Goal: Task Accomplishment & Management: Use online tool/utility

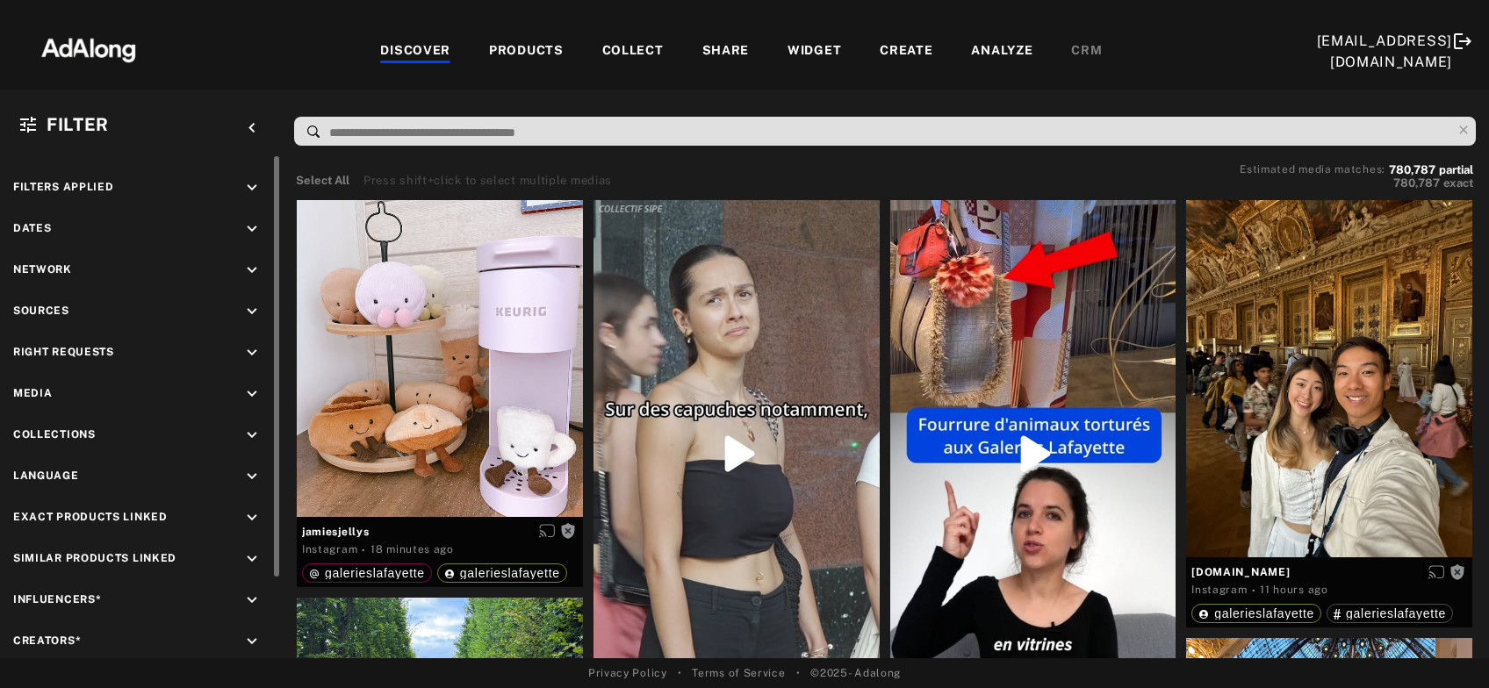
click at [254, 346] on icon "keyboard_arrow_down" at bounding box center [251, 352] width 19 height 19
click at [32, 396] on icon at bounding box center [31, 394] width 13 height 13
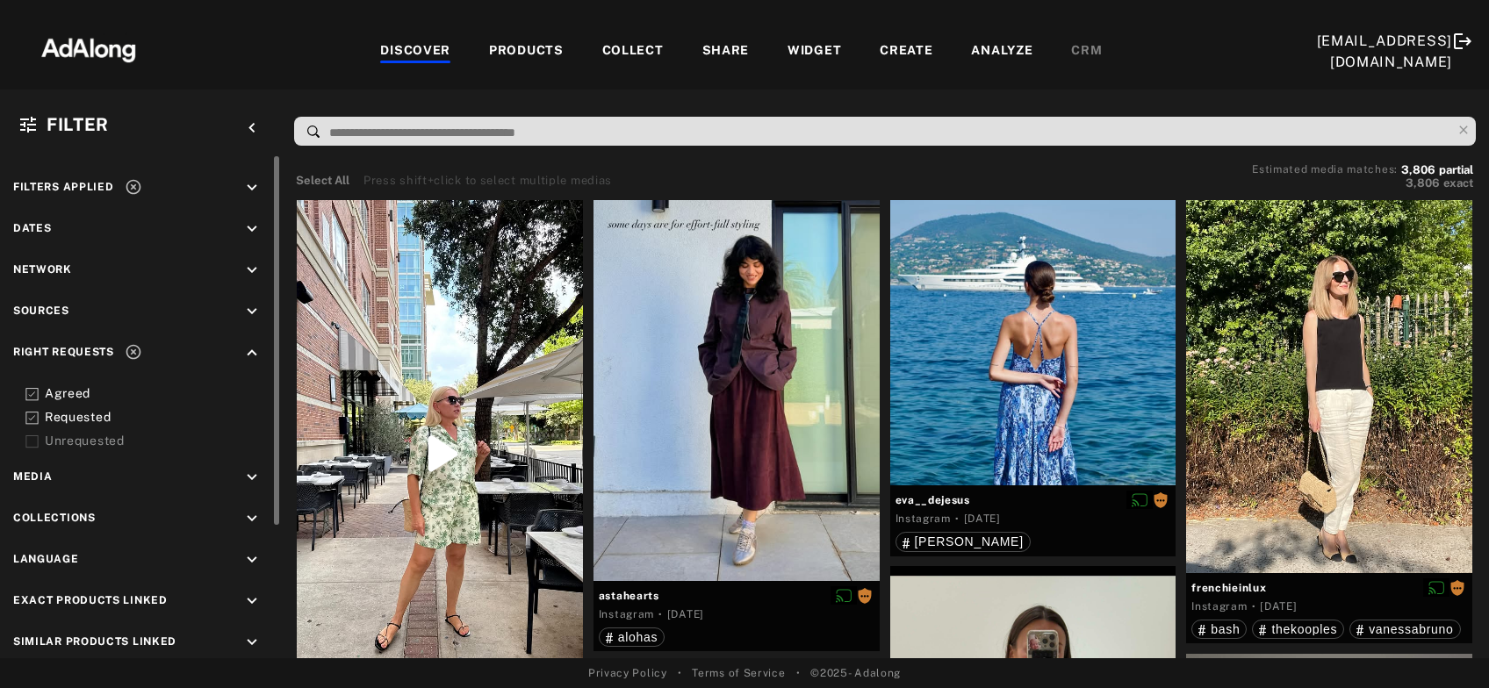
click at [135, 190] on icon at bounding box center [134, 187] width 18 height 18
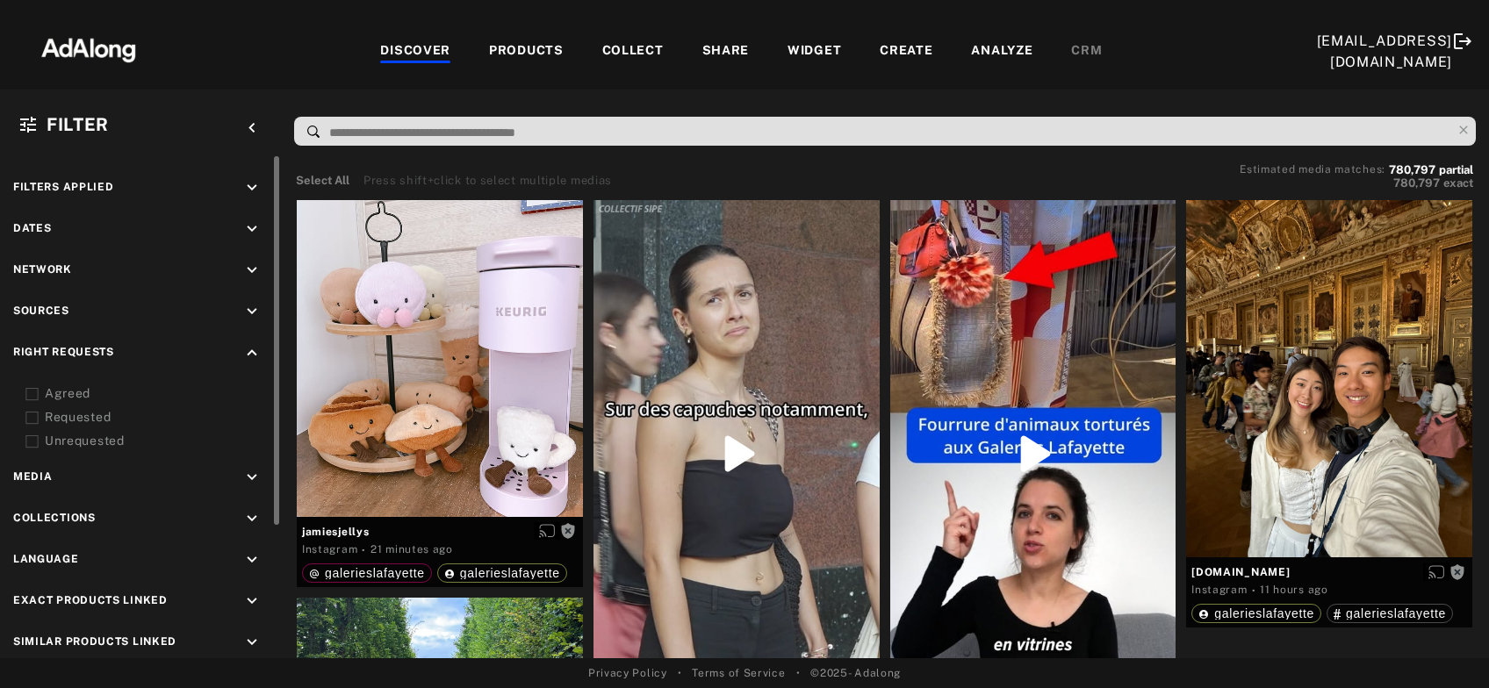
click at [342, 133] on input at bounding box center [889, 133] width 1124 height 24
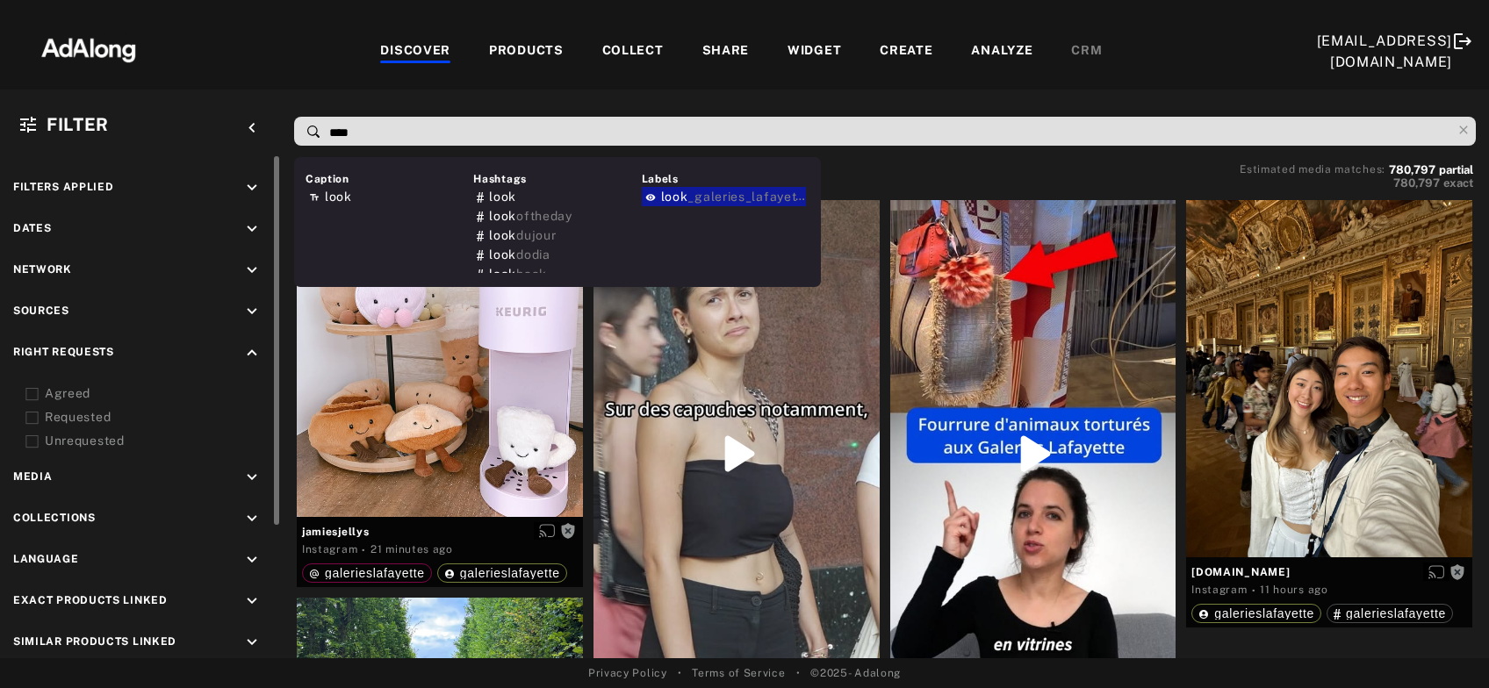
type input "****"
click at [675, 197] on span "look" at bounding box center [674, 197] width 27 height 14
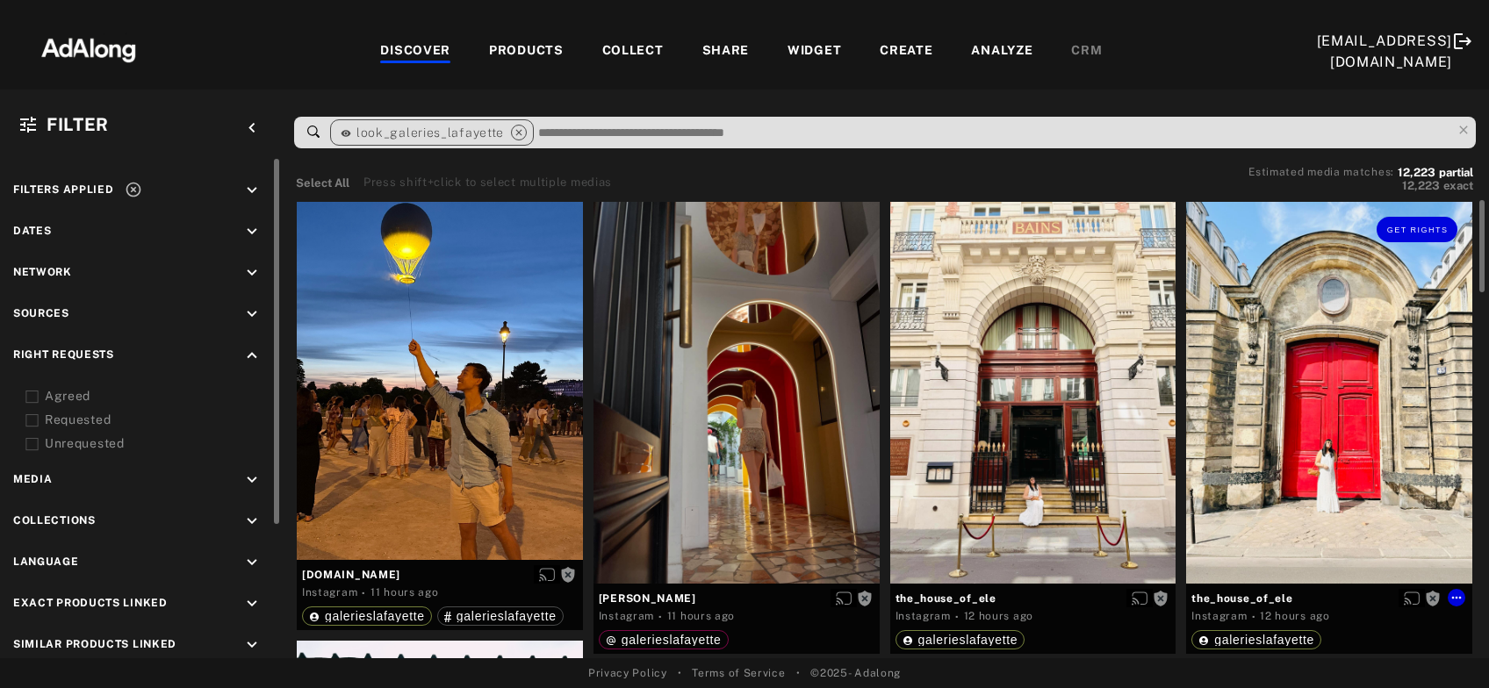
click at [1346, 431] on div "Get rights" at bounding box center [1329, 392] width 286 height 381
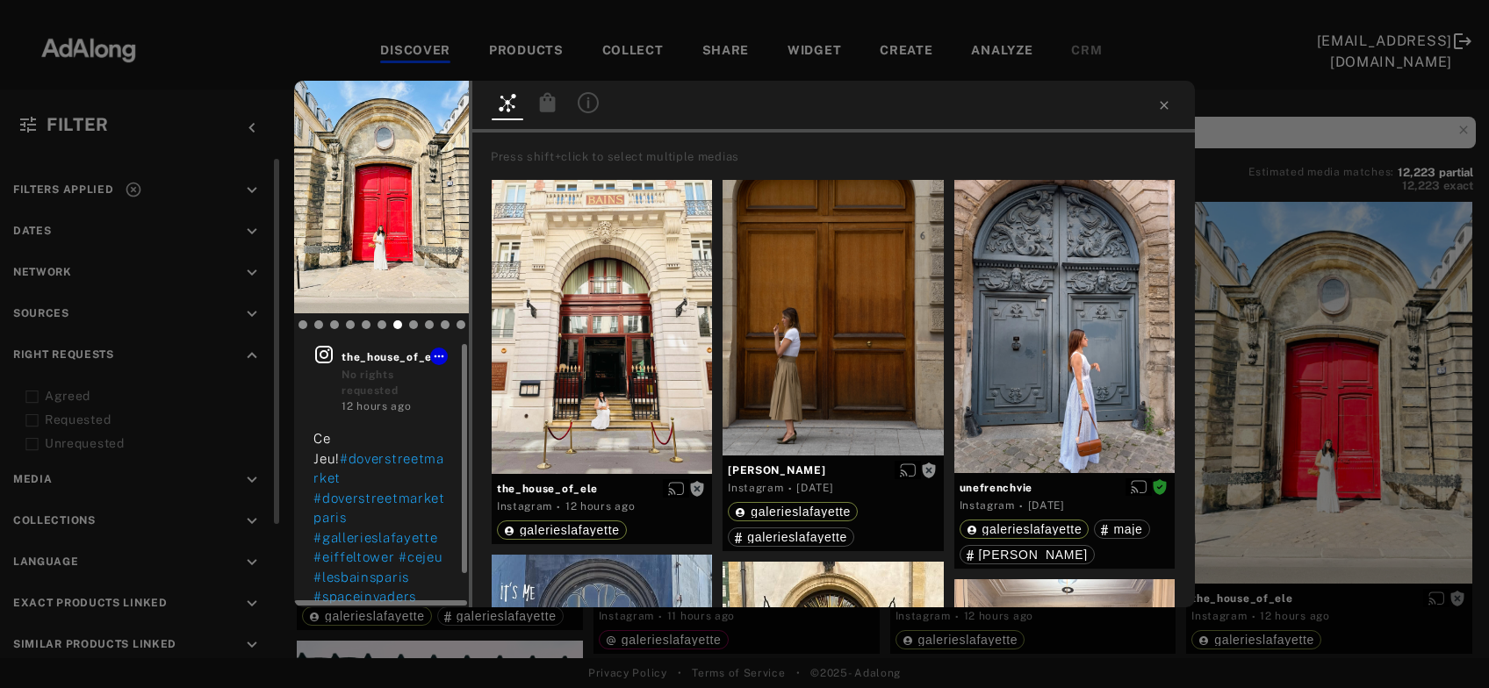
scroll to position [39, 0]
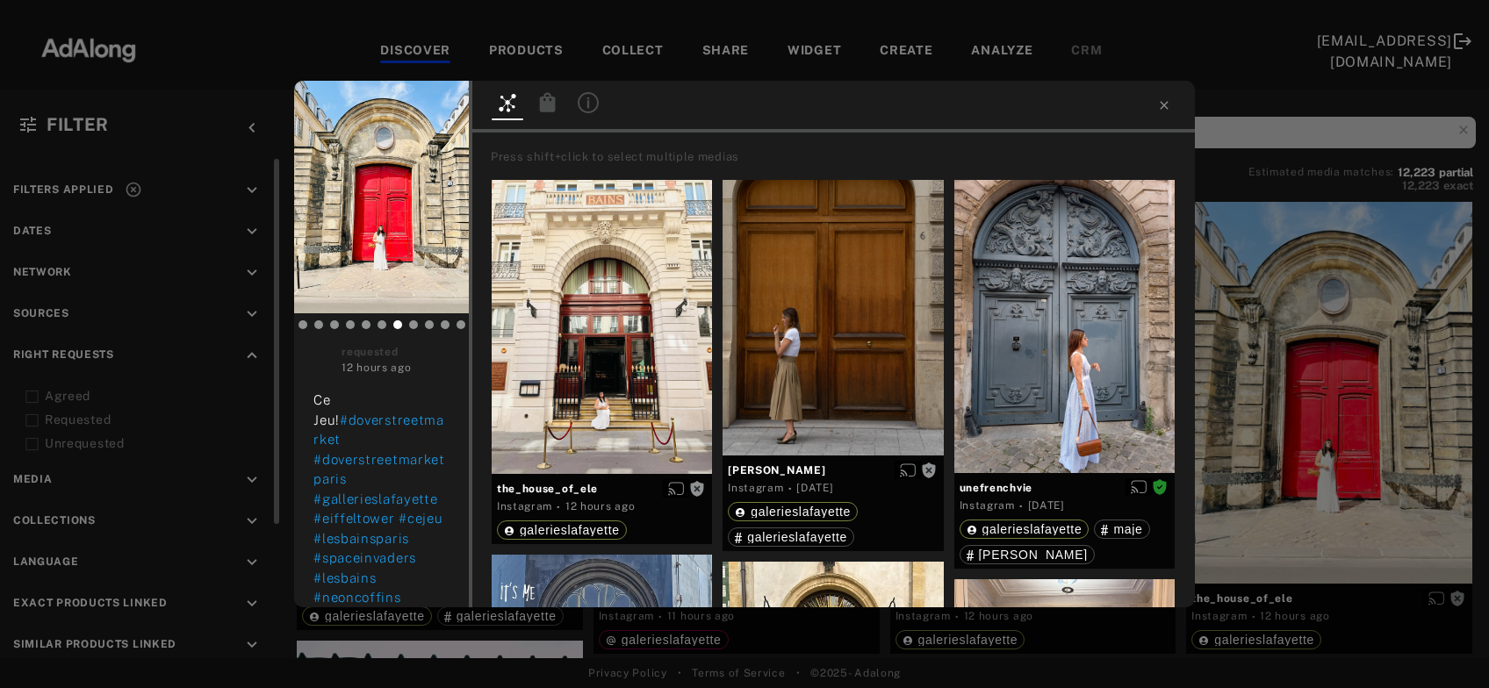
click at [1359, 389] on div "Get rights the_house_of_ele No rights requested 12 hours ago Ce Jeu! #doverstre…" at bounding box center [744, 344] width 1489 height 688
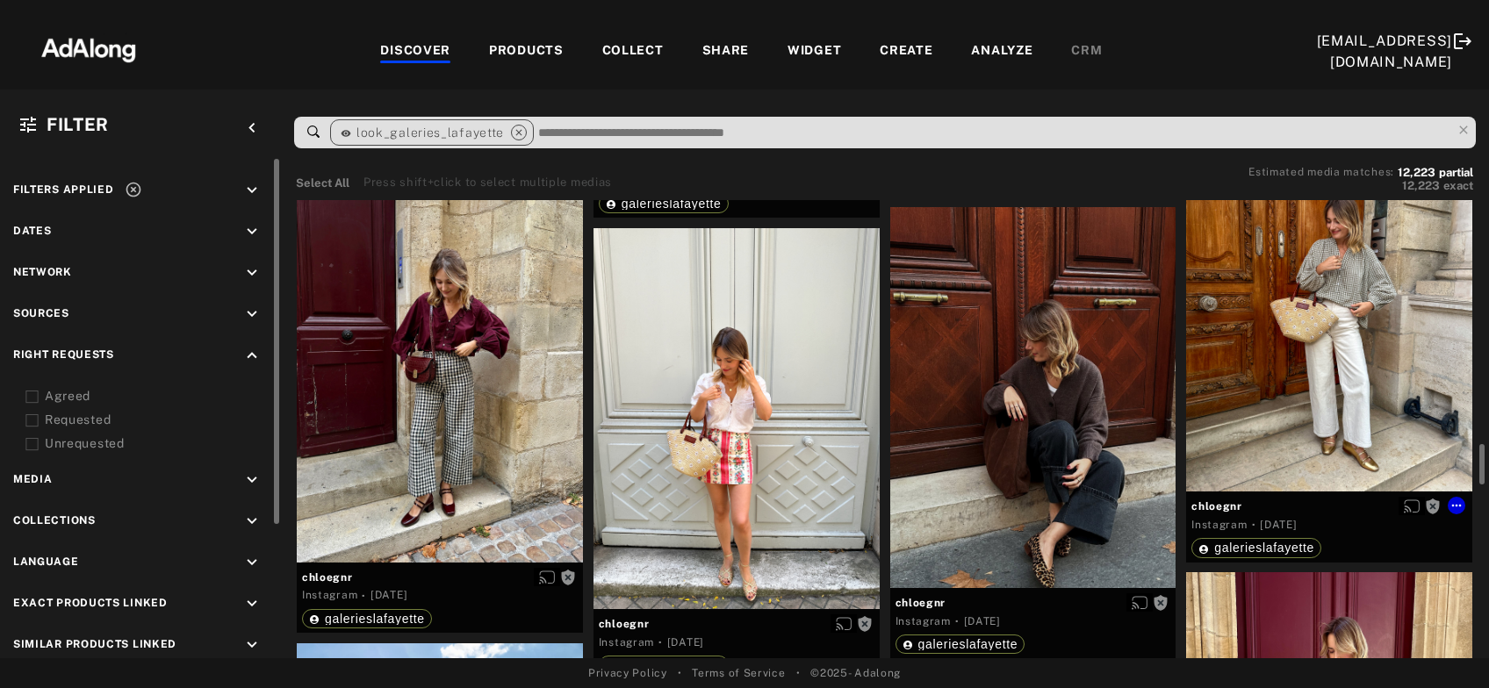
scroll to position [2838, 0]
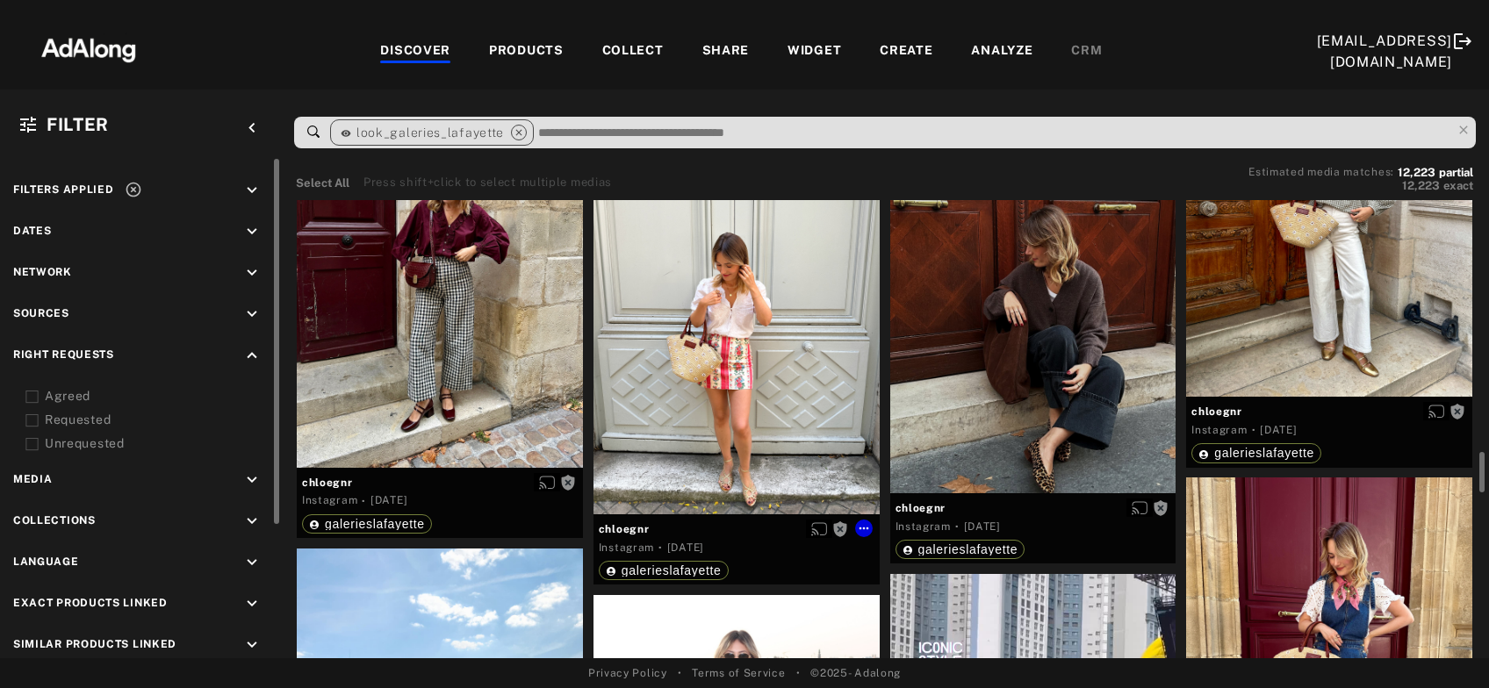
click at [758, 382] on div "Get rights" at bounding box center [736, 323] width 286 height 381
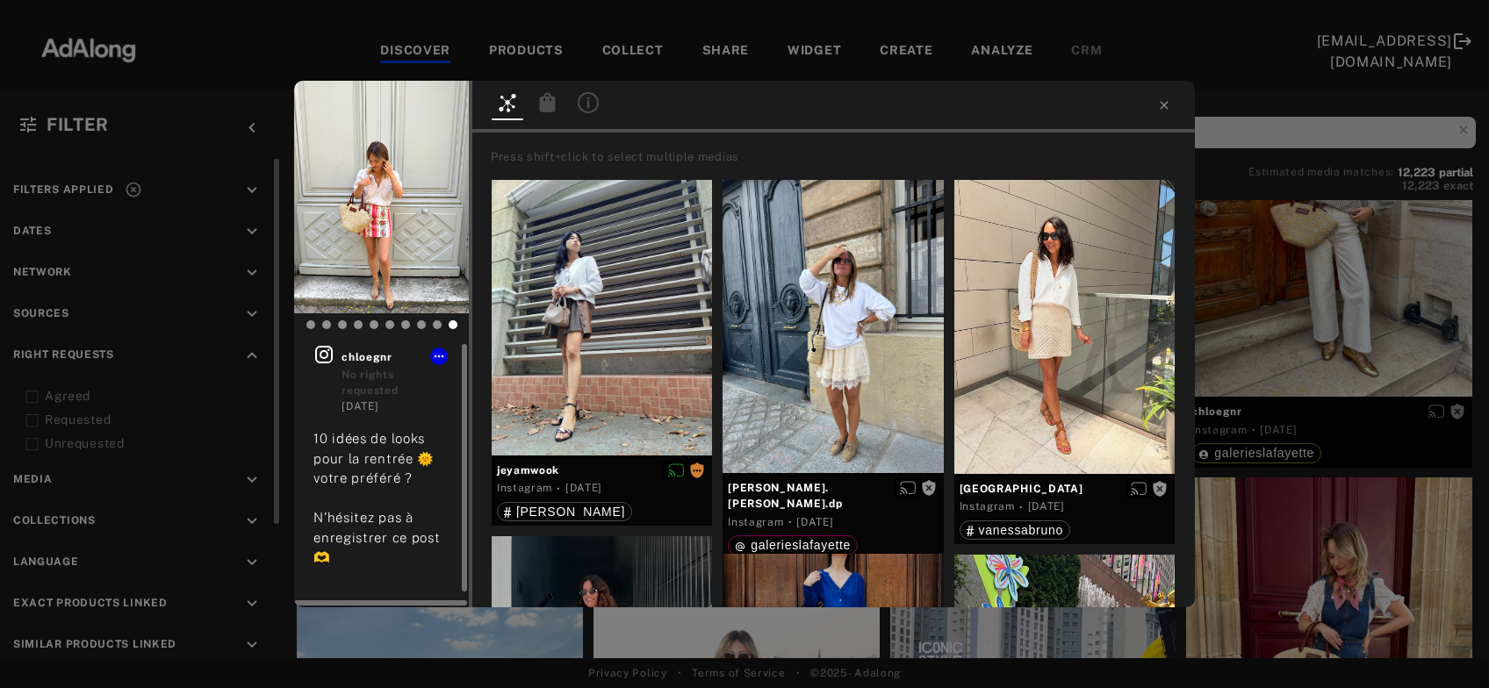
click at [324, 350] on icon at bounding box center [324, 355] width 18 height 18
click at [1326, 311] on div "Get rights chloegnr No rights requested 3 days ago 10 idées de looks pour la re…" at bounding box center [744, 344] width 1489 height 688
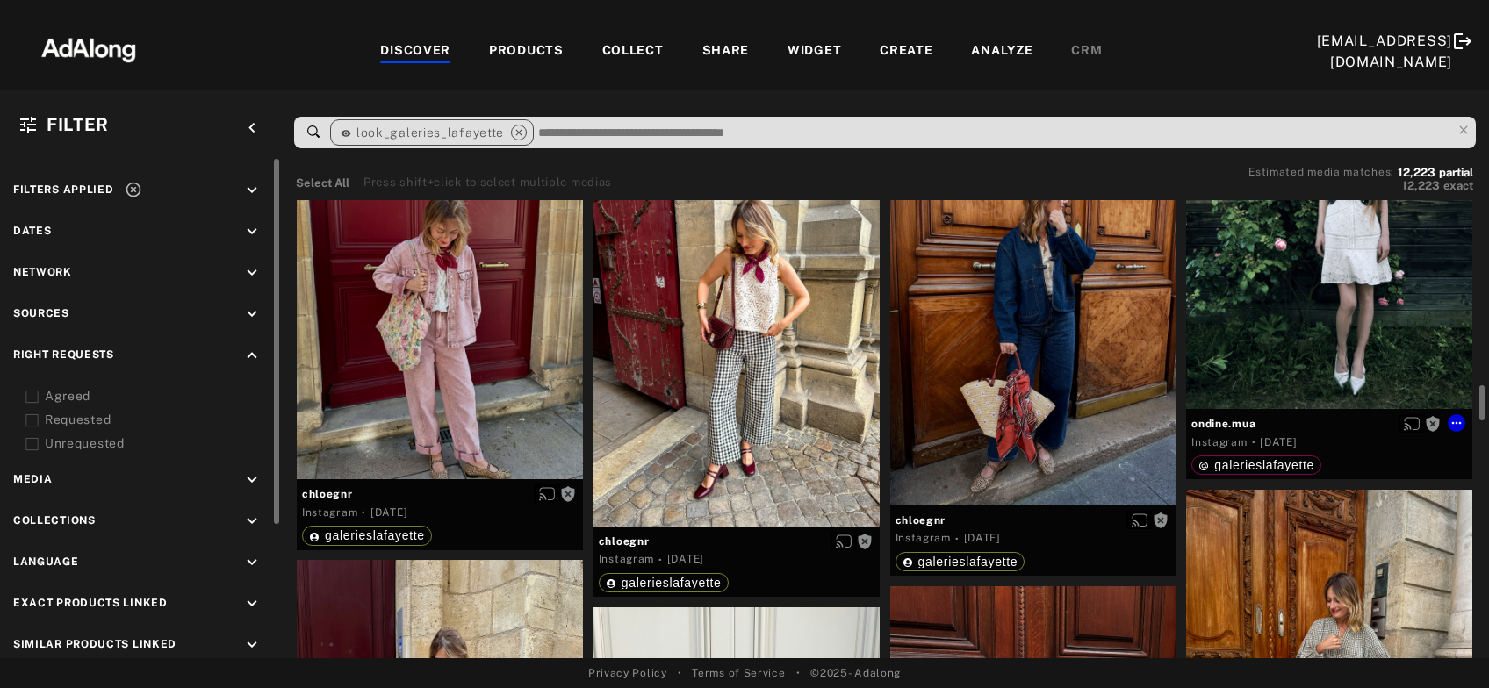
scroll to position [2269, 0]
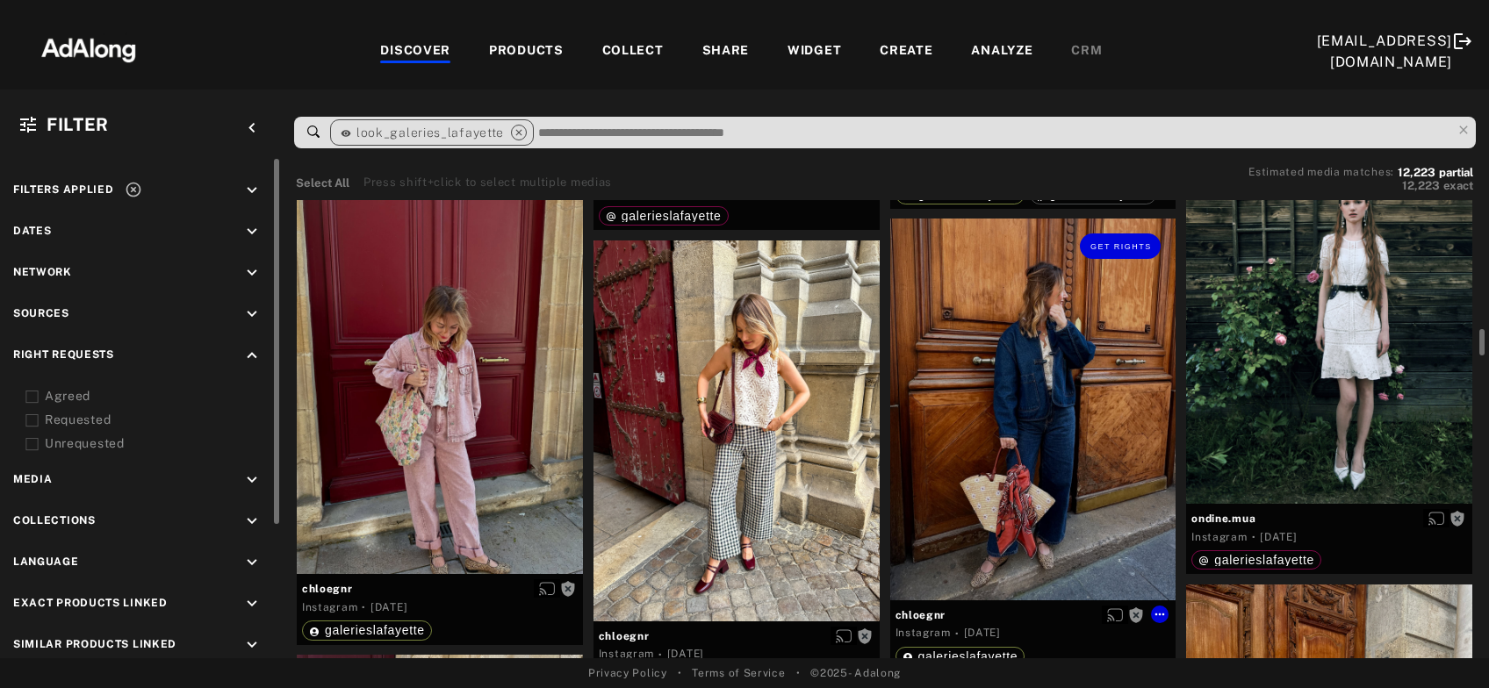
click at [995, 417] on div "Get rights" at bounding box center [1033, 409] width 286 height 381
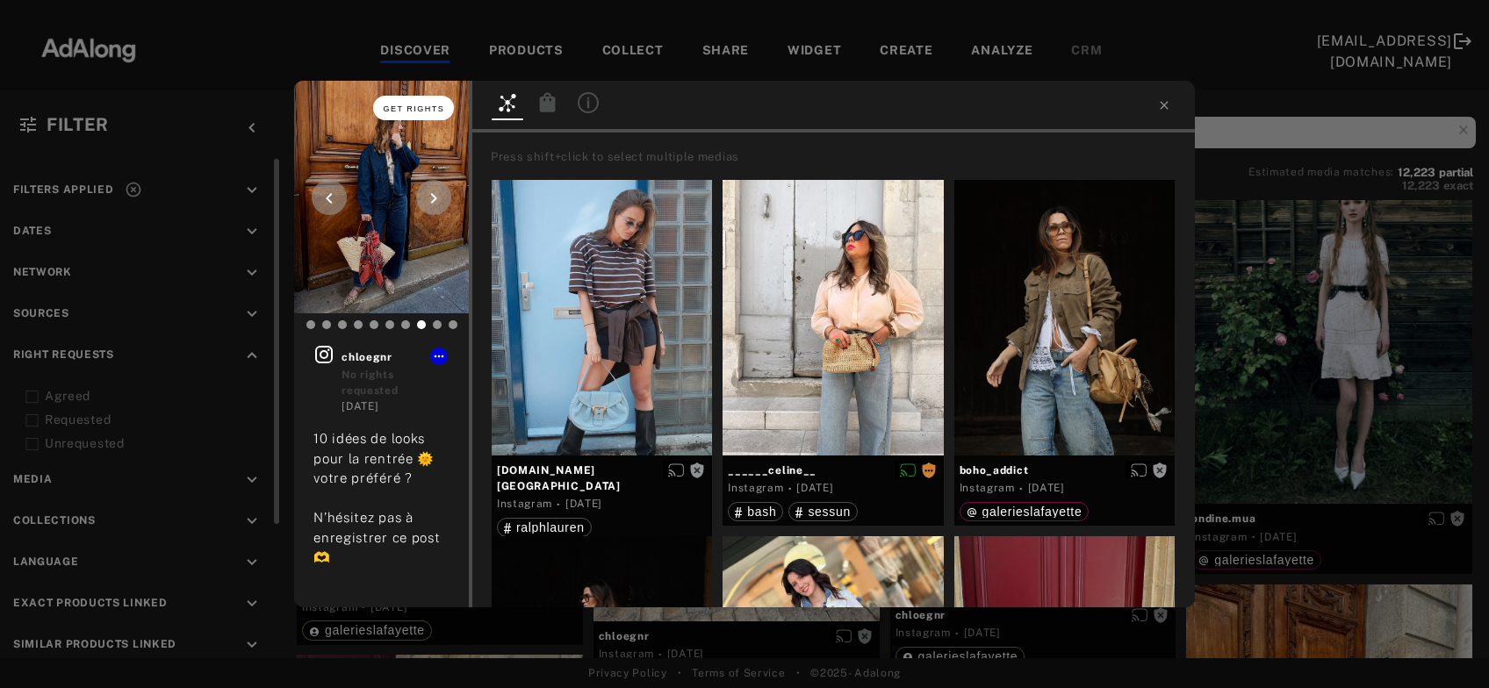
click at [446, 105] on button "Get rights" at bounding box center [413, 108] width 81 height 25
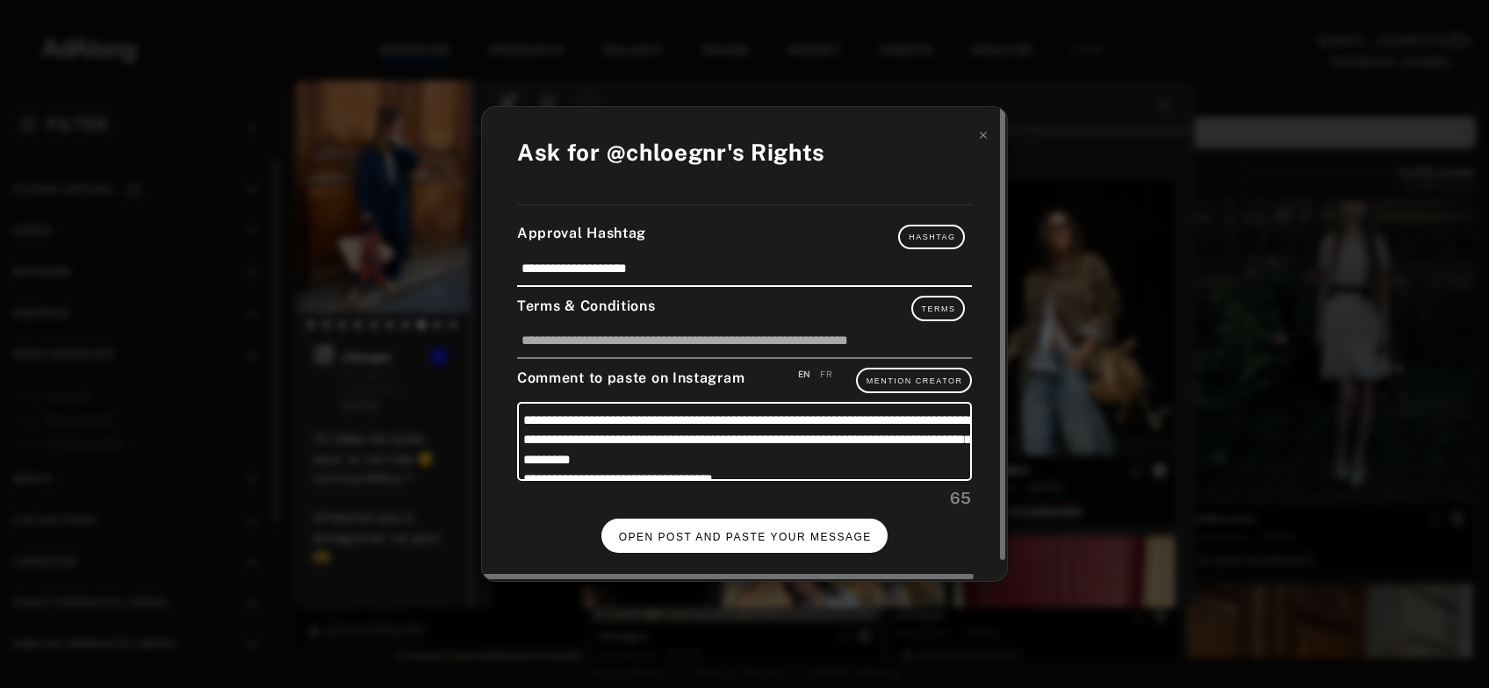
click at [663, 531] on span "OPEN POST AND PASTE YOUR MESSAGE" at bounding box center [745, 537] width 253 height 12
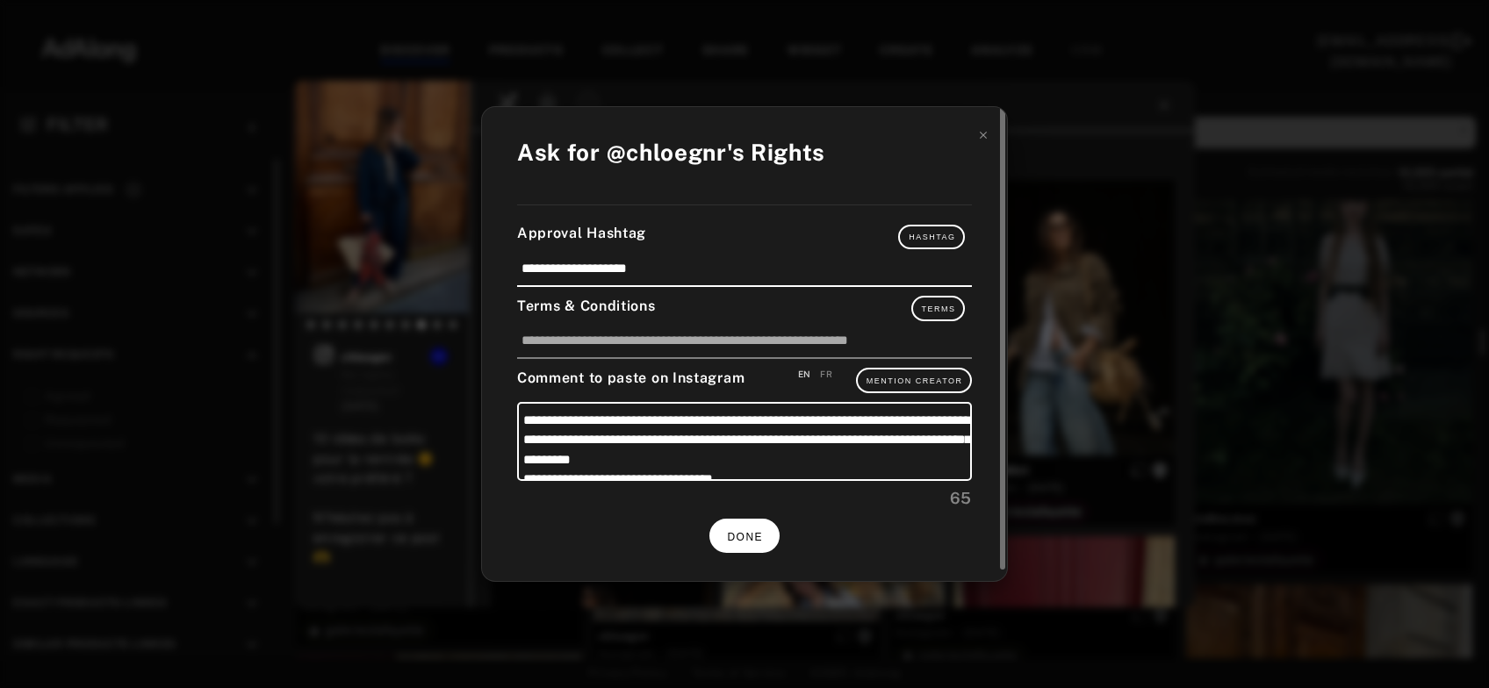
scroll to position [2269, 0]
click at [982, 141] on icon at bounding box center [983, 135] width 12 height 12
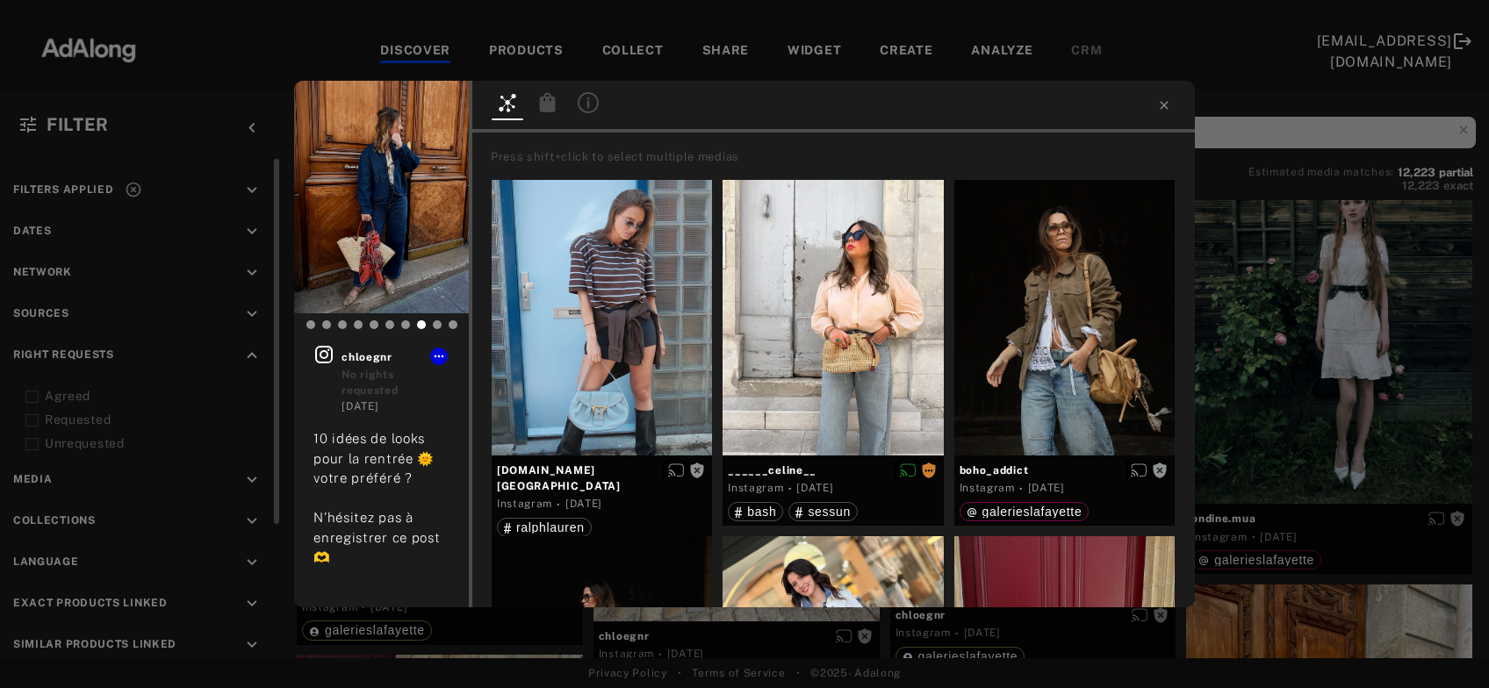
scroll to position [2269, 0]
click at [438, 108] on span "Get rights" at bounding box center [414, 108] width 61 height 9
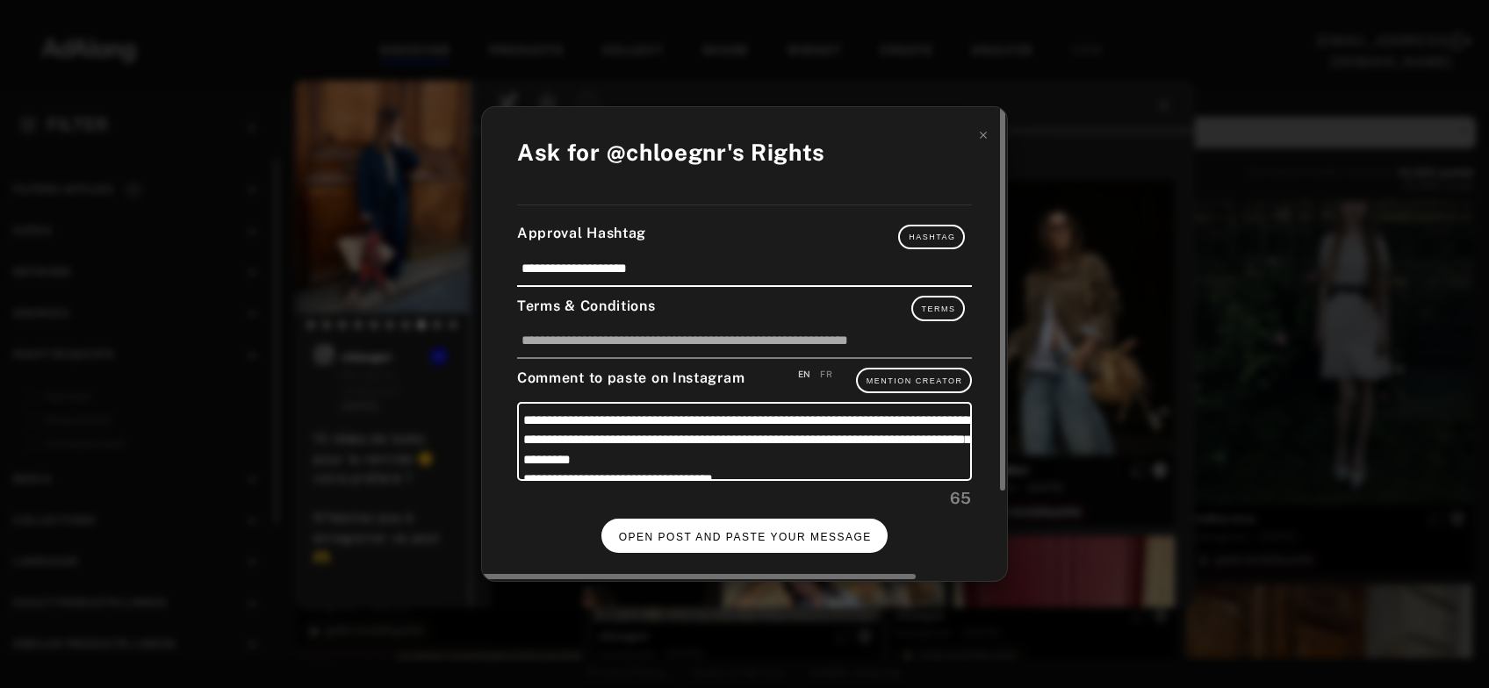
click at [701, 537] on span "OPEN POST AND PASTE YOUR MESSAGE" at bounding box center [745, 537] width 253 height 12
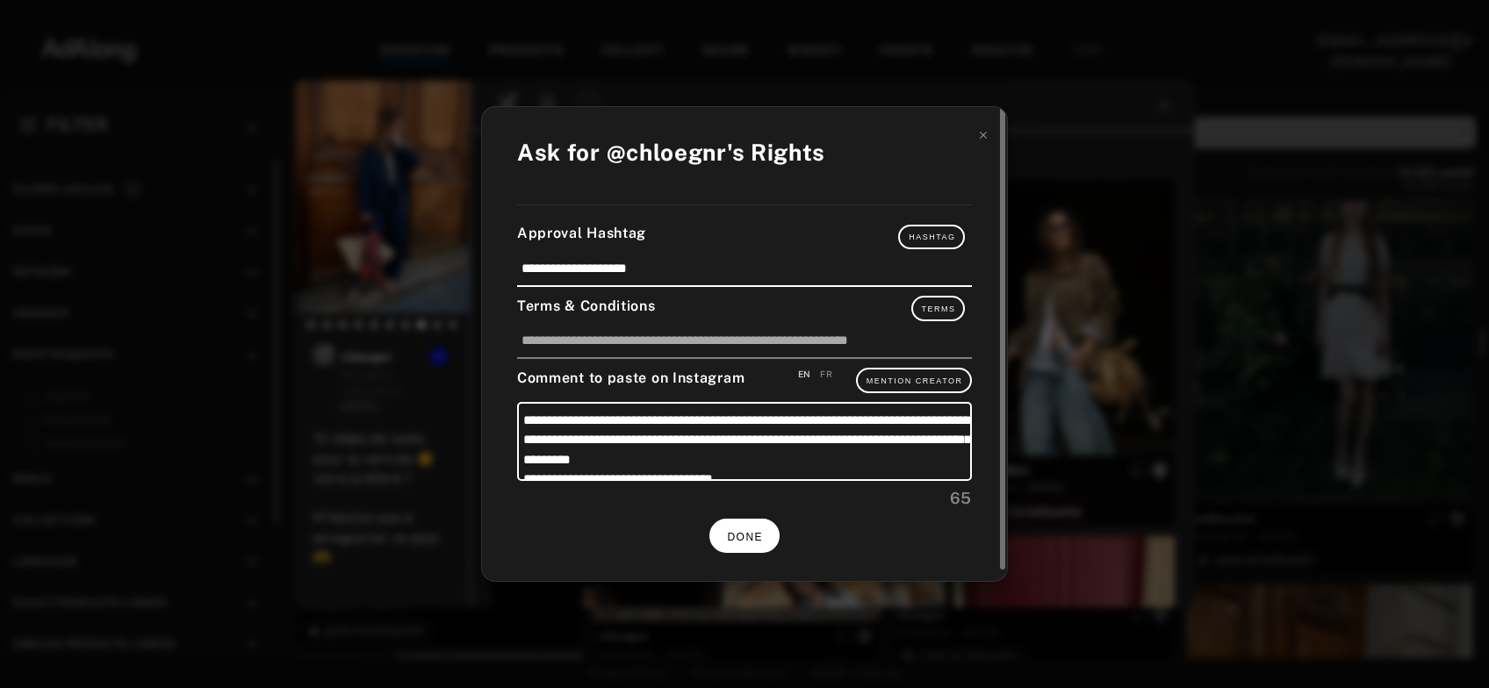
scroll to position [2269, 0]
click at [764, 535] on button "DONE" at bounding box center [744, 536] width 70 height 34
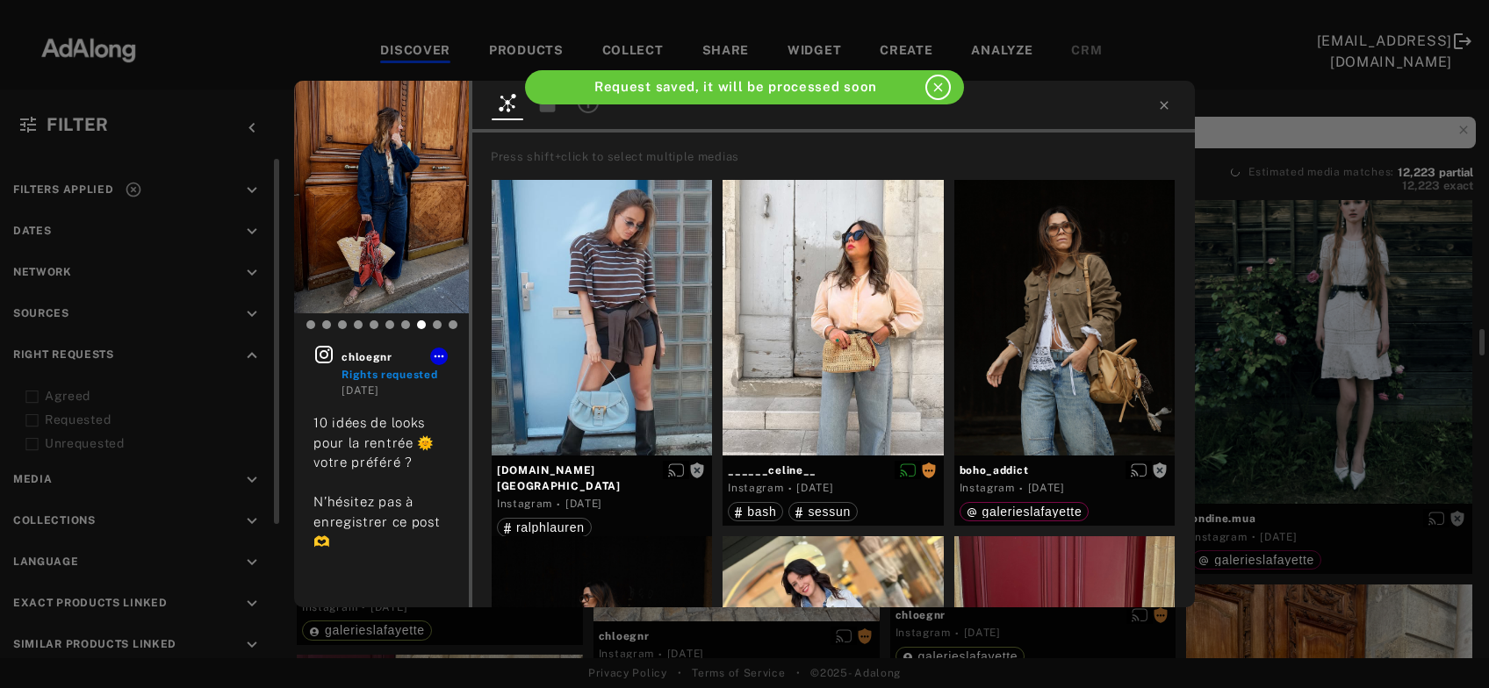
scroll to position [2269, 0]
click at [1165, 109] on icon at bounding box center [1164, 105] width 14 height 14
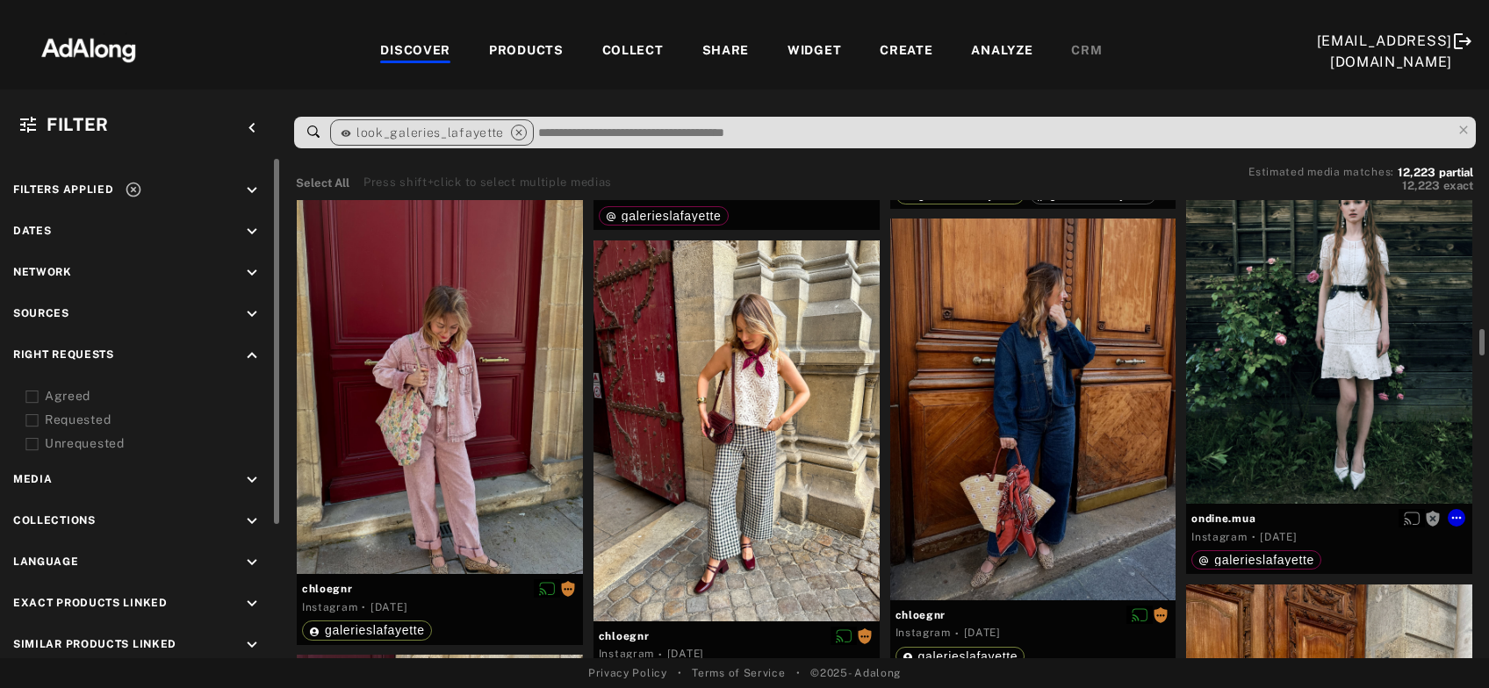
click at [1285, 375] on div "Get rights" at bounding box center [1329, 313] width 286 height 381
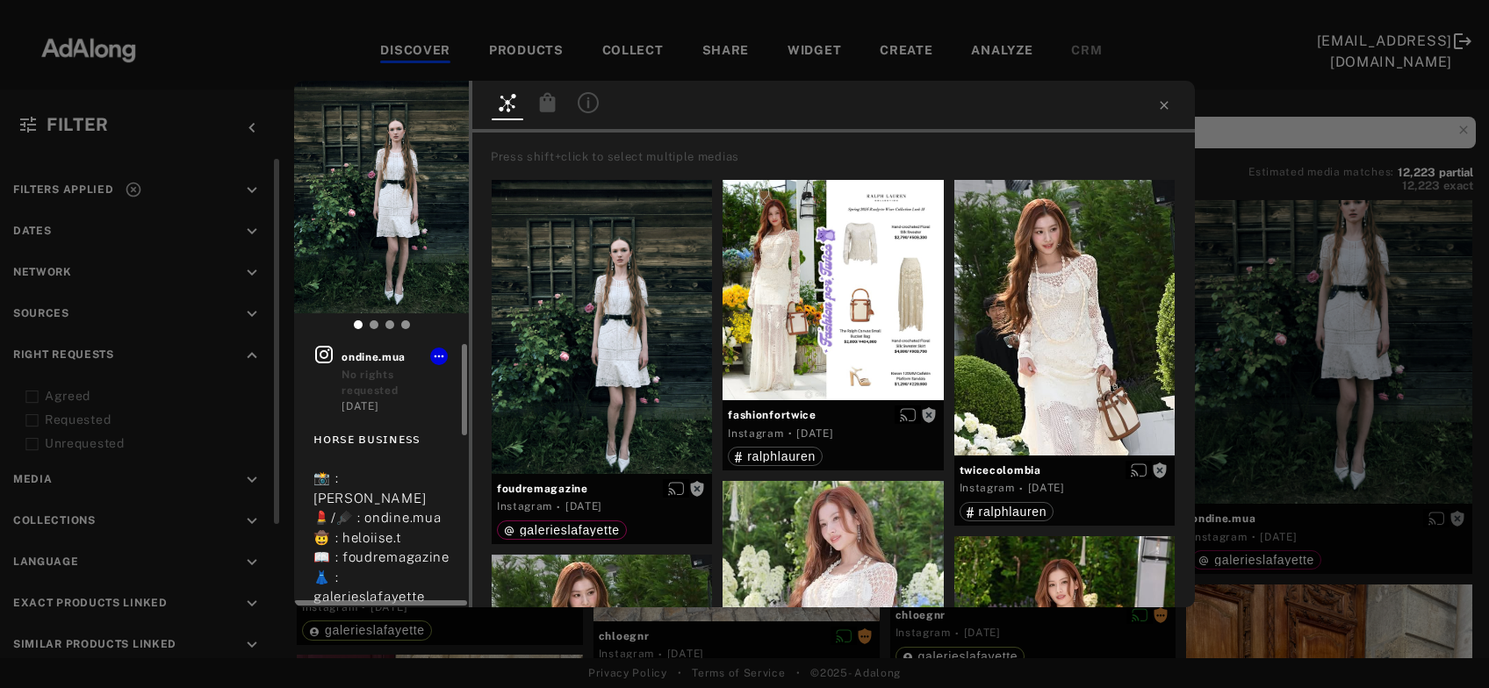
click at [322, 359] on icon at bounding box center [323, 354] width 21 height 21
click at [1335, 300] on div "Get rights ondine.mua No rights requested 3 days ago ʜᴏʀꜱᴇ ʙᴜꜱɪɴᴇꜱꜱ 📸 : f.p.nor…" at bounding box center [744, 344] width 1489 height 688
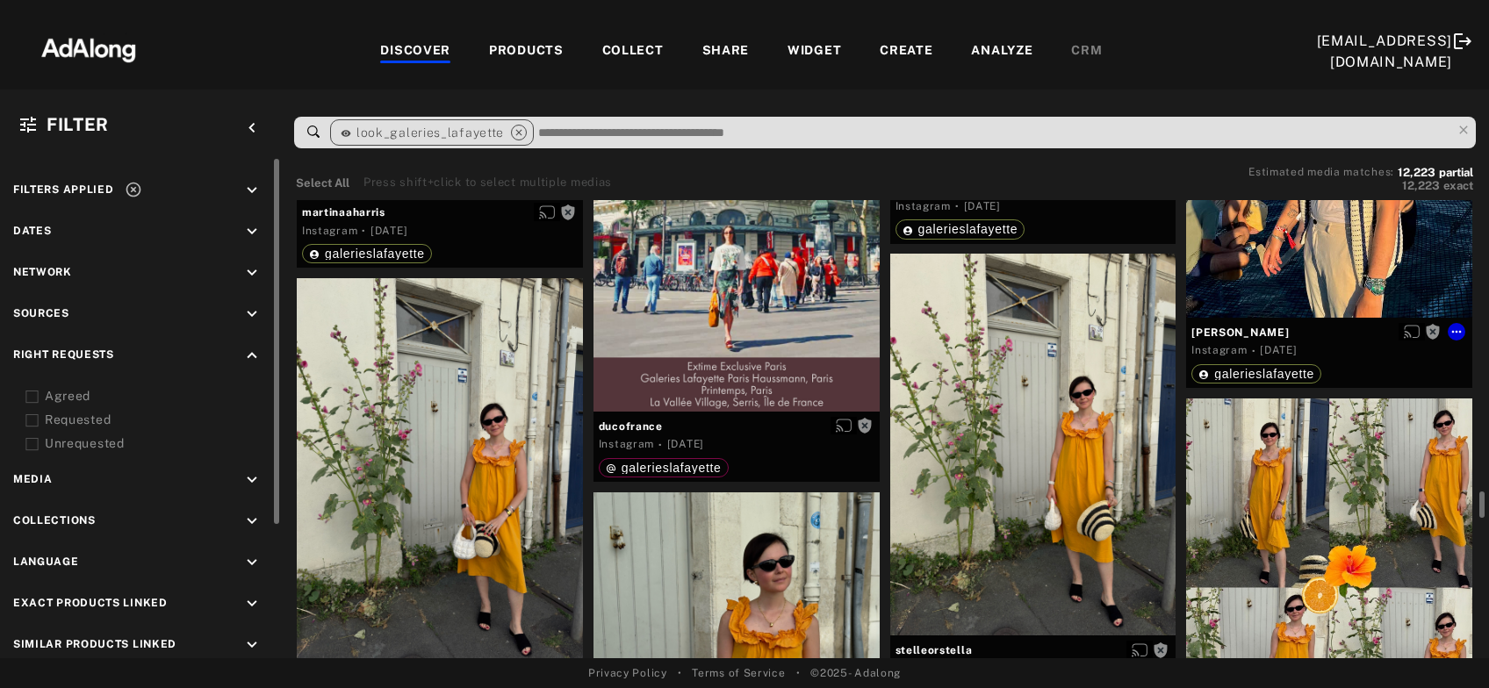
scroll to position [5202, 0]
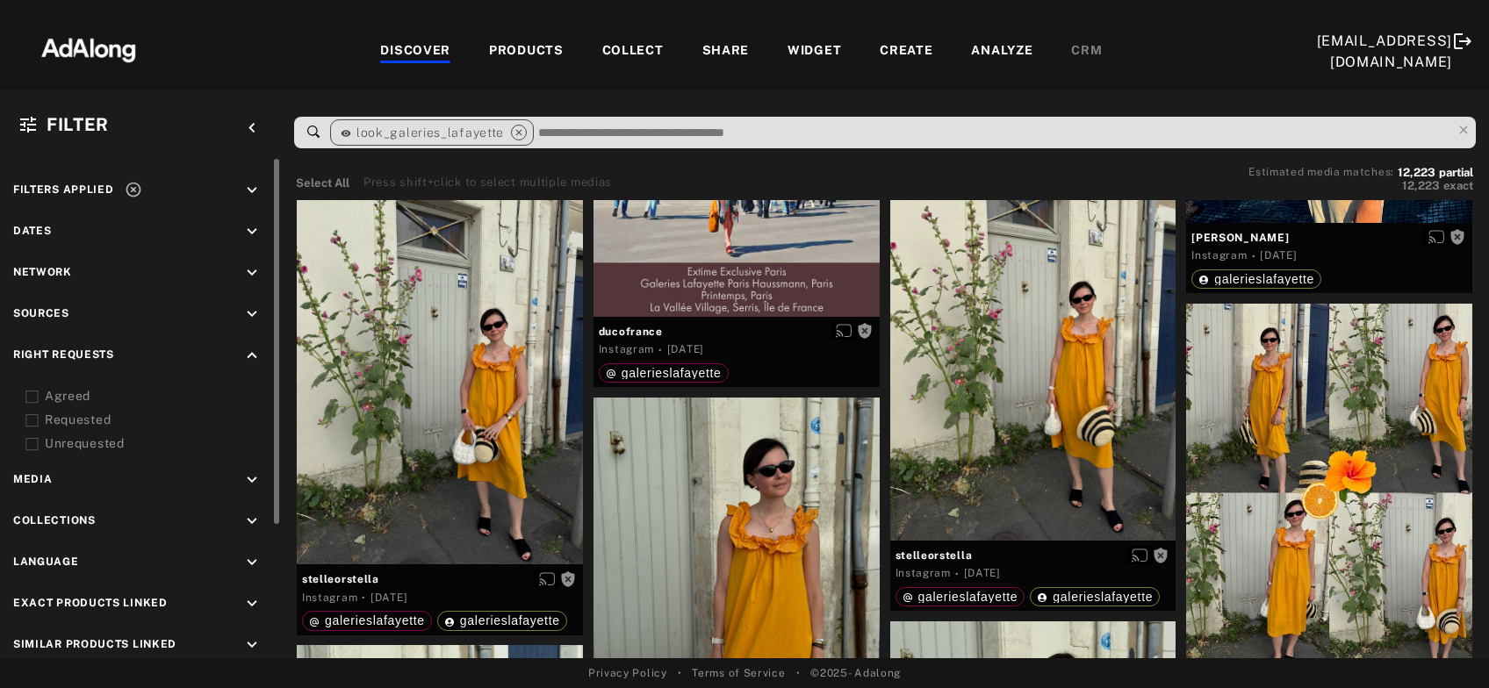
click at [255, 306] on icon "keyboard_arrow_down" at bounding box center [251, 314] width 19 height 19
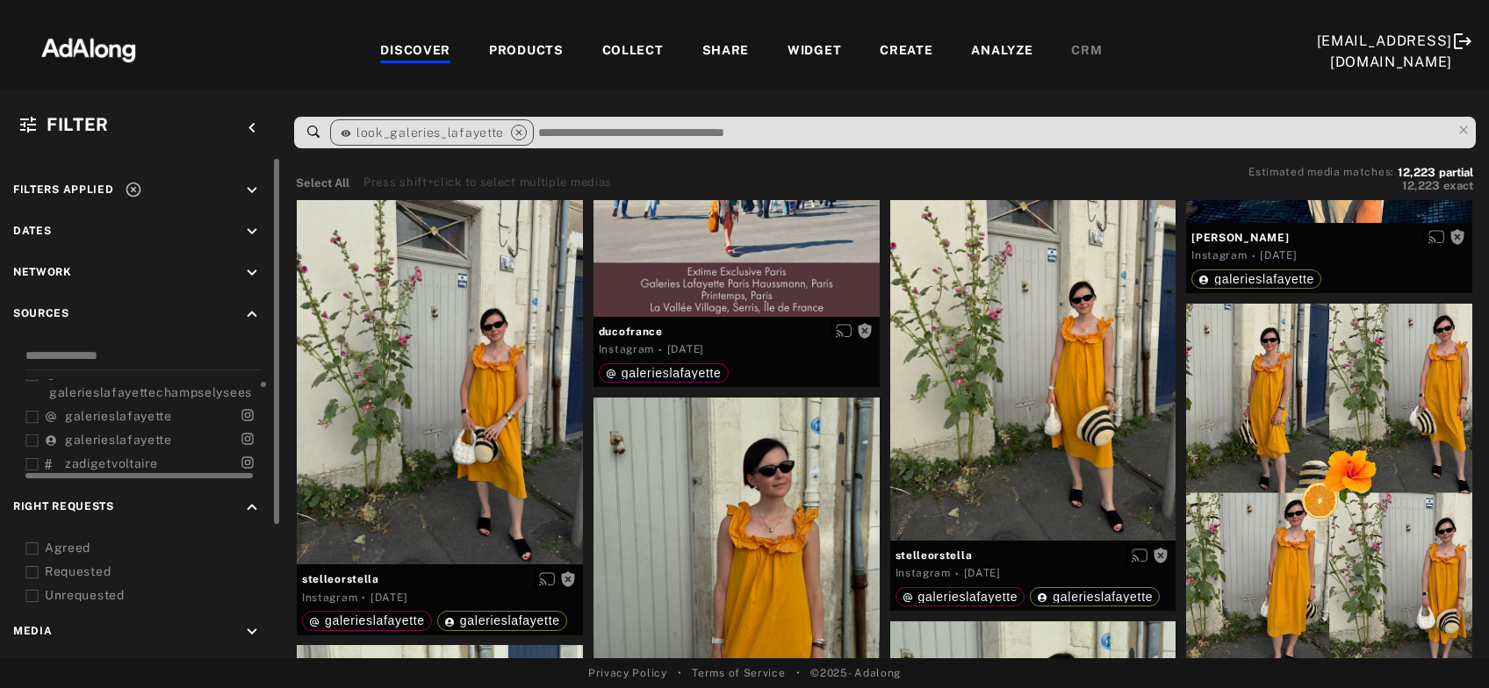
scroll to position [0, 0]
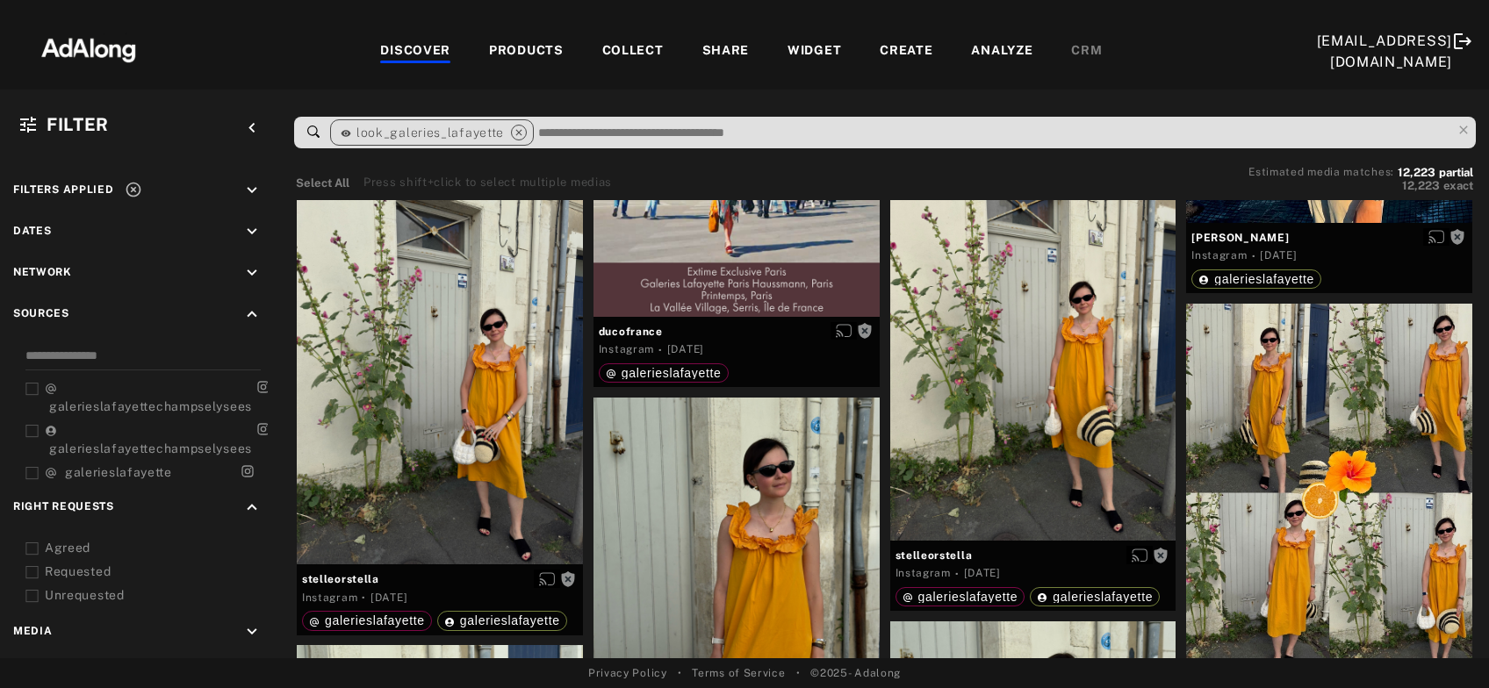
click at [135, 190] on icon at bounding box center [134, 190] width 18 height 18
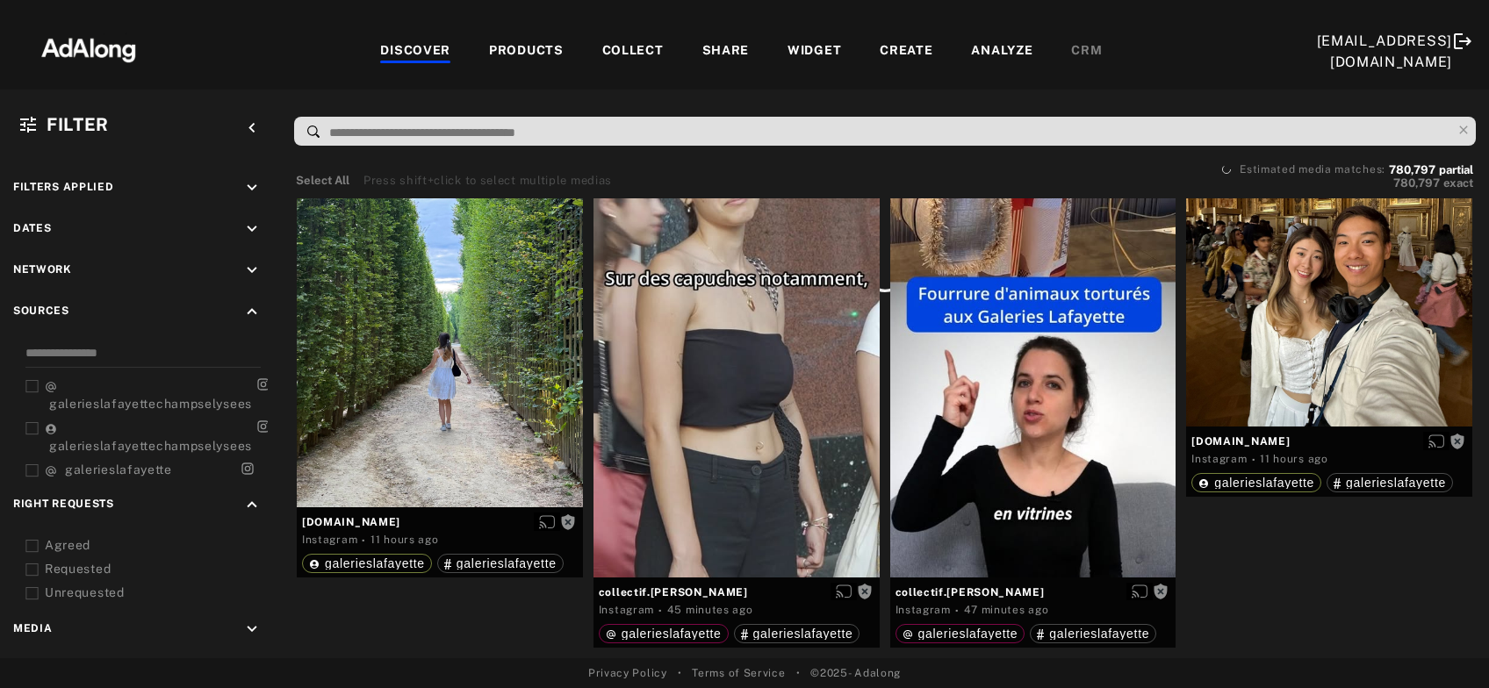
click at [365, 134] on input at bounding box center [889, 133] width 1124 height 24
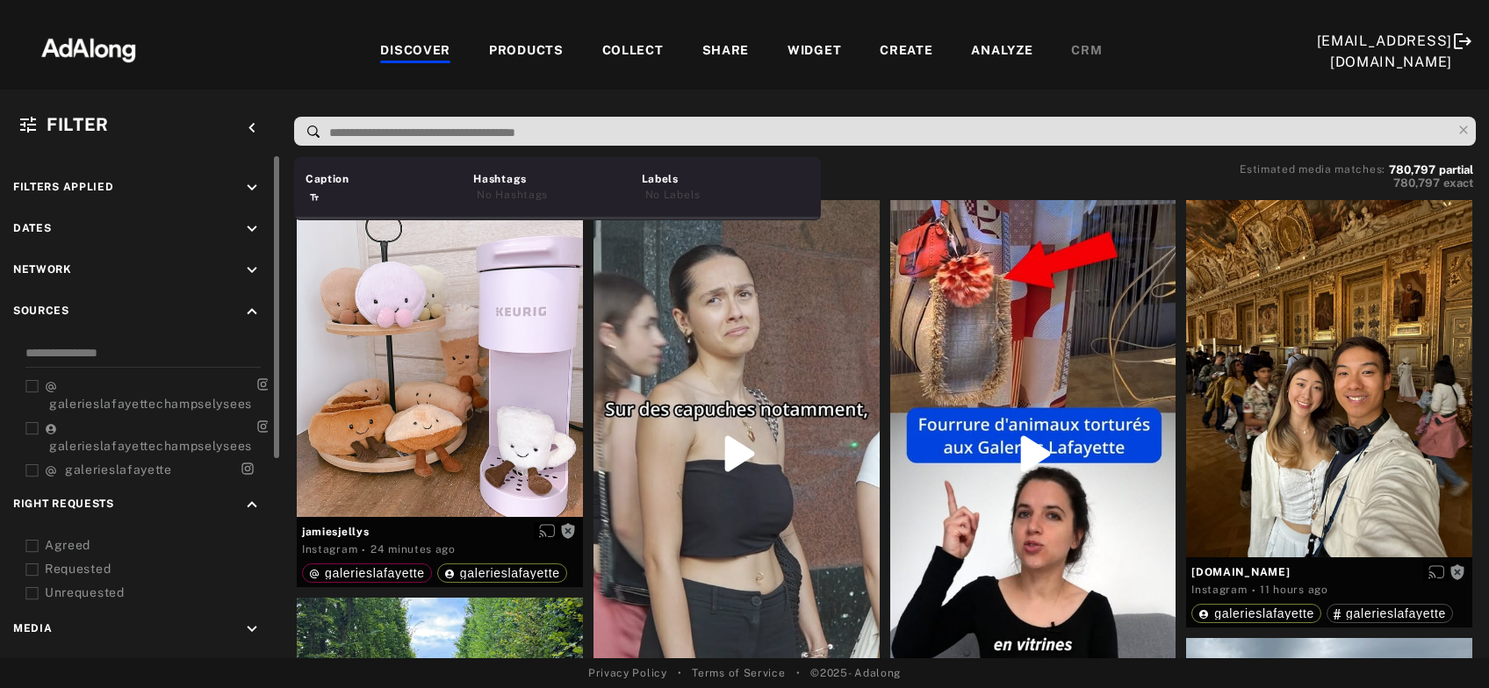
click at [253, 305] on icon "keyboard_arrow_up" at bounding box center [251, 311] width 19 height 19
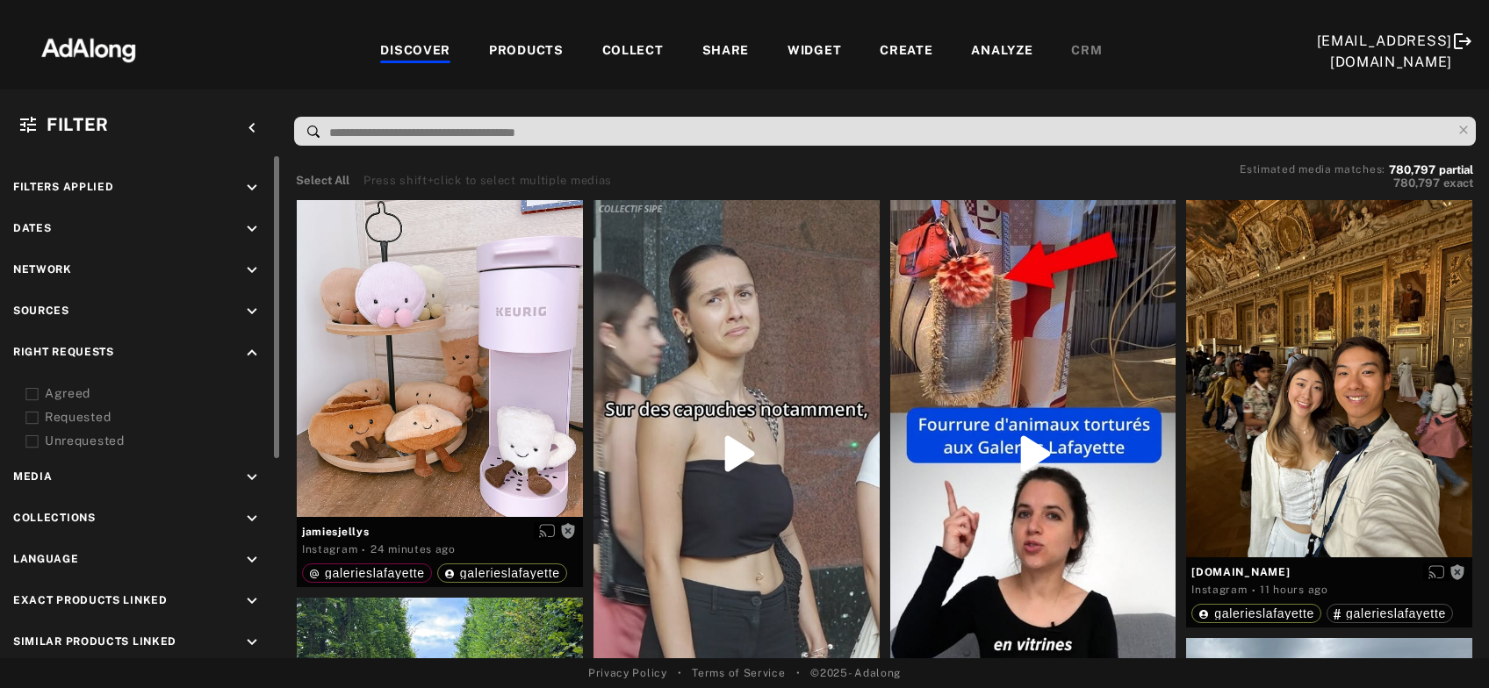
click at [248, 309] on icon "keyboard_arrow_down" at bounding box center [251, 311] width 19 height 19
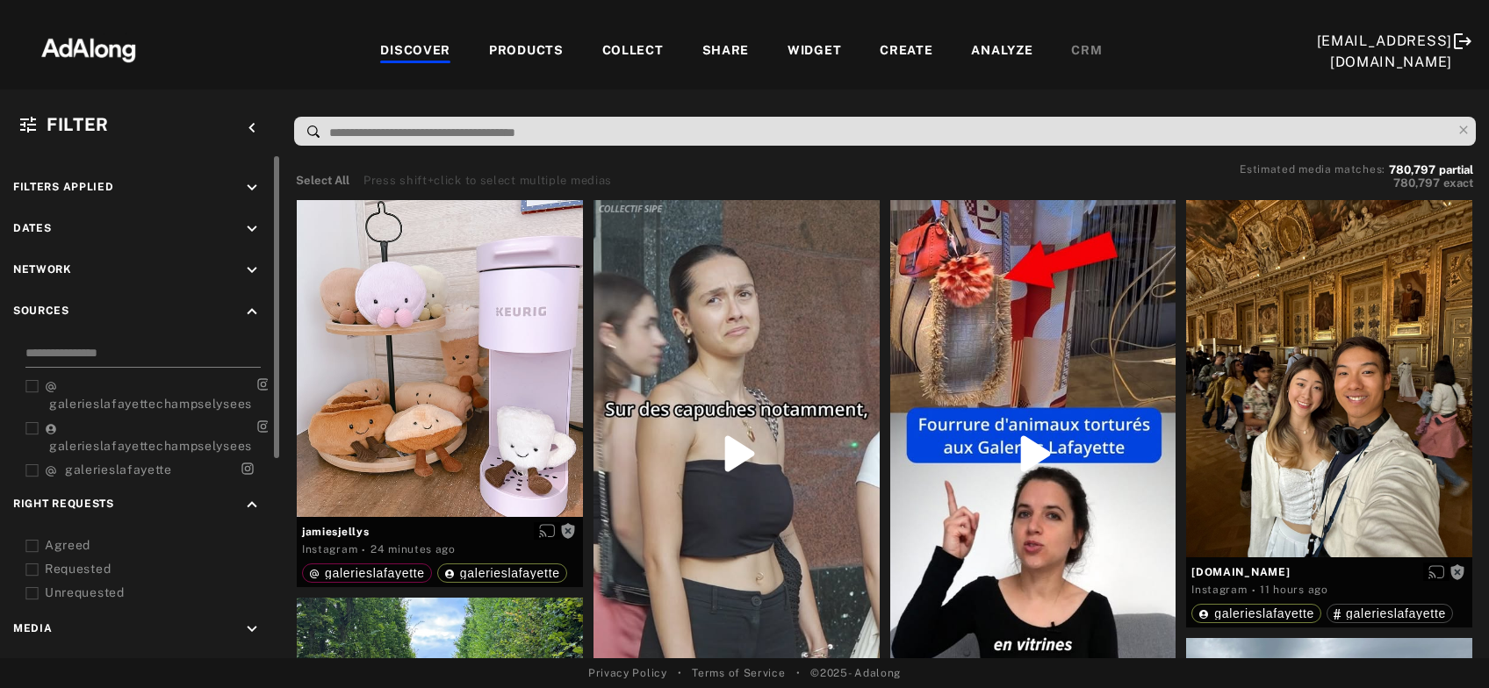
click at [90, 346] on input at bounding box center [142, 356] width 235 height 24
type input "**"
click at [90, 383] on span "sandro" at bounding box center [119, 385] width 108 height 14
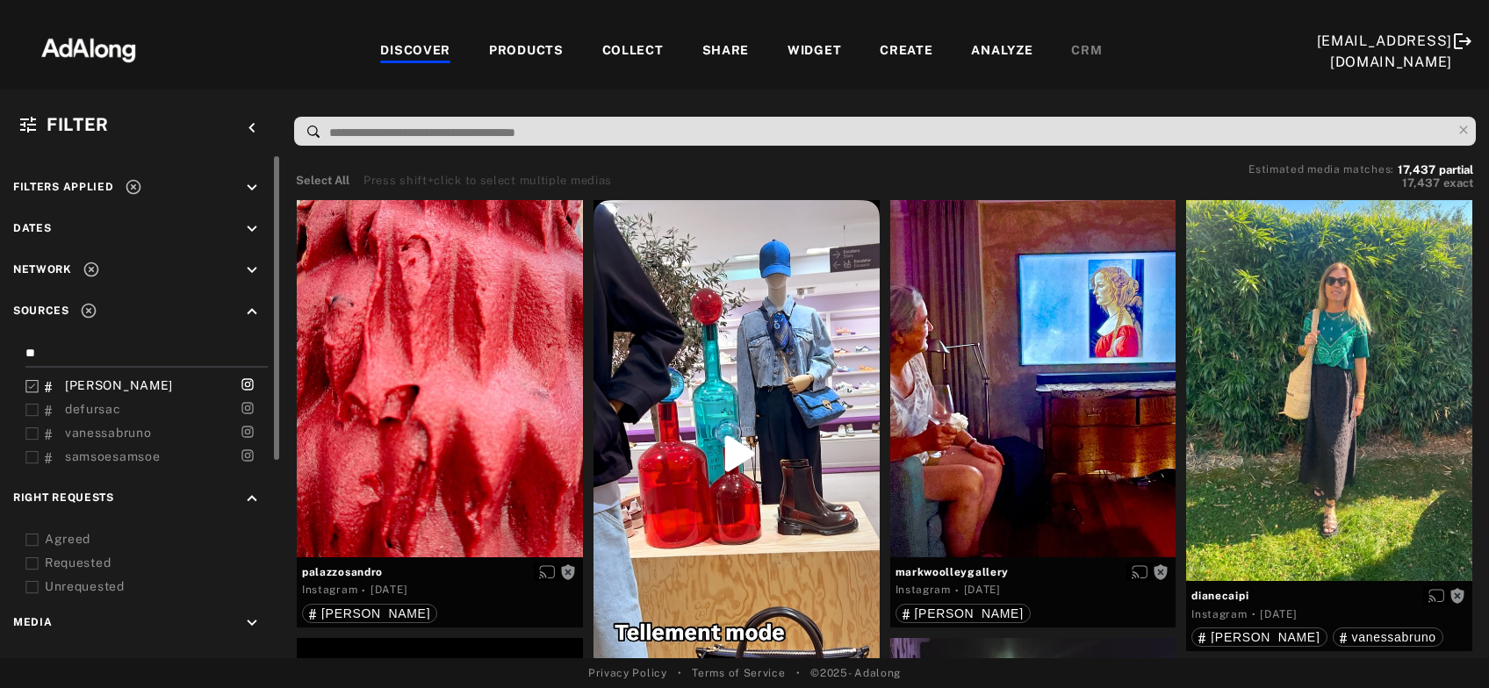
click at [36, 383] on icon at bounding box center [31, 386] width 13 height 13
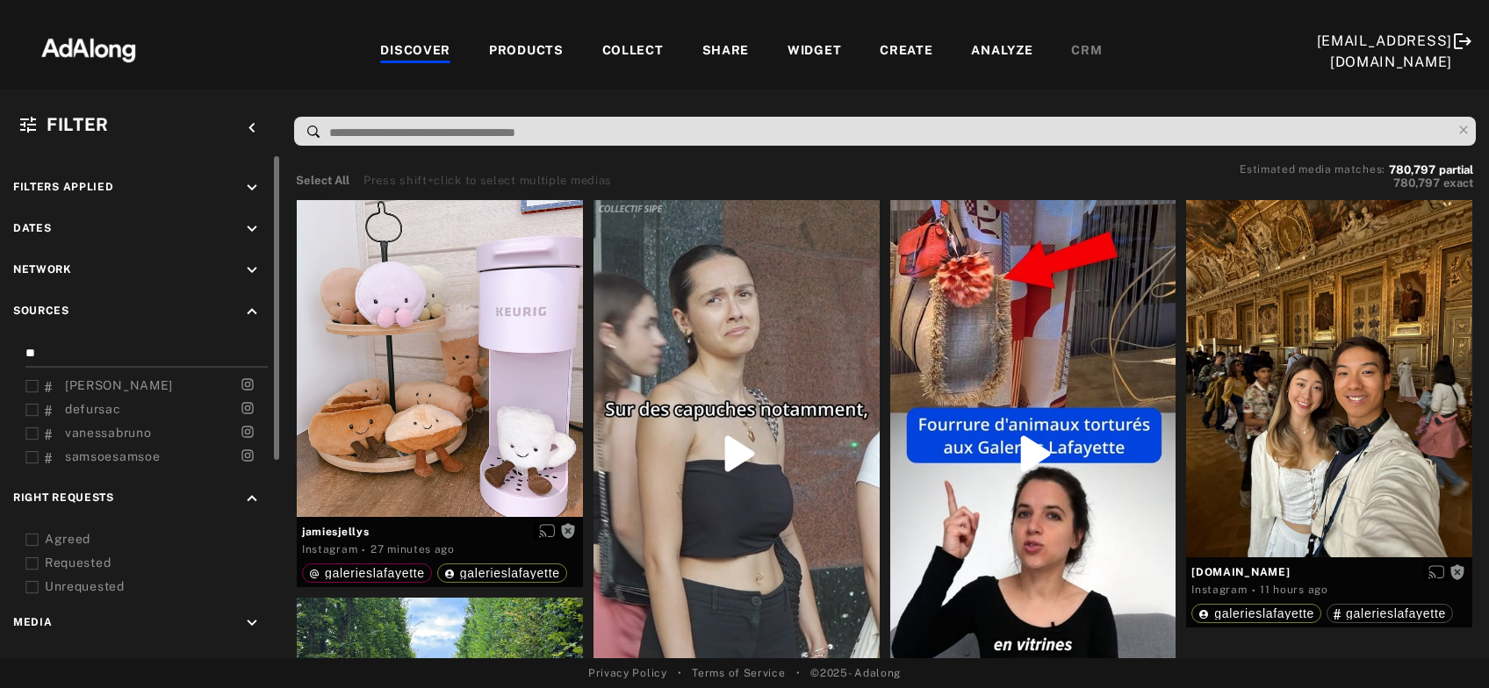
click at [30, 542] on icon at bounding box center [31, 540] width 13 height 13
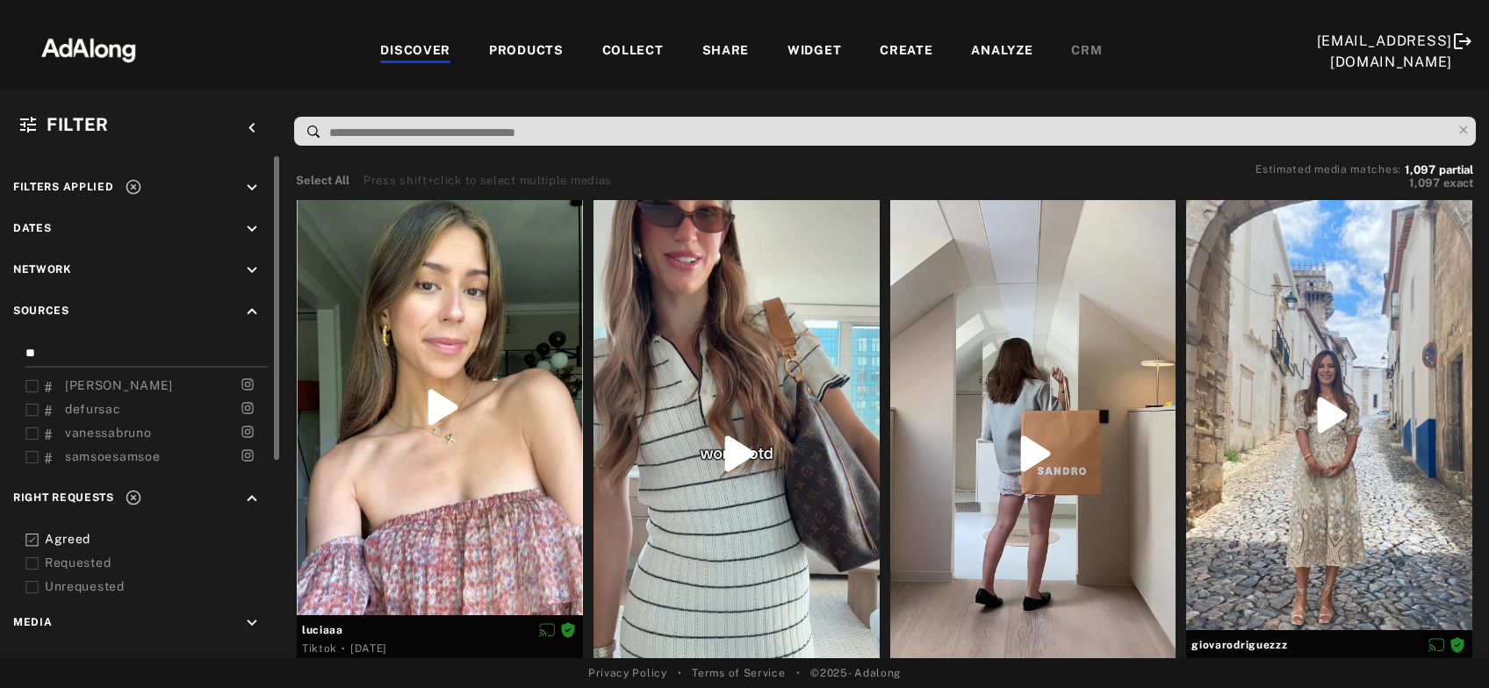
click at [32, 560] on icon at bounding box center [31, 563] width 13 height 13
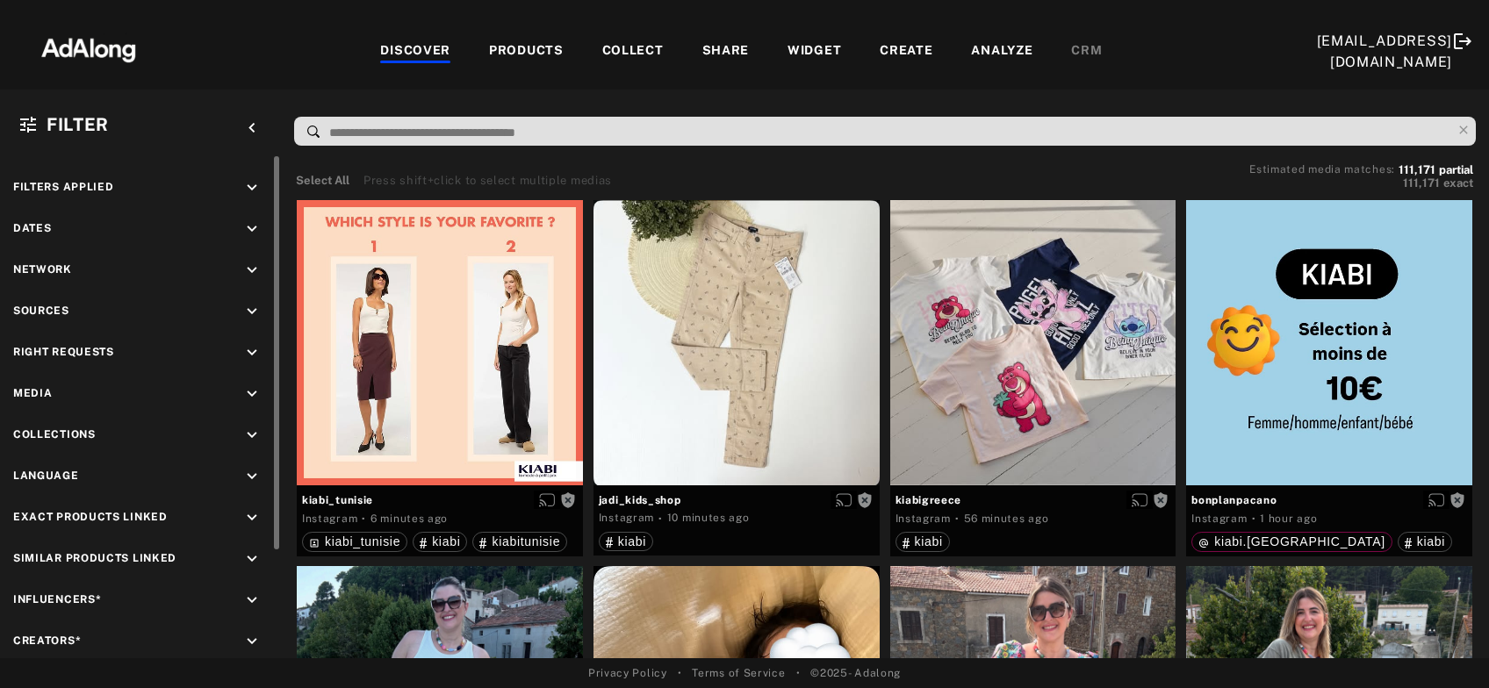
click at [255, 351] on icon "keyboard_arrow_down" at bounding box center [251, 352] width 19 height 19
click at [30, 397] on icon at bounding box center [31, 394] width 13 height 13
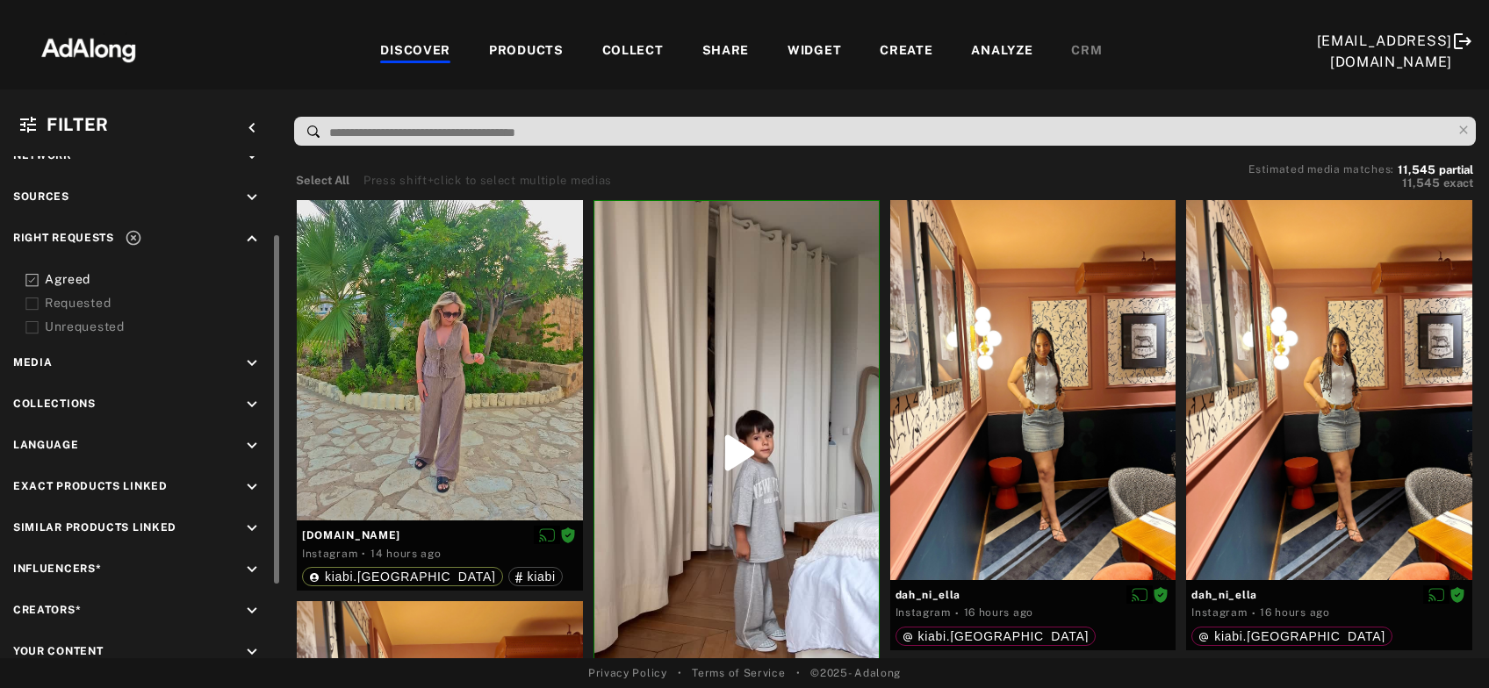
scroll to position [199, 0]
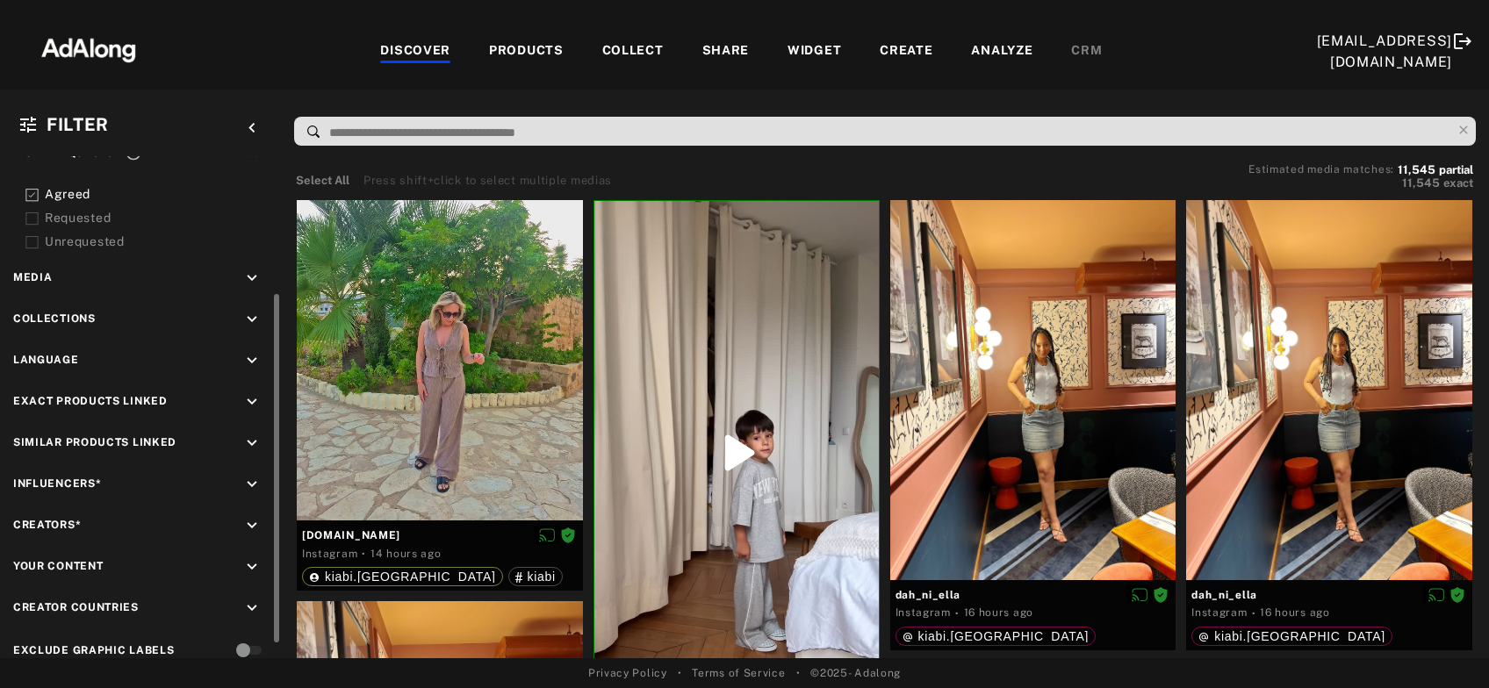
click at [248, 485] on icon "keyboard_arrow_down" at bounding box center [251, 484] width 19 height 19
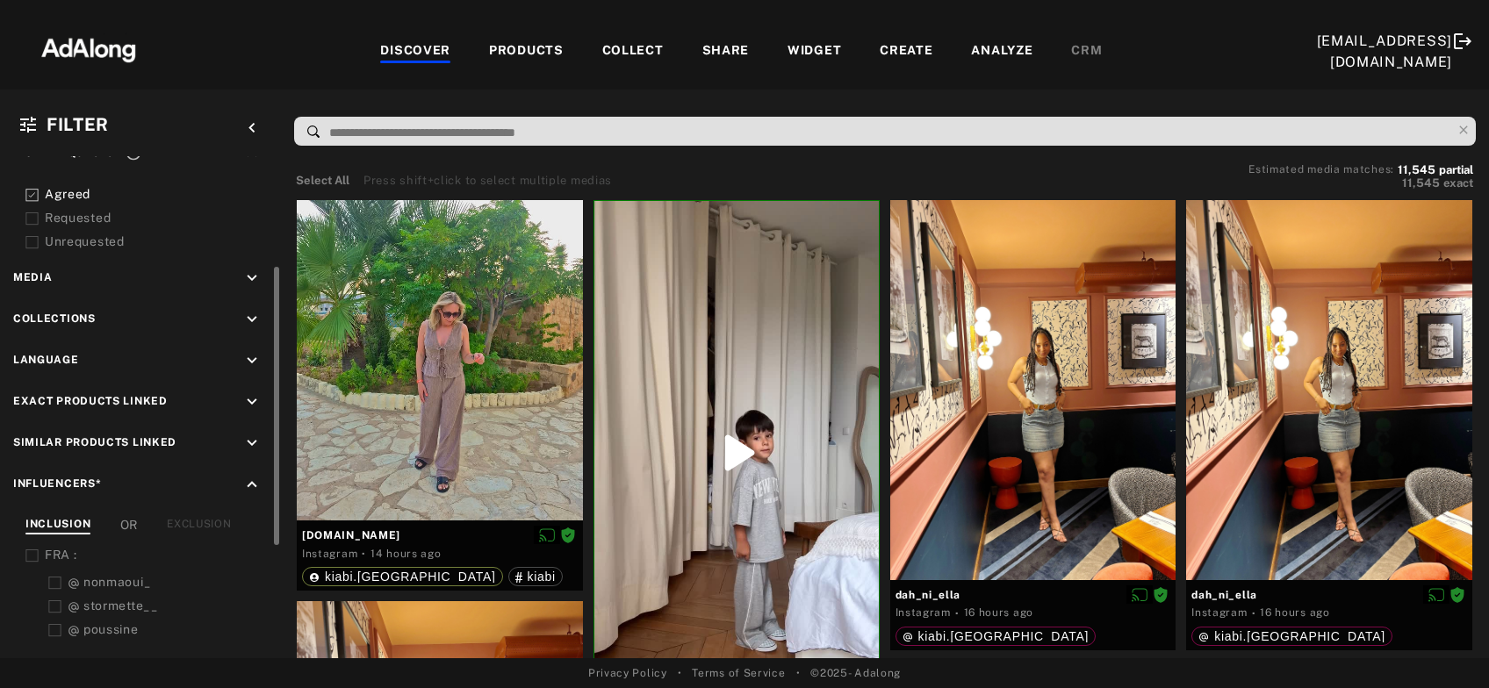
click at [216, 521] on div "EXCLUSION" at bounding box center [199, 525] width 64 height 18
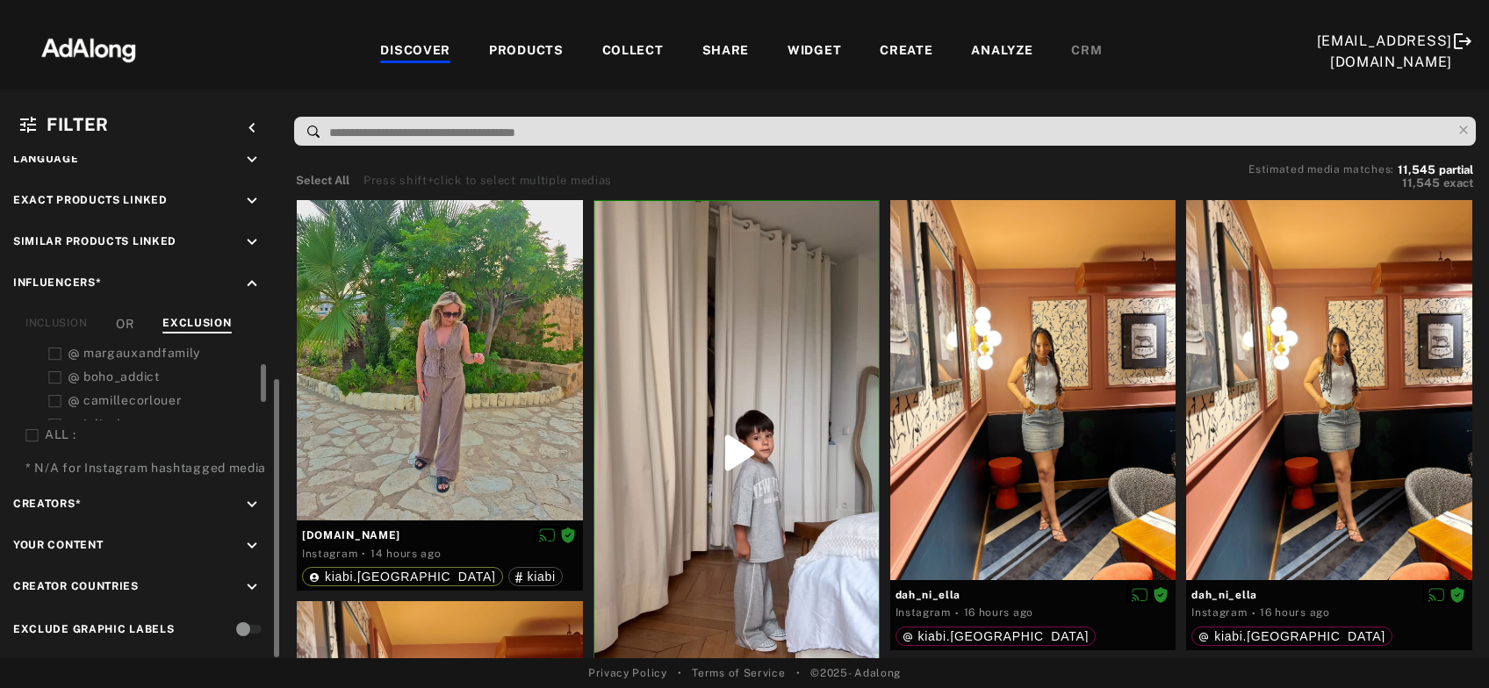
scroll to position [2516, 0]
click at [31, 436] on icon at bounding box center [31, 435] width 13 height 13
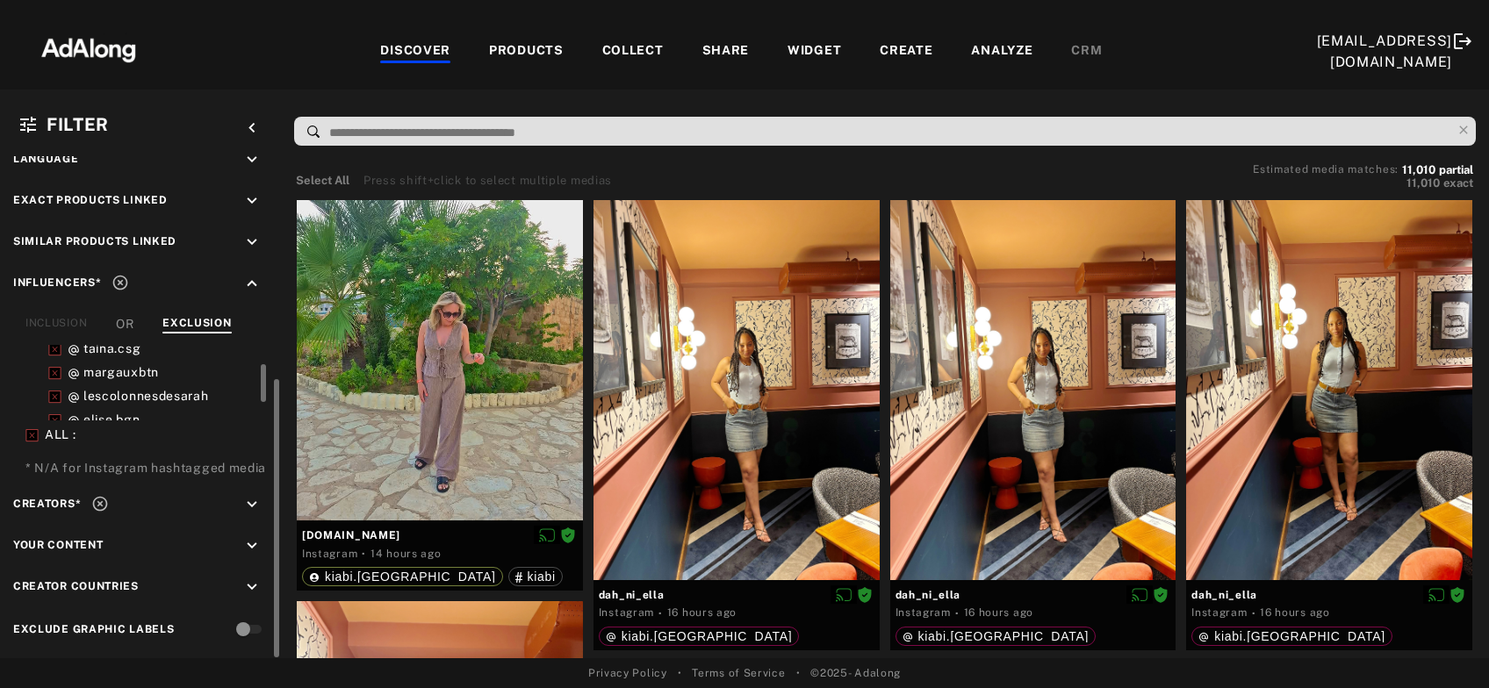
click at [640, 47] on div "COLLECT" at bounding box center [632, 51] width 61 height 21
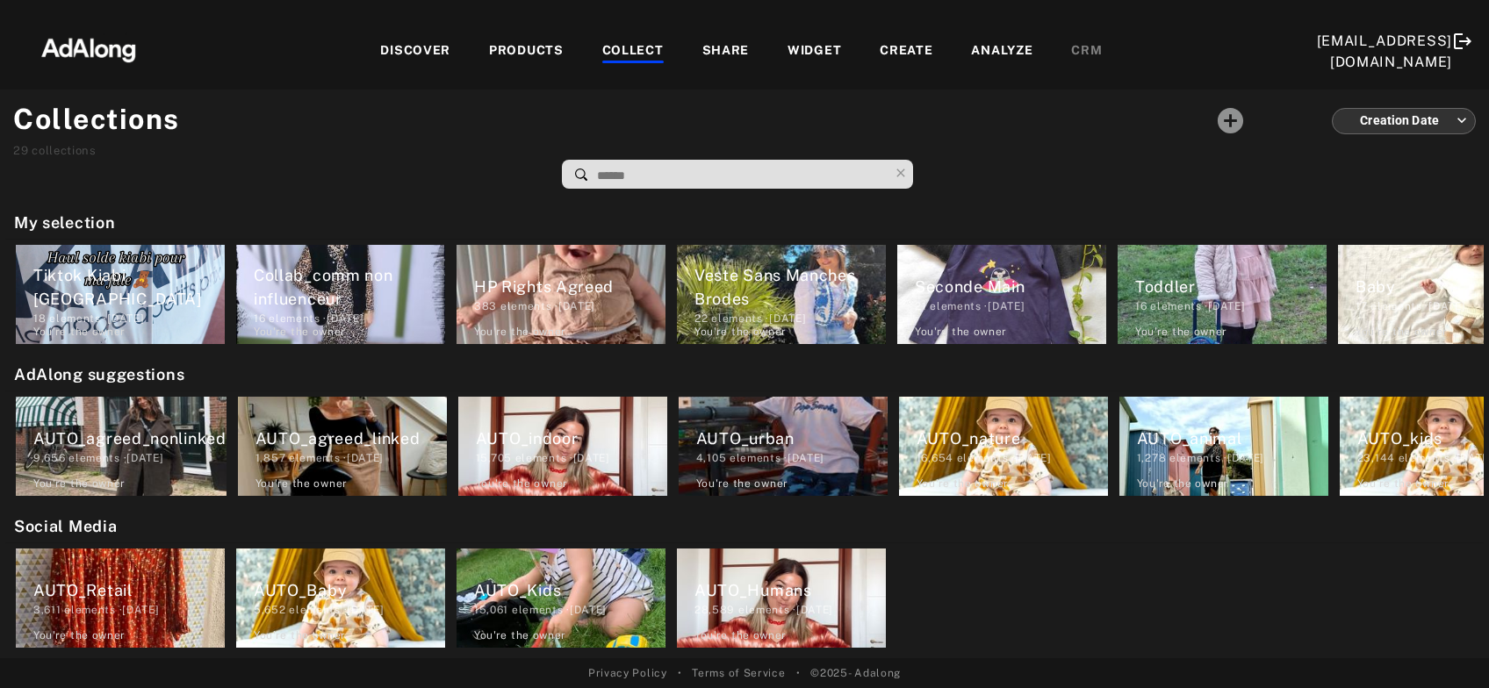
click at [435, 49] on div "DISCOVER" at bounding box center [415, 51] width 70 height 21
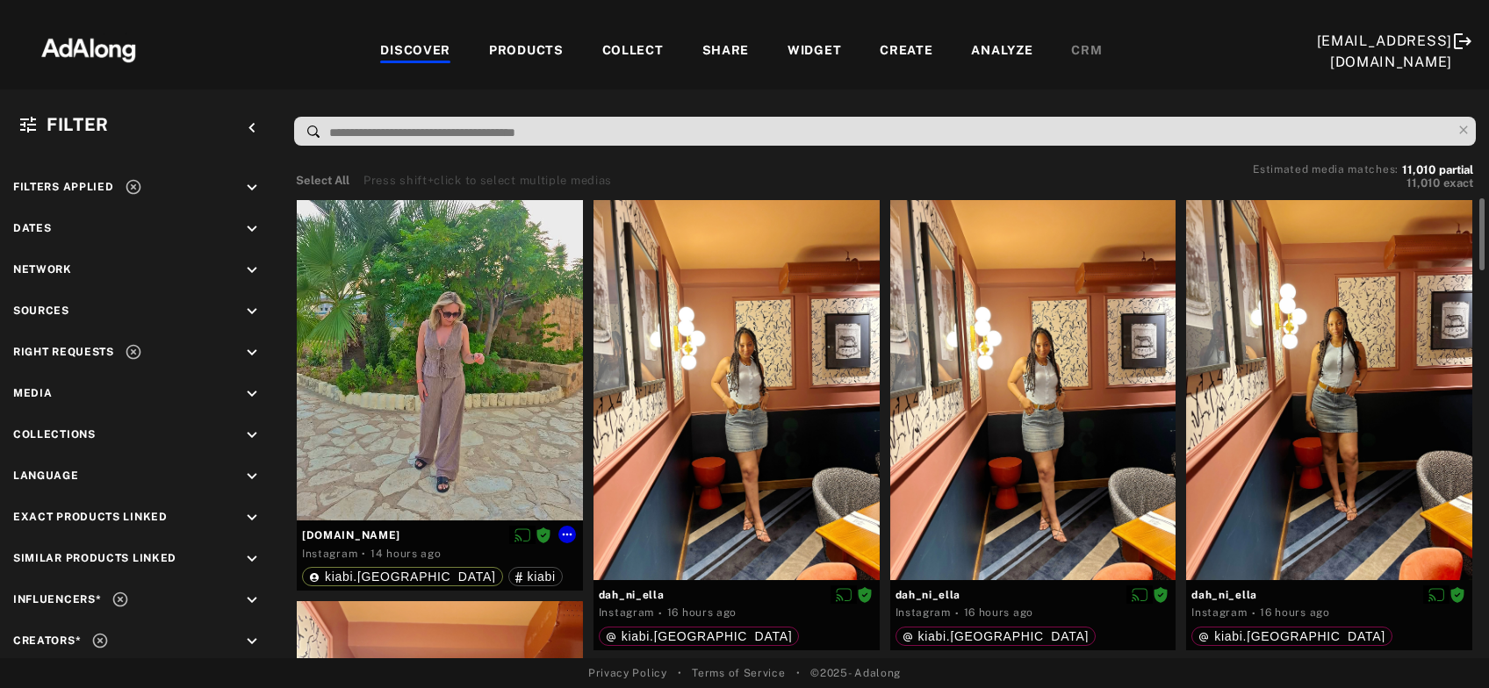
click at [464, 476] on div at bounding box center [440, 360] width 286 height 320
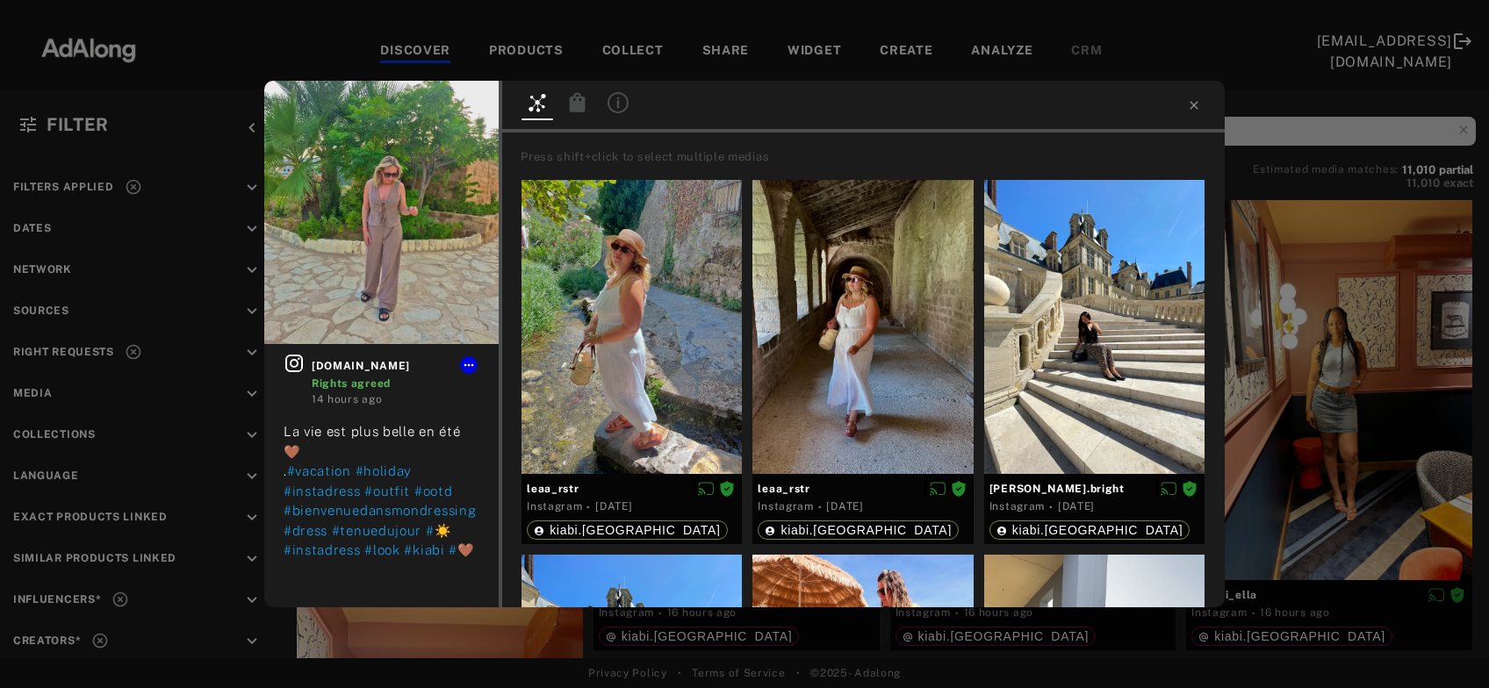
click at [576, 102] on icon at bounding box center [578, 101] width 16 height 19
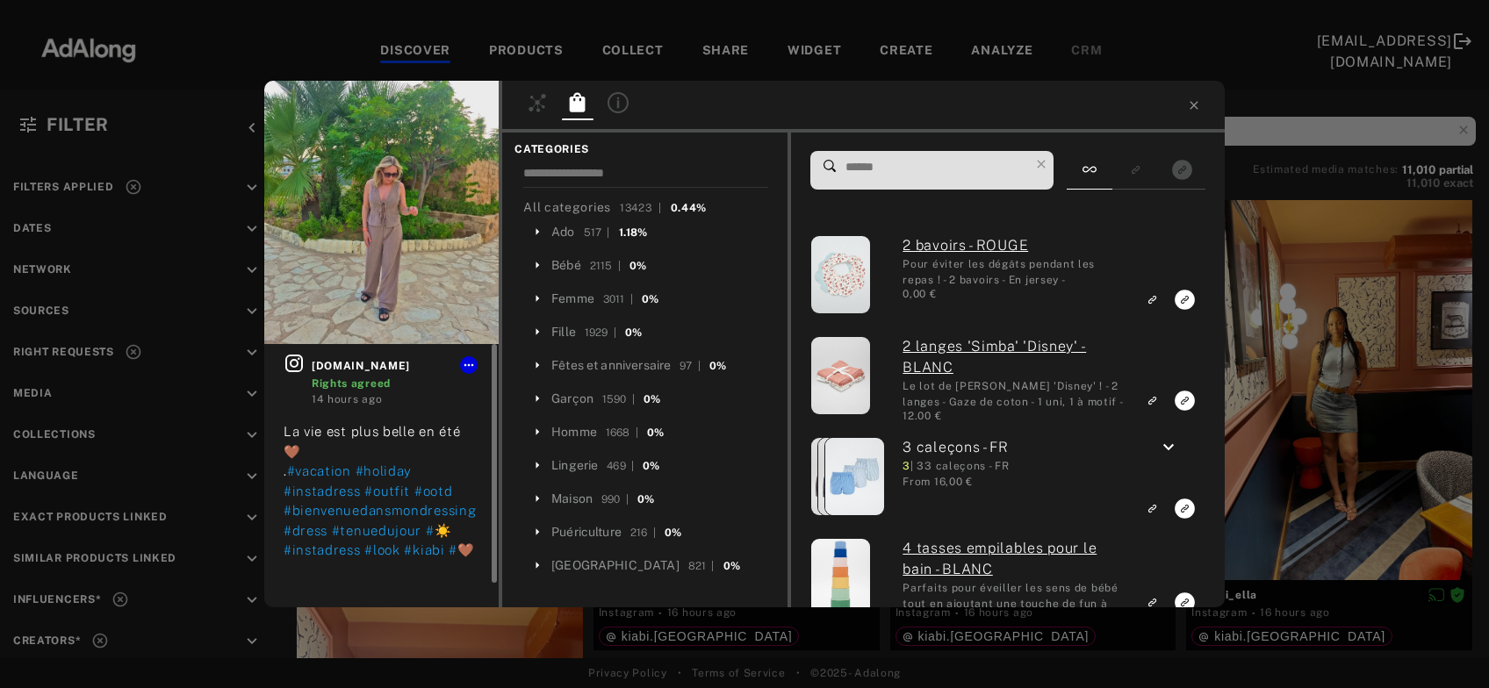
click at [297, 360] on icon at bounding box center [294, 363] width 21 height 21
click at [907, 169] on input at bounding box center [936, 167] width 185 height 24
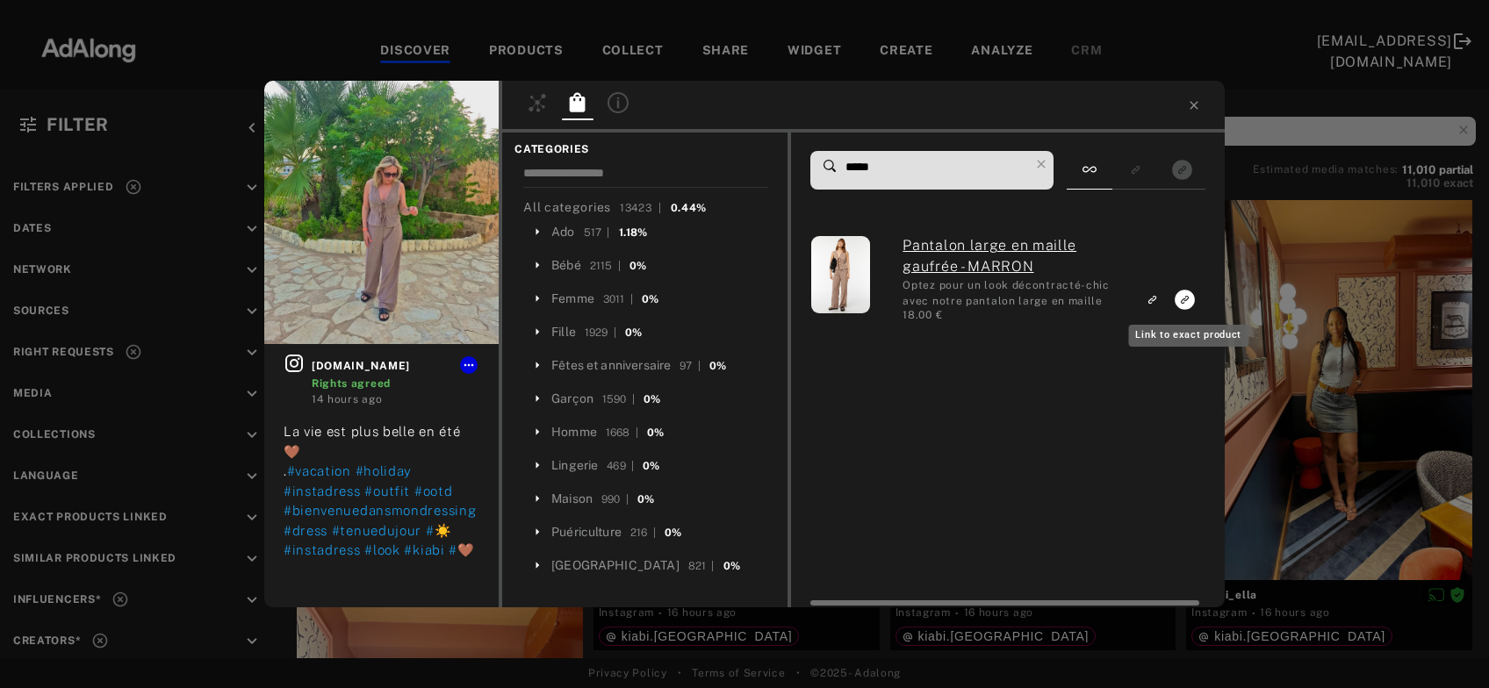
click at [1187, 303] on icon "Link to exact product" at bounding box center [1185, 300] width 20 height 20
click at [908, 159] on input "*****" at bounding box center [936, 167] width 185 height 24
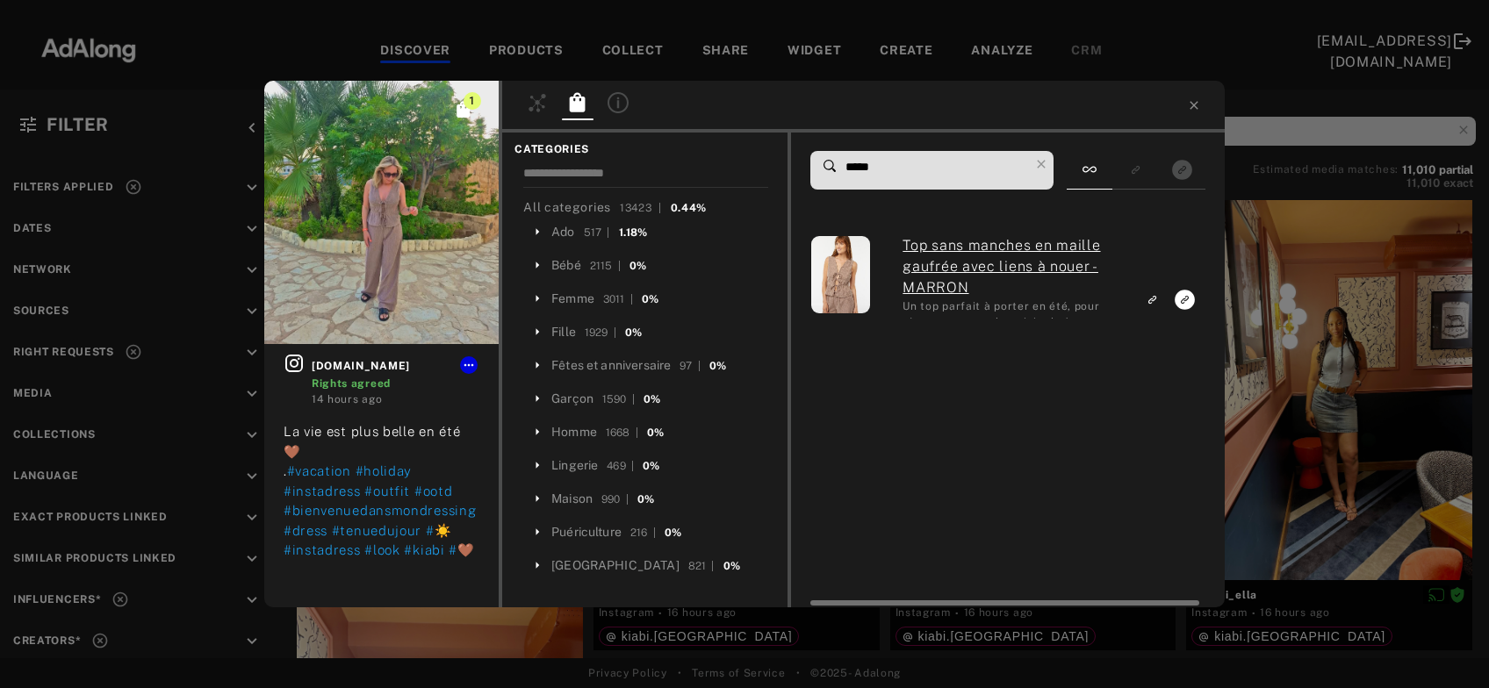
type input "*****"
click at [1182, 301] on icon "Link to exact product" at bounding box center [1185, 300] width 20 height 20
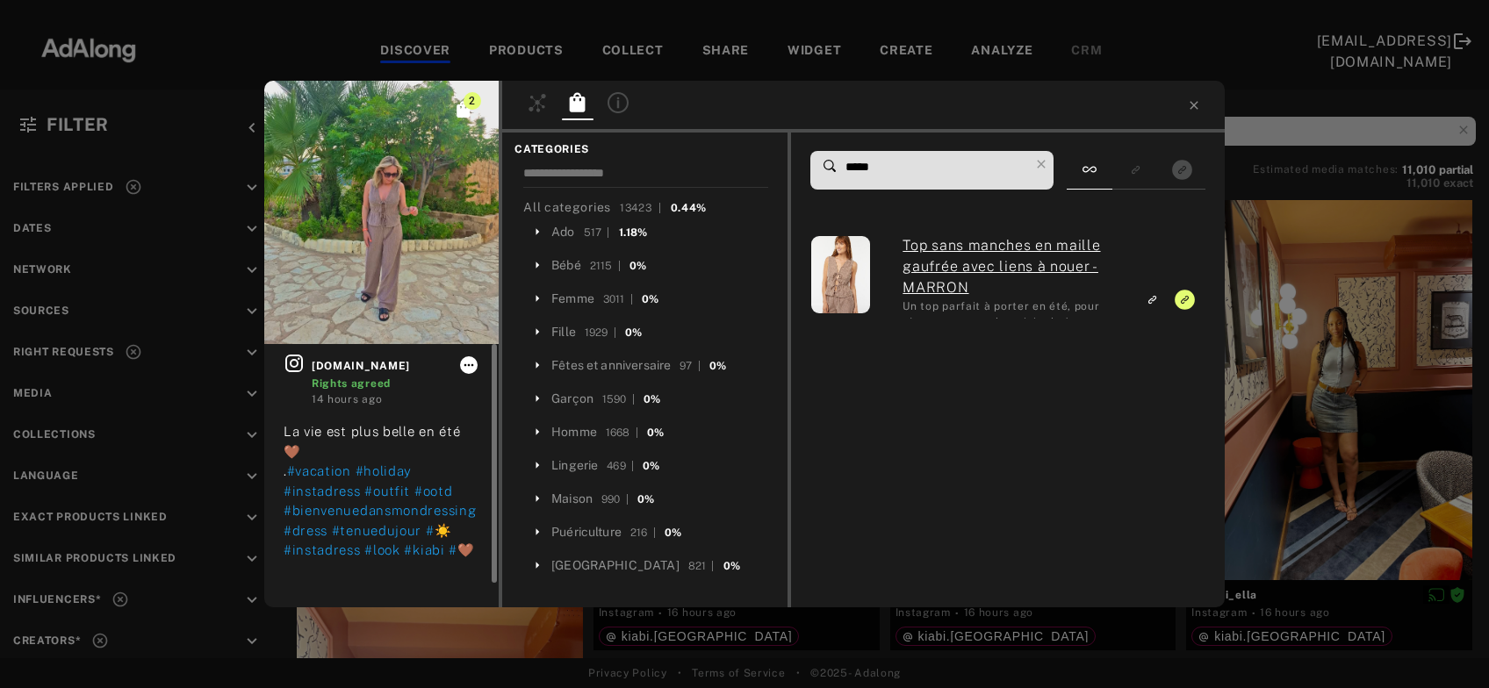
click at [467, 366] on icon at bounding box center [469, 365] width 14 height 14
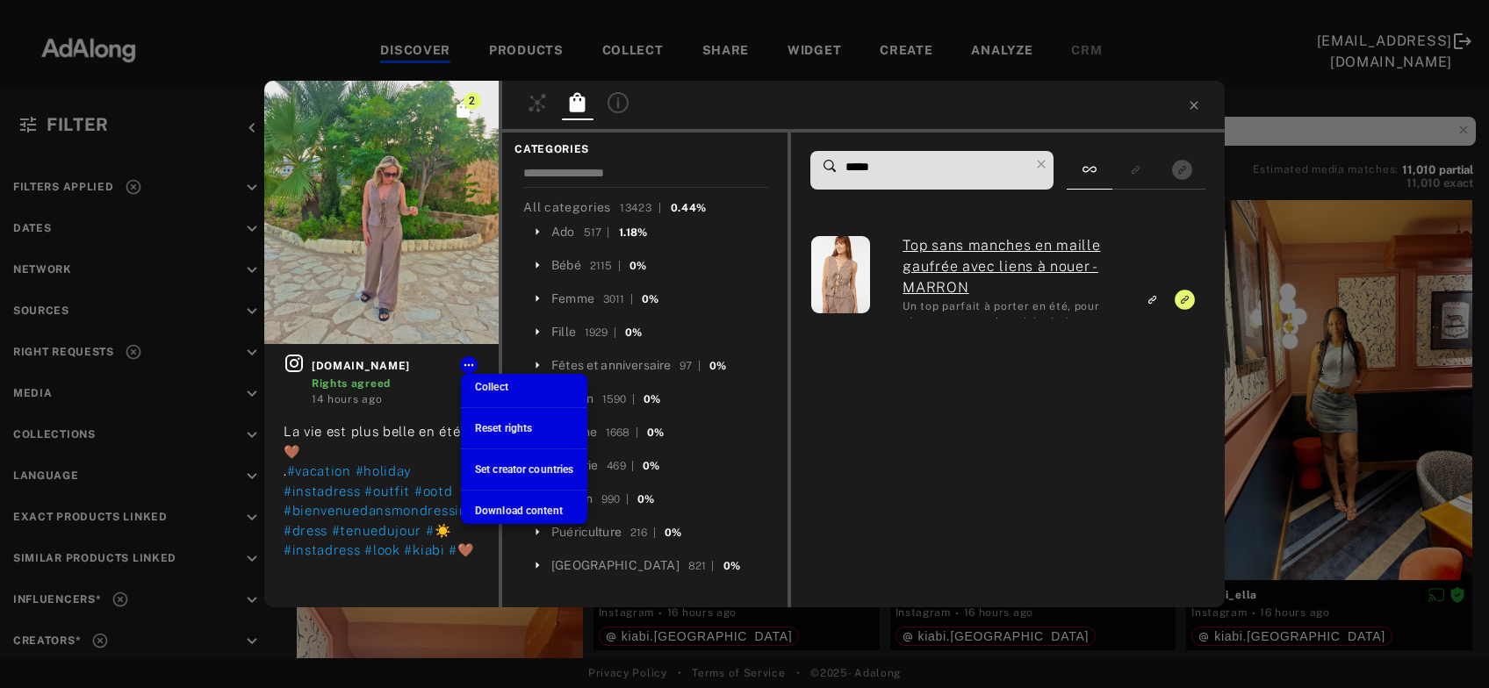
click at [477, 384] on span "Collect" at bounding box center [491, 387] width 33 height 12
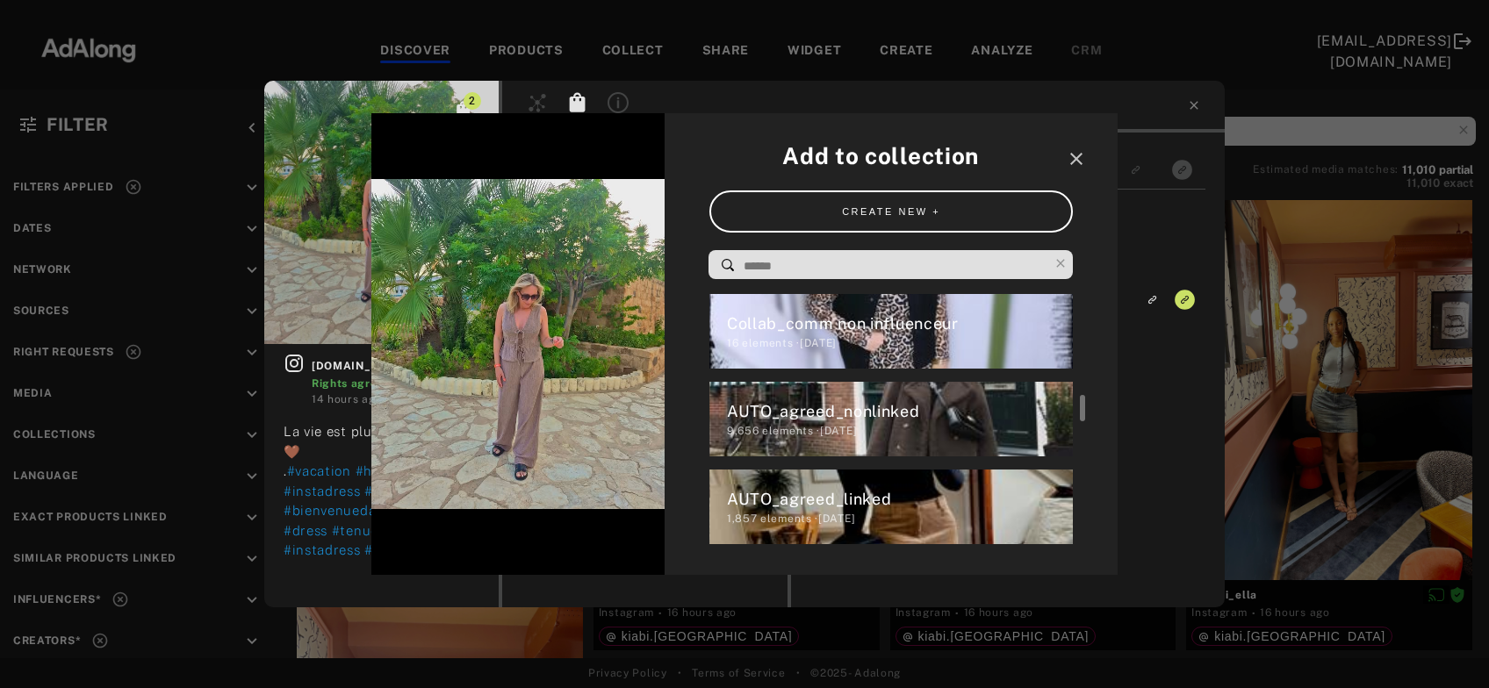
scroll to position [172, 0]
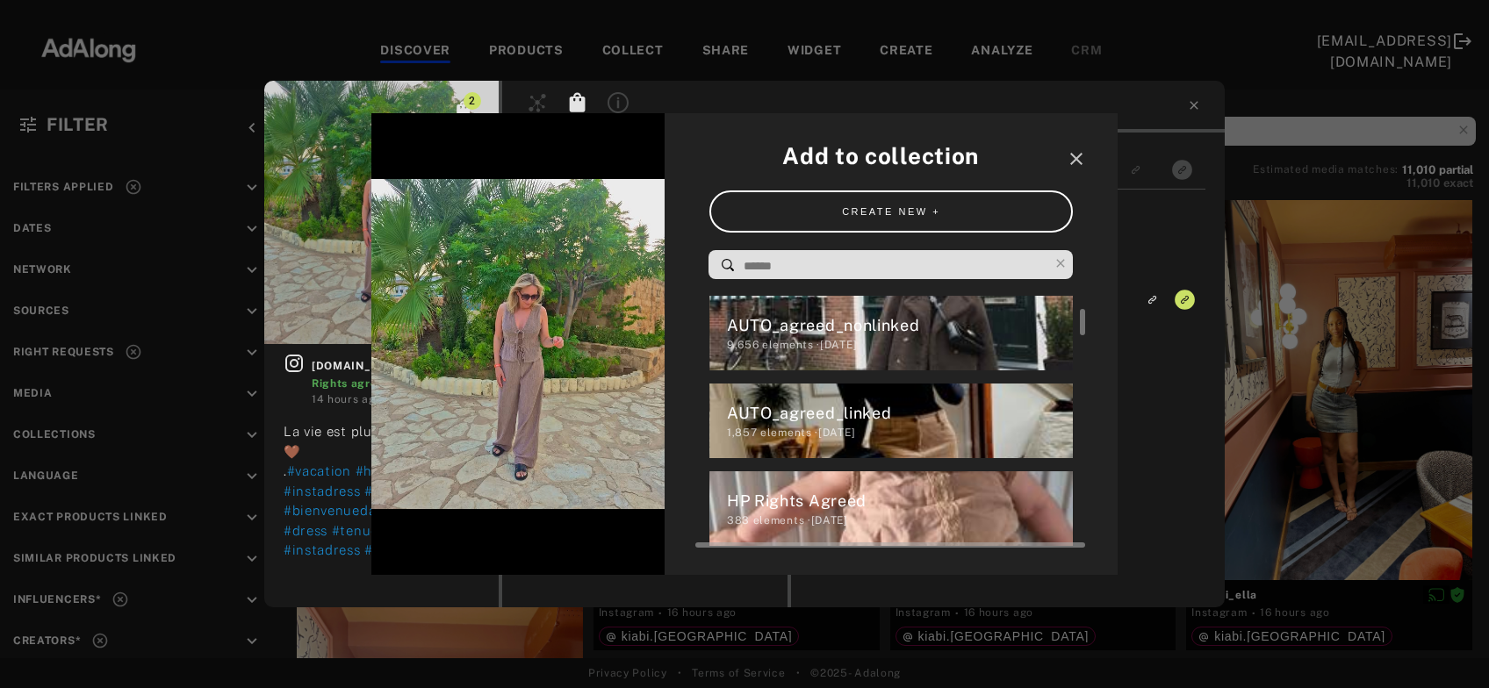
click at [803, 513] on div "HP Rights Agreed" at bounding box center [900, 501] width 347 height 24
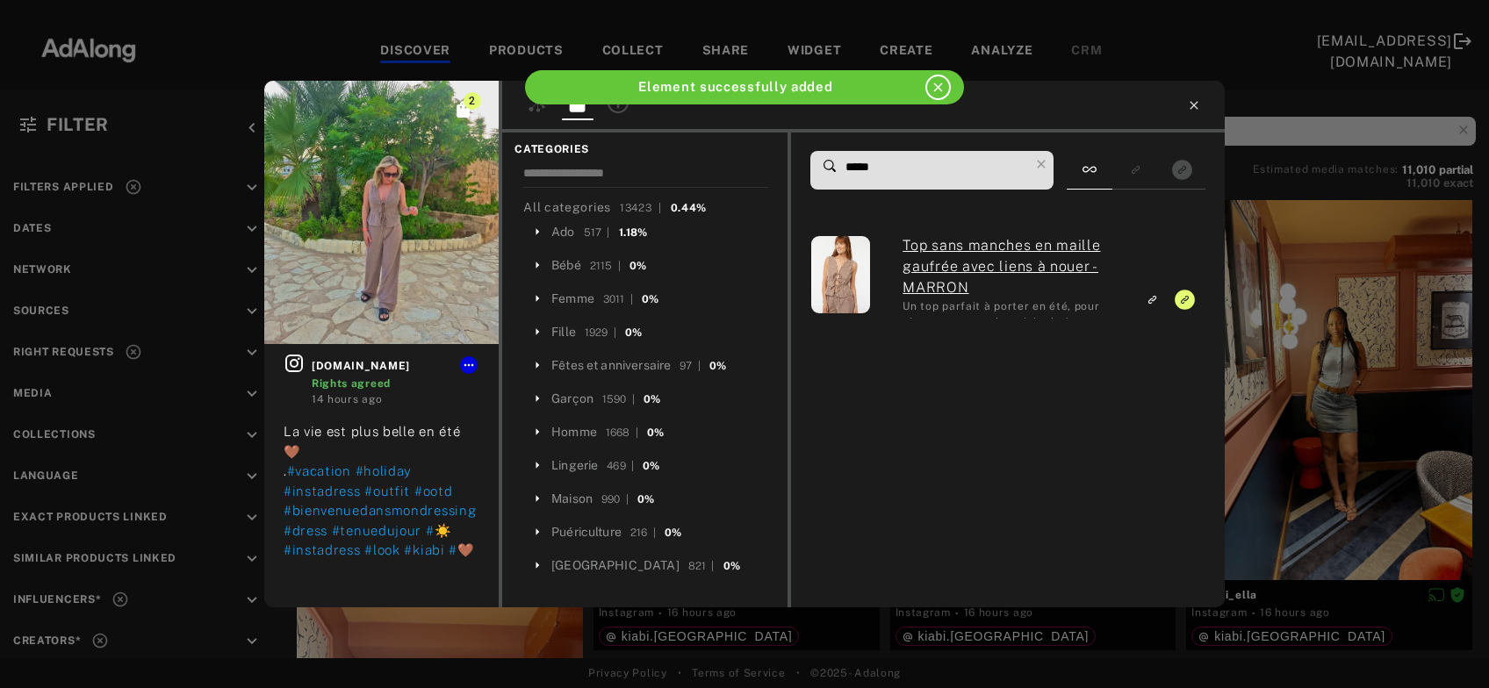
click at [1198, 103] on icon at bounding box center [1194, 105] width 14 height 14
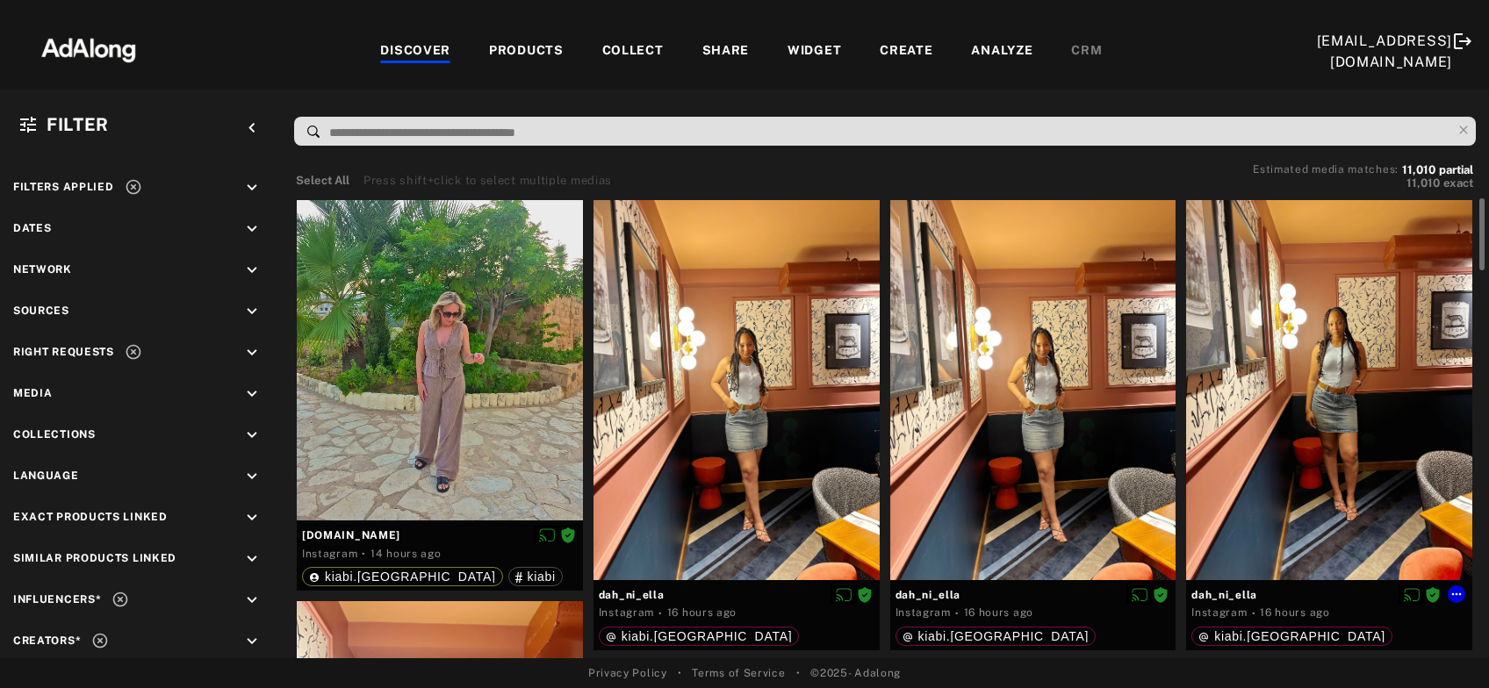
click at [1284, 411] on div at bounding box center [1329, 390] width 286 height 380
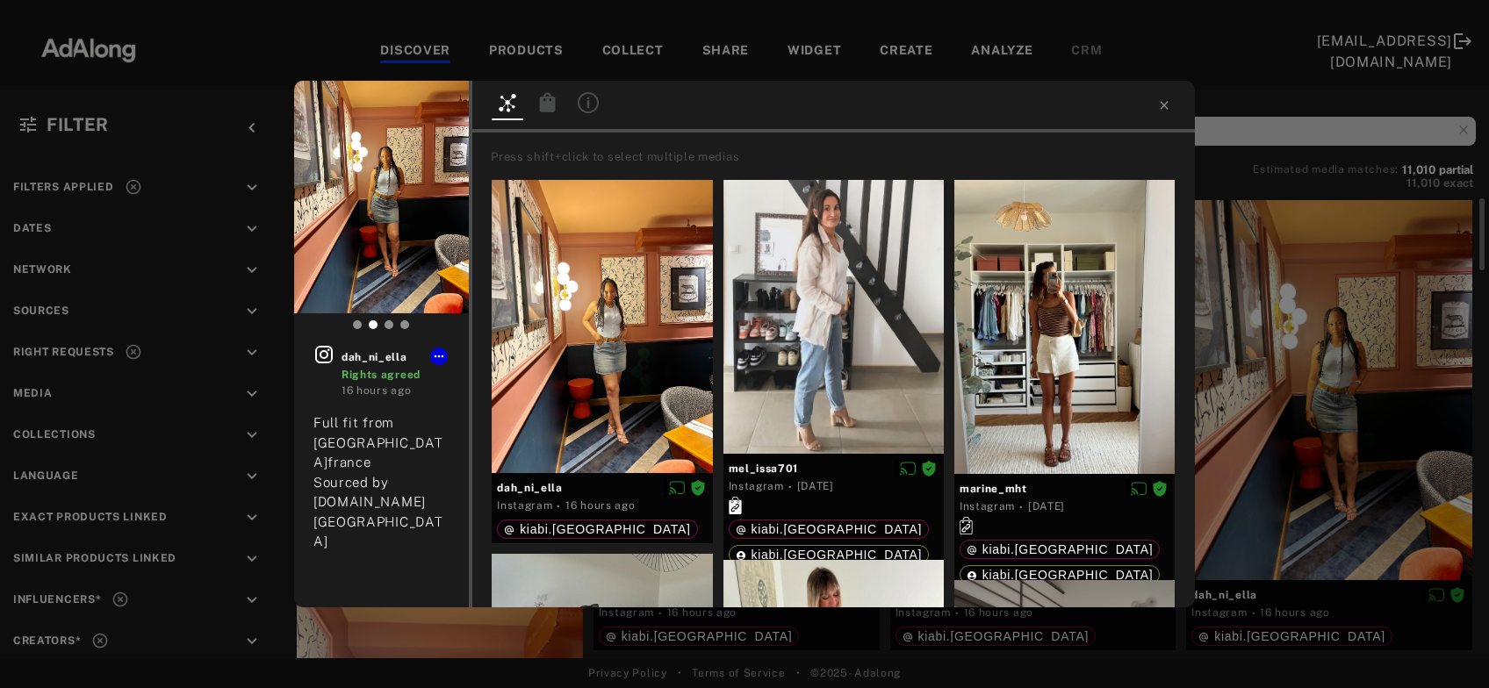
click at [1284, 411] on div "dah_ni_ella Rights agreed 16 hours ago Full fit from kiabi.france Sourced by fe…" at bounding box center [744, 344] width 1489 height 688
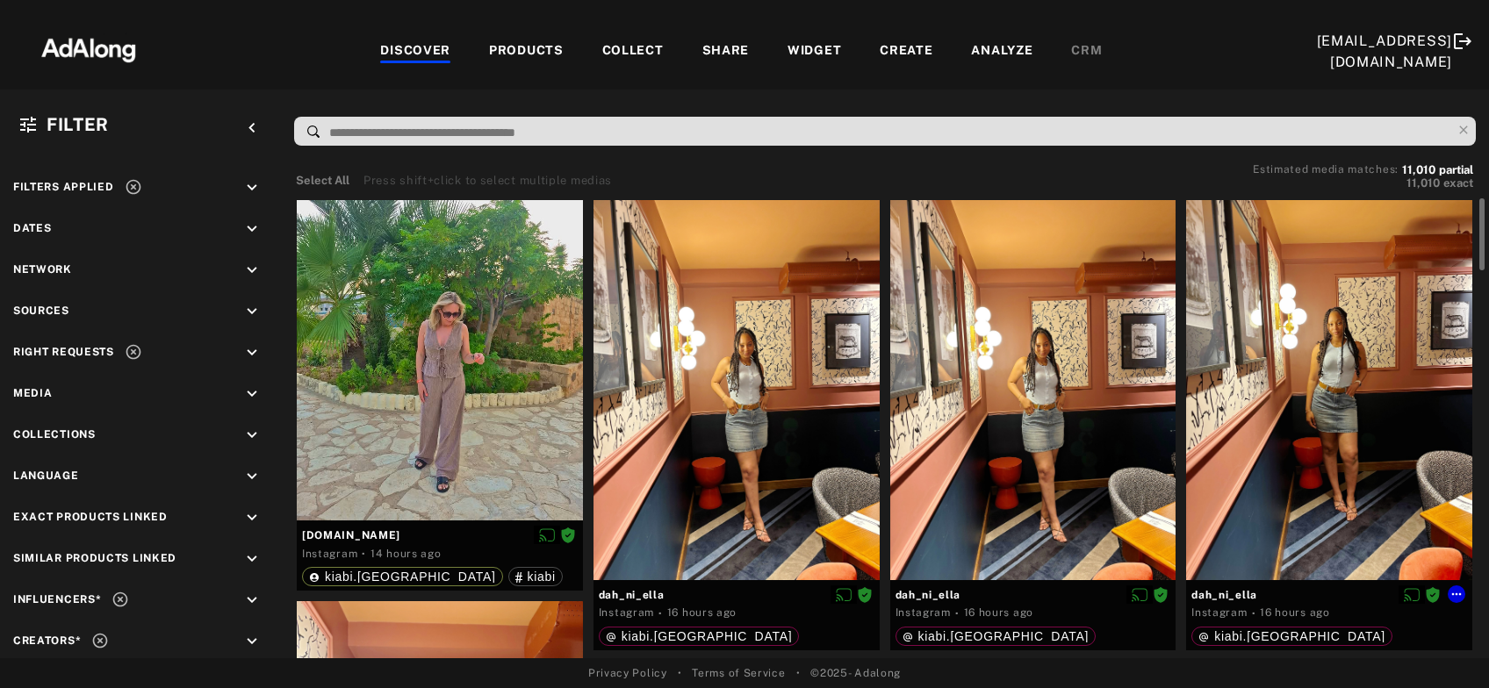
click at [1284, 411] on div at bounding box center [1329, 390] width 286 height 380
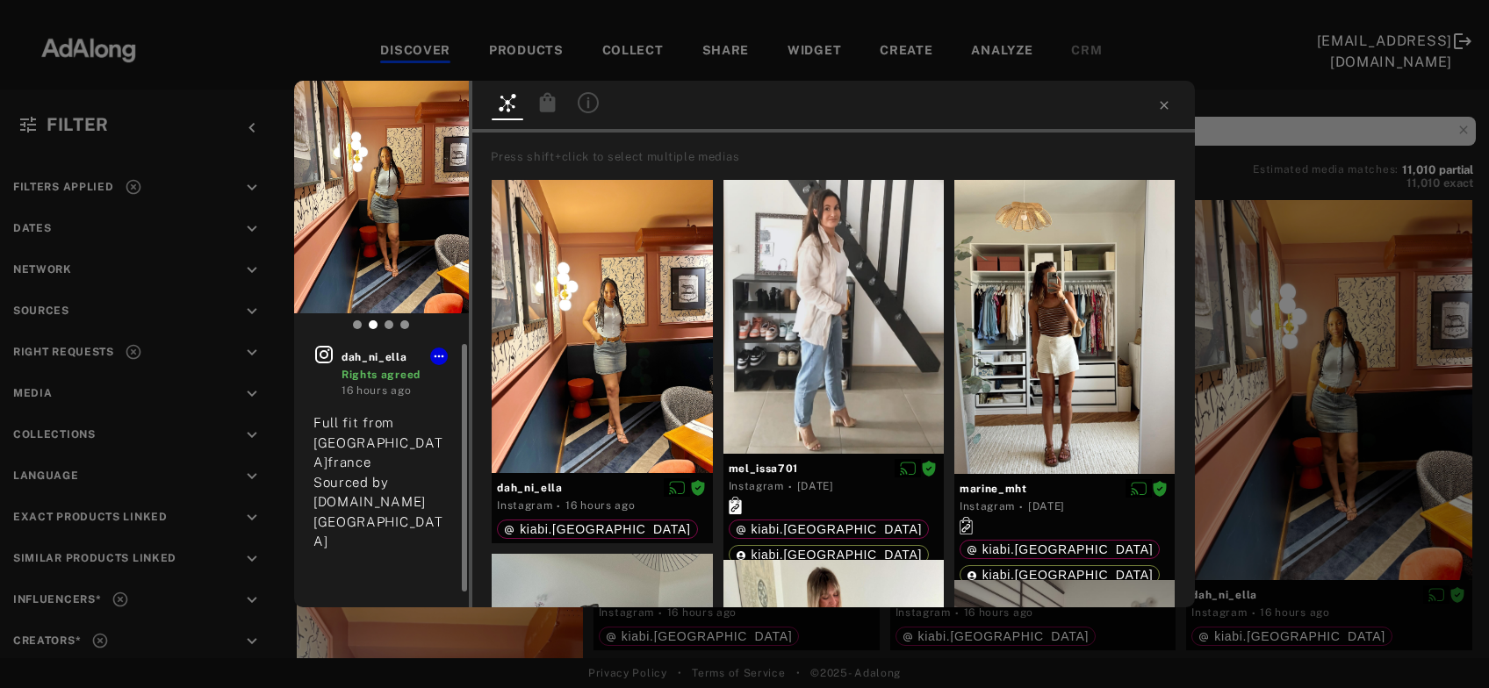
click at [326, 350] on icon at bounding box center [323, 354] width 21 height 21
click at [553, 104] on icon at bounding box center [548, 101] width 16 height 19
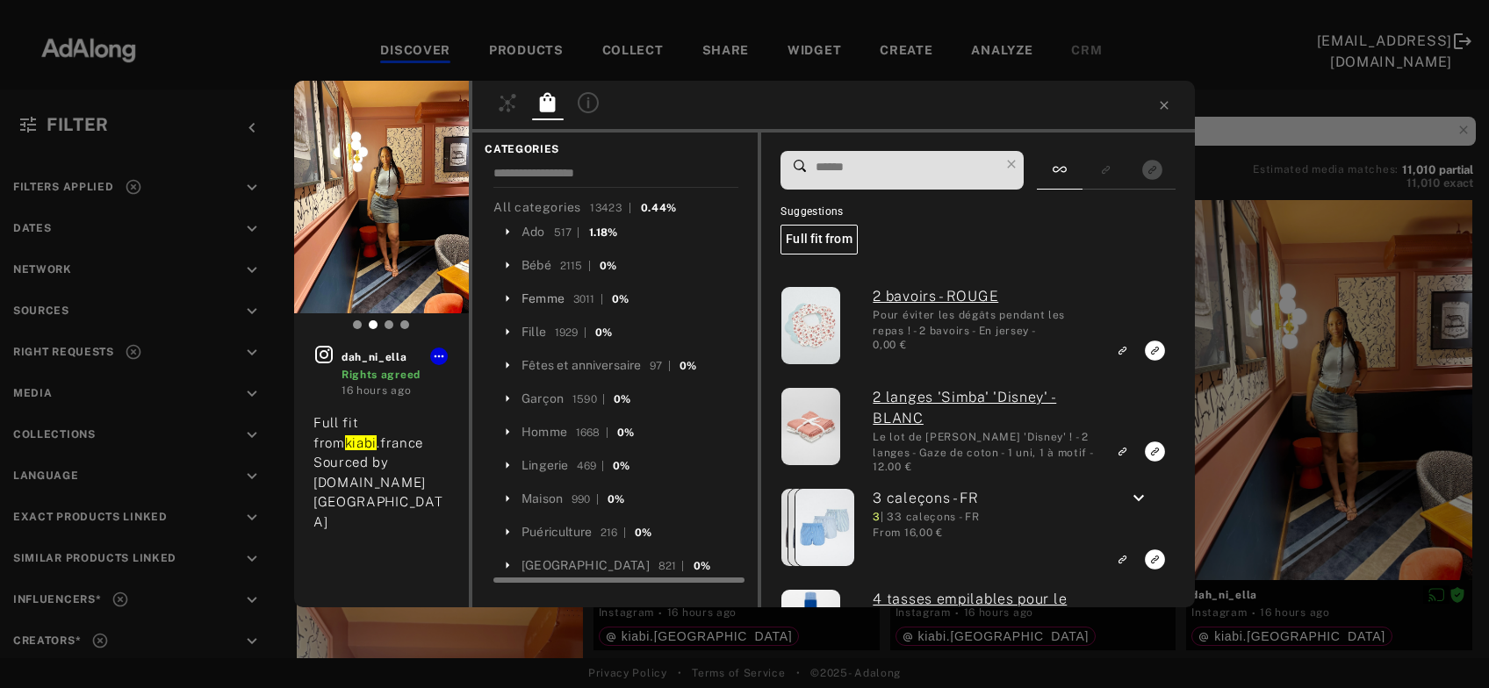
click at [557, 303] on div "Femme" at bounding box center [542, 299] width 43 height 18
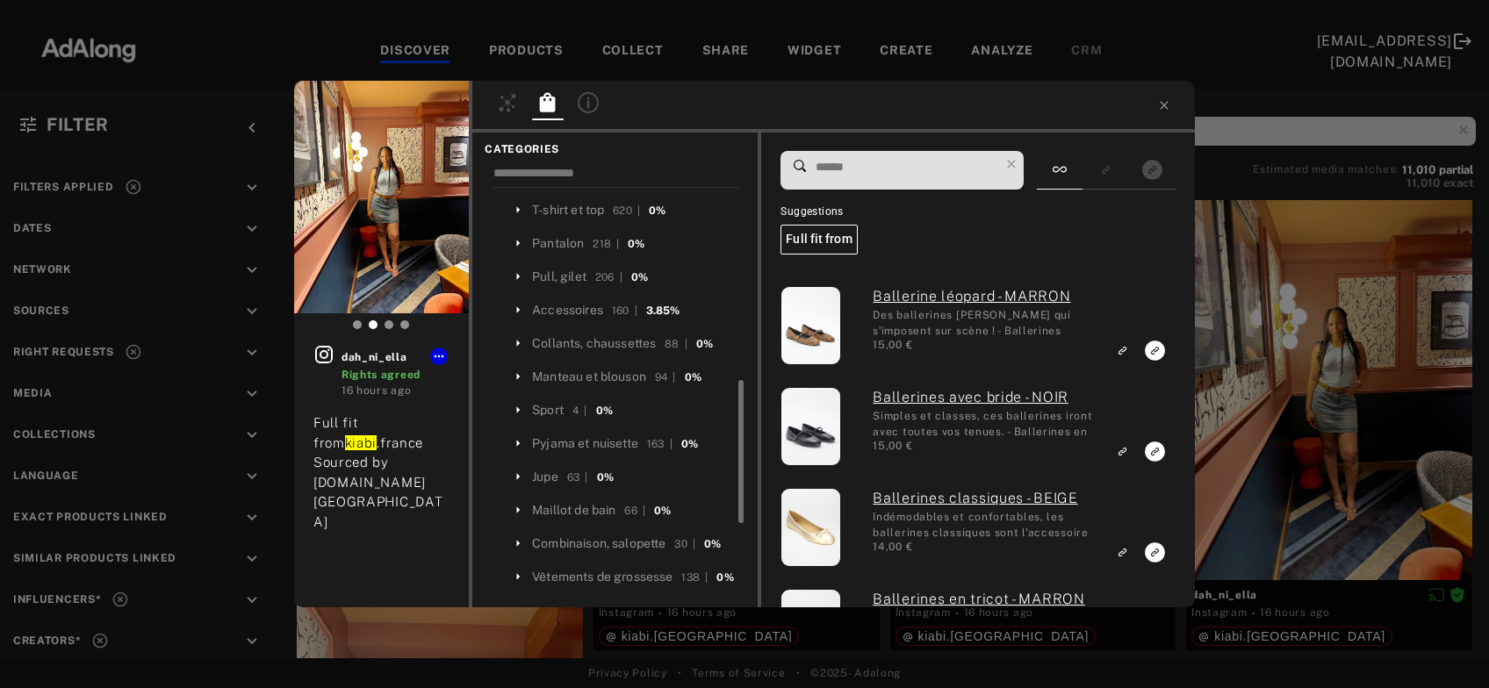
scroll to position [284, 0]
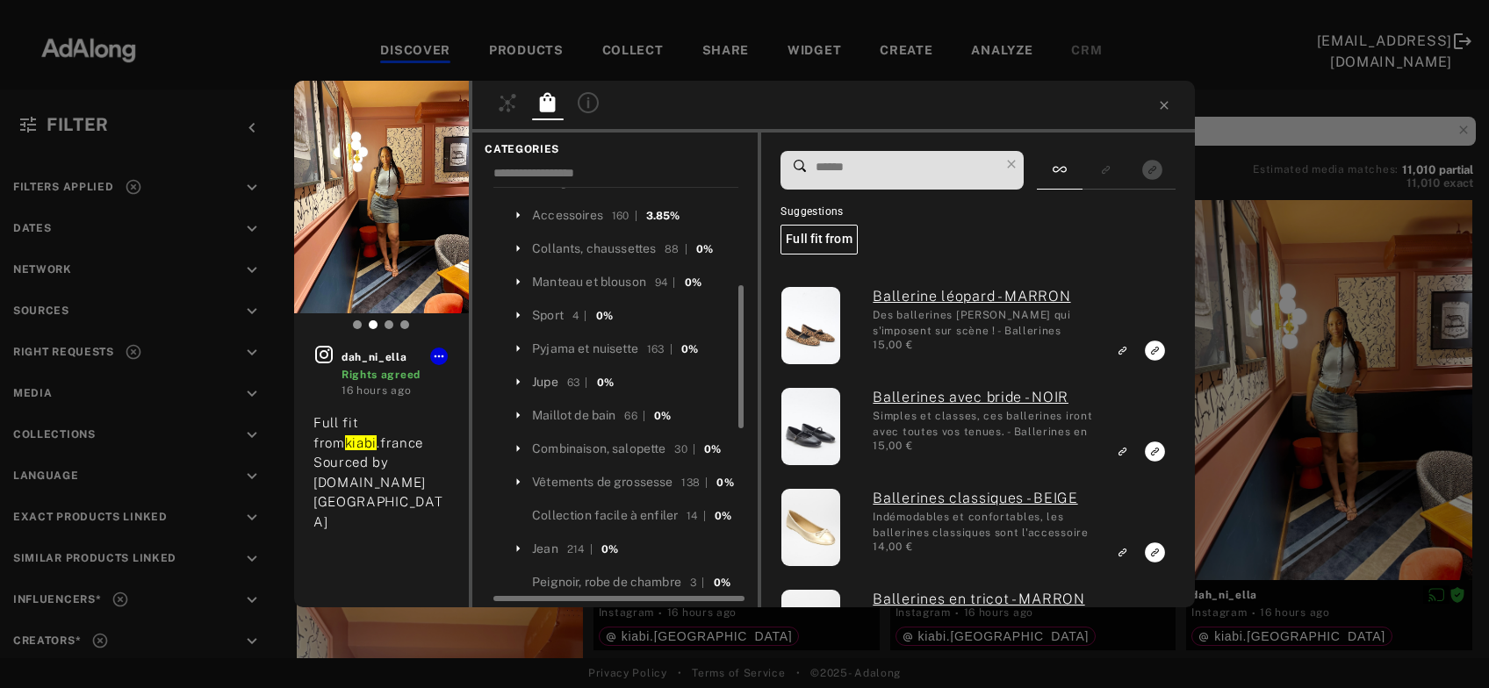
click at [546, 384] on div "Jupe" at bounding box center [545, 382] width 26 height 18
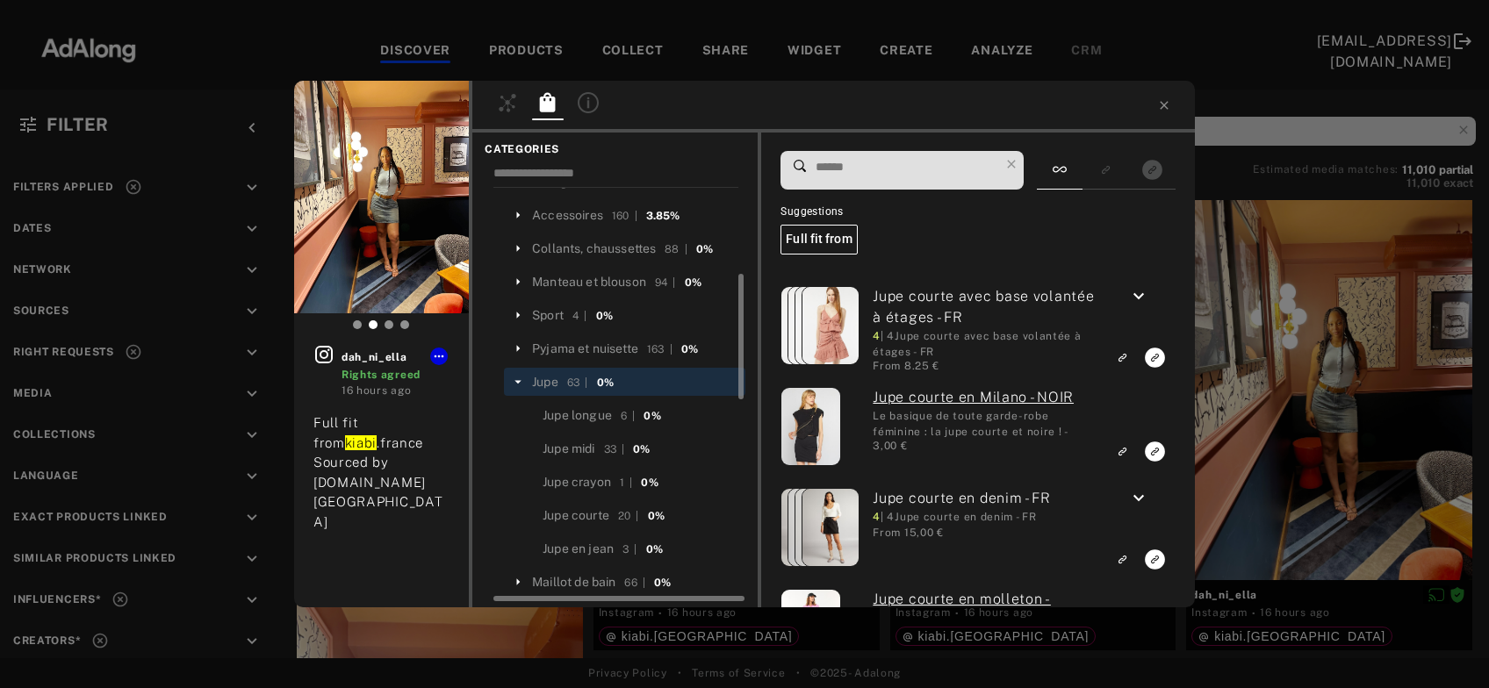
click at [862, 169] on input at bounding box center [906, 167] width 185 height 24
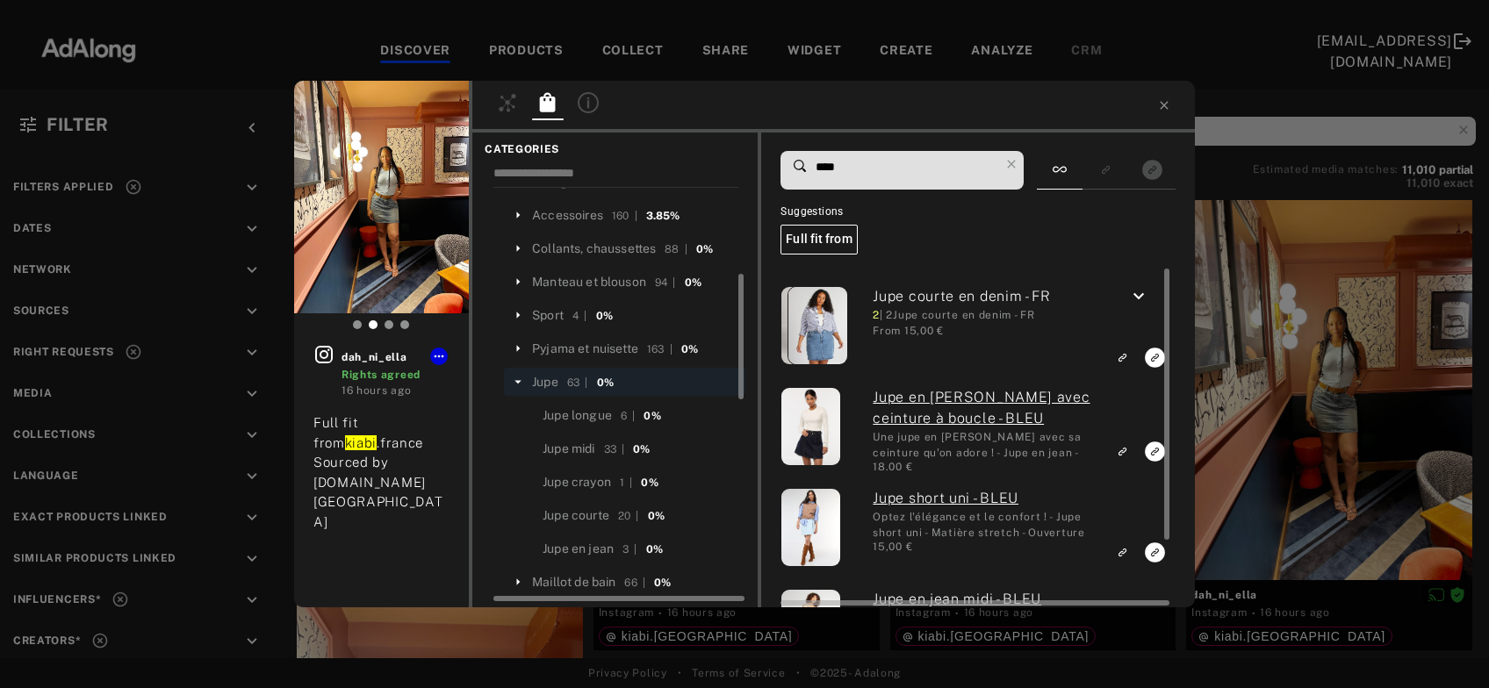
type input "****"
click at [1139, 303] on icon "keyboard_arrow_down" at bounding box center [1138, 296] width 21 height 21
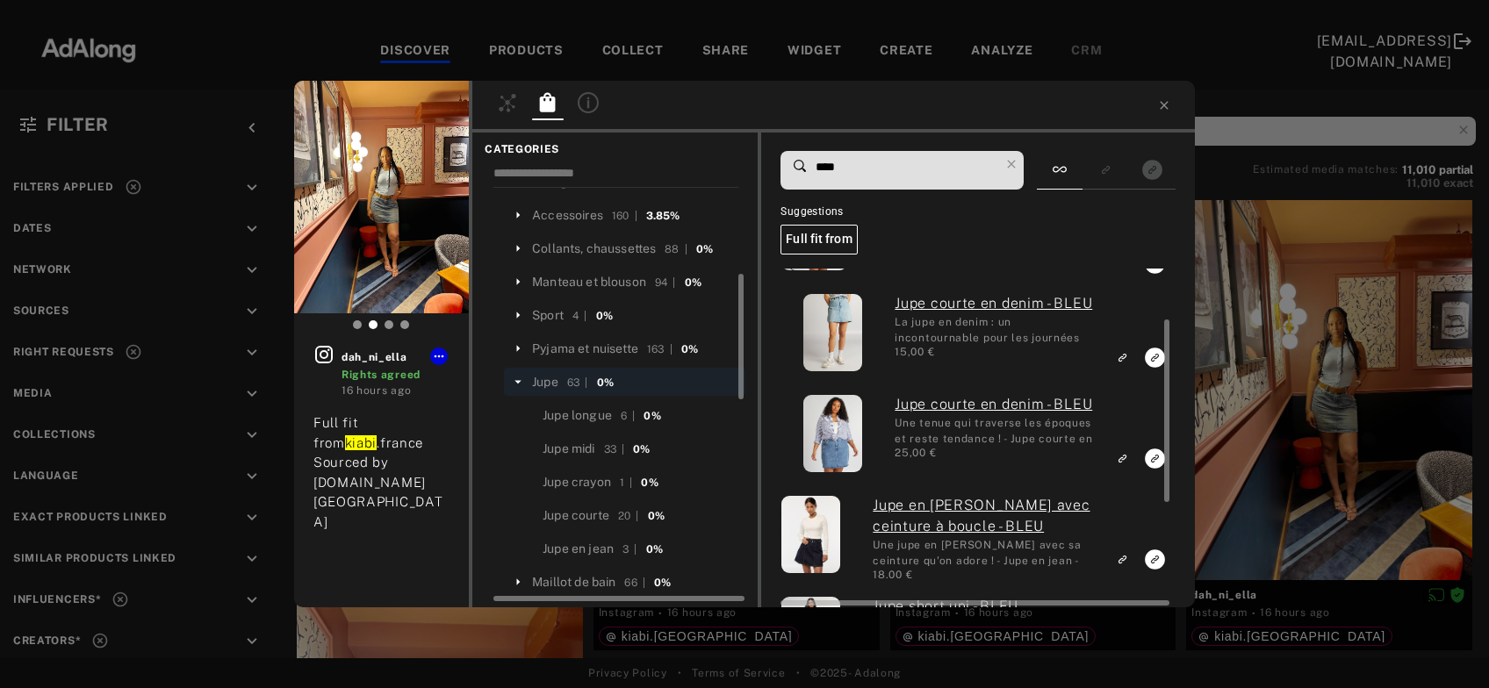
scroll to position [94, 0]
click at [1152, 360] on icon "Link to exact product" at bounding box center [1155, 358] width 20 height 20
click at [1018, 158] on icon at bounding box center [1011, 164] width 25 height 25
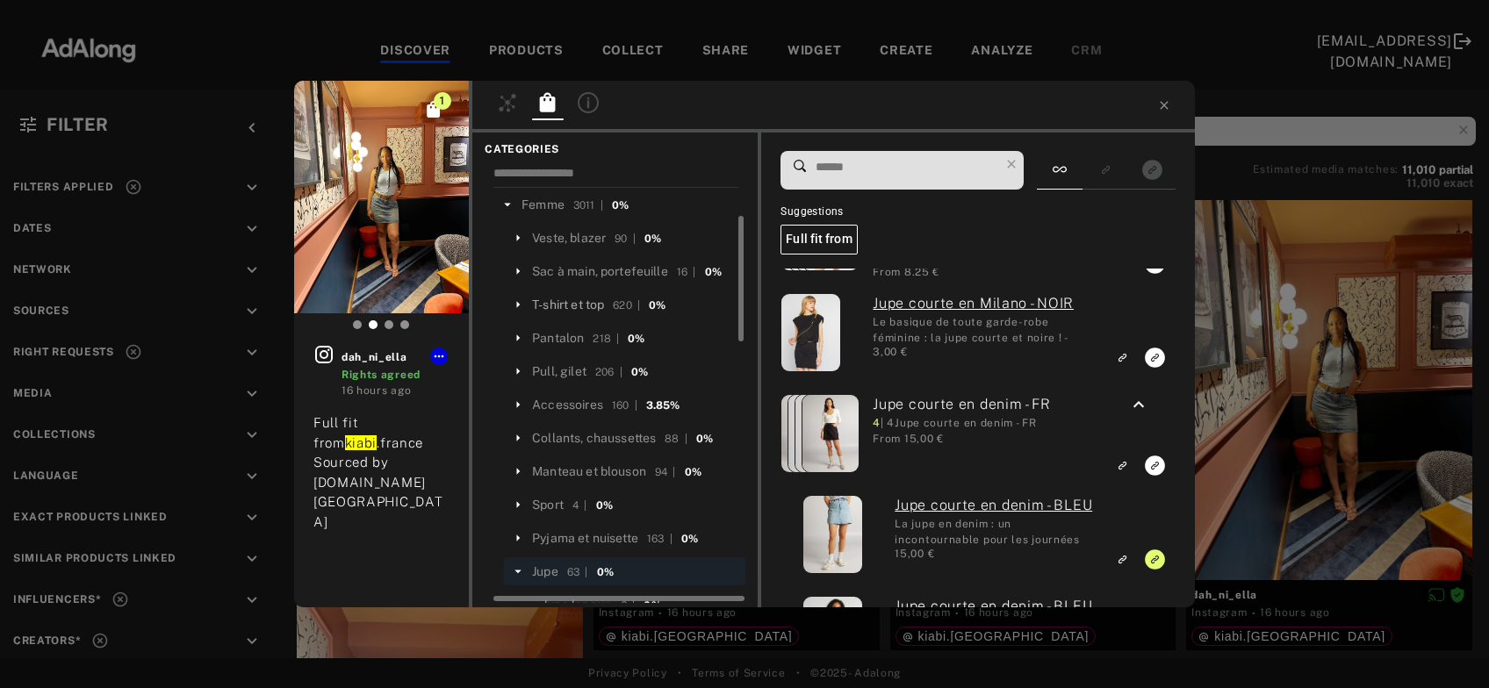
click at [579, 304] on div "T-shirt et top" at bounding box center [568, 305] width 72 height 18
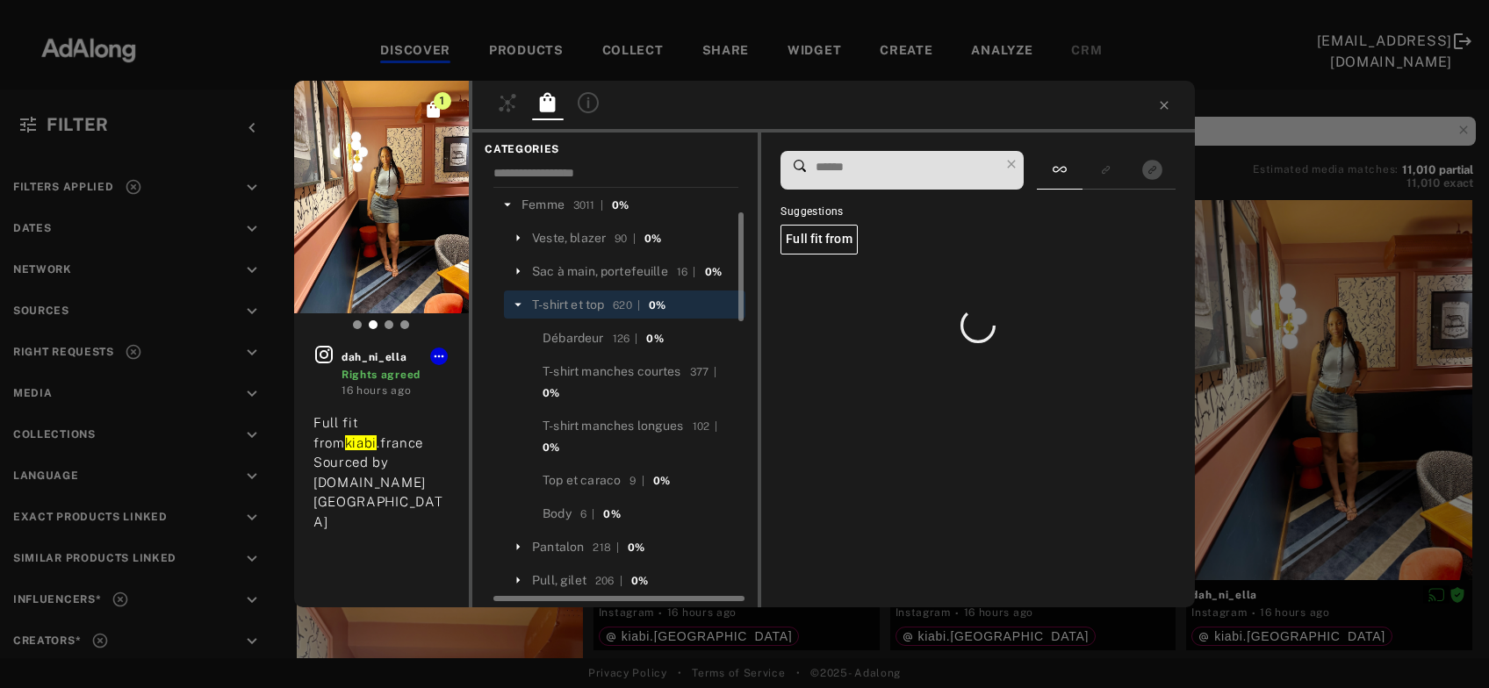
scroll to position [0, 0]
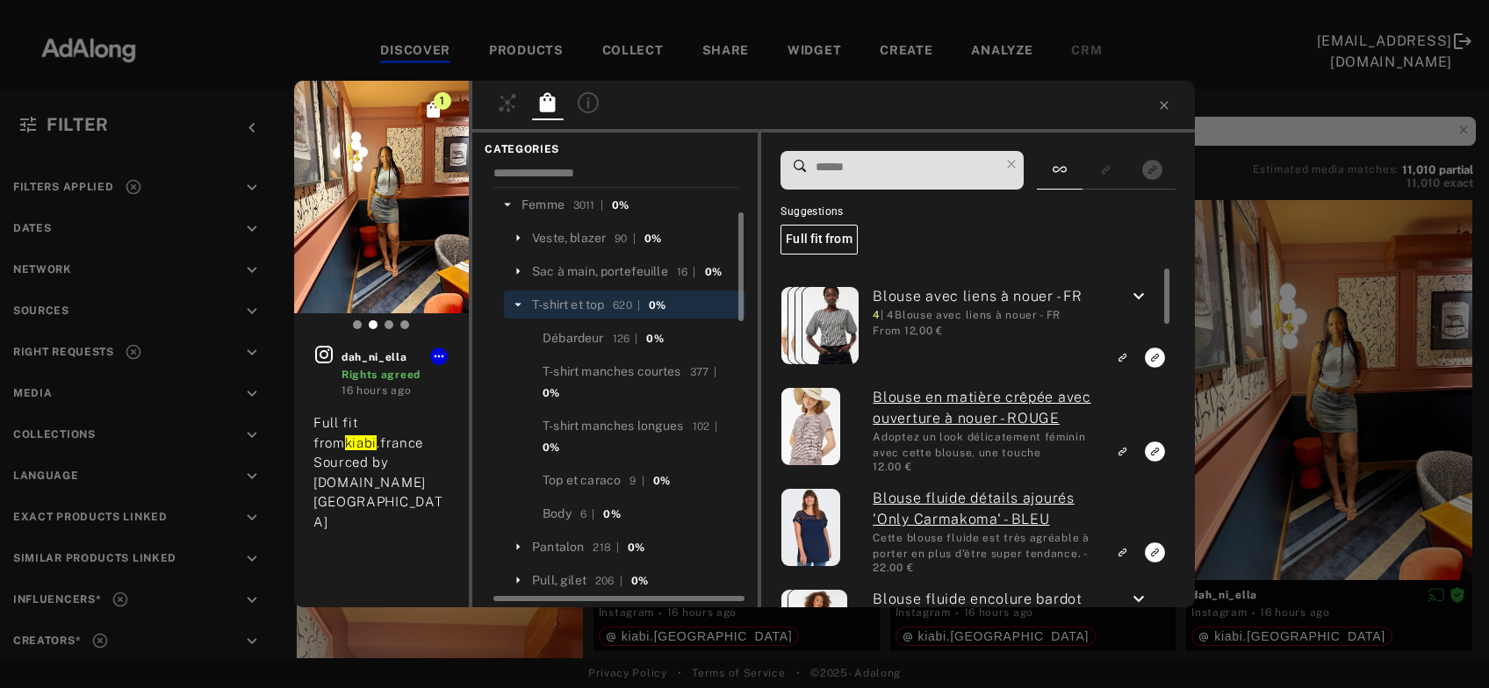
click at [837, 172] on input at bounding box center [906, 167] width 185 height 24
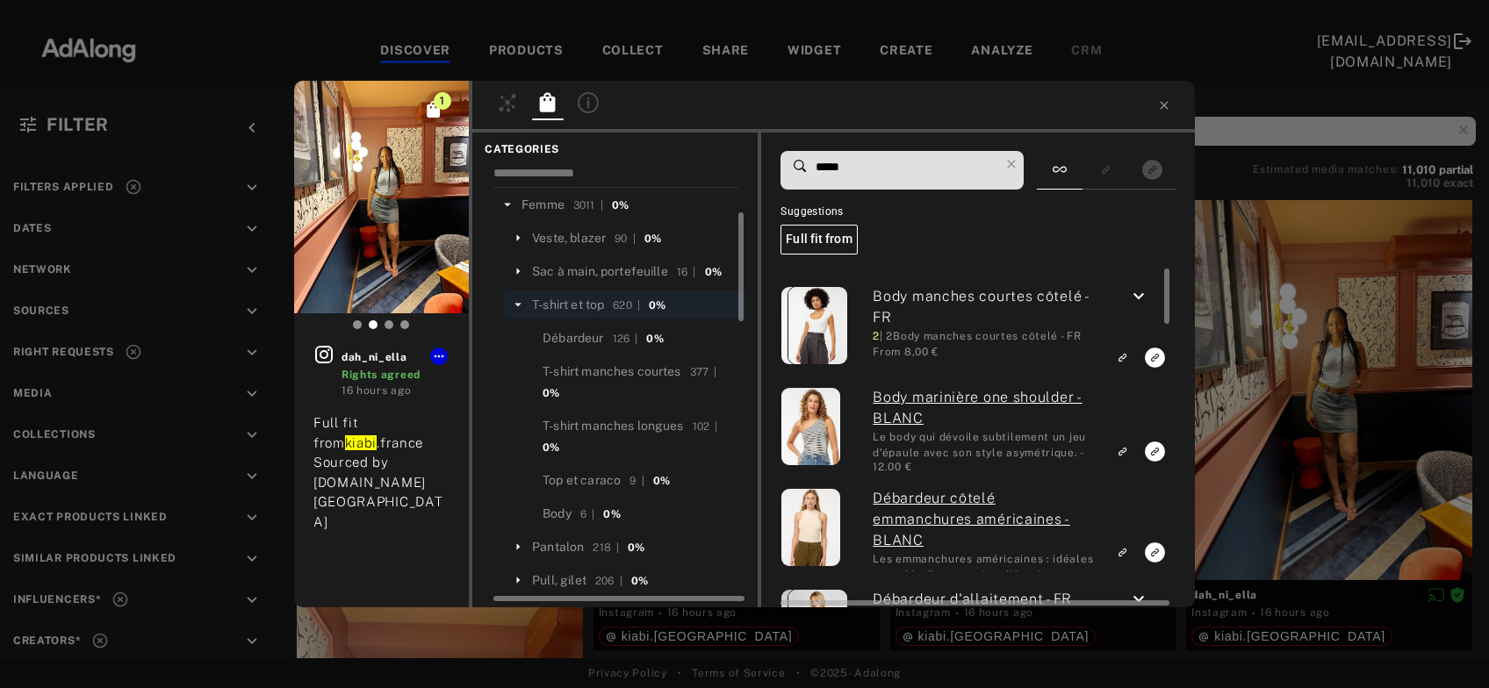
type input "*****"
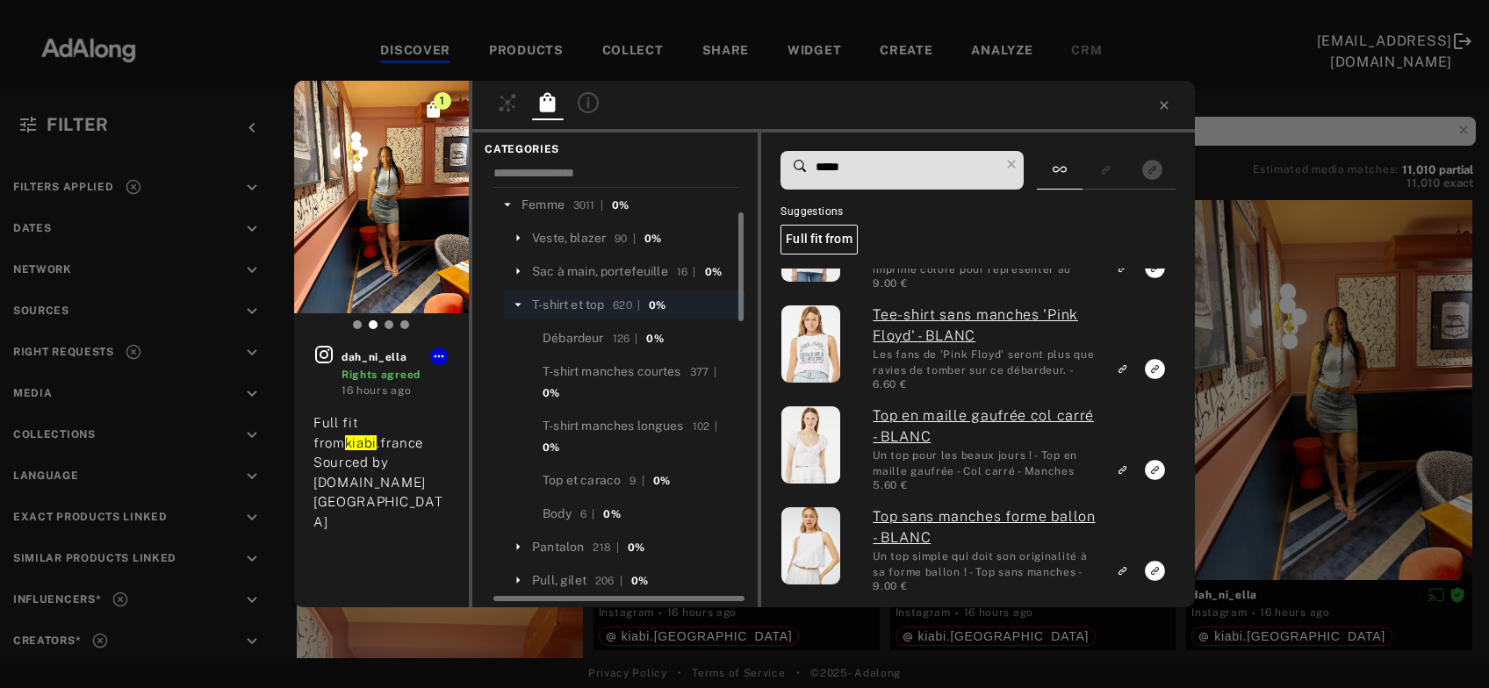
click at [514, 301] on icon at bounding box center [518, 305] width 16 height 16
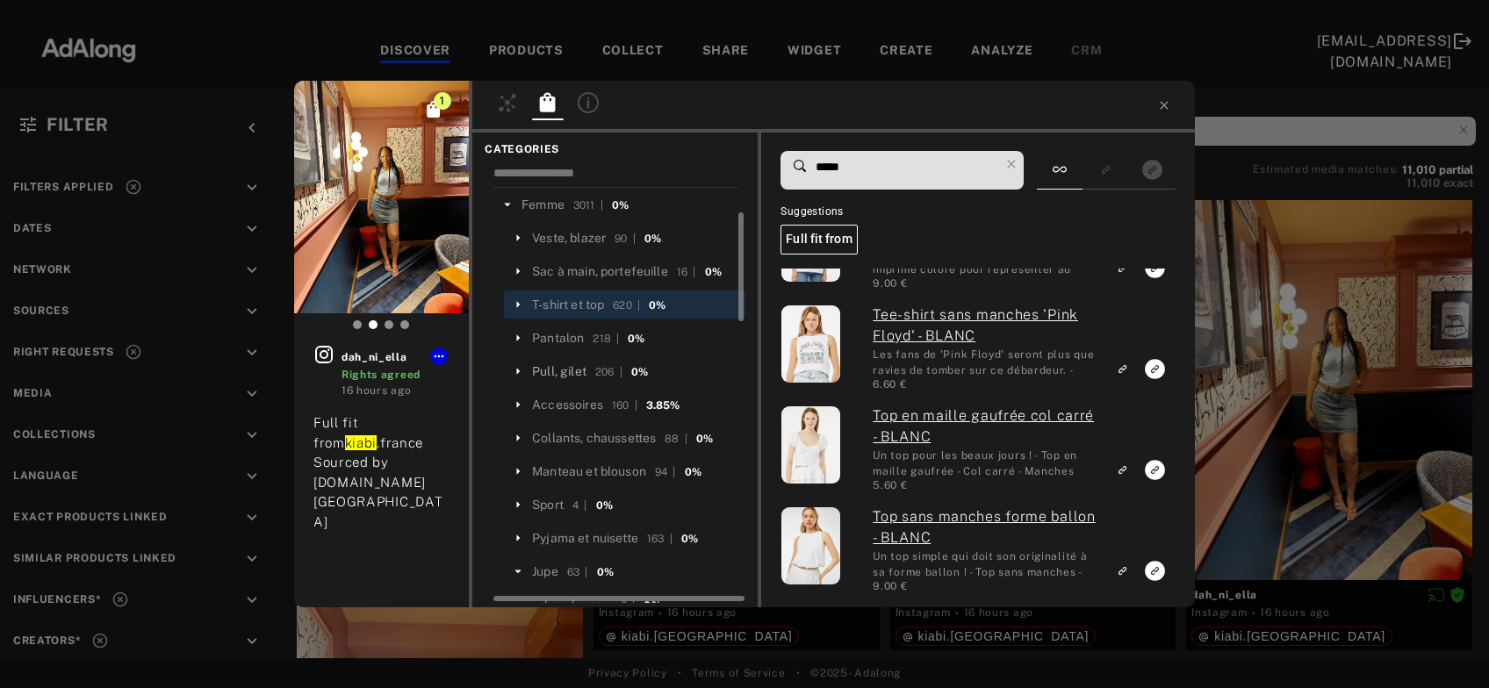
click at [562, 370] on div "Pull, gilet" at bounding box center [559, 372] width 54 height 18
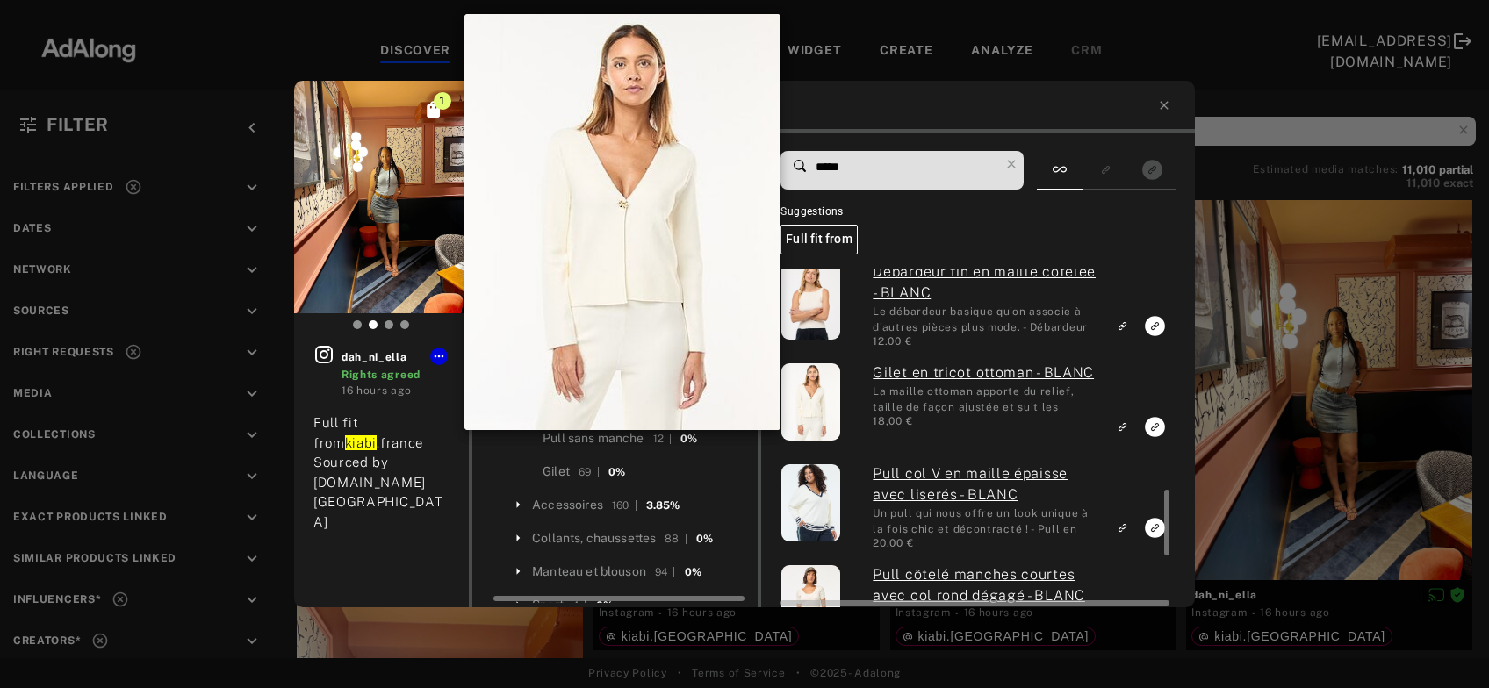
scroll to position [1135, 0]
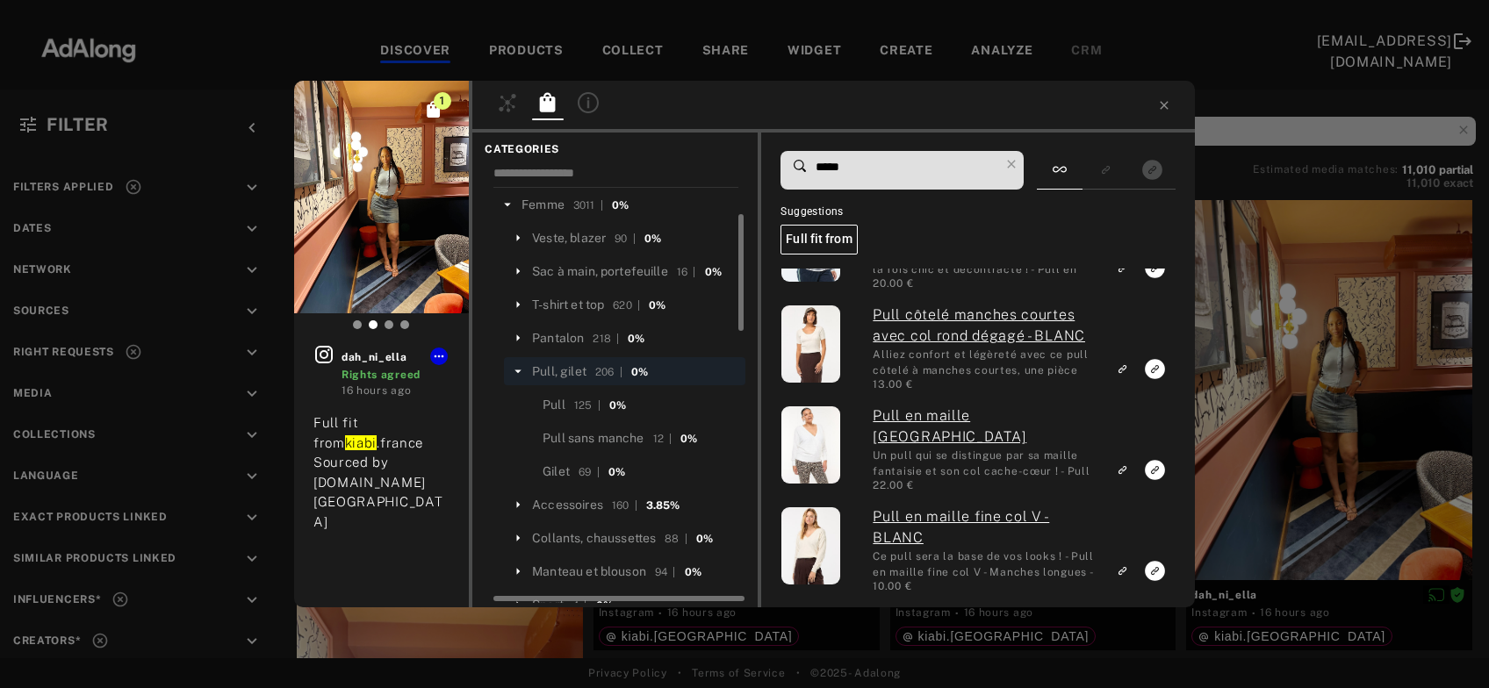
click at [514, 372] on icon at bounding box center [518, 371] width 16 height 16
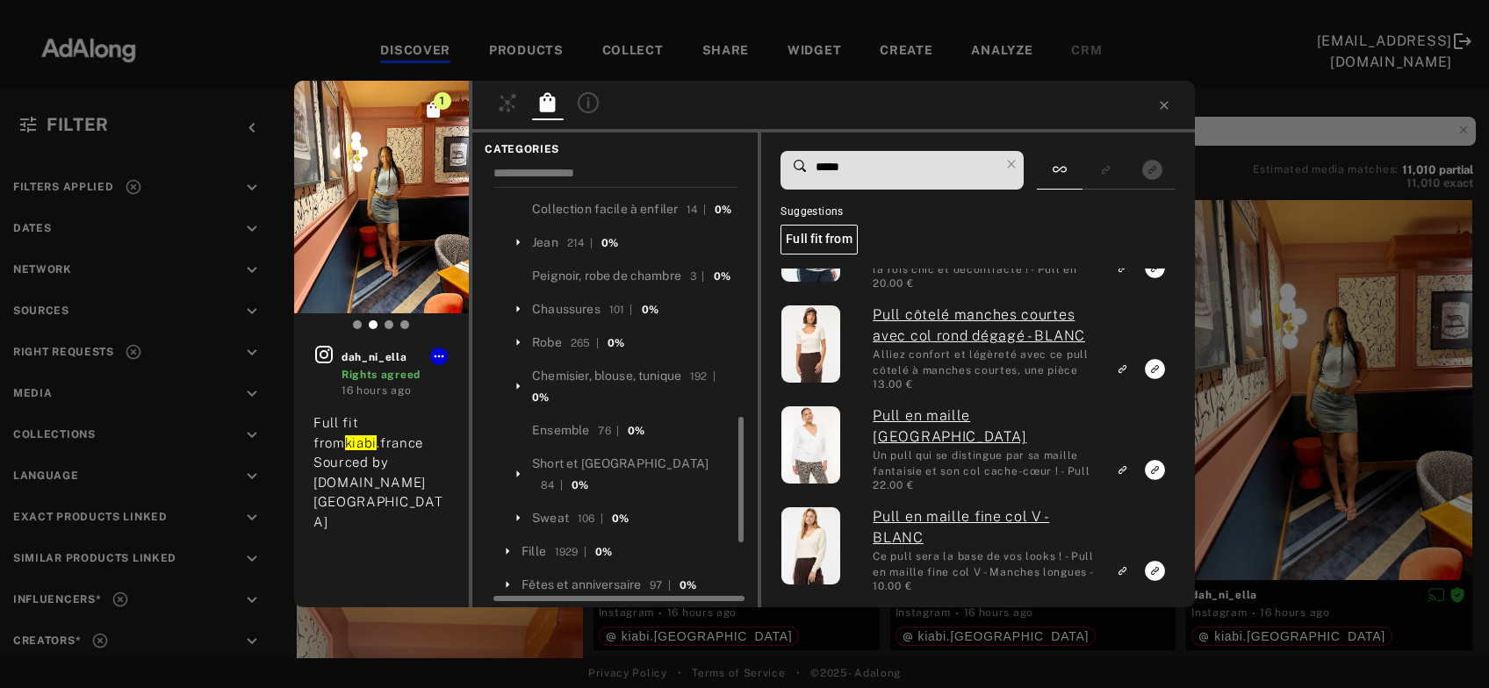
click at [605, 385] on div "Chemisier, blouse, tunique" at bounding box center [606, 376] width 149 height 18
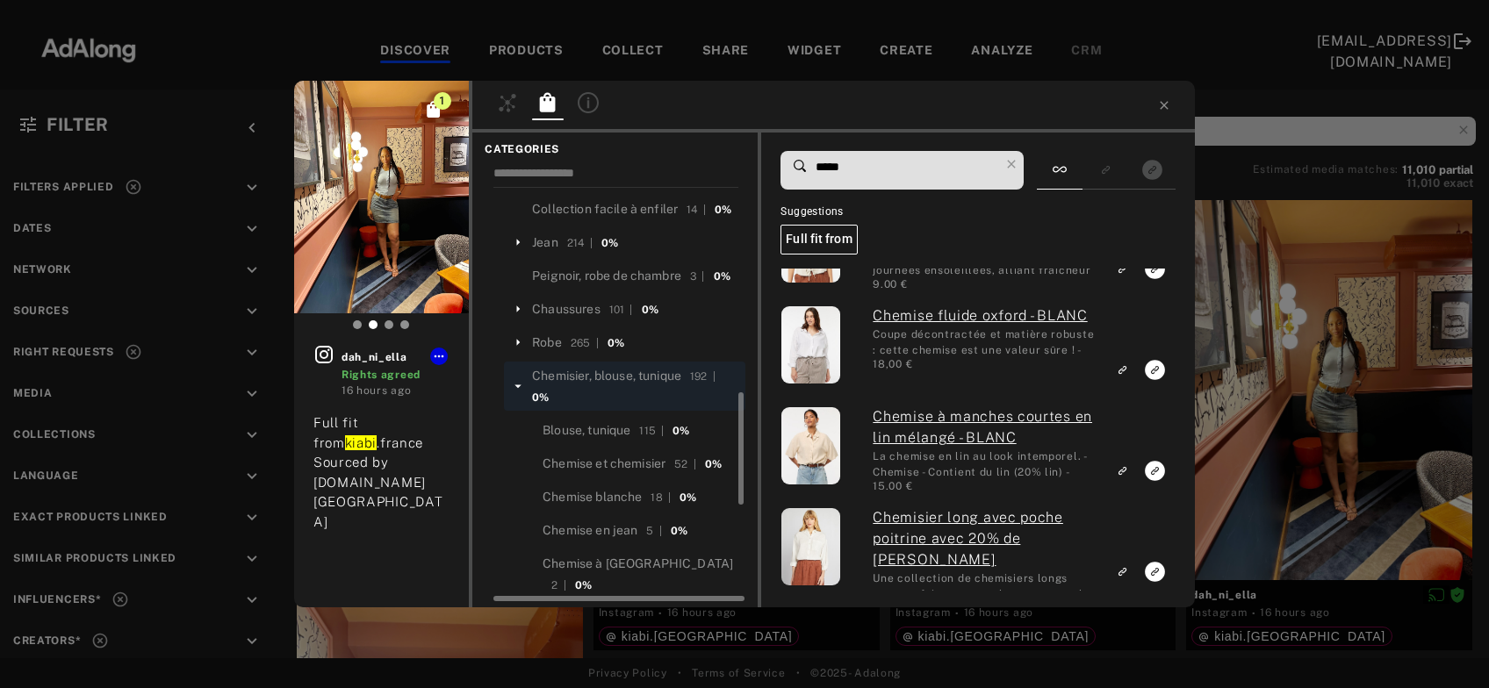
click at [1336, 392] on div "1 dah_ni_ella Rights agreed 16 hours ago Full fit from kiabi .france Sourced by…" at bounding box center [744, 344] width 1489 height 688
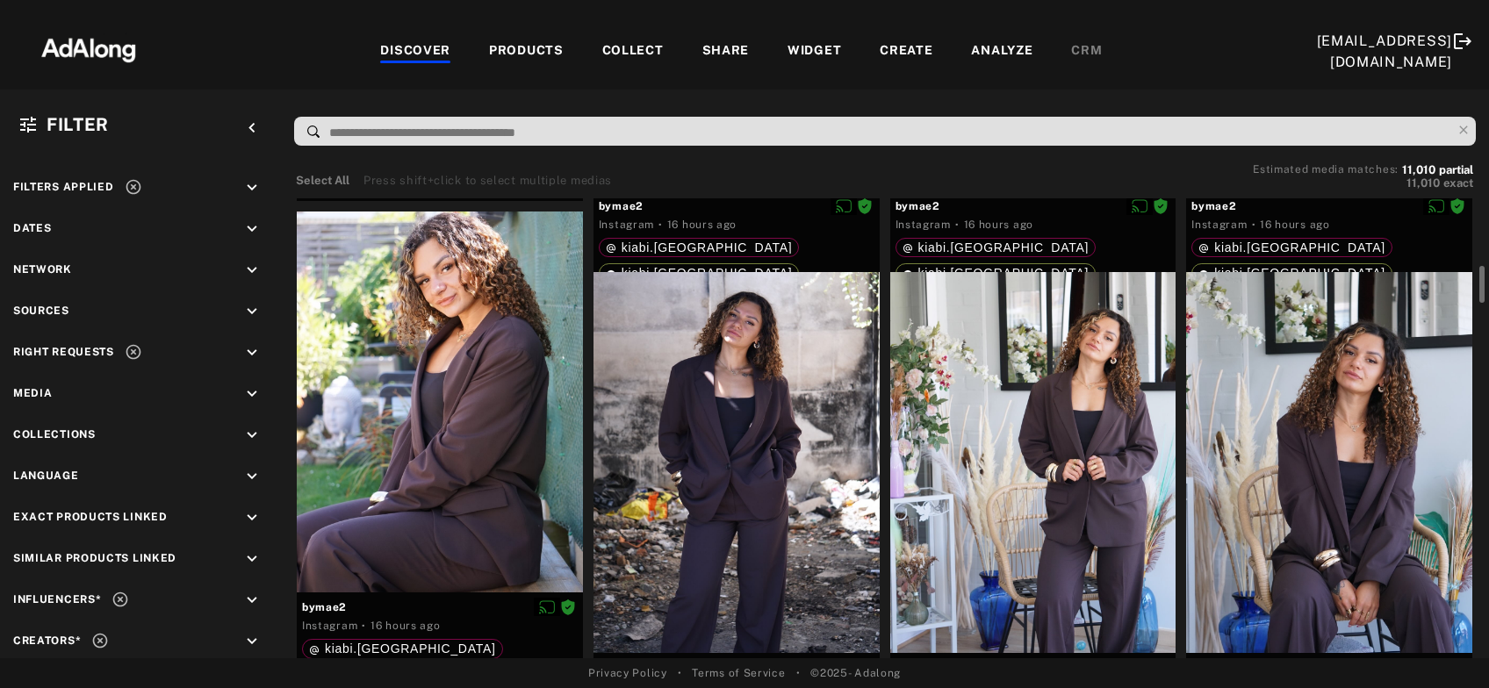
click at [714, 494] on div at bounding box center [736, 462] width 286 height 381
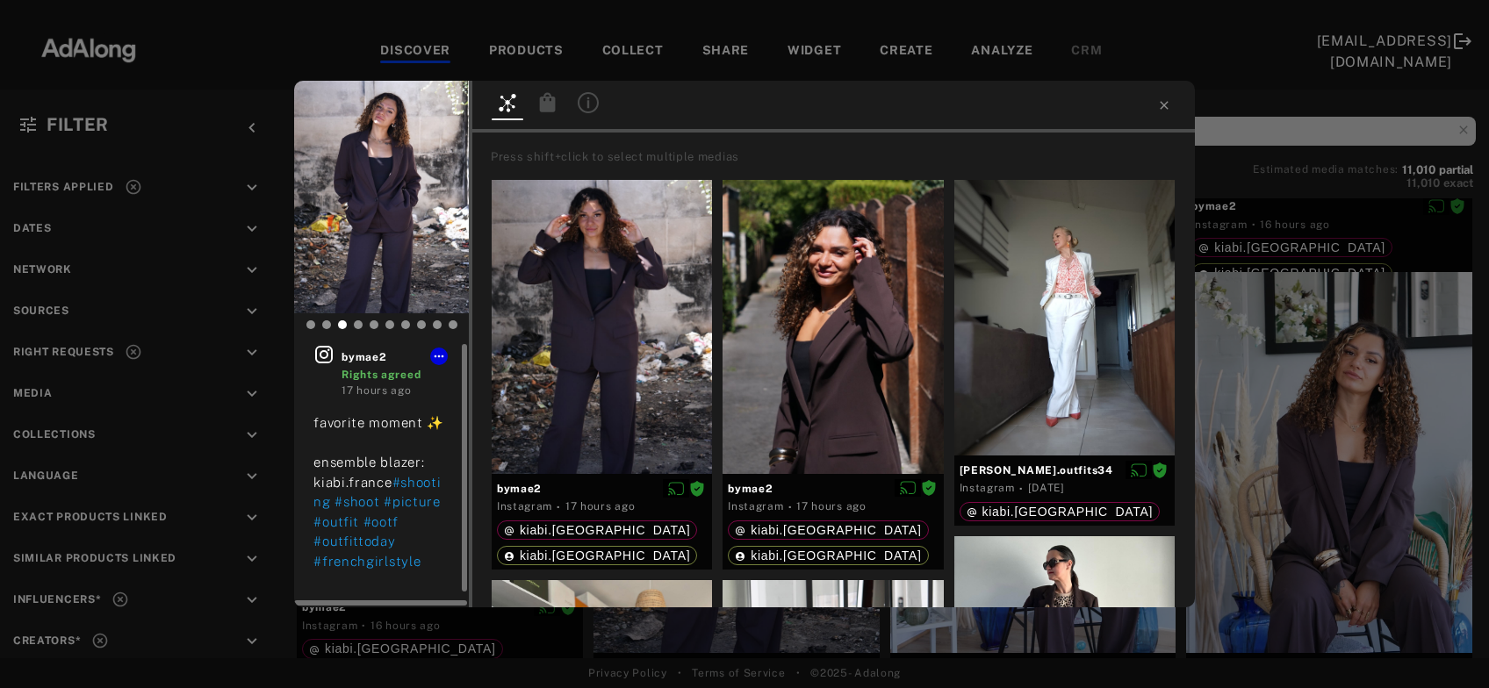
click at [322, 358] on icon at bounding box center [324, 355] width 18 height 18
click at [542, 106] on icon at bounding box center [548, 101] width 16 height 19
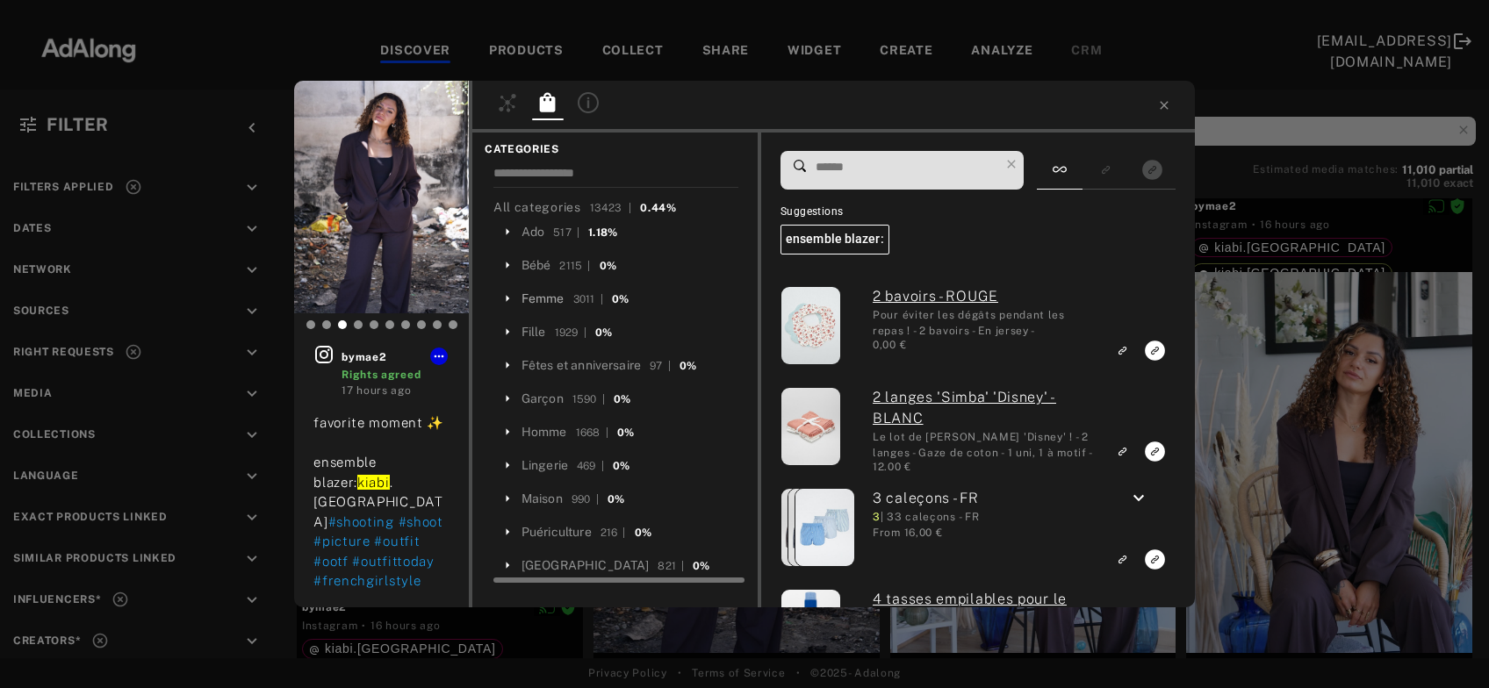
click at [544, 297] on div "Femme" at bounding box center [542, 299] width 43 height 18
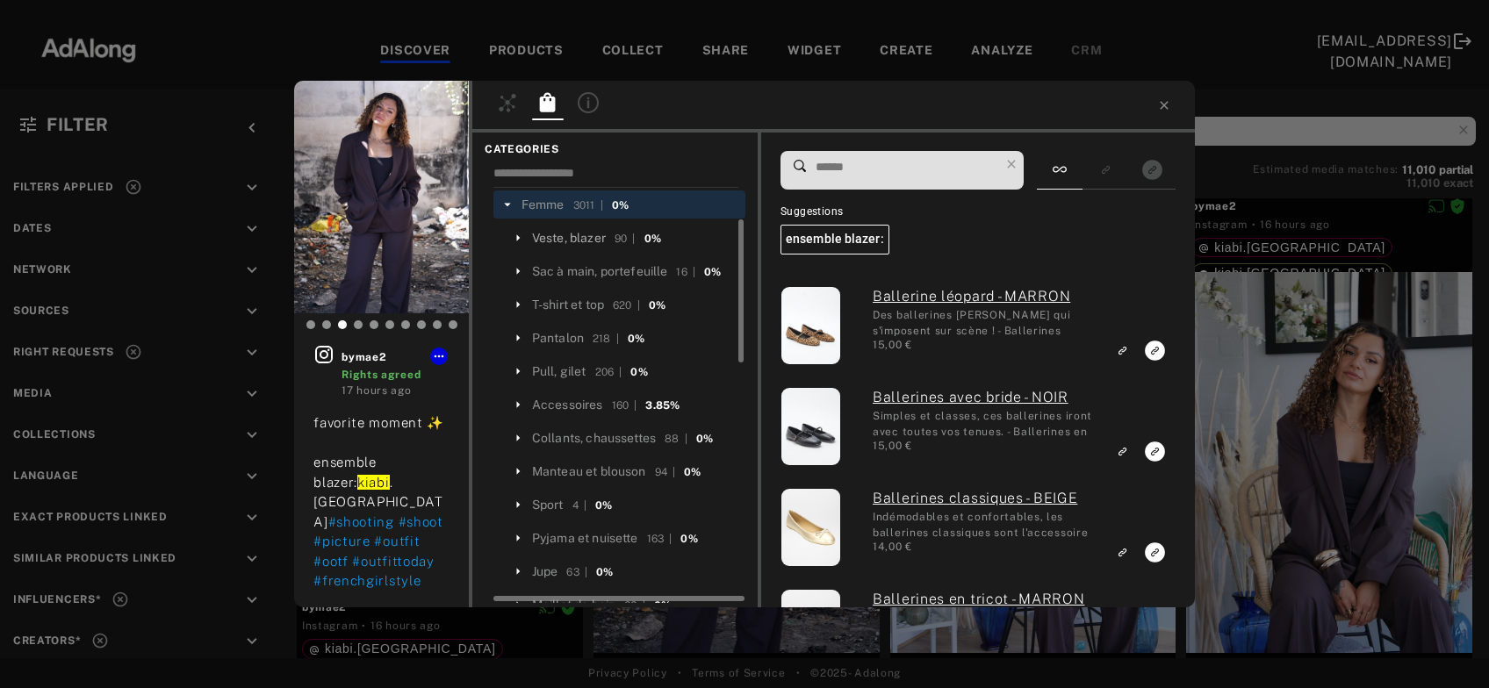
click at [595, 241] on div "Veste, blazer" at bounding box center [569, 238] width 74 height 18
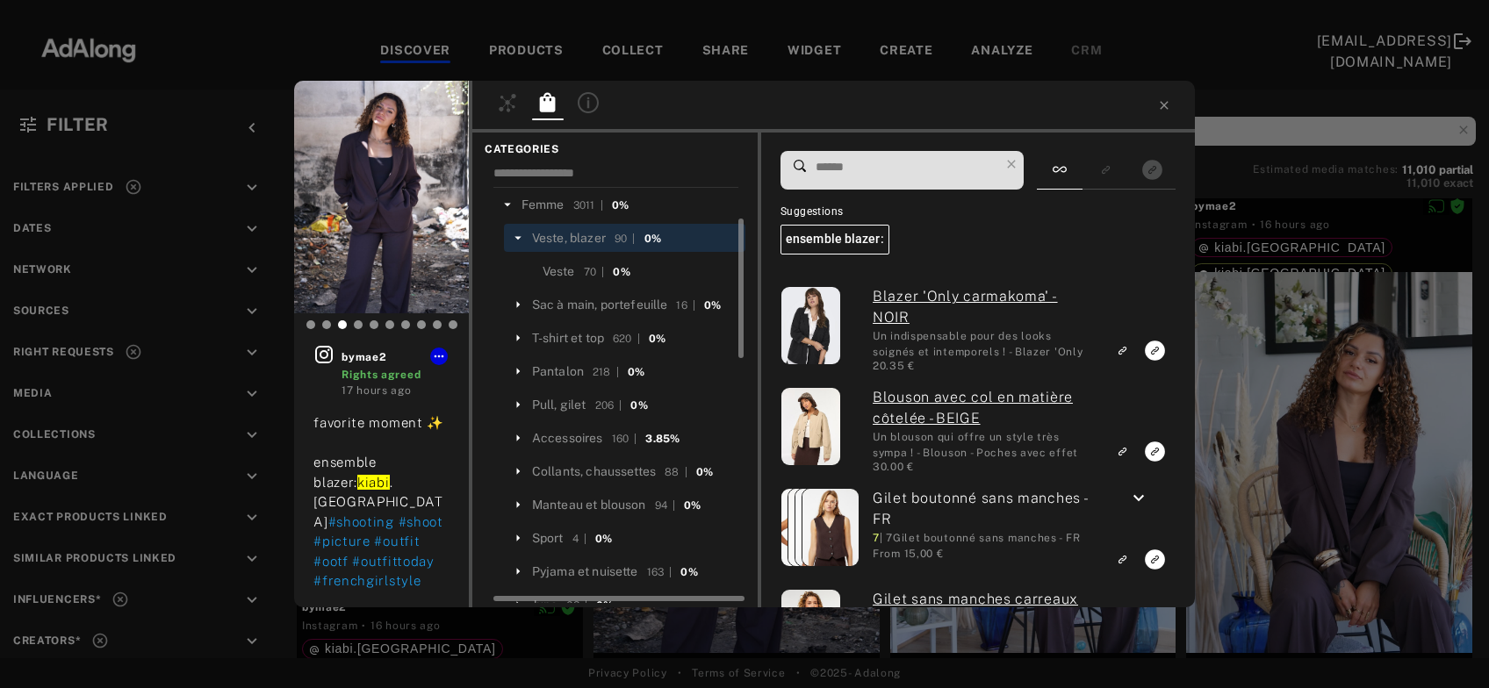
click at [855, 165] on input at bounding box center [906, 167] width 185 height 24
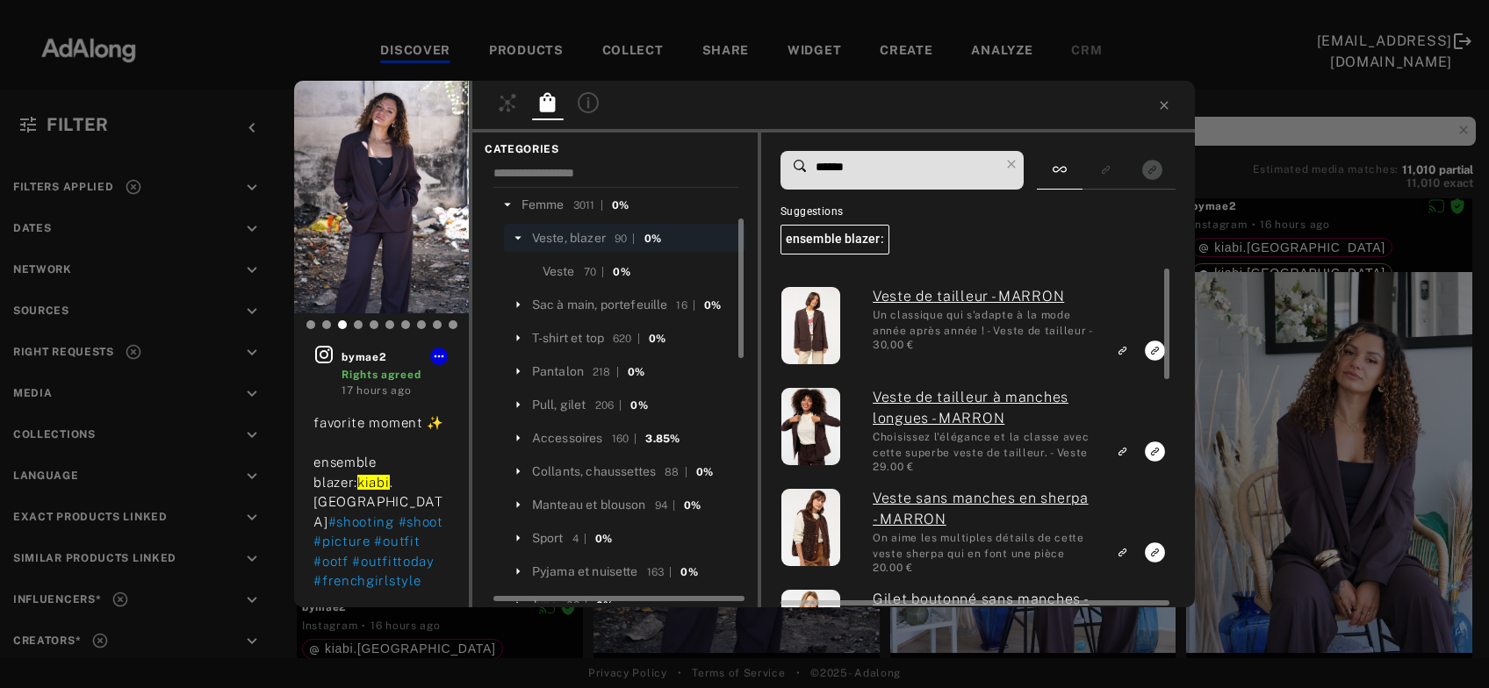
type input "******"
click at [1153, 352] on rect "Link to exact product" at bounding box center [1155, 351] width 22 height 22
click at [575, 370] on div "Pantalon" at bounding box center [558, 372] width 52 height 18
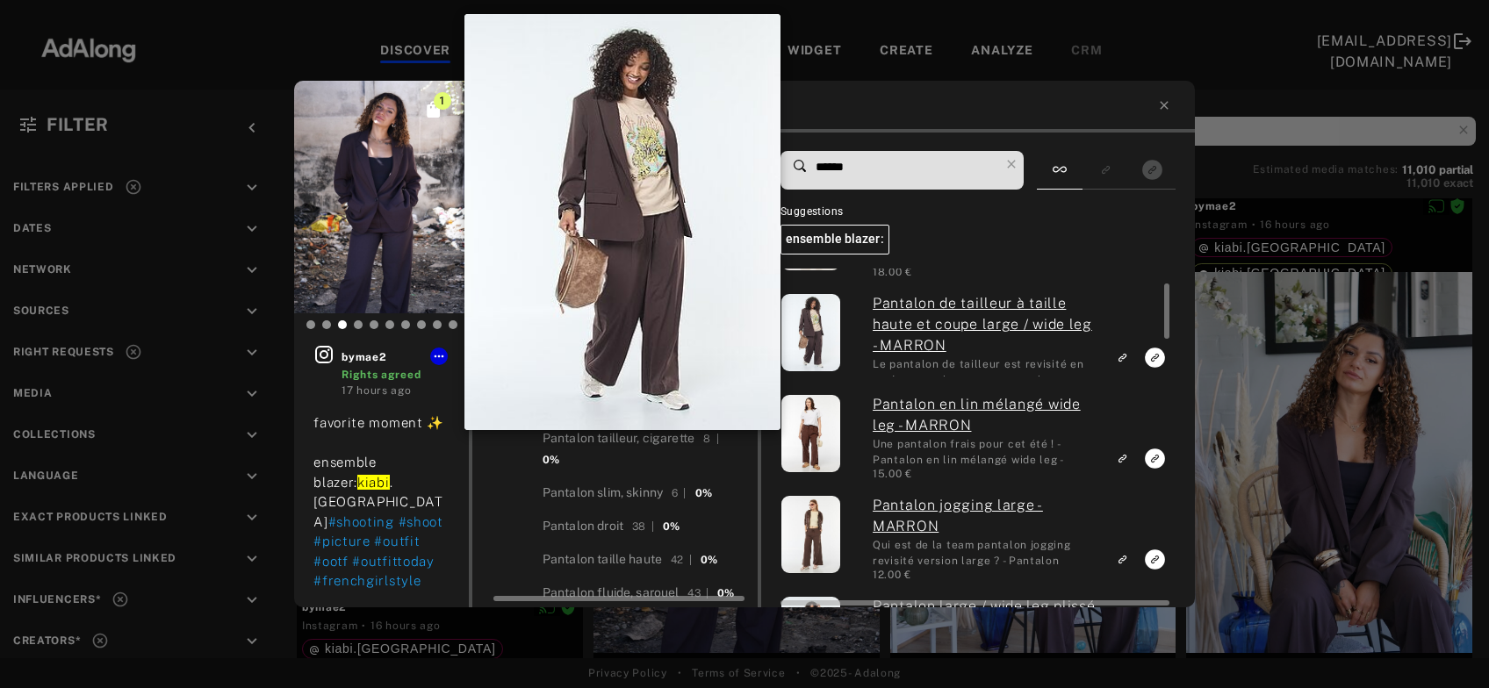
scroll to position [94, 0]
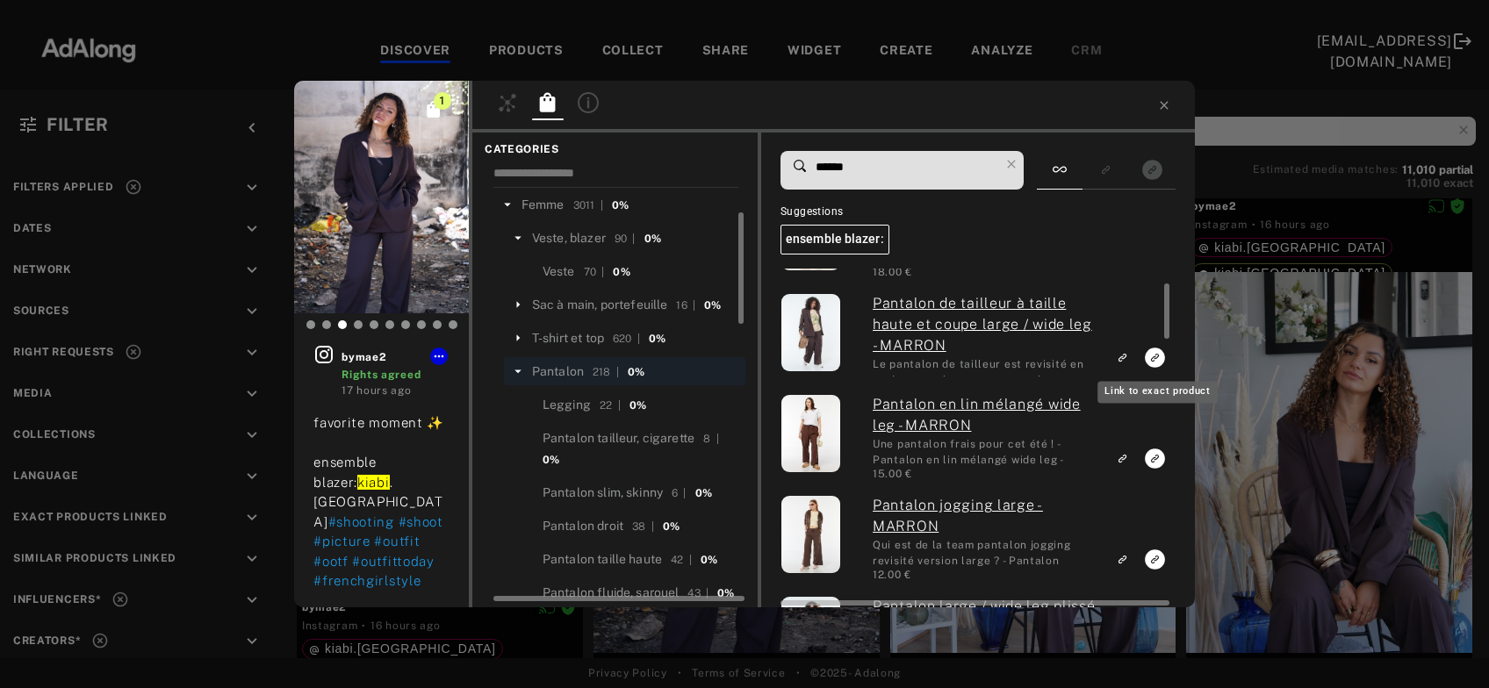
click at [1155, 267] on icon "Link to exact product" at bounding box center [1155, 257] width 20 height 20
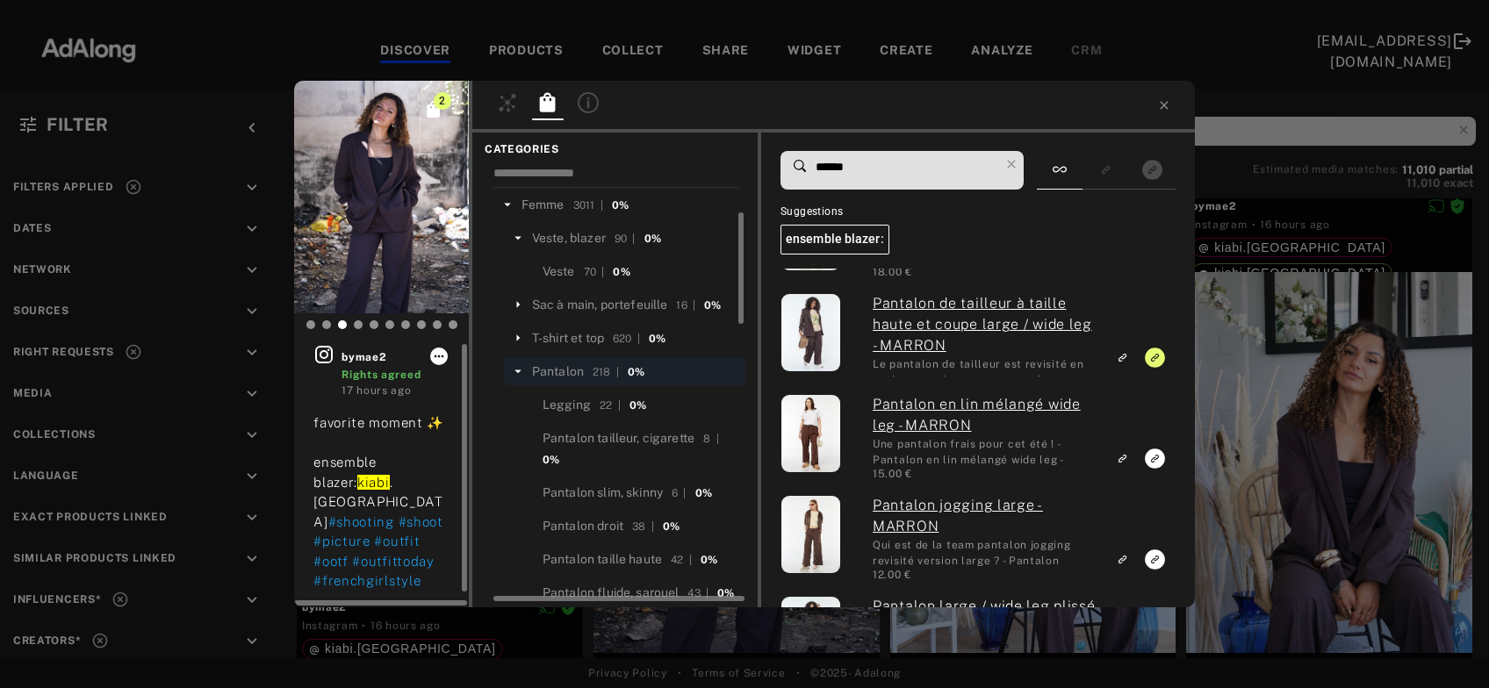
click at [439, 356] on icon at bounding box center [440, 357] width 10 height 3
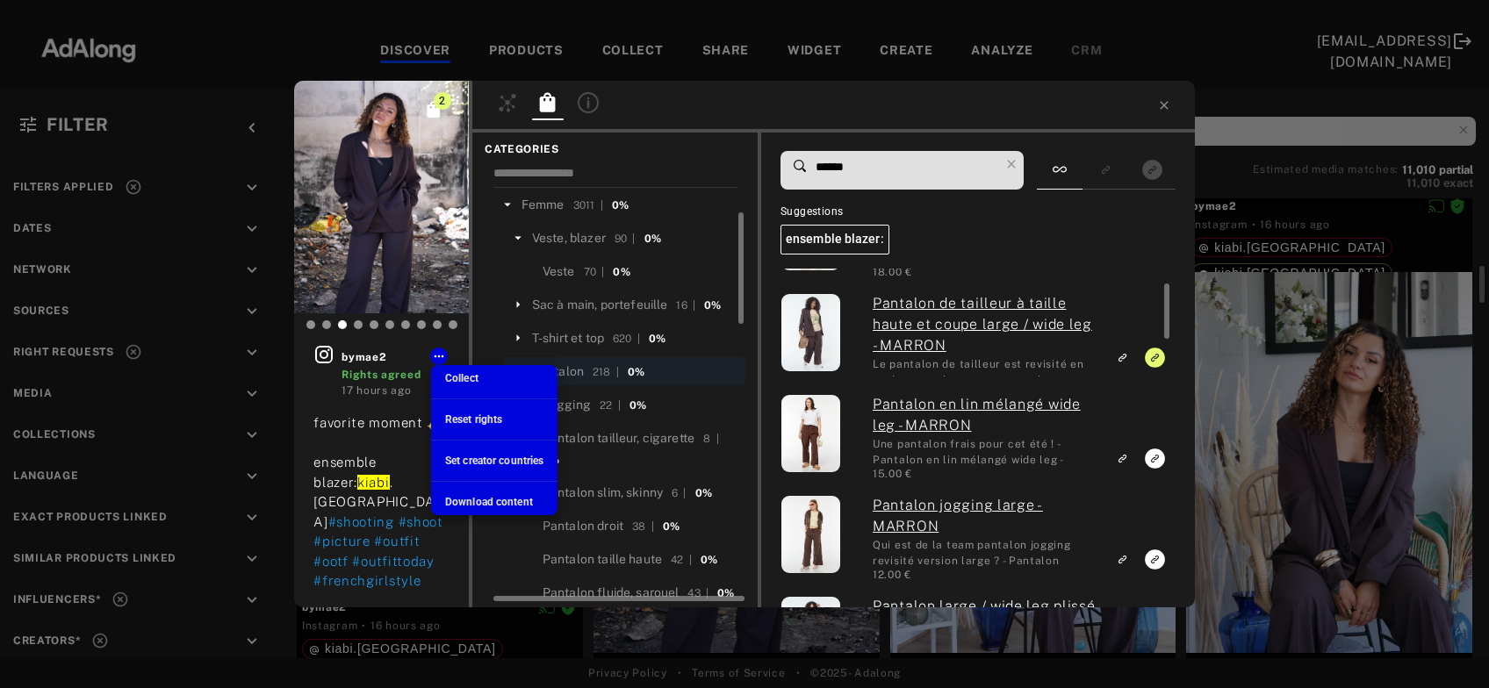
click at [456, 376] on span "Collect" at bounding box center [461, 378] width 33 height 12
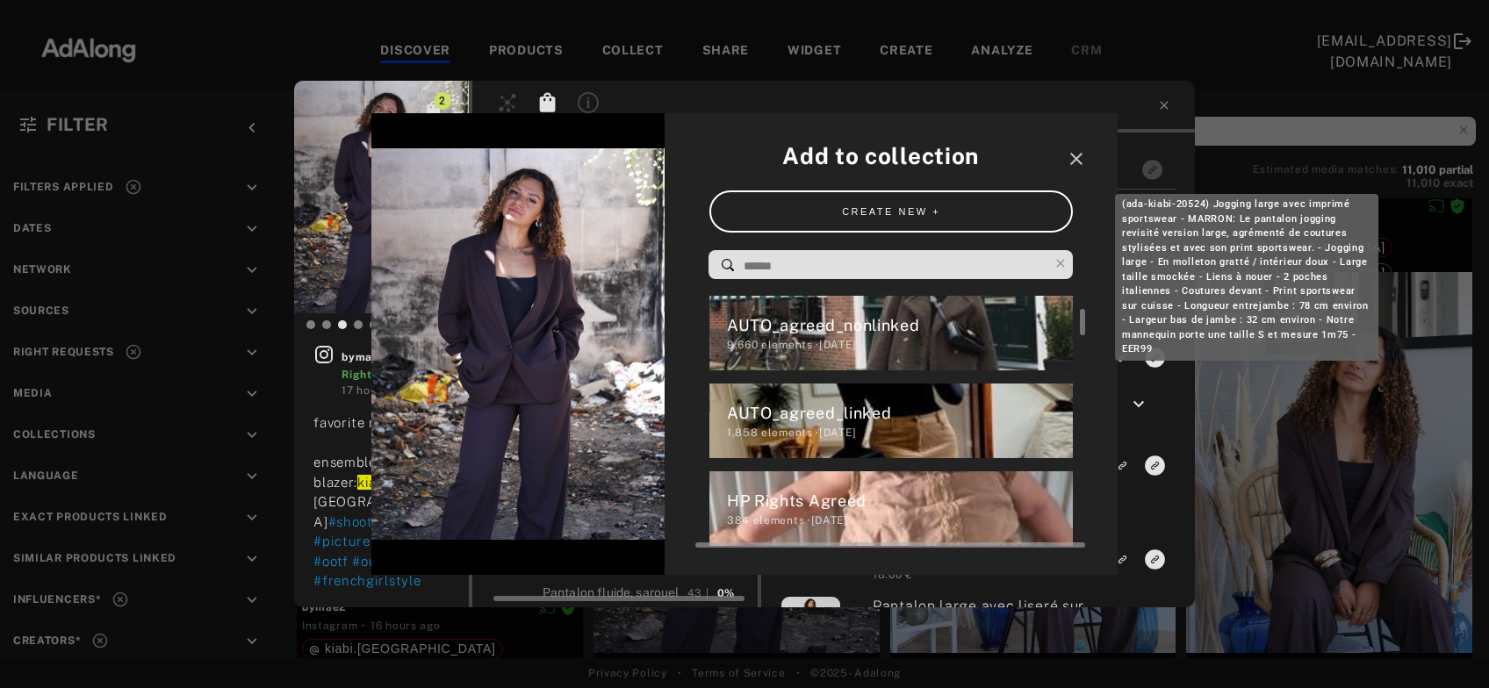
click at [808, 511] on div "HP Rights Agreed" at bounding box center [900, 501] width 347 height 24
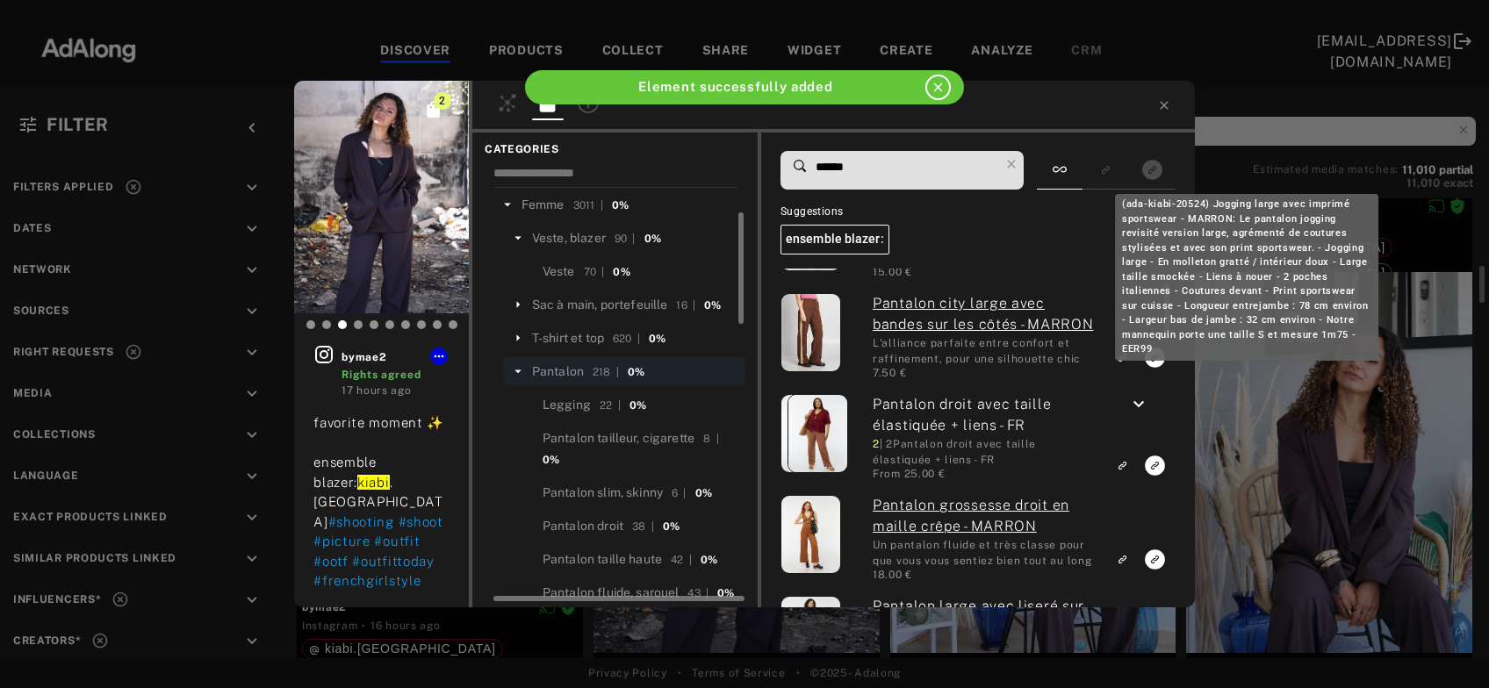
click at [1338, 474] on div "2 bymae2 Rights agreed 17 hours ago favorite moment ✨ ensemble blazer: kiabi .f…" at bounding box center [744, 344] width 1489 height 688
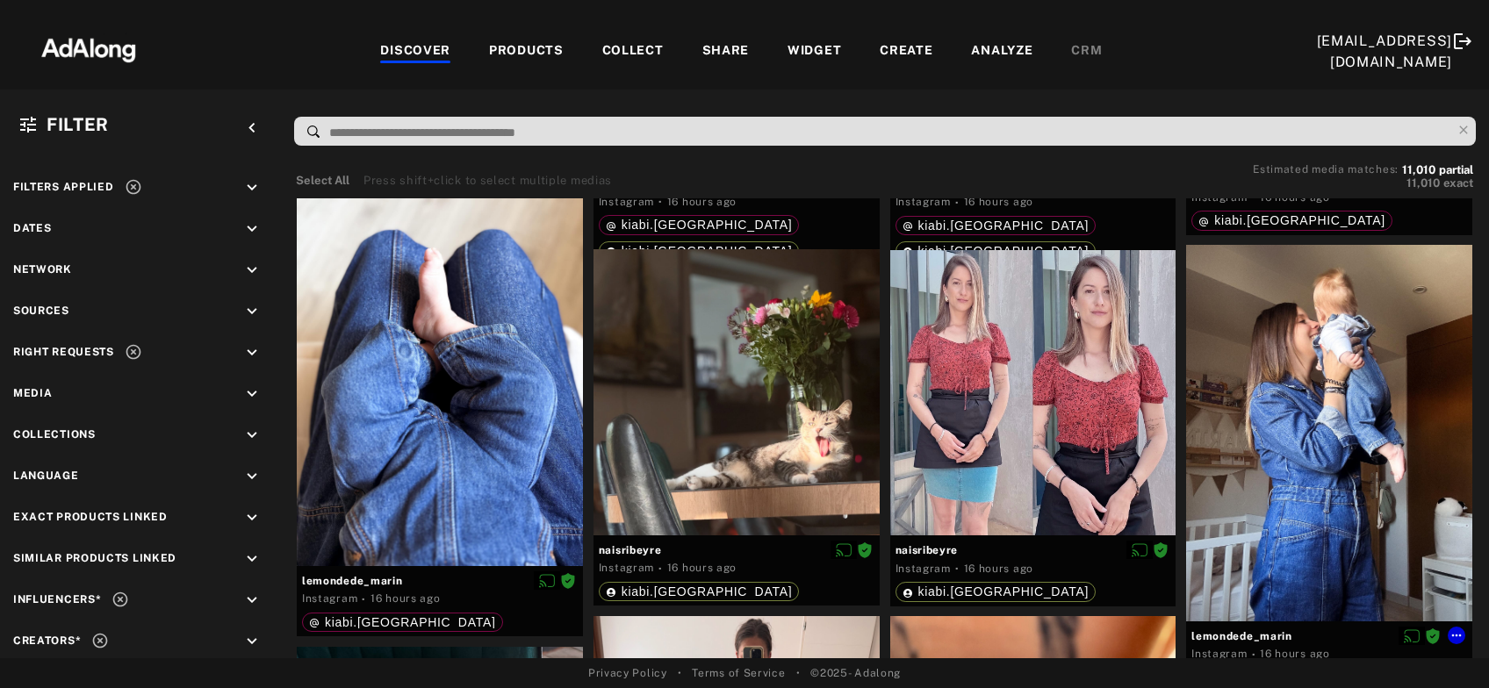
click at [1338, 474] on div at bounding box center [1329, 433] width 286 height 376
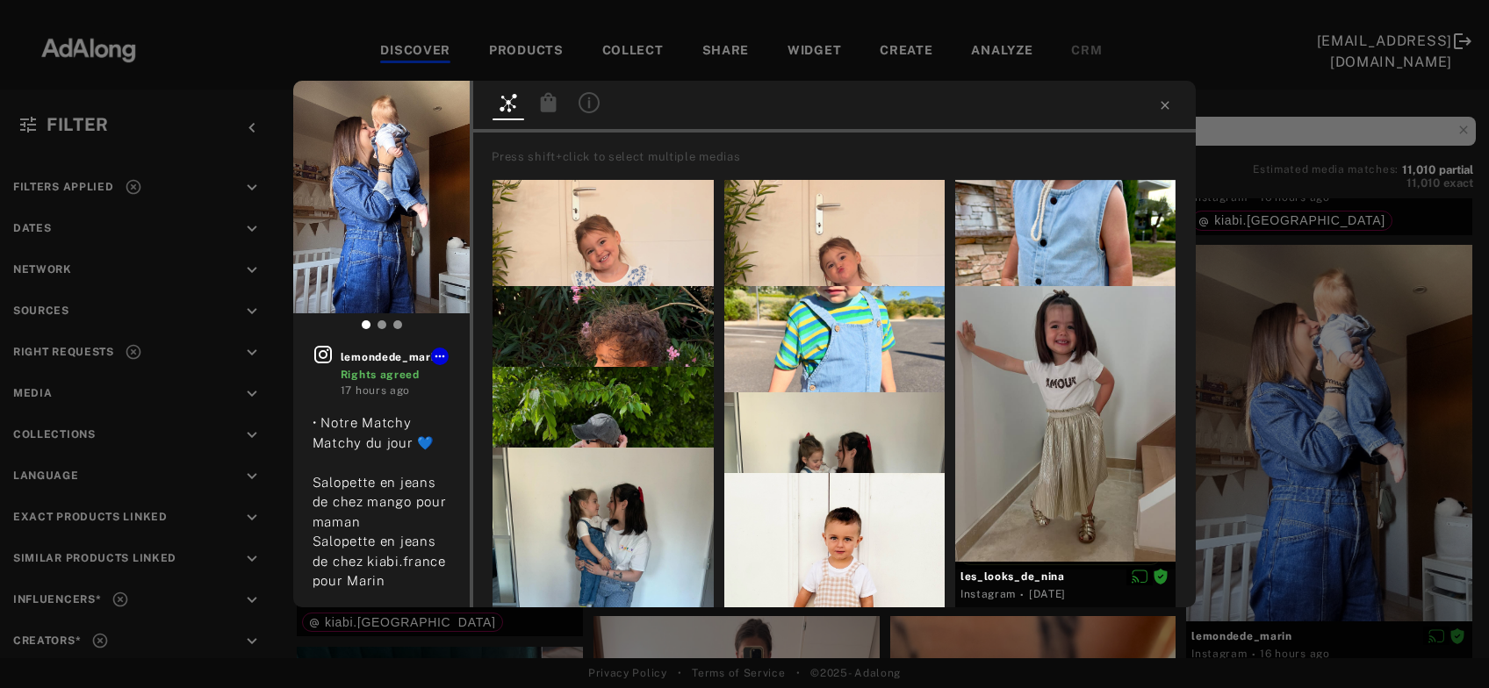
click at [542, 104] on icon at bounding box center [549, 101] width 16 height 19
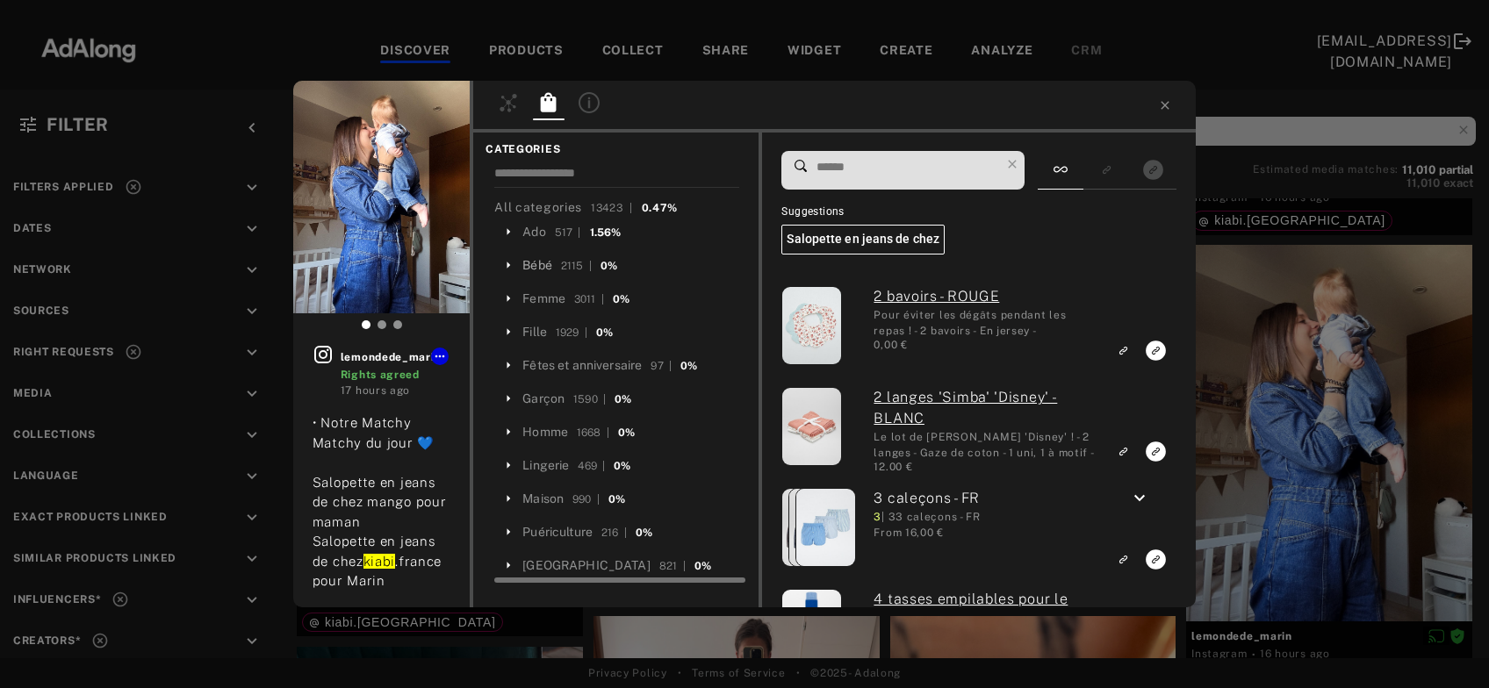
click at [540, 266] on div "Bébé" at bounding box center [537, 265] width 30 height 18
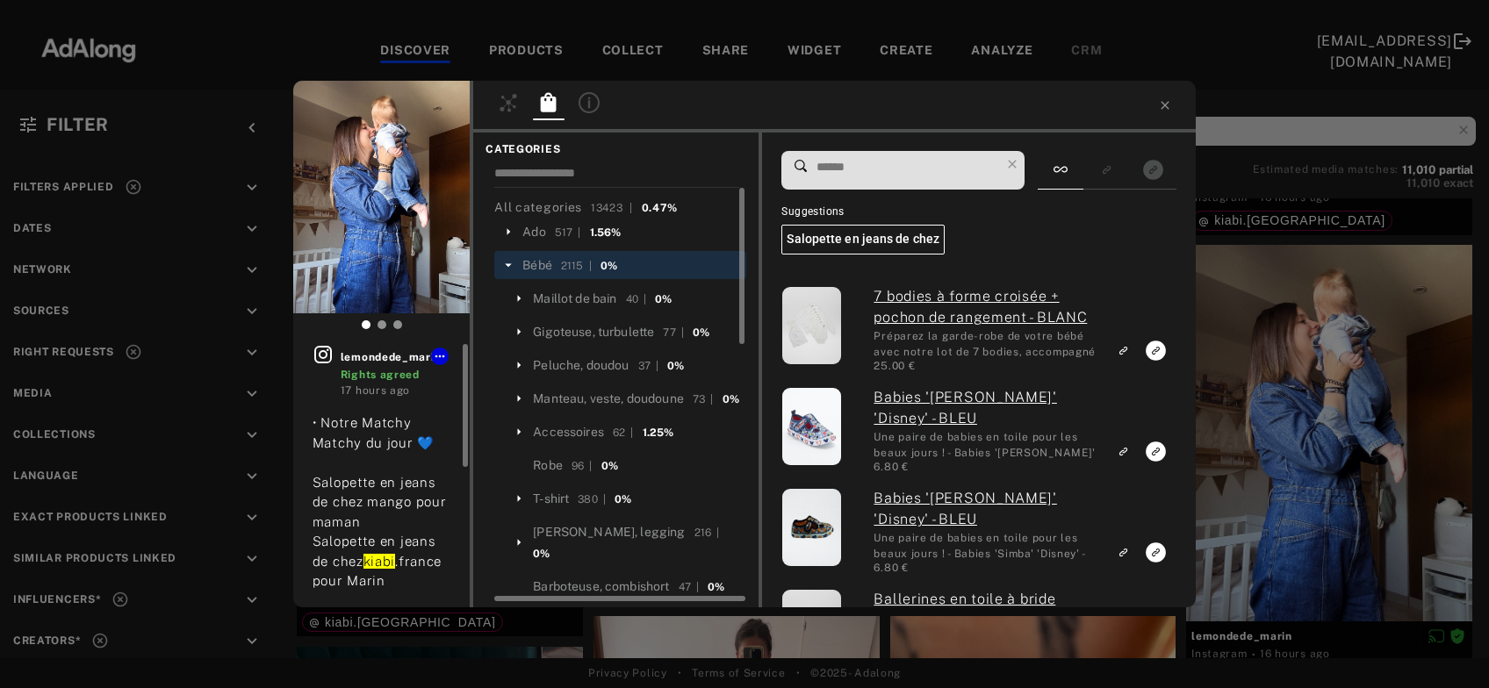
click at [329, 350] on icon at bounding box center [323, 354] width 21 height 21
click at [890, 169] on input at bounding box center [907, 167] width 185 height 24
paste input "*****"
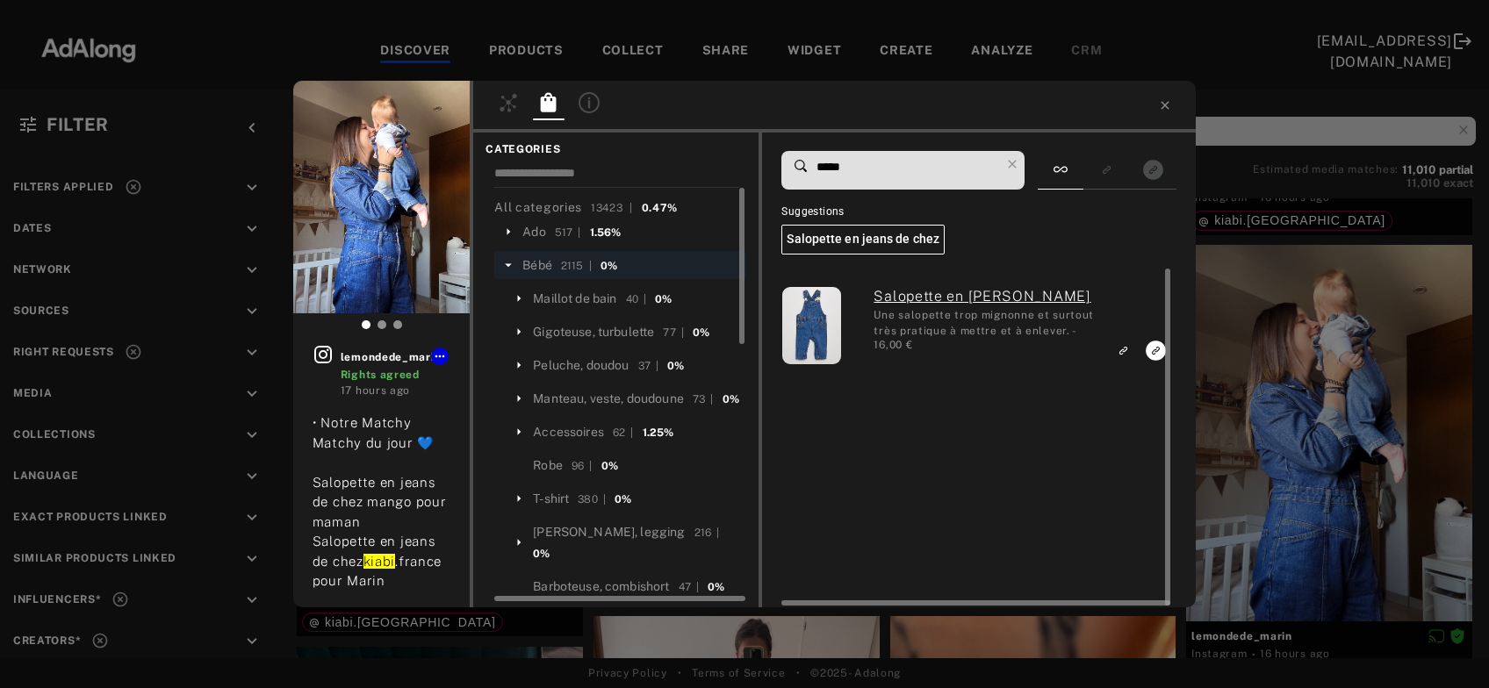
type input "*****"
click at [1153, 350] on icon "Link to exact product" at bounding box center [1156, 351] width 20 height 20
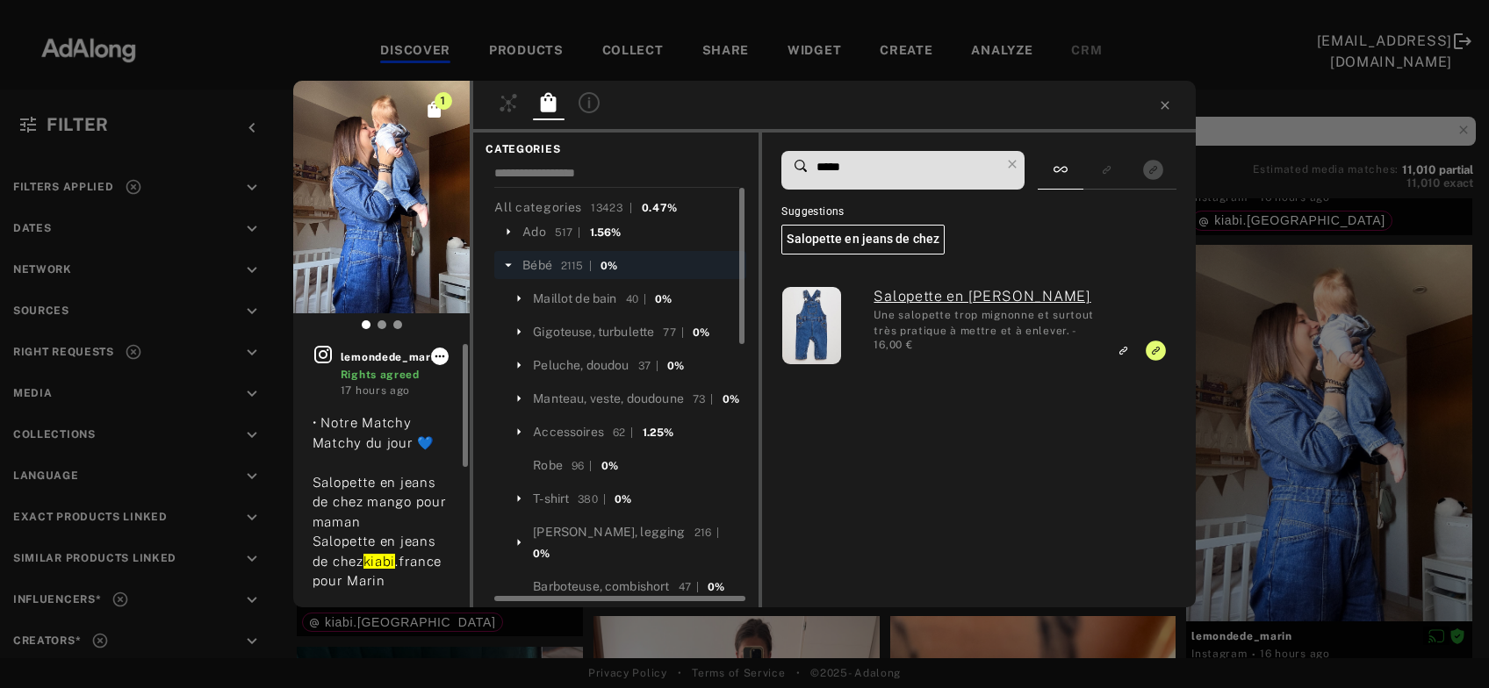
click at [434, 356] on icon at bounding box center [440, 356] width 14 height 14
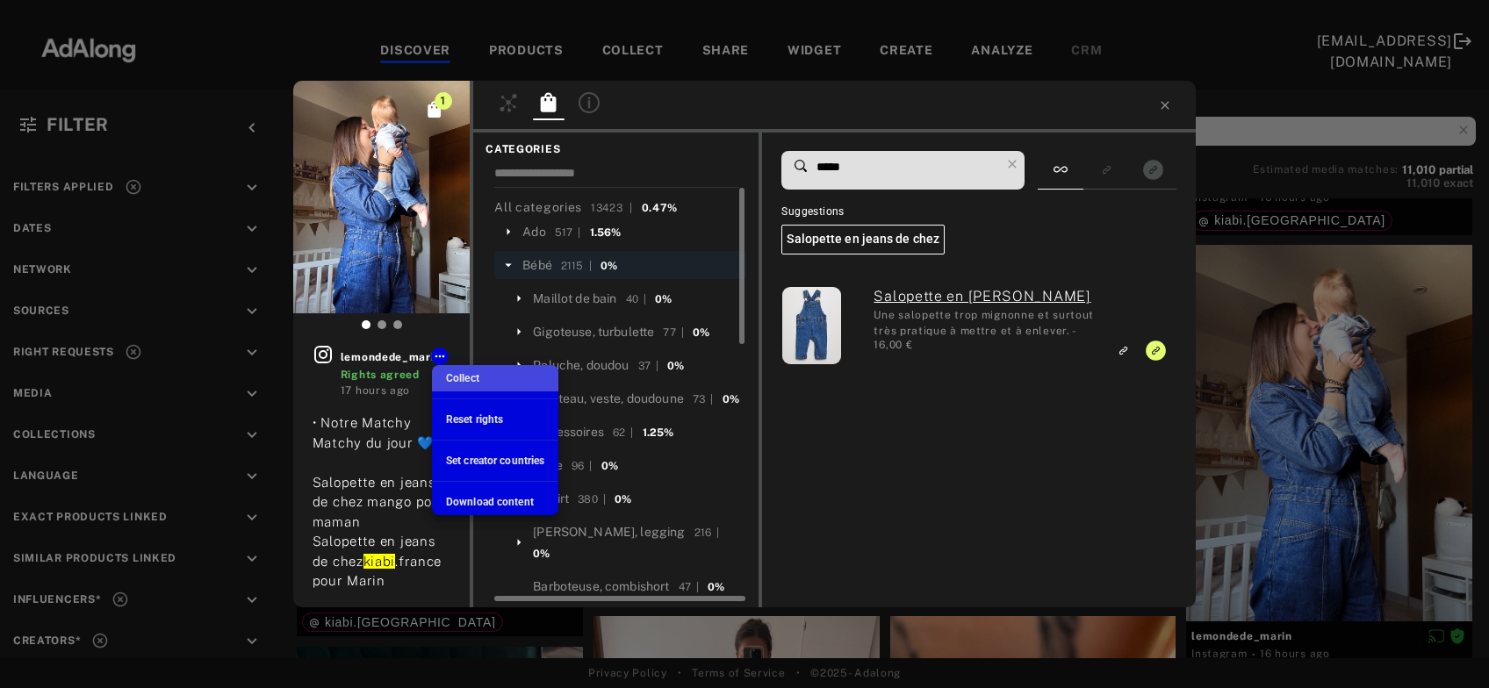
click at [475, 384] on span "Collect" at bounding box center [462, 378] width 33 height 12
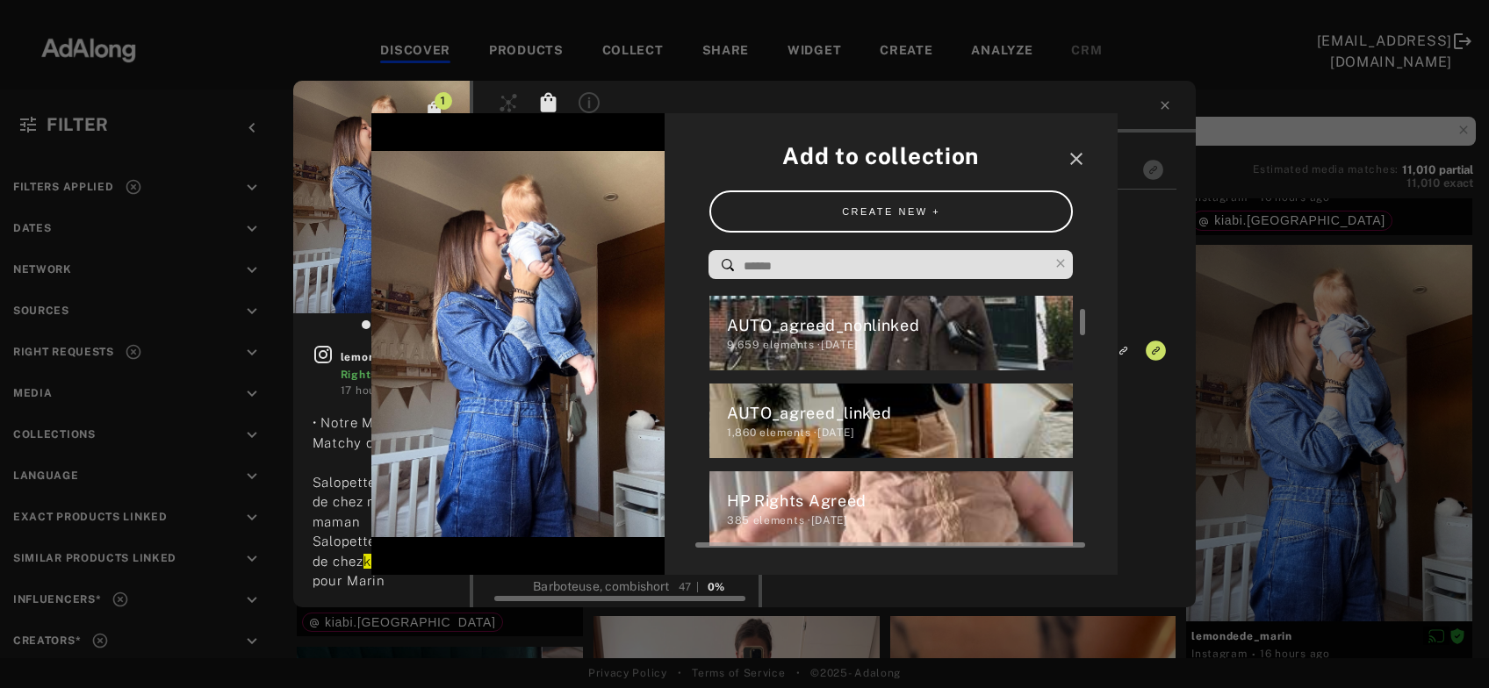
click at [894, 512] on div "HP Rights Agreed" at bounding box center [900, 501] width 347 height 24
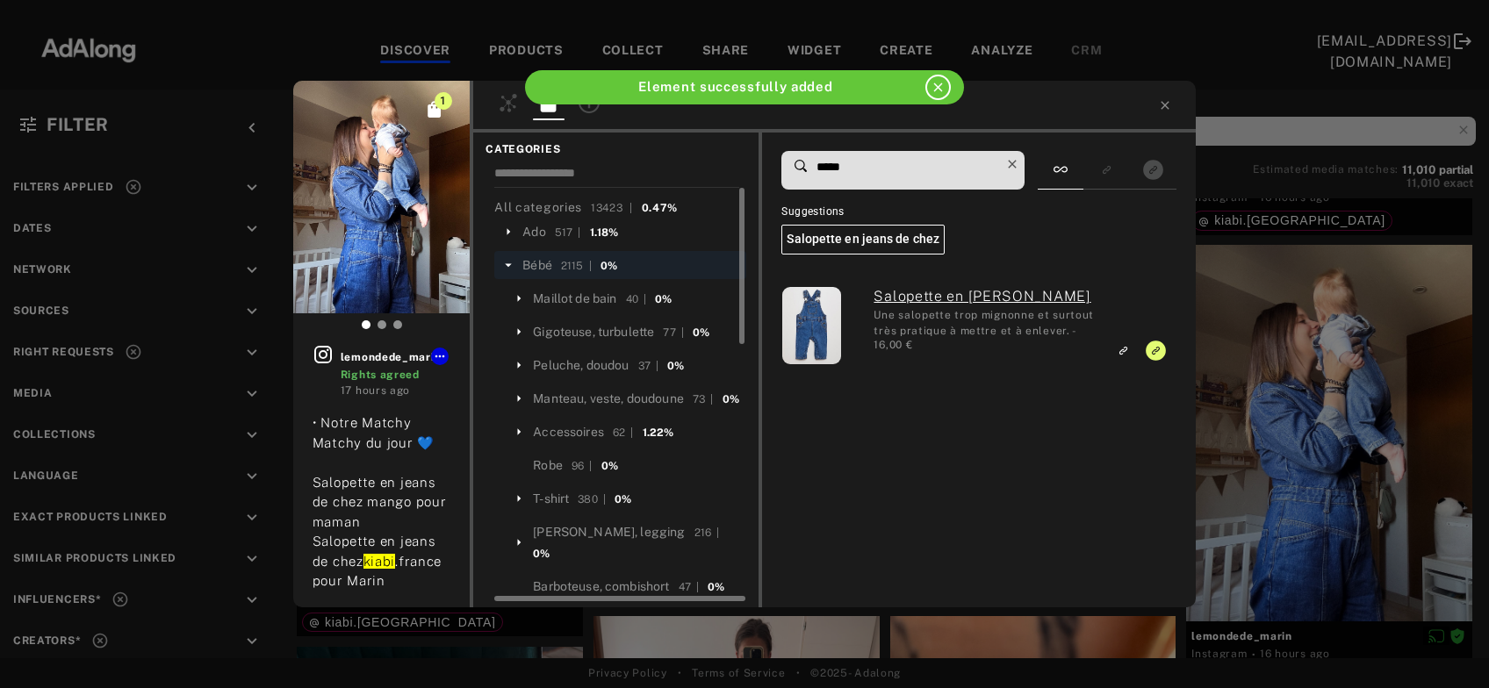
click at [1023, 166] on icon at bounding box center [1012, 164] width 25 height 25
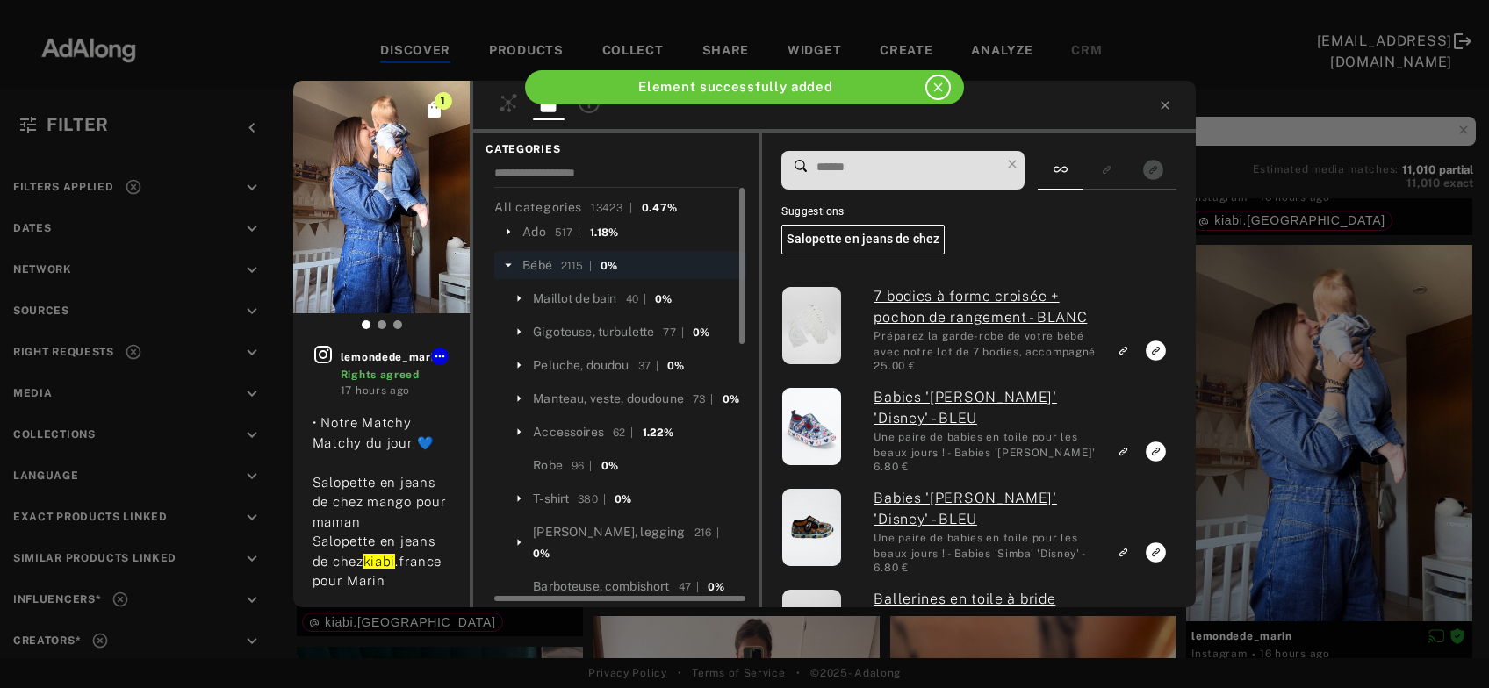
click at [513, 262] on icon at bounding box center [508, 265] width 16 height 16
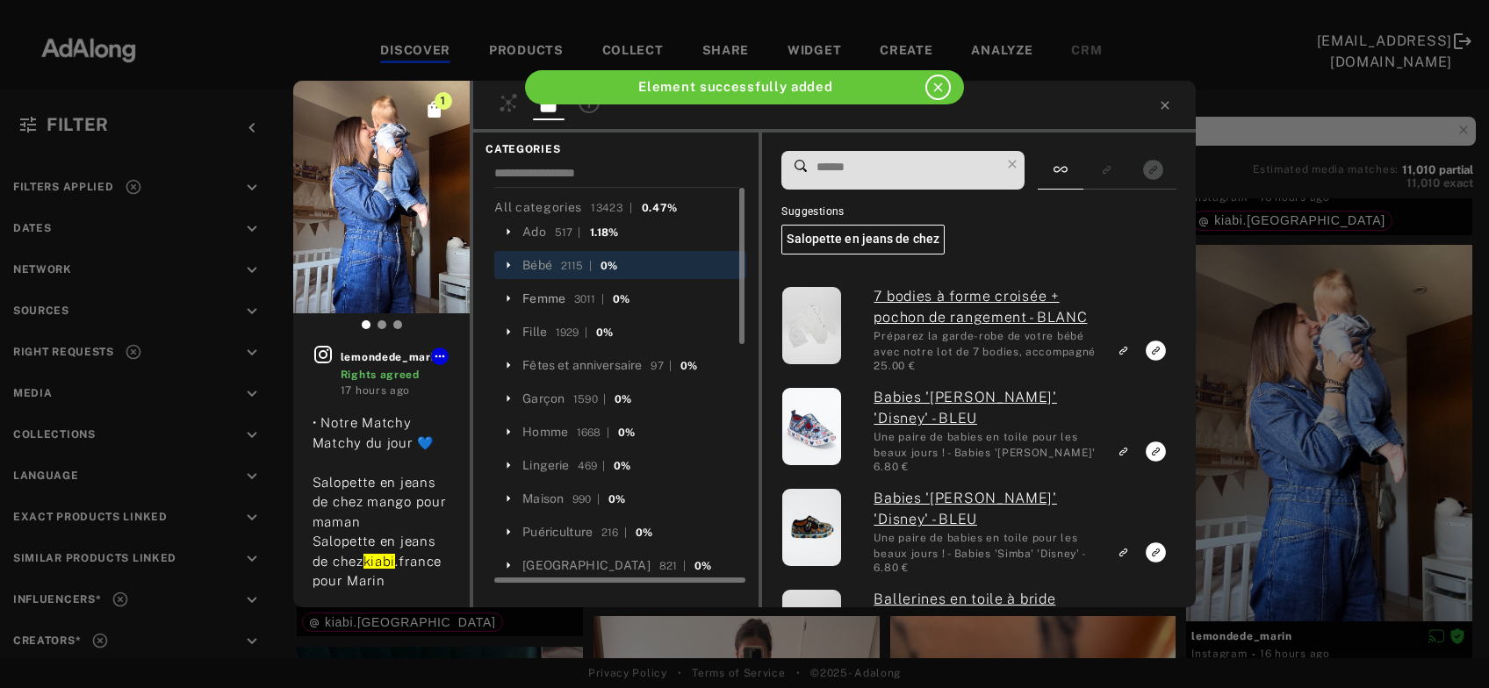
click at [549, 302] on div "Femme" at bounding box center [543, 299] width 43 height 18
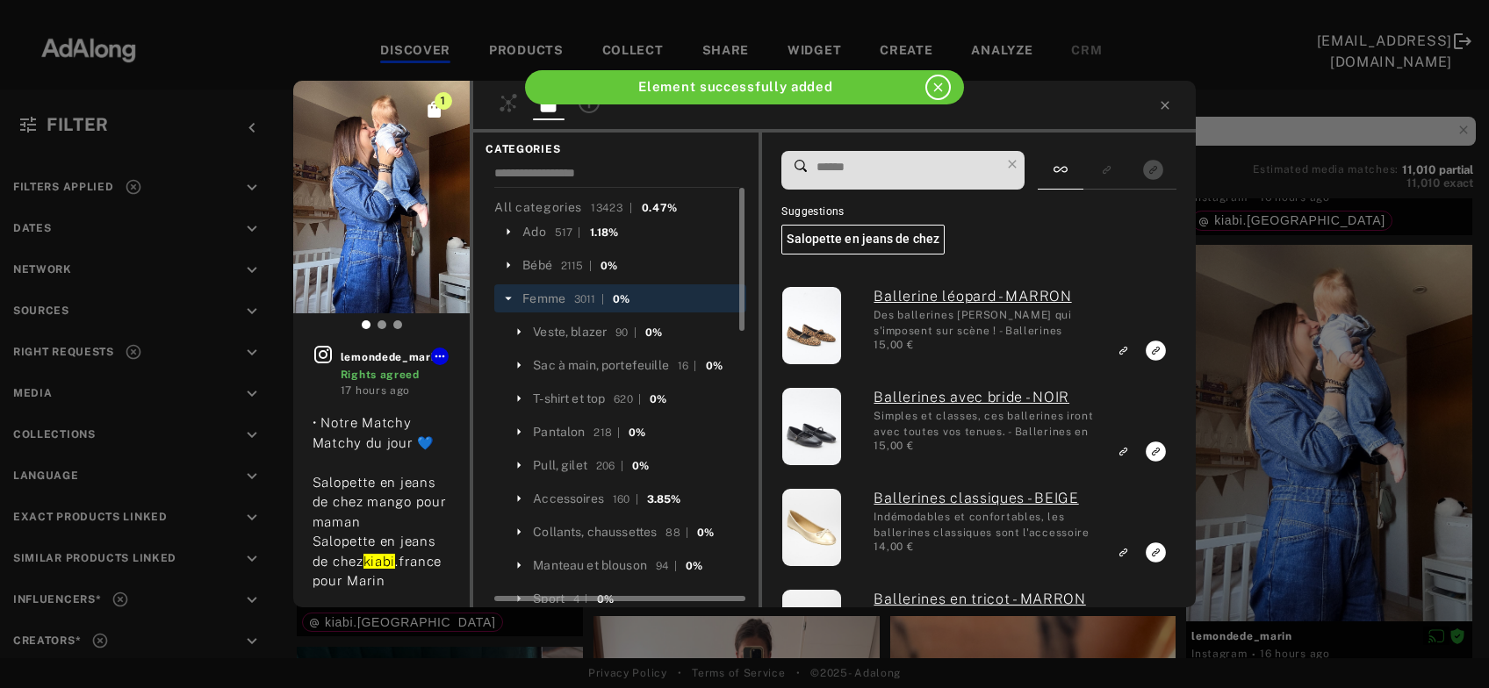
click at [922, 163] on input at bounding box center [907, 167] width 185 height 24
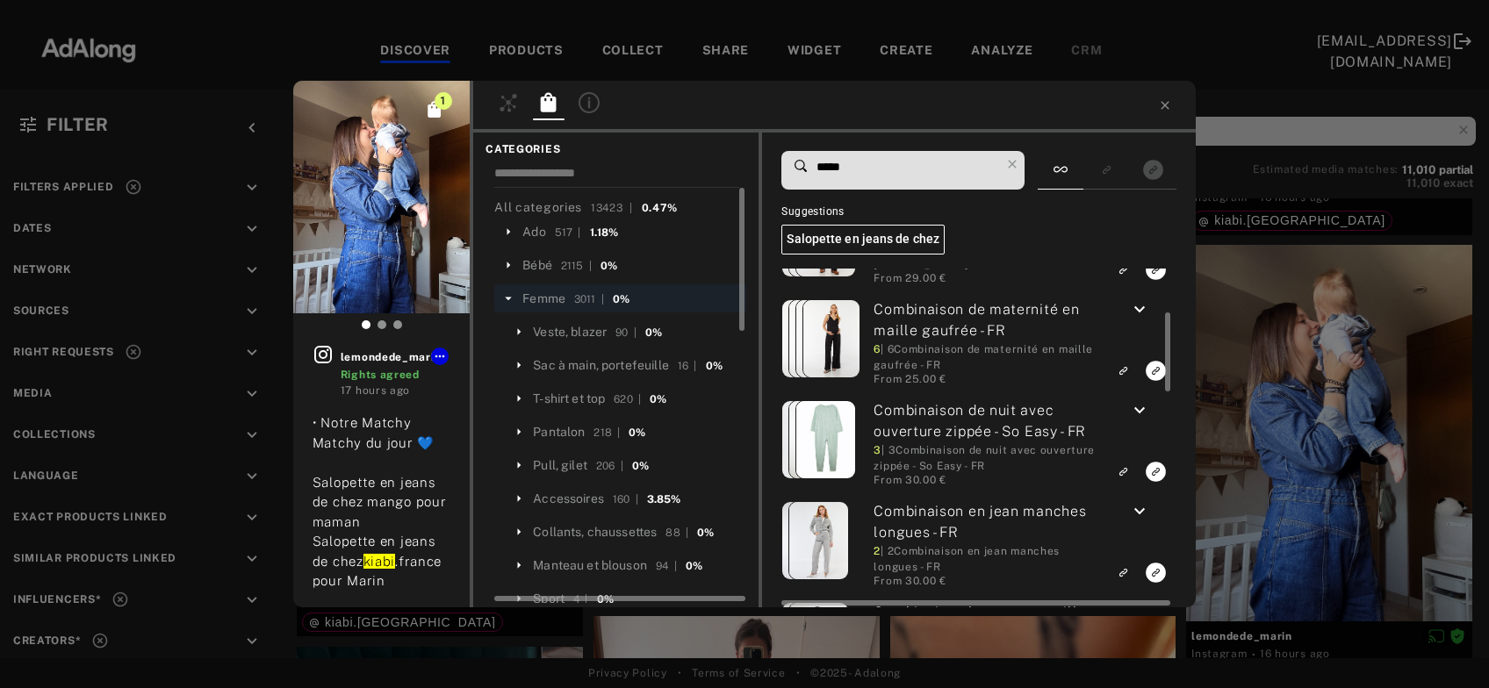
scroll to position [378, 0]
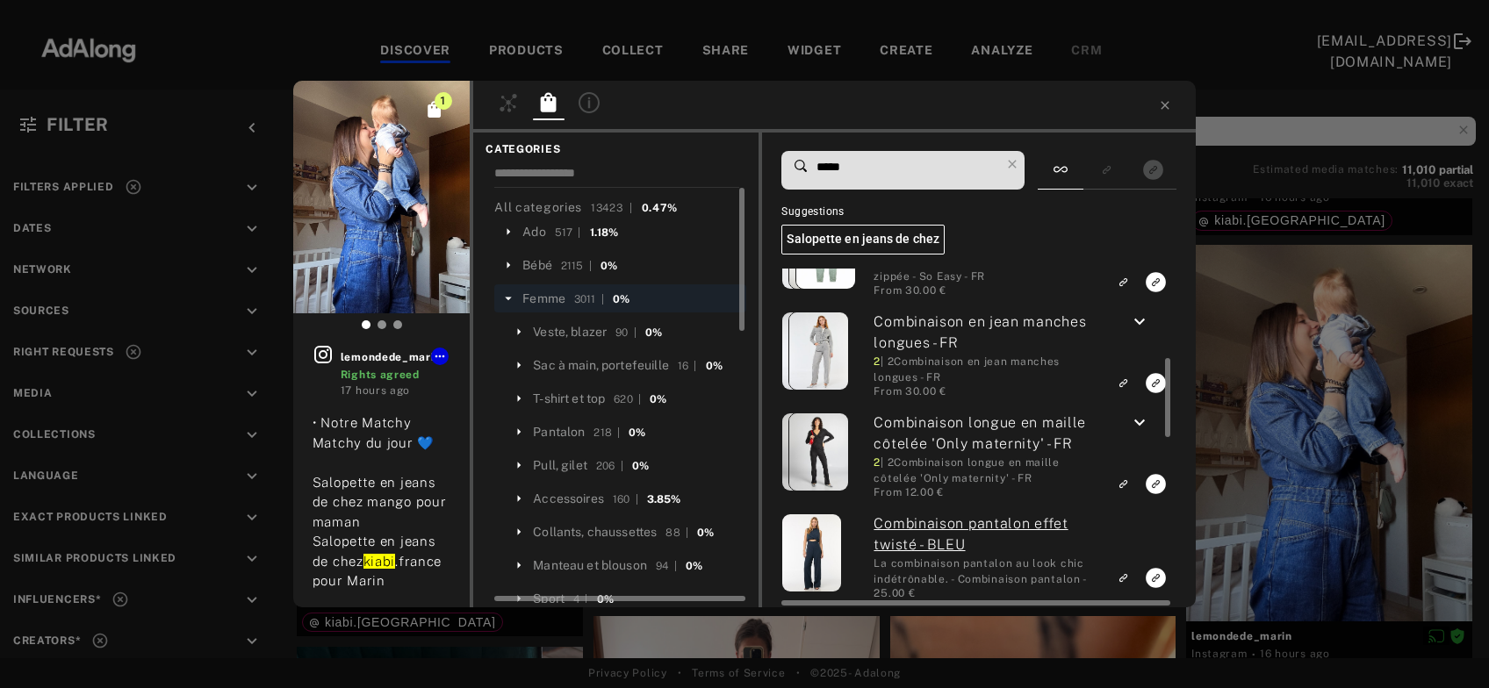
type input "*****"
click at [1143, 323] on icon "keyboard_arrow_down" at bounding box center [1139, 322] width 21 height 21
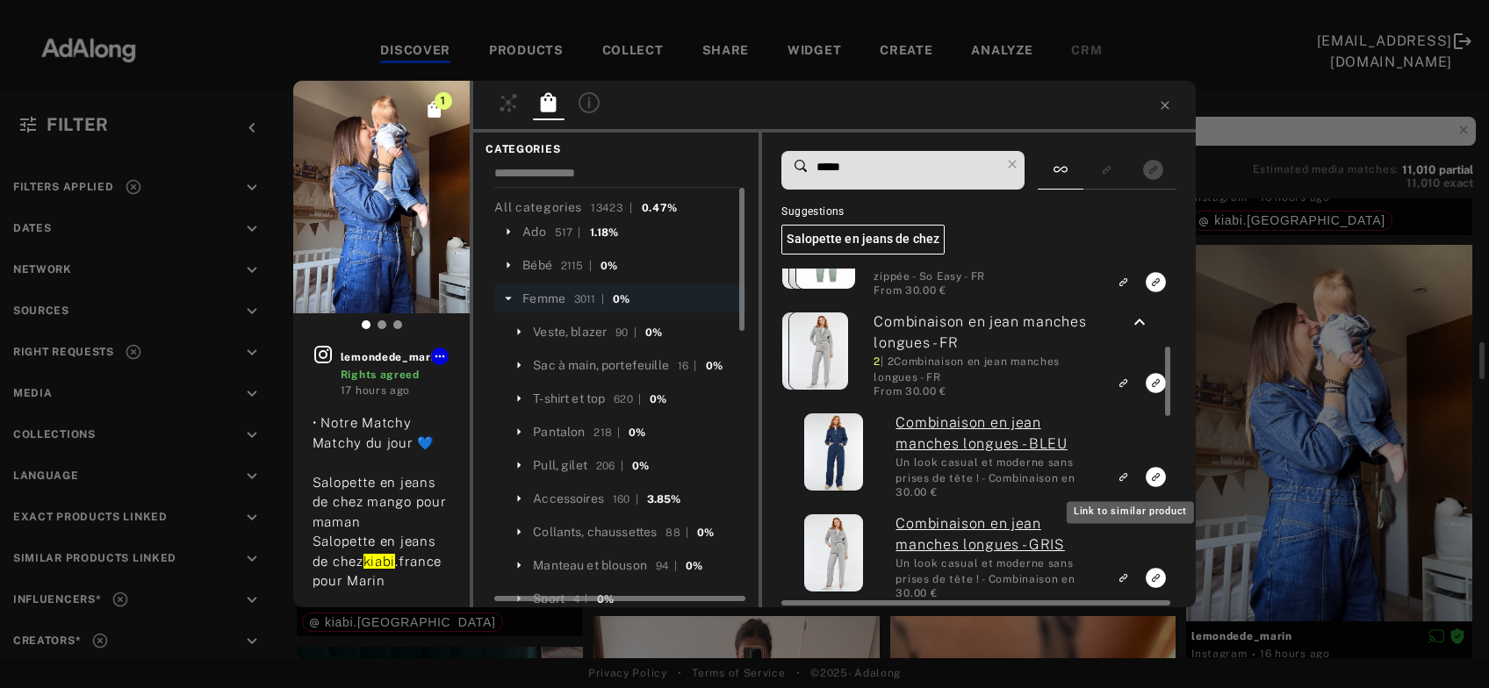
click at [1120, 478] on rect "Link to similar product" at bounding box center [1123, 477] width 22 height 22
click at [1308, 424] on div "1 lemondede_marin Rights agreed 17 hours ago • Notre Matchy Matchy du jour 💙 Sa…" at bounding box center [744, 344] width 1489 height 688
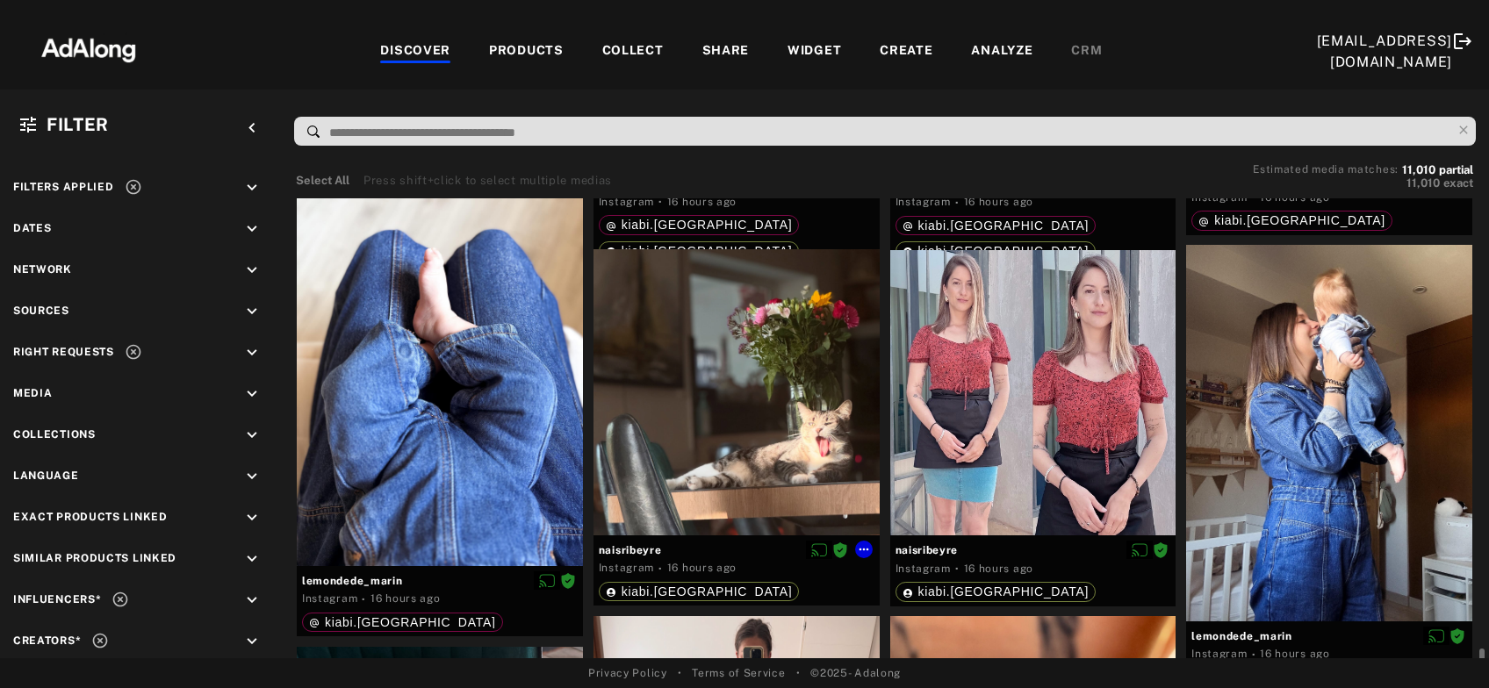
scroll to position [2080, 0]
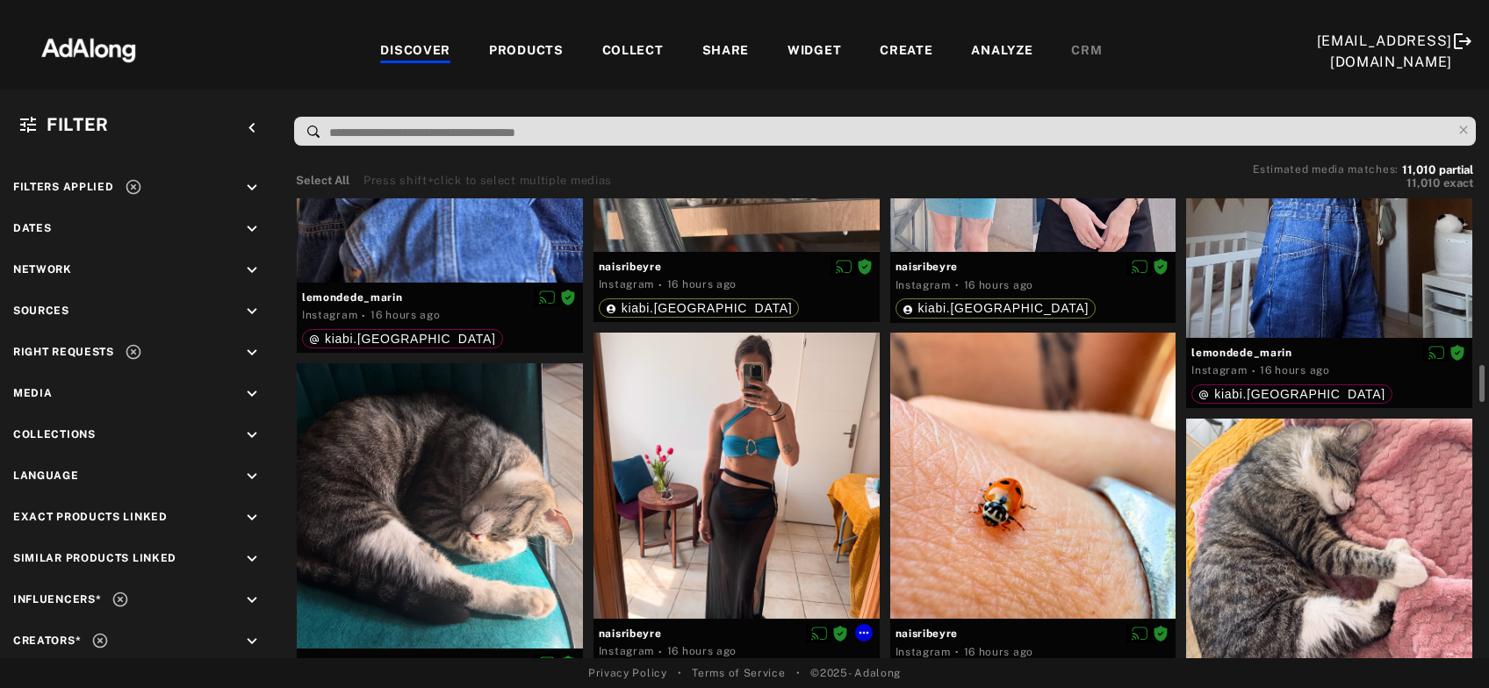
click at [722, 430] on div at bounding box center [736, 476] width 286 height 286
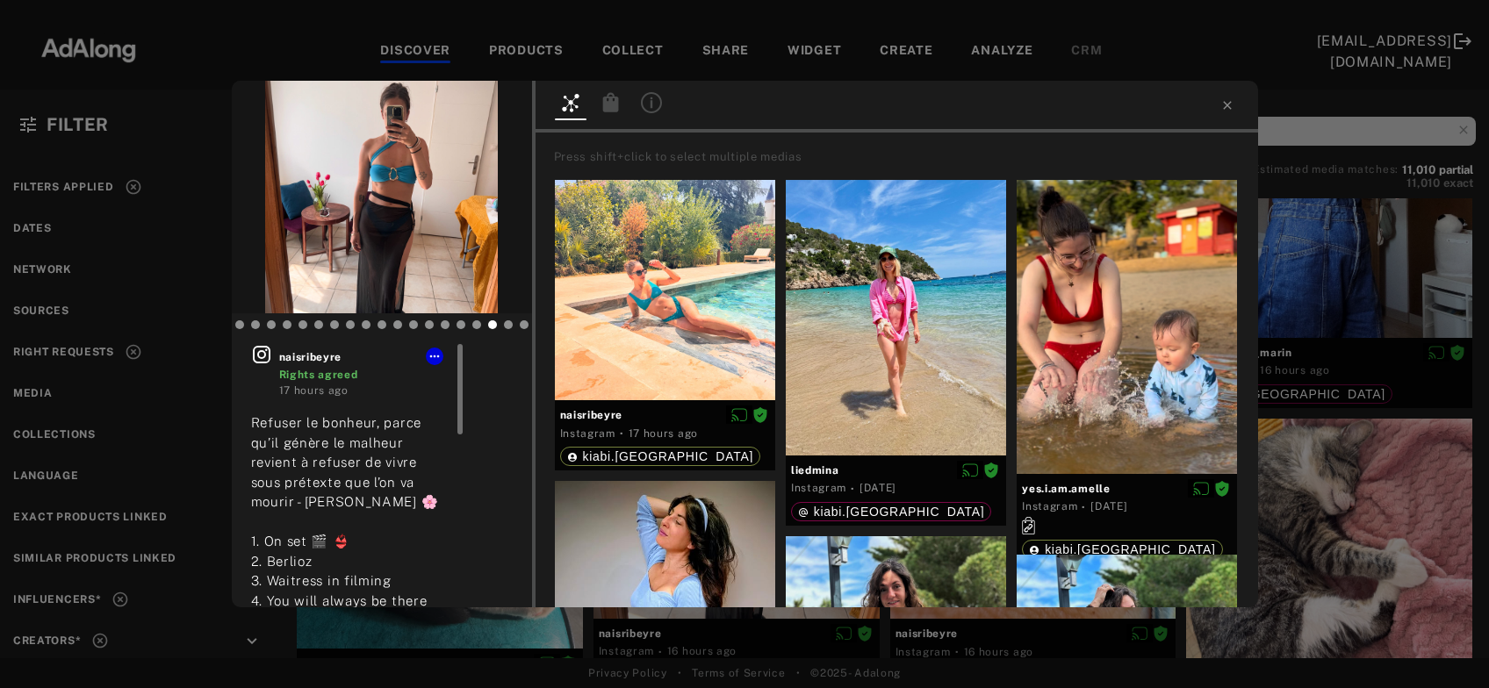
click at [256, 357] on icon at bounding box center [261, 354] width 21 height 21
click at [1317, 323] on div "naisribeyre Rights agreed 17 hours ago Refuser le bonheur, parce qu’il génère l…" at bounding box center [744, 344] width 1489 height 688
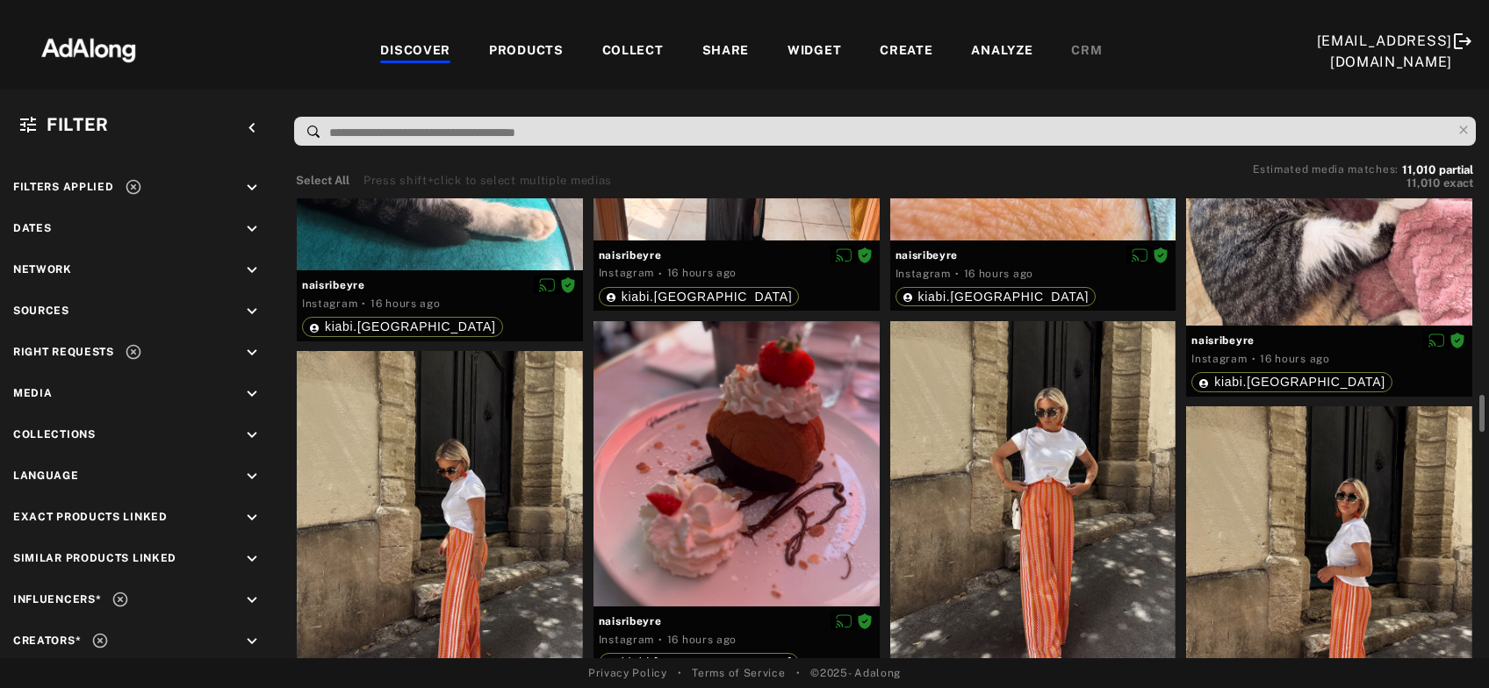
scroll to position [2648, 0]
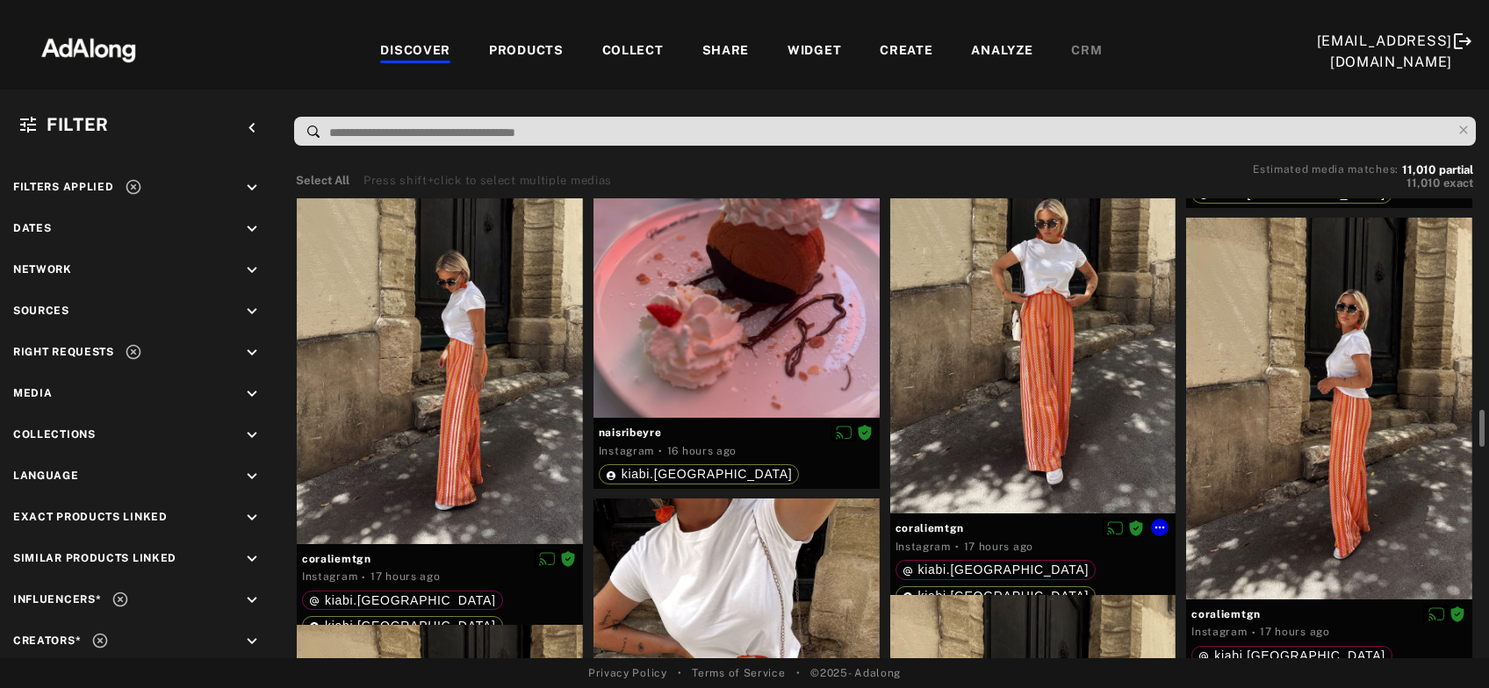
click at [1011, 406] on div at bounding box center [1033, 323] width 286 height 381
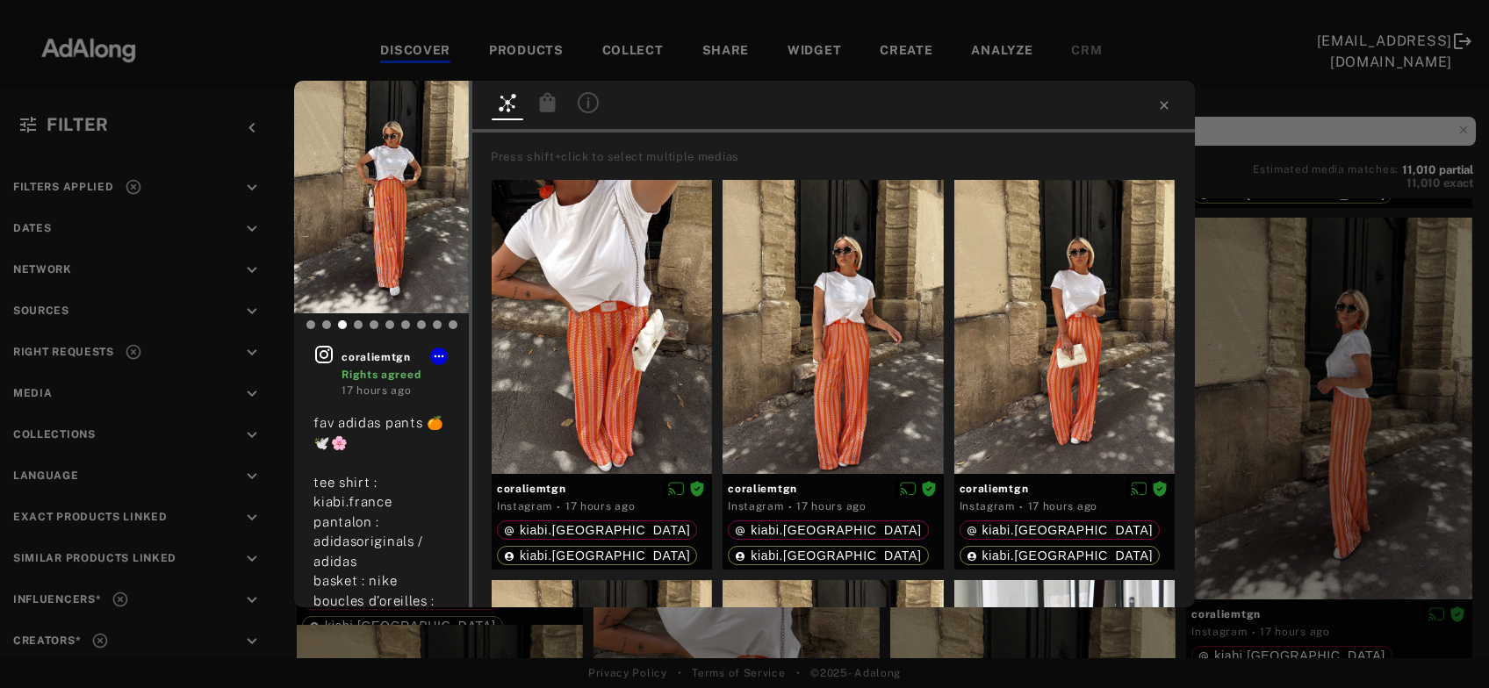
click at [542, 110] on icon at bounding box center [548, 101] width 16 height 19
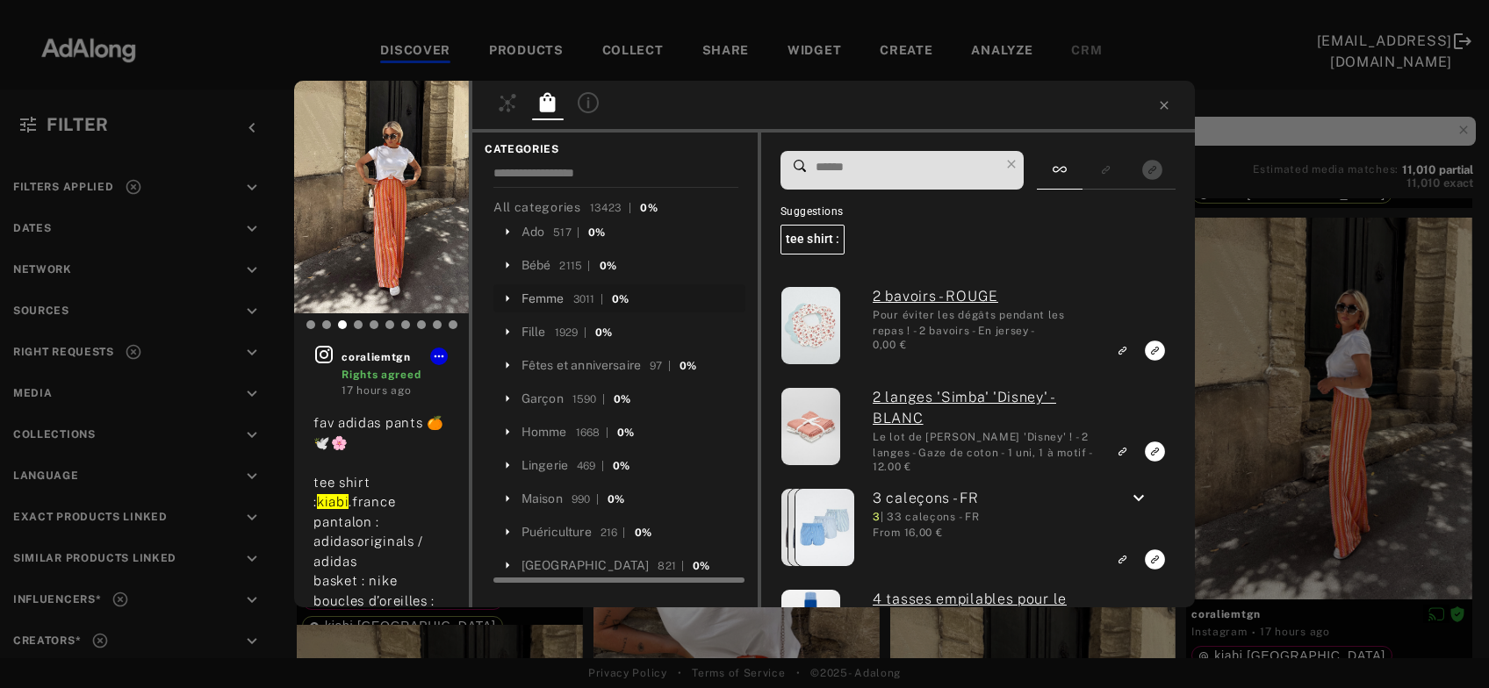
click at [543, 296] on div "Femme" at bounding box center [542, 299] width 43 height 18
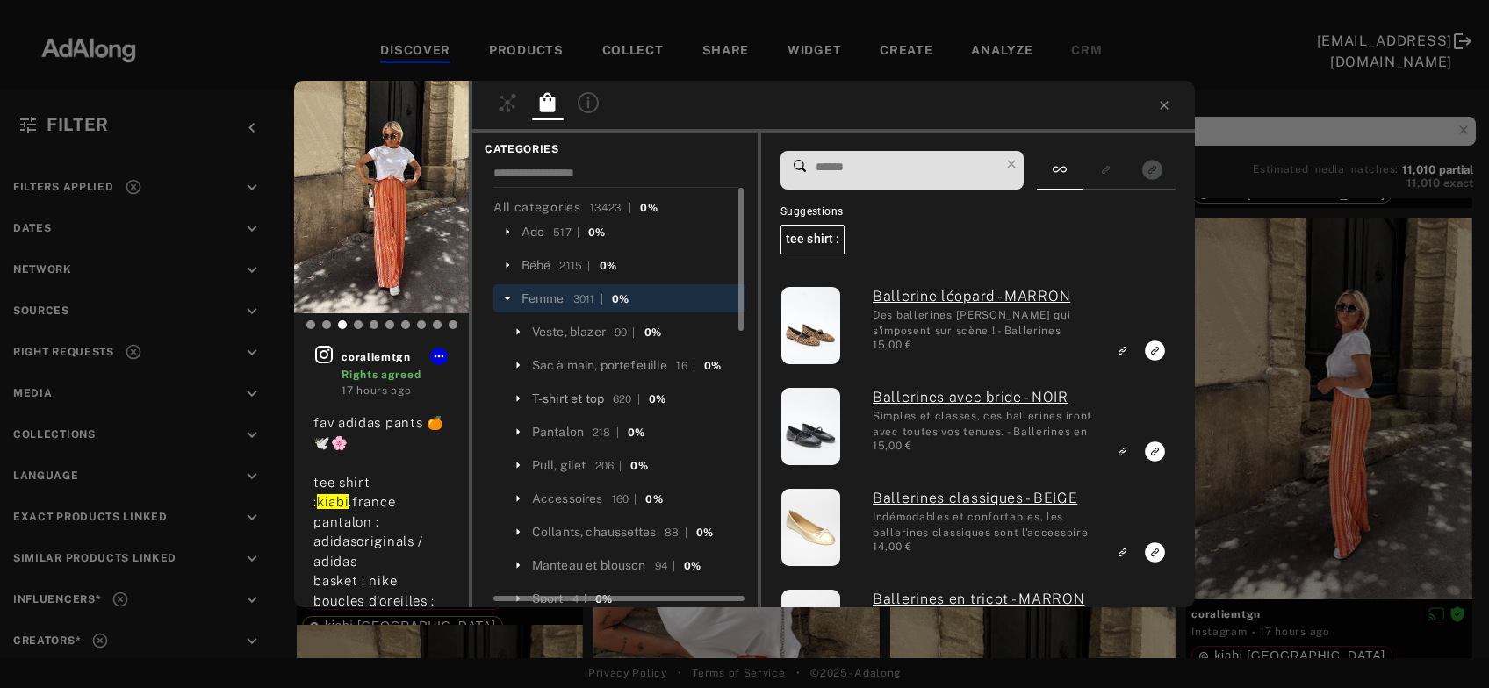
click at [579, 398] on div "T-shirt et top" at bounding box center [568, 399] width 72 height 18
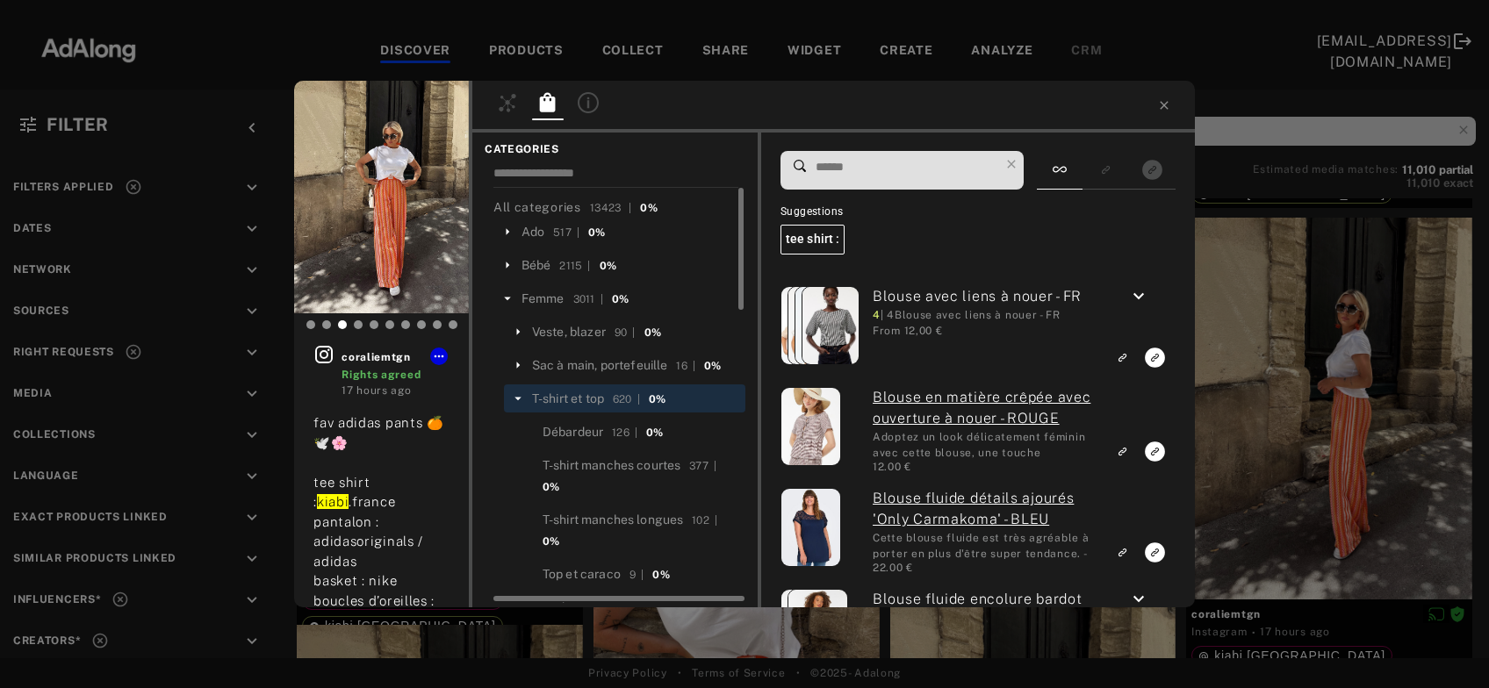
click at [876, 164] on input at bounding box center [906, 167] width 185 height 24
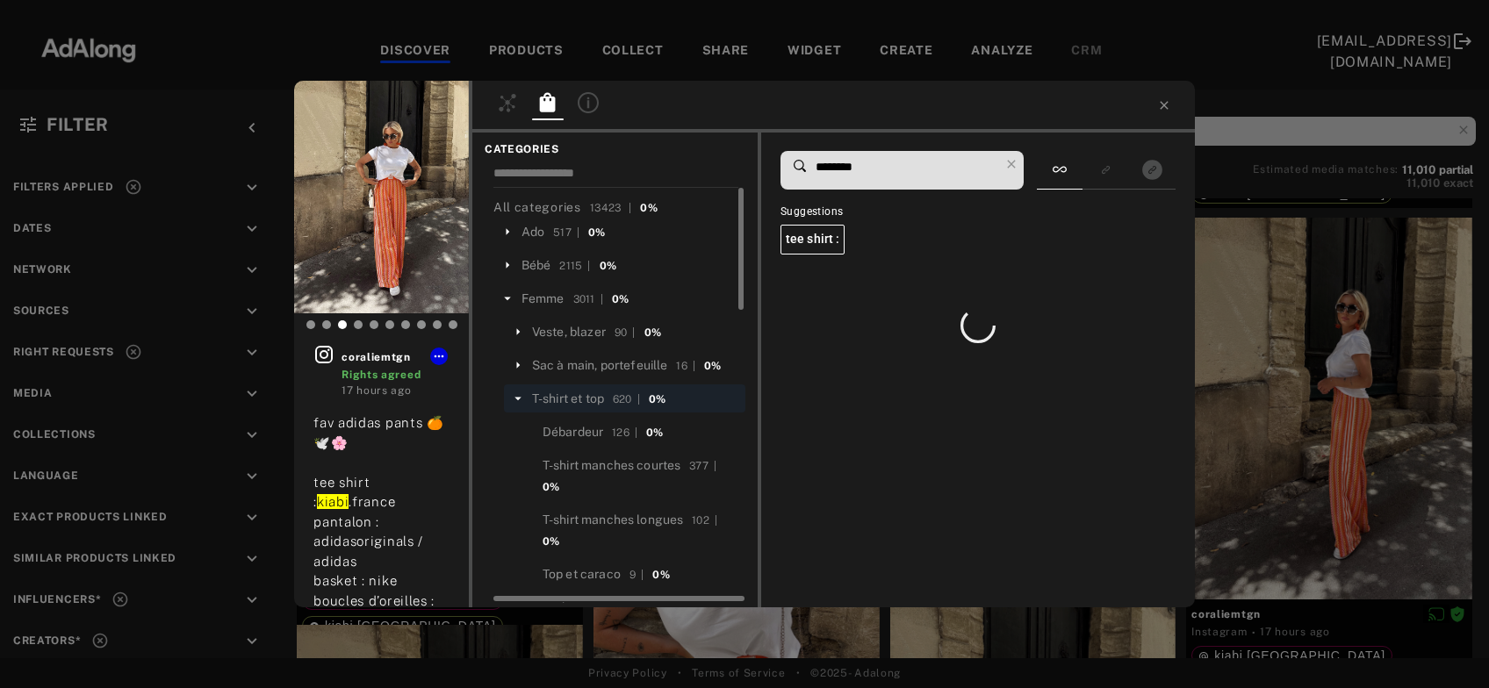
type input "*********"
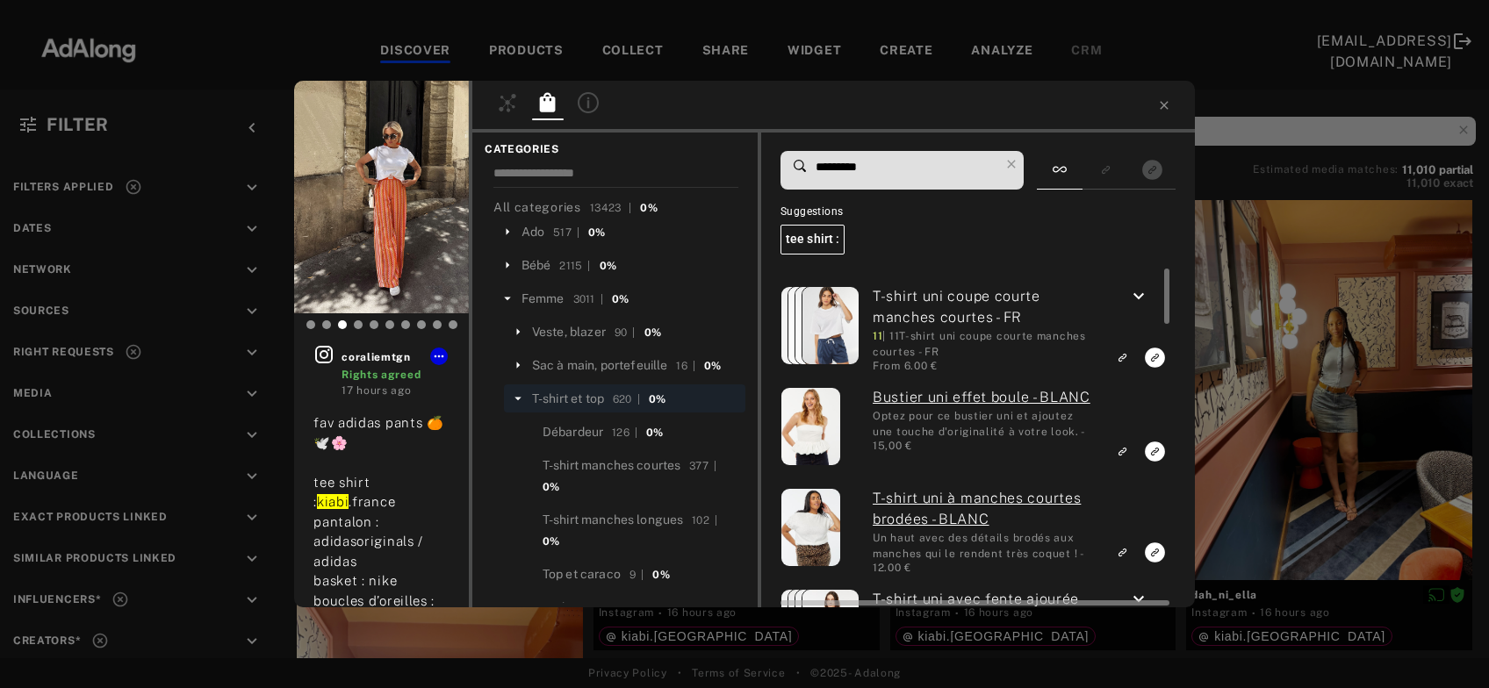
scroll to position [2648, 0]
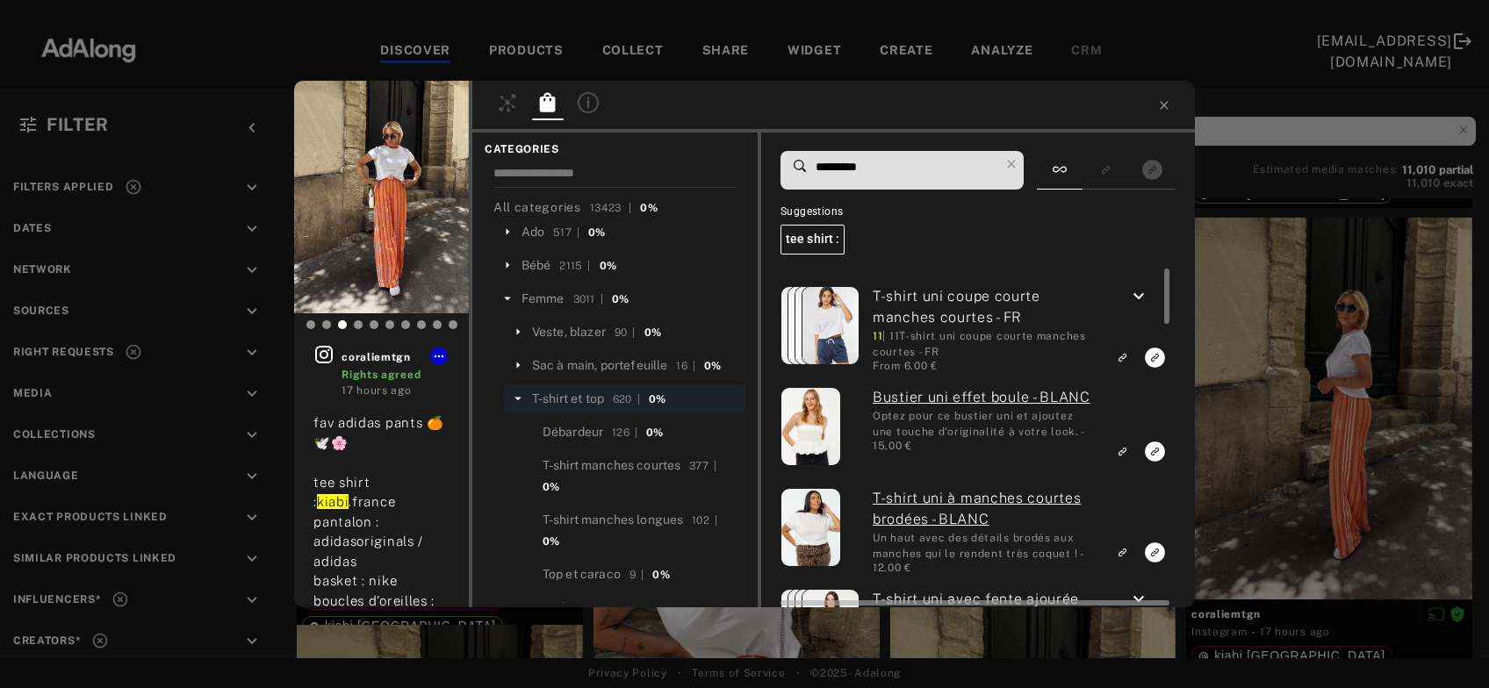
type input "*********"
click at [1138, 286] on div "T-shirt uni coupe courte manches courtes - FR 11 | 11 T-shirt uni coupe courte …" at bounding box center [975, 438] width 391 height 339
click at [1139, 292] on icon "keyboard_arrow_down" at bounding box center [1138, 296] width 21 height 21
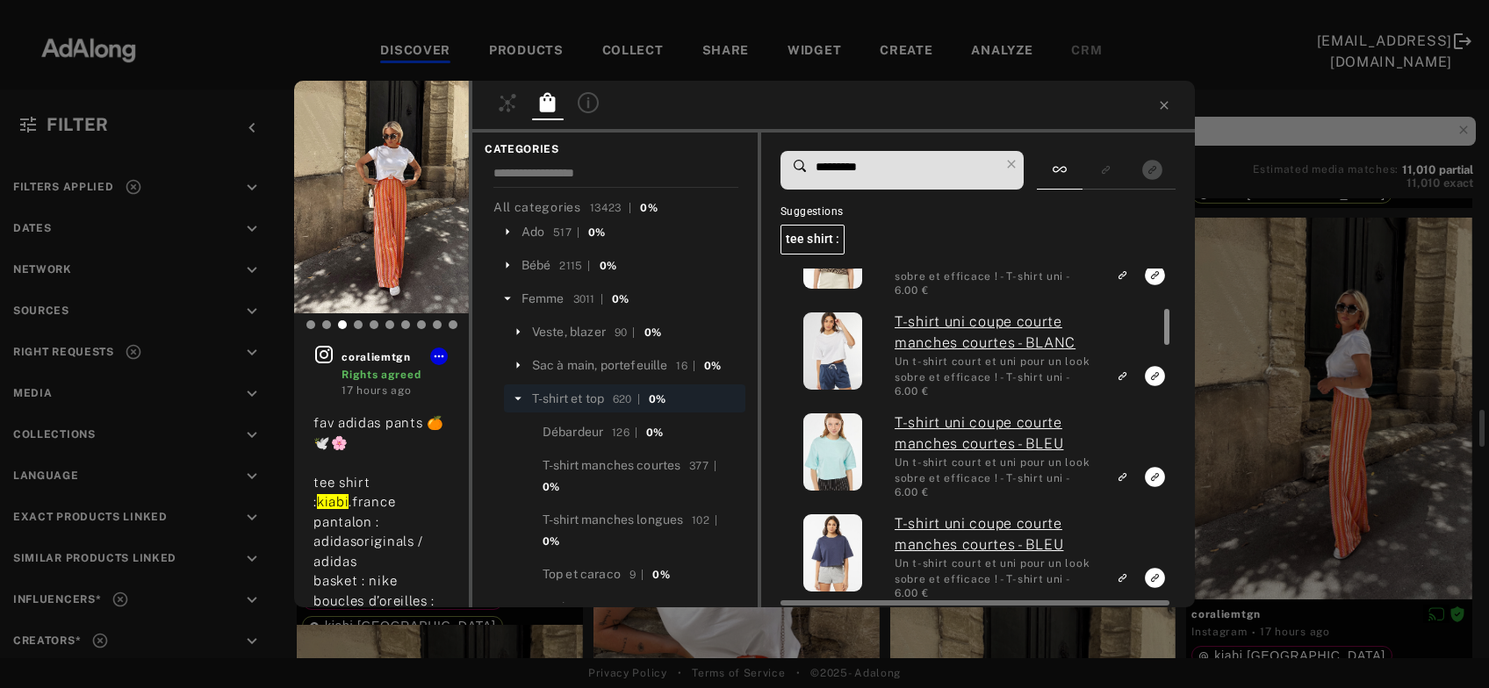
scroll to position [378, 0]
click at [1156, 83] on icon "Link to exact product" at bounding box center [1155, 73] width 20 height 20
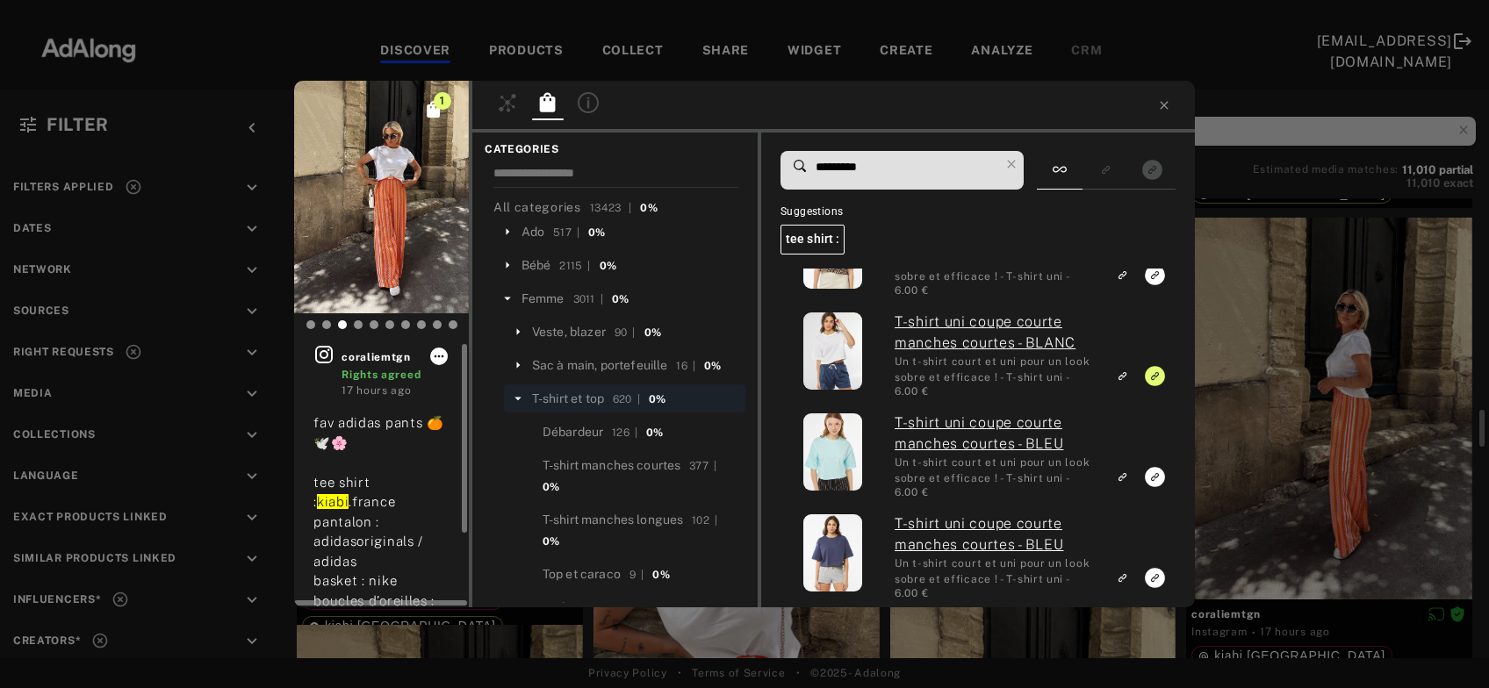
click at [435, 356] on icon at bounding box center [440, 357] width 10 height 3
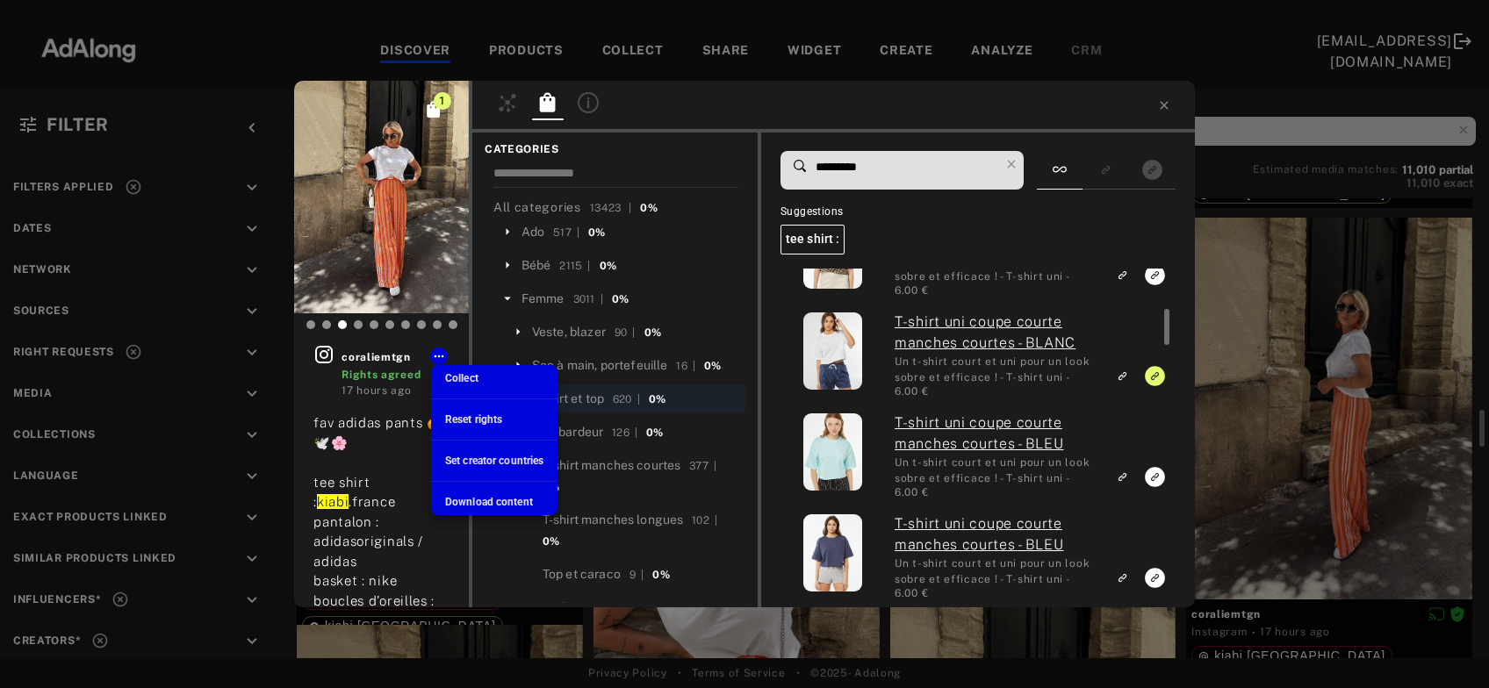
click at [456, 376] on span "Collect" at bounding box center [461, 378] width 33 height 12
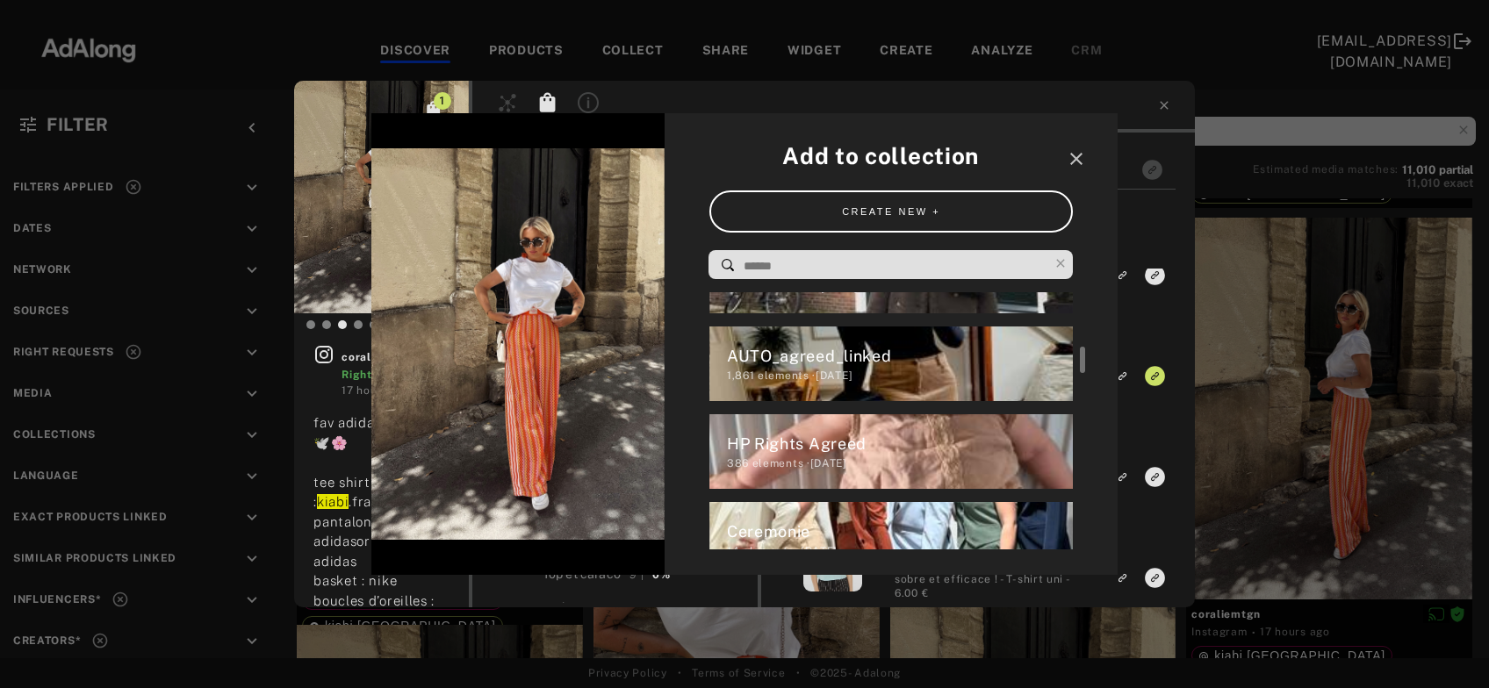
scroll to position [258, 0]
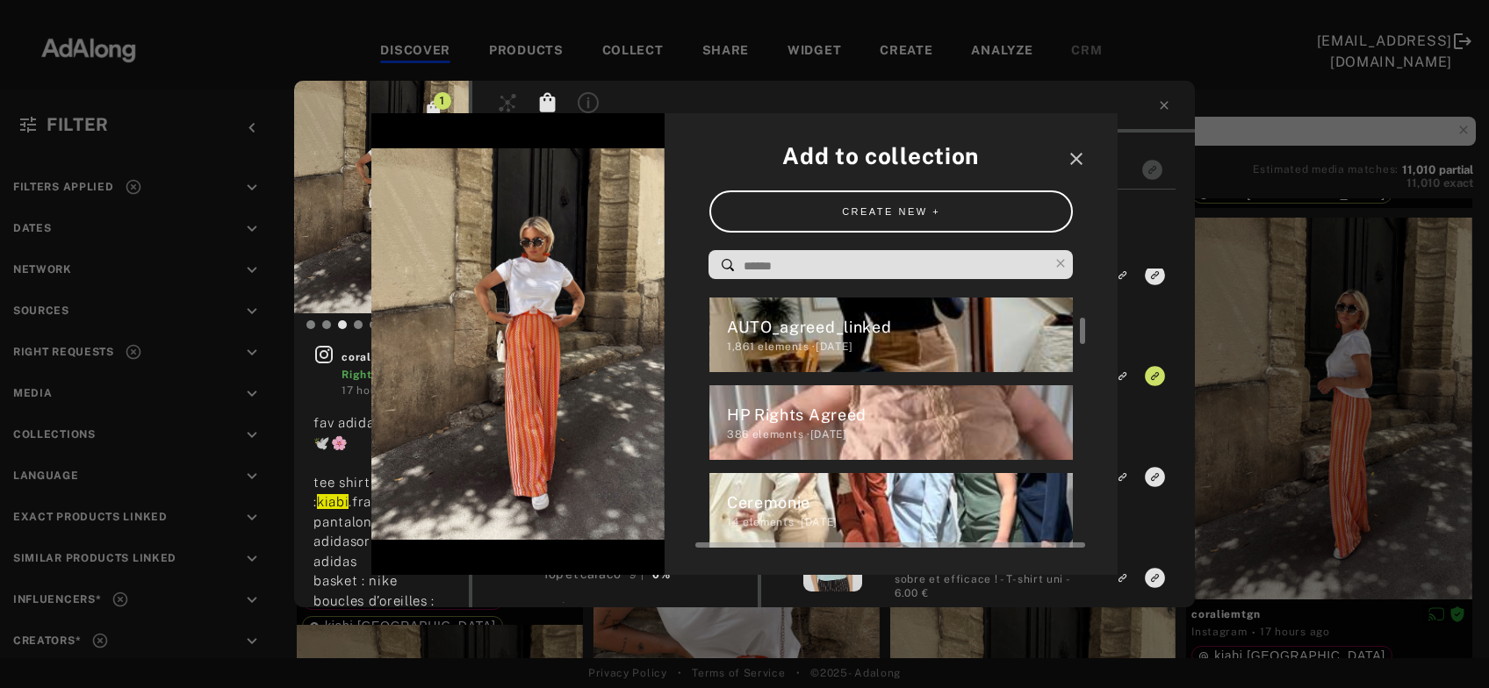
click at [794, 416] on div "HP Rights Agreed" at bounding box center [900, 415] width 347 height 24
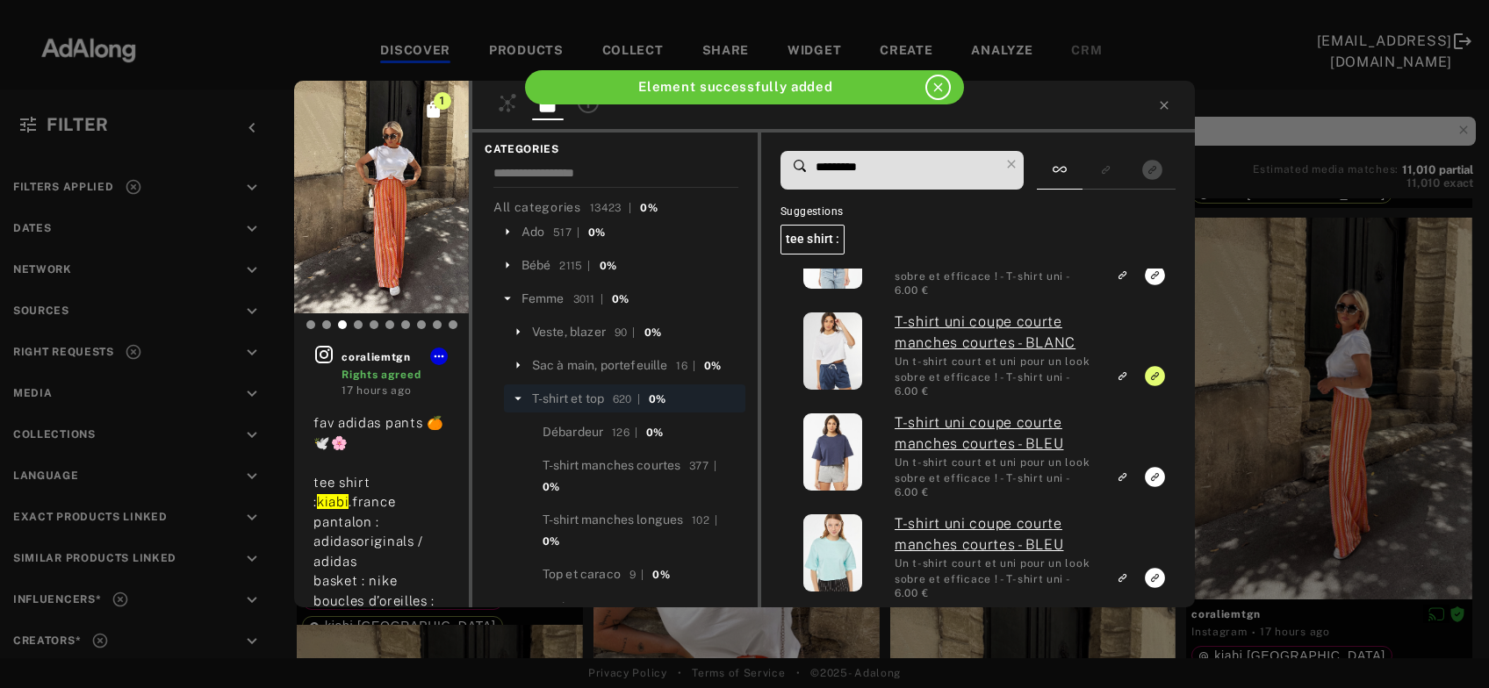
click at [1351, 355] on div "1 coraliemtgn Rights agreed 17 hours ago fav adidas pants 🍊🕊️🌸 tee shirt : kiab…" at bounding box center [744, 344] width 1489 height 688
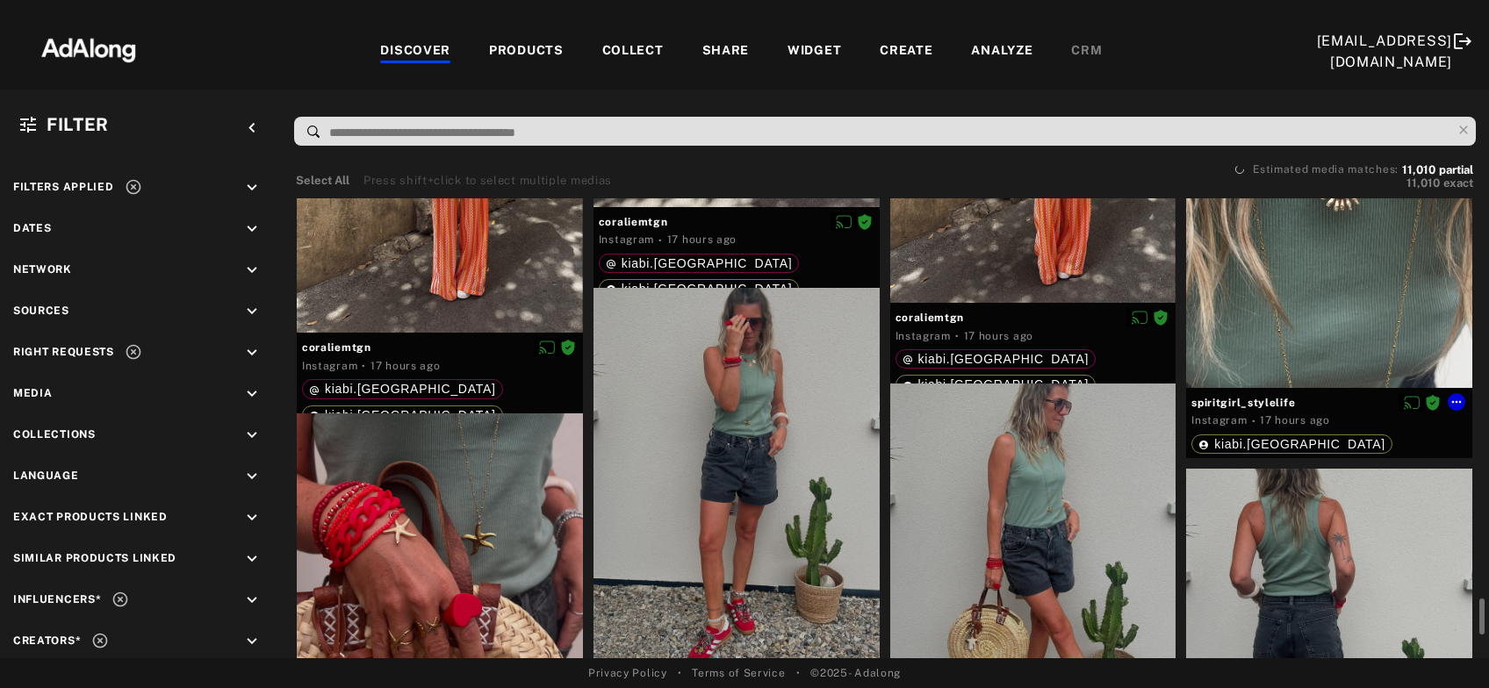
scroll to position [3877, 0]
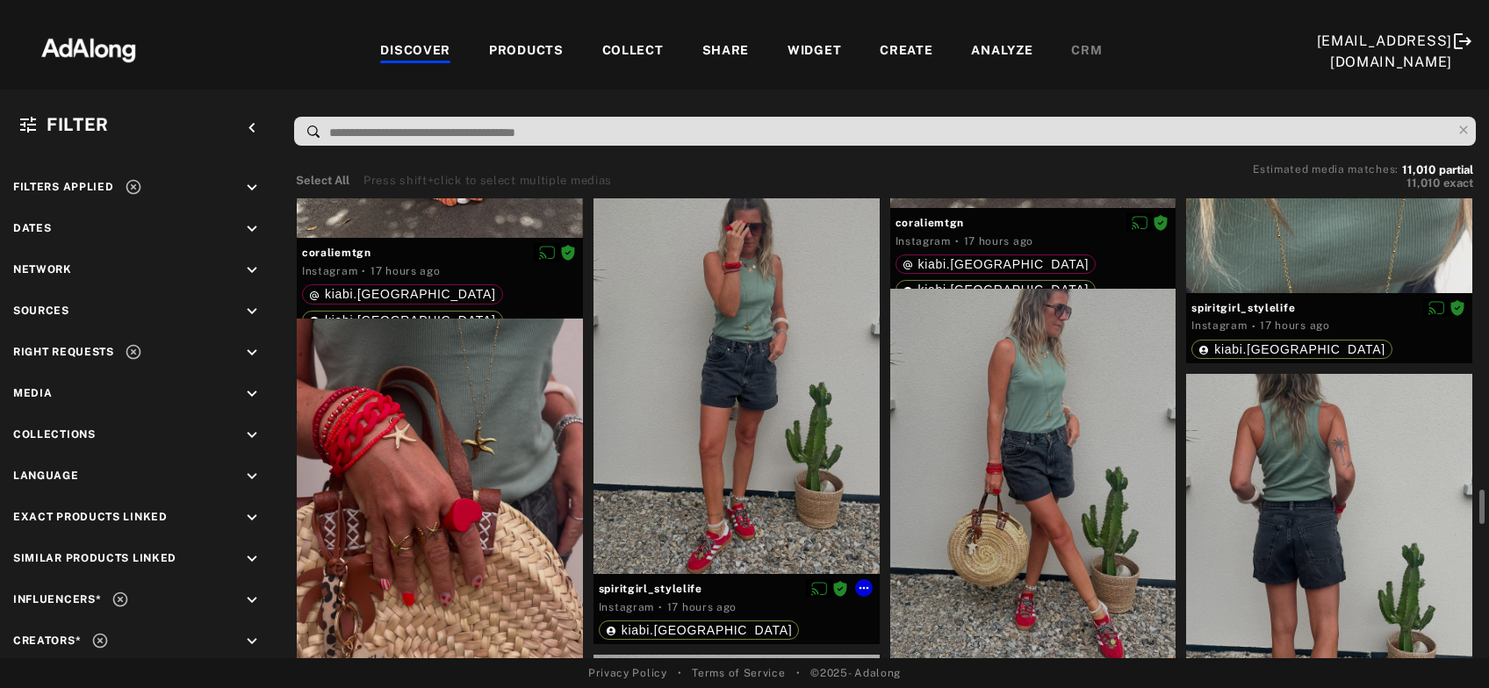
click at [766, 457] on div at bounding box center [736, 383] width 286 height 381
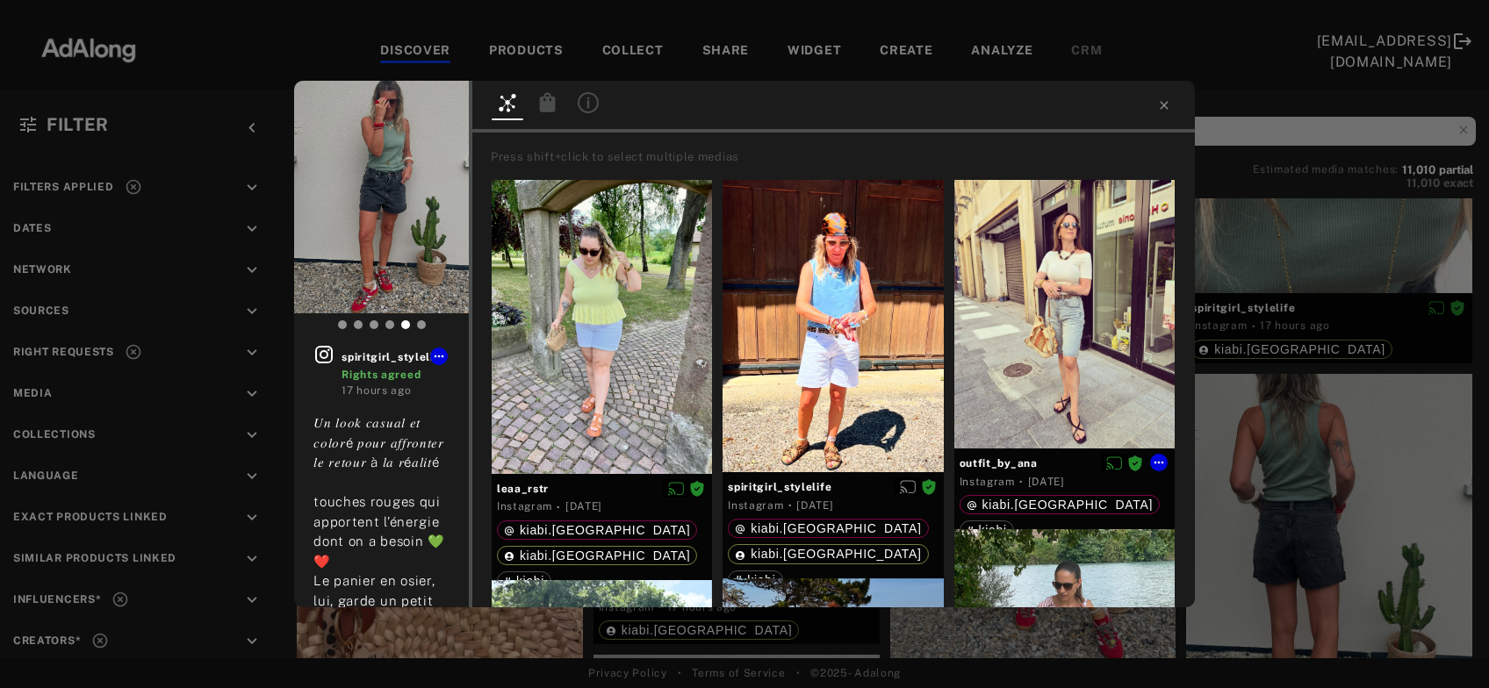
click at [1440, 465] on div "spiritgirl_stylelife Rights agreed 17 hours ago 𝑈𝑛 𝑙𝑜𝑜𝑘 𝑐𝑎𝑠𝑢𝑎𝑙 𝑒𝑡 𝑐𝑜𝑙𝑜𝑟é 𝑝𝑜𝑢𝑟 𝑎…" at bounding box center [744, 344] width 1489 height 688
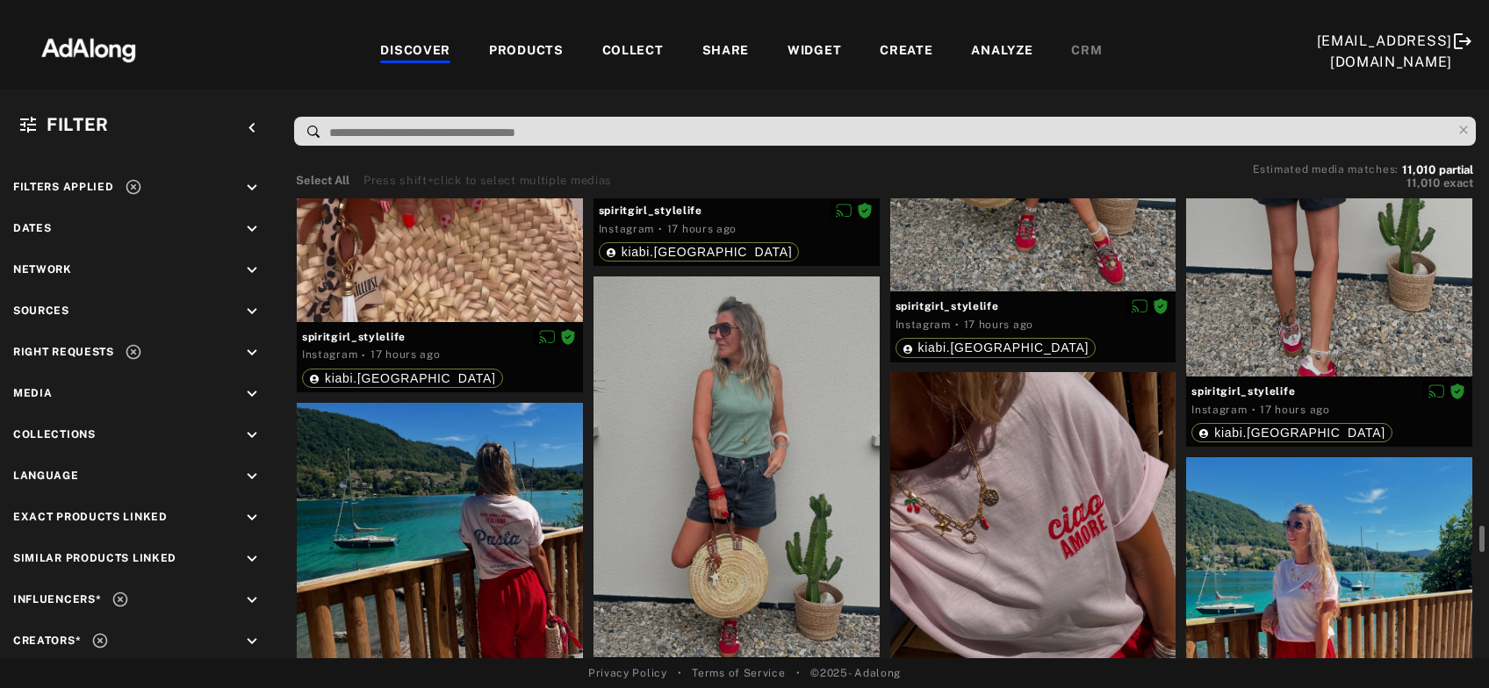
scroll to position [4351, 0]
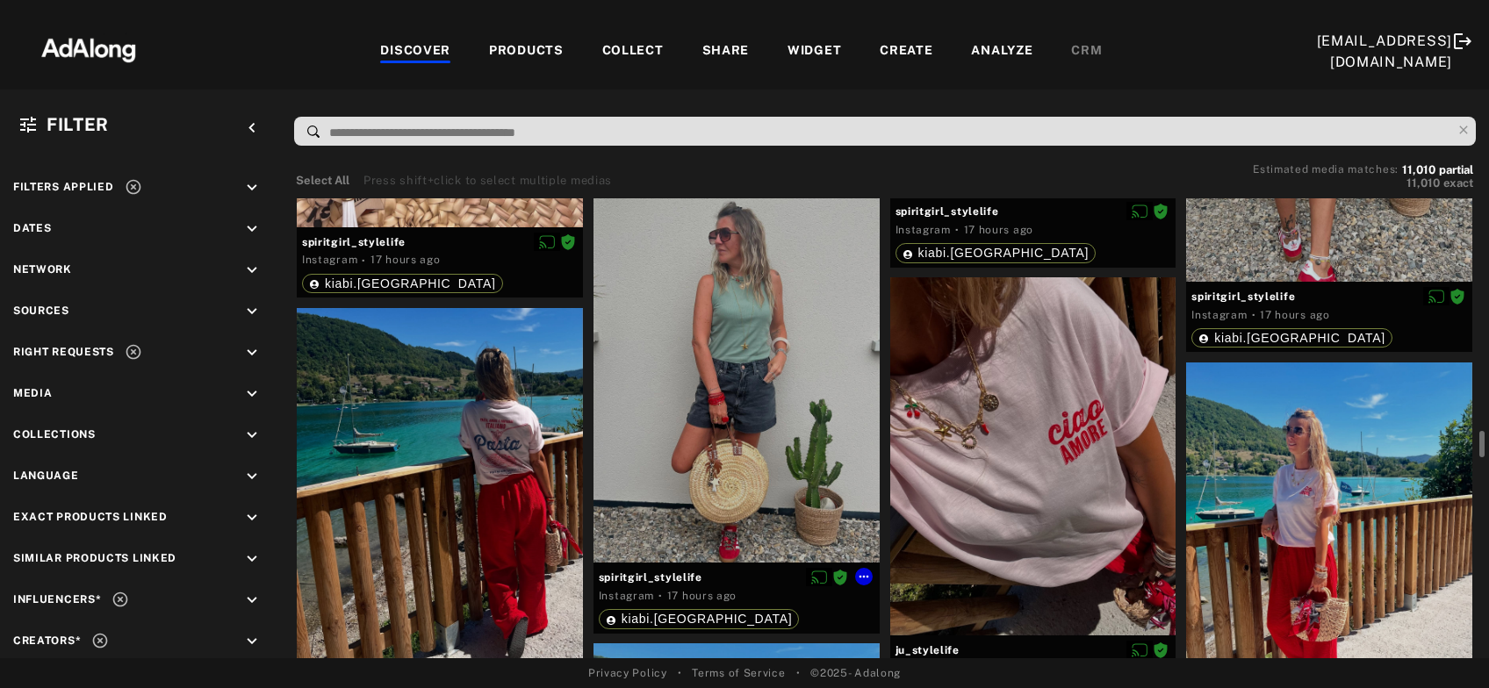
click at [728, 428] on div at bounding box center [736, 372] width 286 height 381
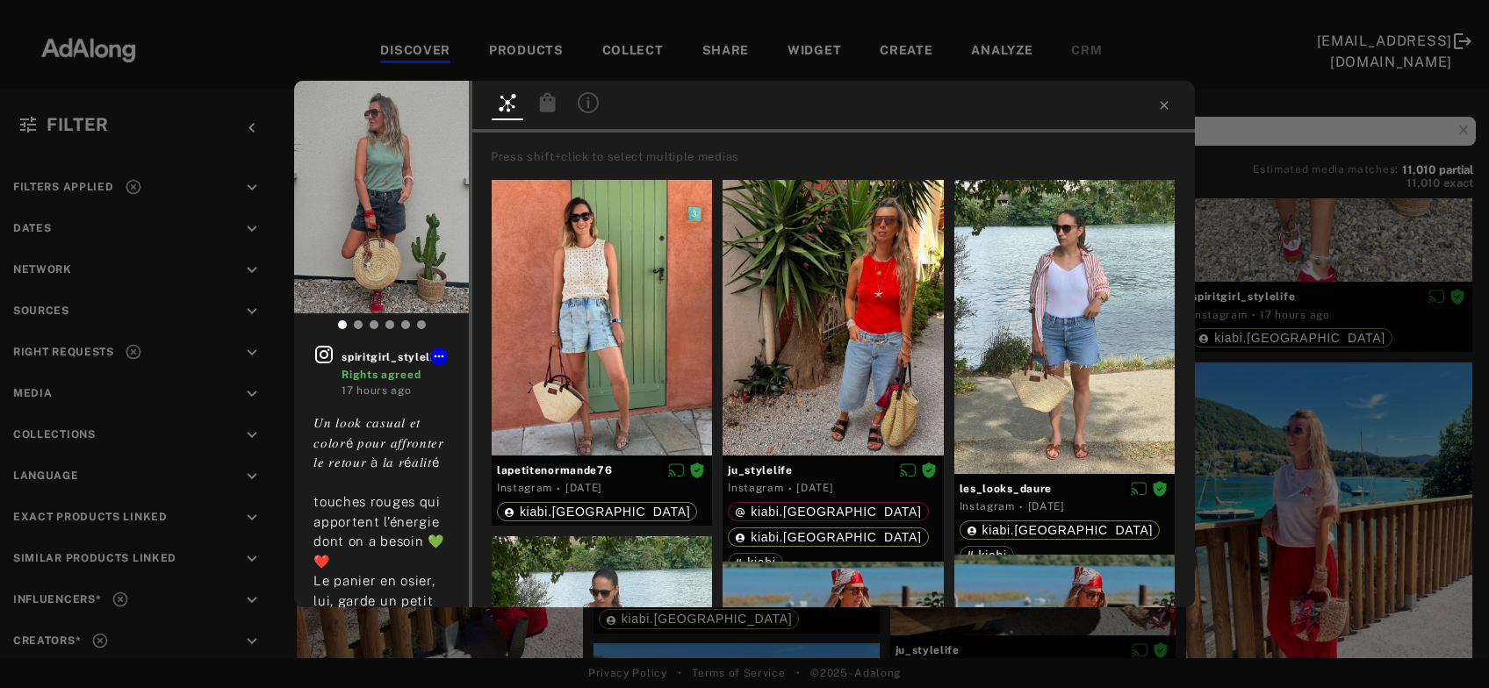
click at [542, 110] on icon at bounding box center [548, 101] width 16 height 19
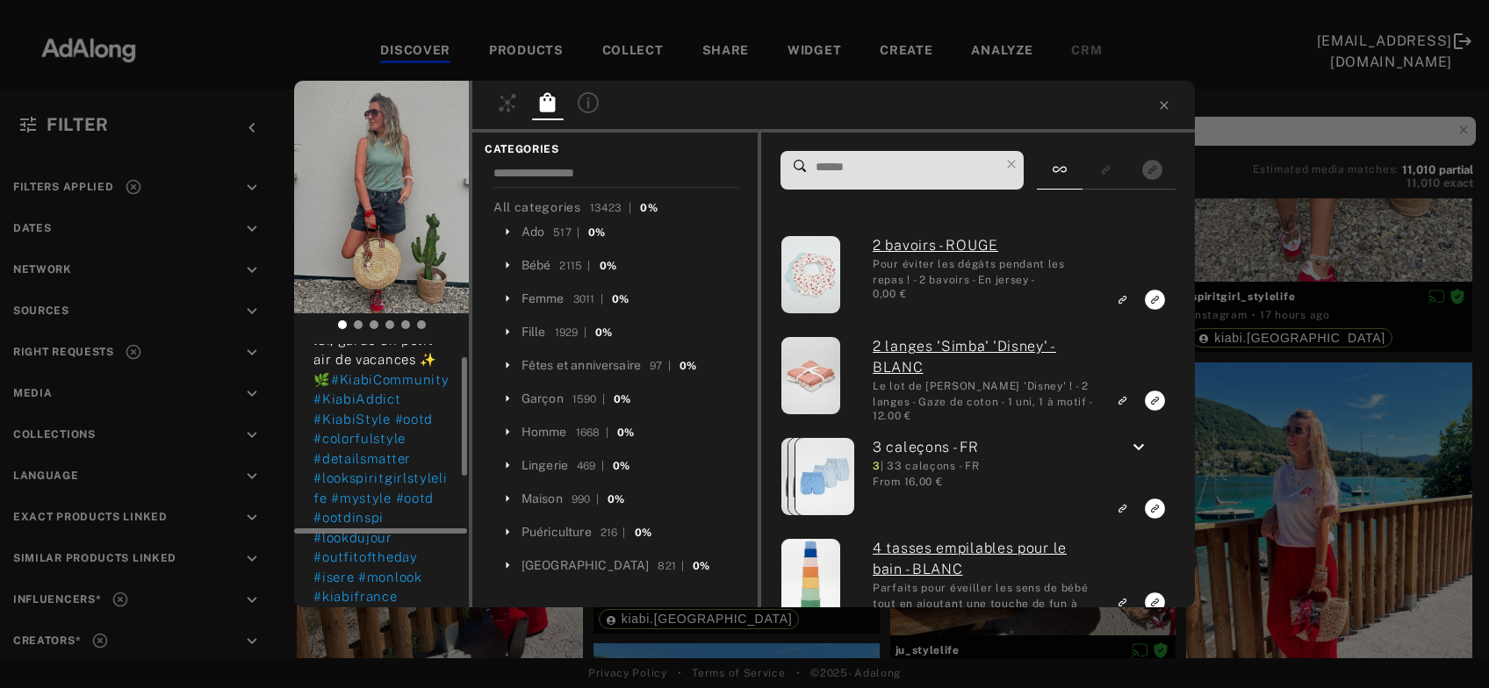
scroll to position [189, 0]
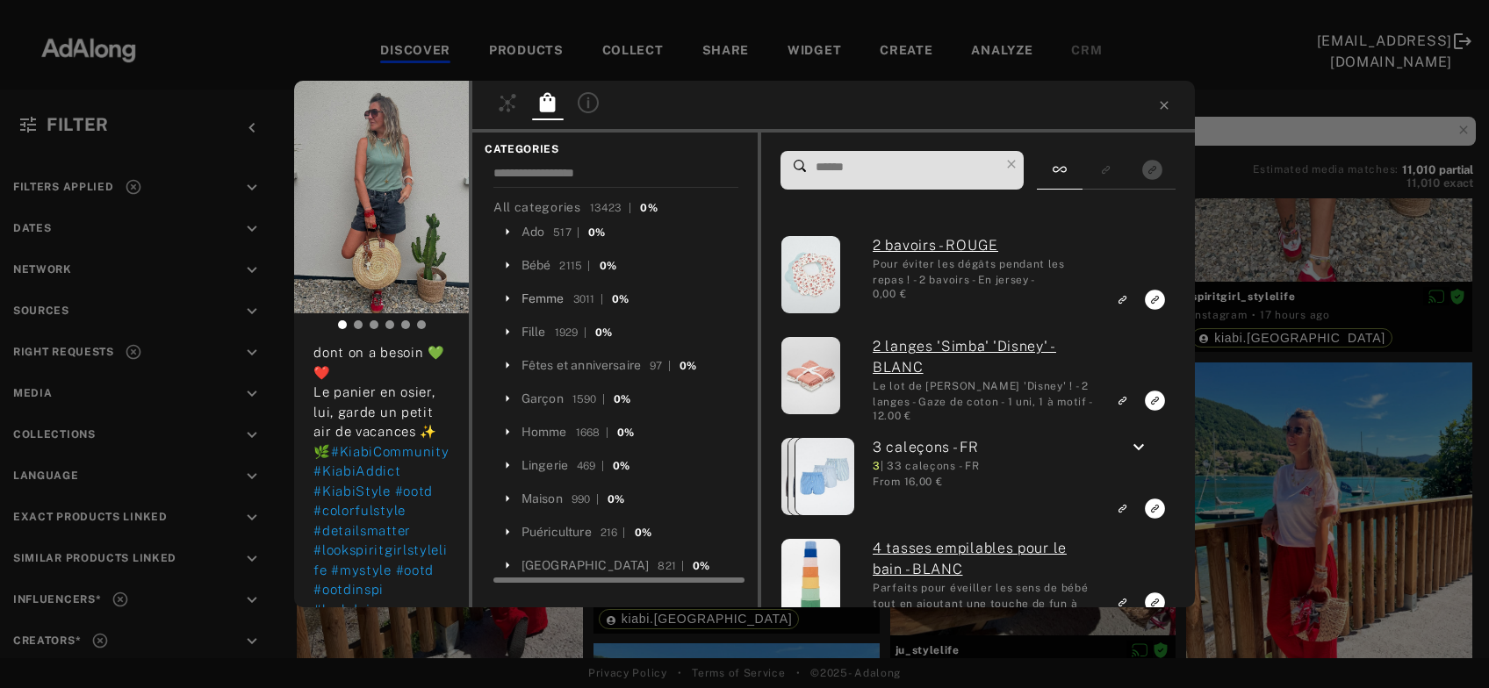
click at [540, 300] on div "Femme" at bounding box center [542, 299] width 43 height 18
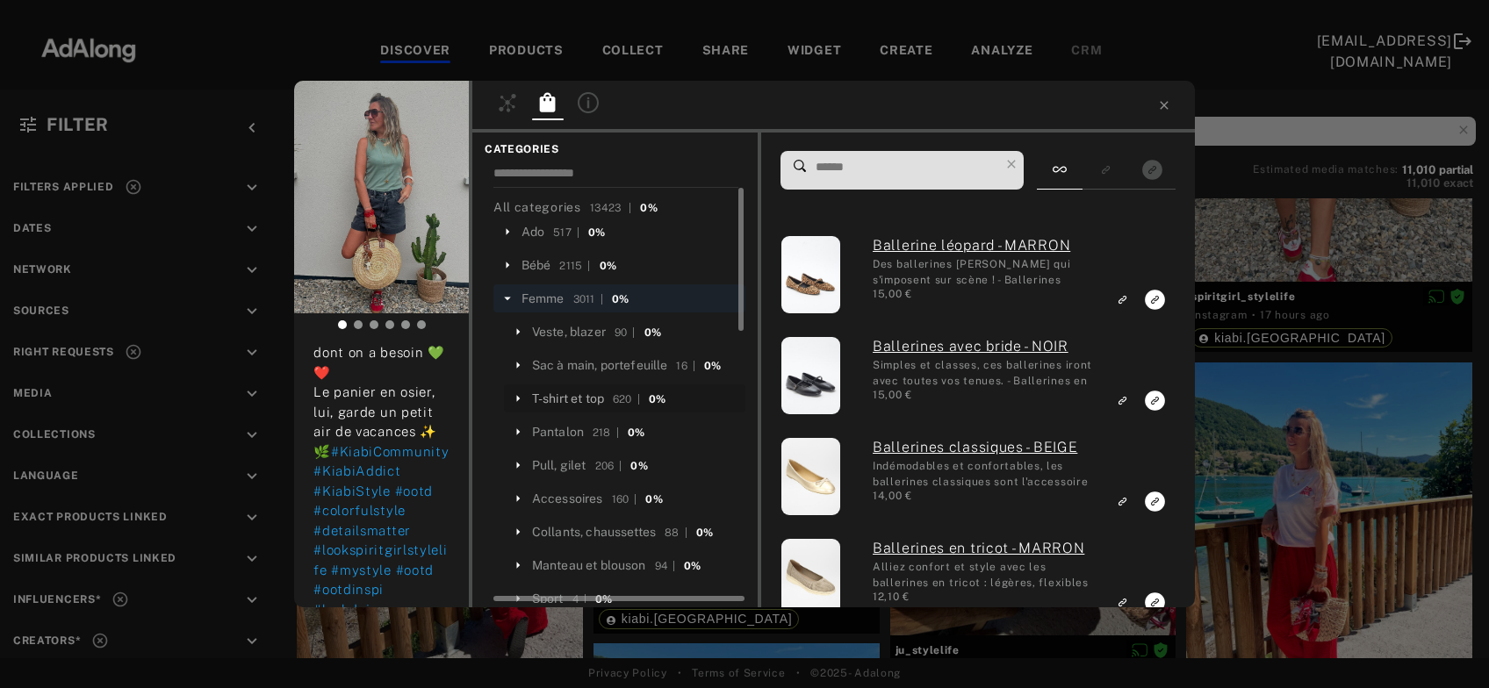
click at [559, 397] on div "T-shirt et top" at bounding box center [568, 399] width 72 height 18
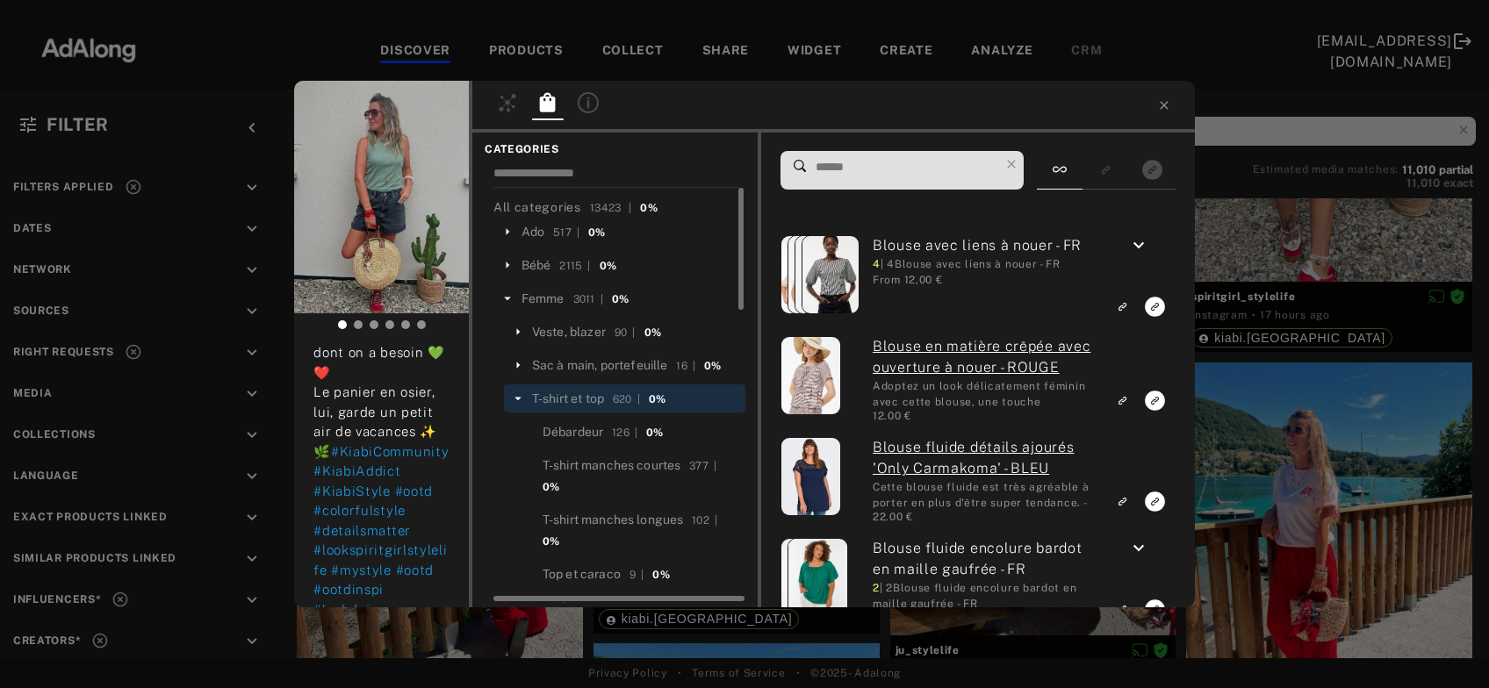
click at [839, 169] on input at bounding box center [906, 167] width 185 height 24
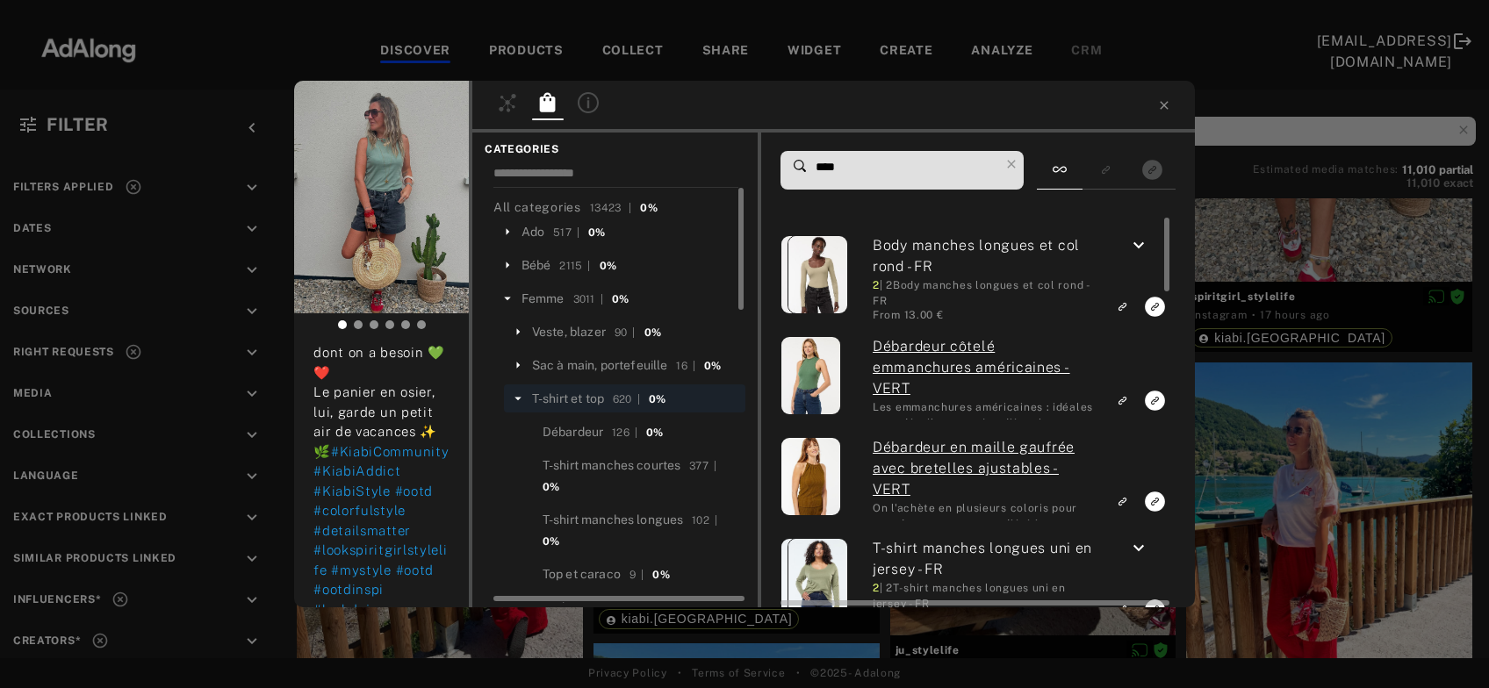
type input "****"
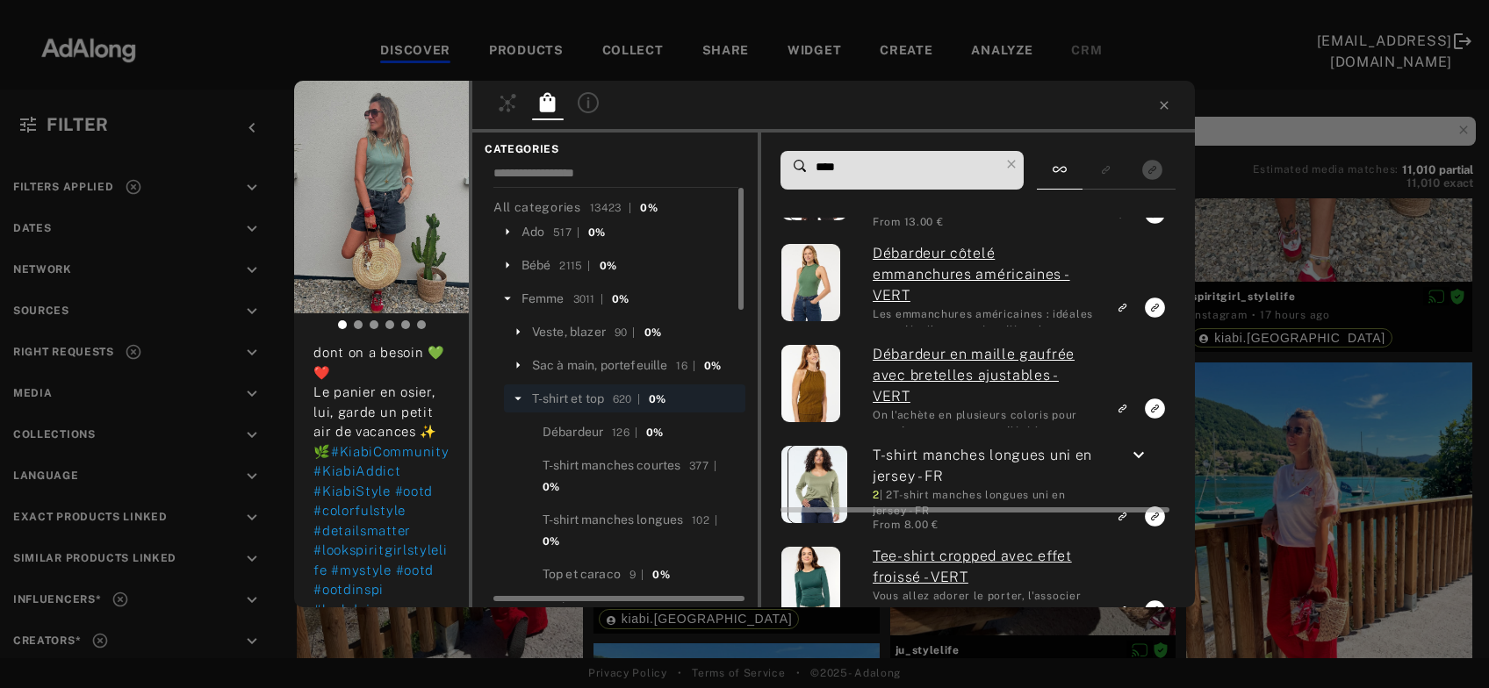
scroll to position [0, 0]
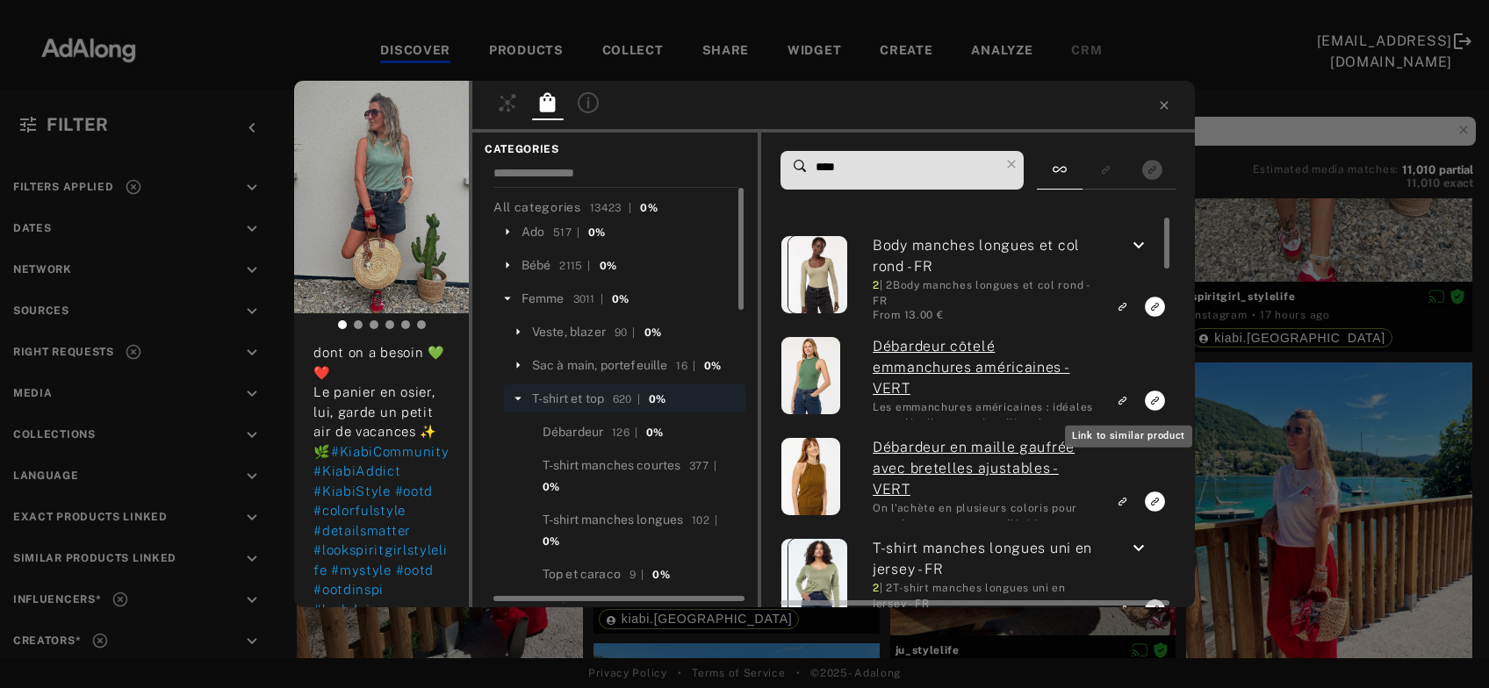
click at [1117, 403] on rect "Link to similar product" at bounding box center [1122, 401] width 22 height 22
click at [1020, 168] on icon at bounding box center [1011, 164] width 25 height 25
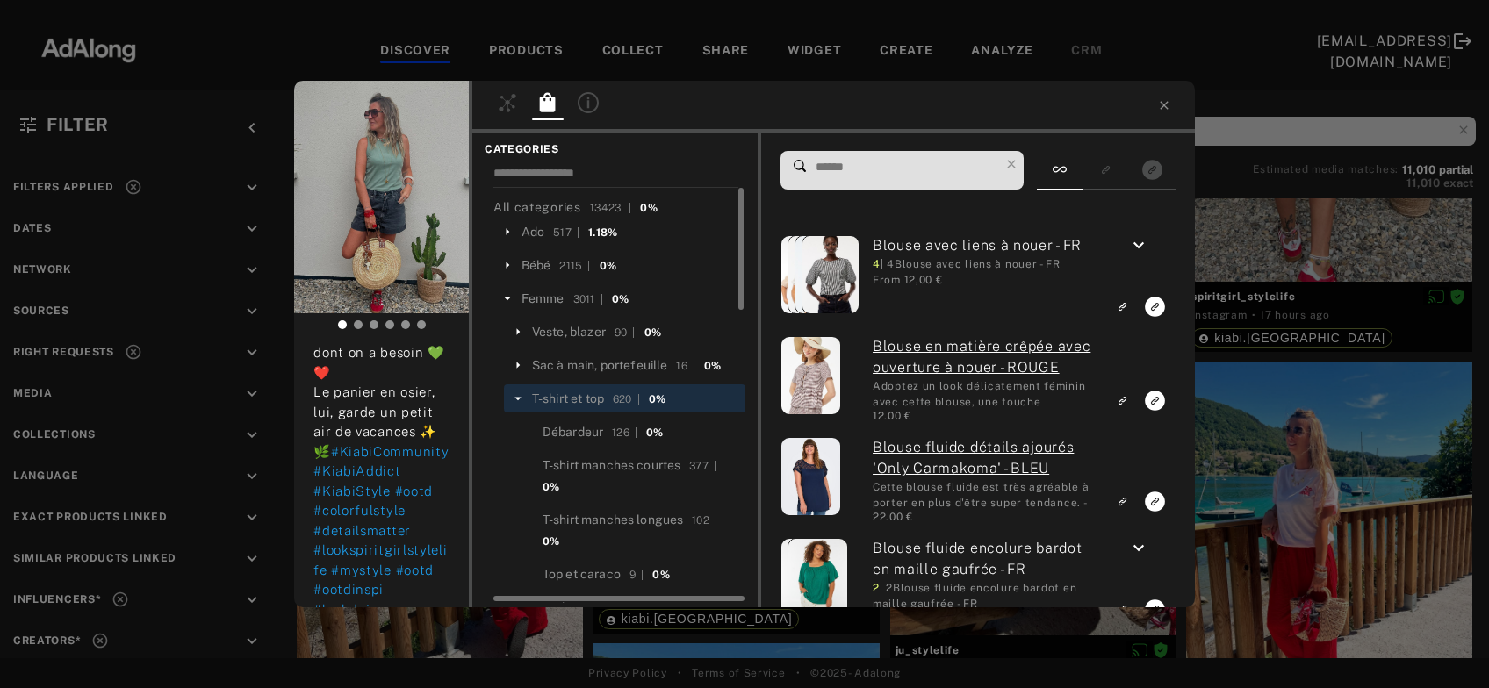
click at [516, 402] on icon at bounding box center [518, 399] width 16 height 16
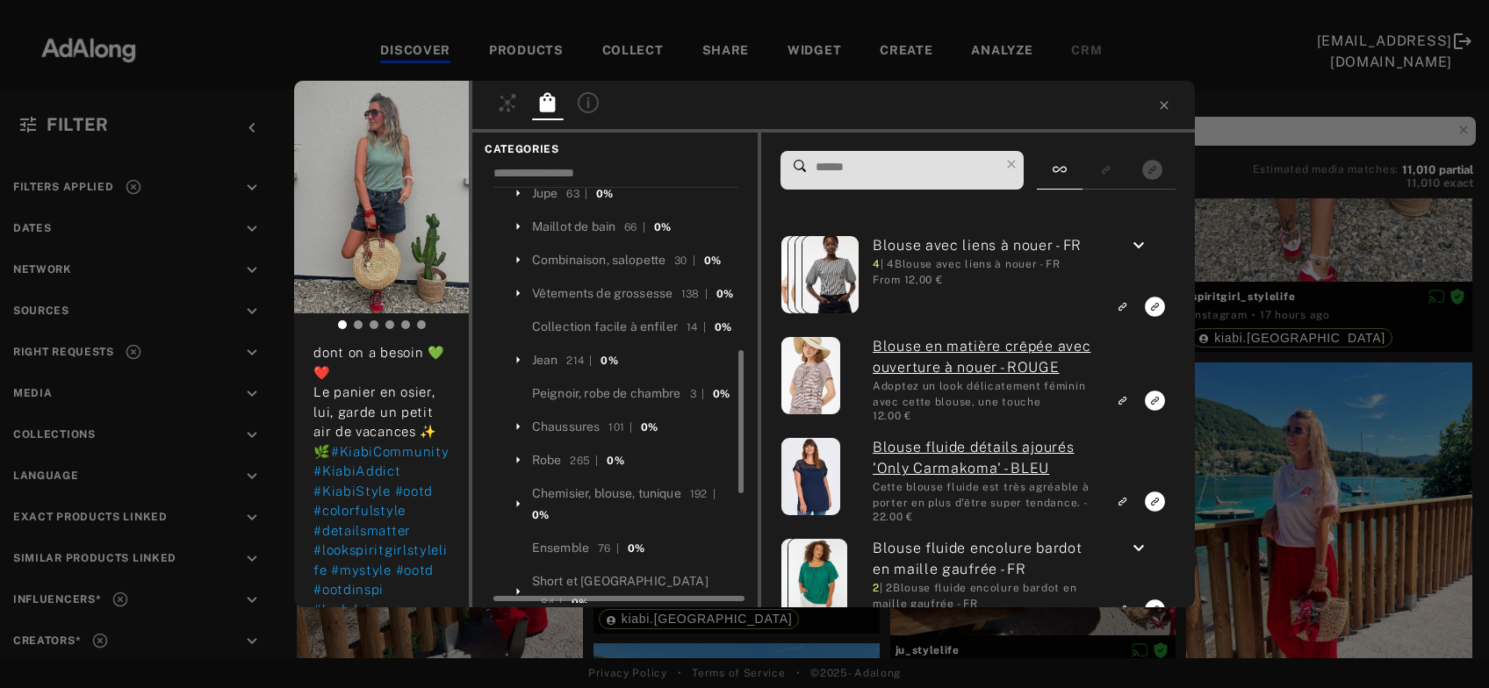
scroll to position [567, 0]
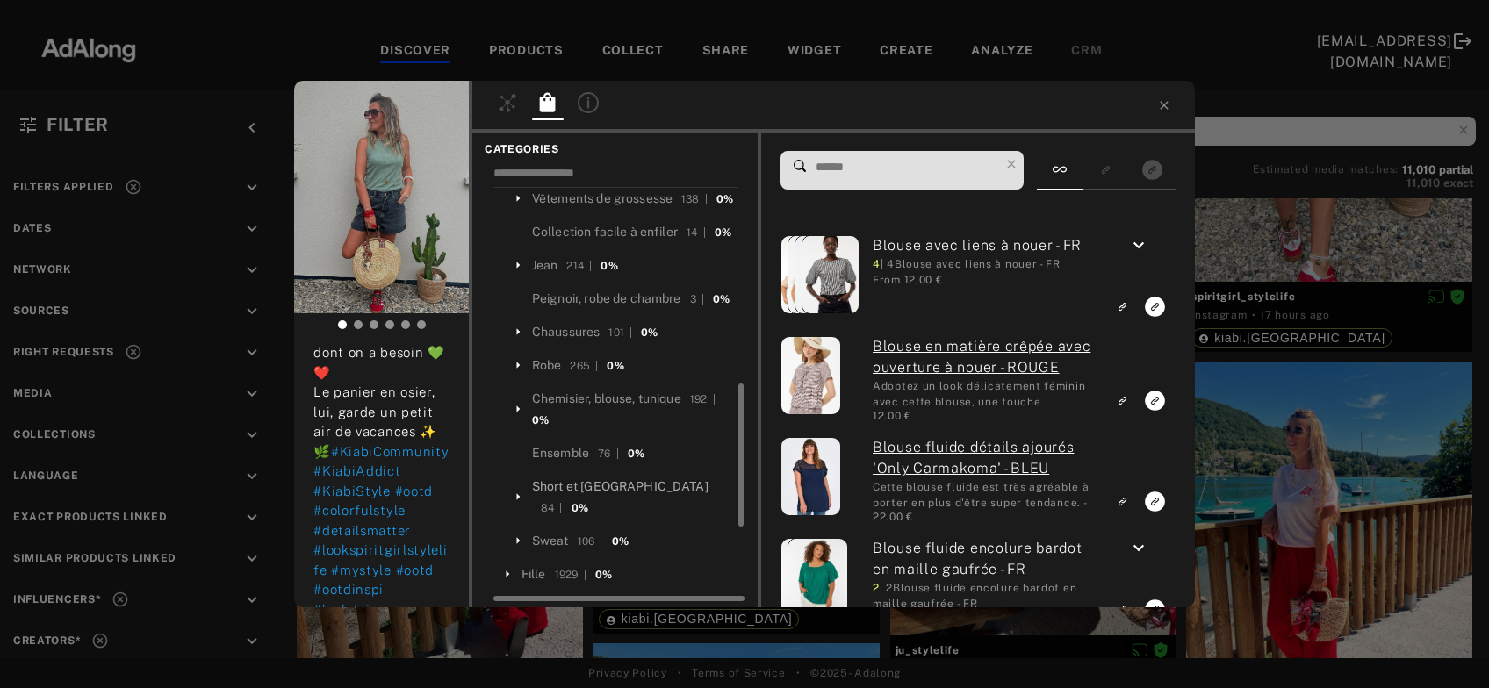
click at [622, 496] on div "Short et [GEOGRAPHIC_DATA]" at bounding box center [620, 487] width 176 height 18
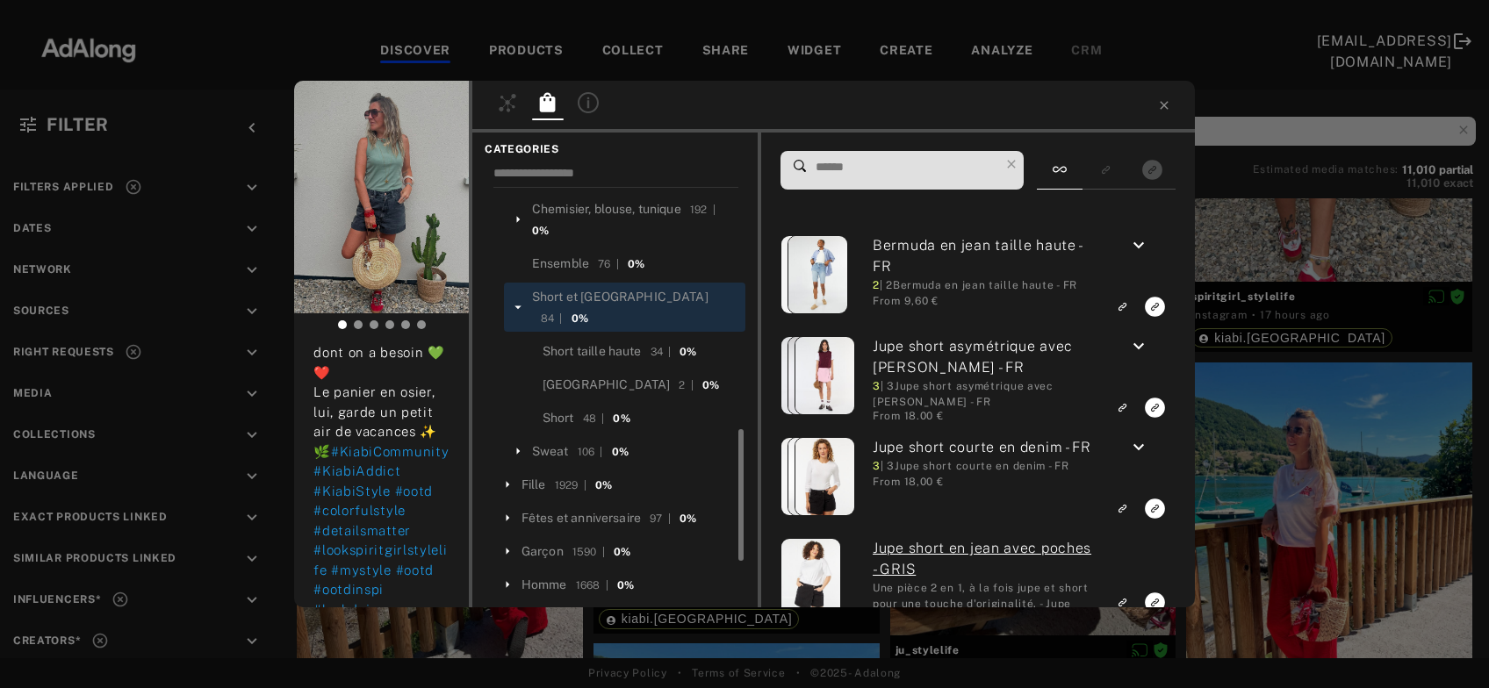
scroll to position [757, 0]
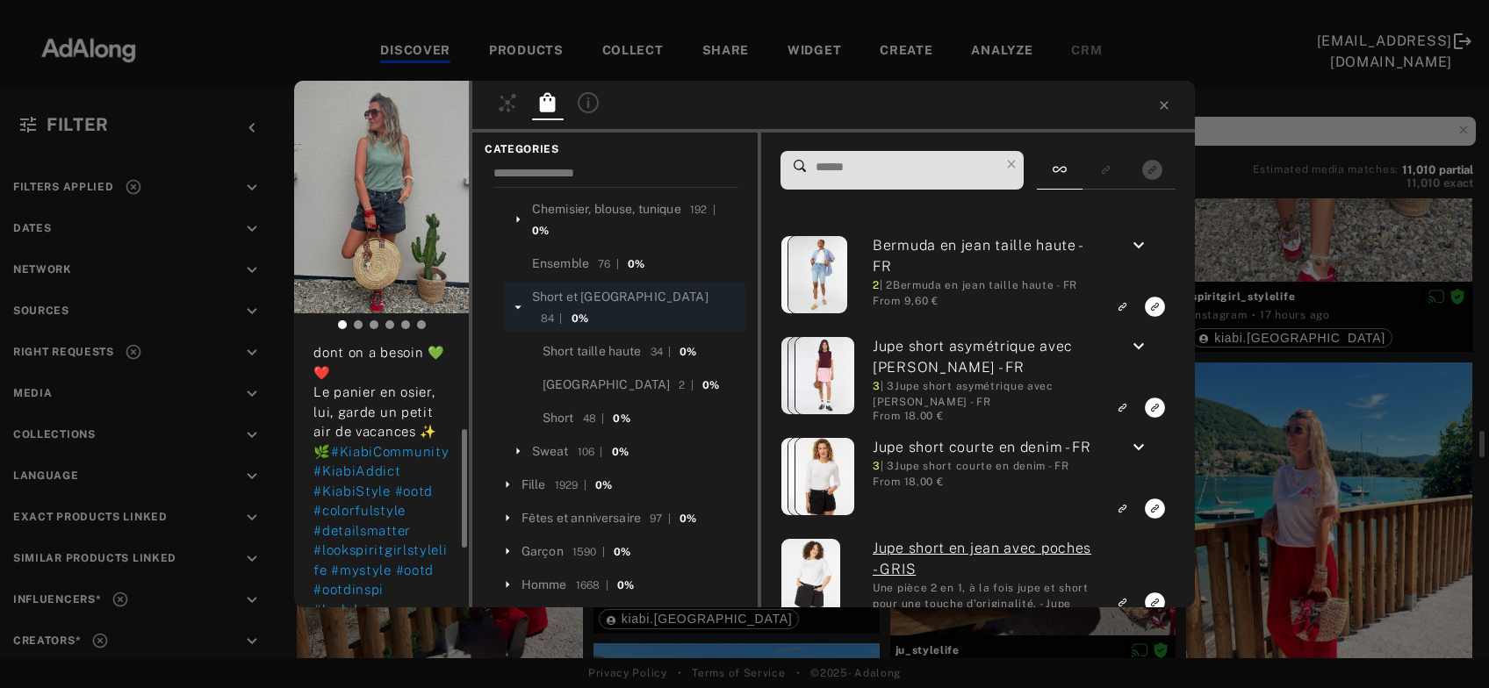
click at [837, 172] on input at bounding box center [906, 167] width 185 height 24
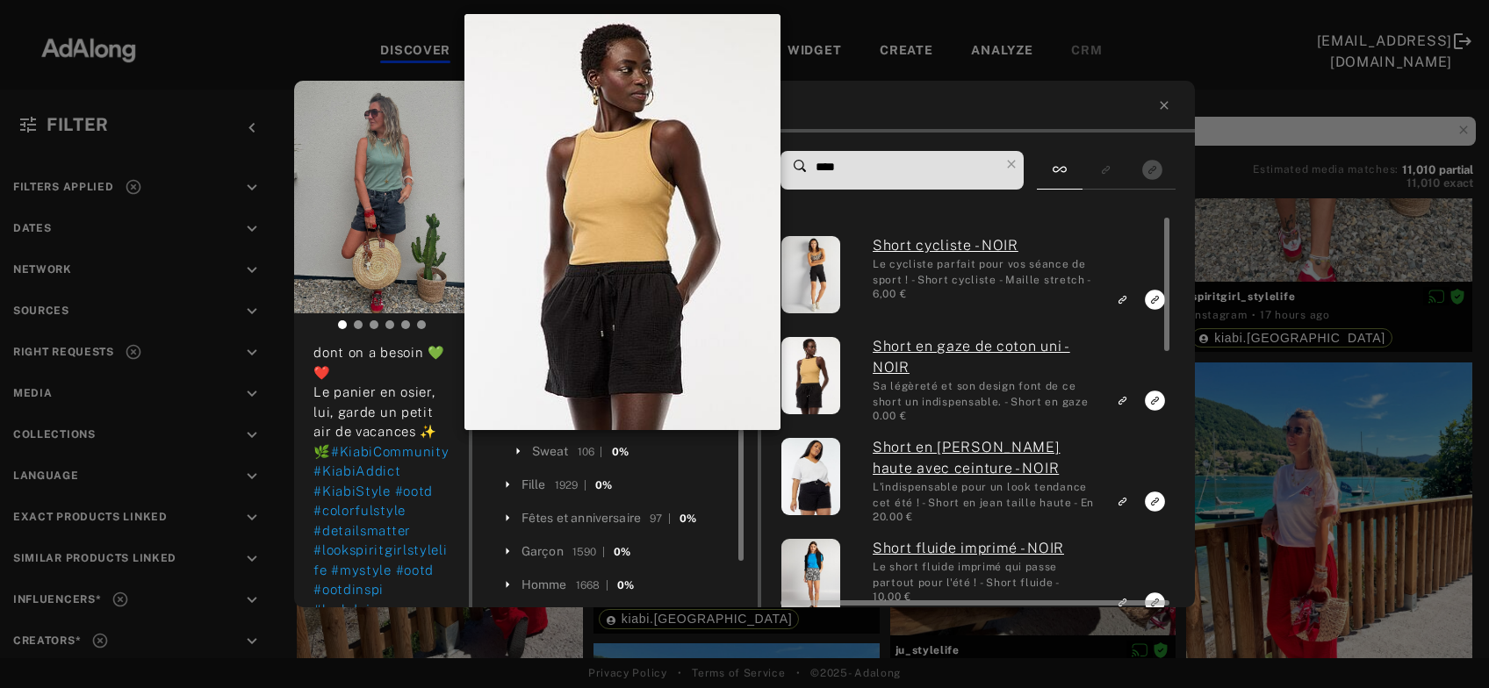
scroll to position [4351, 0]
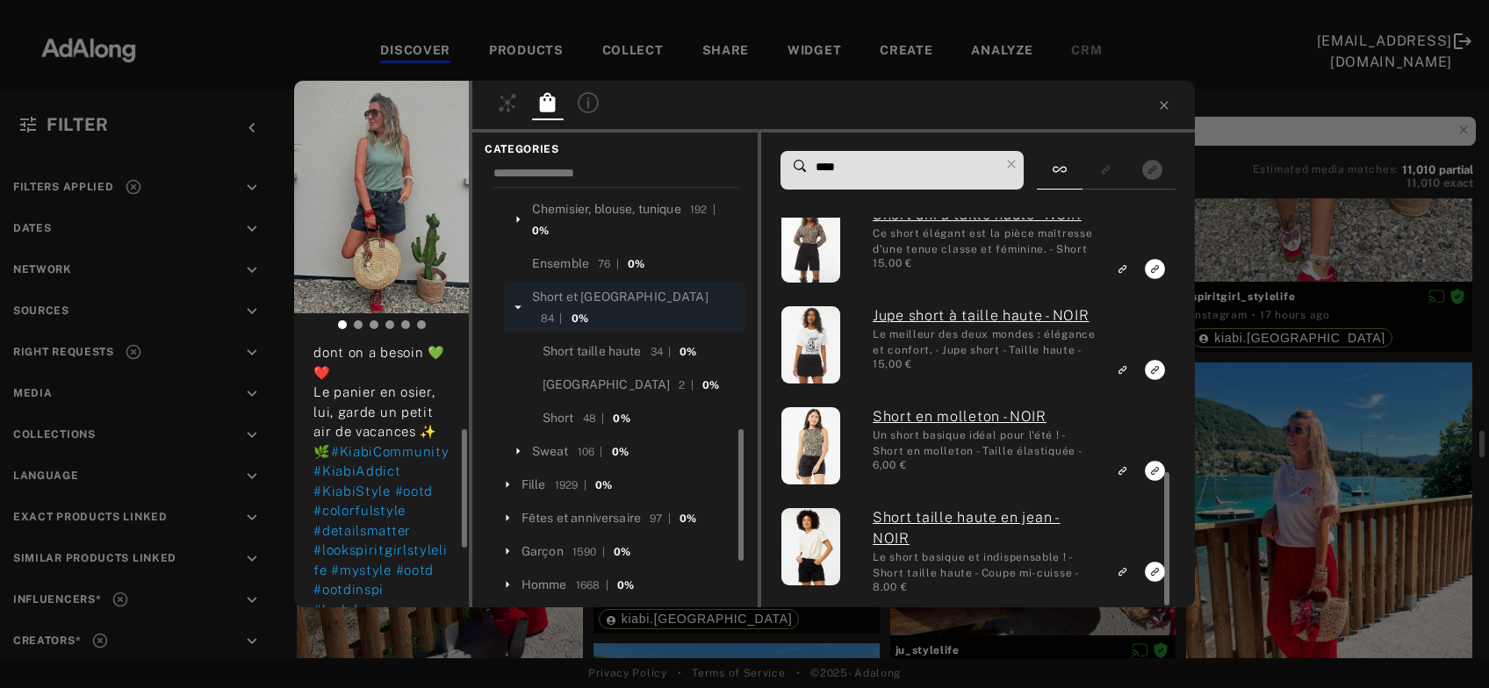
drag, startPoint x: 812, startPoint y: 173, endPoint x: 799, endPoint y: 173, distance: 13.2
click at [814, 173] on input "****" at bounding box center [906, 167] width 185 height 24
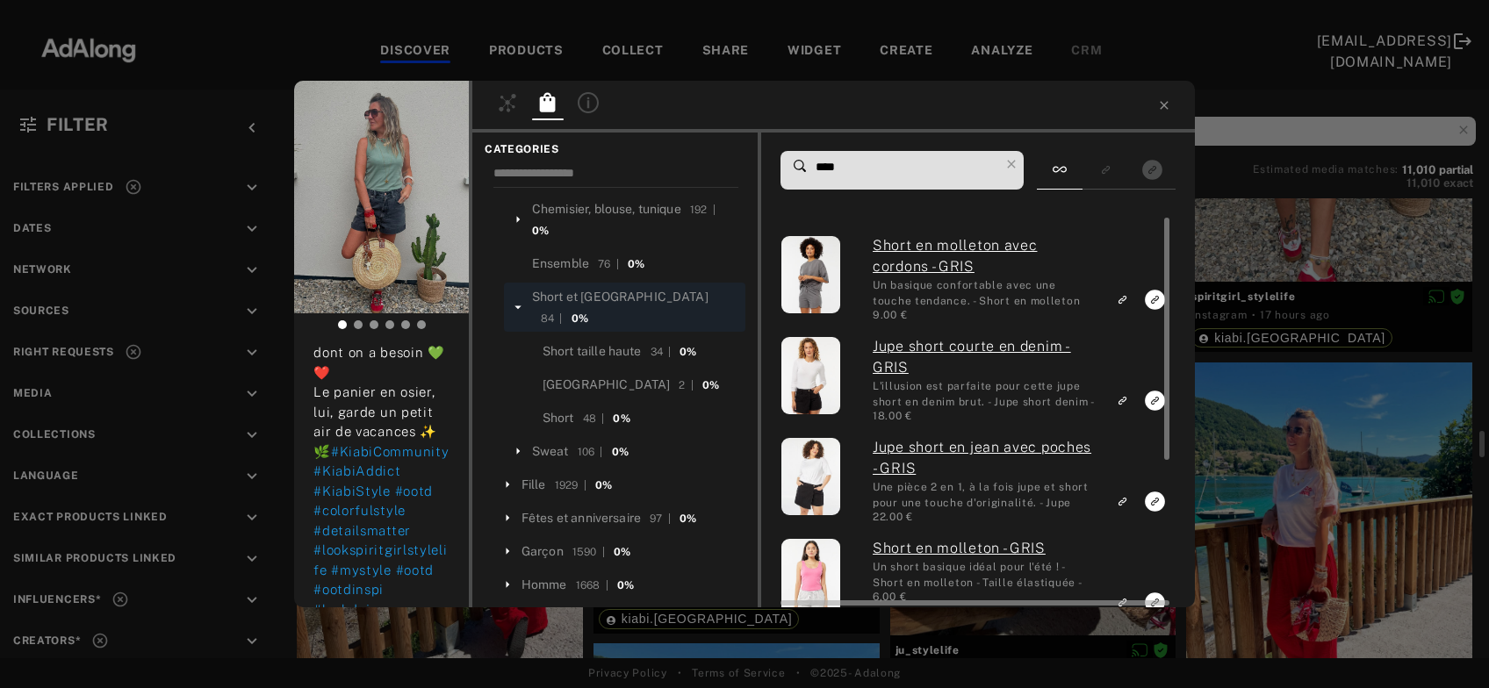
type input "****"
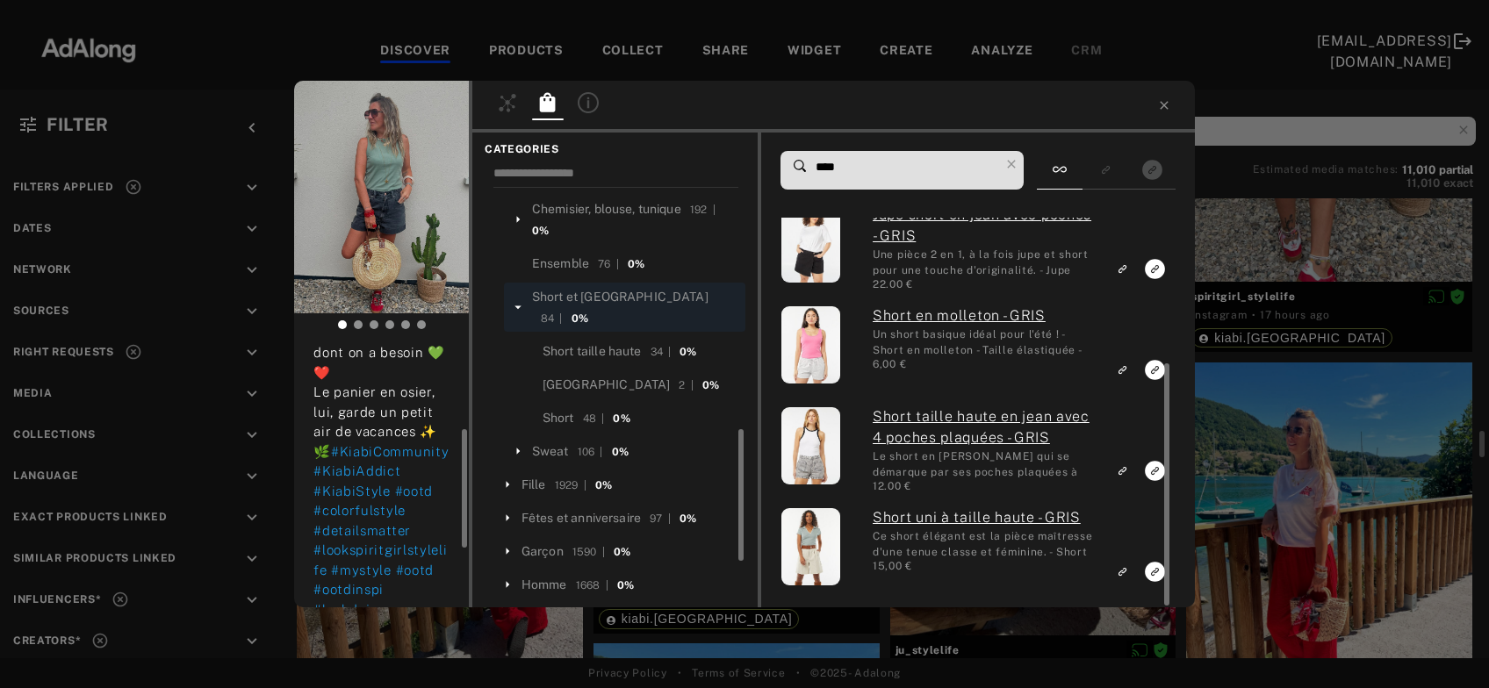
drag, startPoint x: 852, startPoint y: 165, endPoint x: 801, endPoint y: 165, distance: 50.9
click at [814, 165] on input "****" at bounding box center [906, 167] width 185 height 24
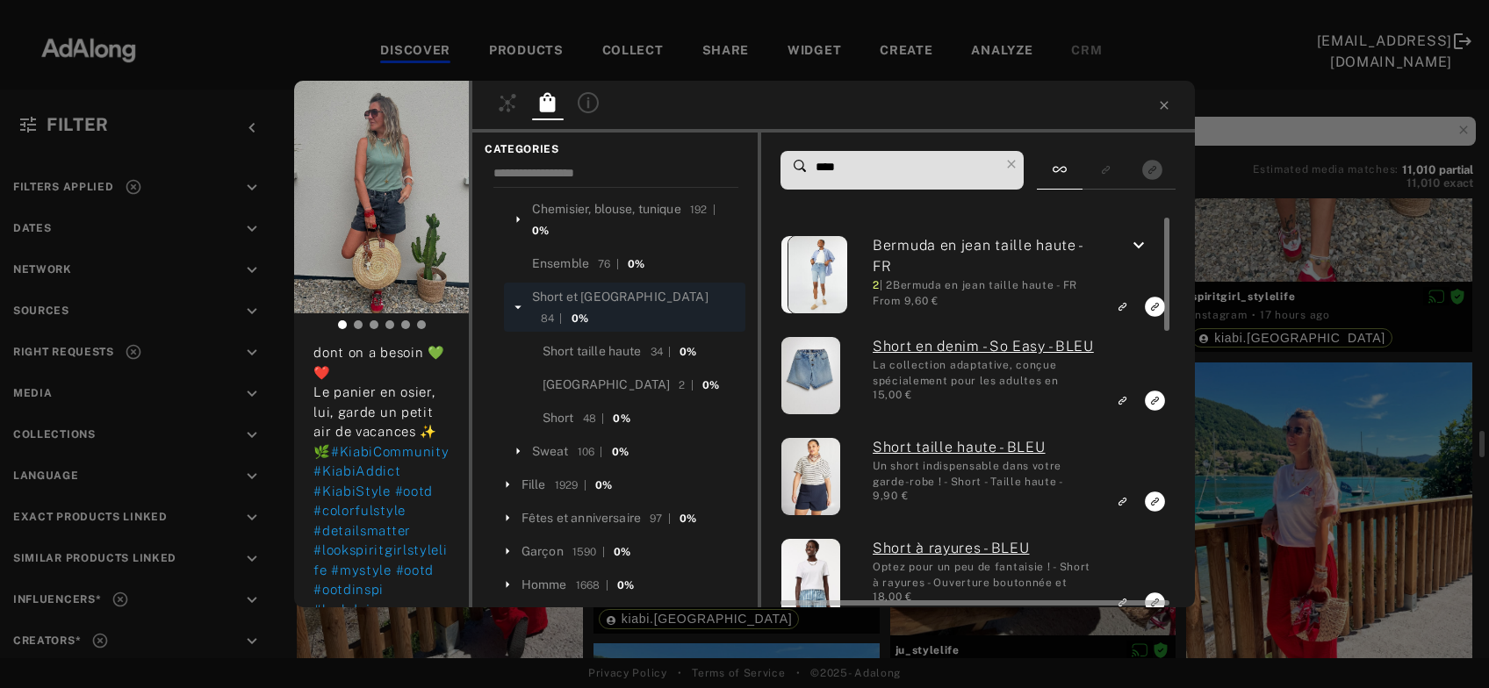
type input "****"
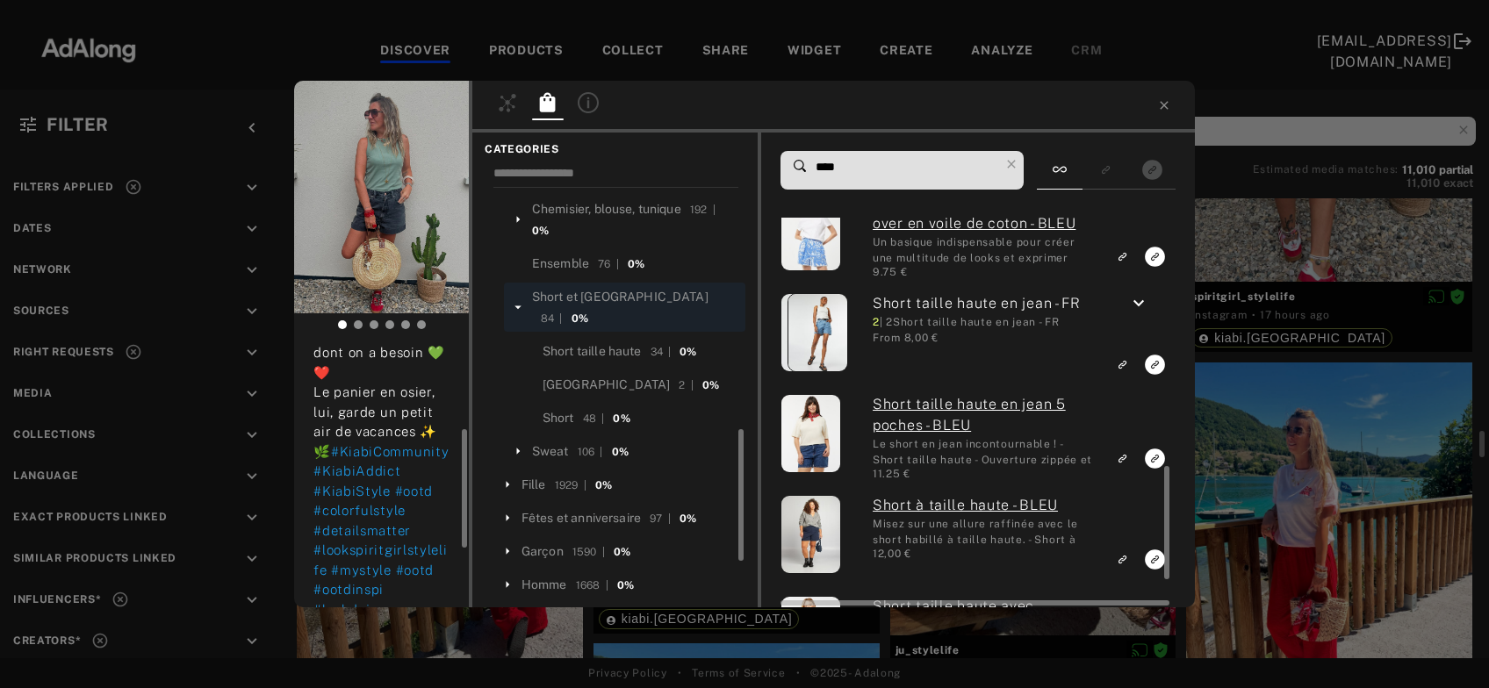
click at [1146, 303] on icon "keyboard_arrow_down" at bounding box center [1138, 303] width 21 height 21
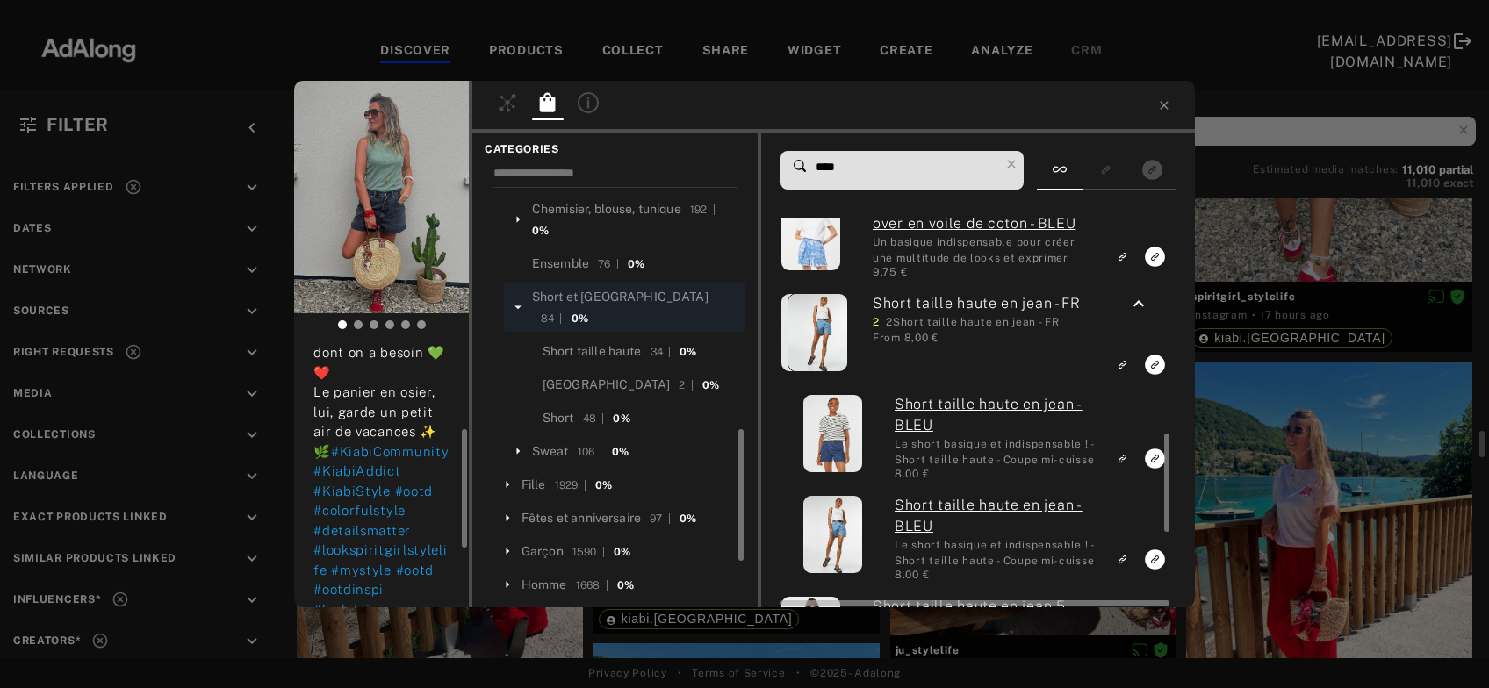
click at [1124, 458] on icon "Link to similar product" at bounding box center [1120, 459] width 5 height 5
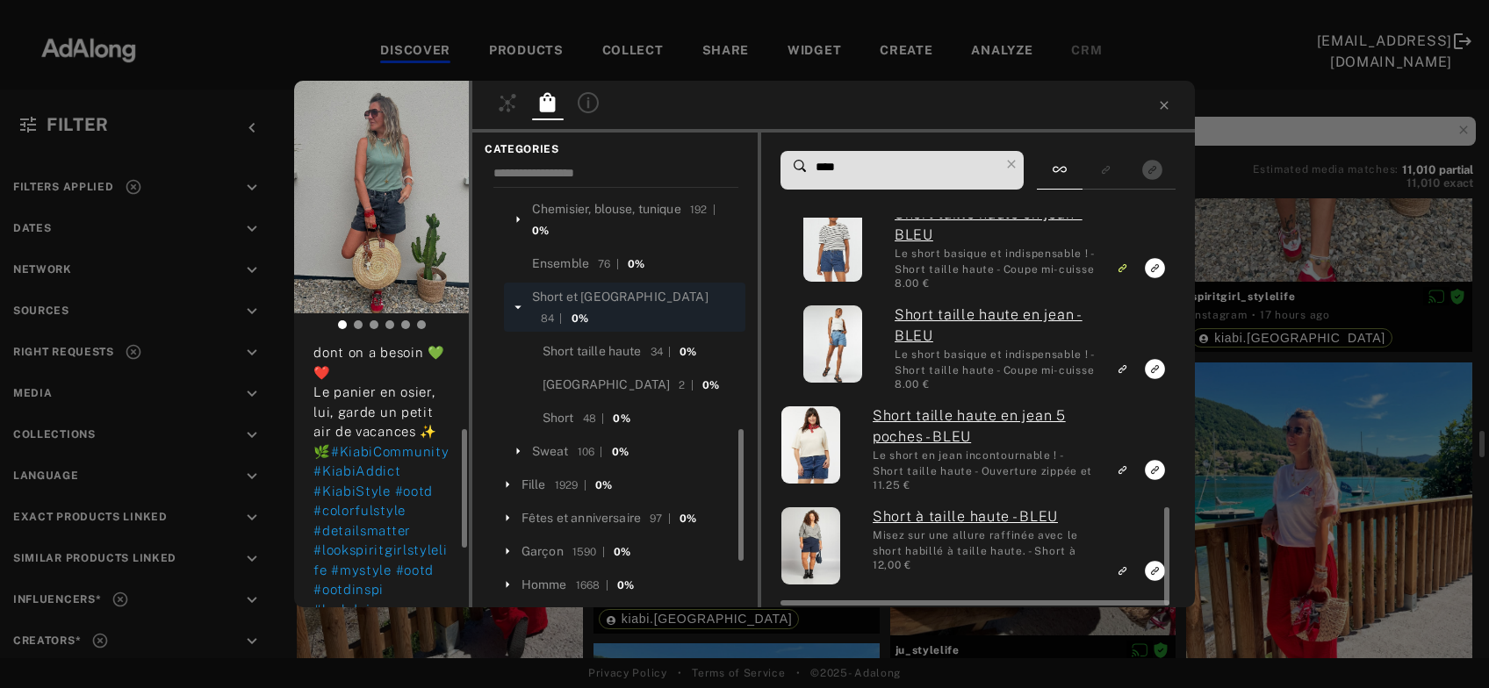
click at [1340, 467] on div "spiritgirl_stylelife Rights agreed 17 hours ago 𝑈𝑛 𝑙𝑜𝑜𝑘 𝑐𝑎𝑠𝑢𝑎𝑙 𝑒𝑡 𝑐𝑜𝑙𝑜𝑟é 𝑝𝑜𝑢𝑟 𝑎…" at bounding box center [744, 344] width 1489 height 688
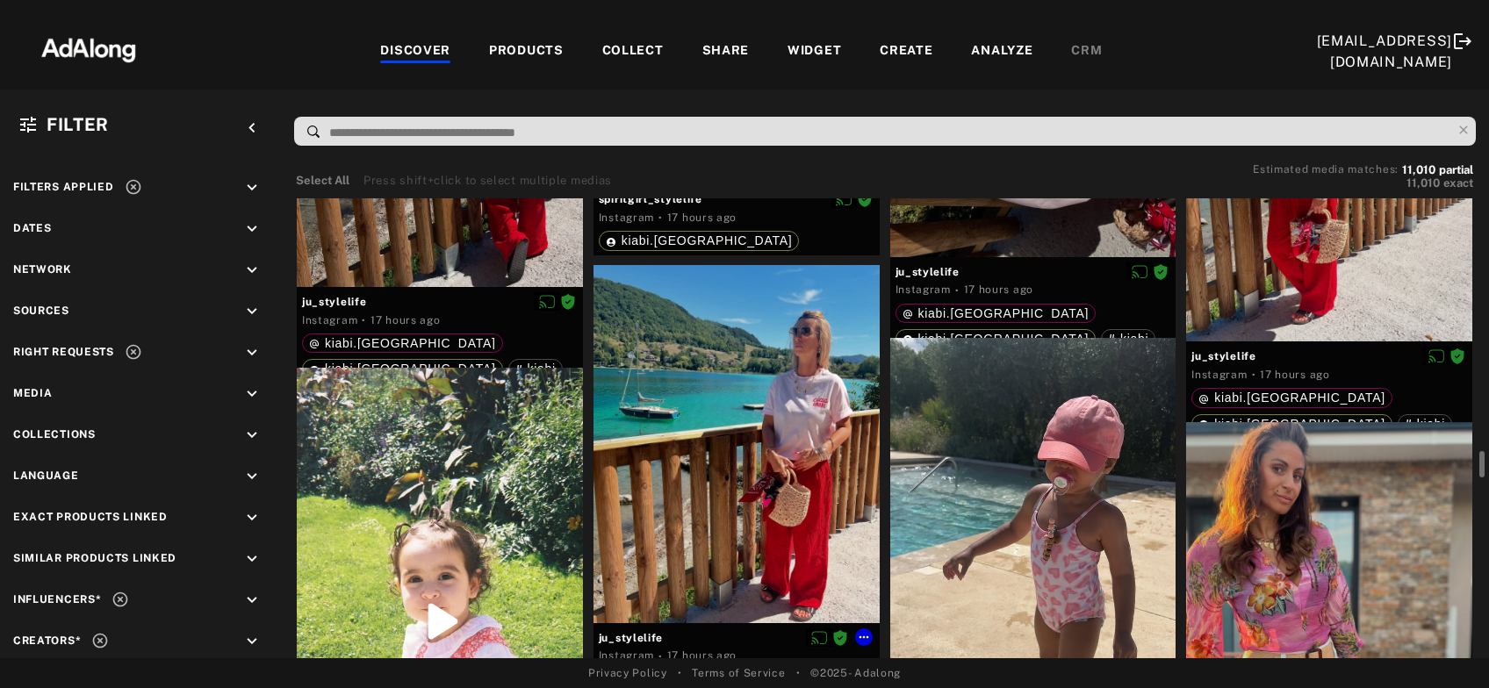
click at [748, 515] on div at bounding box center [736, 443] width 286 height 357
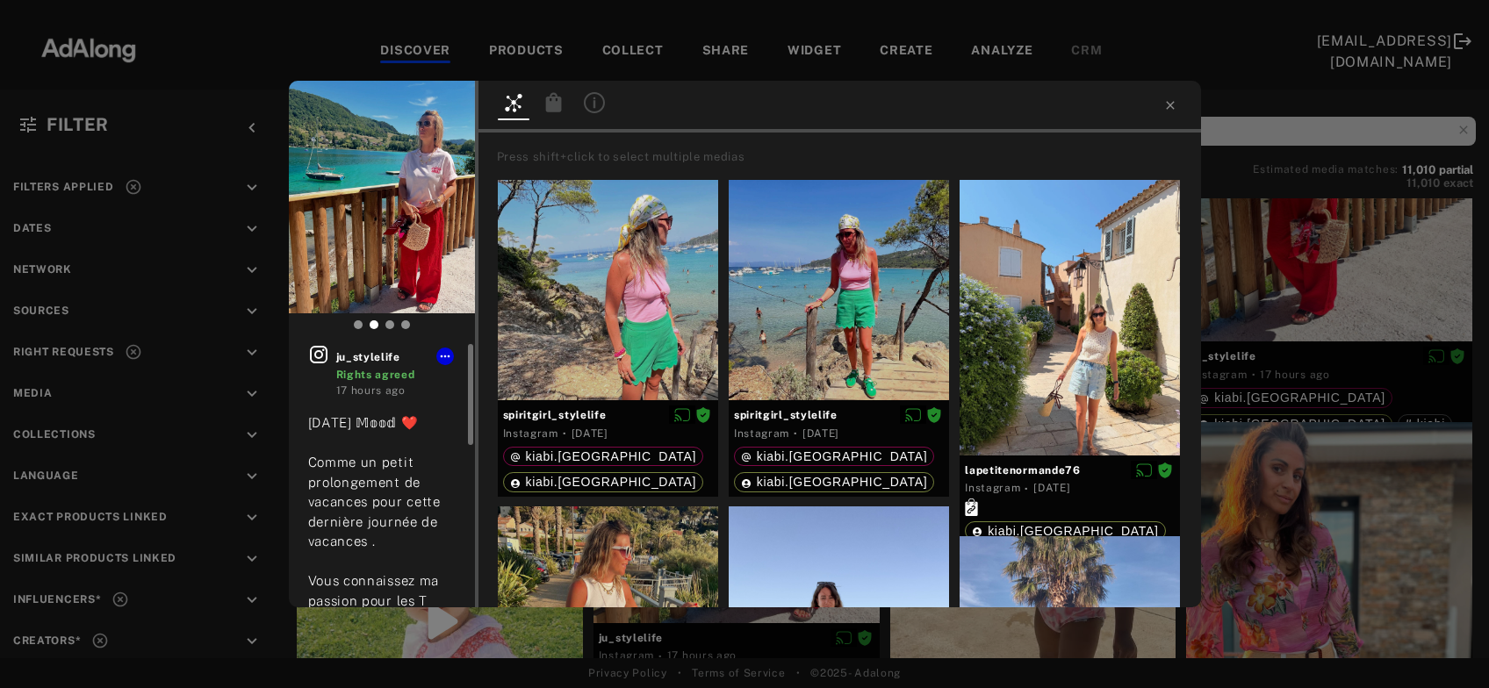
click at [322, 352] on icon at bounding box center [318, 354] width 21 height 21
click at [547, 104] on icon at bounding box center [553, 101] width 16 height 19
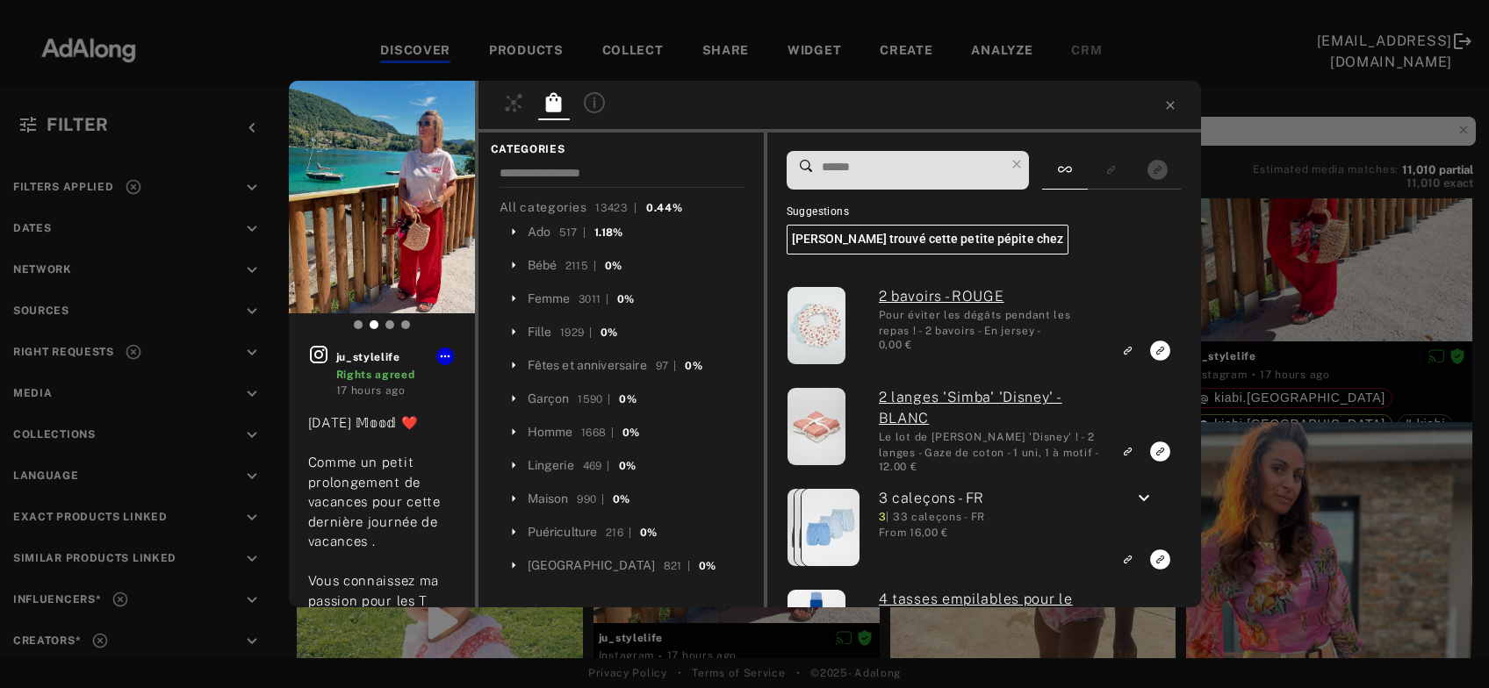
click at [901, 167] on input at bounding box center [912, 167] width 185 height 24
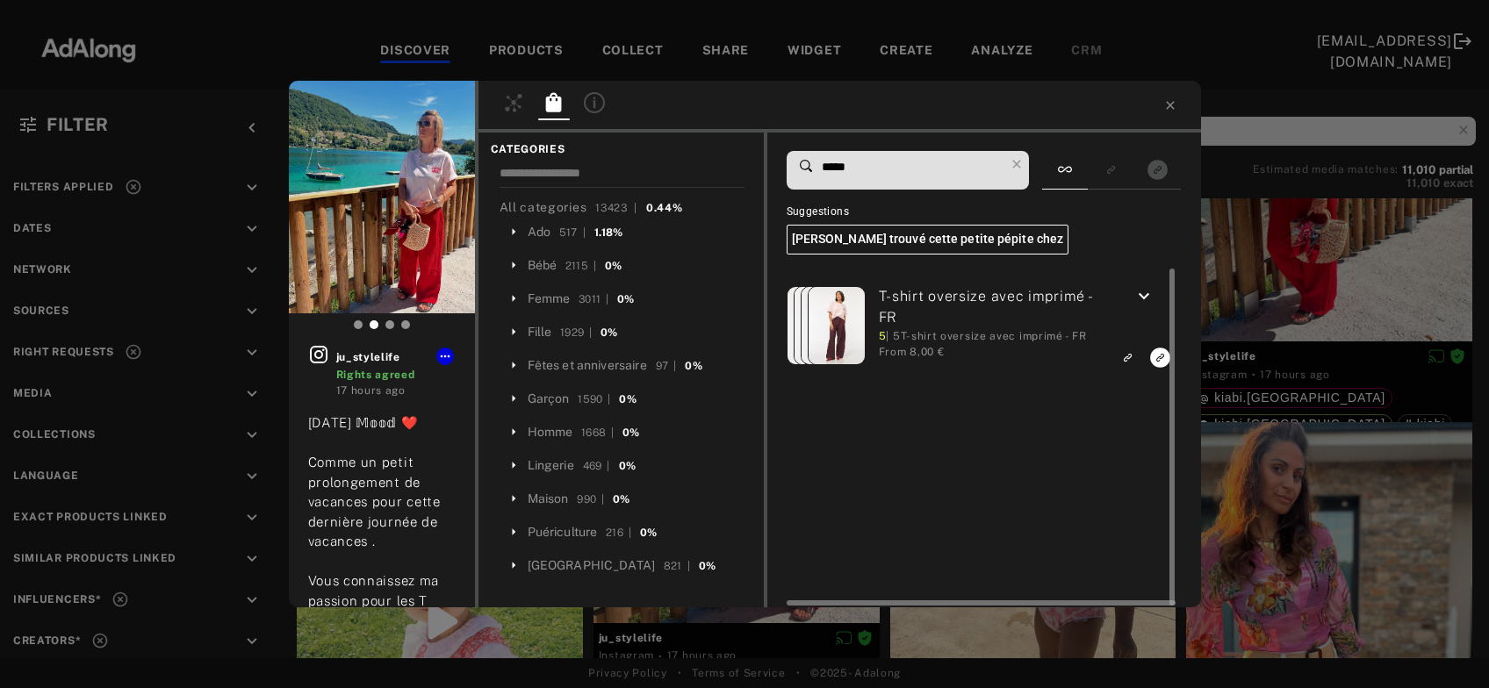
type input "*****"
click at [1146, 298] on icon "keyboard_arrow_down" at bounding box center [1143, 296] width 21 height 21
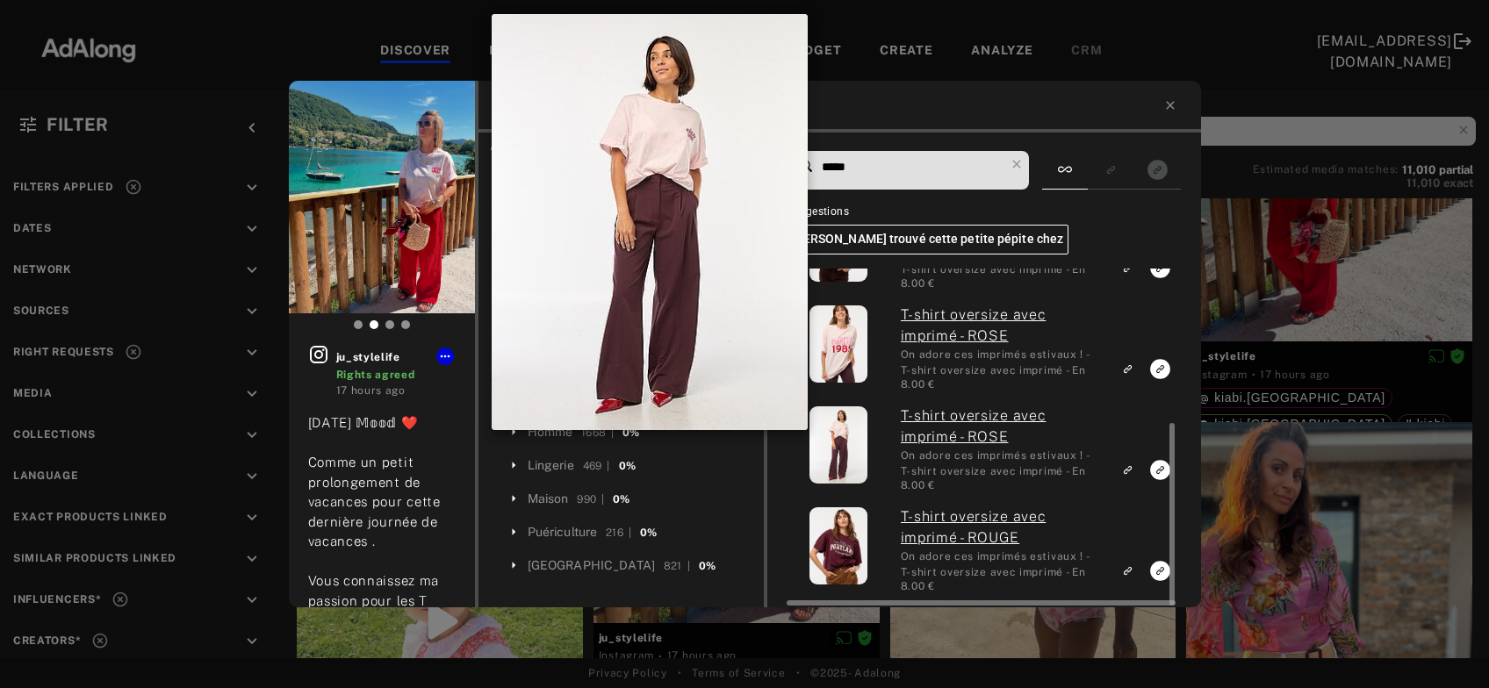
scroll to position [284, 0]
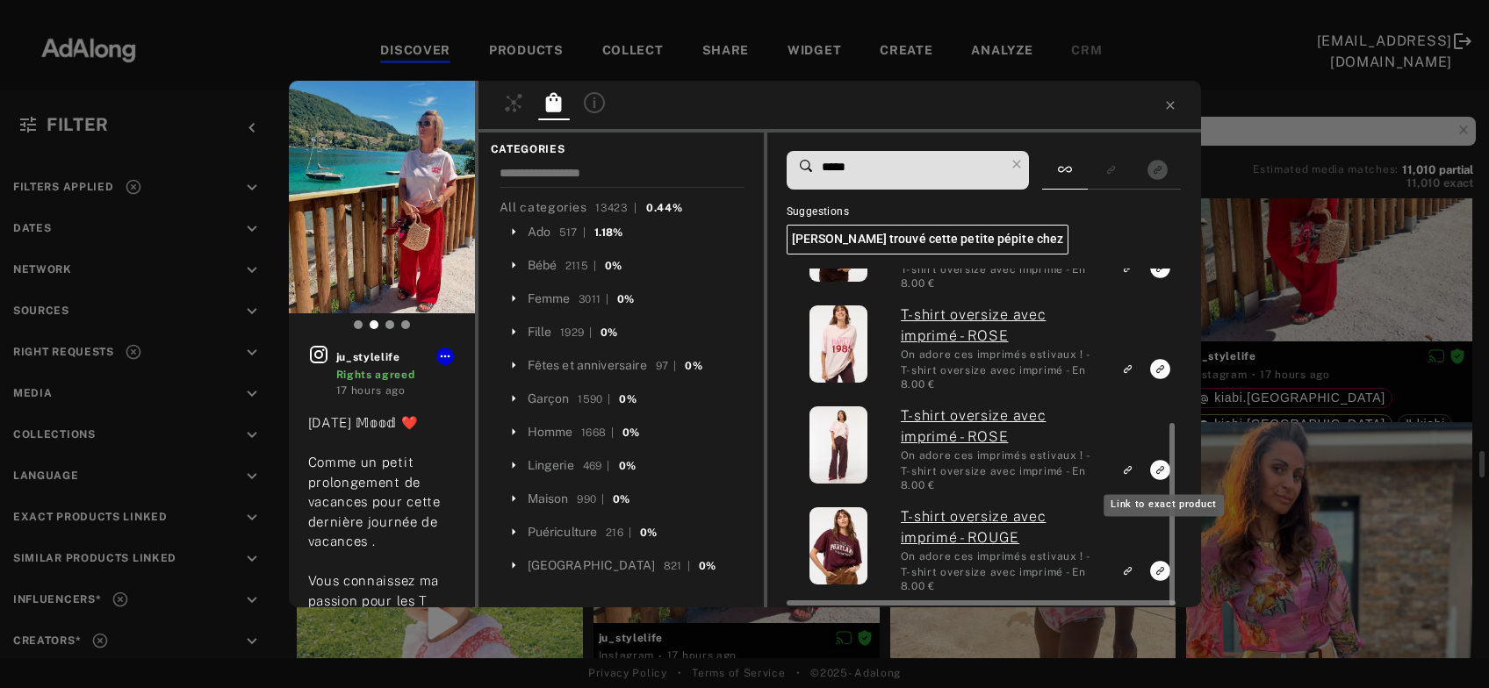
click at [1160, 470] on rect "Link to exact product" at bounding box center [1160, 470] width 22 height 22
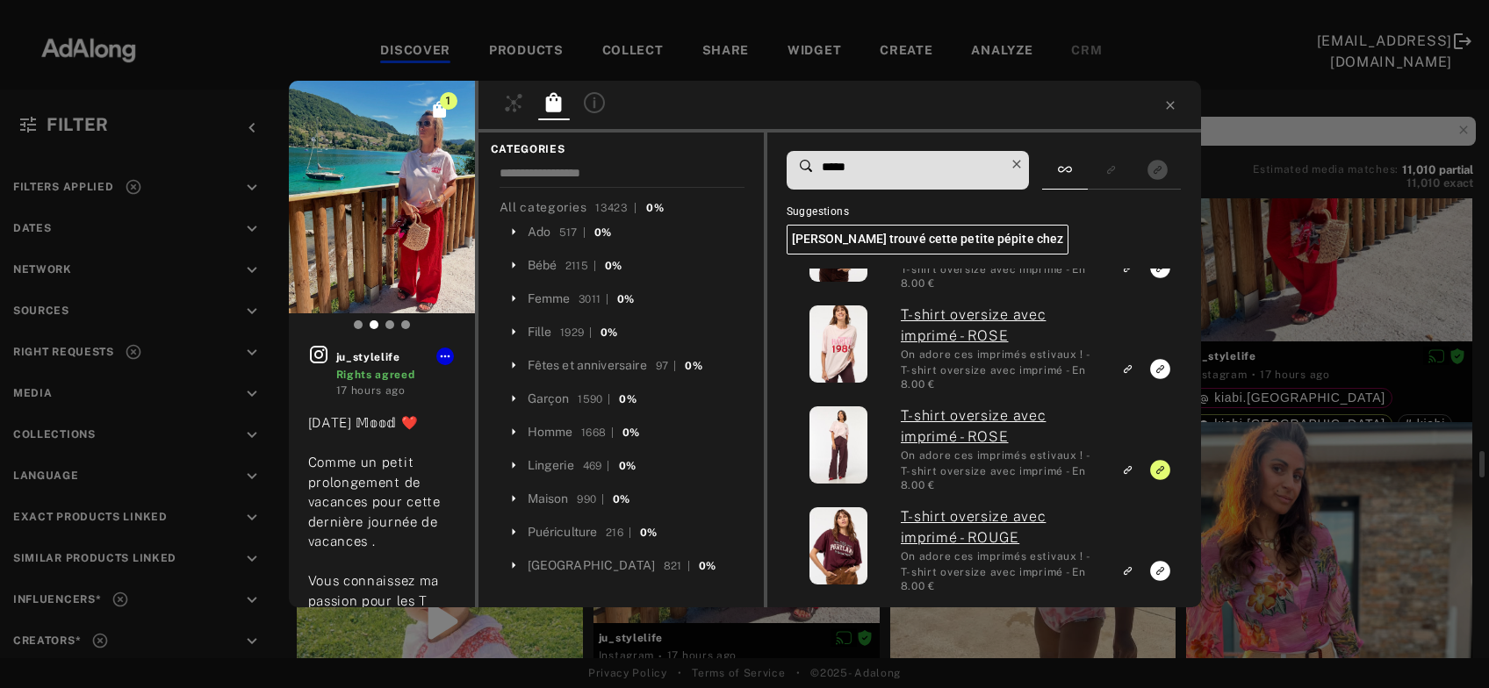
click at [1025, 161] on icon at bounding box center [1016, 164] width 25 height 25
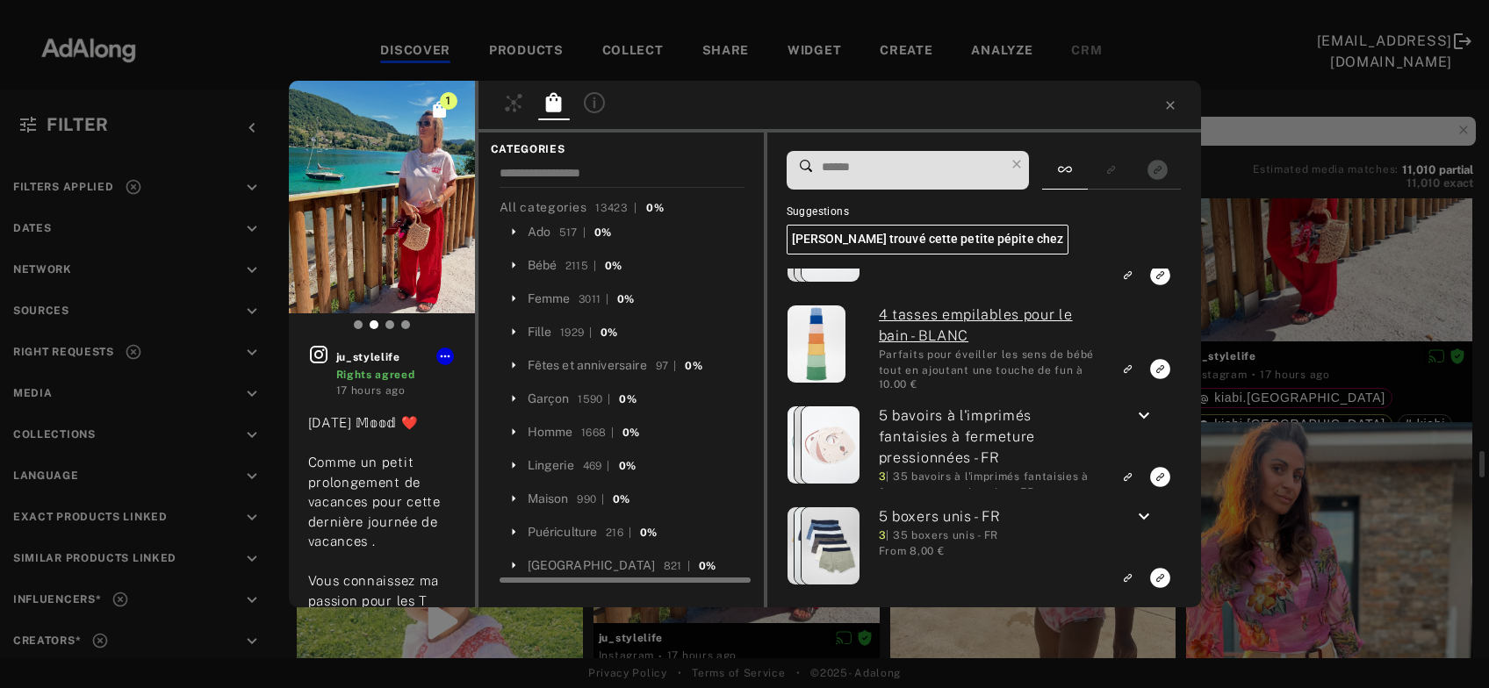
click at [549, 298] on div "Femme" at bounding box center [549, 299] width 43 height 18
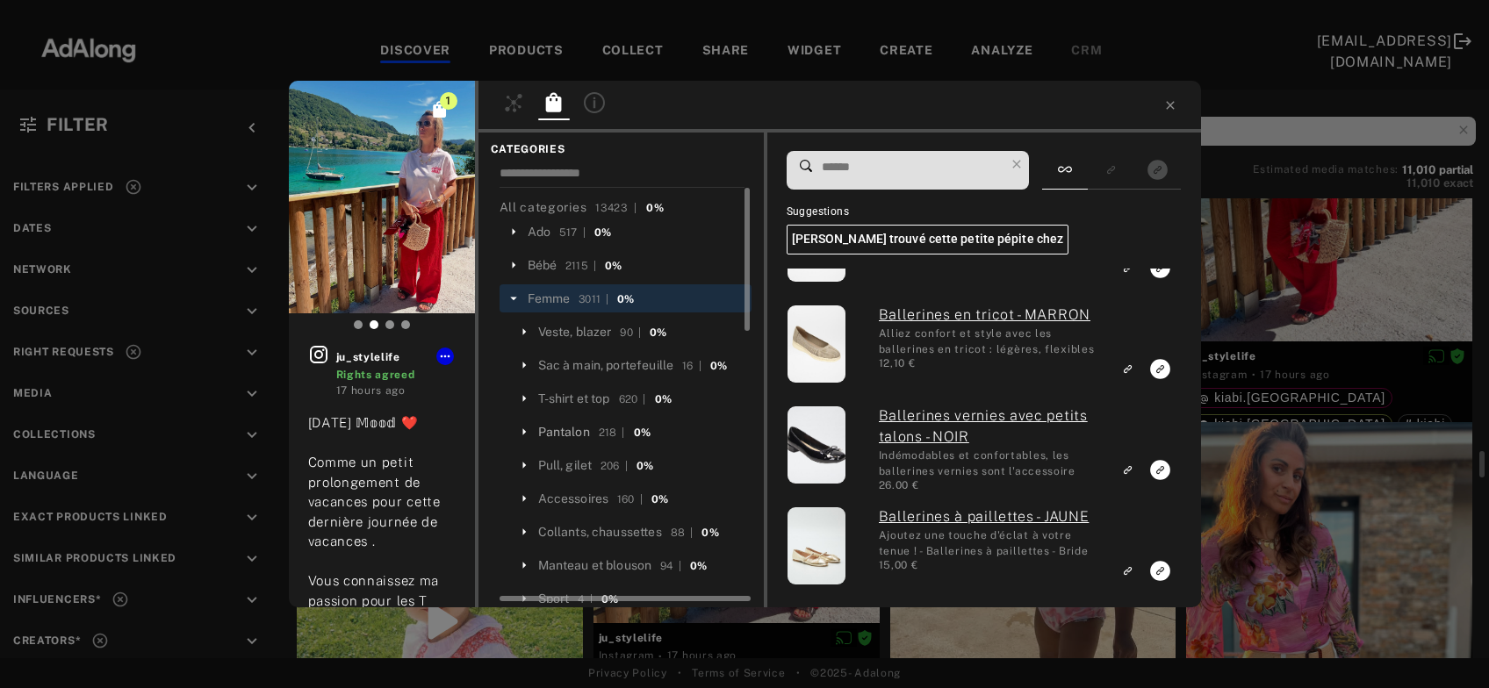
click at [575, 428] on div "Pantalon" at bounding box center [564, 432] width 52 height 18
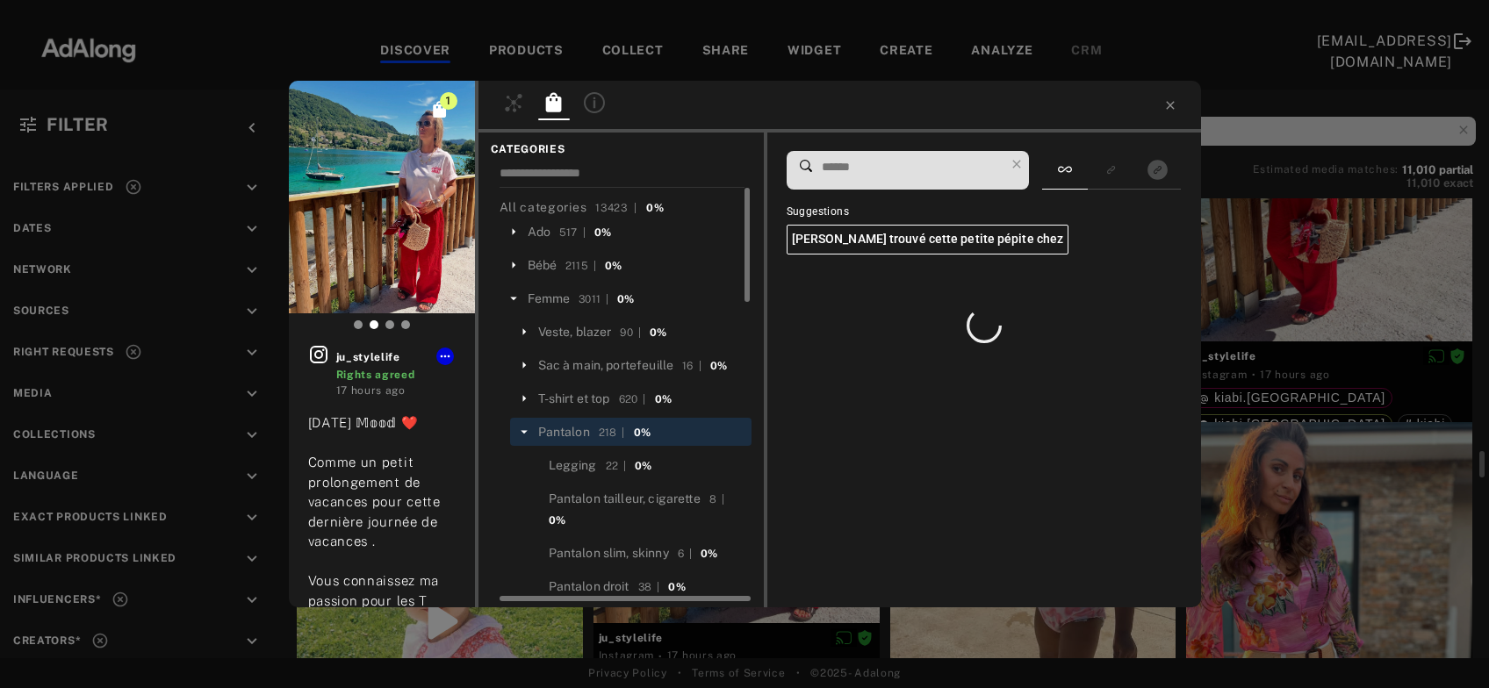
scroll to position [0, 0]
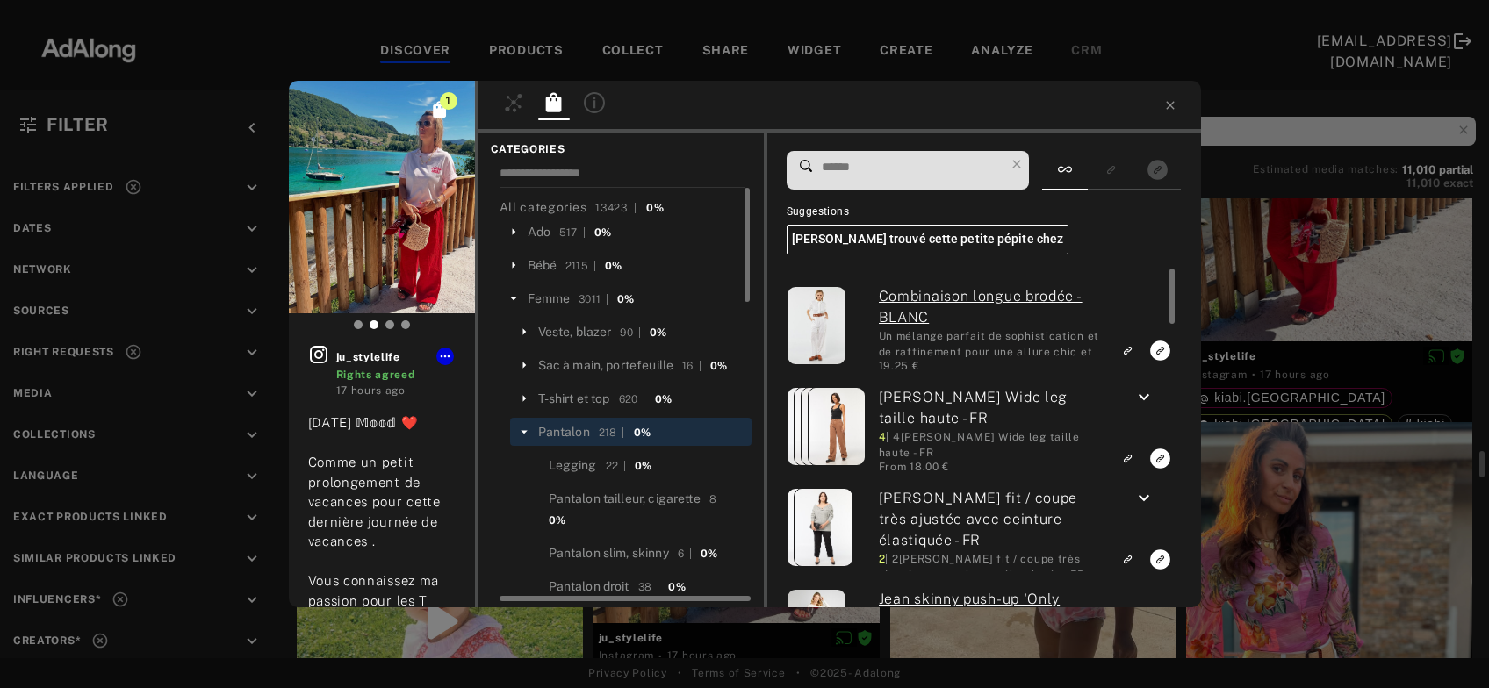
click at [887, 156] on input at bounding box center [912, 167] width 185 height 24
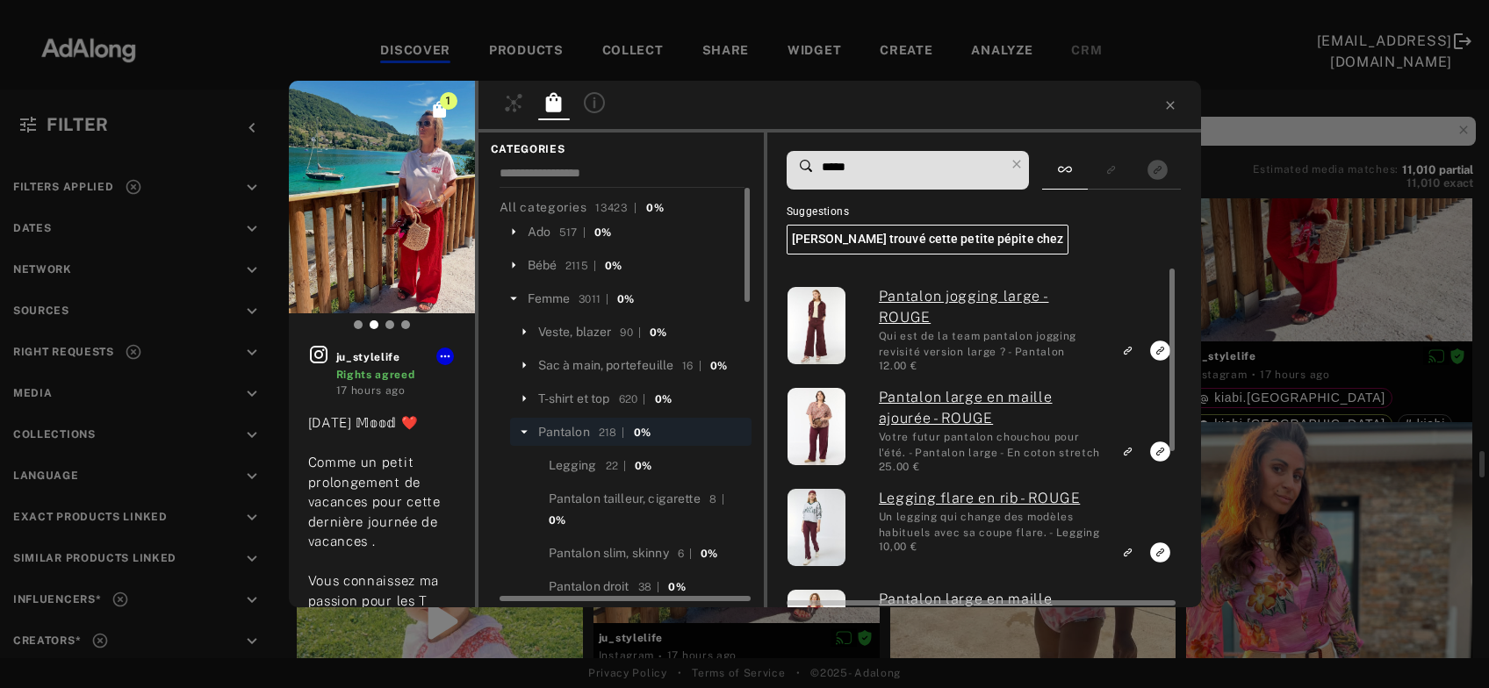
type input "*****"
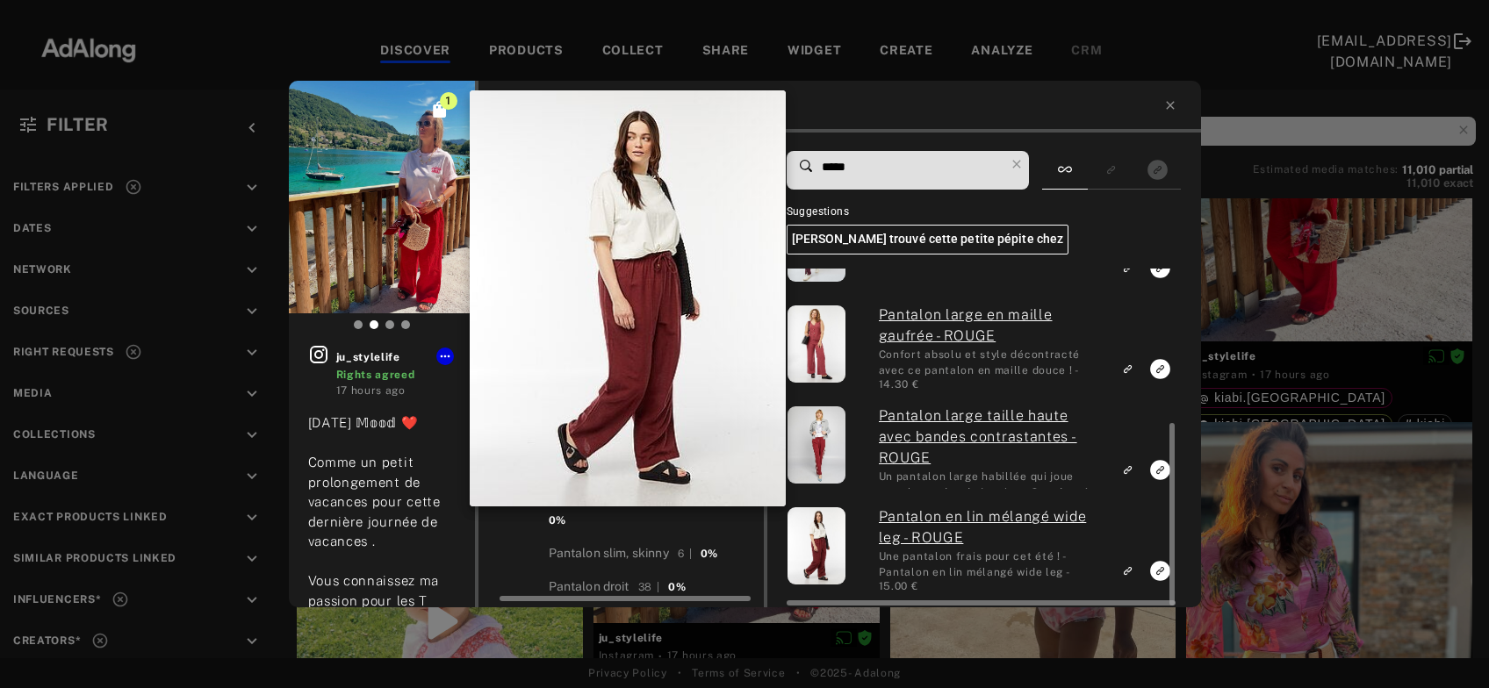
scroll to position [258, 0]
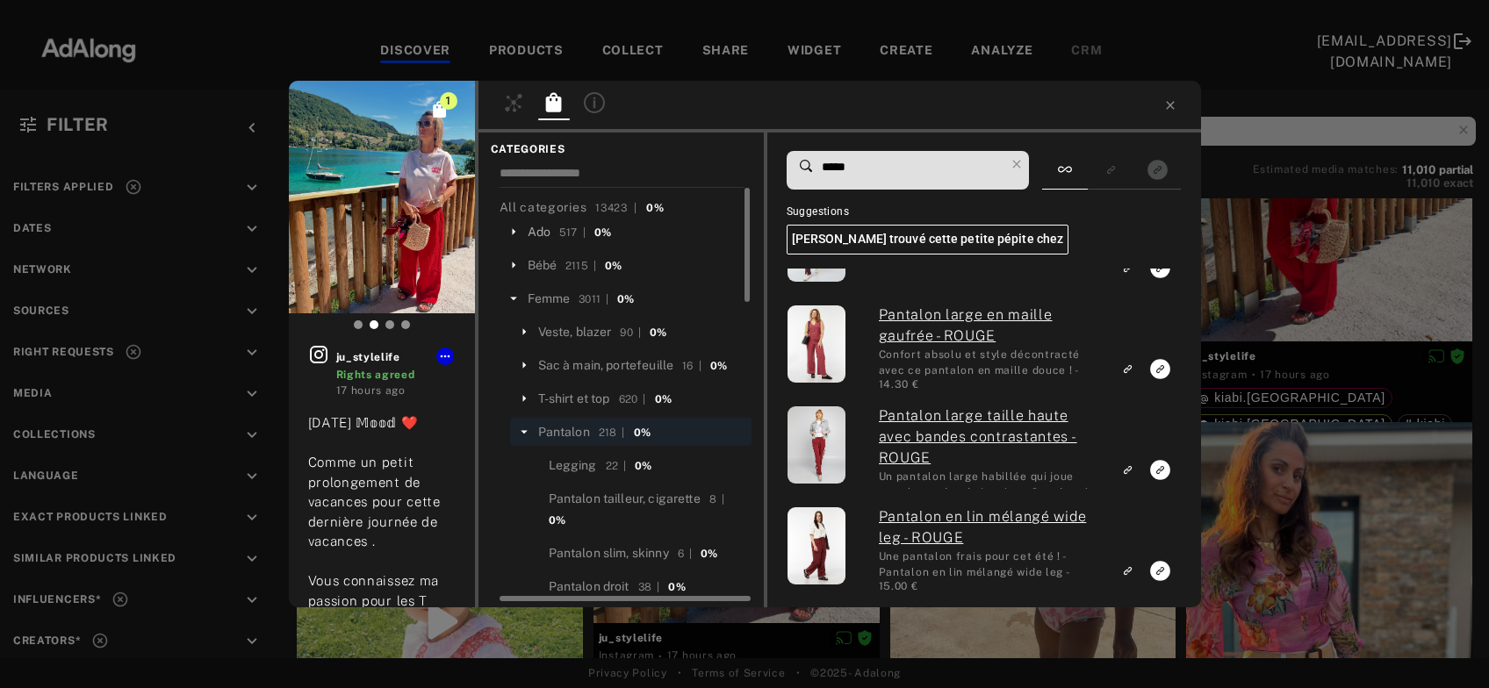
click at [541, 229] on div "Ado" at bounding box center [539, 232] width 23 height 18
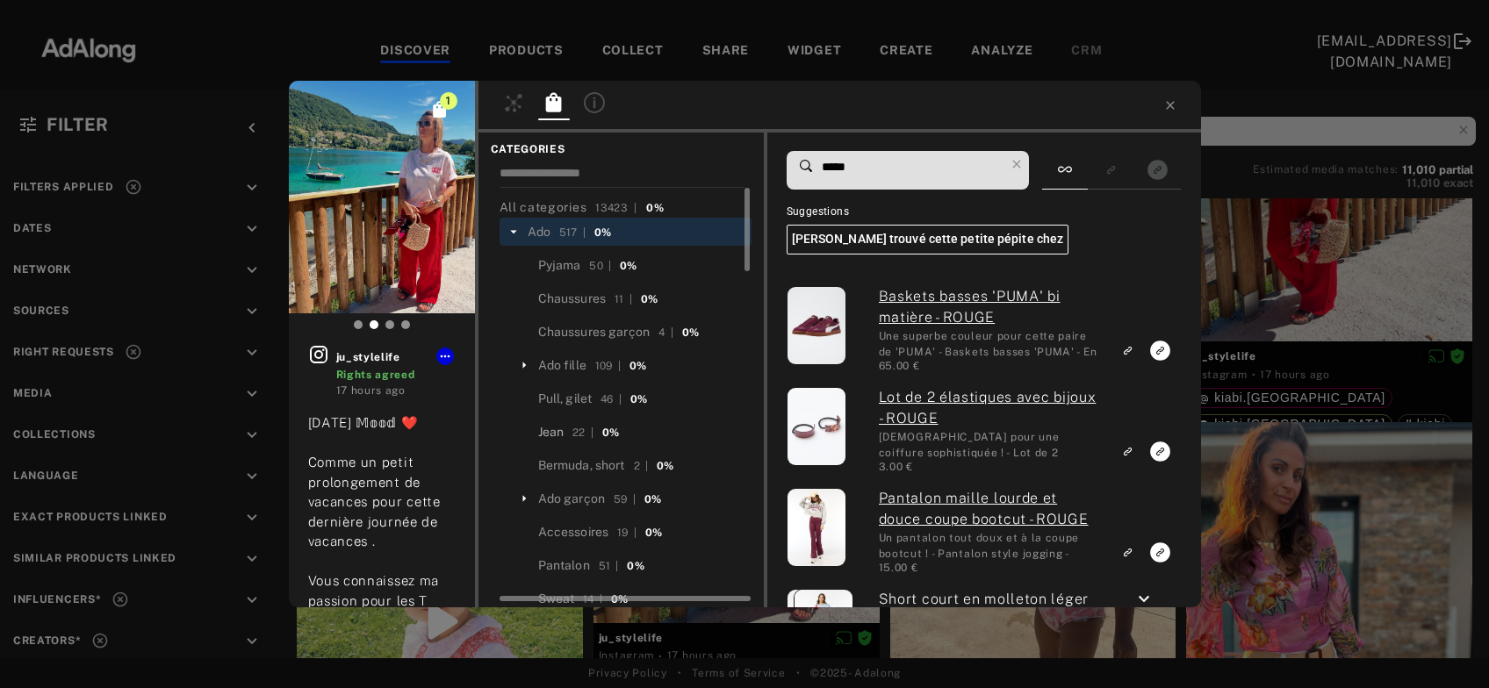
click at [554, 431] on div "Jean" at bounding box center [551, 432] width 26 height 18
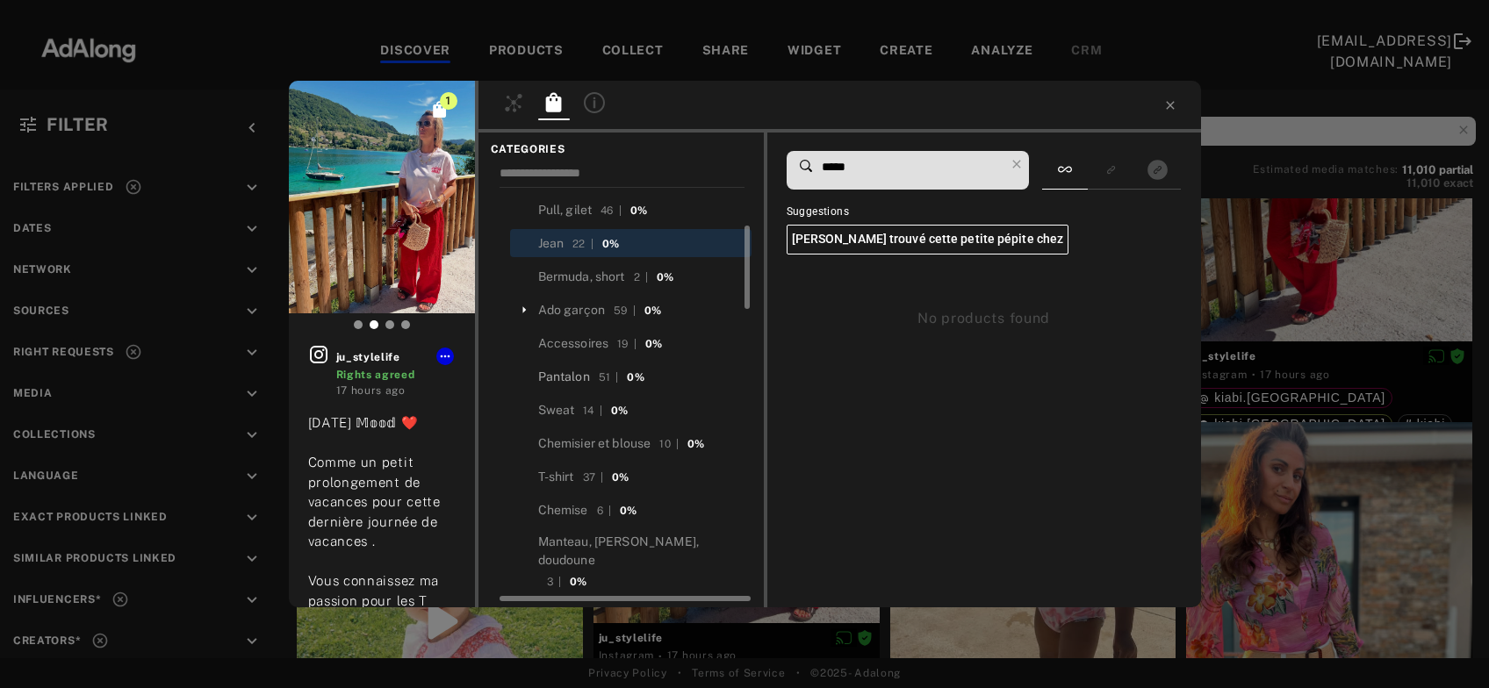
click at [568, 376] on div "Pantalon" at bounding box center [564, 377] width 52 height 18
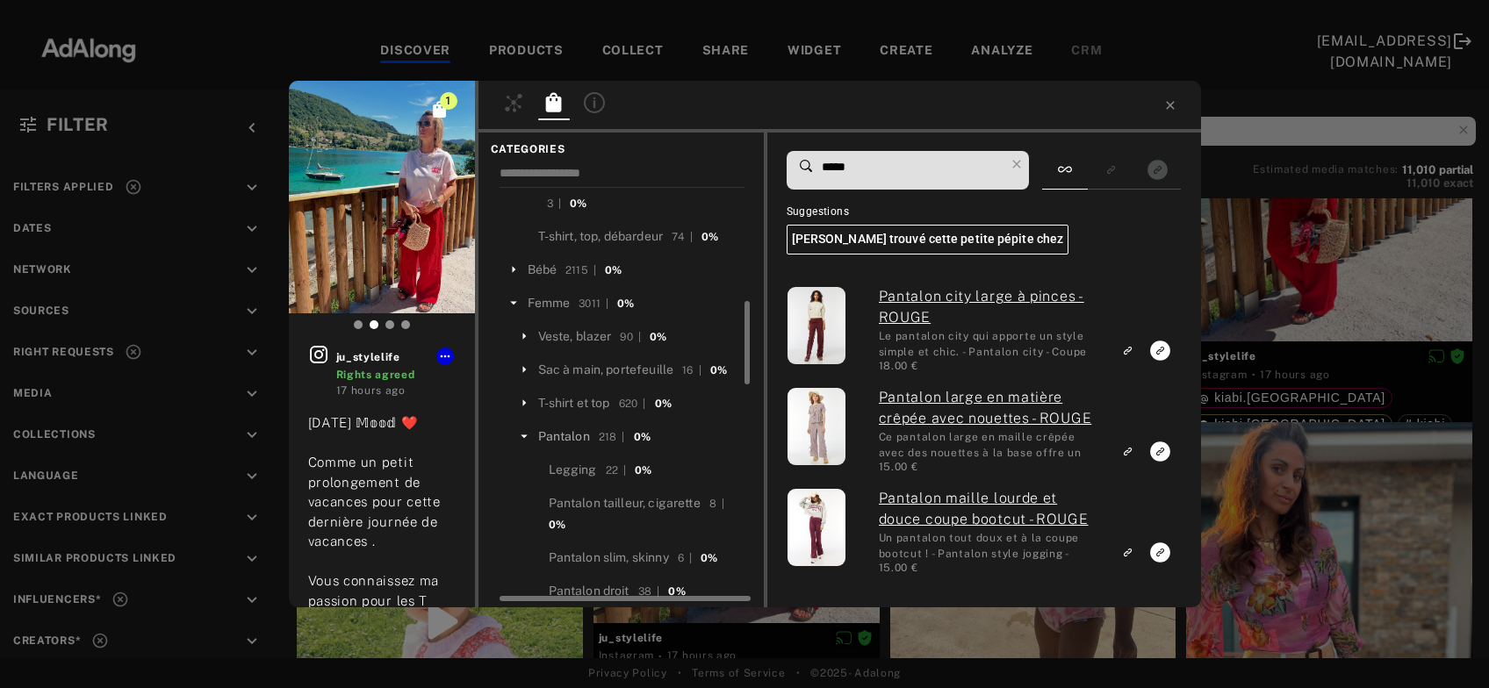
click at [564, 428] on div "Pantalon" at bounding box center [564, 437] width 52 height 18
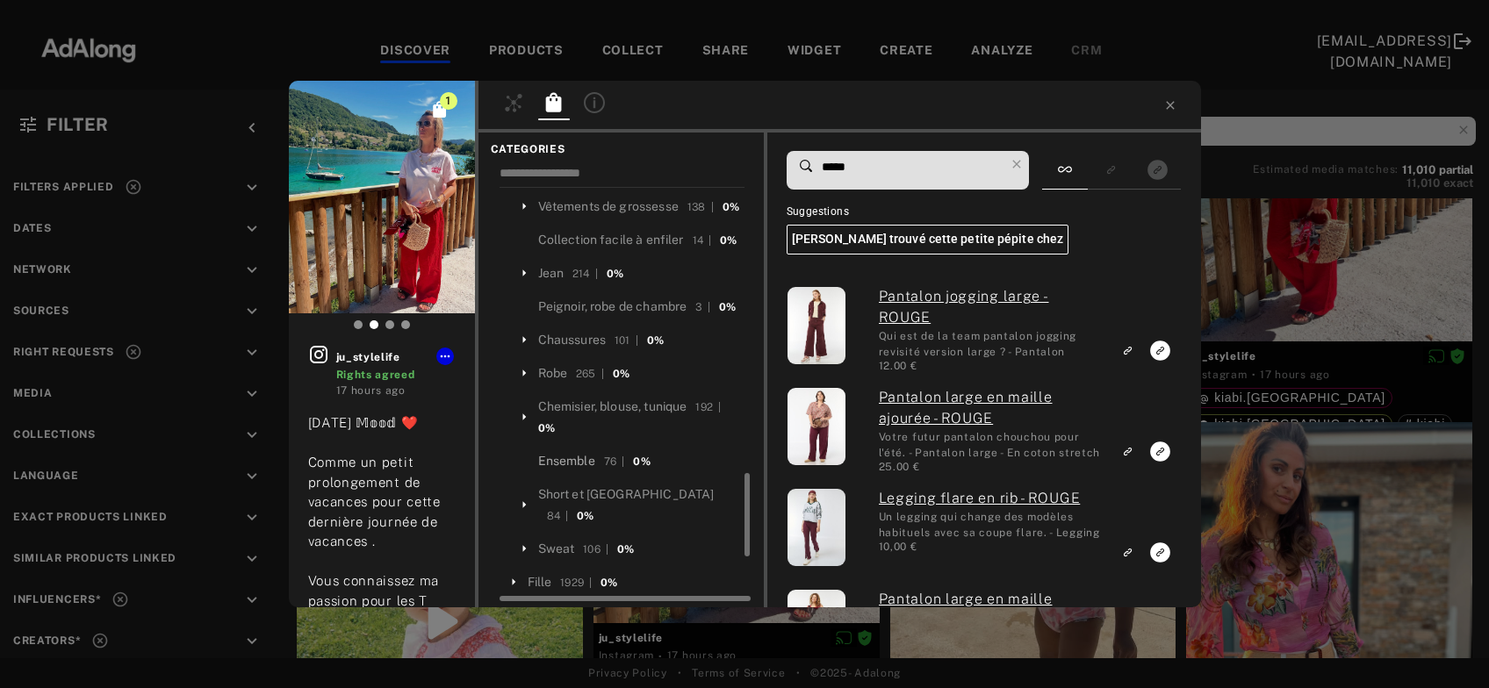
click at [538, 471] on div "Ensemble" at bounding box center [566, 461] width 57 height 18
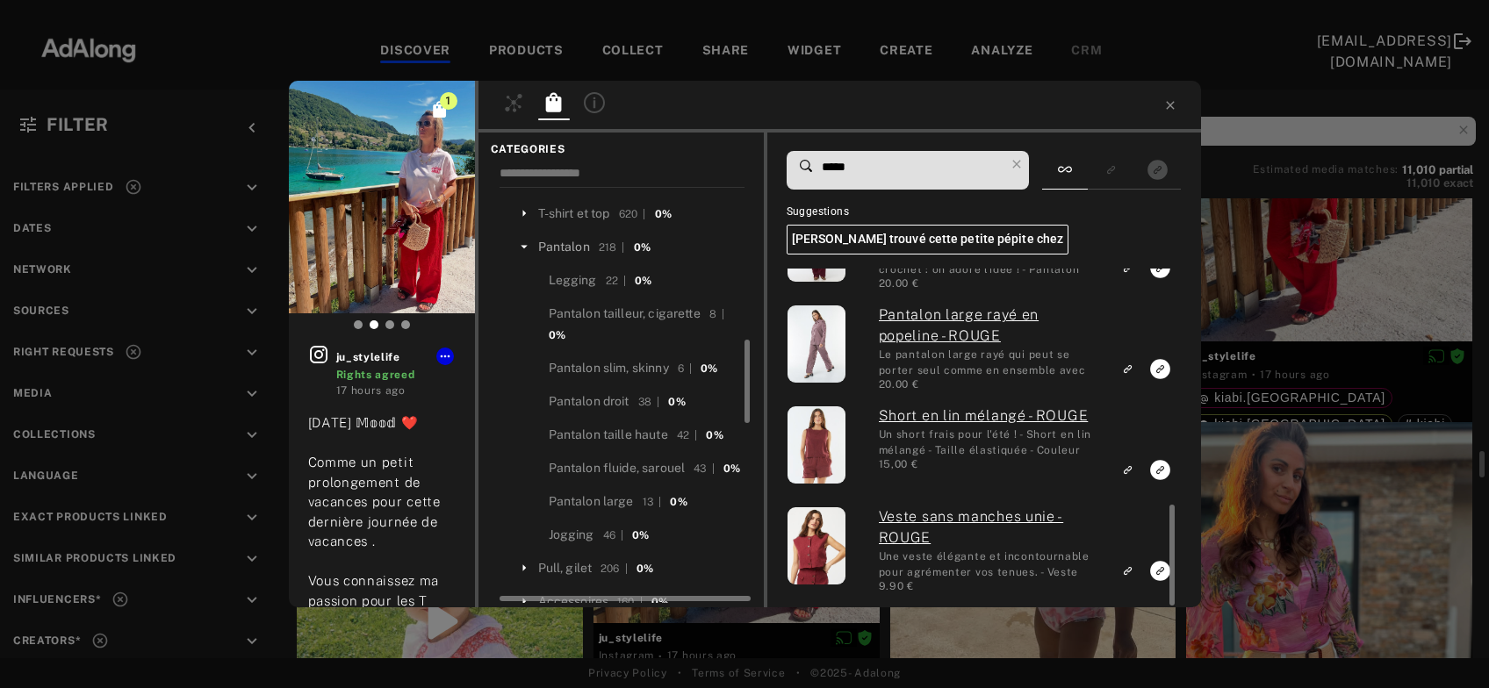
click at [578, 238] on div "Pantalon" at bounding box center [564, 247] width 52 height 18
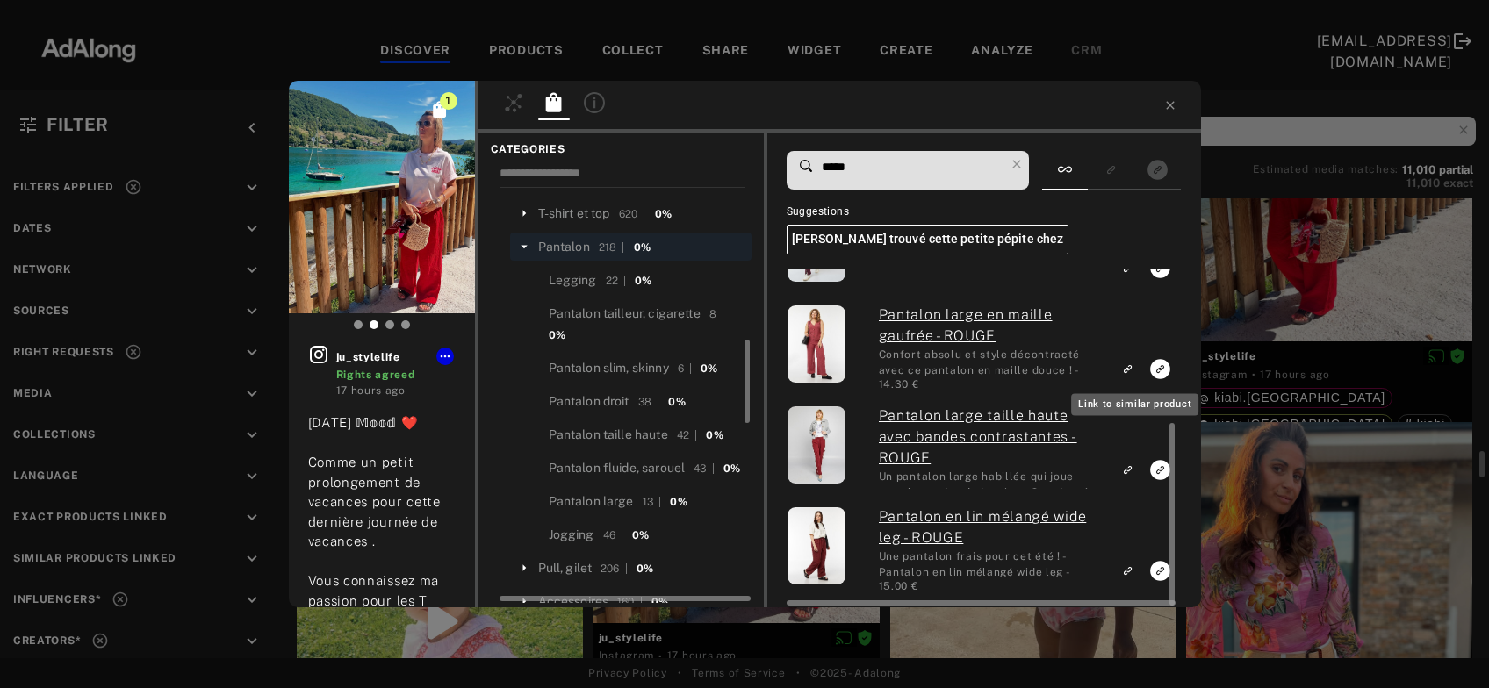
click at [1131, 377] on rect "Link to similar product" at bounding box center [1128, 369] width 22 height 22
click at [1173, 104] on icon at bounding box center [1170, 105] width 14 height 14
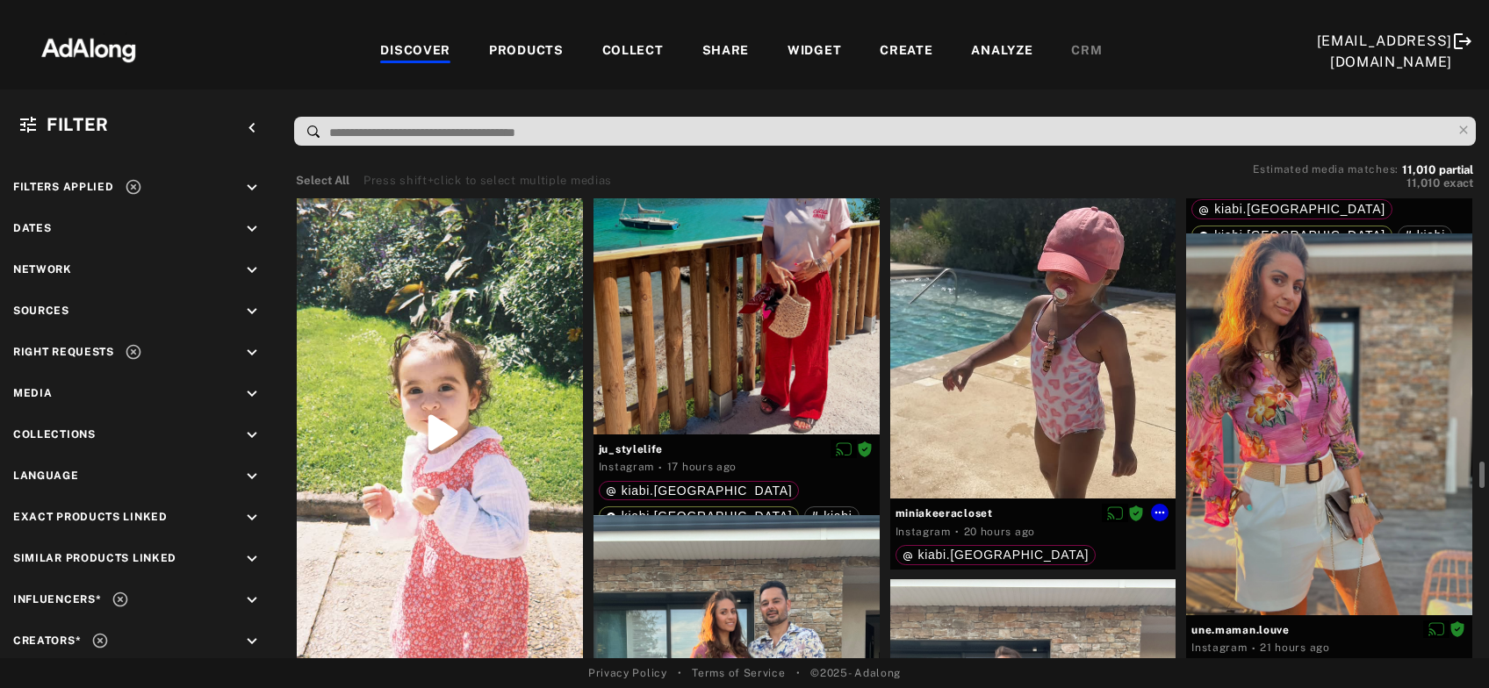
click at [1027, 395] on div at bounding box center [1033, 324] width 286 height 350
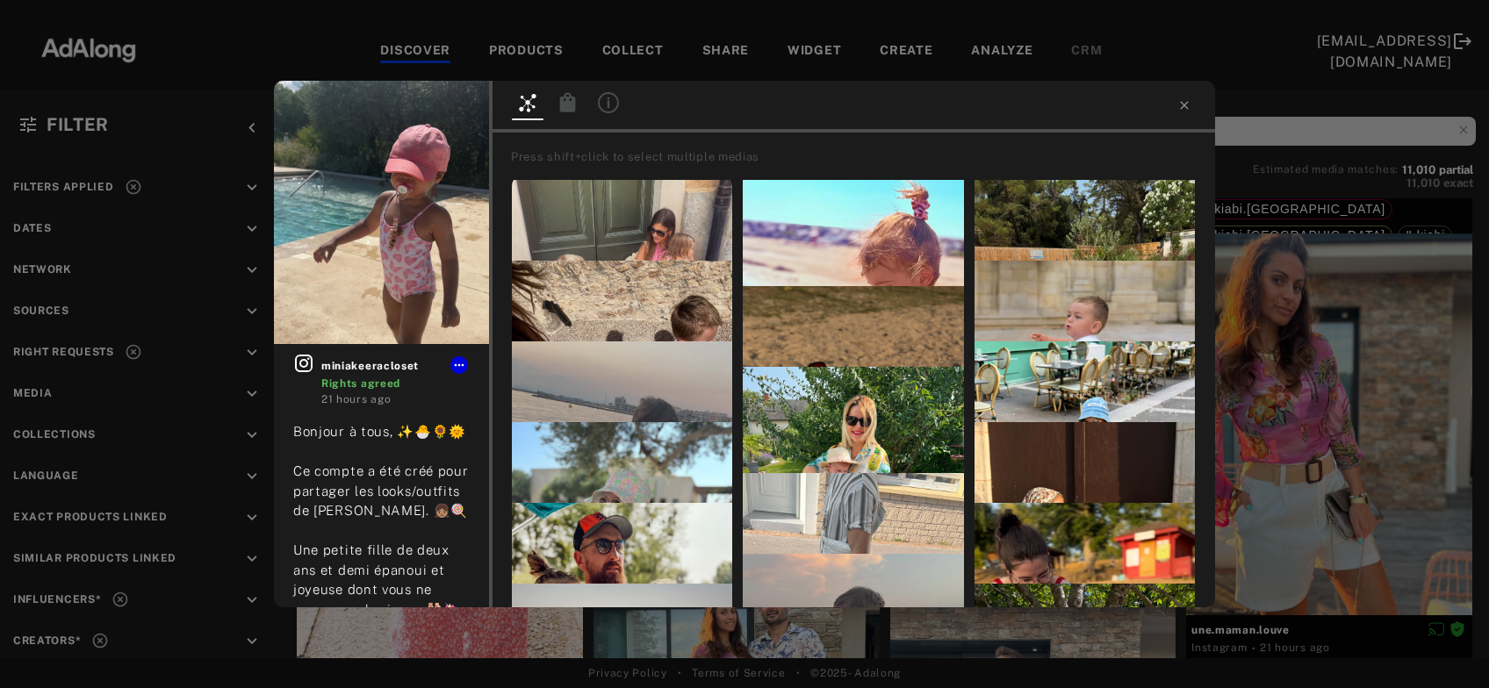
click at [574, 110] on icon at bounding box center [568, 101] width 16 height 19
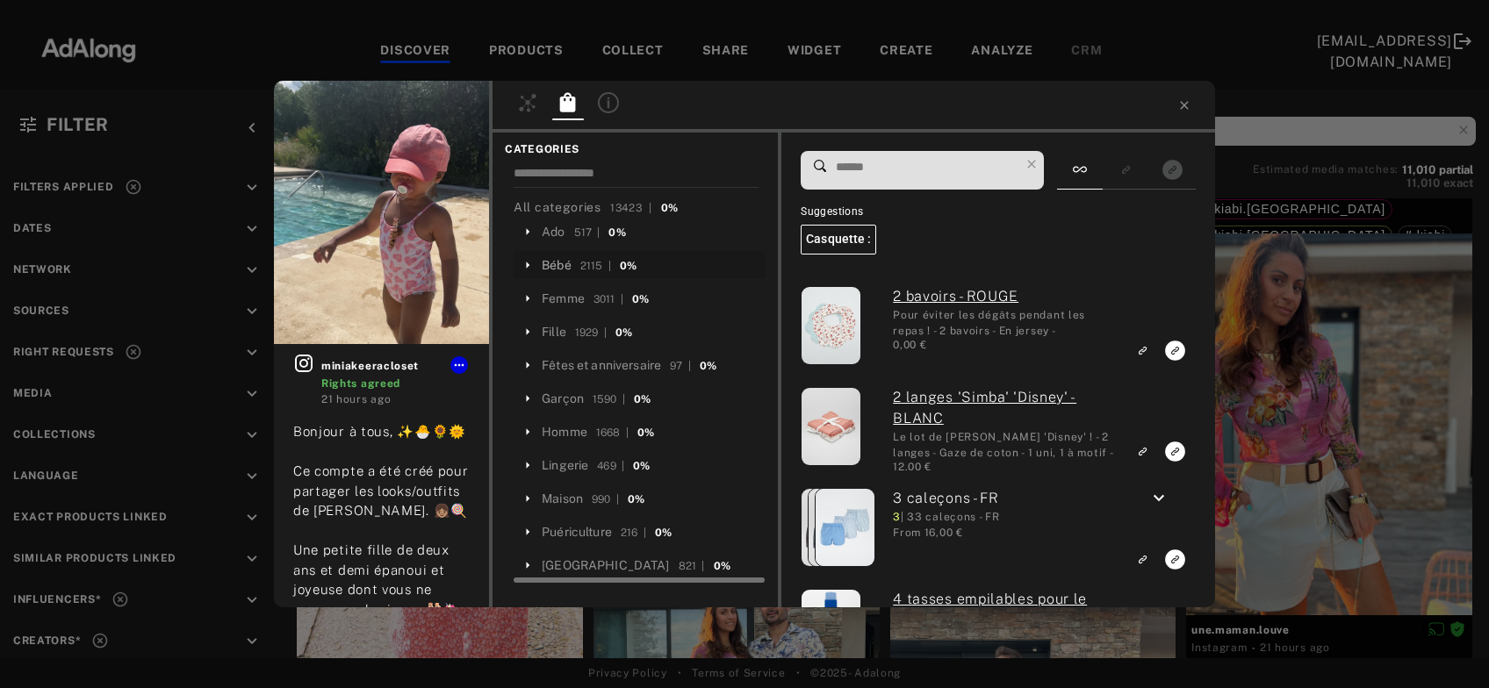
click at [557, 270] on div "Bébé" at bounding box center [557, 265] width 30 height 18
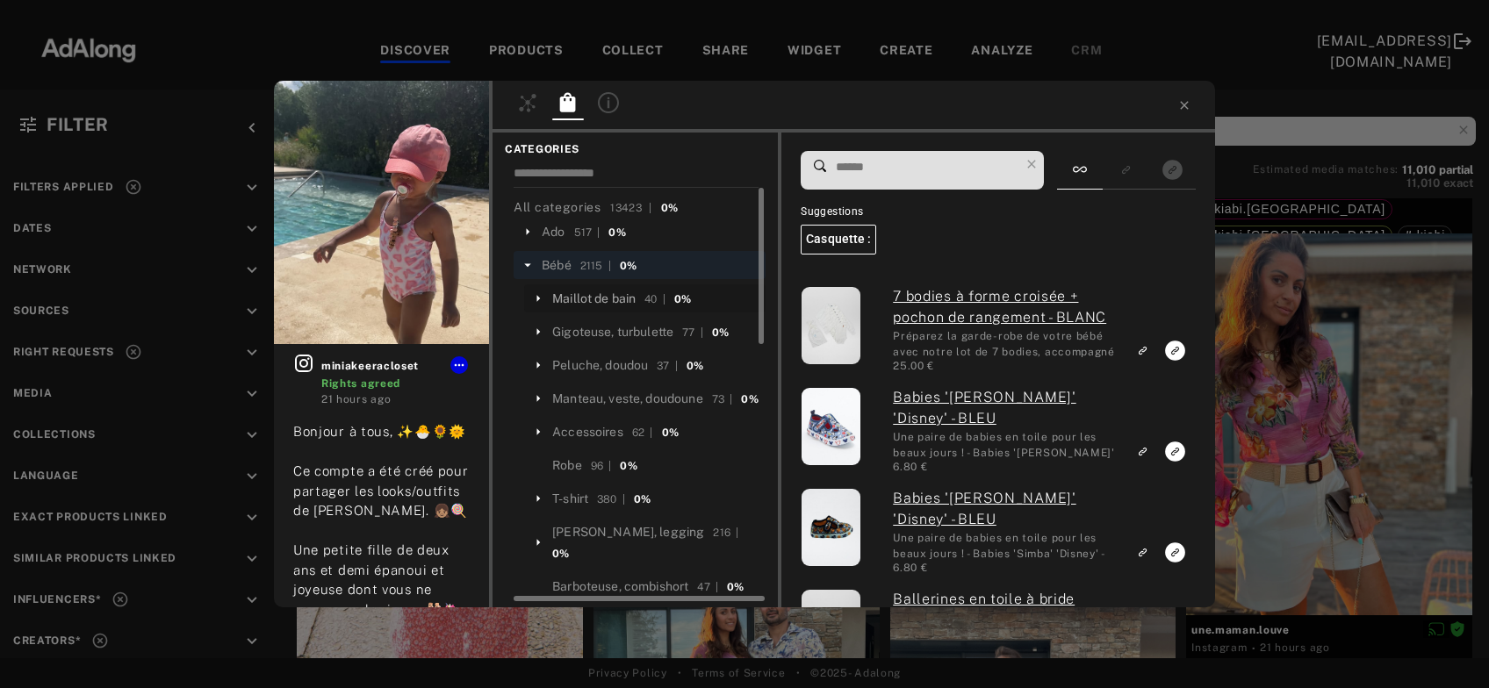
click at [600, 304] on div "Maillot de bain" at bounding box center [593, 299] width 83 height 18
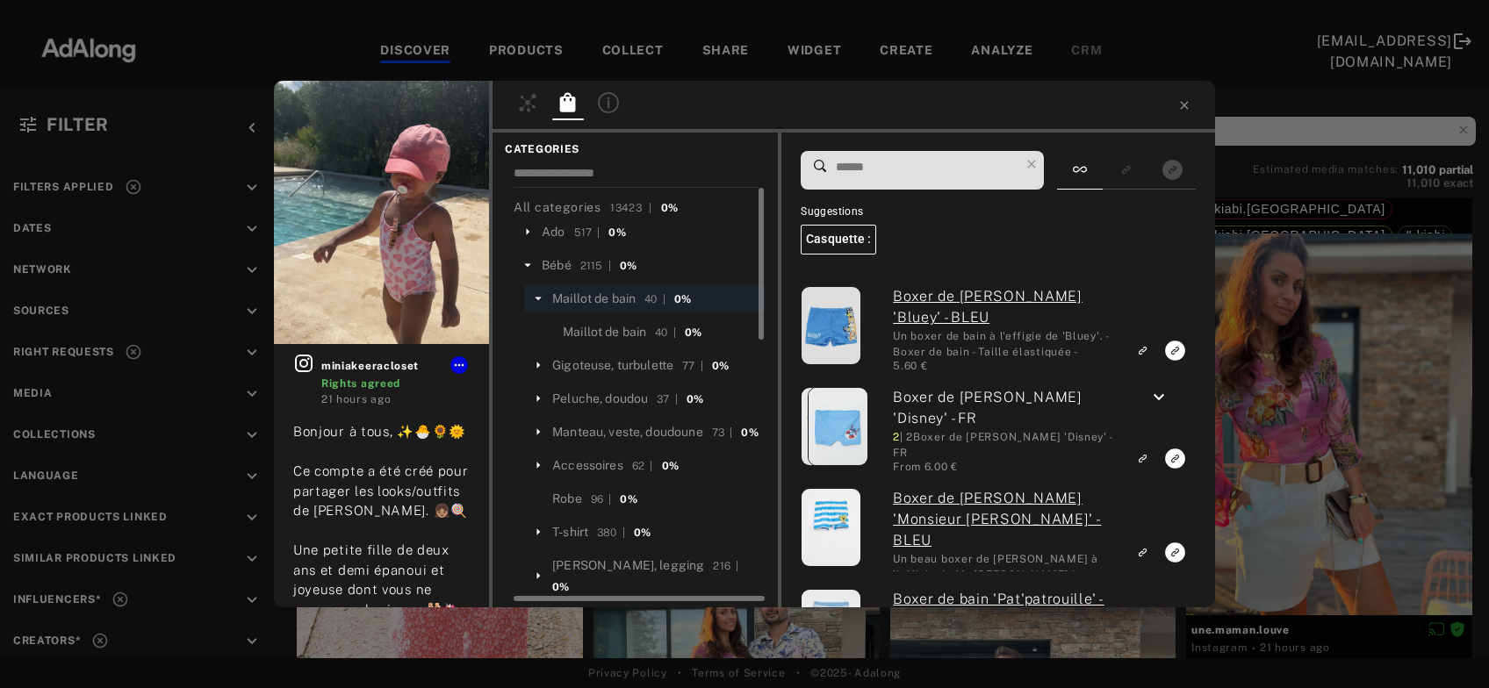
click at [871, 162] on input at bounding box center [926, 167] width 185 height 24
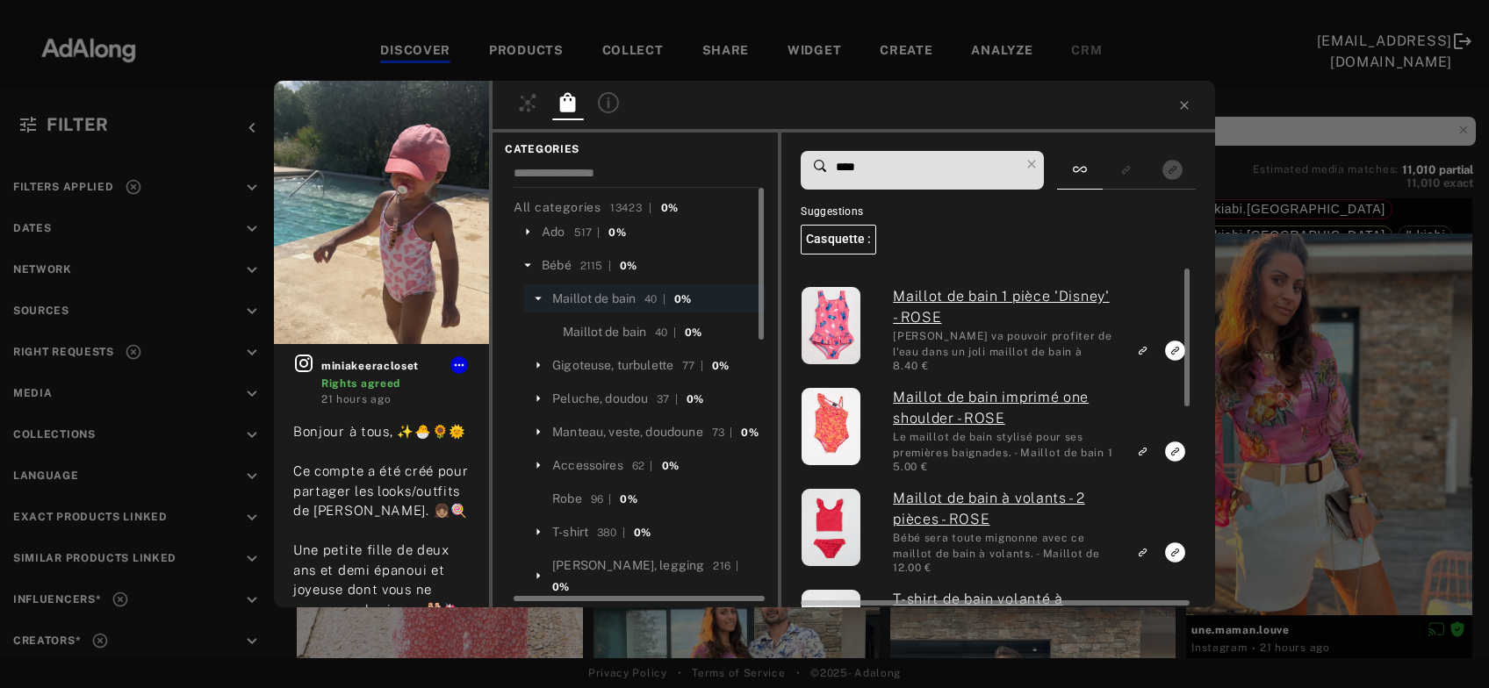
type input "****"
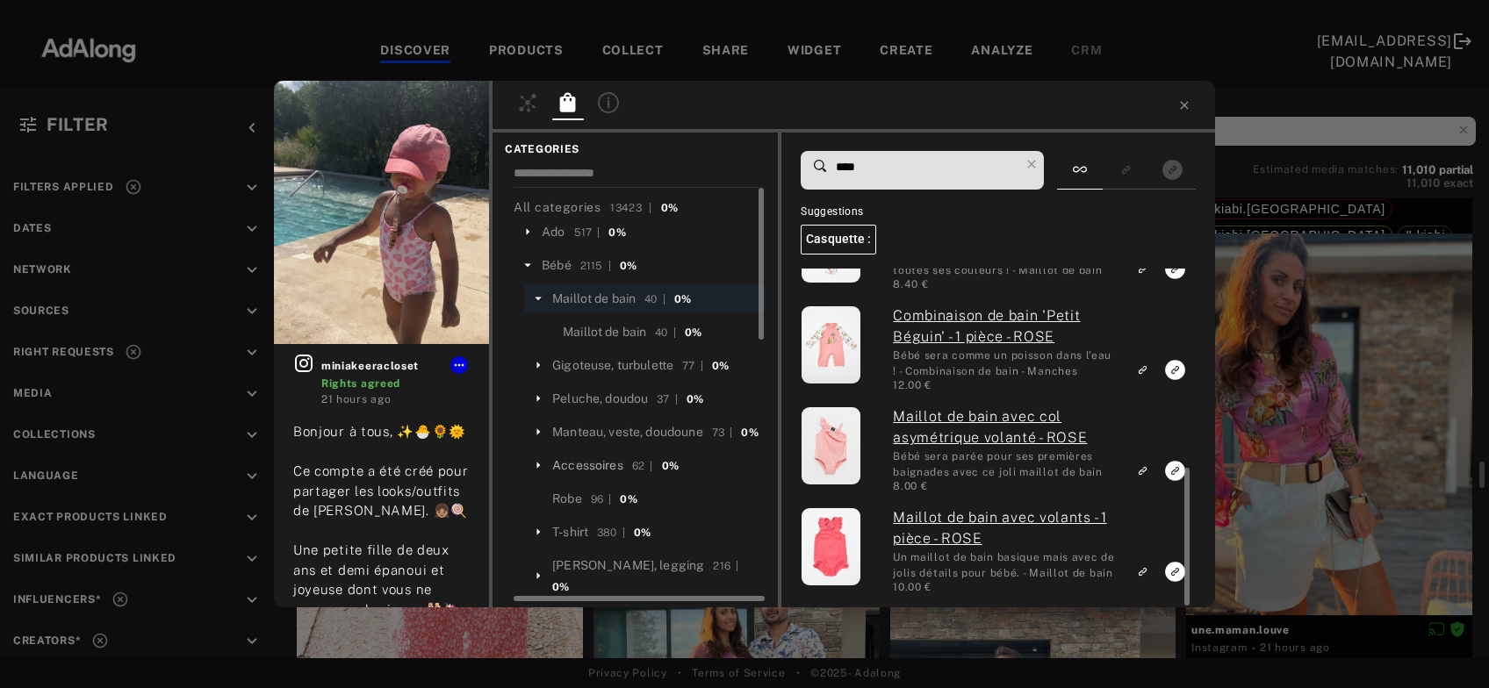
click at [596, 475] on div "Accessoires" at bounding box center [587, 465] width 71 height 18
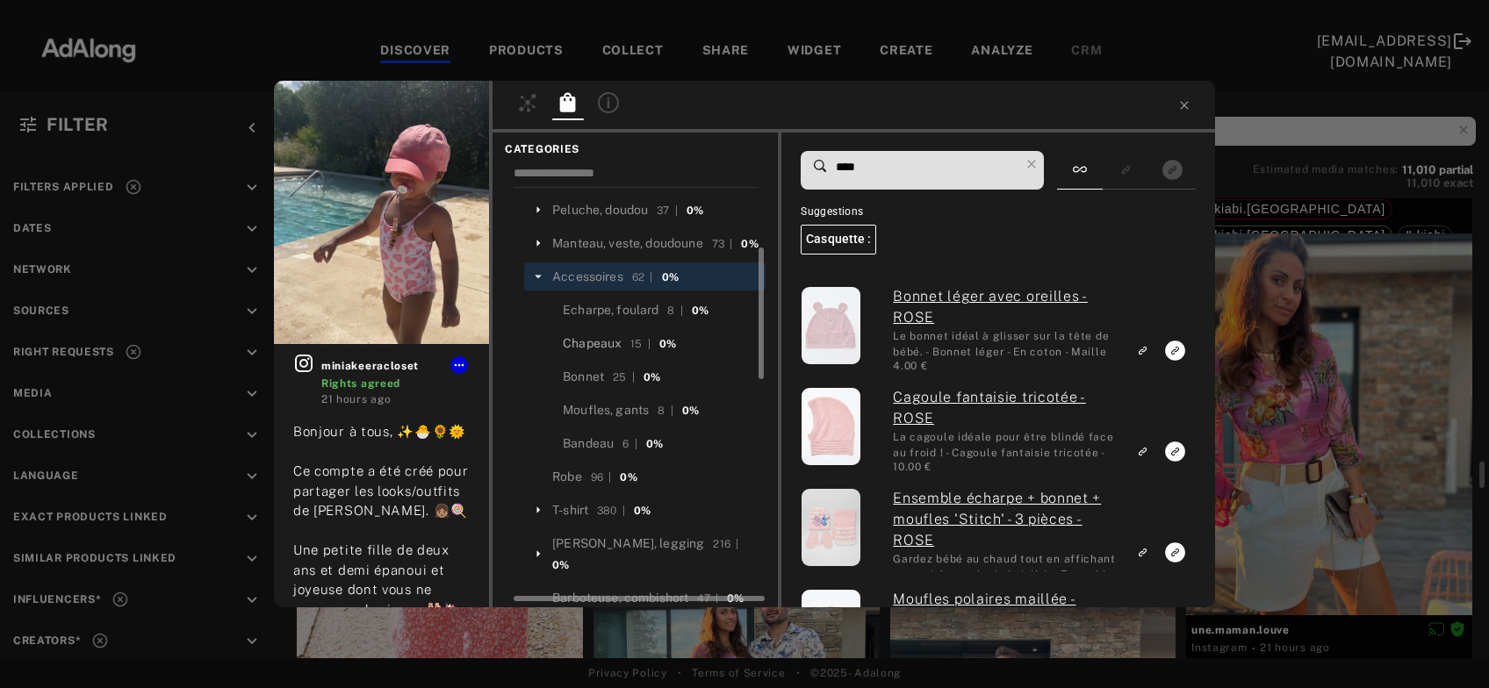
click at [593, 353] on div "Chapeaux" at bounding box center [592, 343] width 59 height 18
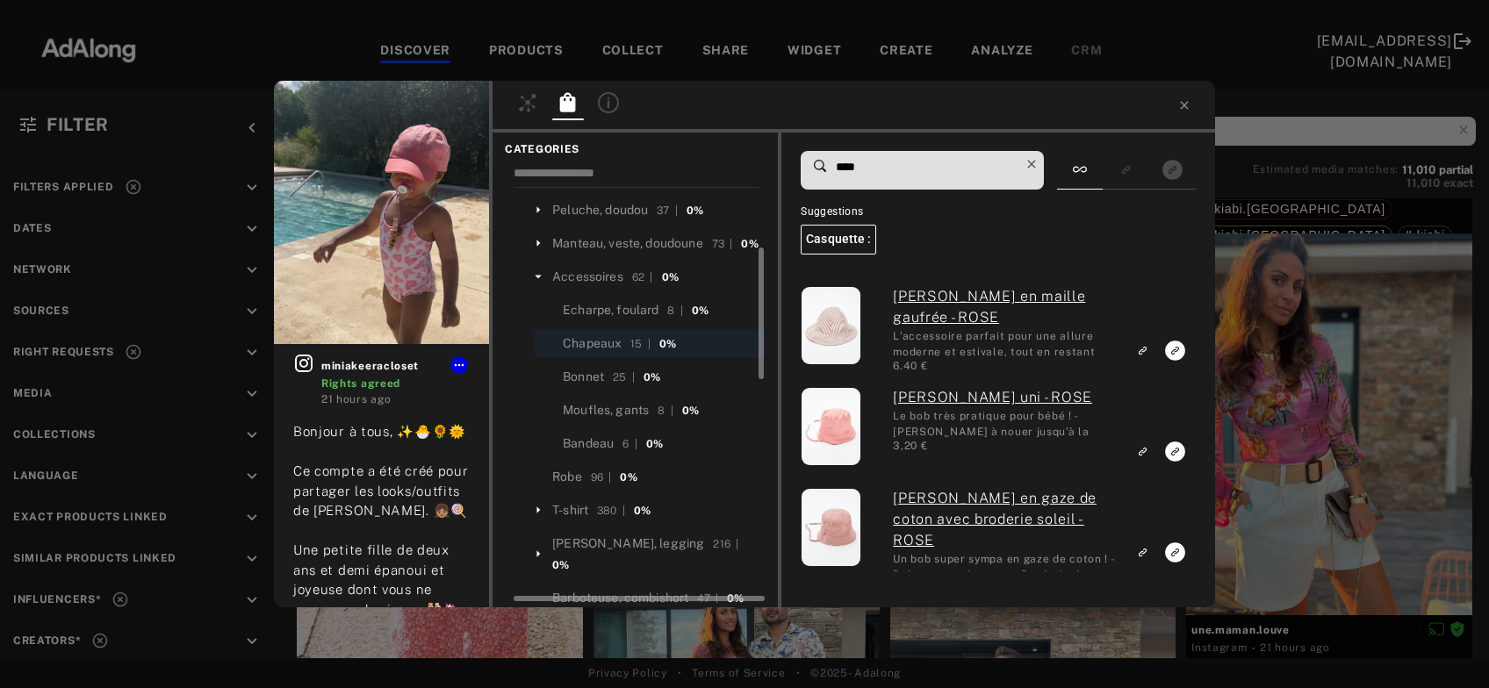
click at [1040, 163] on icon at bounding box center [1031, 164] width 25 height 25
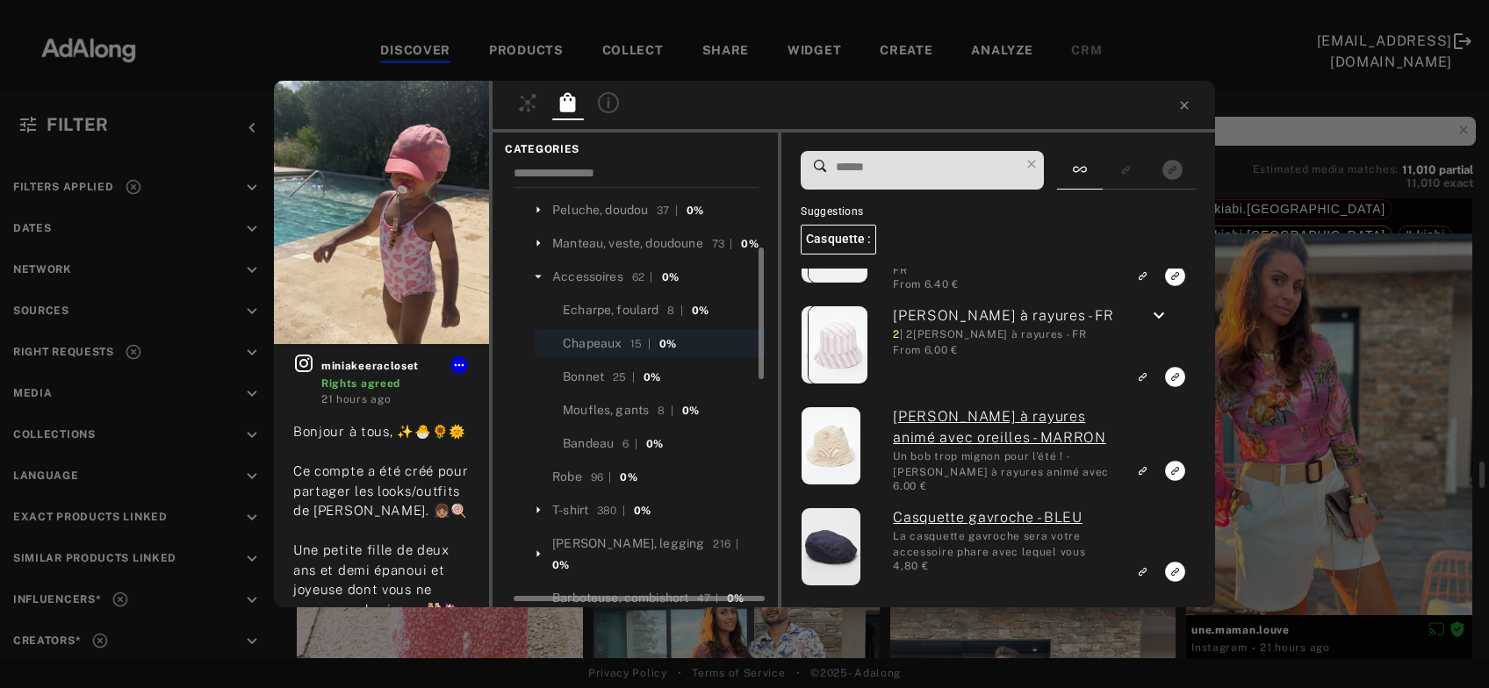
click at [535, 284] on icon at bounding box center [538, 277] width 16 height 16
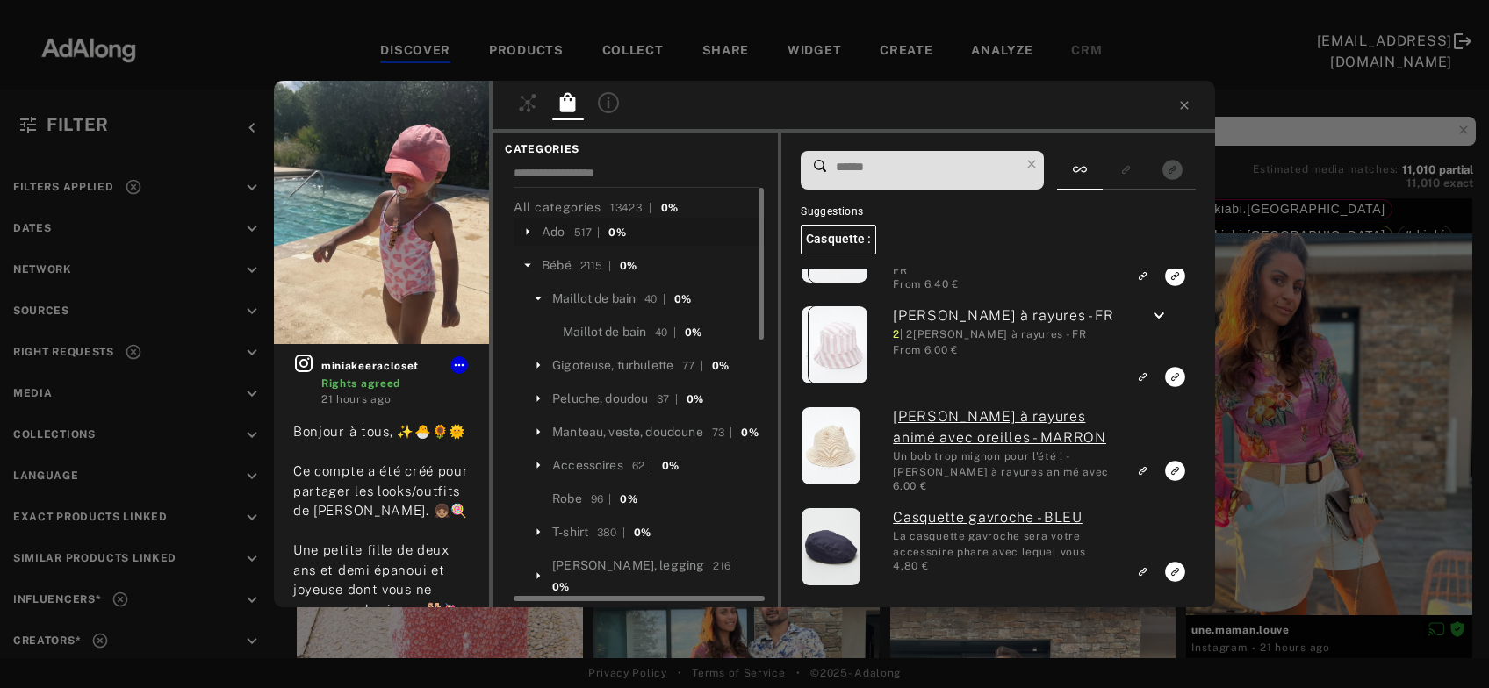
click at [526, 266] on icon at bounding box center [528, 265] width 16 height 16
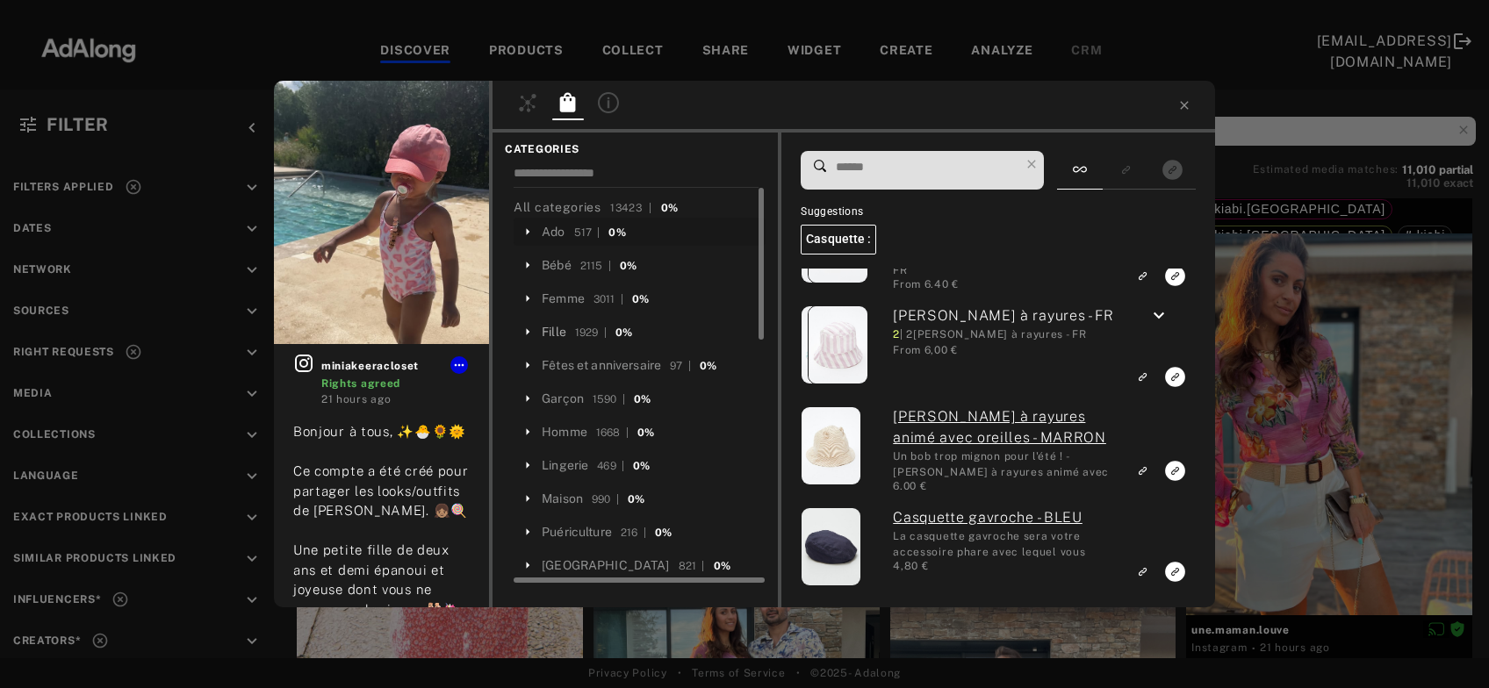
click at [560, 332] on div "Fille" at bounding box center [554, 332] width 25 height 18
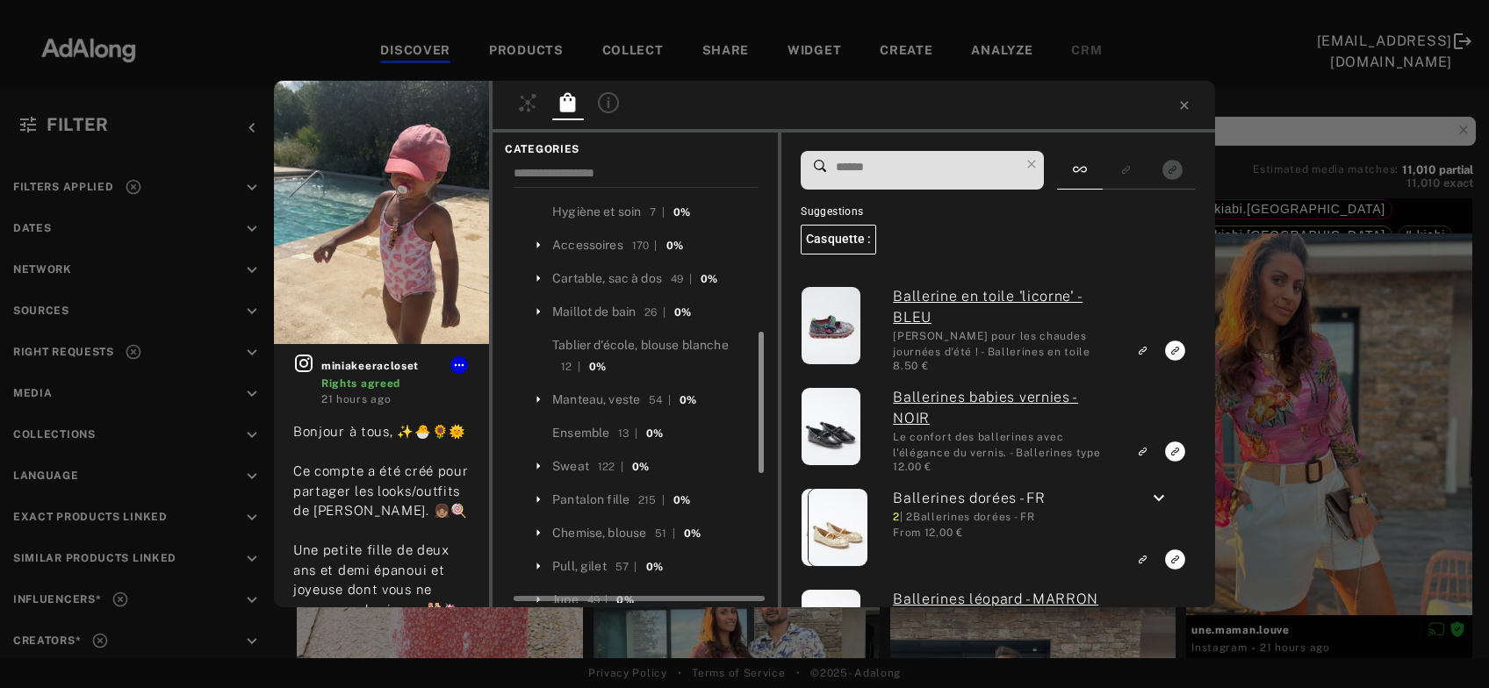
drag, startPoint x: 761, startPoint y: 451, endPoint x: 761, endPoint y: 369, distance: 82.5
click at [761, 369] on div at bounding box center [760, 402] width 5 height 141
click at [603, 242] on div "Accessoires" at bounding box center [587, 245] width 71 height 18
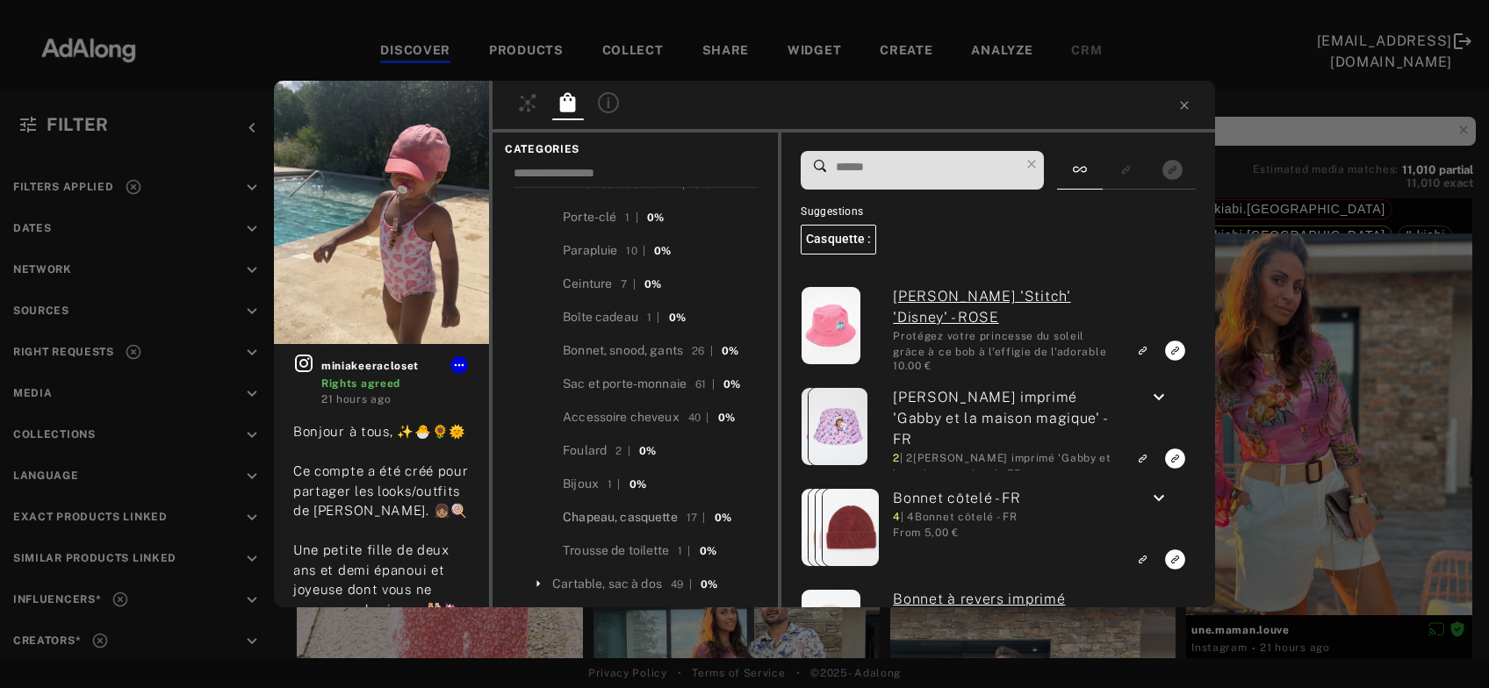
click at [603, 515] on div "Chapeau, casquette" at bounding box center [620, 517] width 115 height 18
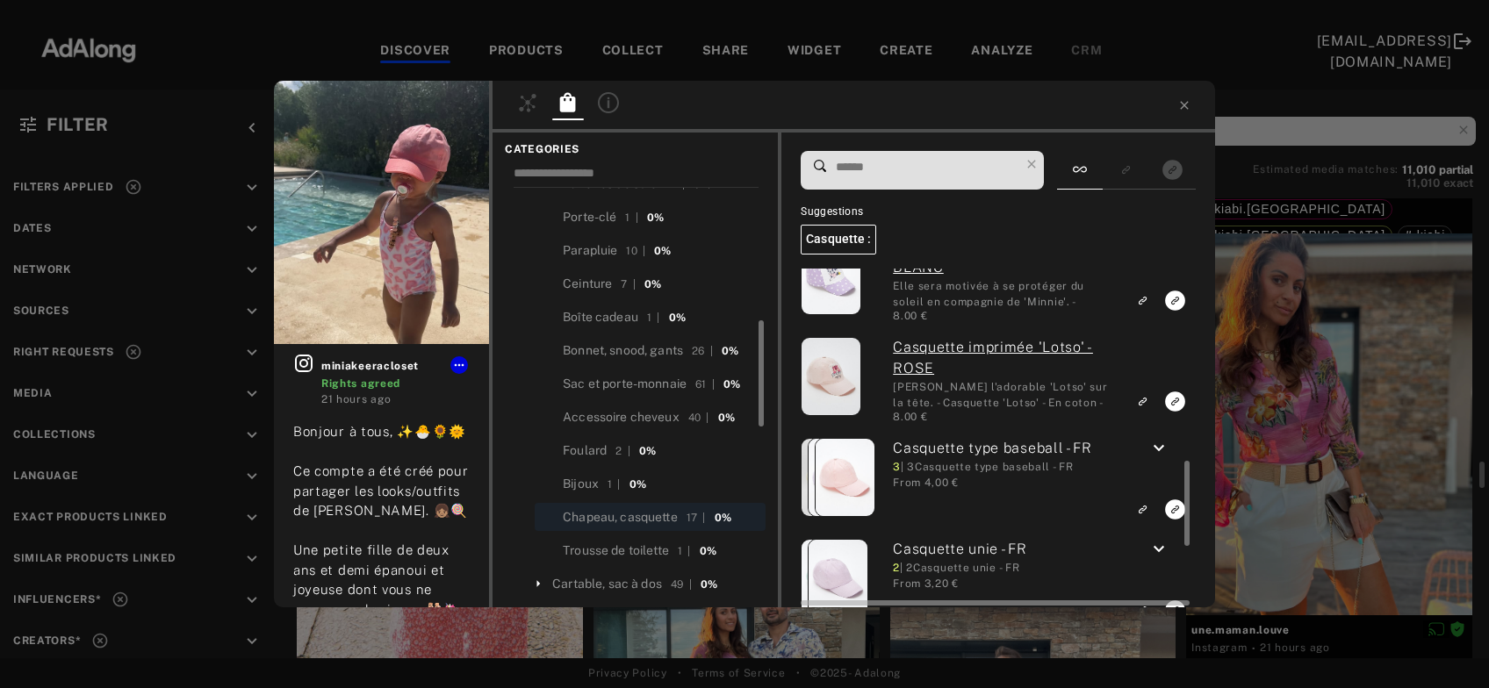
click at [1161, 446] on icon "keyboard_arrow_down" at bounding box center [1158, 448] width 21 height 21
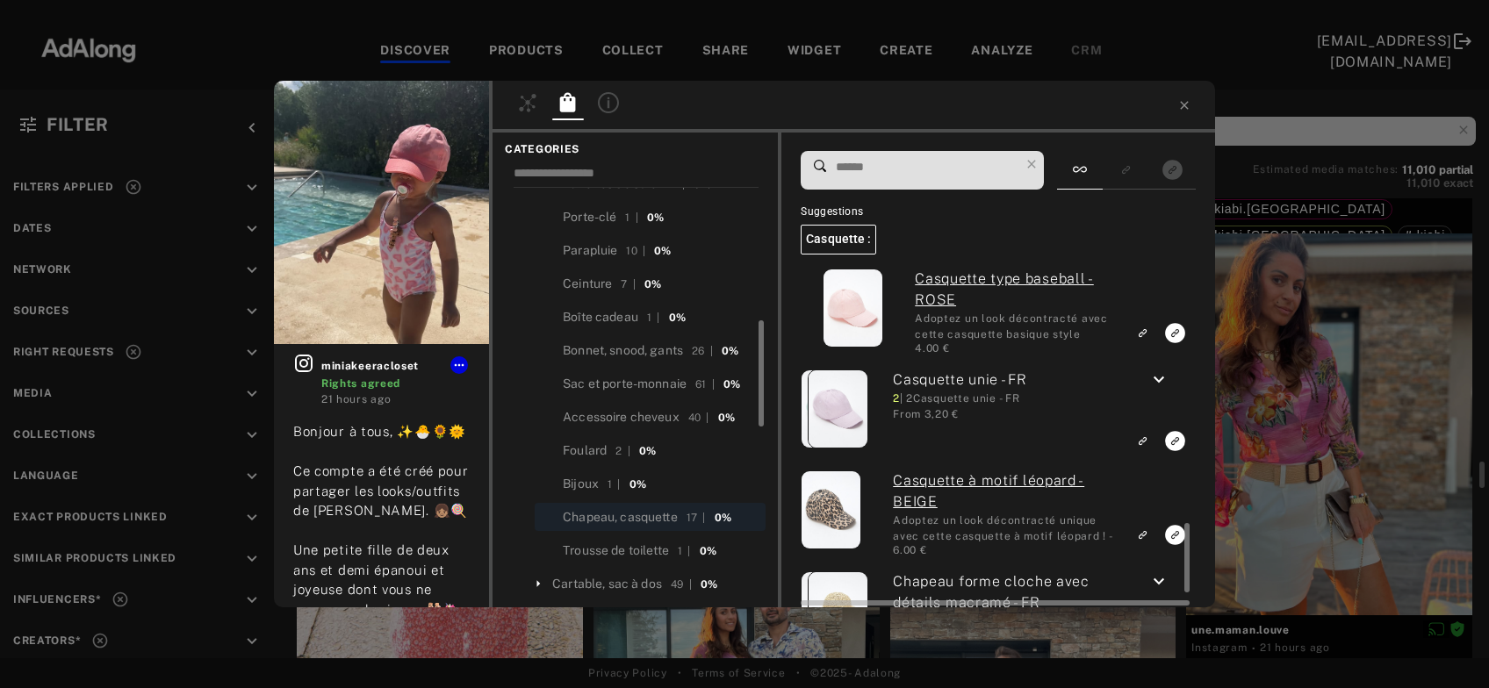
click at [1156, 379] on icon "keyboard_arrow_down" at bounding box center [1158, 380] width 21 height 21
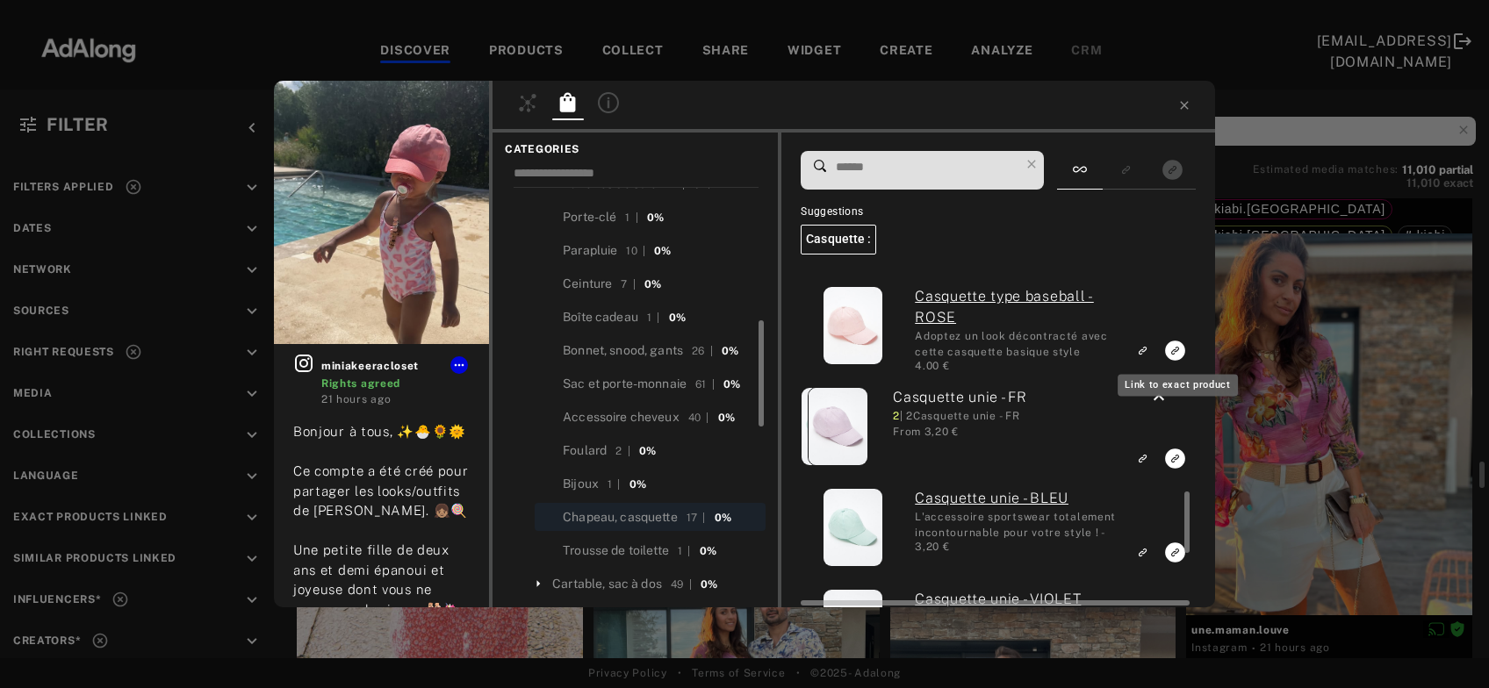
click at [1168, 159] on icon "Link to exact product" at bounding box center [1175, 149] width 20 height 20
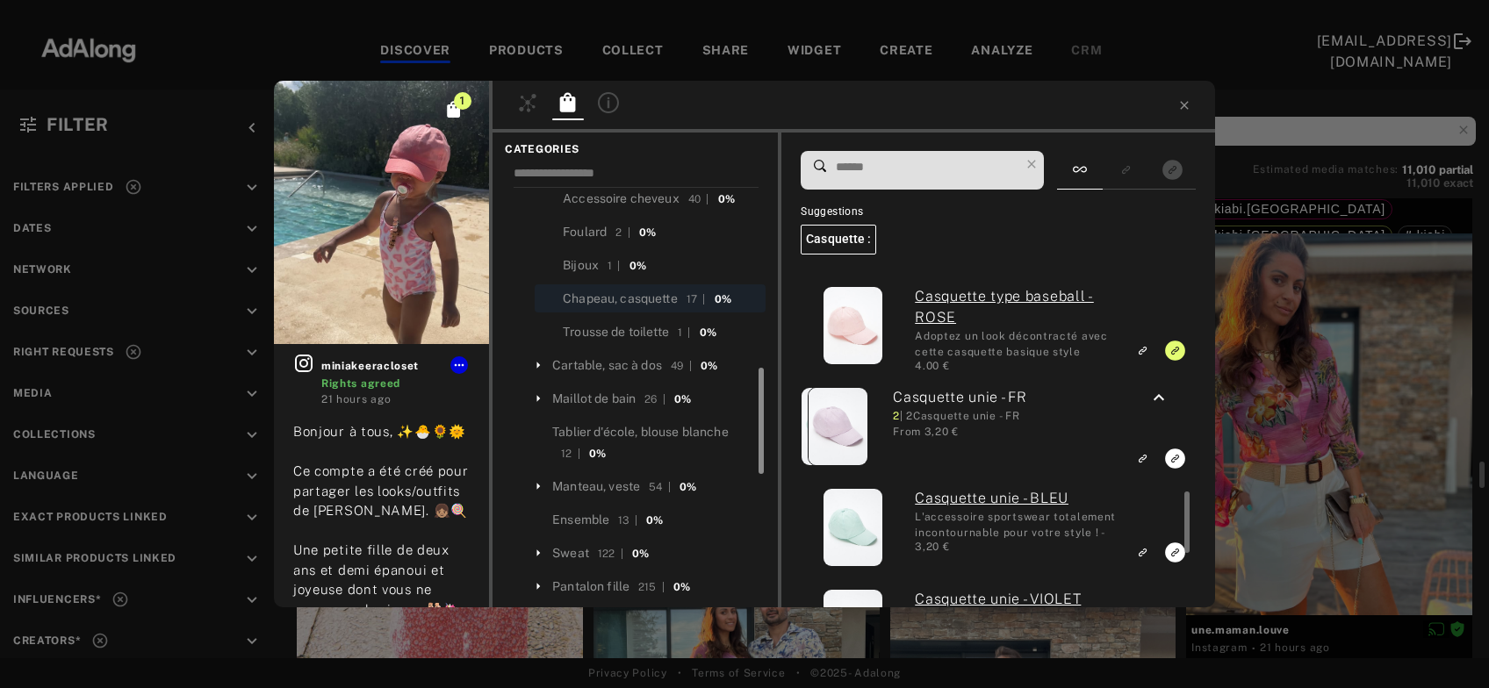
drag, startPoint x: 761, startPoint y: 251, endPoint x: 781, endPoint y: 429, distance: 179.3
click at [781, 429] on div "CATEGORIES All categories 13423 | 0% Ado 517 | 0% Bébé 2115 | 0% Femme 3011 | 0…" at bounding box center [636, 370] width 289 height 475
click at [583, 402] on div "Maillot de bain" at bounding box center [593, 399] width 83 height 18
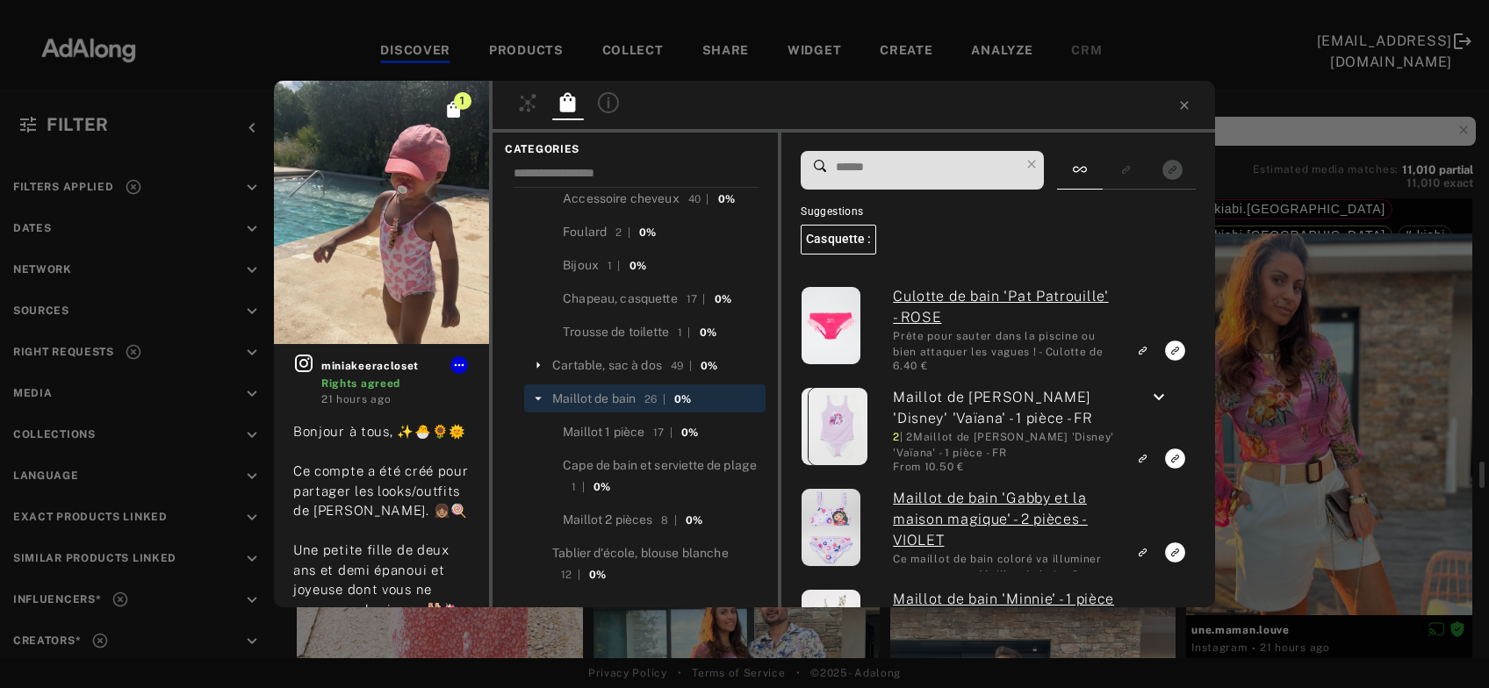
click at [881, 169] on input at bounding box center [926, 167] width 185 height 24
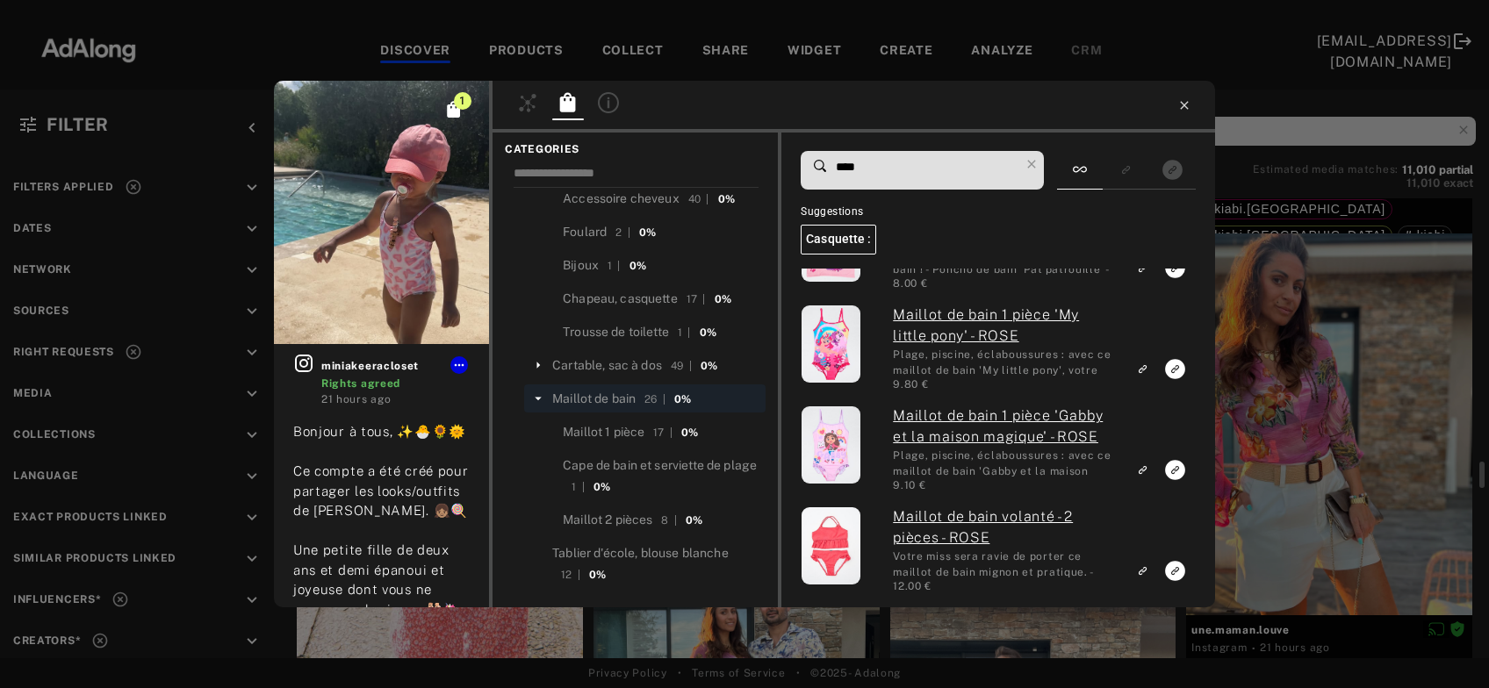
type input "****"
click at [1181, 103] on icon at bounding box center [1184, 105] width 8 height 8
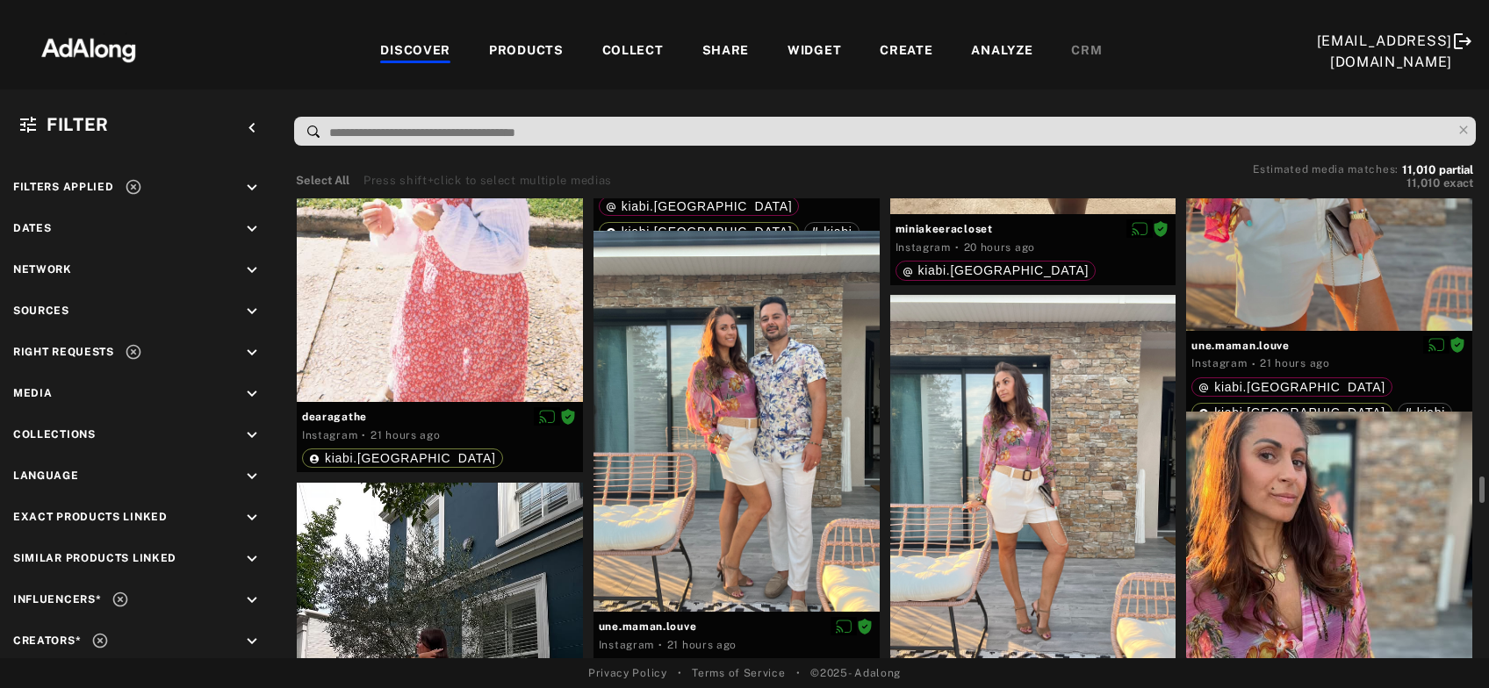
click at [1040, 504] on div at bounding box center [1033, 485] width 286 height 381
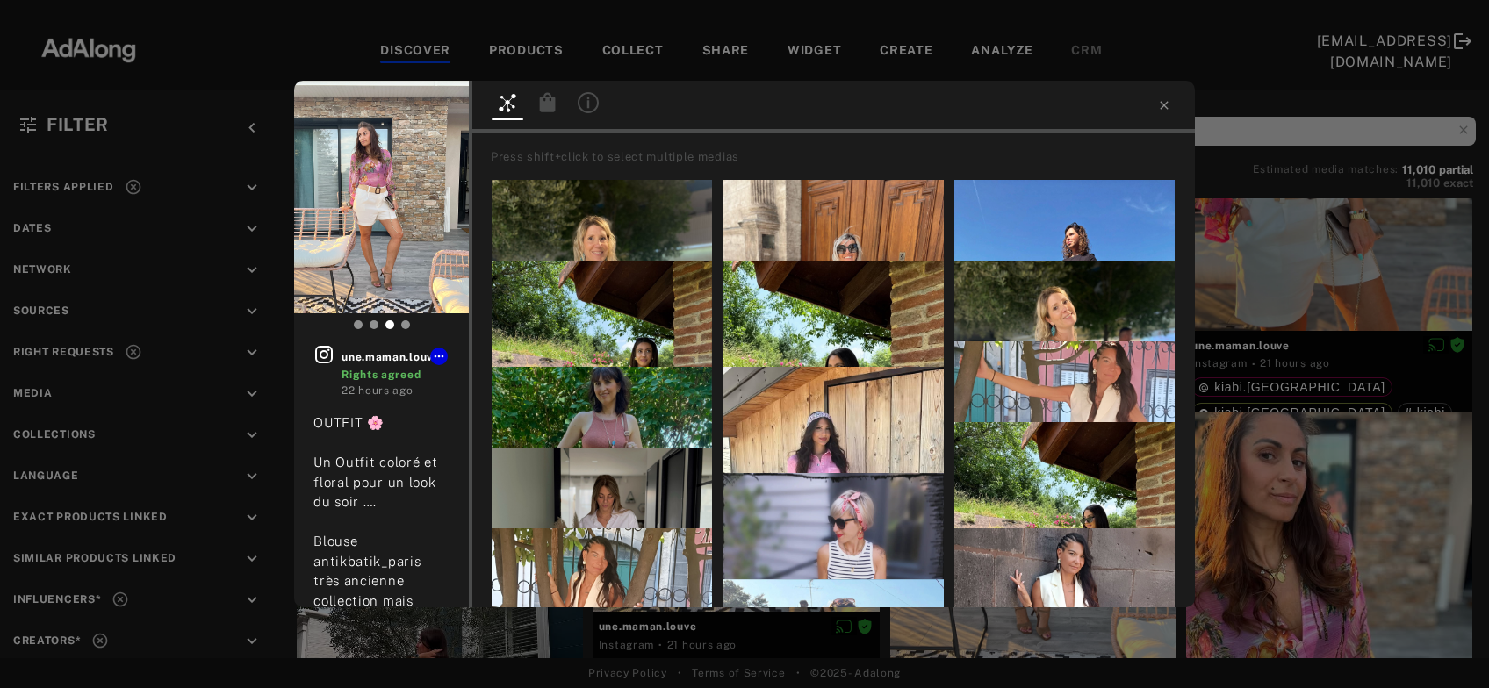
click at [564, 109] on div at bounding box center [548, 105] width 40 height 31
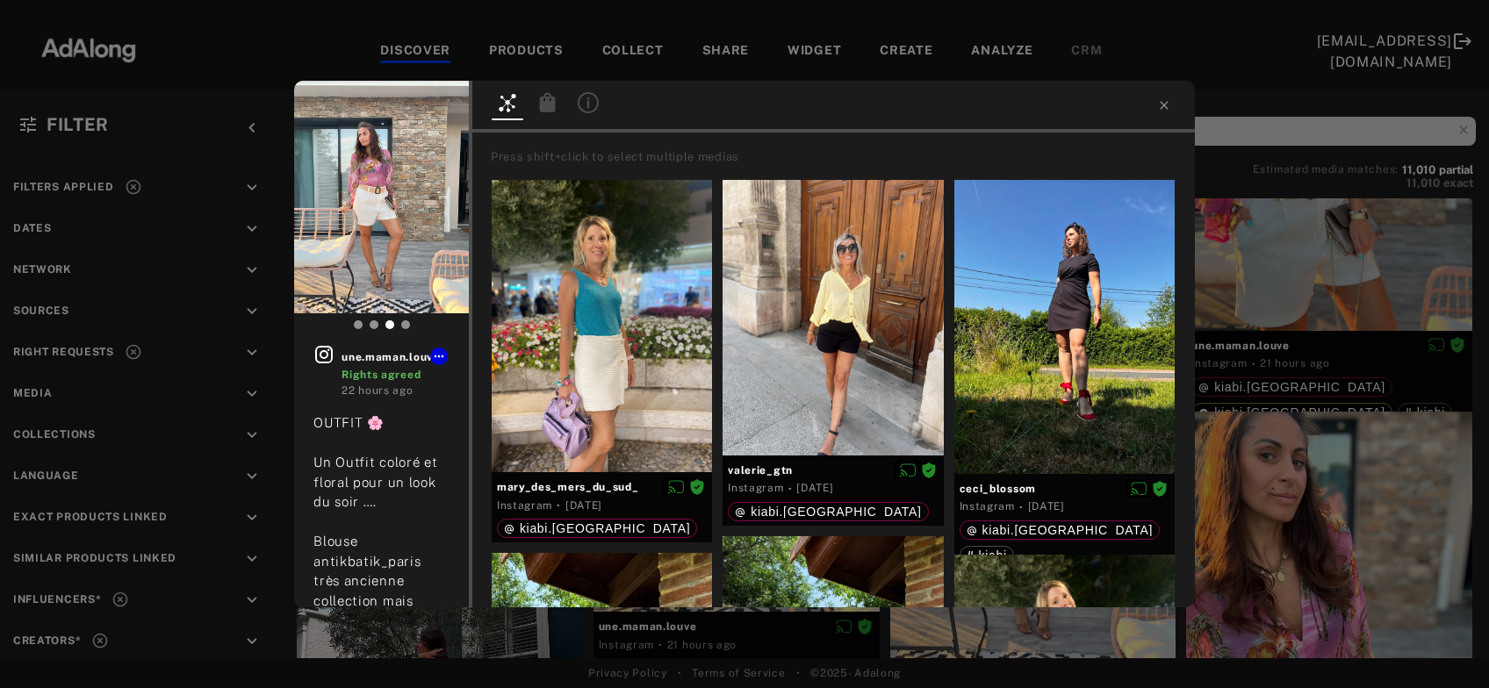
click at [549, 104] on icon at bounding box center [548, 101] width 16 height 19
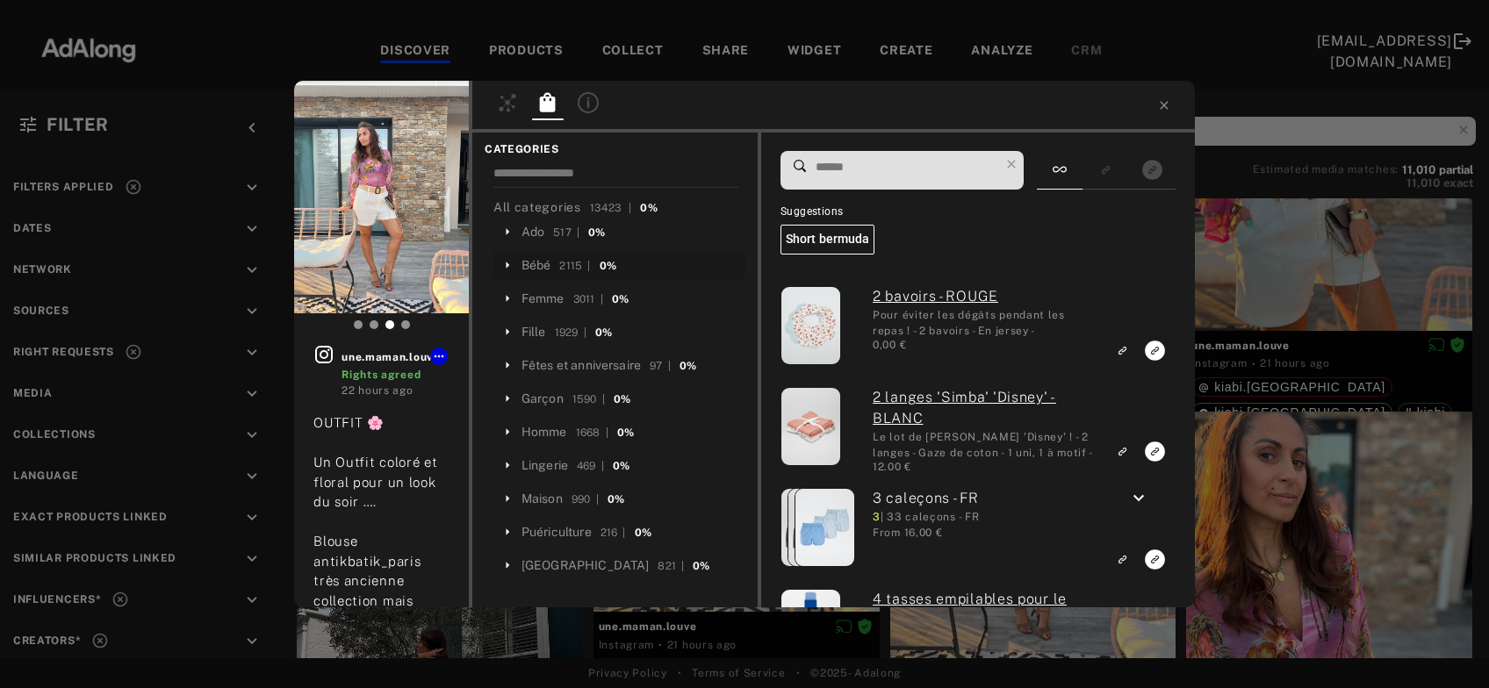
click at [530, 269] on div "Bébé" at bounding box center [536, 265] width 30 height 18
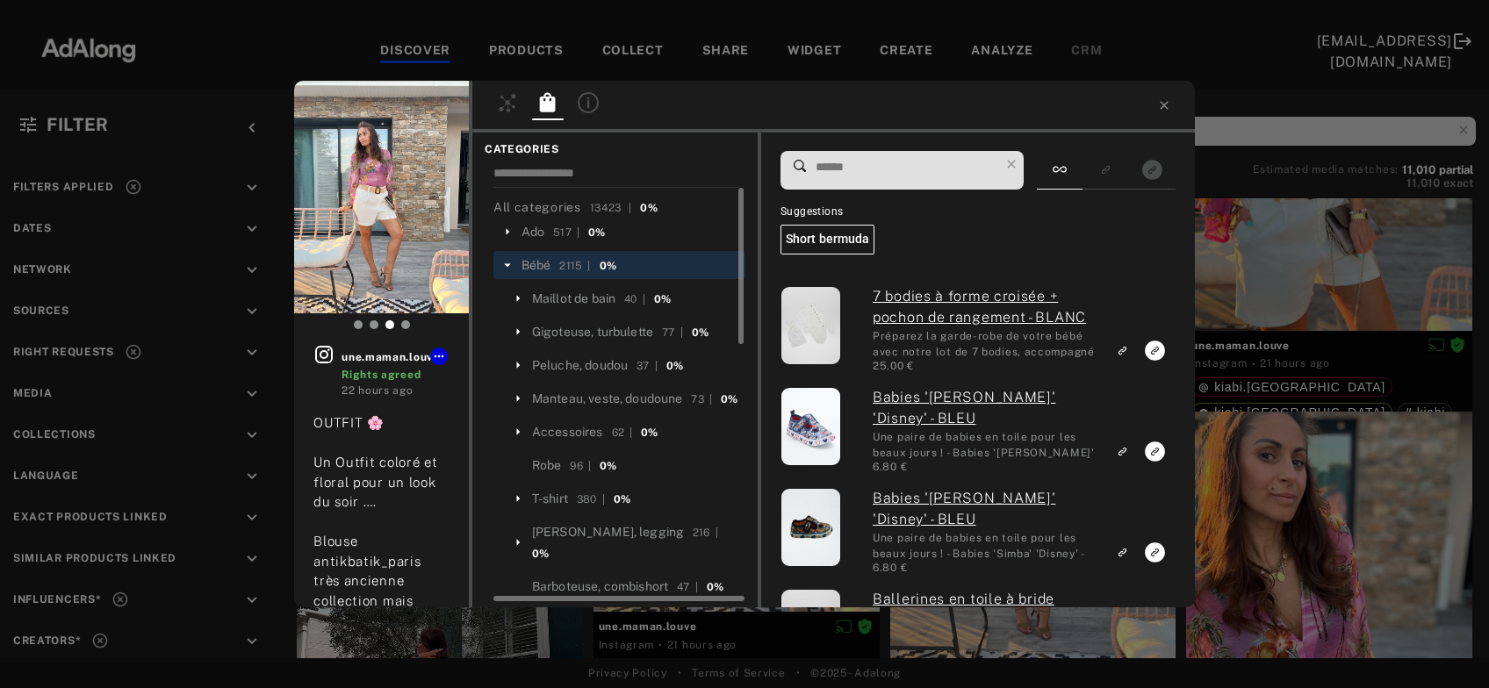
click at [507, 265] on icon at bounding box center [507, 265] width 7 height 4
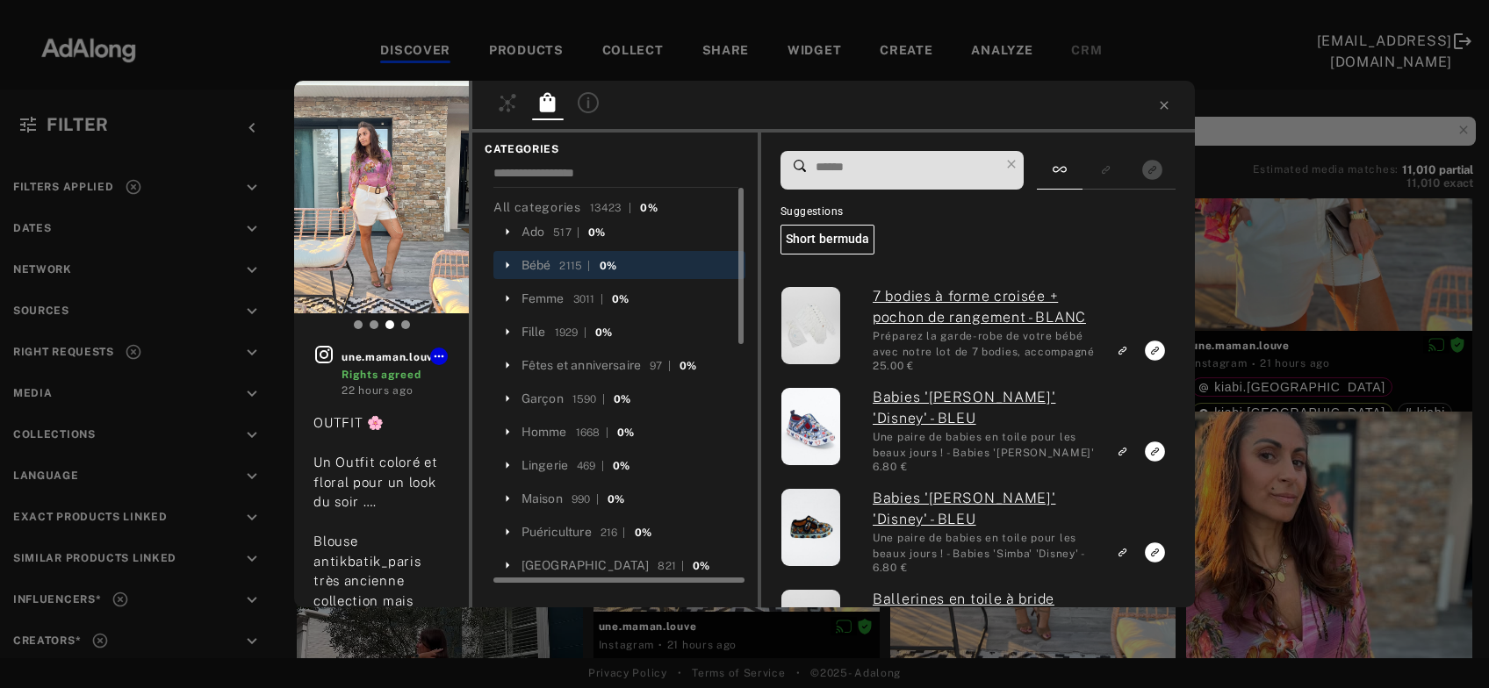
click at [528, 296] on div "Femme" at bounding box center [542, 299] width 43 height 18
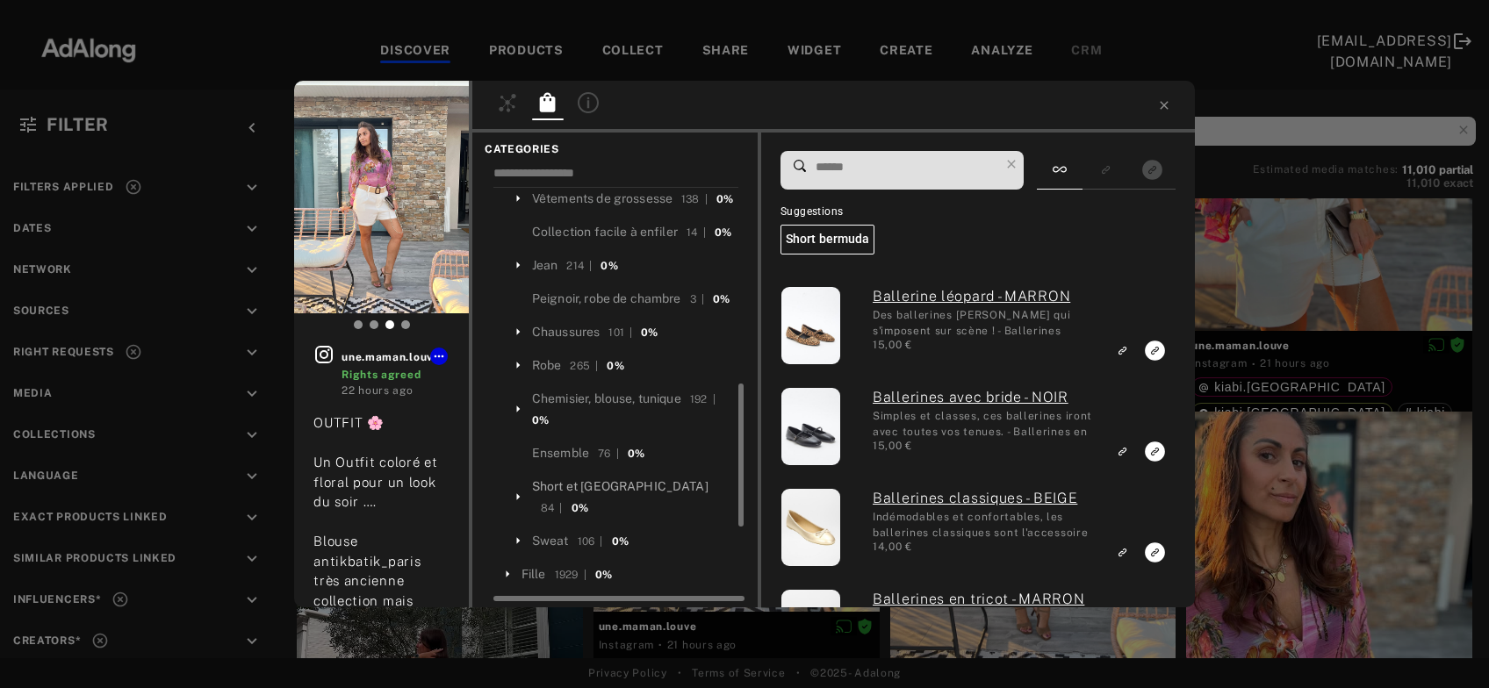
click at [606, 496] on div "Short et bermuda" at bounding box center [620, 487] width 176 height 18
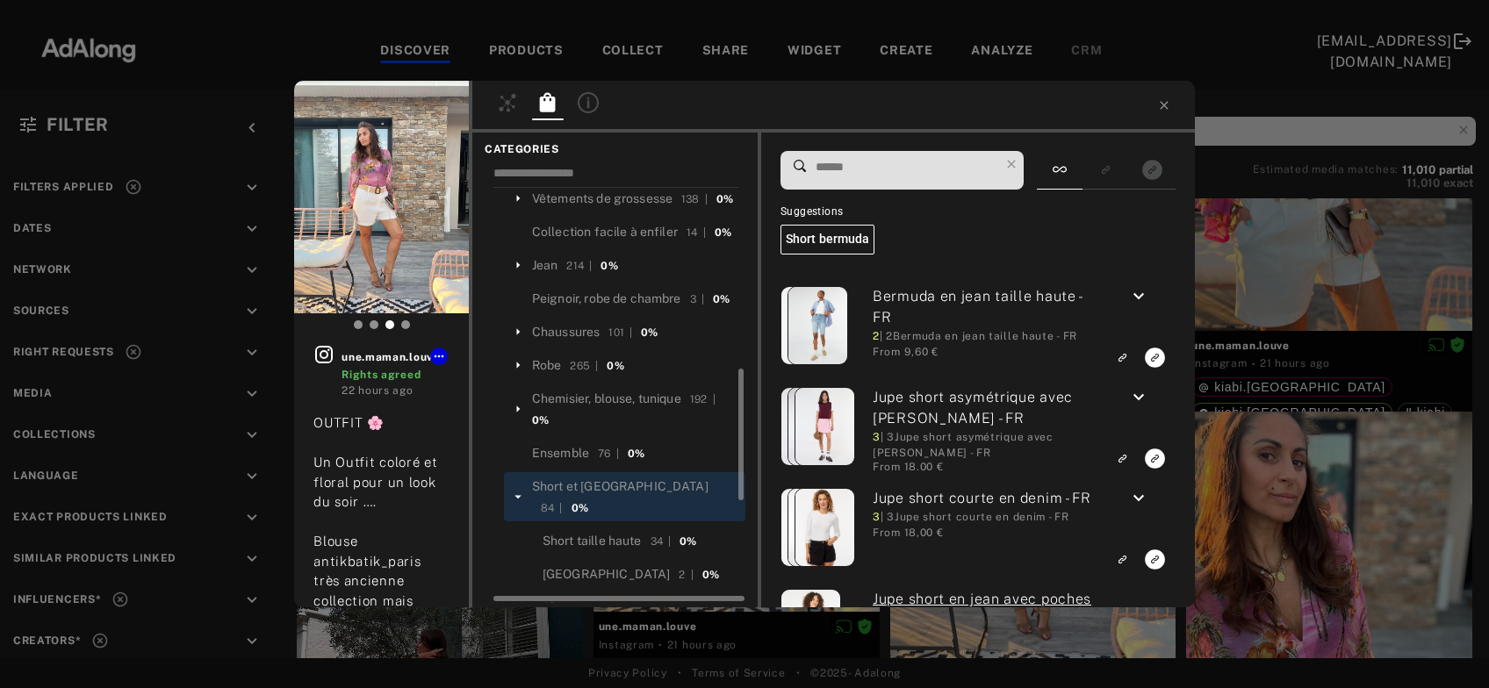
click at [863, 162] on input at bounding box center [906, 167] width 185 height 24
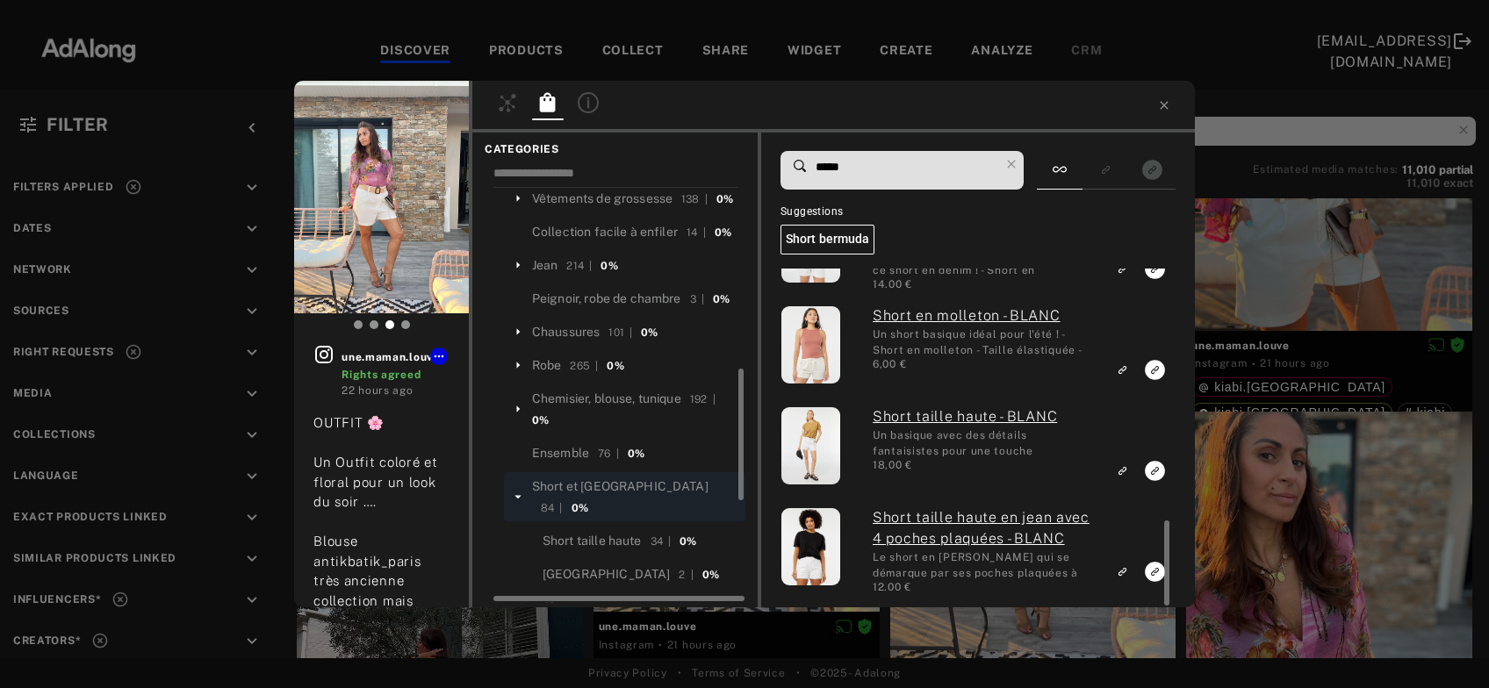
drag, startPoint x: 871, startPoint y: 166, endPoint x: 772, endPoint y: 176, distance: 98.8
click at [814, 176] on input "*****" at bounding box center [906, 167] width 185 height 24
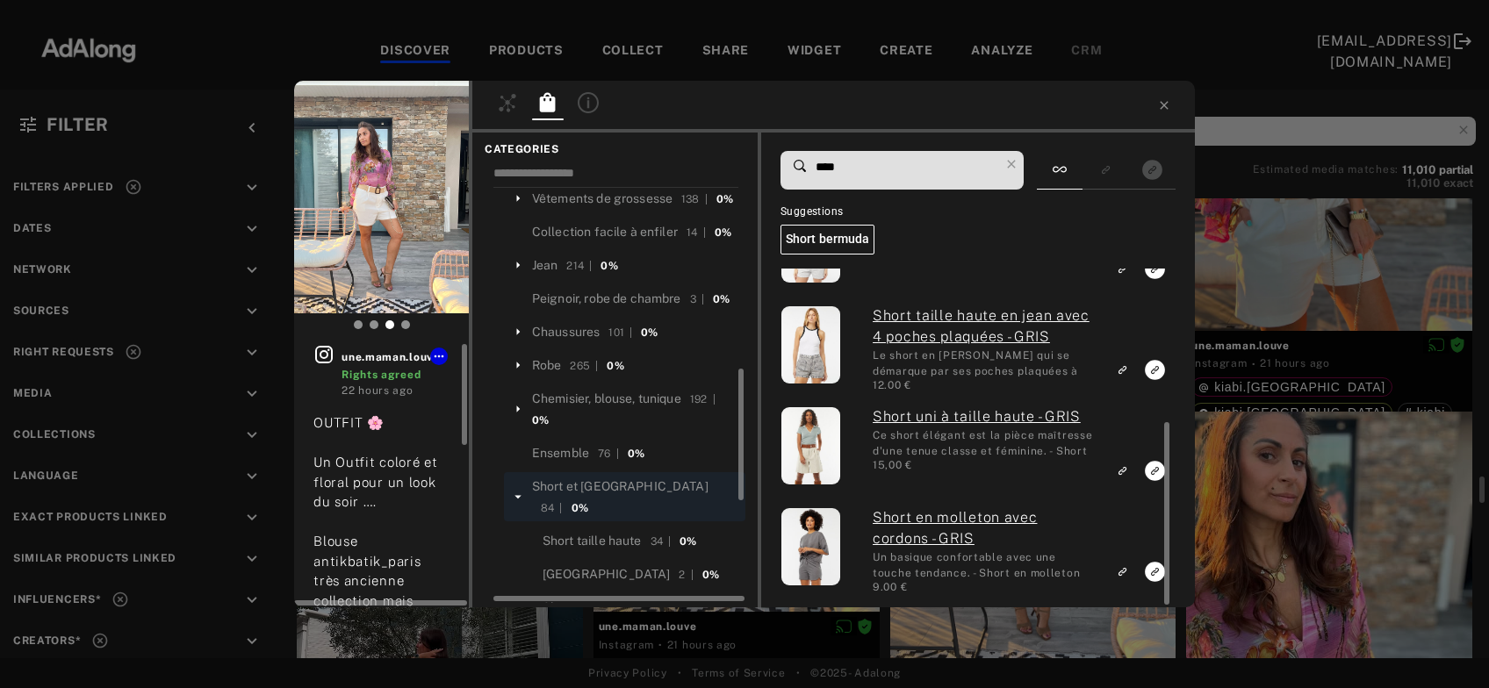
click at [324, 361] on icon at bounding box center [323, 354] width 21 height 21
drag, startPoint x: 899, startPoint y: 173, endPoint x: 778, endPoint y: 175, distance: 121.2
click at [814, 175] on input "****" at bounding box center [906, 167] width 185 height 24
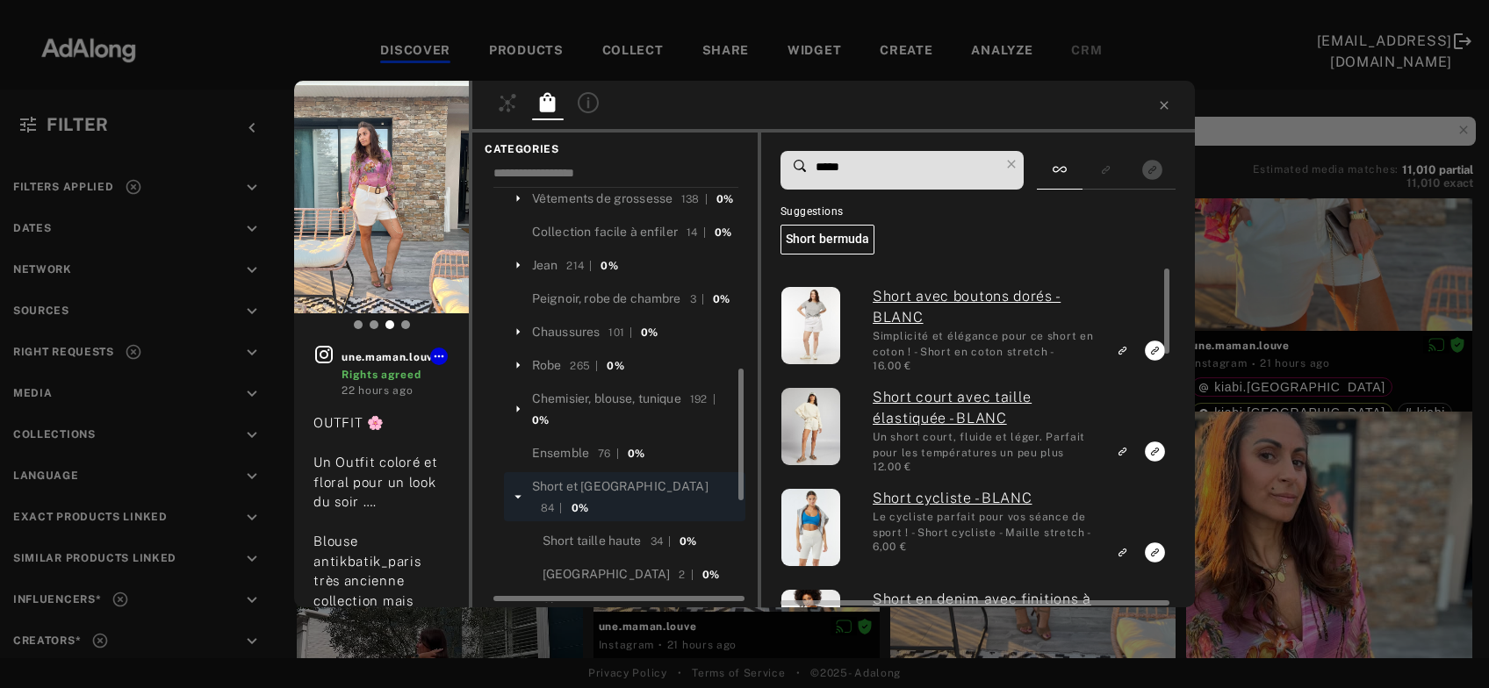
type input "*****"
click at [1151, 351] on icon "Link to exact product" at bounding box center [1155, 351] width 20 height 20
click at [1024, 163] on icon at bounding box center [1011, 164] width 25 height 25
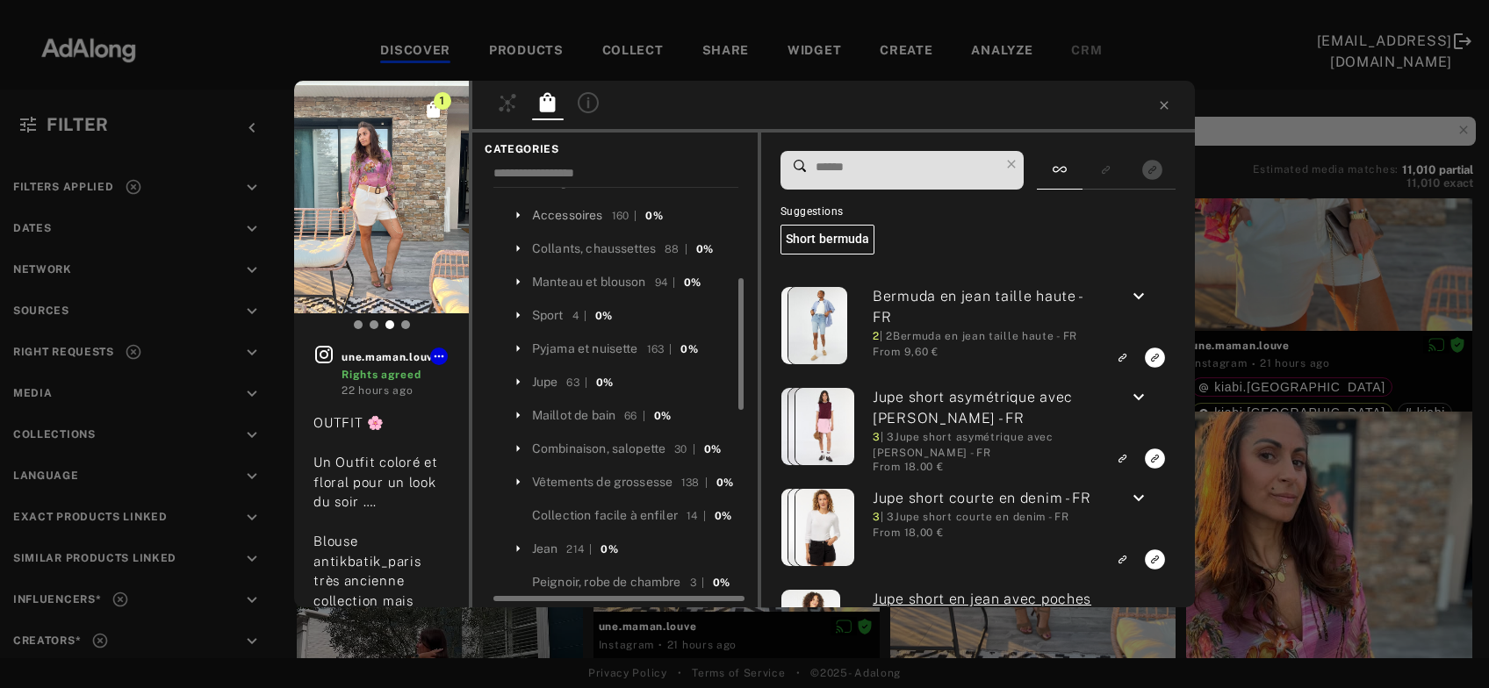
click at [573, 206] on div "Accessoires" at bounding box center [567, 215] width 71 height 18
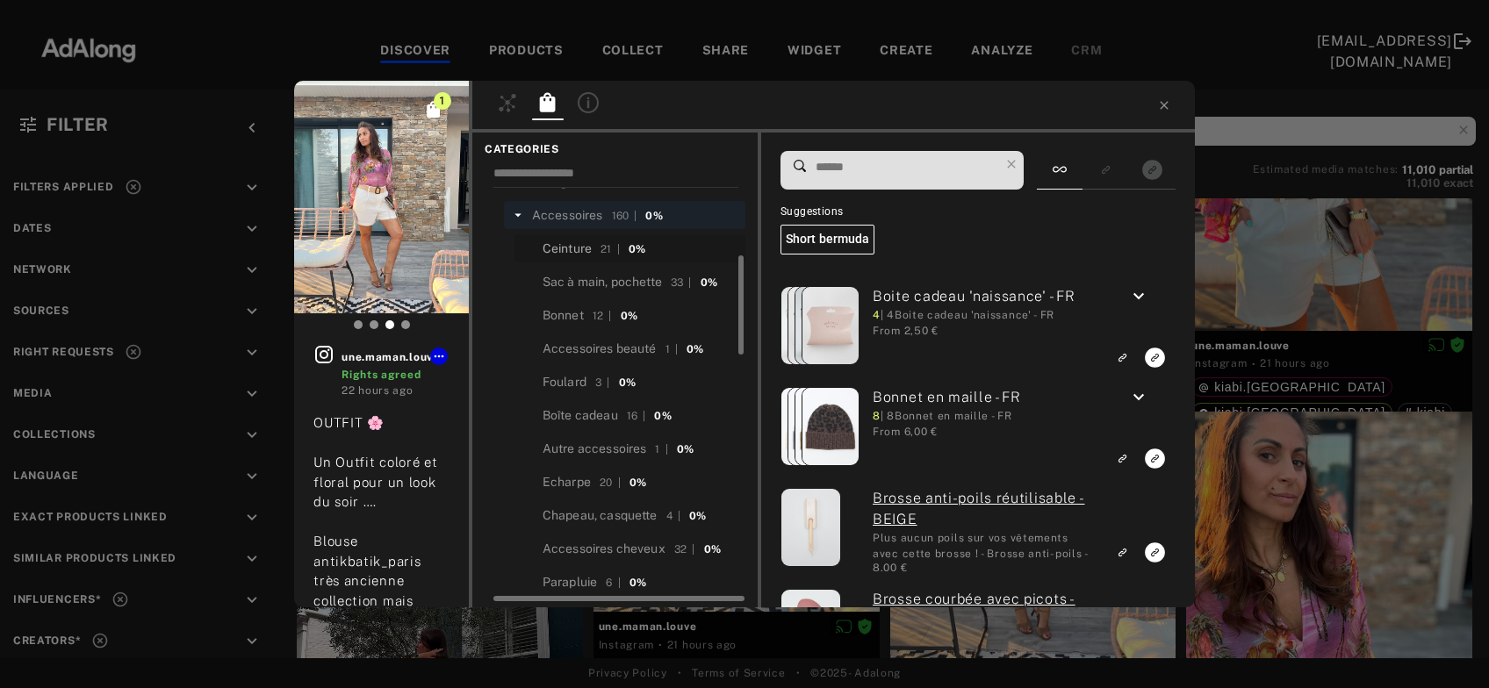
click at [577, 244] on div "Ceinture" at bounding box center [566, 249] width 49 height 18
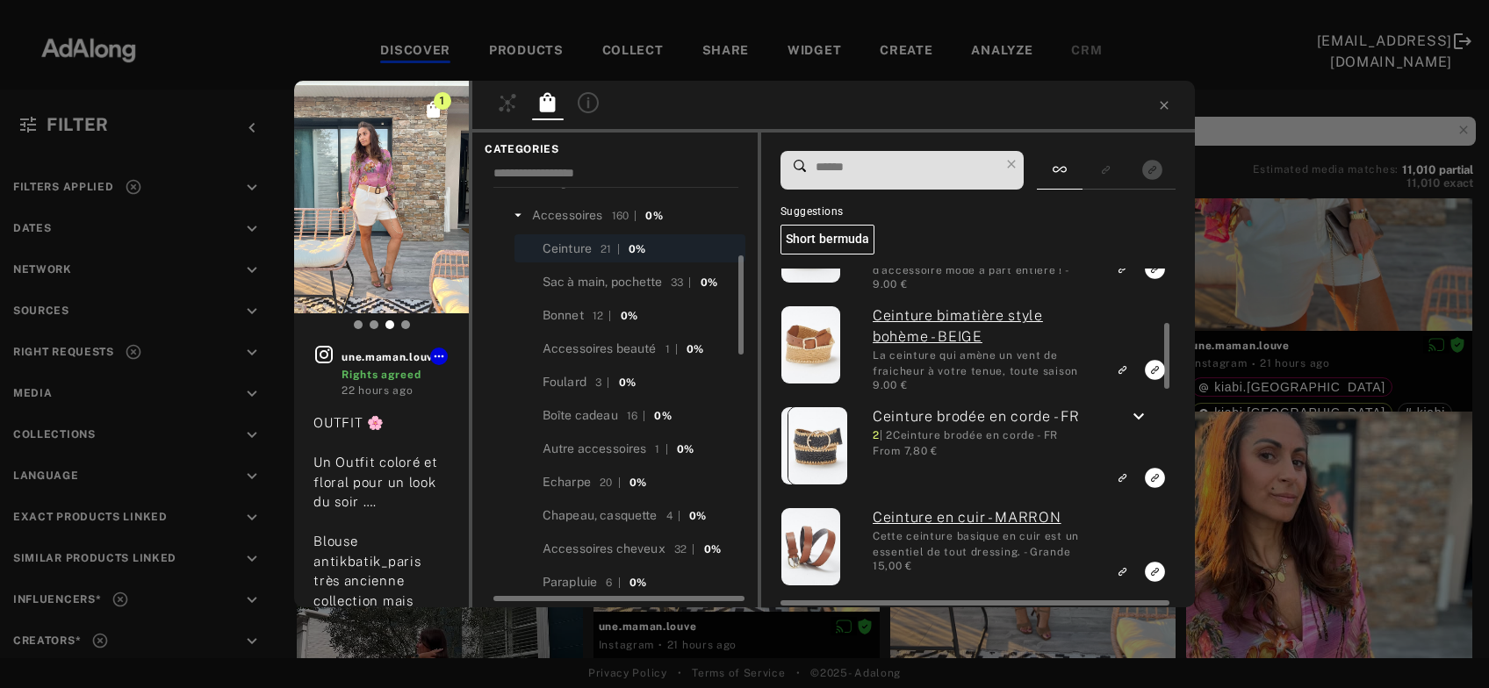
click at [1143, 412] on icon "keyboard_arrow_down" at bounding box center [1138, 416] width 21 height 21
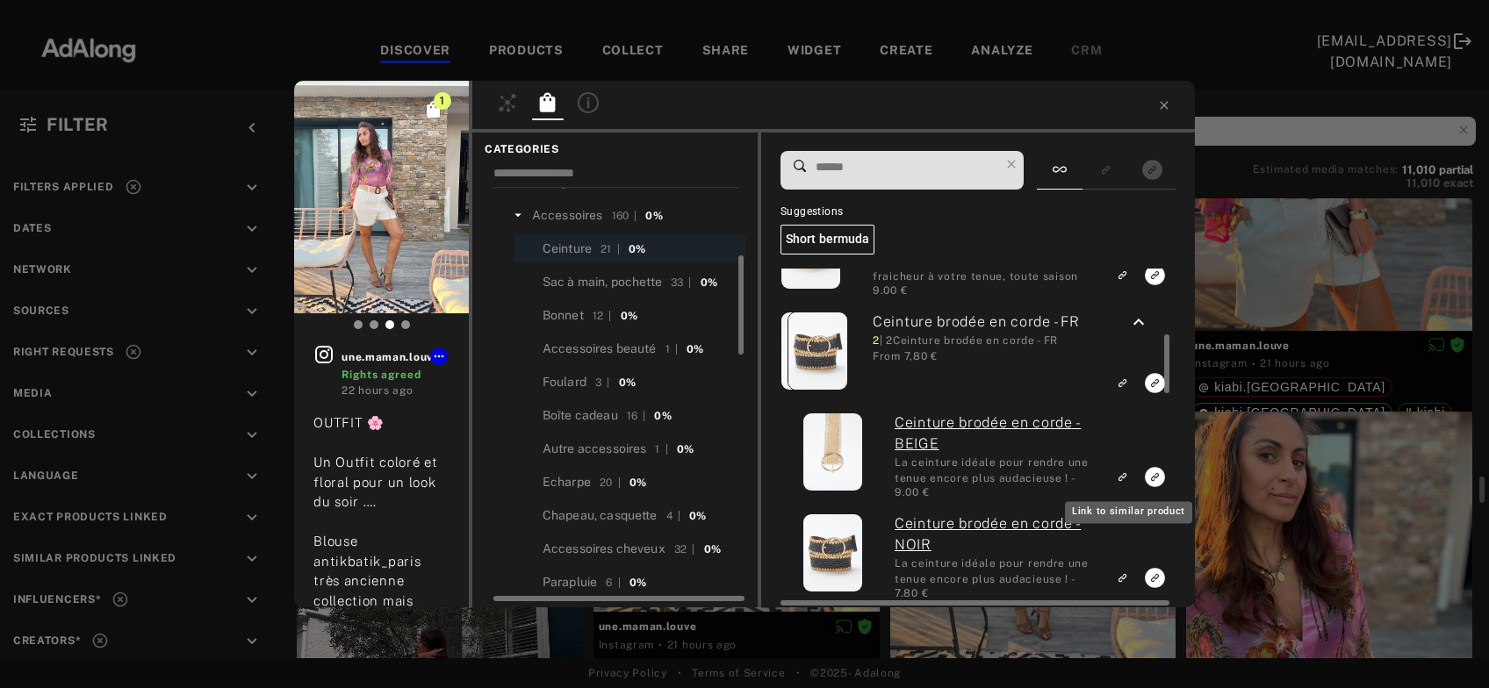
click at [1124, 475] on icon "Link to similar product" at bounding box center [1122, 476] width 12 height 11
click at [1418, 227] on div "1 une.maman.louve Rights agreed 22 hours ago OUTFIT 🌸 Un Outfit coloré et flora…" at bounding box center [744, 344] width 1489 height 688
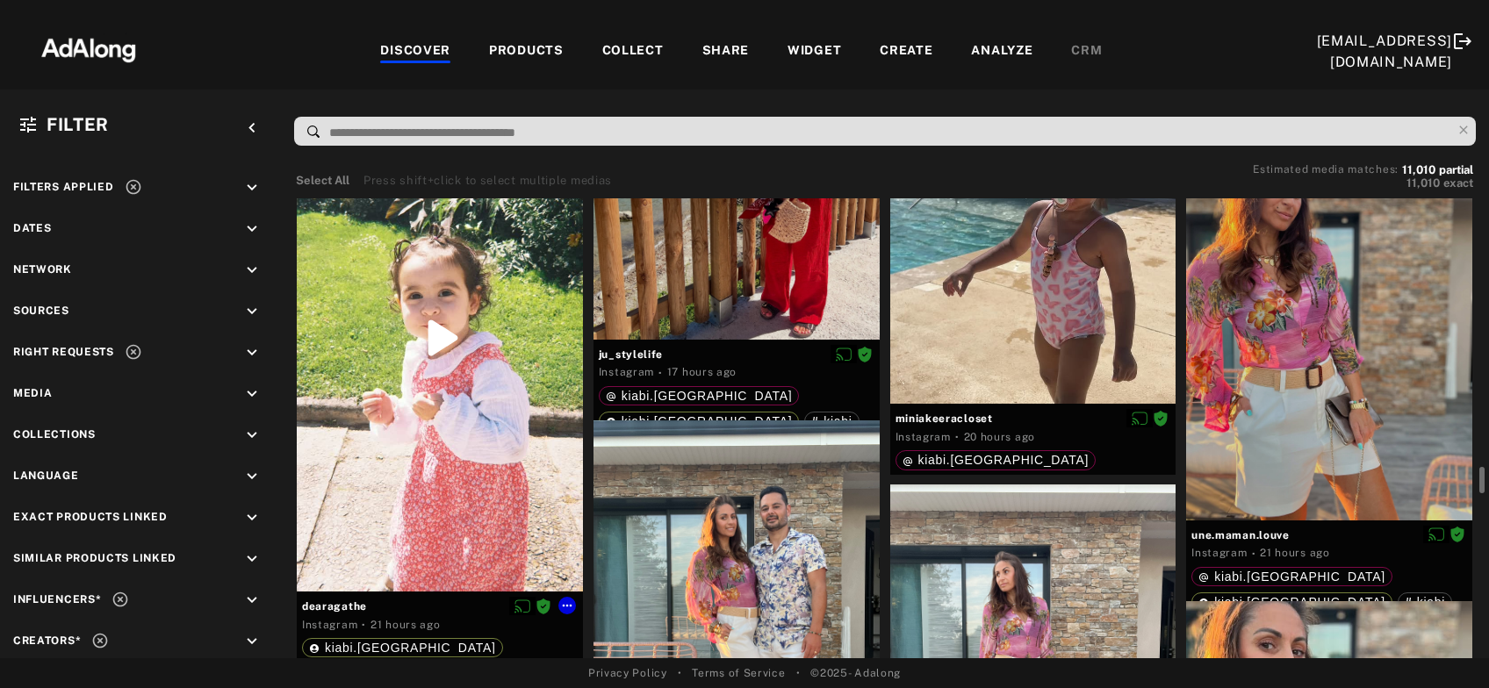
click at [438, 423] on div at bounding box center [440, 337] width 286 height 507
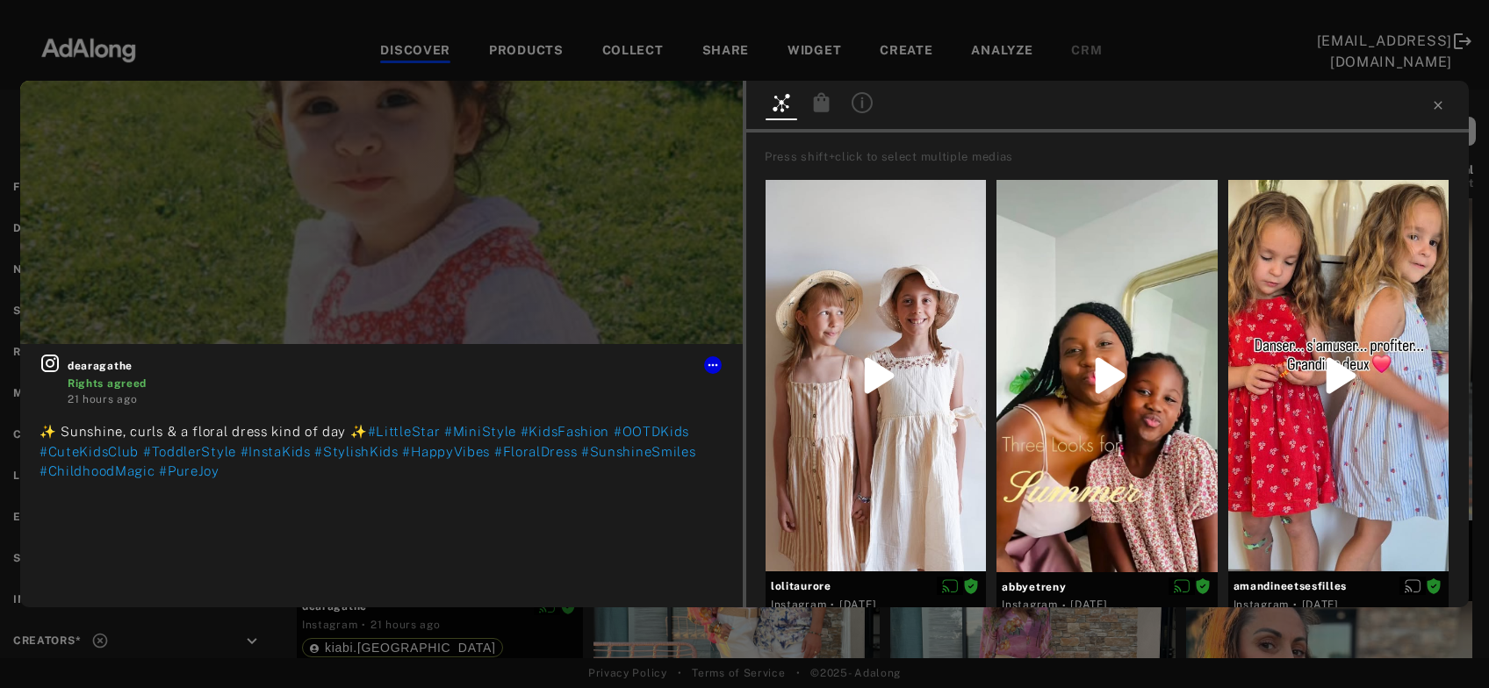
click at [824, 104] on icon at bounding box center [822, 101] width 16 height 19
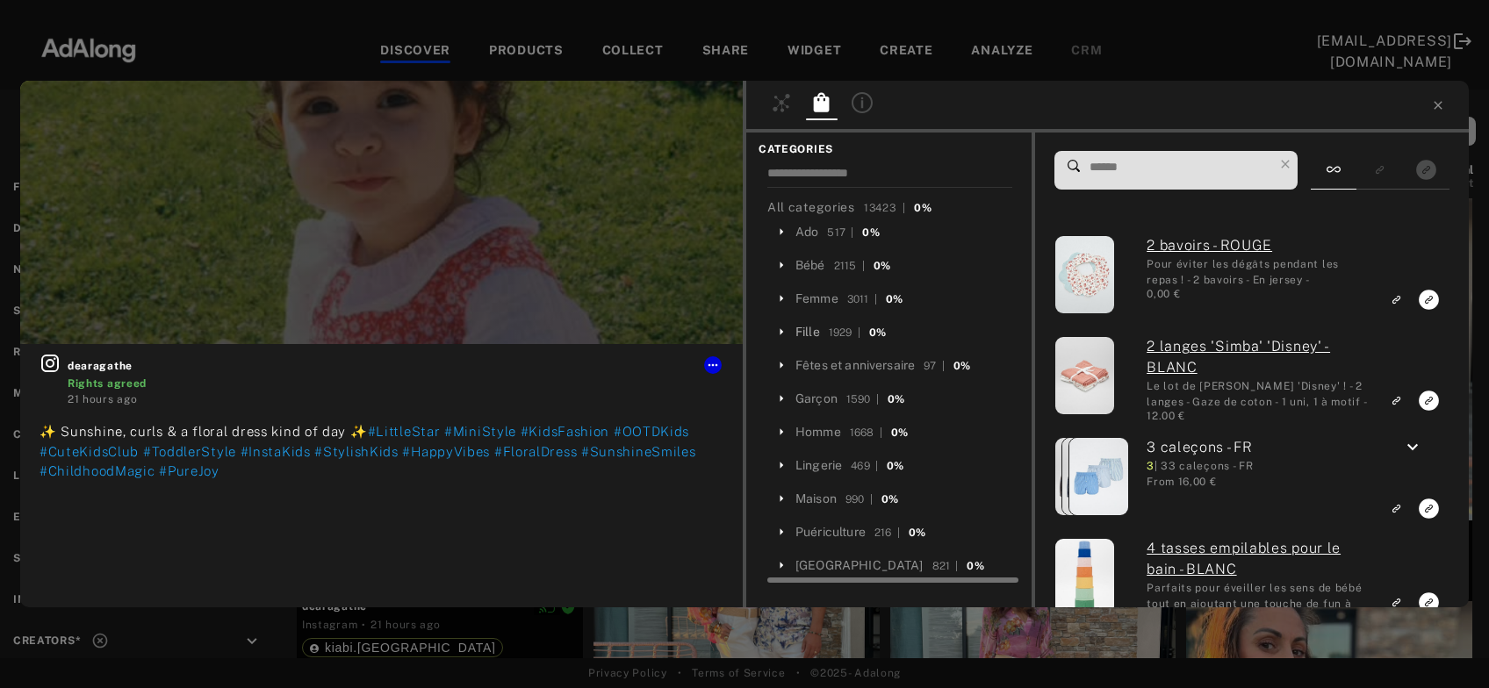
click at [803, 333] on div "Fille" at bounding box center [807, 332] width 25 height 18
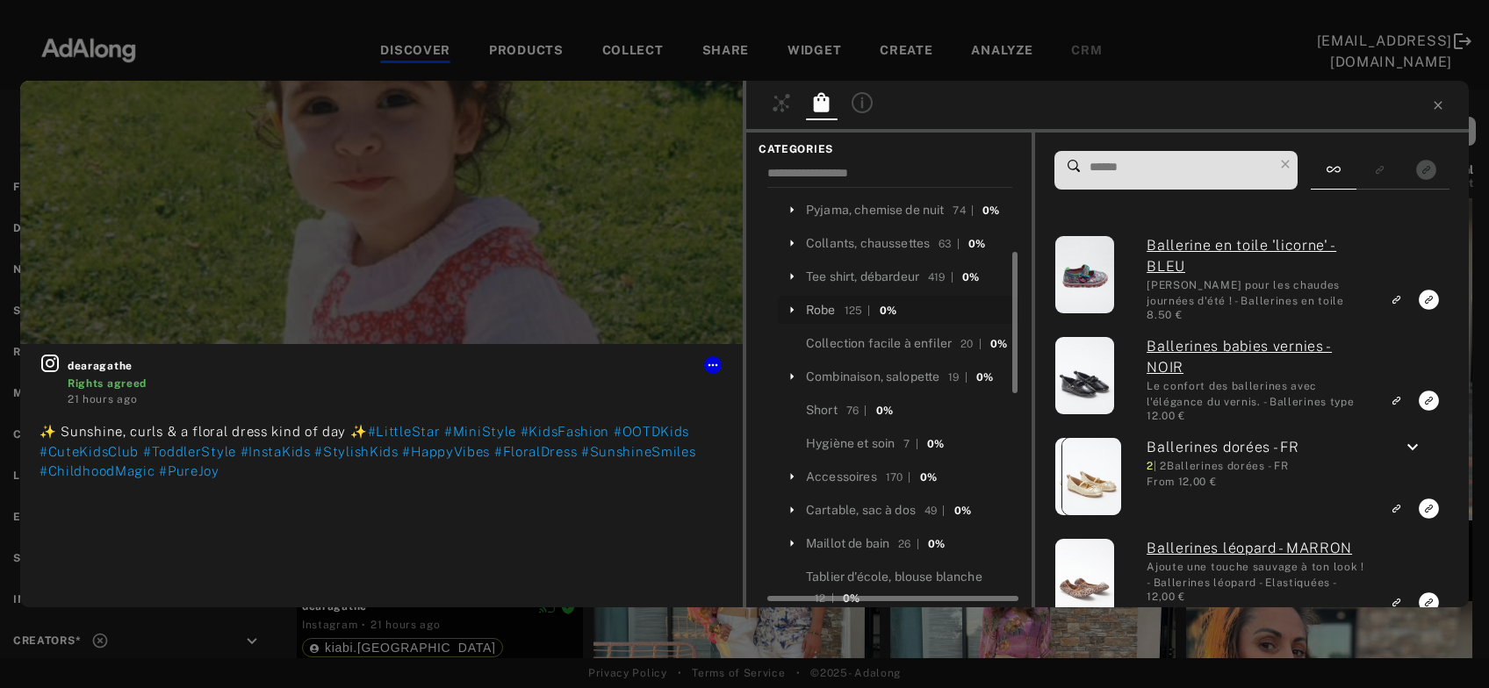
click at [824, 305] on div "Robe" at bounding box center [821, 310] width 30 height 18
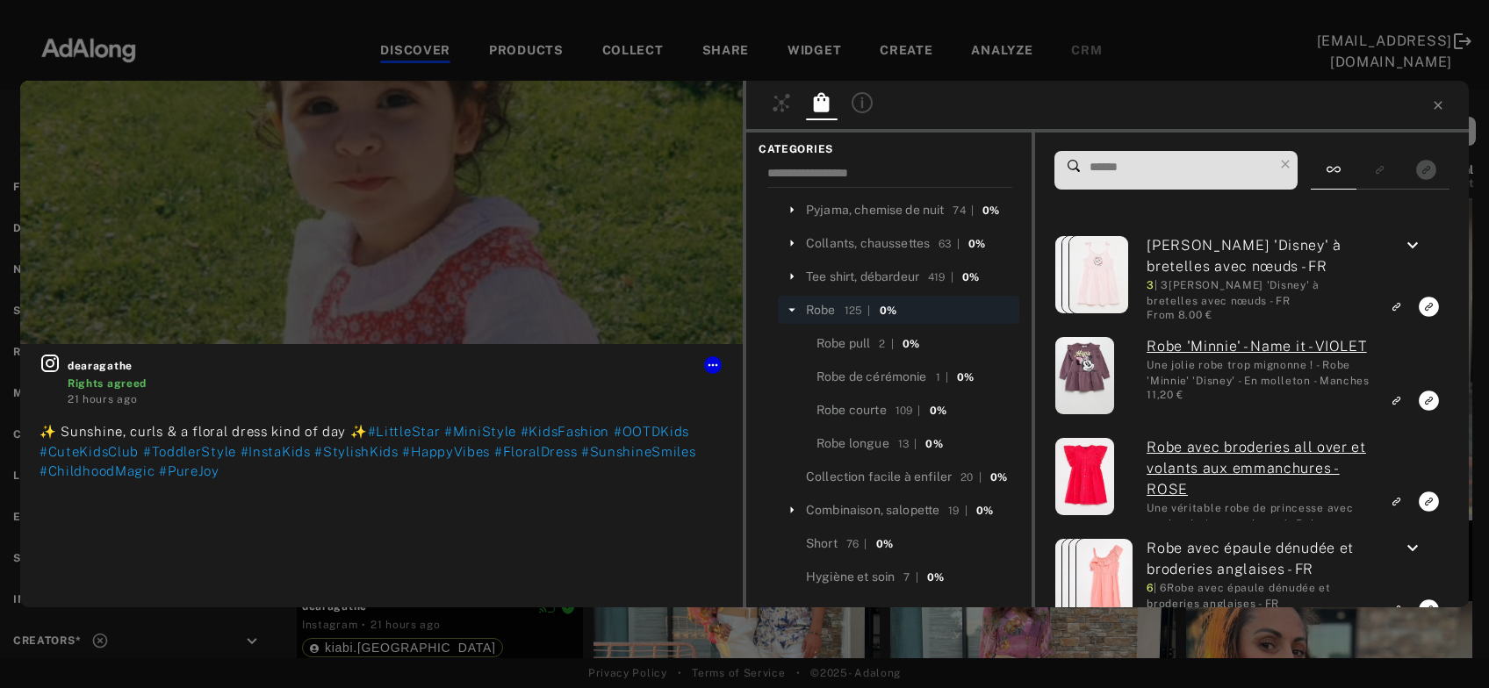
click at [1152, 168] on input at bounding box center [1180, 167] width 185 height 24
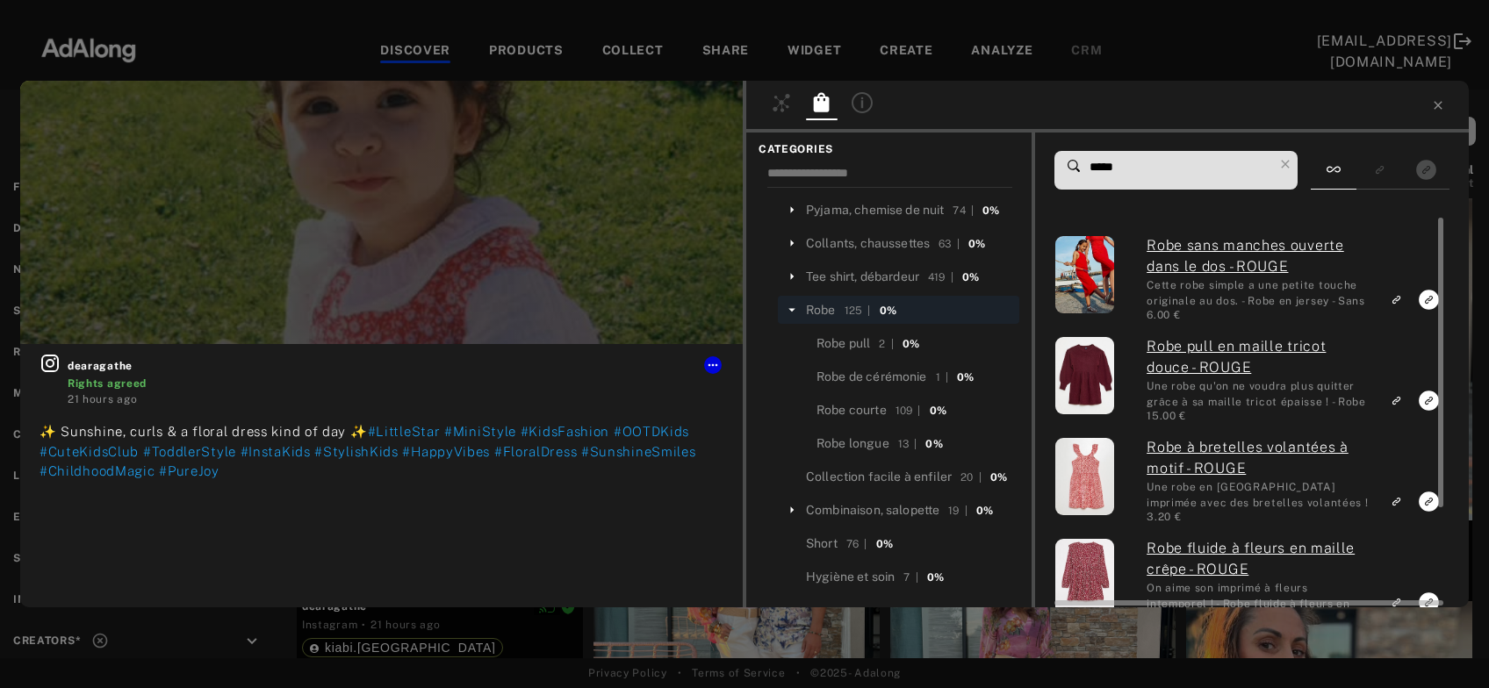
type input "*****"
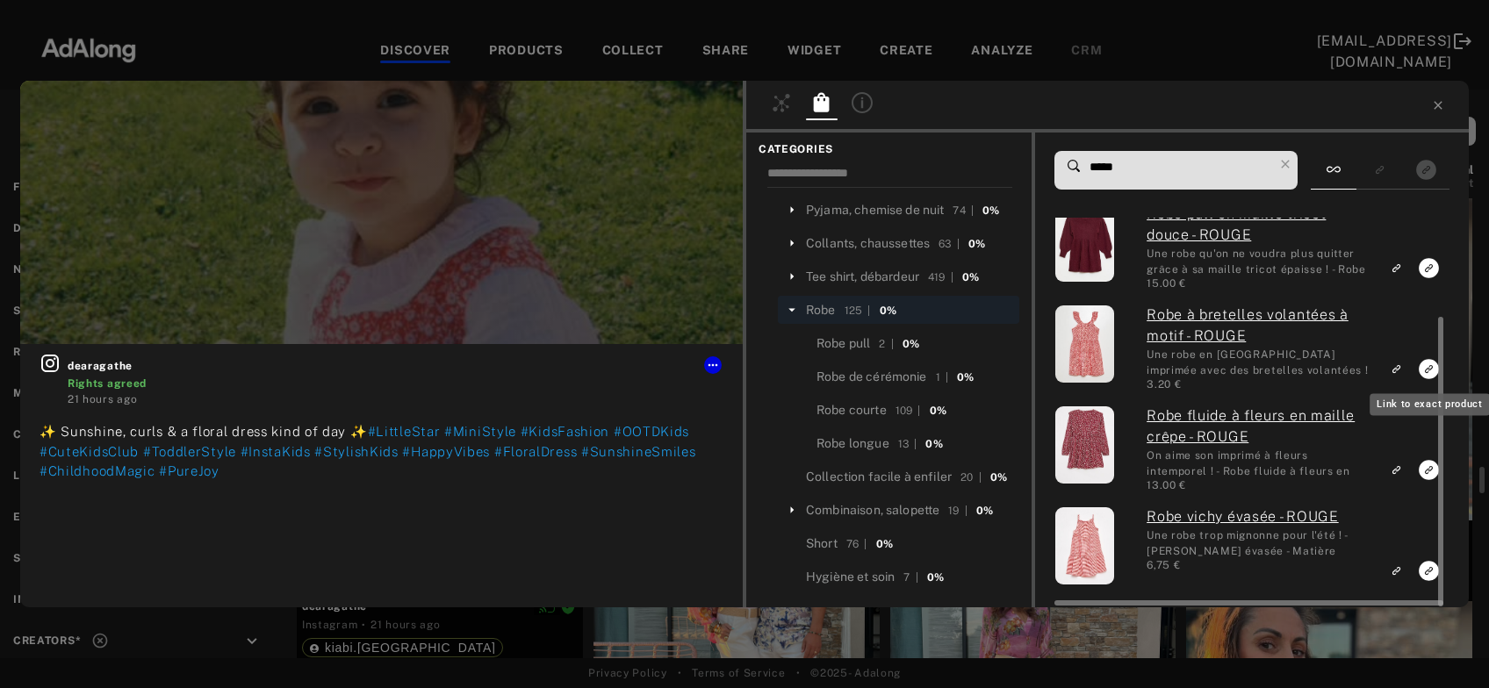
click at [1422, 177] on icon "Link to exact product" at bounding box center [1429, 167] width 20 height 20
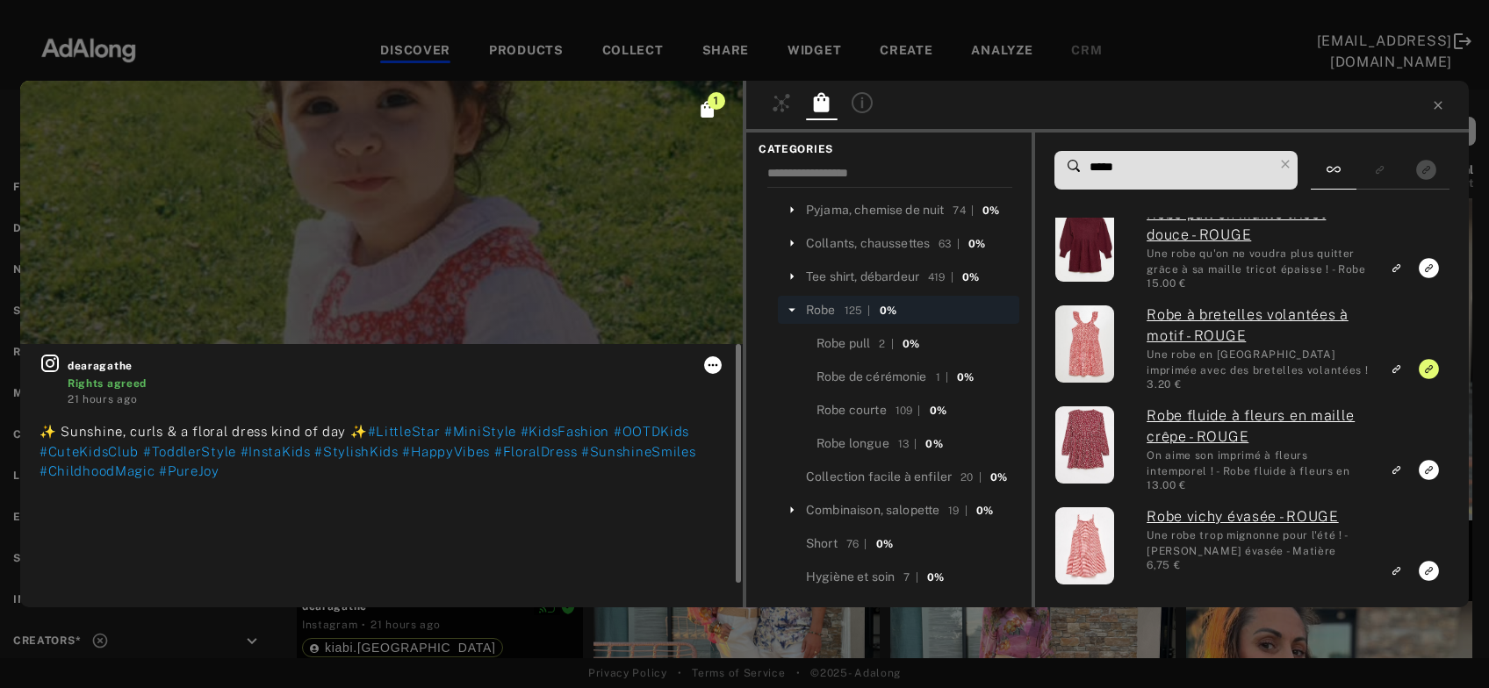
click at [711, 372] on button at bounding box center [713, 365] width 18 height 18
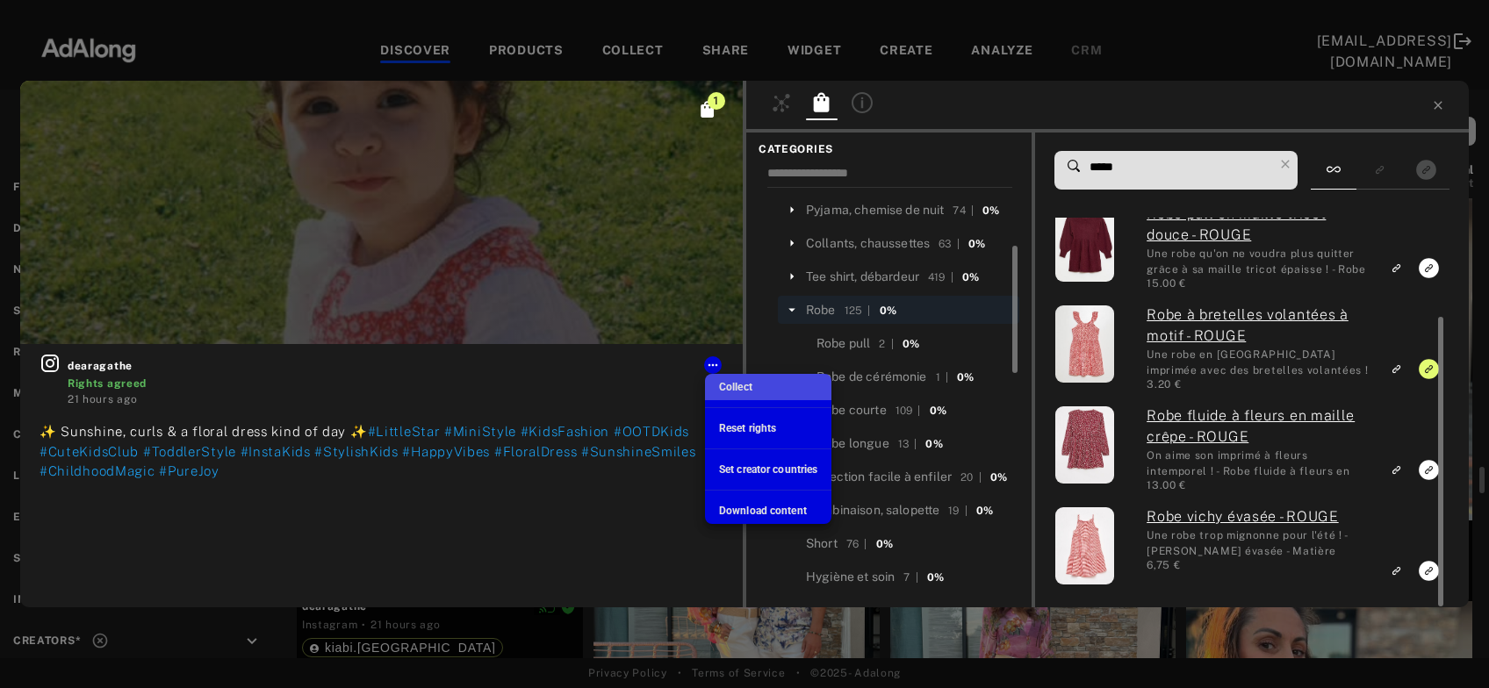
click at [722, 386] on span "Collect" at bounding box center [735, 387] width 33 height 12
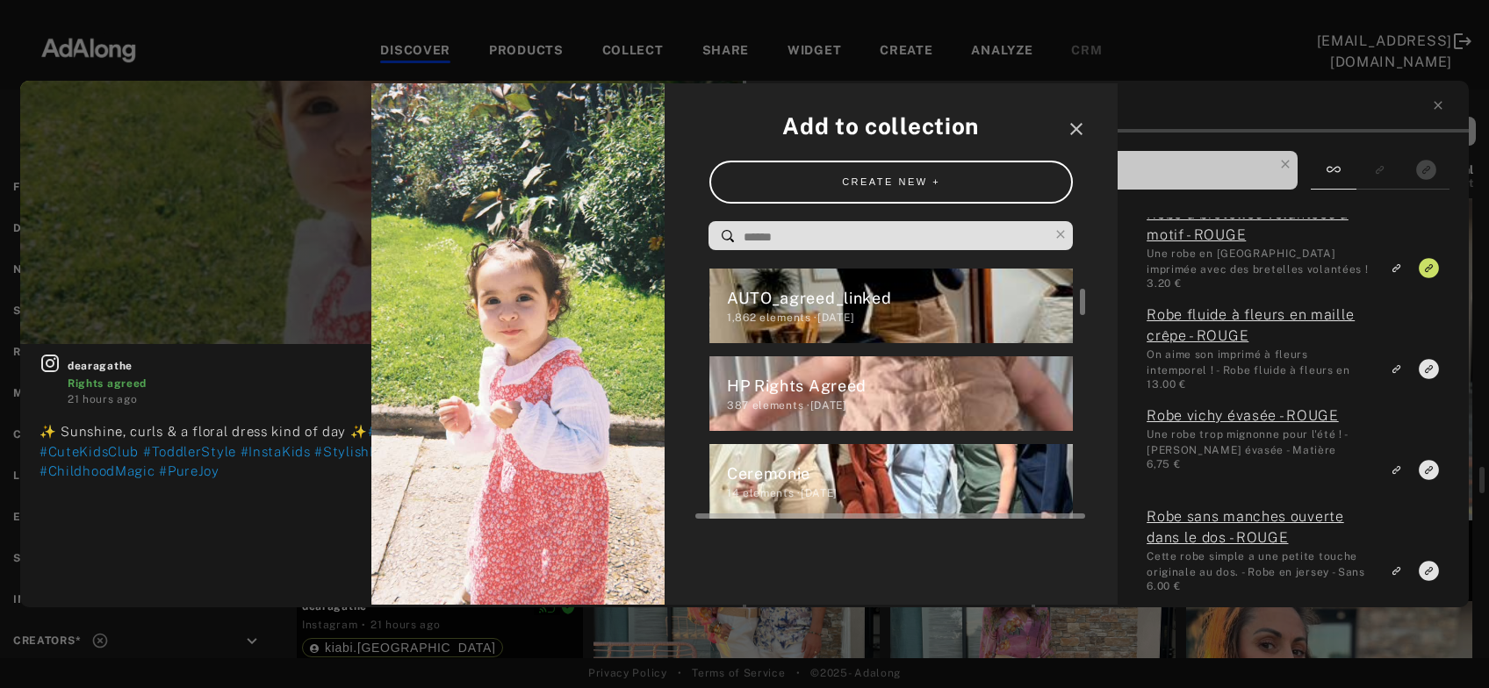
click at [746, 396] on div "HP Rights Agreed" at bounding box center [900, 386] width 347 height 24
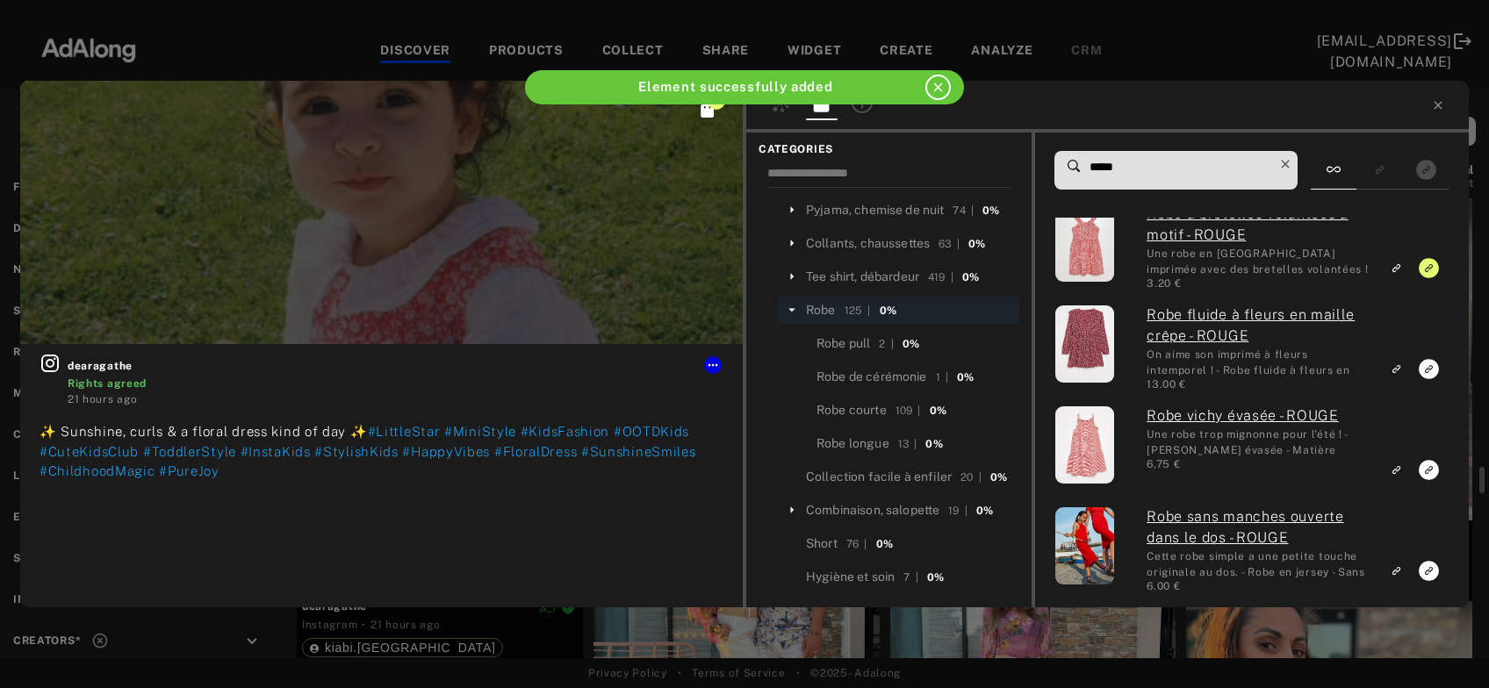
click at [1290, 162] on icon at bounding box center [1285, 164] width 25 height 25
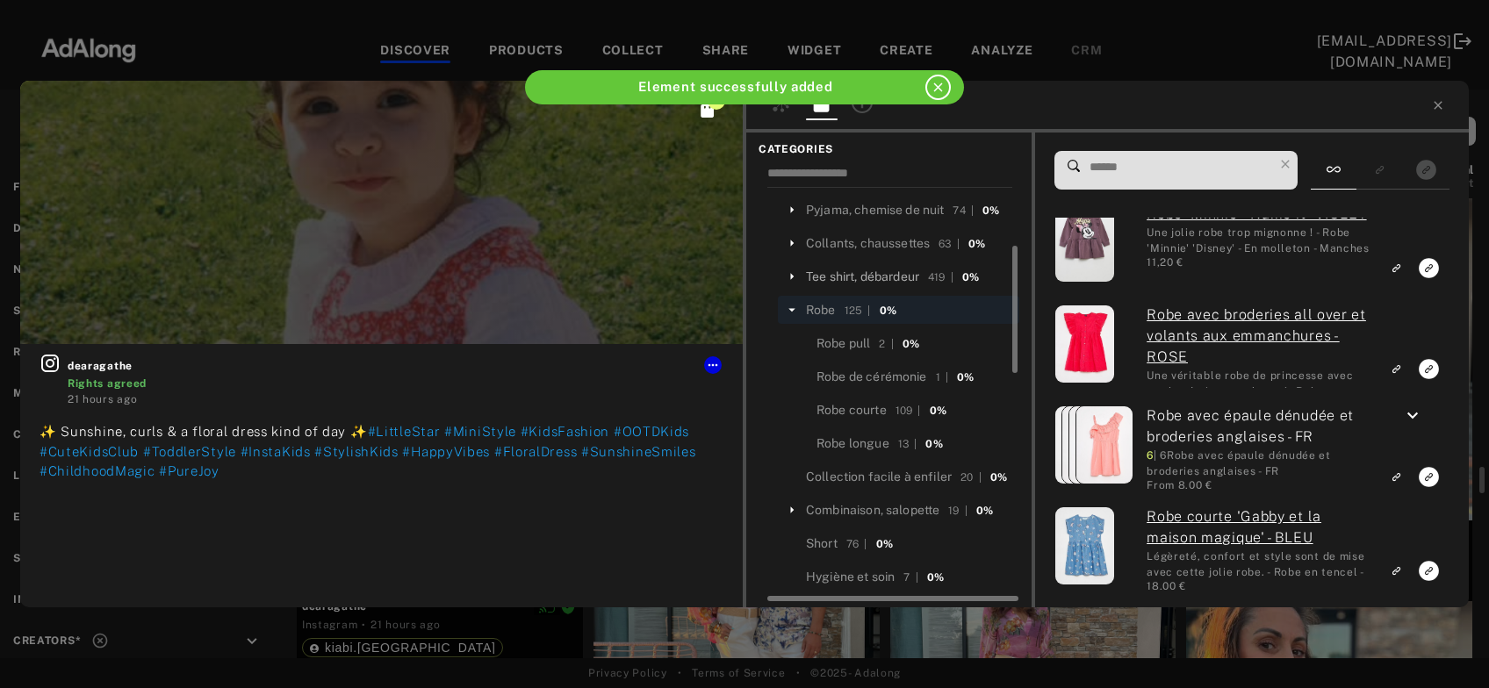
click at [895, 268] on div "Tee shirt, débardeur" at bounding box center [862, 277] width 113 height 18
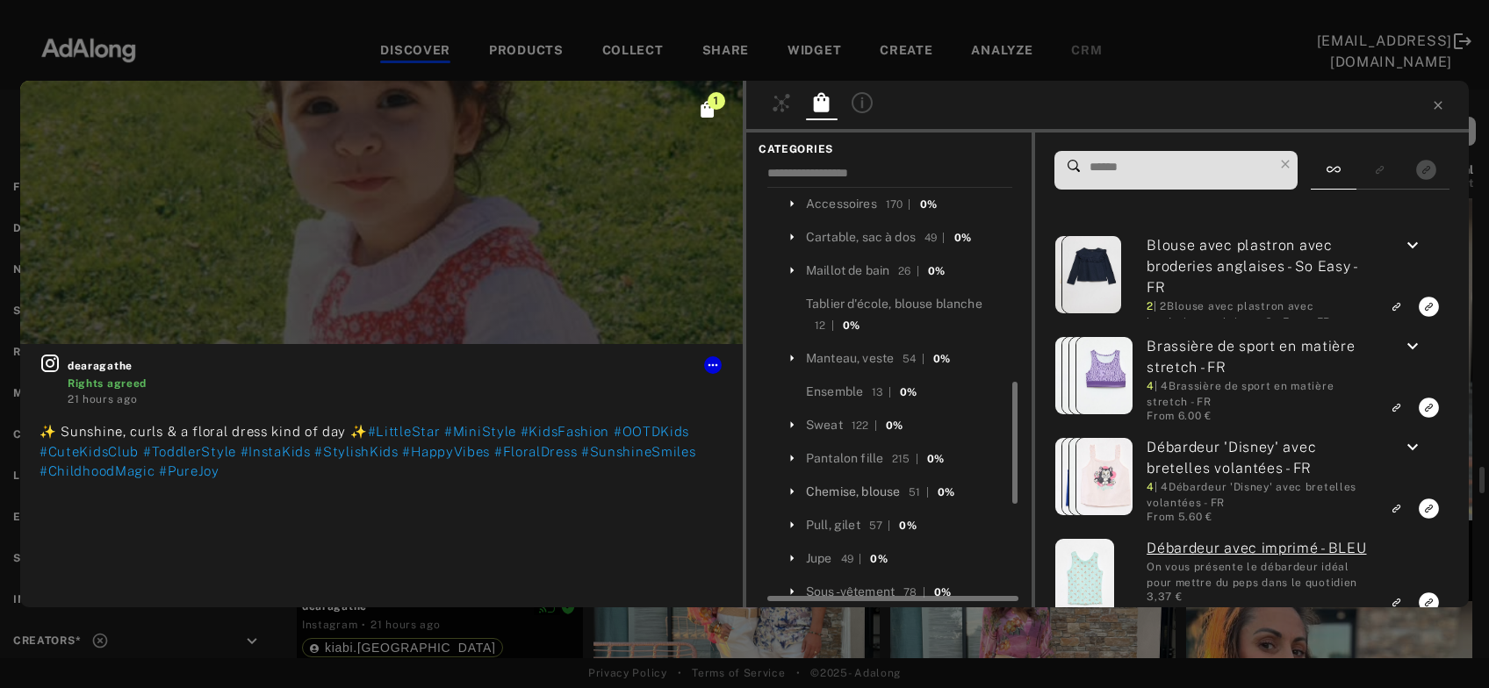
click at [859, 487] on div "Chemise, blouse" at bounding box center [853, 492] width 94 height 18
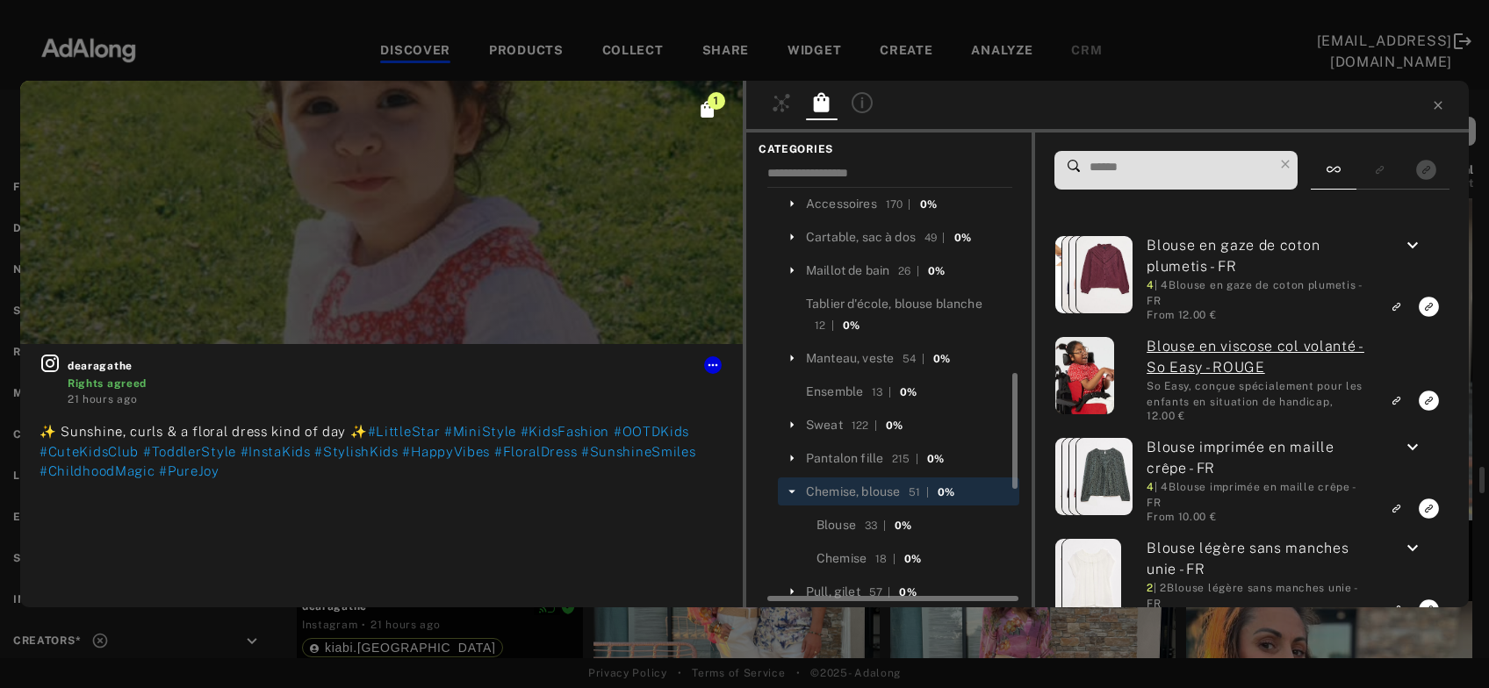
click at [1123, 169] on input at bounding box center [1180, 167] width 185 height 24
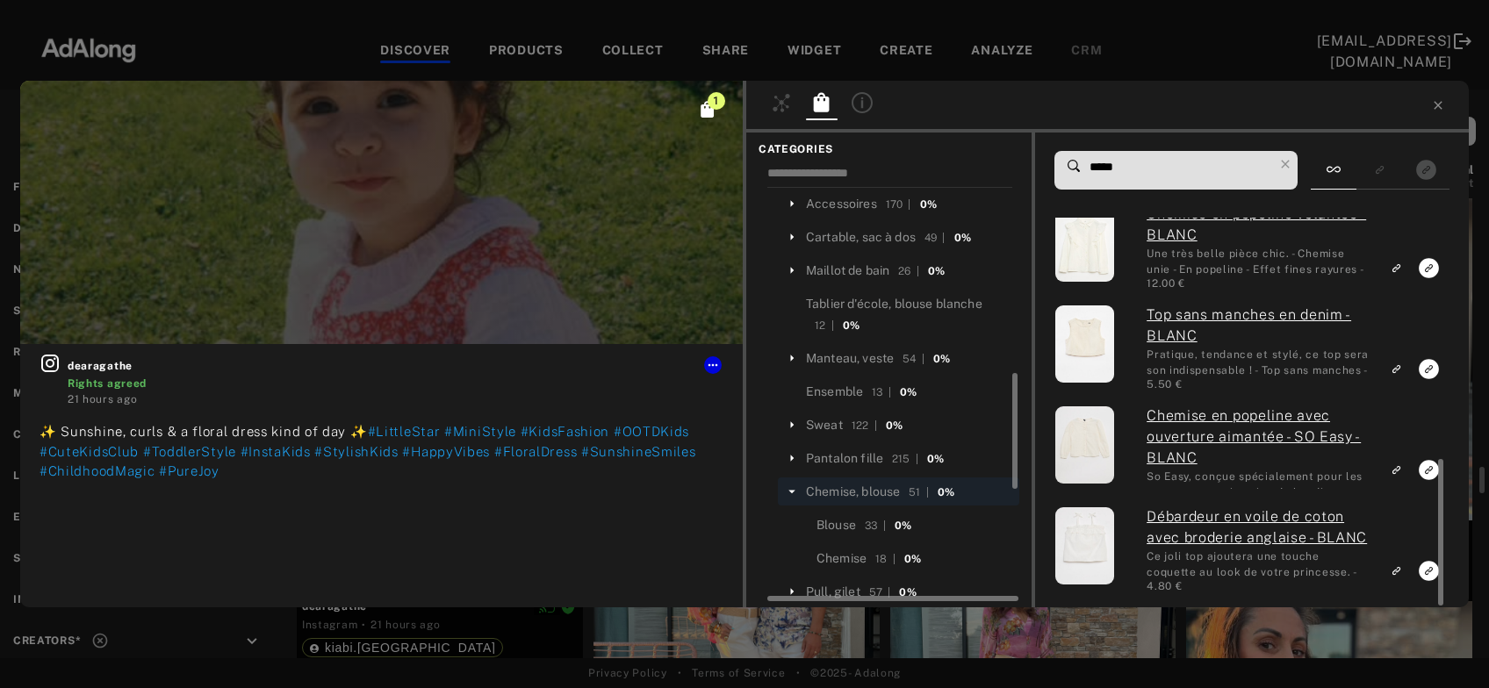
drag, startPoint x: 1132, startPoint y: 162, endPoint x: 1029, endPoint y: 171, distance: 104.0
click at [1088, 171] on input "*****" at bounding box center [1180, 167] width 185 height 24
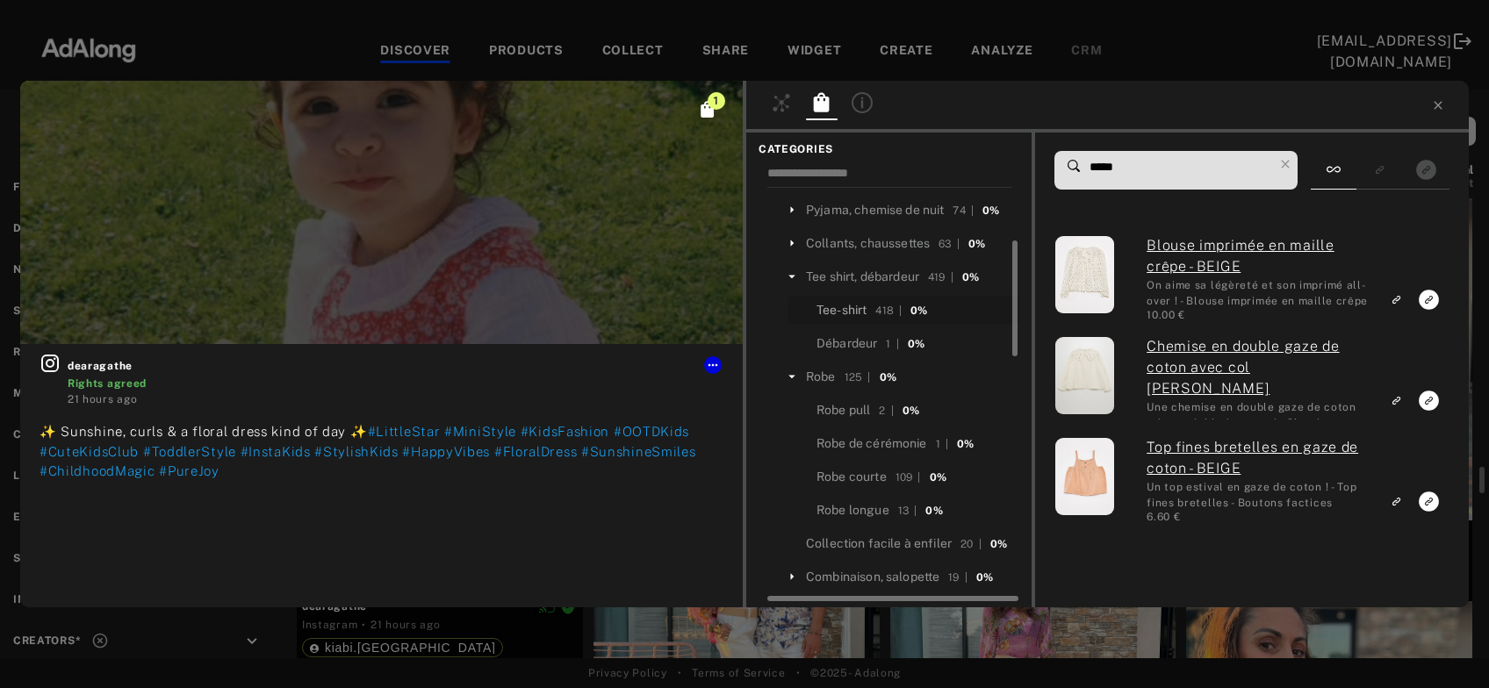
click at [842, 304] on div "Tee-shirt" at bounding box center [841, 310] width 50 height 18
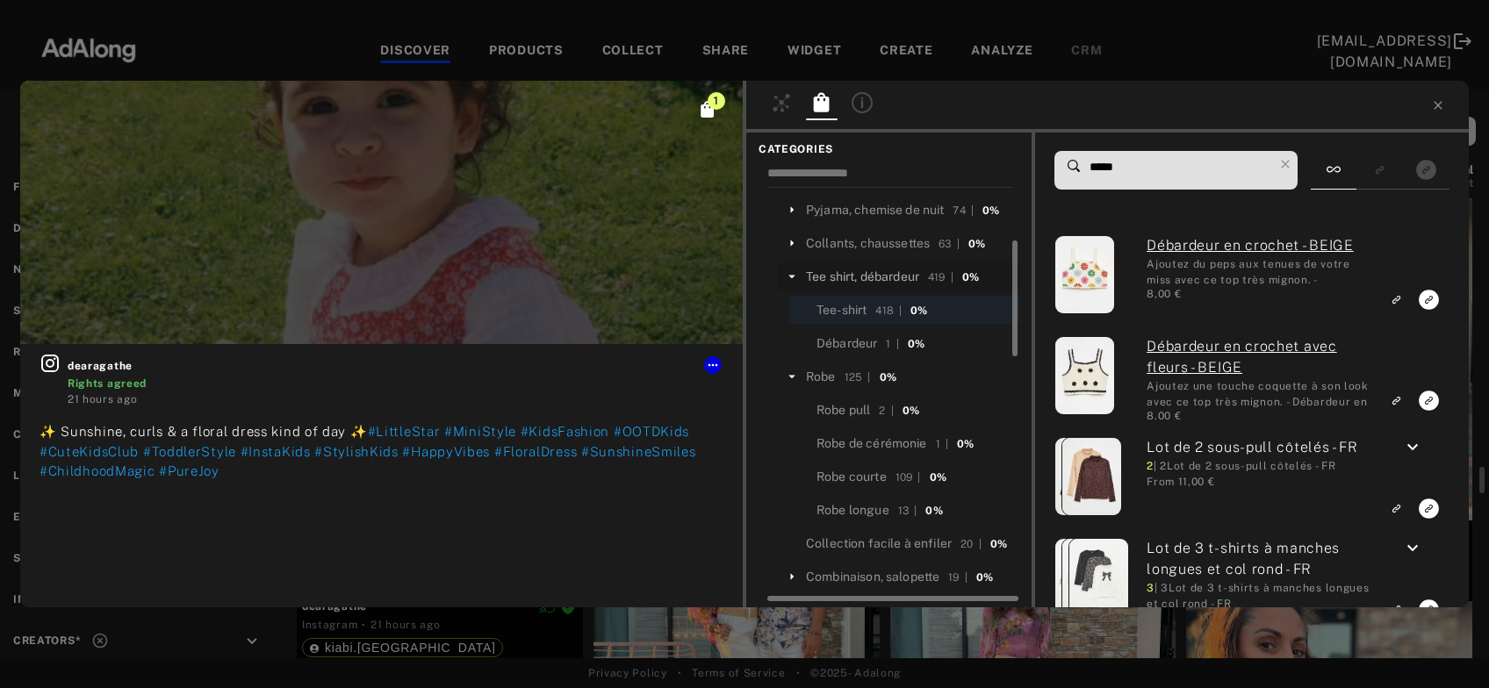
click at [851, 268] on div "Tee shirt, débardeur" at bounding box center [862, 277] width 113 height 18
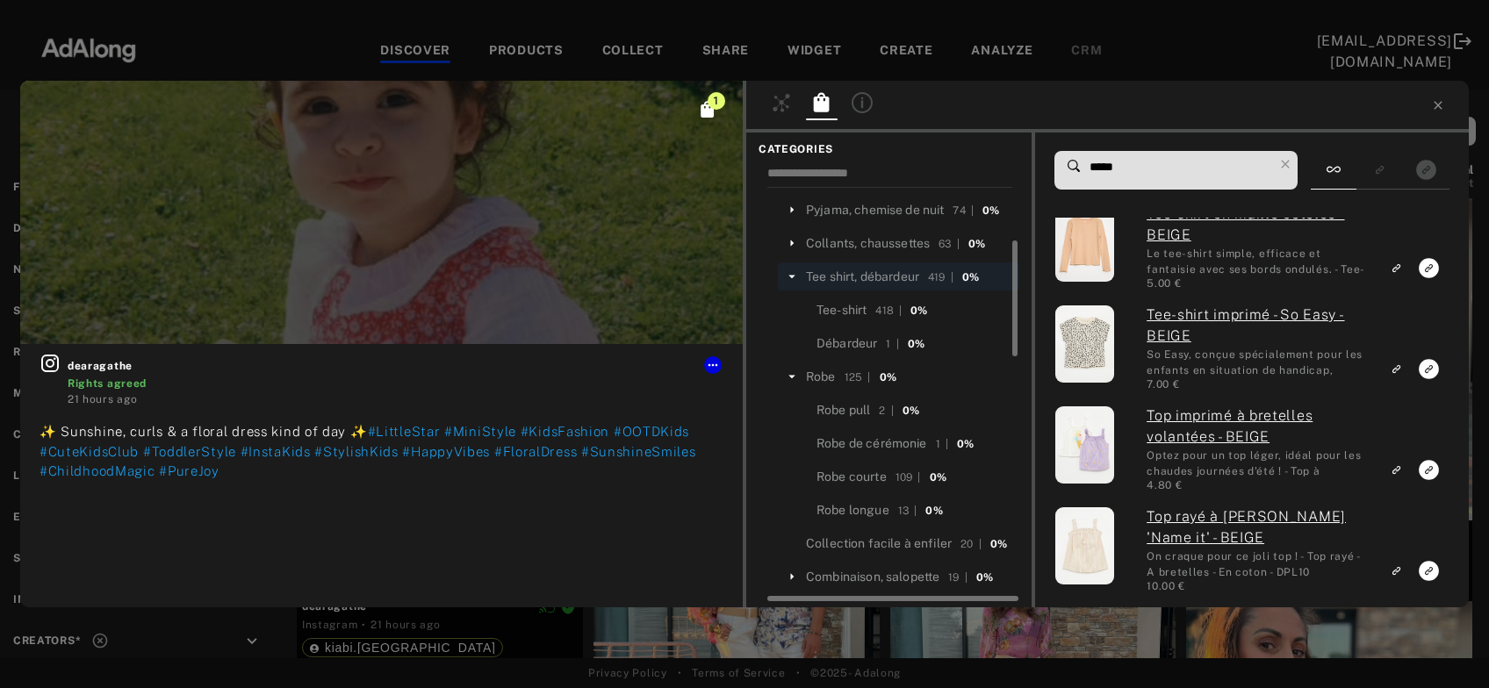
drag, startPoint x: 1146, startPoint y: 166, endPoint x: 1019, endPoint y: 165, distance: 127.3
click at [1088, 166] on input "*****" at bounding box center [1180, 167] width 185 height 24
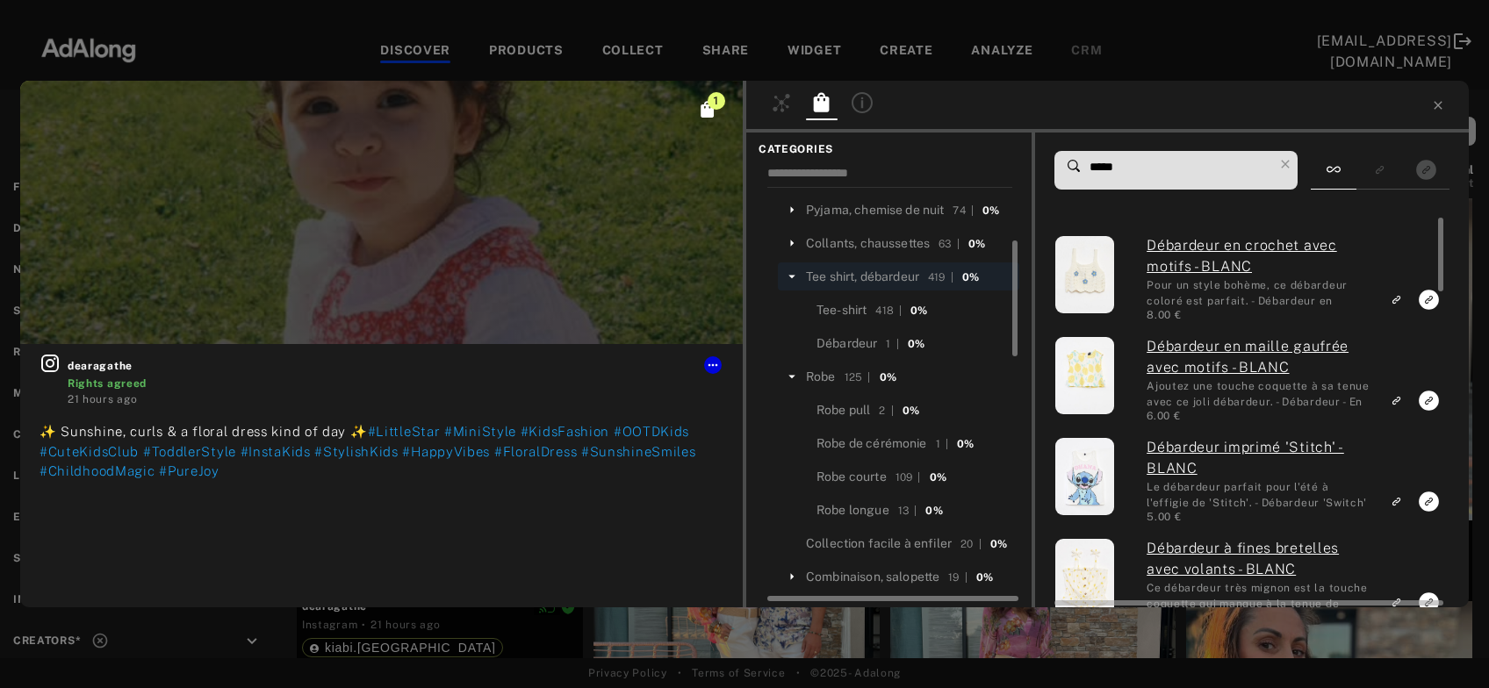
type input "*****"
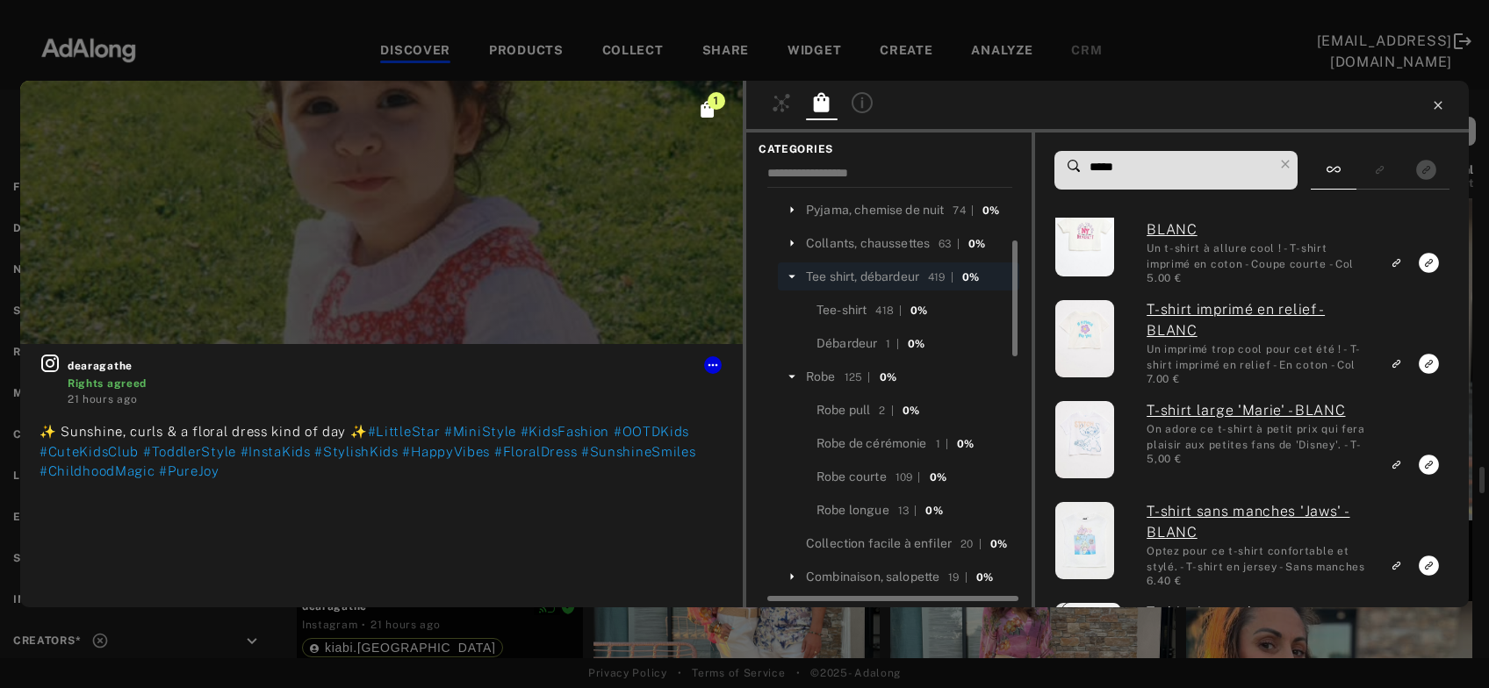
click at [1437, 105] on icon at bounding box center [1437, 105] width 8 height 8
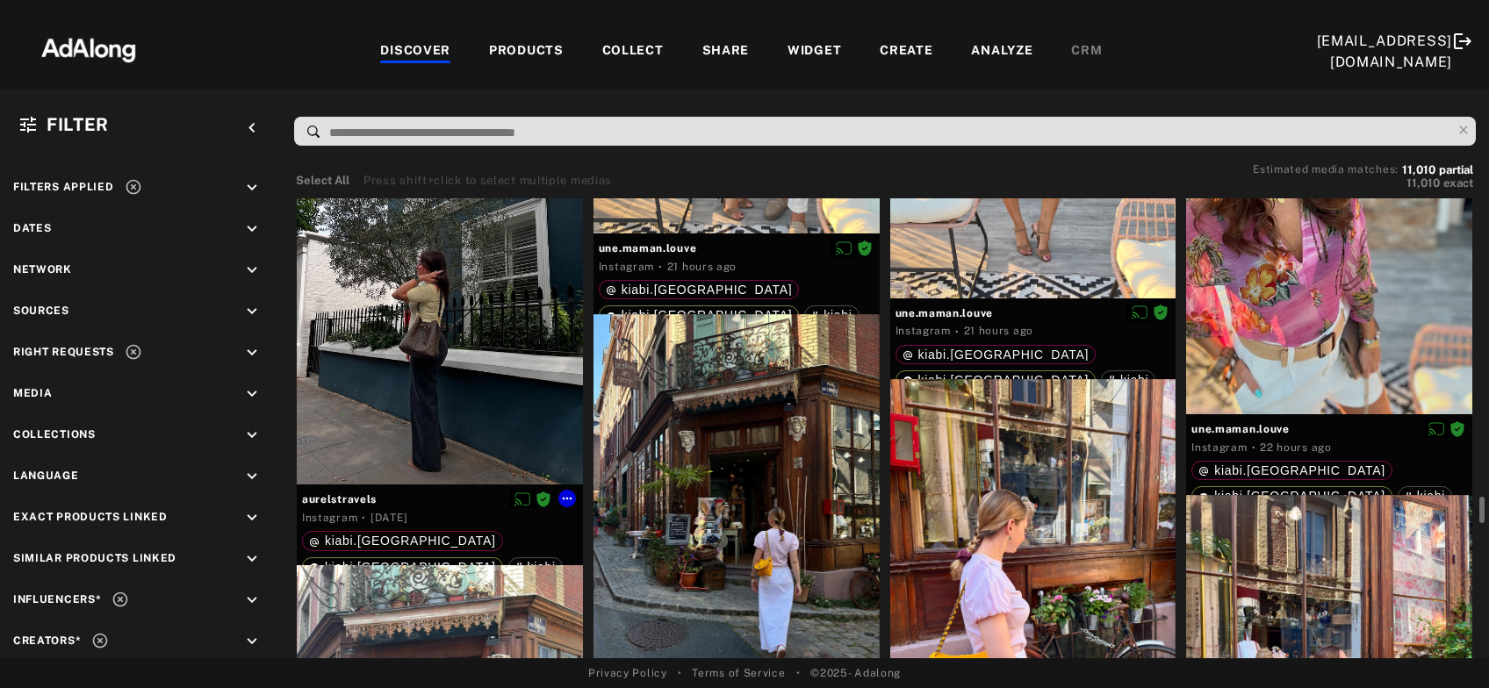
click at [468, 402] on div at bounding box center [440, 294] width 286 height 380
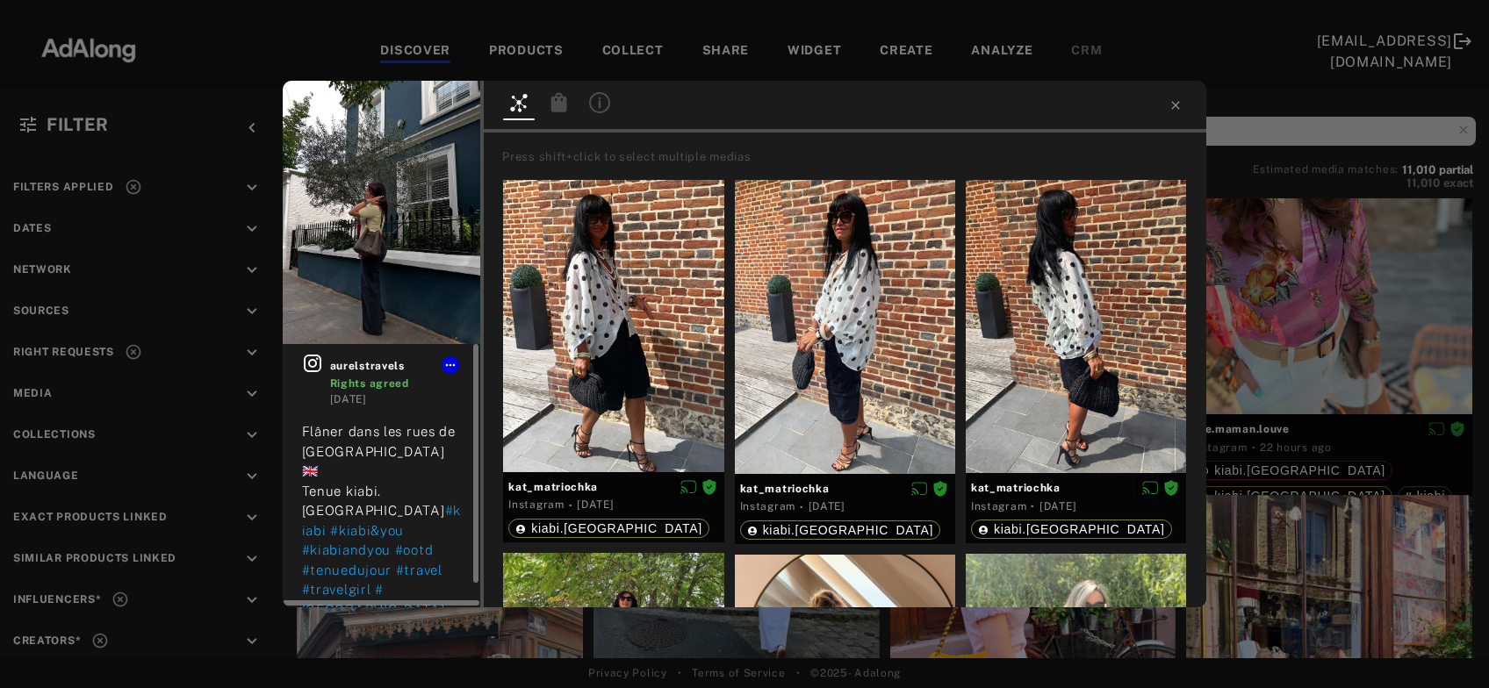
click at [312, 368] on icon at bounding box center [313, 364] width 18 height 18
click at [567, 105] on icon at bounding box center [559, 102] width 21 height 21
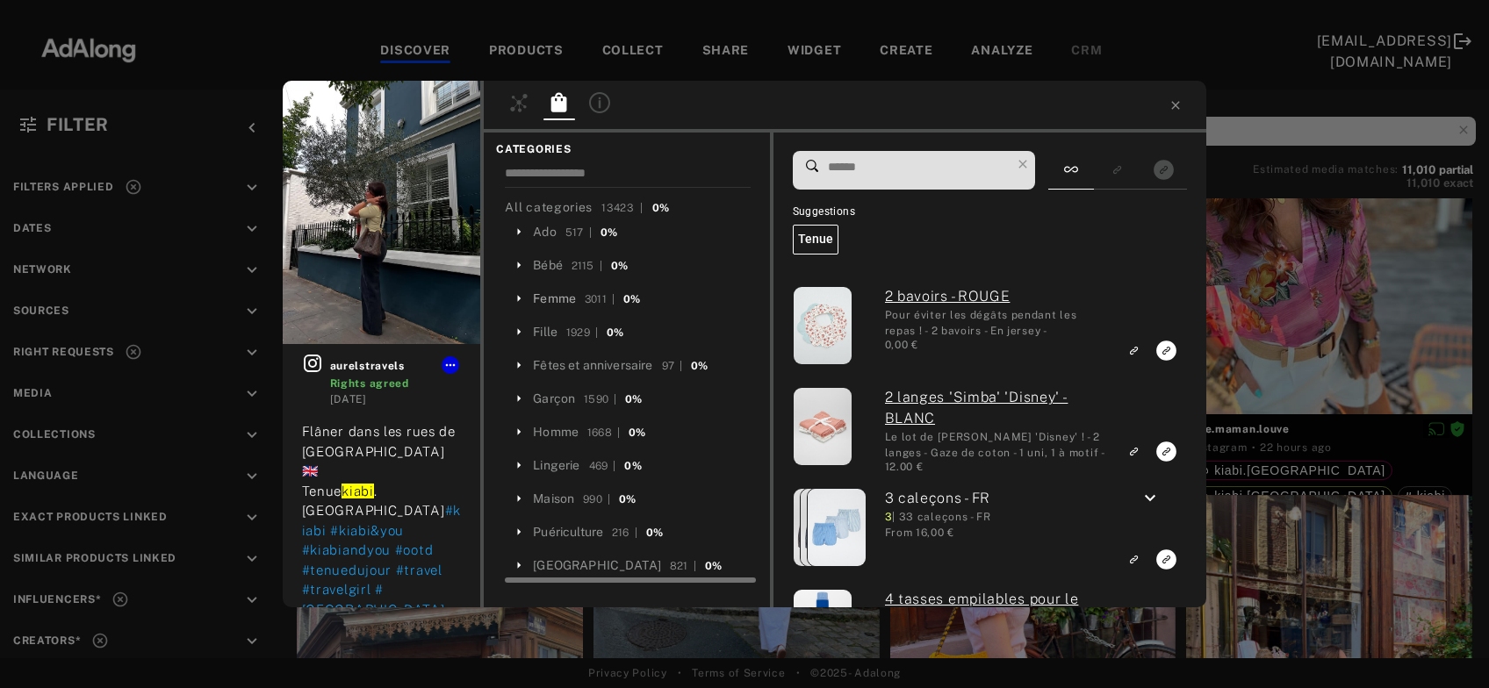
click at [555, 302] on div "Femme" at bounding box center [554, 299] width 43 height 18
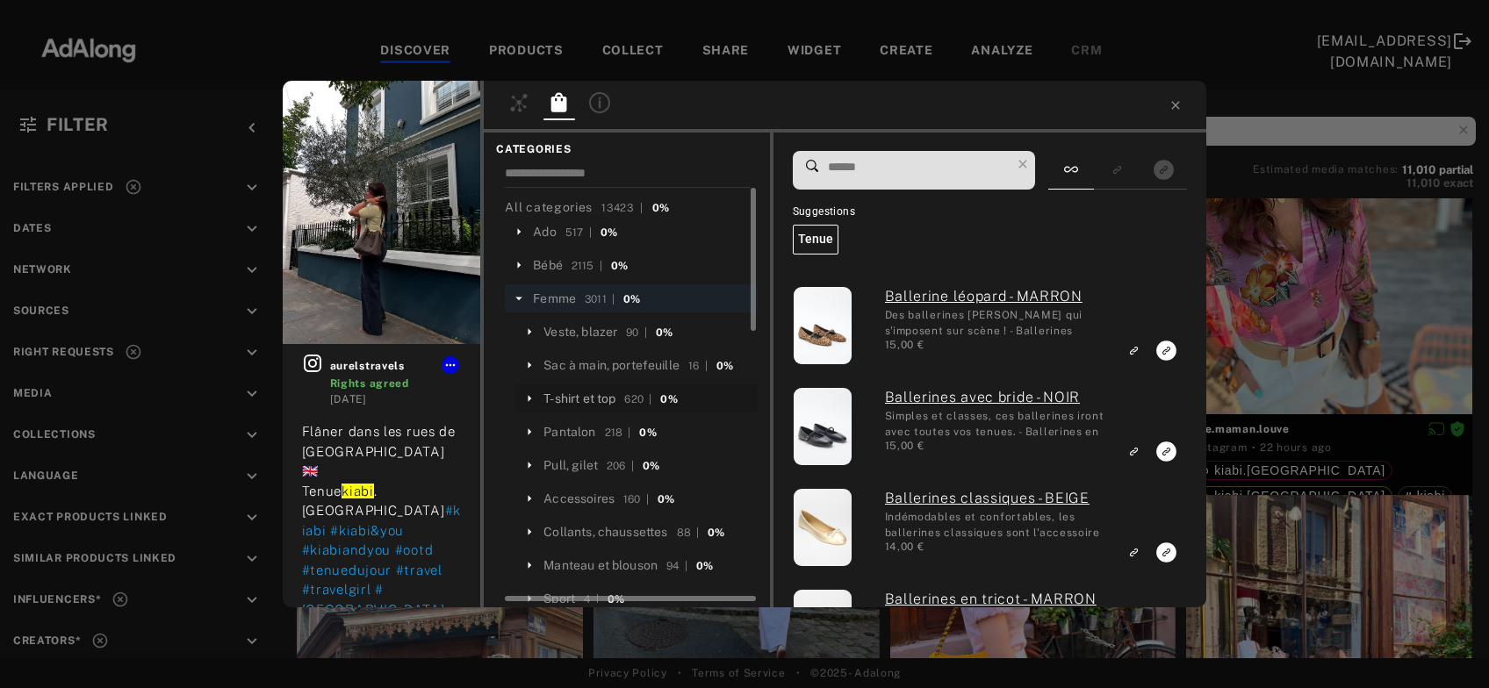
click at [591, 399] on div "T-shirt et top" at bounding box center [579, 399] width 72 height 18
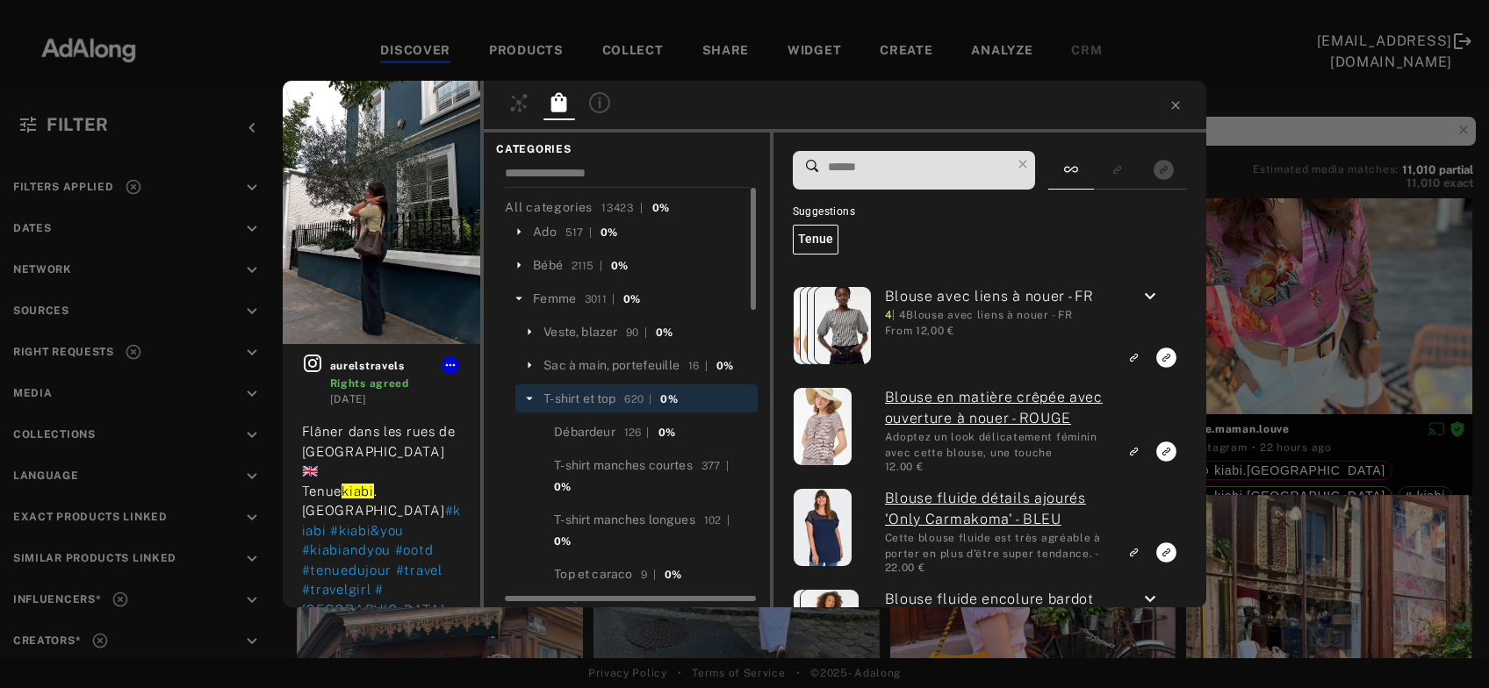
click at [909, 169] on input at bounding box center [918, 167] width 185 height 24
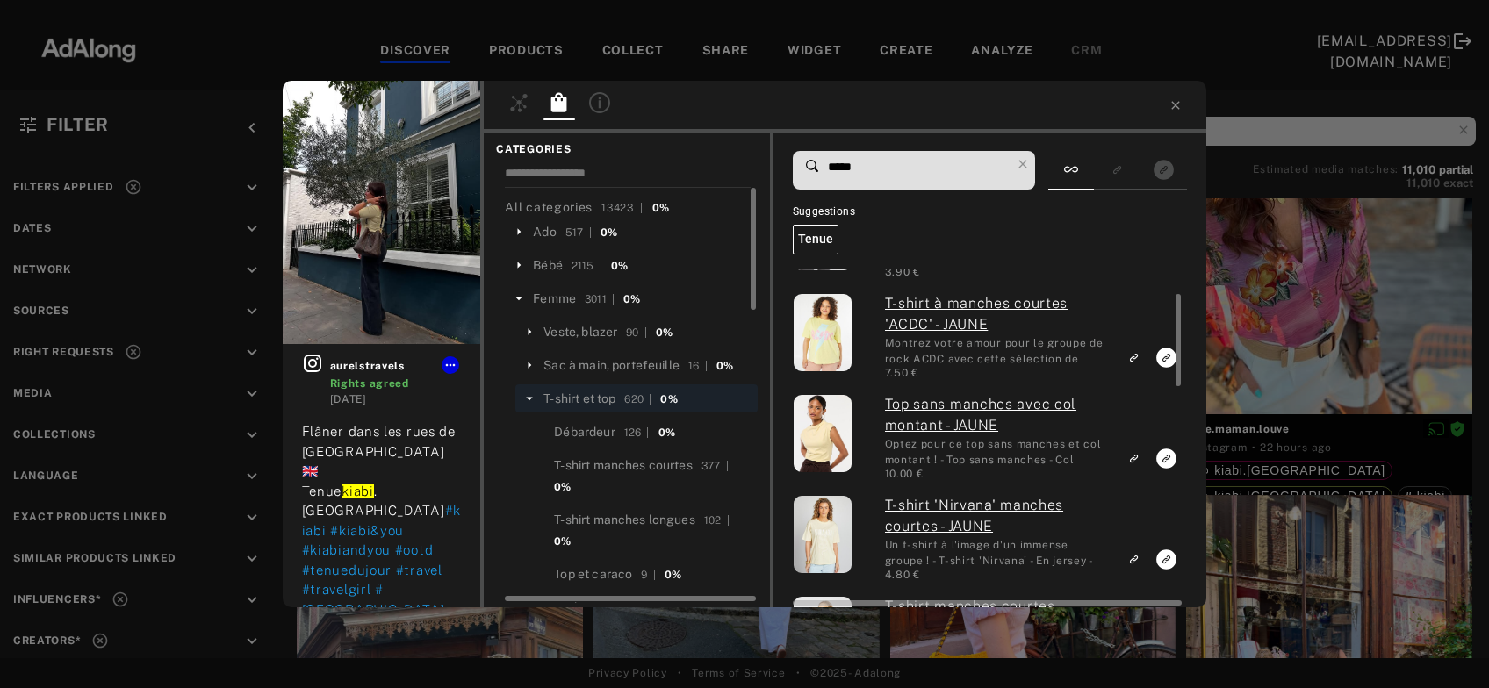
type input "*****"
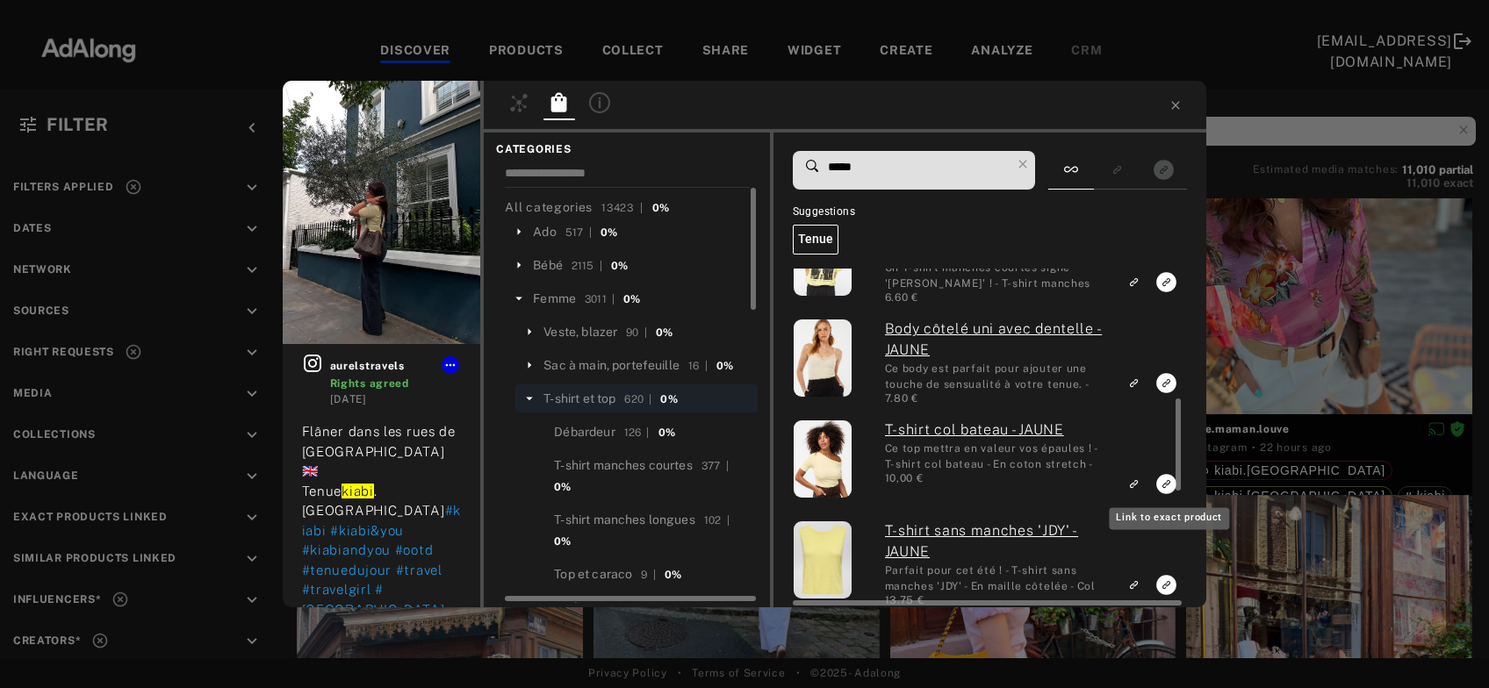
click at [1165, 486] on rect "Link to exact product" at bounding box center [1166, 484] width 22 height 22
click at [1027, 166] on icon at bounding box center [1022, 164] width 25 height 25
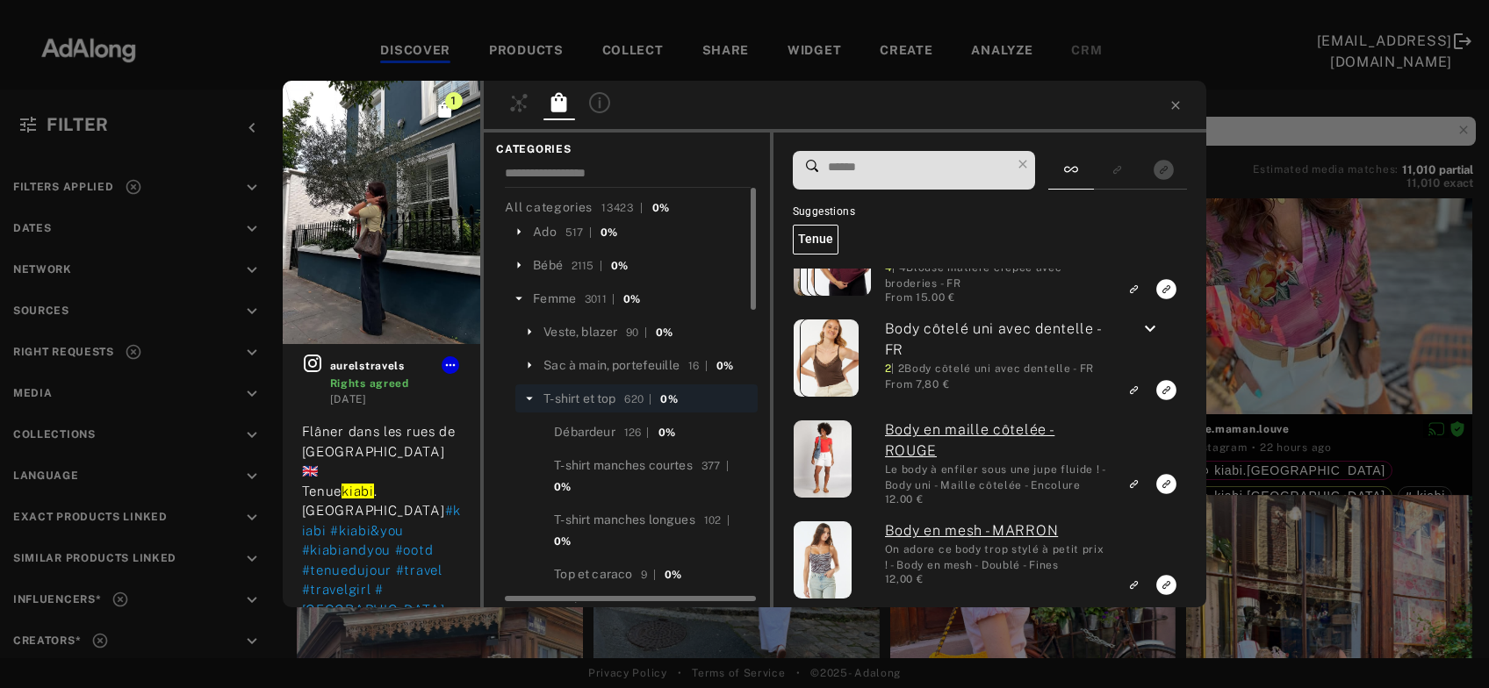
click at [533, 397] on icon at bounding box center [529, 399] width 16 height 16
click at [583, 435] on div "Pantalon" at bounding box center [569, 432] width 52 height 18
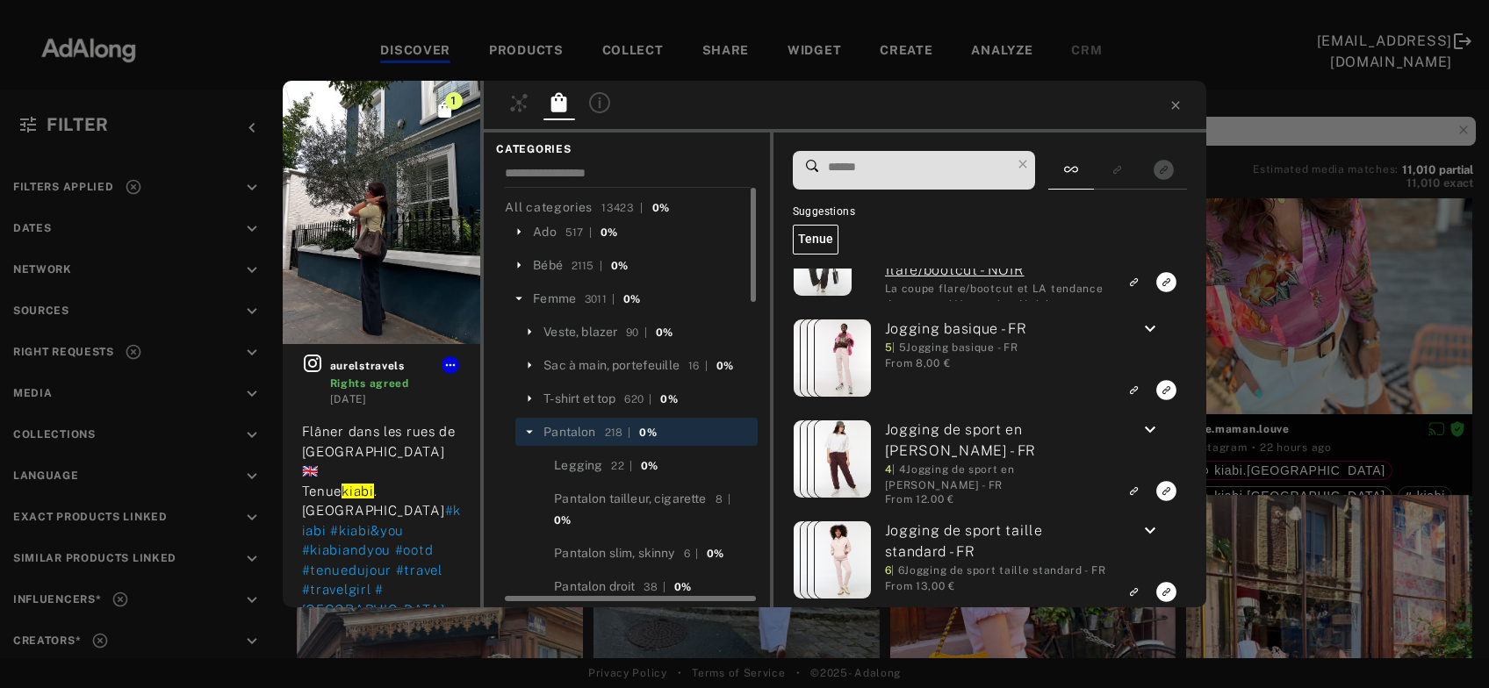
click at [886, 169] on input at bounding box center [918, 167] width 185 height 24
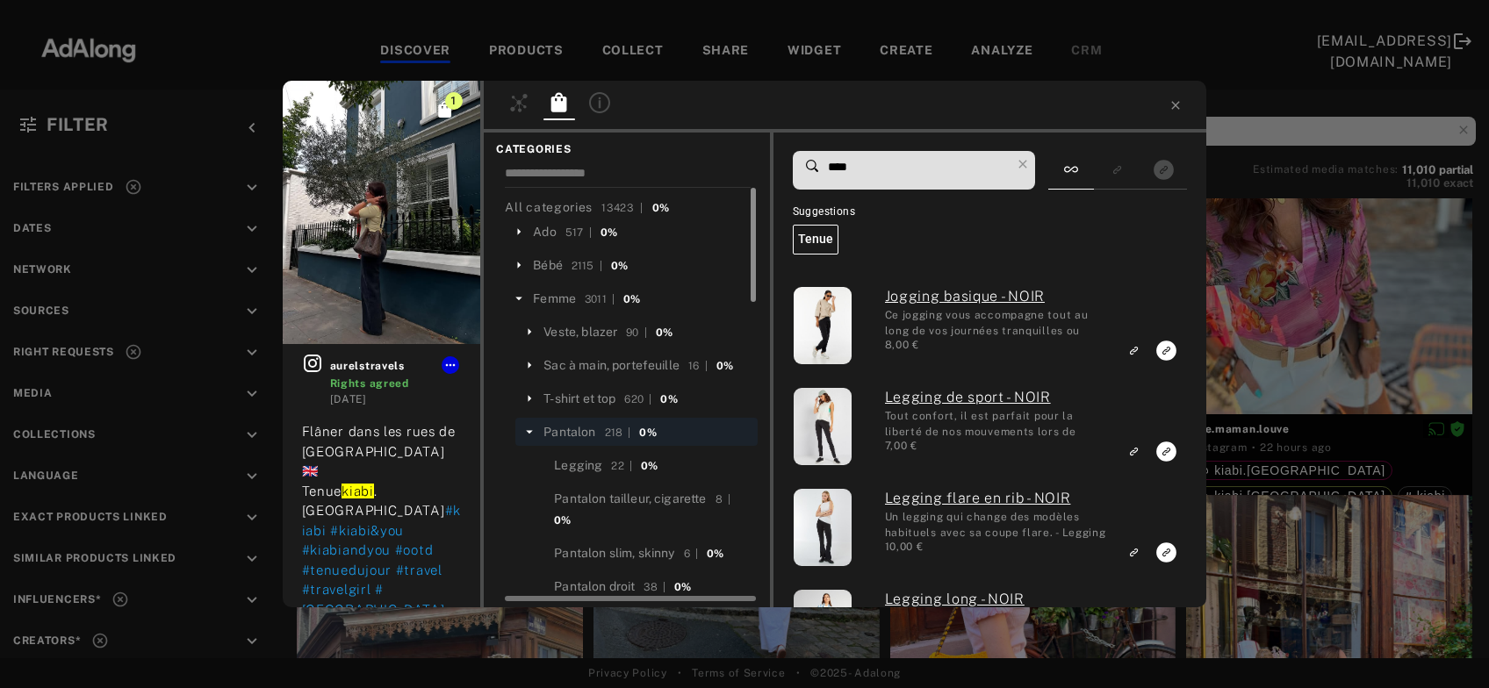
type input "****"
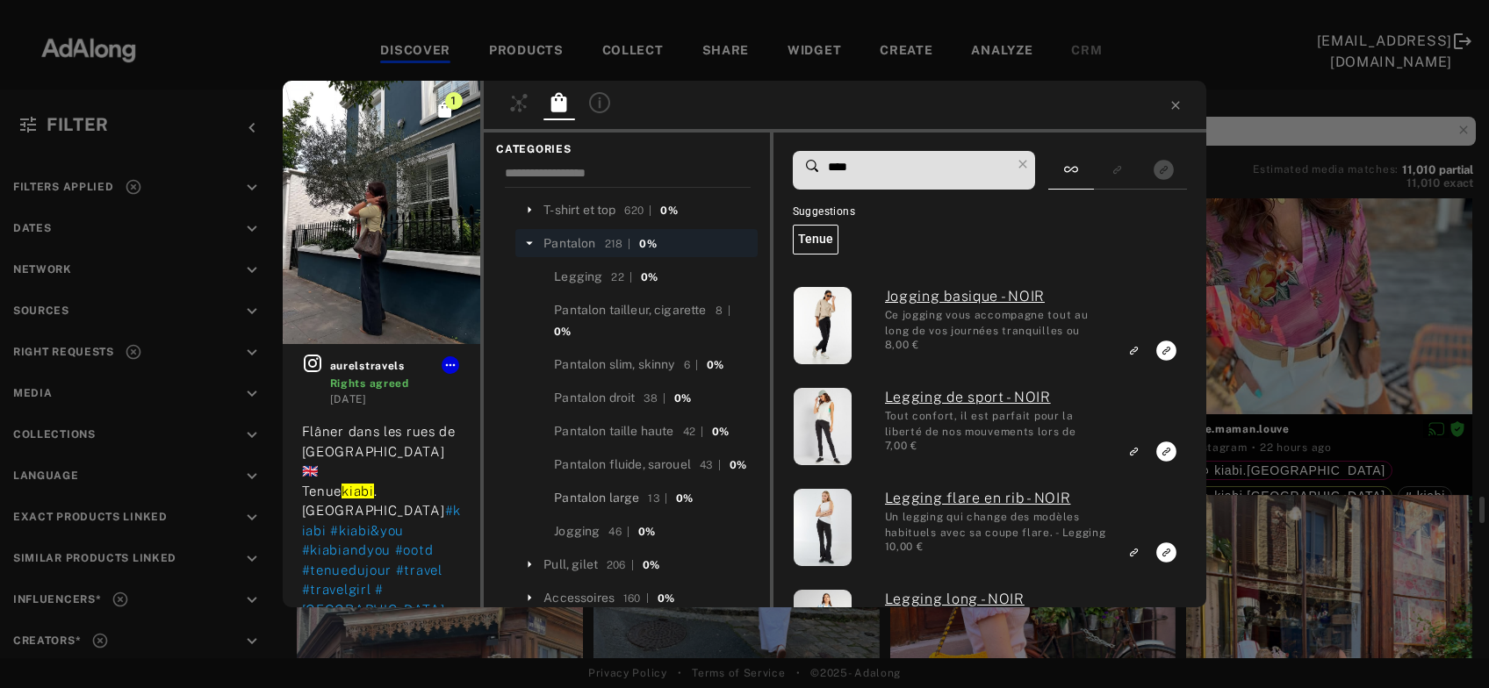
click at [608, 507] on div "Pantalon large" at bounding box center [596, 498] width 85 height 18
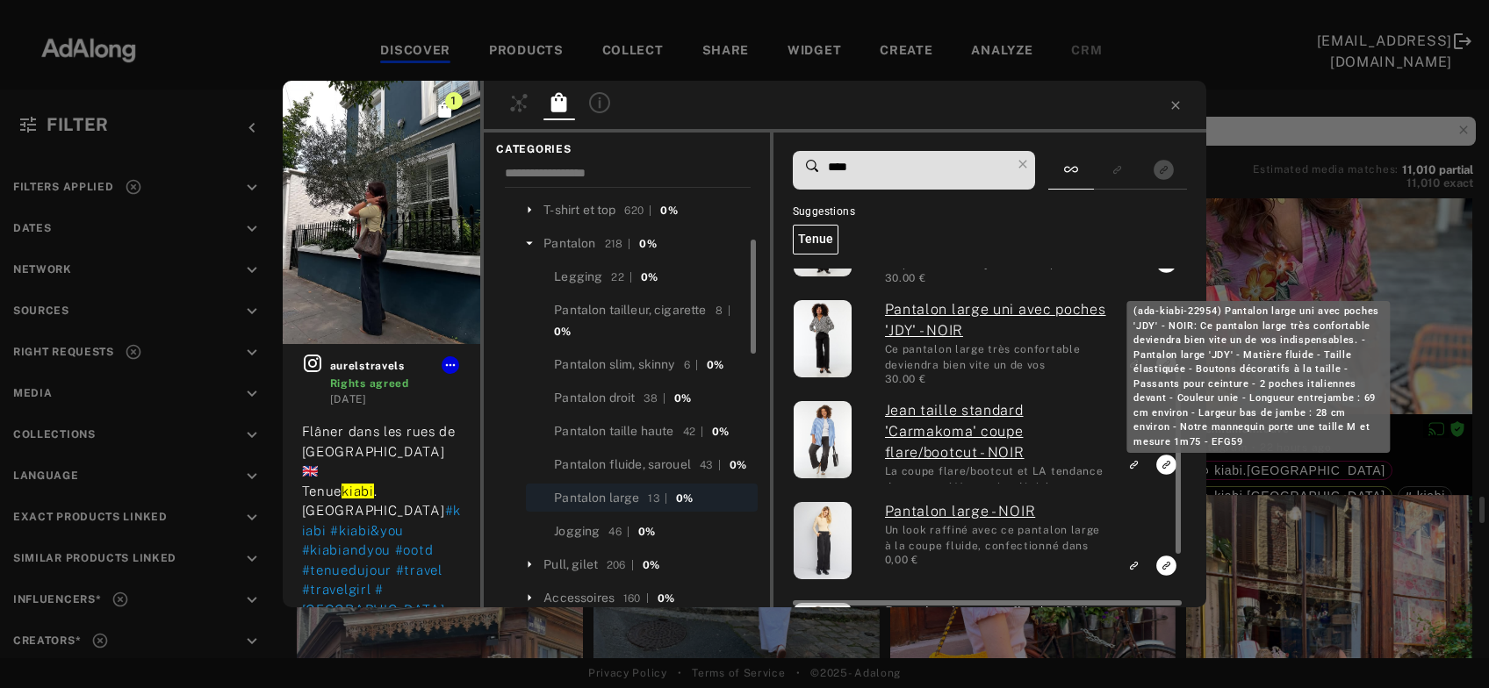
click at [924, 318] on link "Pantalon large uni avec poches 'JDY' - NOIR" at bounding box center [996, 320] width 223 height 42
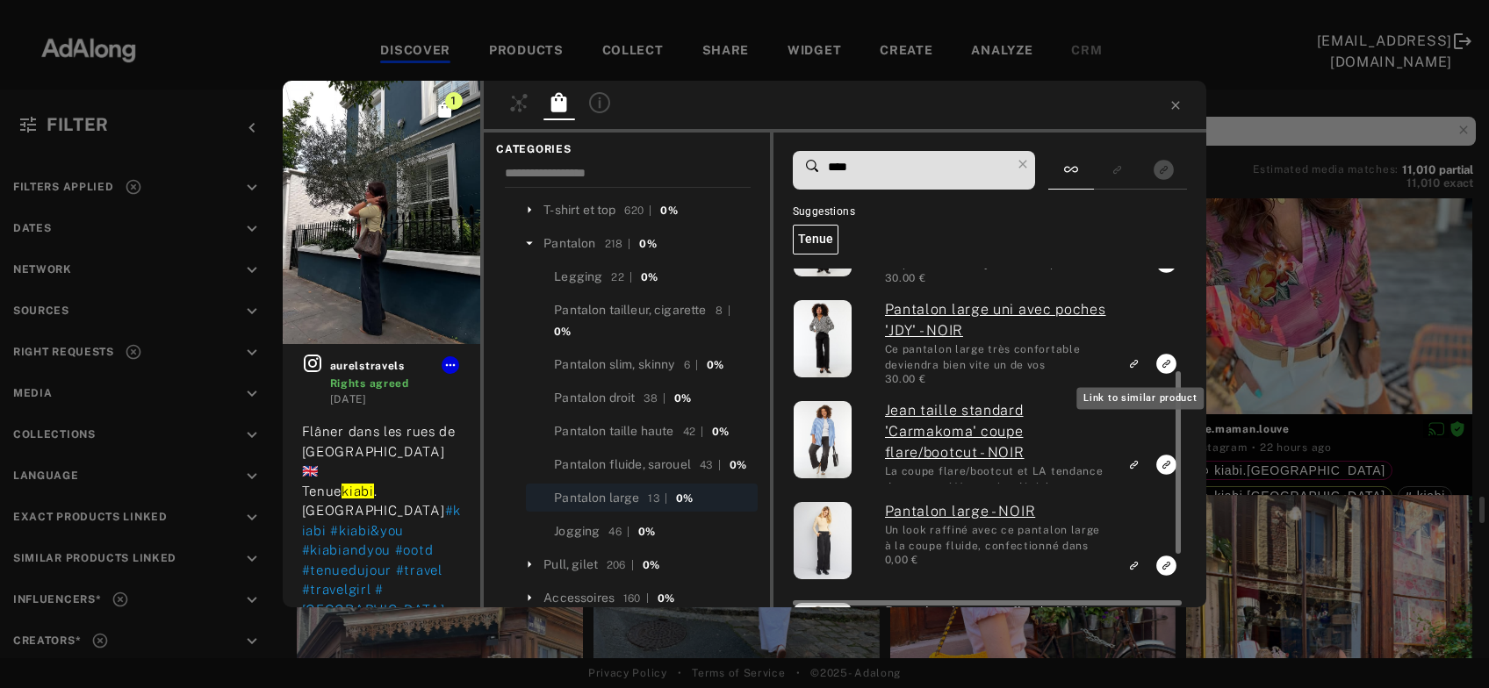
click at [1135, 166] on icon "Link to similar product" at bounding box center [1132, 163] width 5 height 5
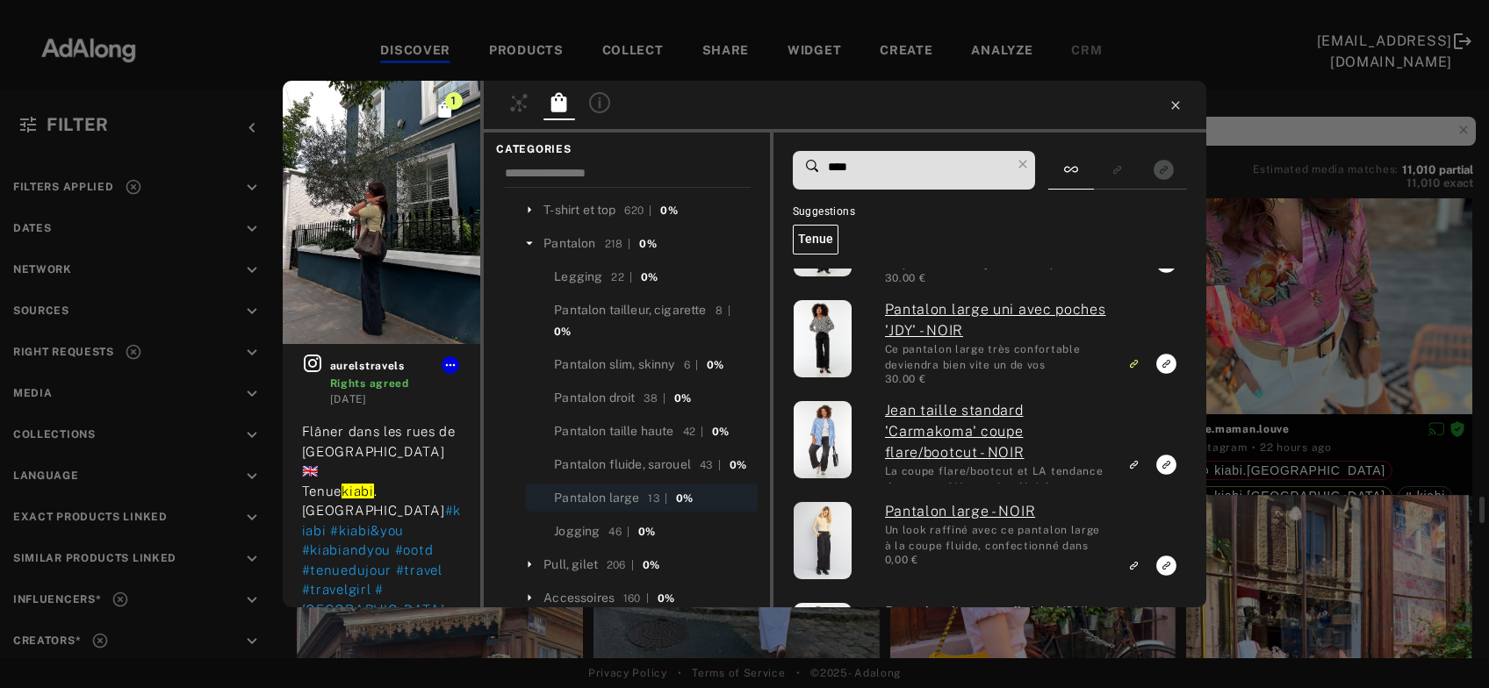
click at [1180, 105] on icon at bounding box center [1175, 105] width 14 height 14
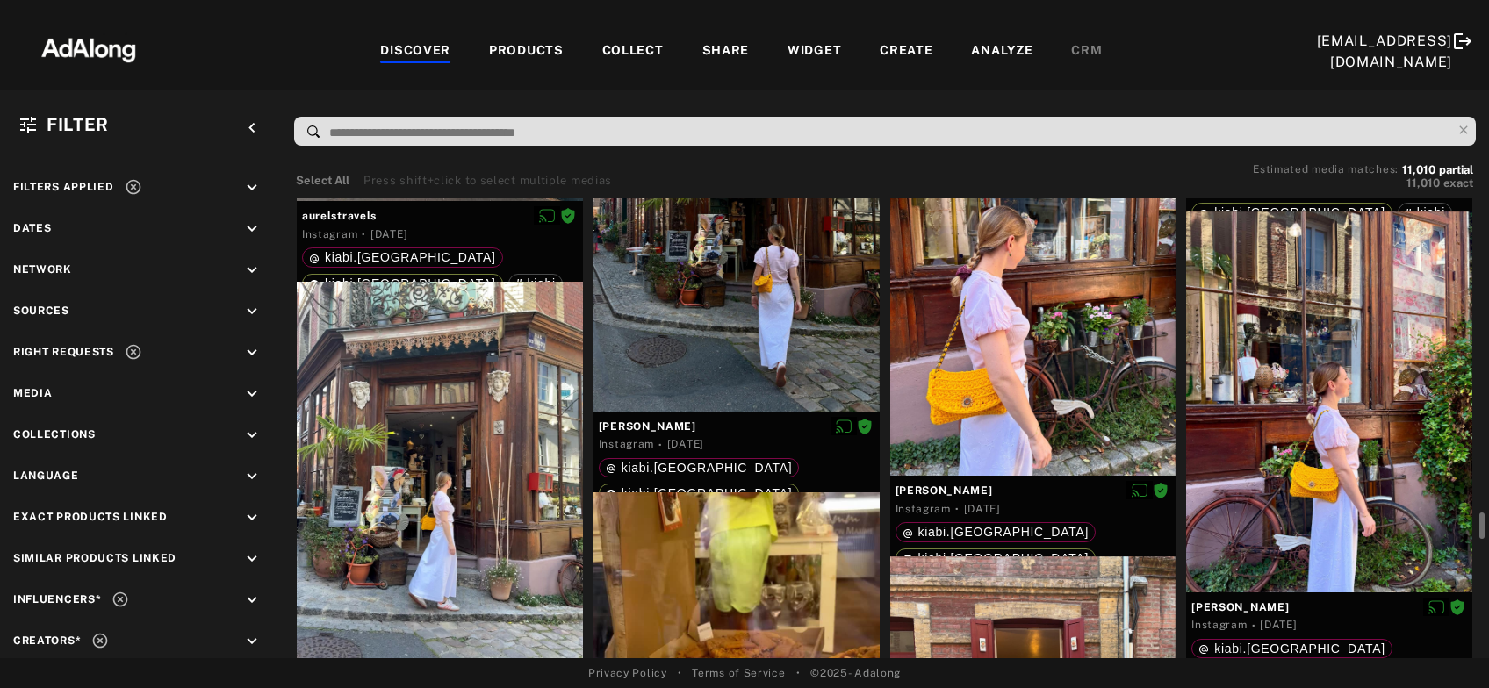
click at [442, 542] on div at bounding box center [440, 472] width 286 height 381
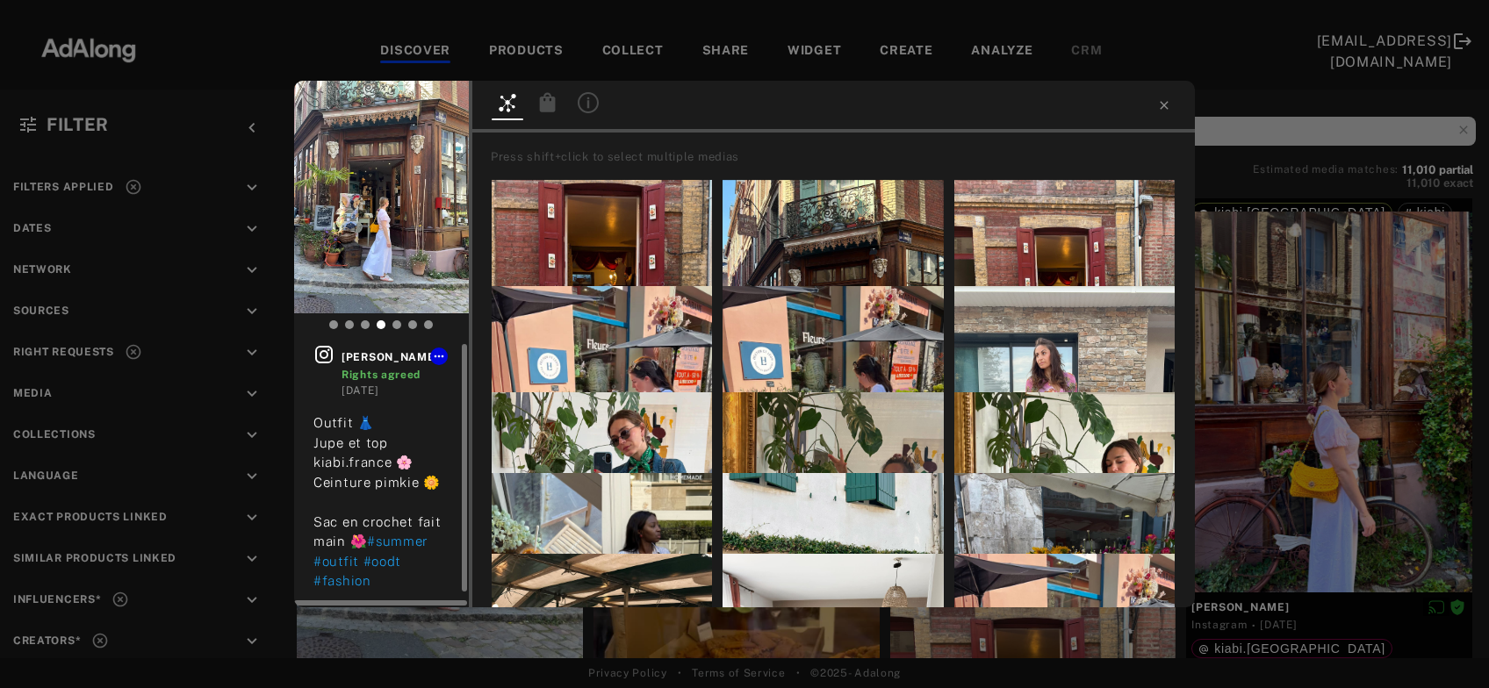
click at [328, 356] on icon at bounding box center [323, 354] width 21 height 21
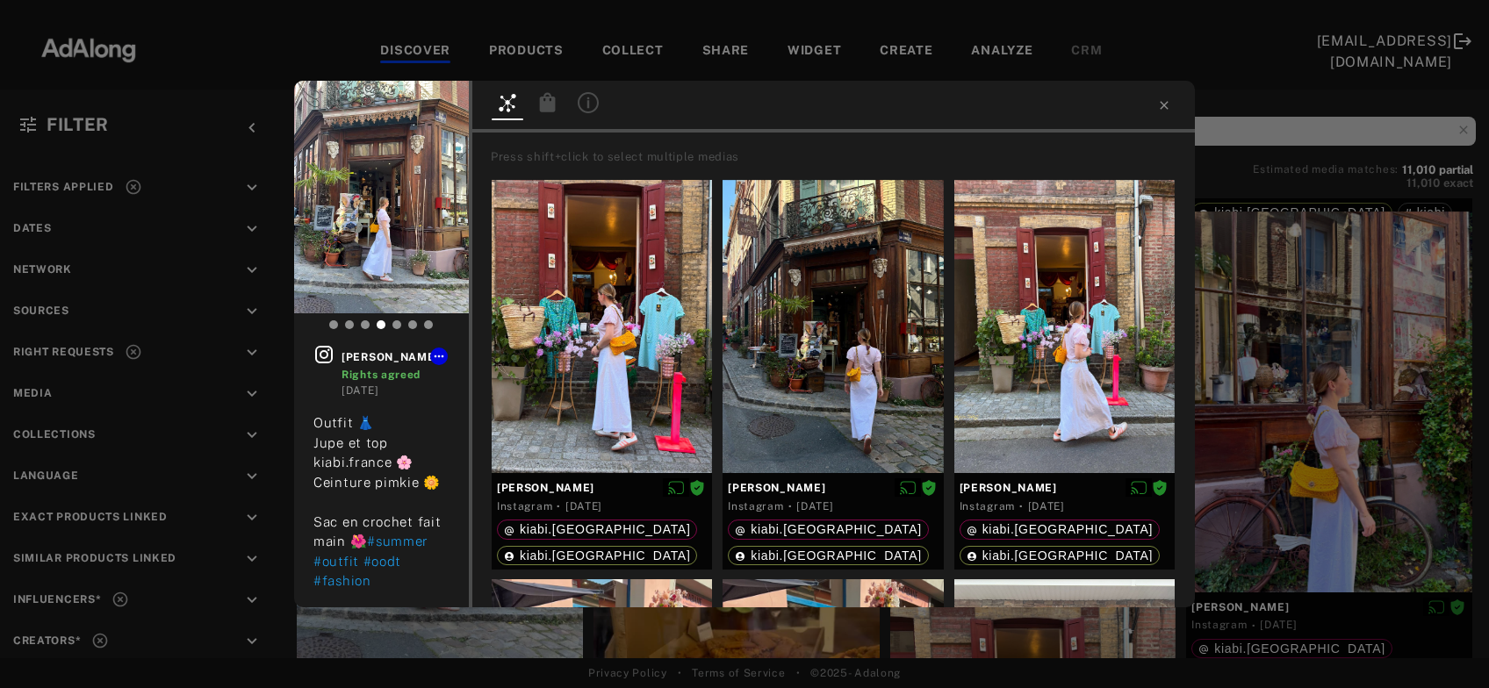
click at [557, 110] on icon at bounding box center [547, 102] width 21 height 21
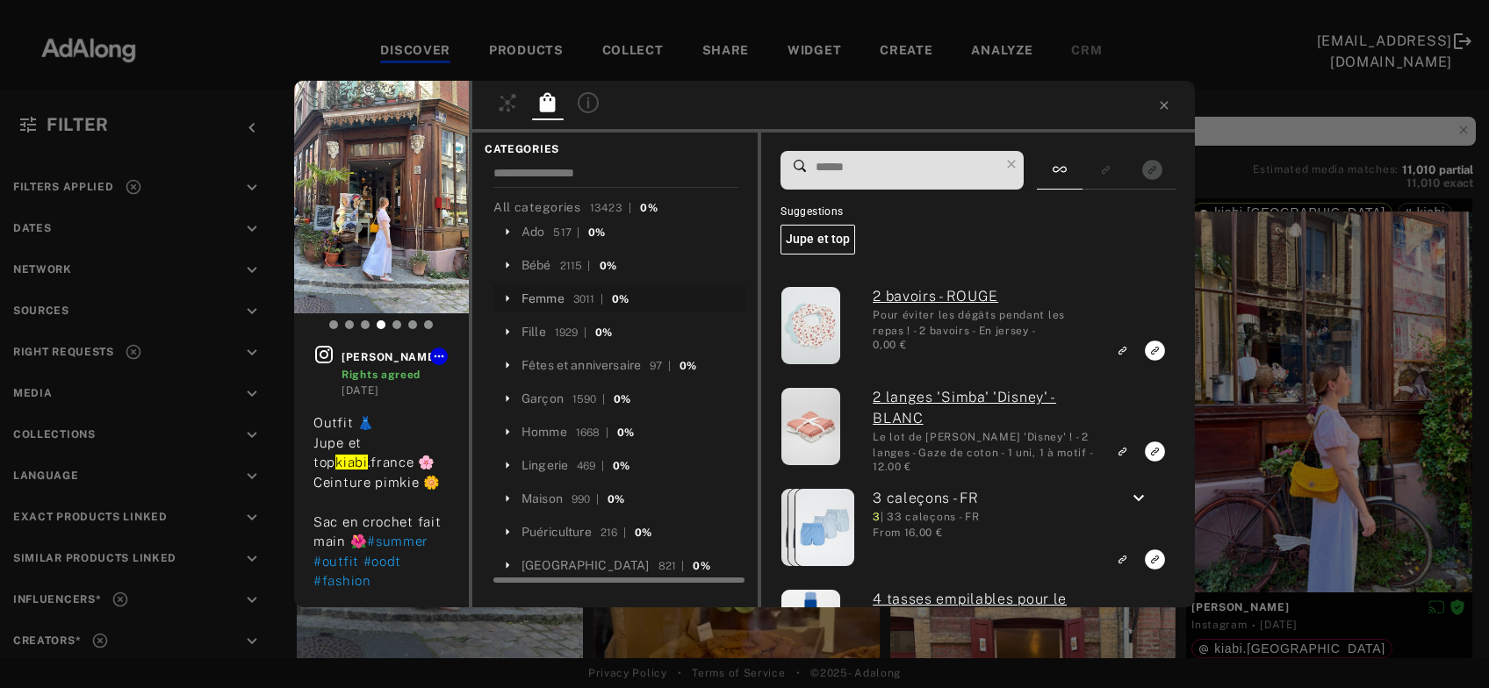
click at [544, 306] on div "Femme" at bounding box center [542, 299] width 43 height 18
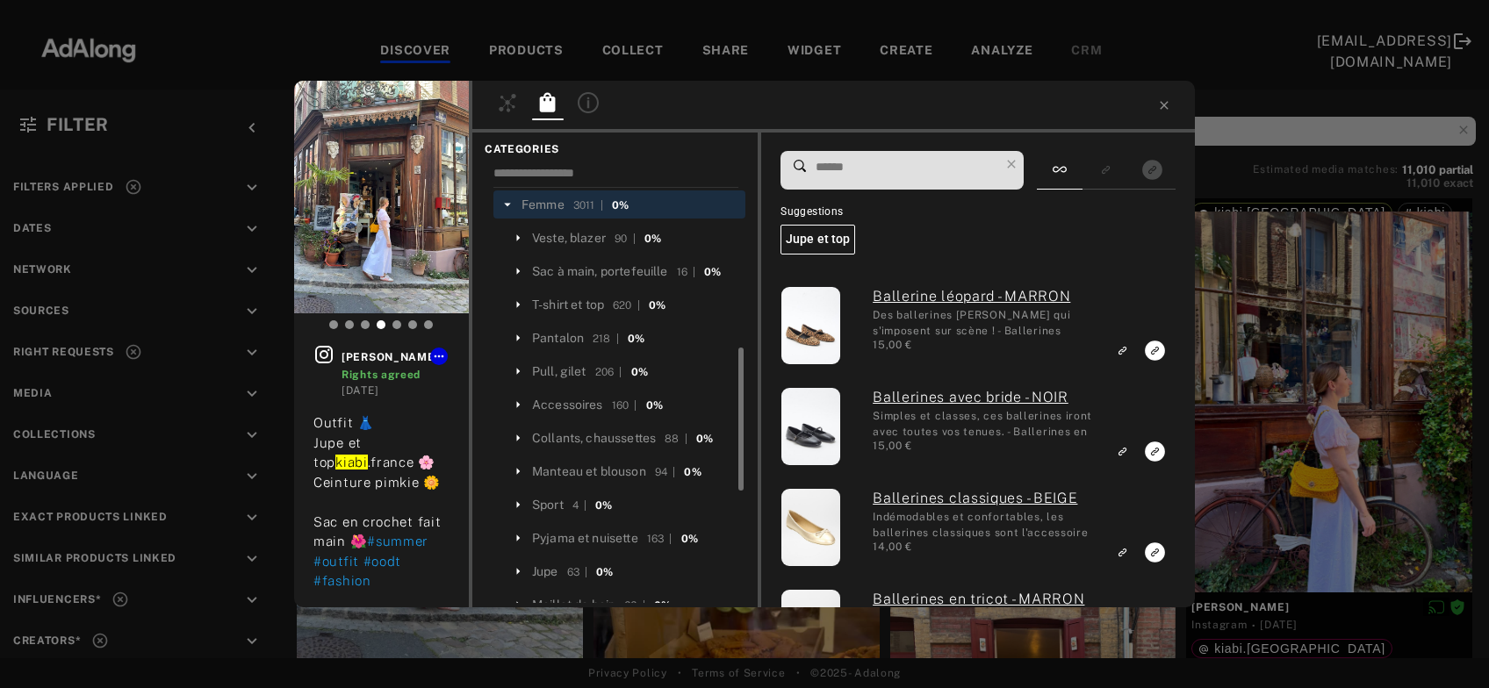
scroll to position [189, 0]
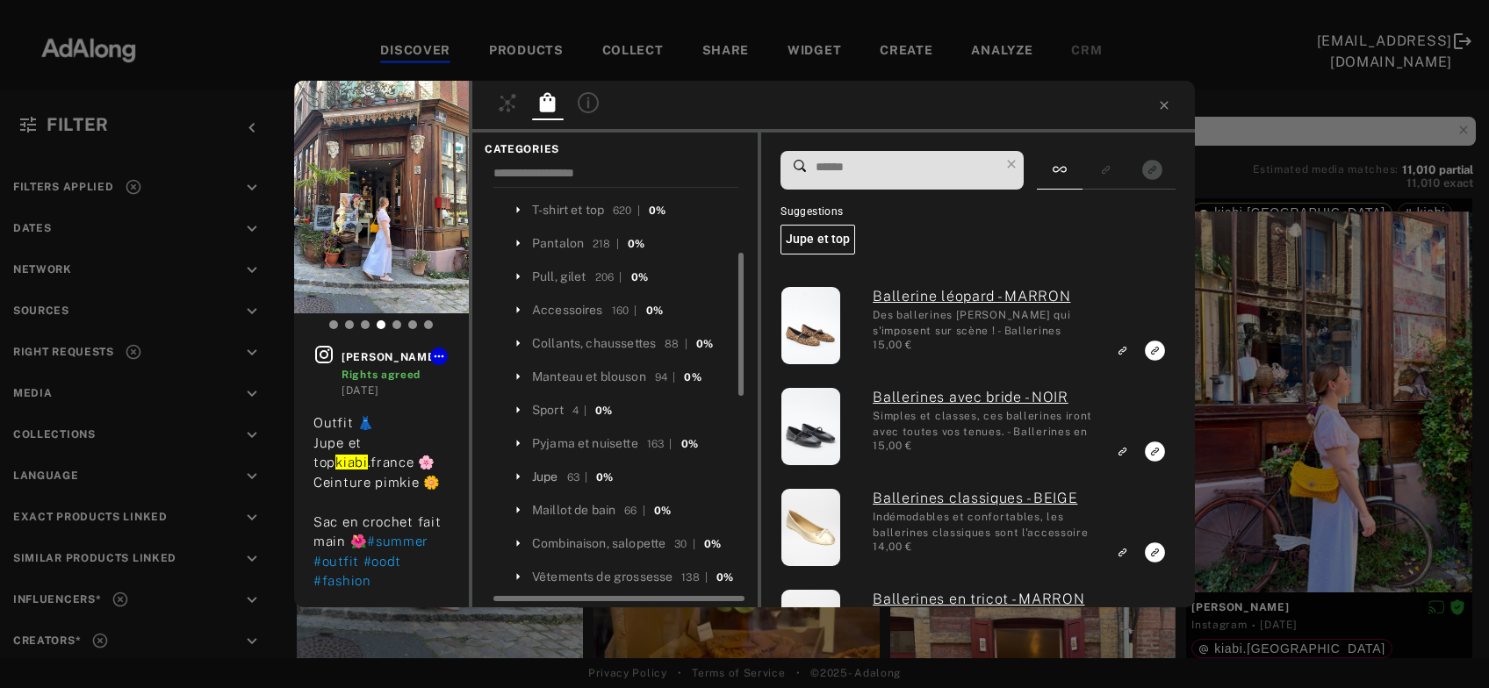
click at [551, 478] on div "Jupe" at bounding box center [545, 477] width 26 height 18
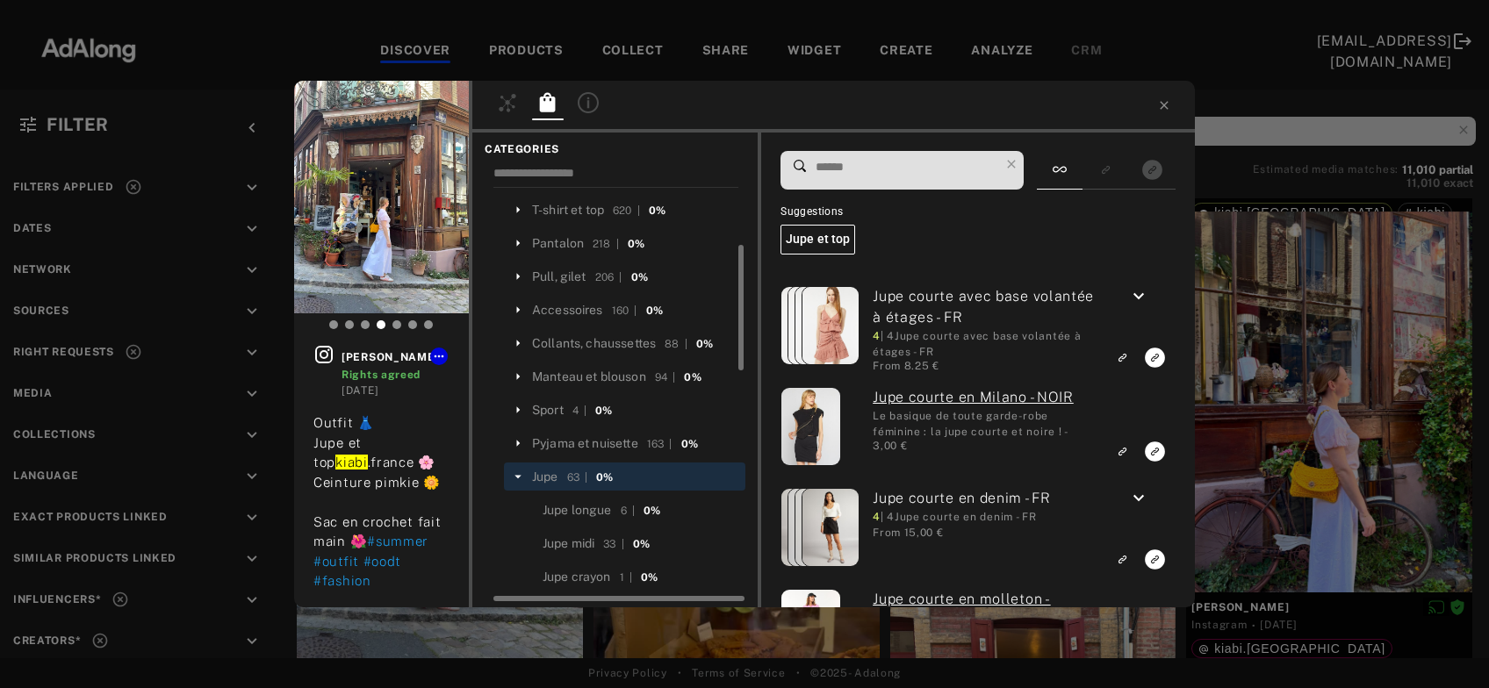
click at [884, 170] on input at bounding box center [906, 167] width 185 height 24
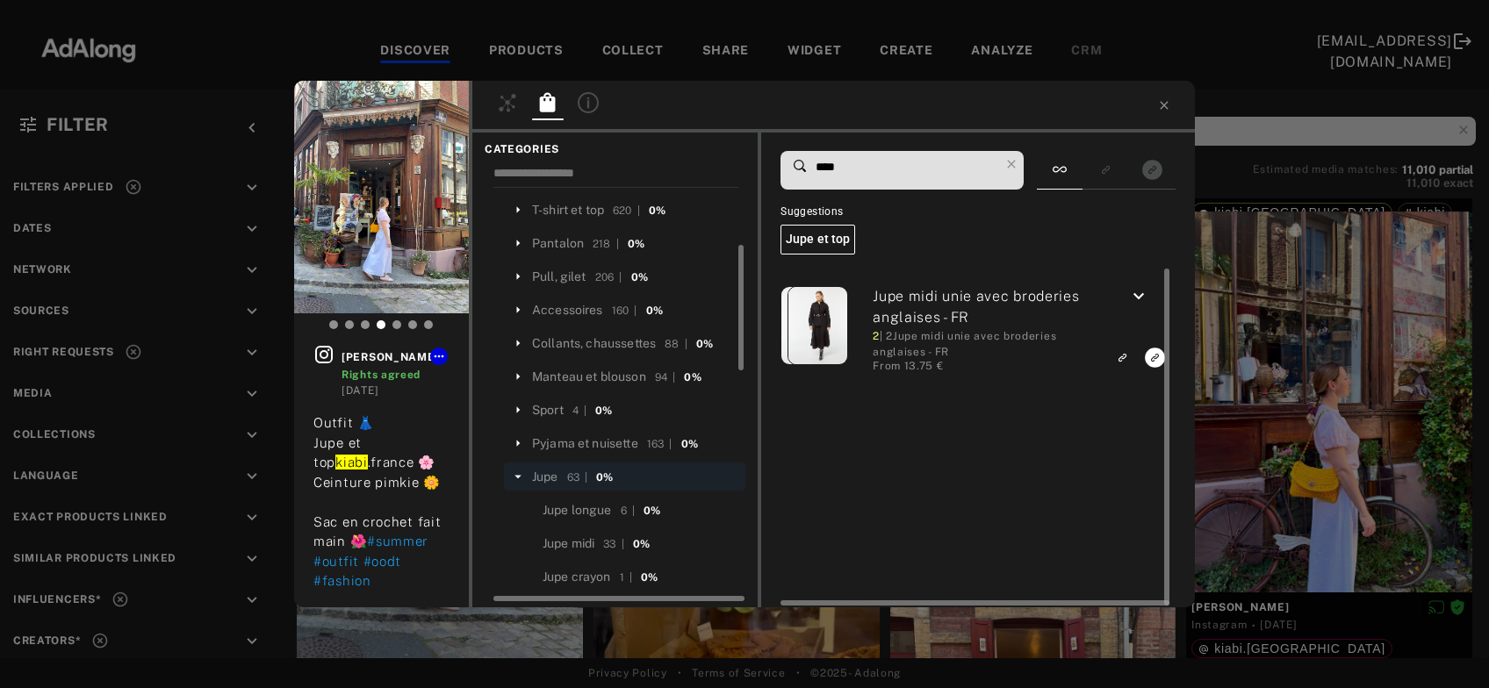
click at [1135, 300] on icon "keyboard_arrow_down" at bounding box center [1138, 296] width 21 height 21
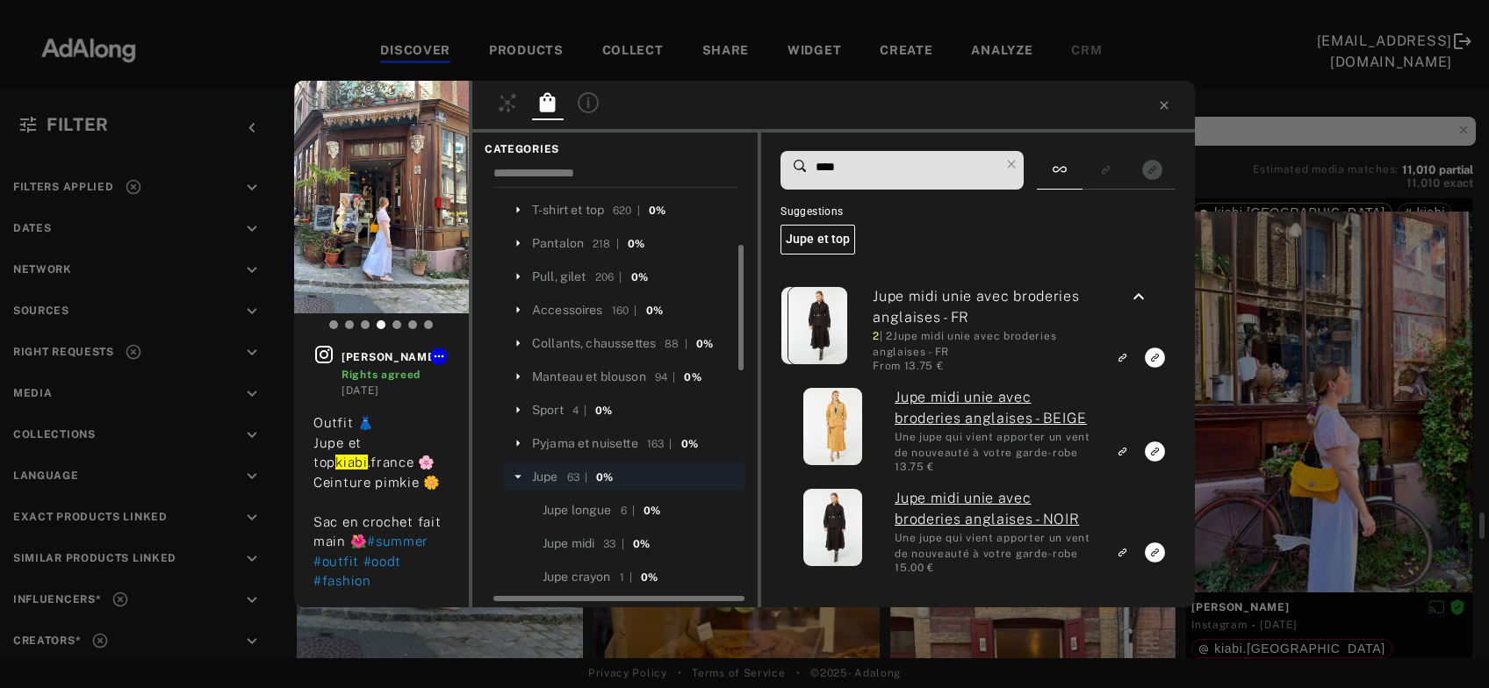
drag, startPoint x: 859, startPoint y: 156, endPoint x: 797, endPoint y: 162, distance: 62.5
click at [814, 162] on input "****" at bounding box center [906, 167] width 185 height 24
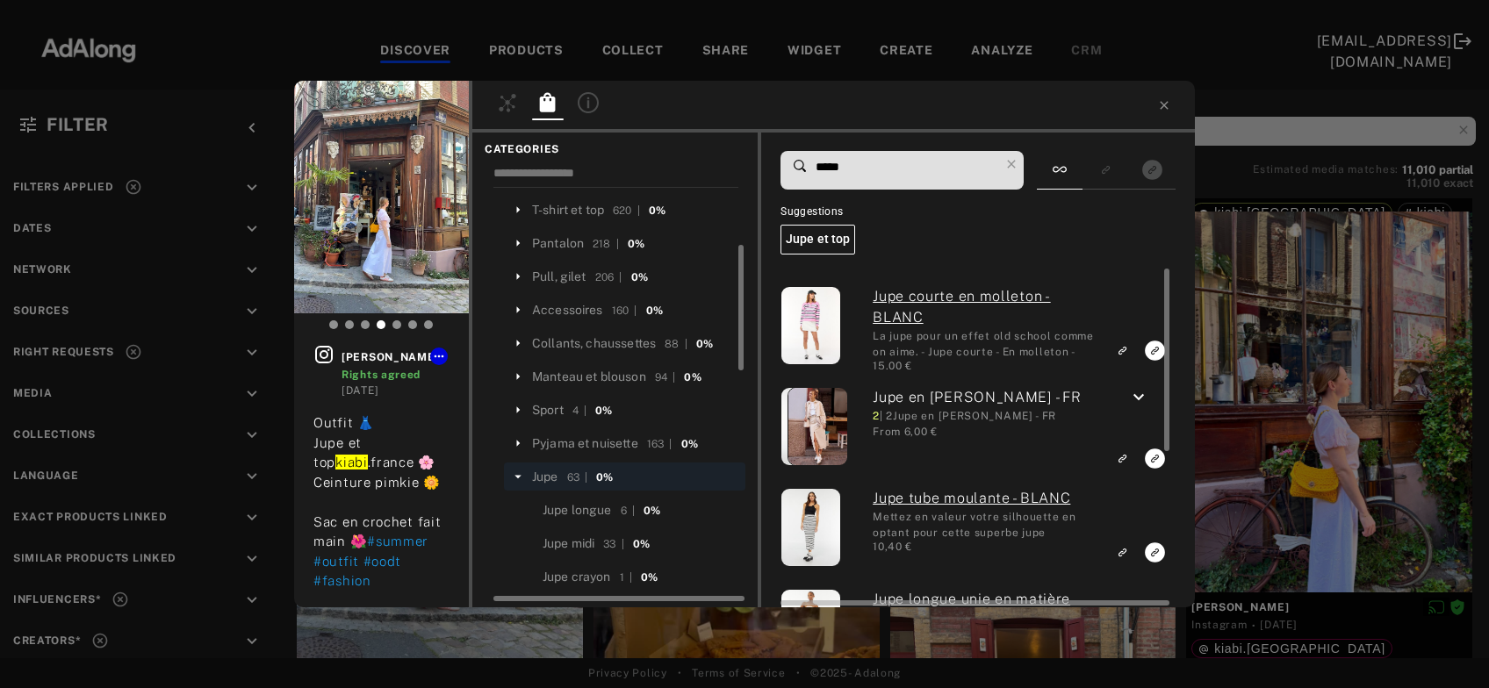
type input "*****"
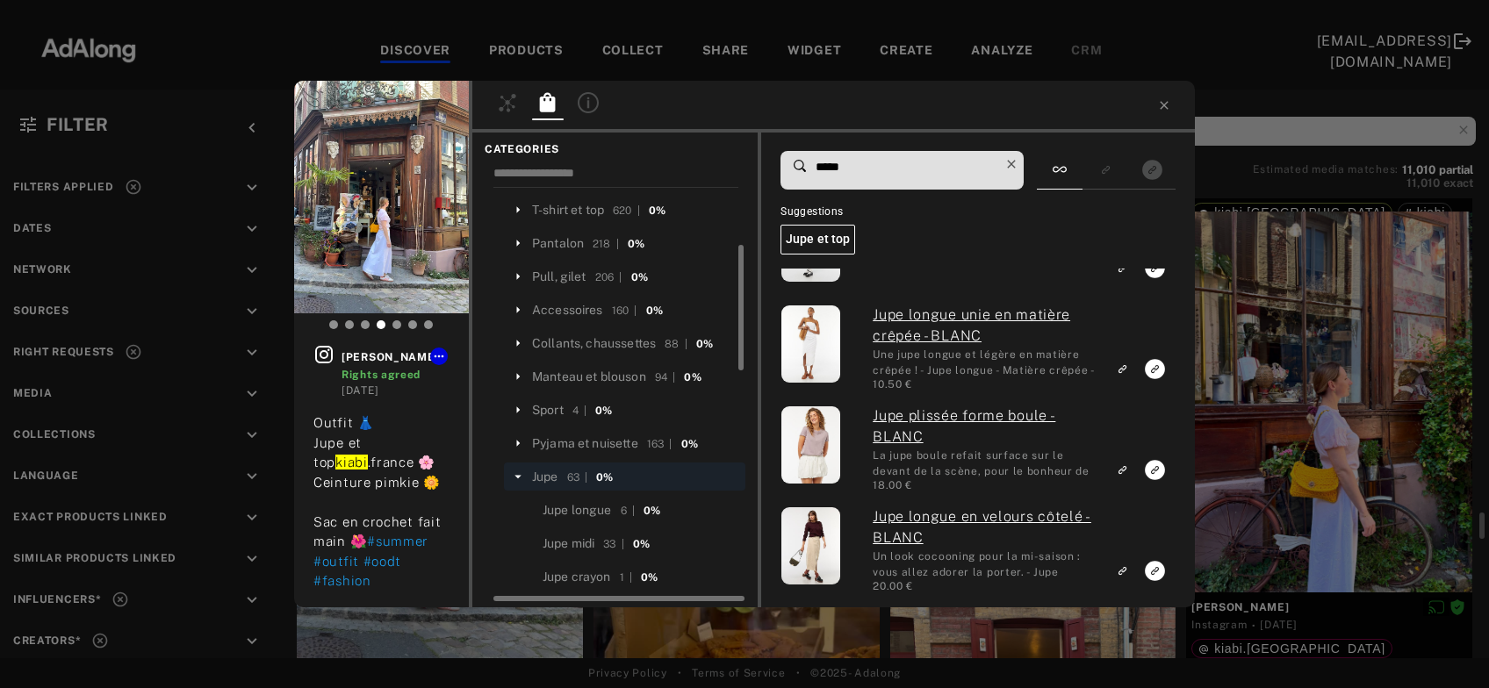
click at [1015, 165] on icon at bounding box center [1011, 164] width 25 height 25
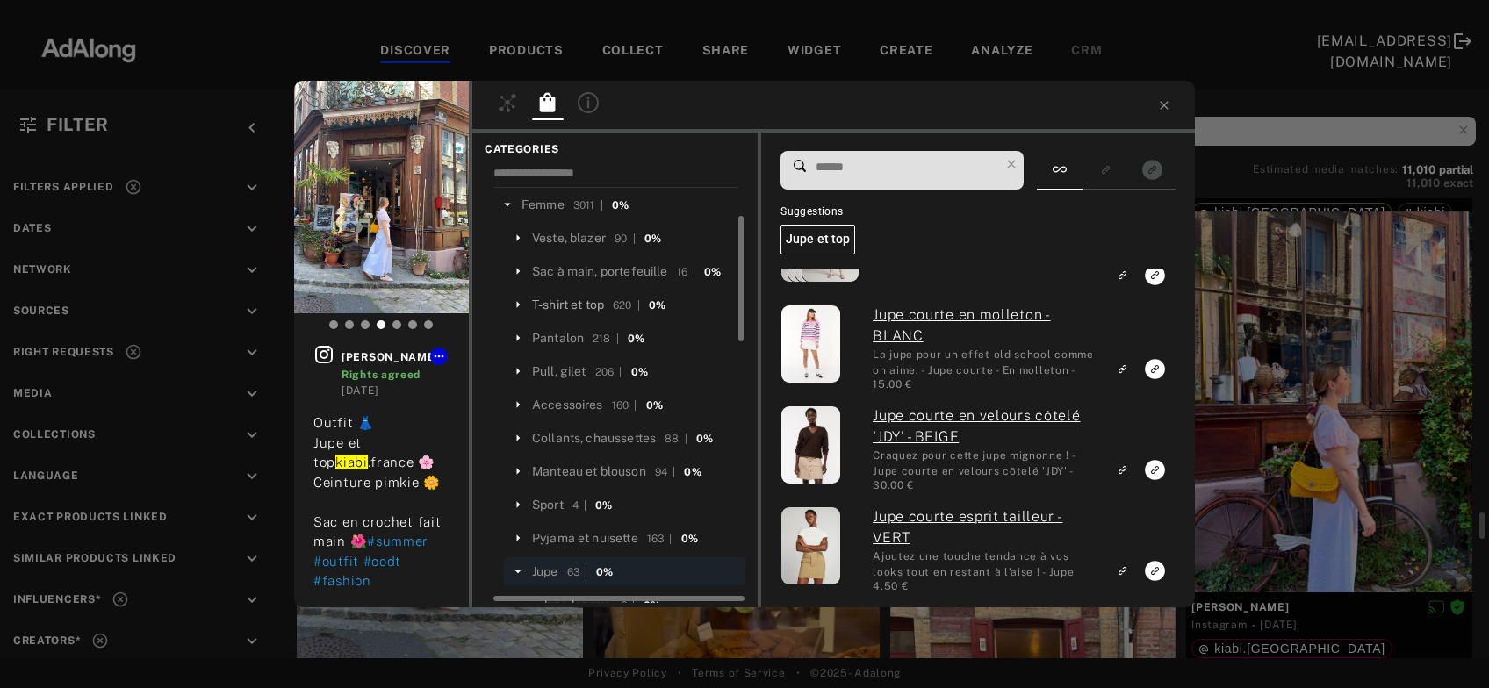
click at [588, 303] on div "T-shirt et top" at bounding box center [568, 305] width 72 height 18
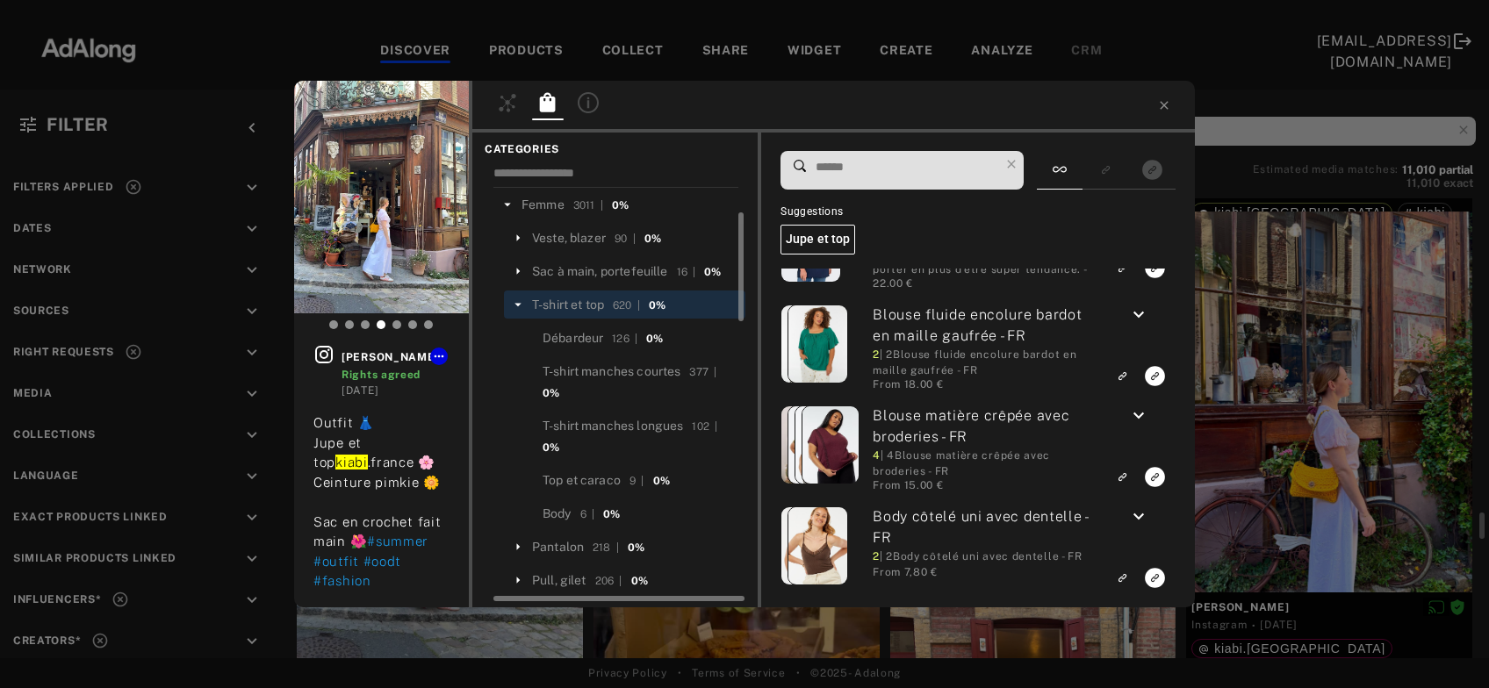
click at [890, 166] on input at bounding box center [906, 167] width 185 height 24
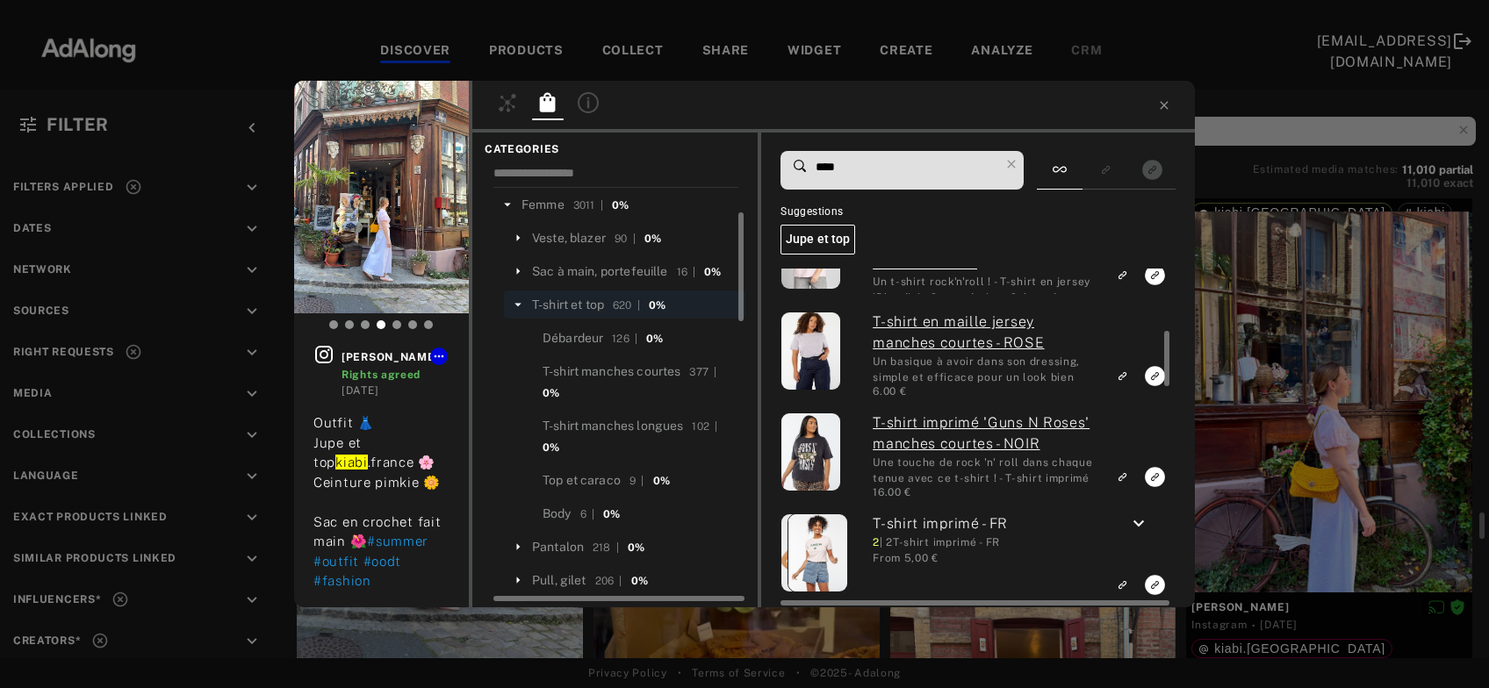
type input "****"
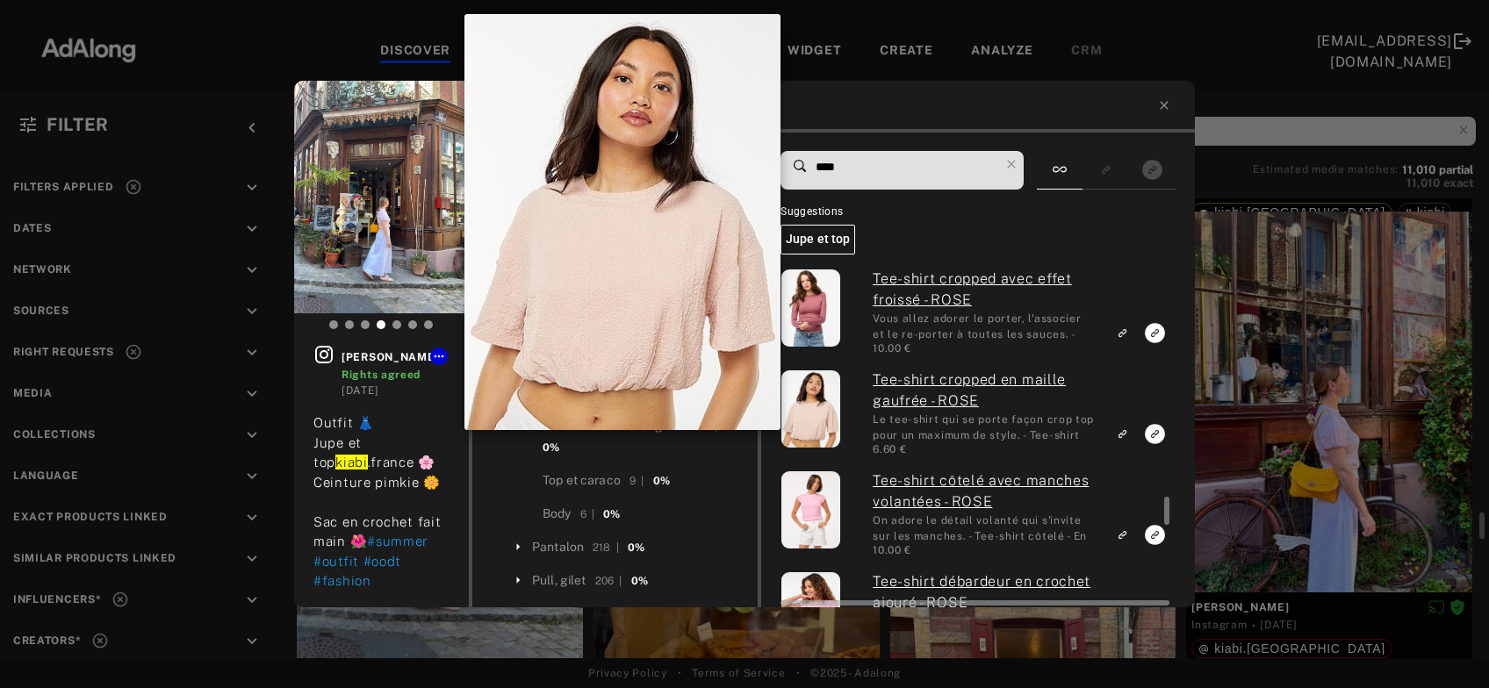
scroll to position [94, 0]
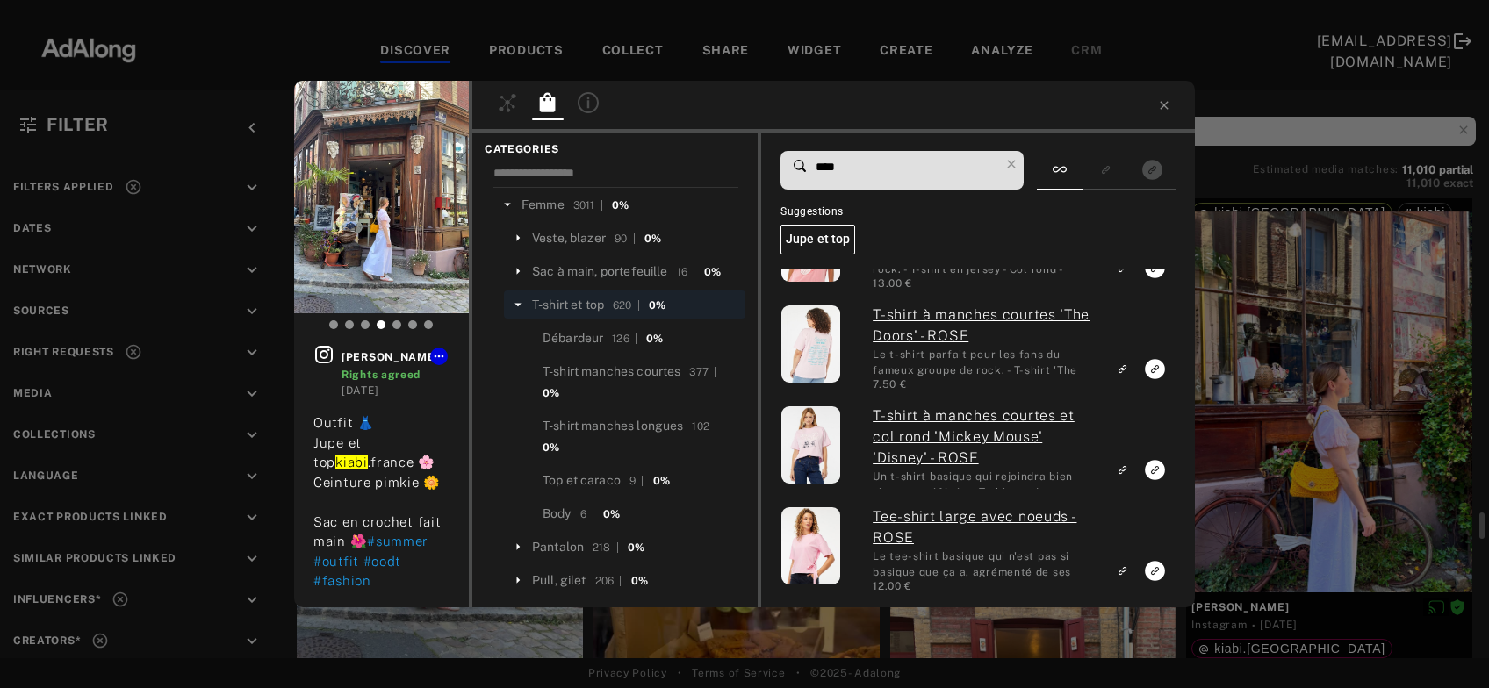
click at [1285, 412] on div "rebecca_gffier Rights agreed 1 day ago Outfit 👗 Jupe et top kiabi .france 🌸 Cei…" at bounding box center [744, 344] width 1489 height 688
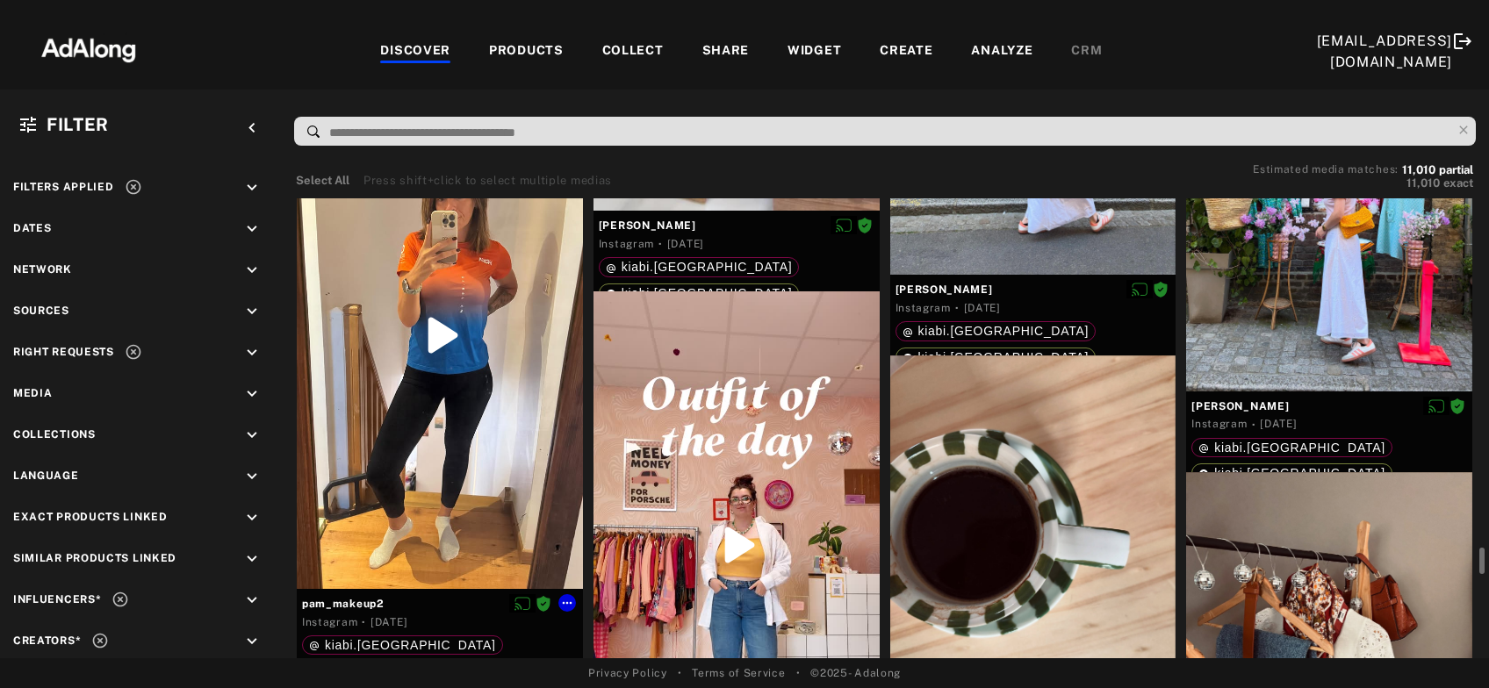
click at [440, 401] on div at bounding box center [440, 335] width 286 height 508
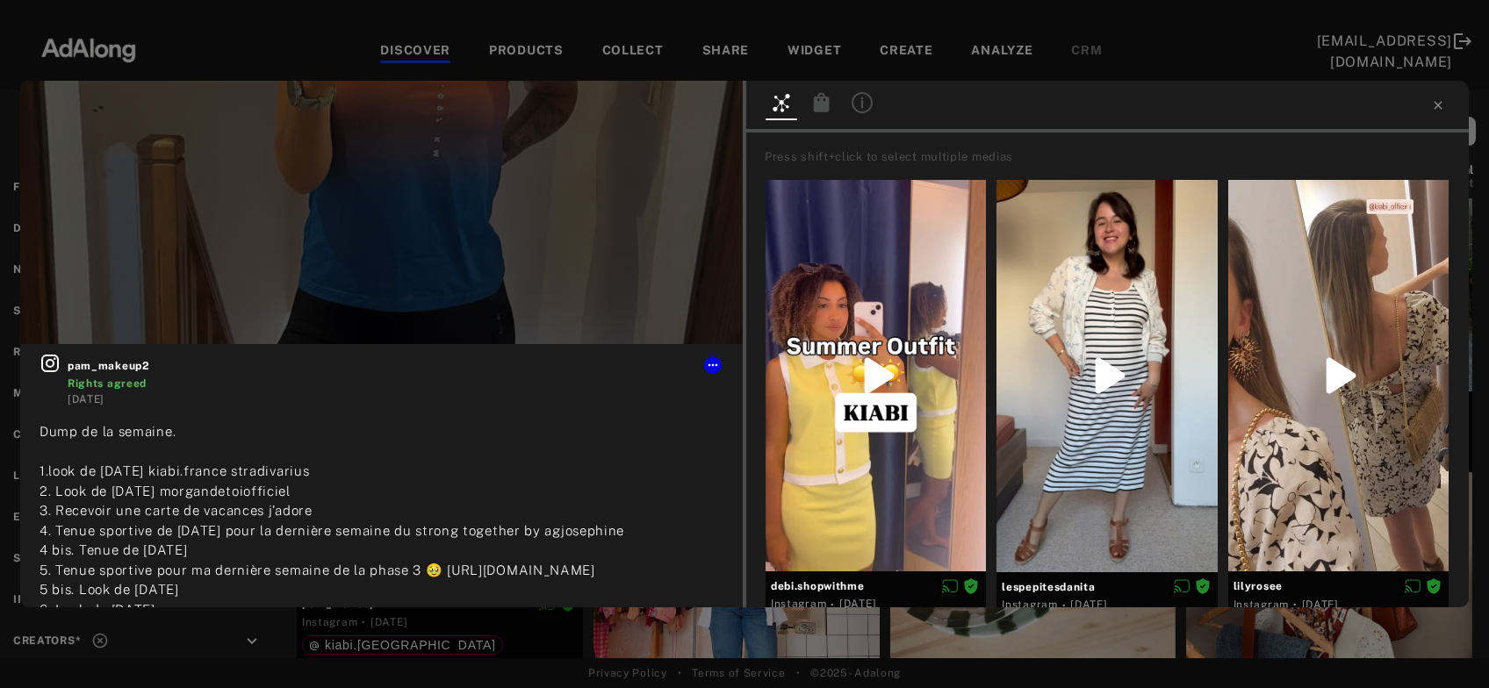
click at [824, 110] on icon at bounding box center [822, 101] width 16 height 19
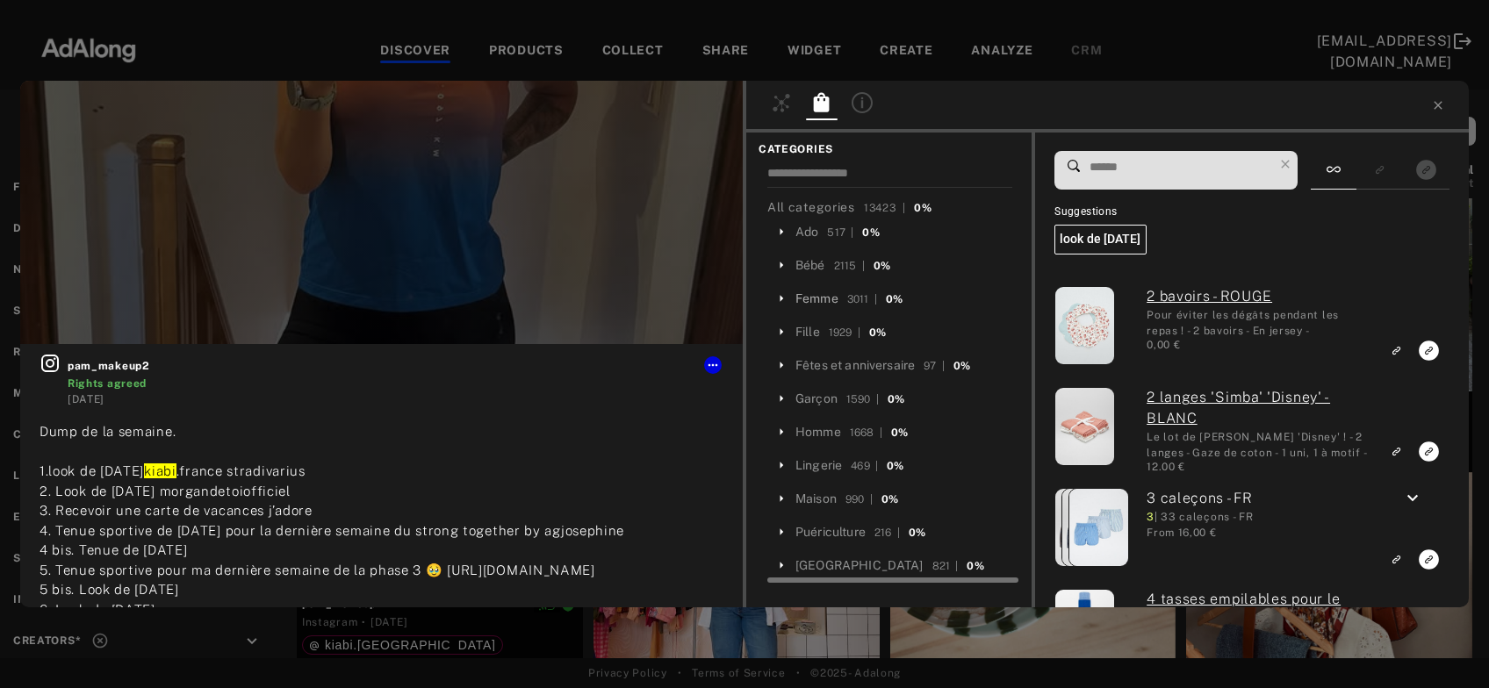
click at [813, 296] on div "Femme" at bounding box center [816, 299] width 43 height 18
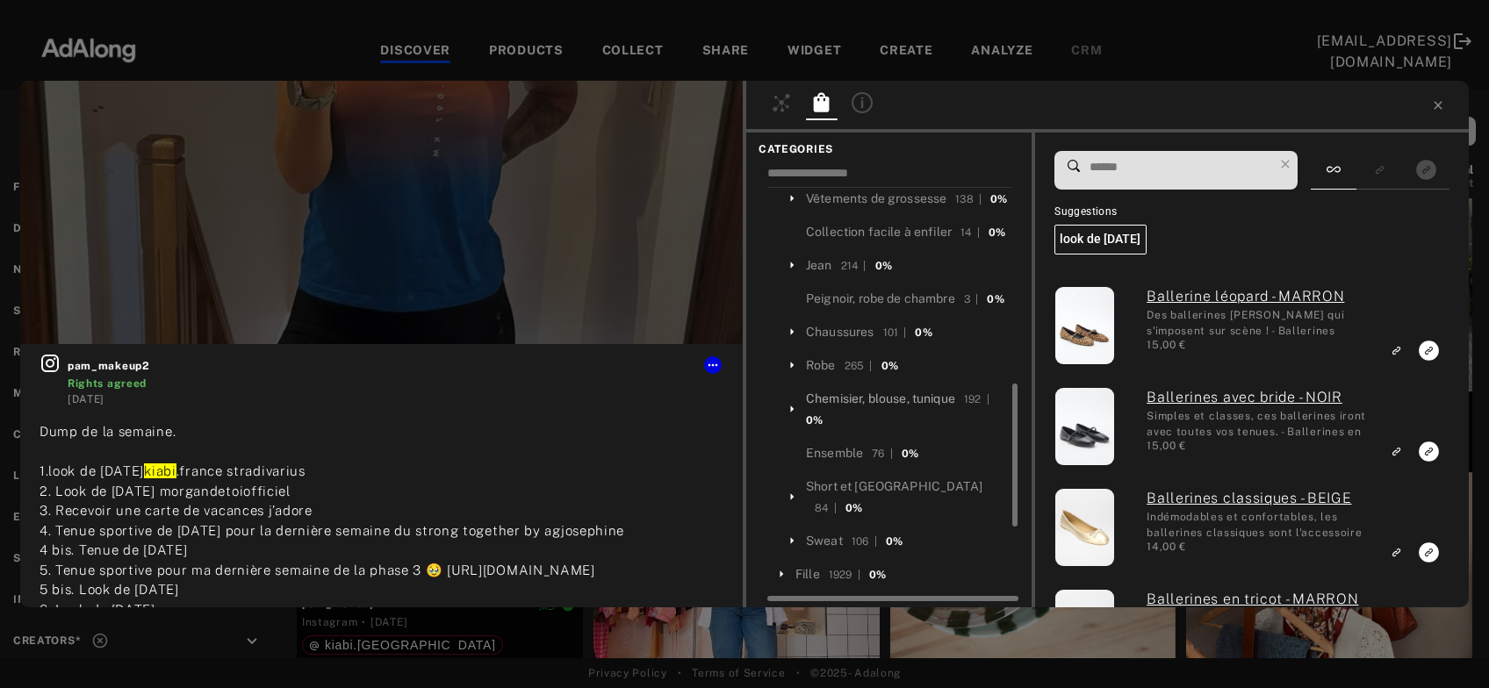
click at [936, 408] on div "Chemisier, blouse, tunique" at bounding box center [880, 399] width 149 height 18
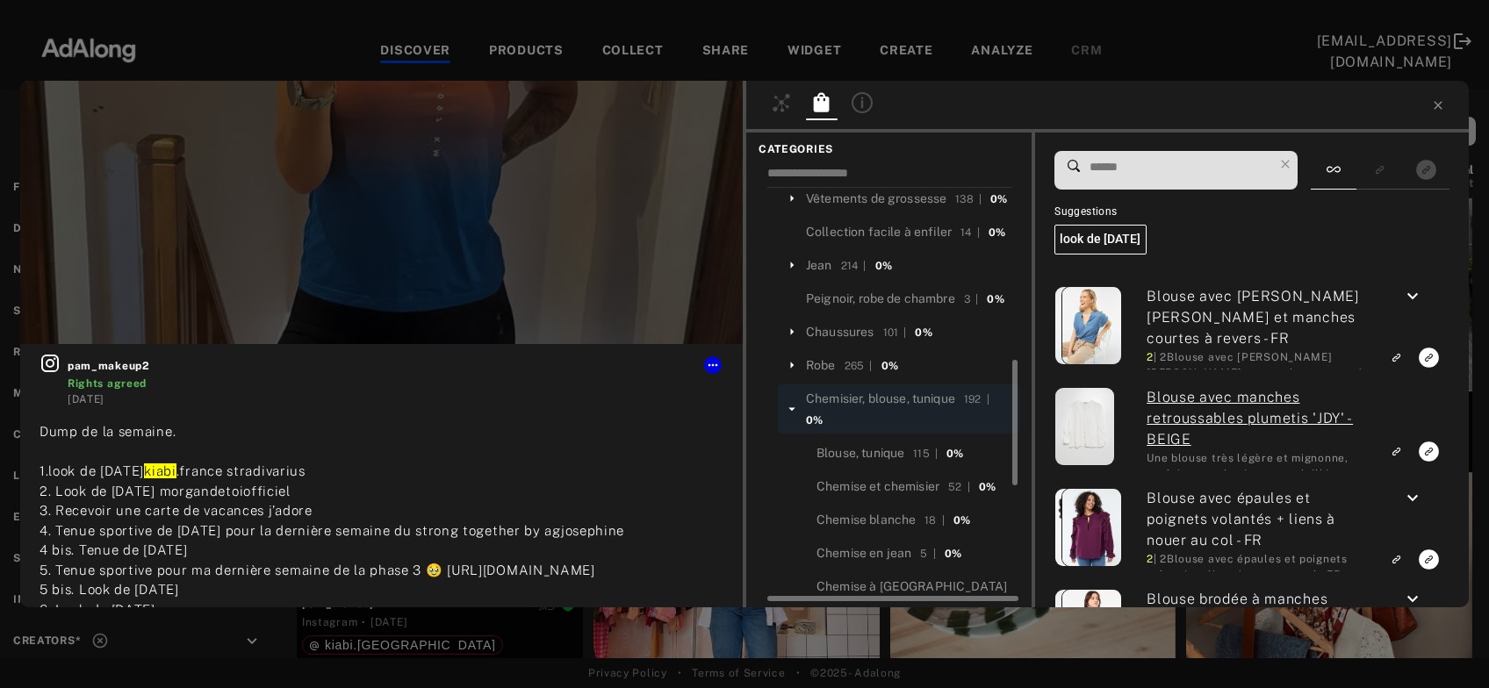
click at [1124, 175] on input at bounding box center [1180, 167] width 185 height 24
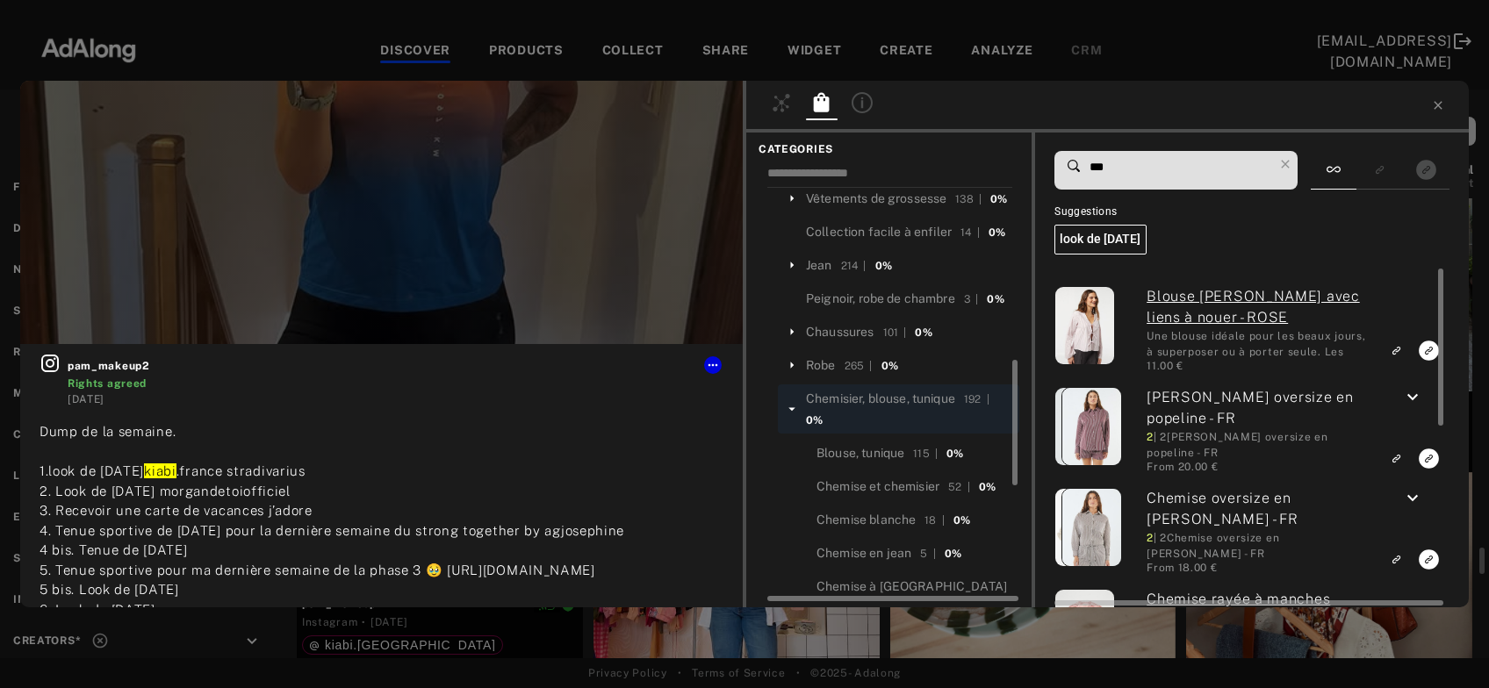
click at [1418, 402] on icon "keyboard_arrow_down" at bounding box center [1412, 397] width 21 height 21
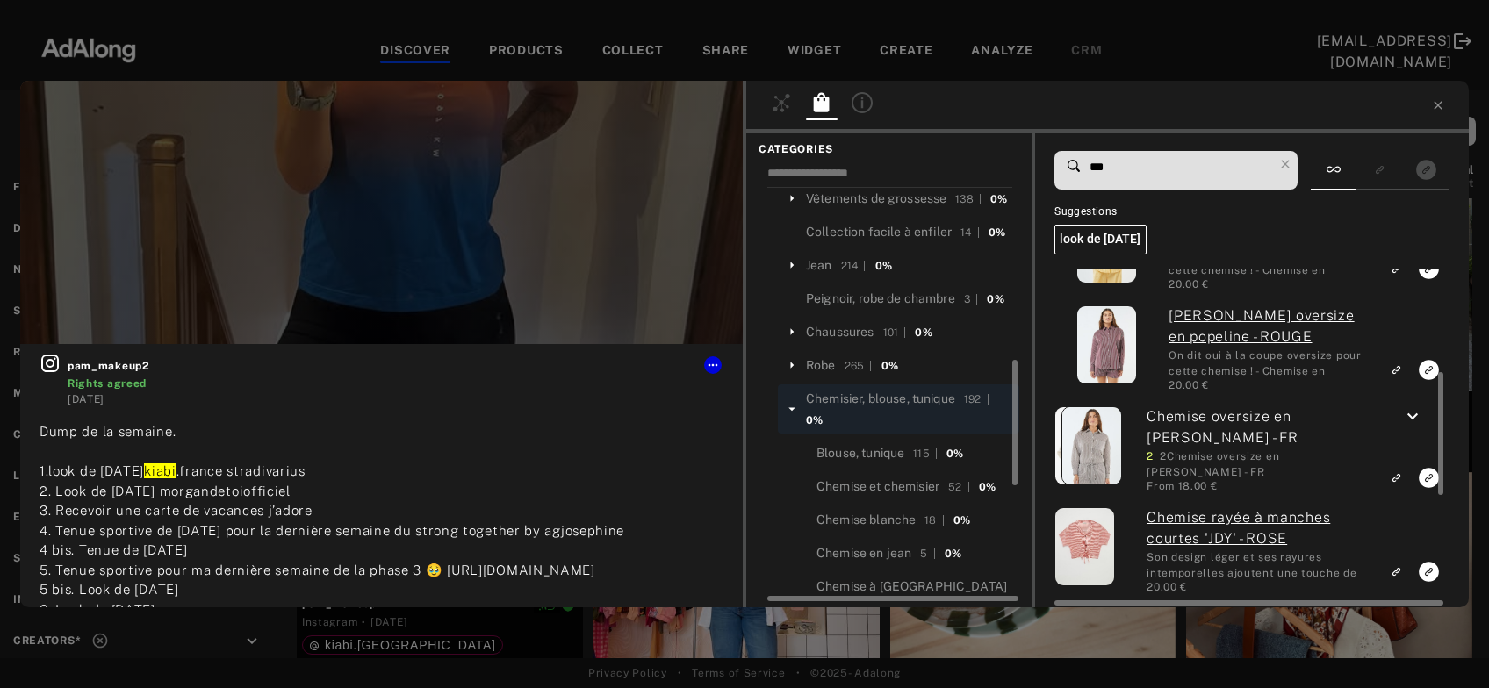
click at [1416, 419] on icon "keyboard_arrow_down" at bounding box center [1412, 416] width 21 height 21
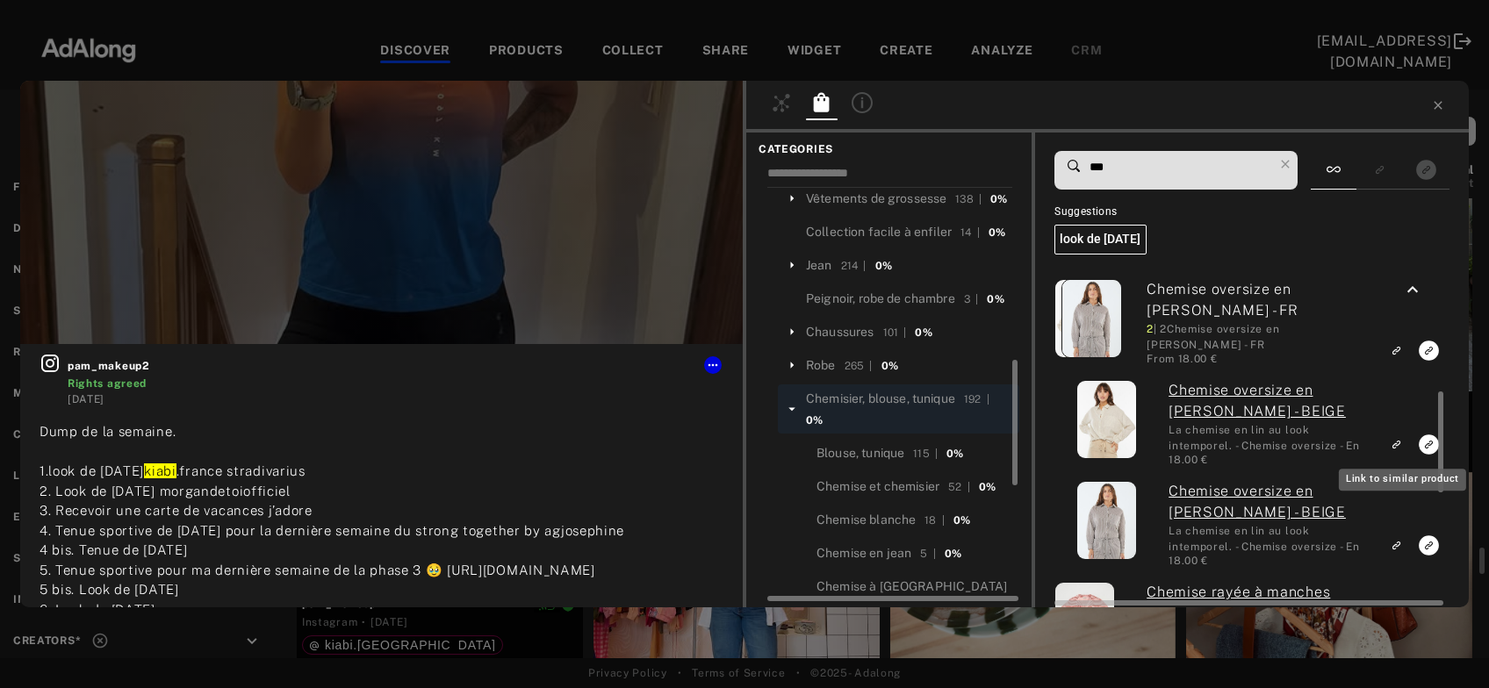
click at [1400, 147] on icon "Link to similar product" at bounding box center [1396, 141] width 12 height 11
drag, startPoint x: 1142, startPoint y: 161, endPoint x: 1060, endPoint y: 169, distance: 82.1
click at [1088, 169] on input "***" at bounding box center [1180, 167] width 185 height 24
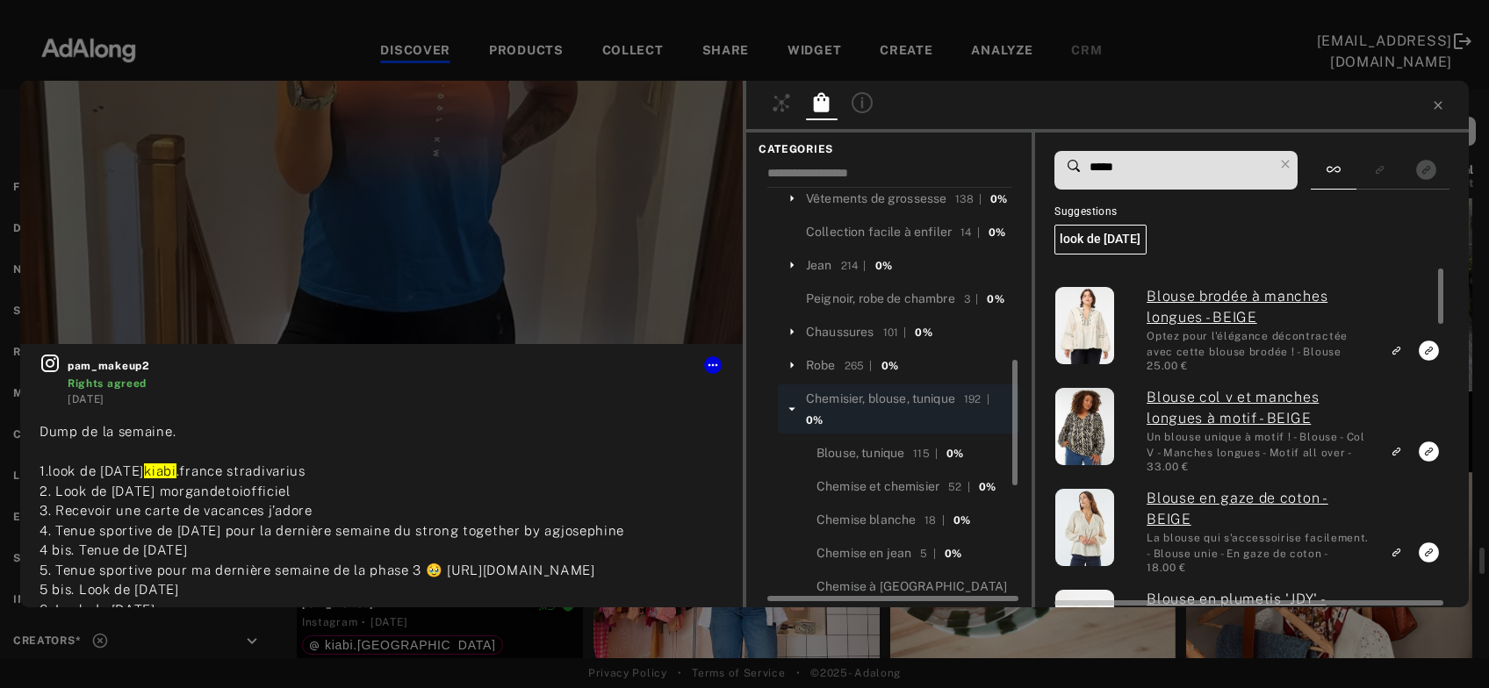
type input "*****"
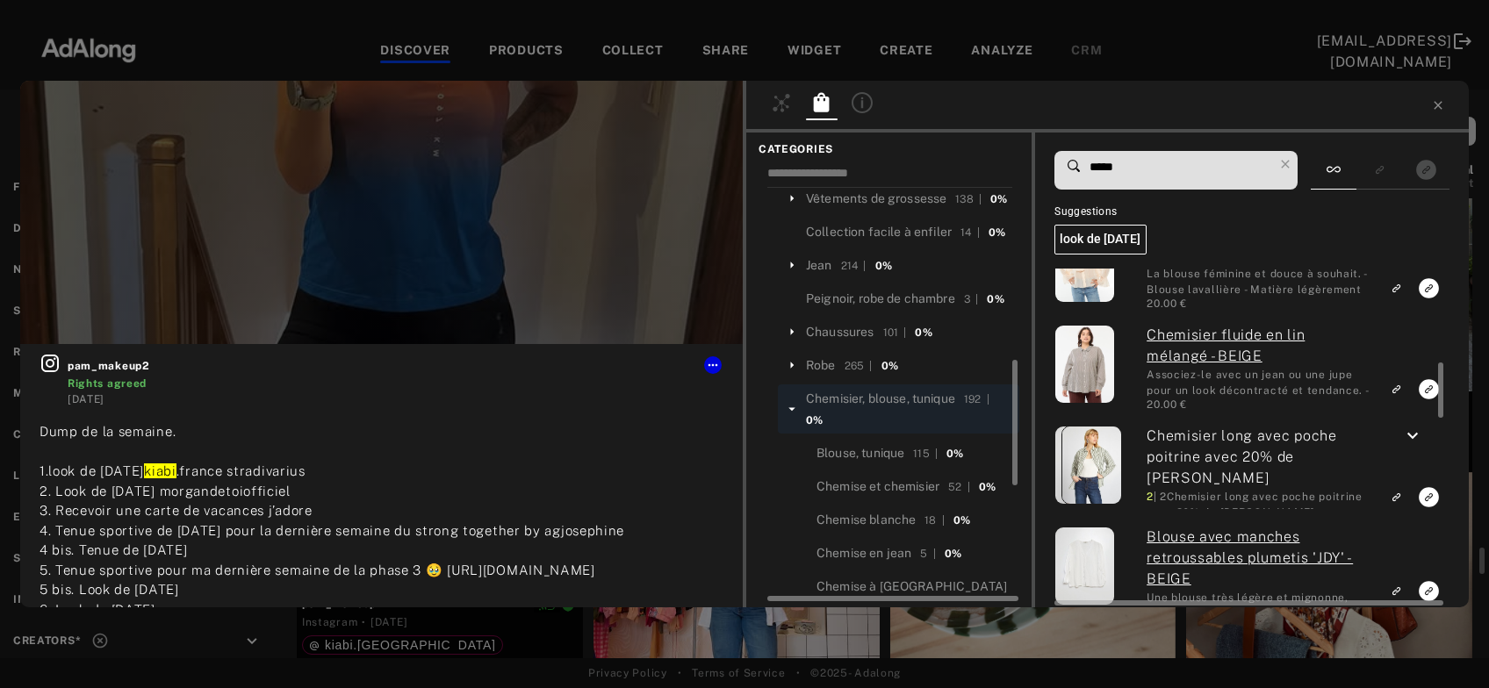
click at [1189, 337] on link "Chemisier fluide en lin mélangé - BEIGE" at bounding box center [1257, 346] width 223 height 42
click at [1412, 442] on icon "keyboard_arrow_down" at bounding box center [1412, 436] width 21 height 21
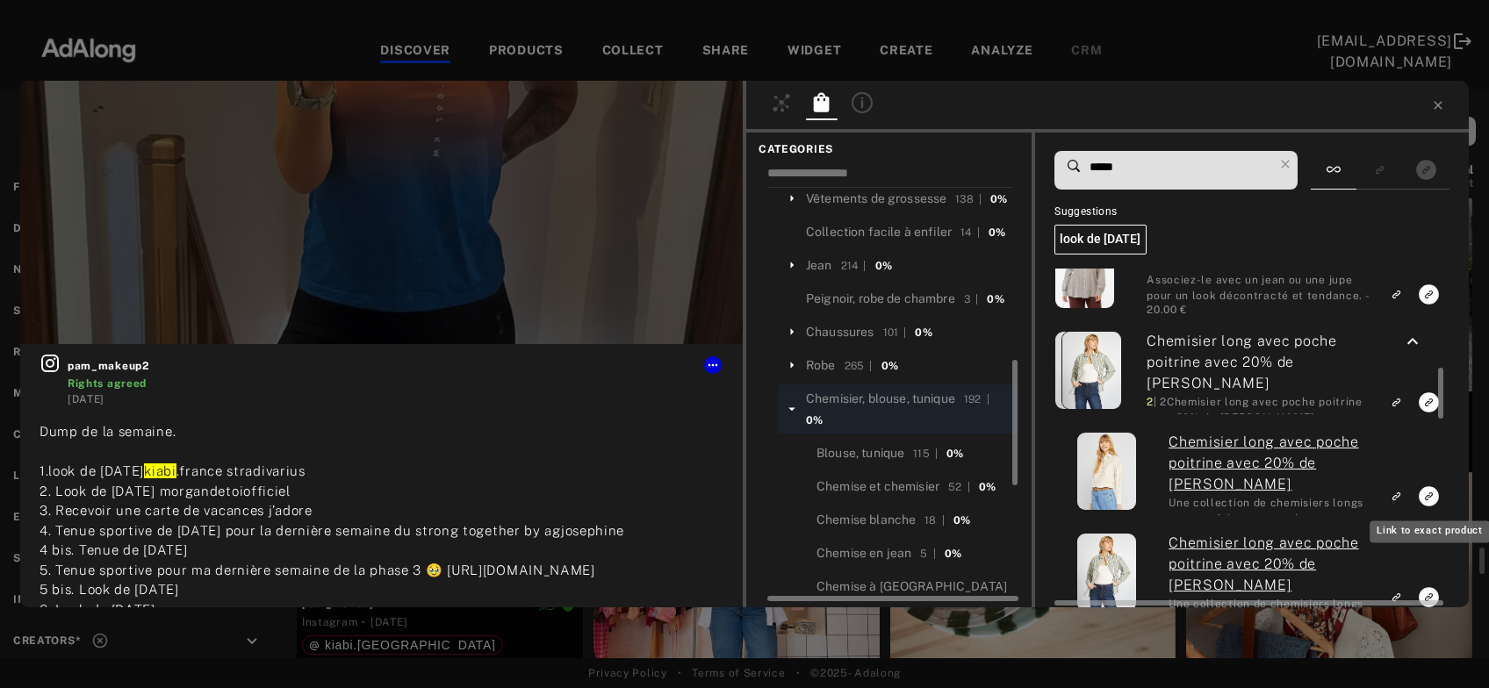
click at [1426, 495] on icon "Link to exact product" at bounding box center [1429, 496] width 20 height 20
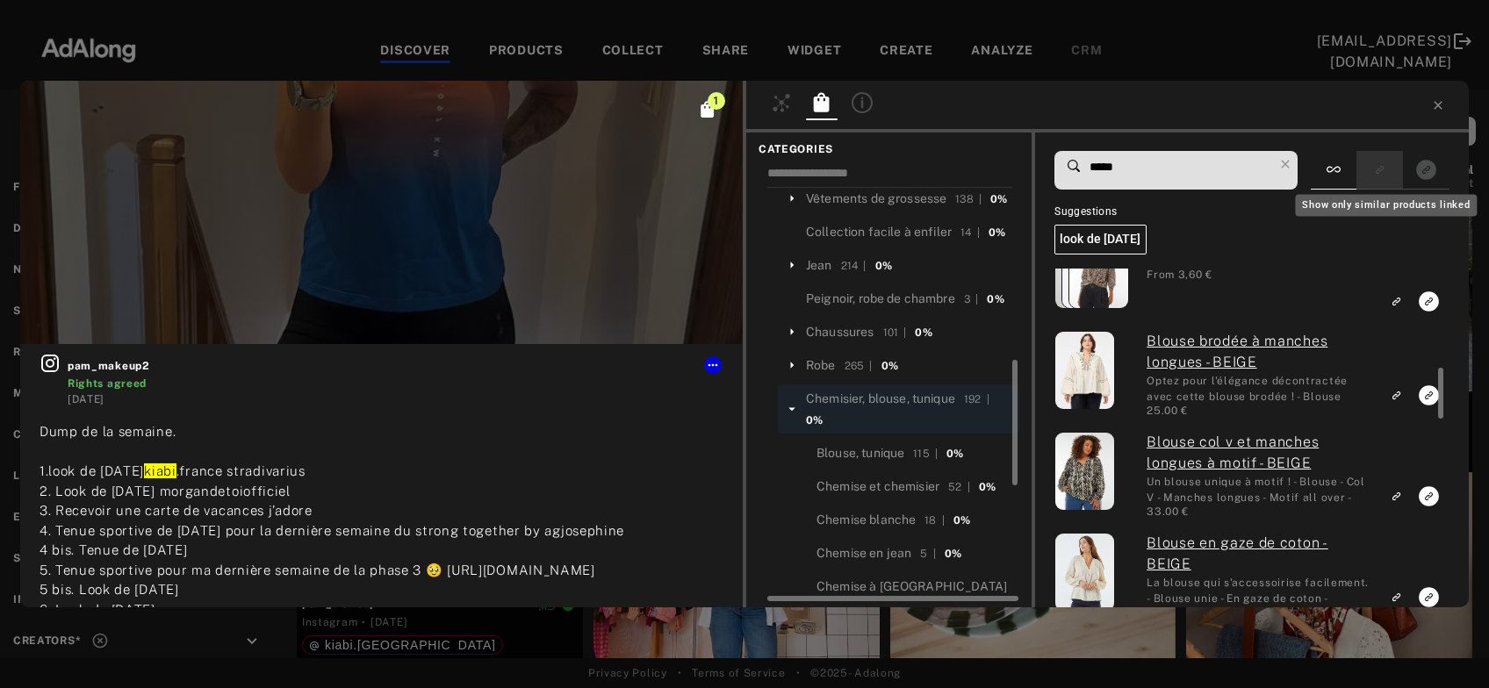
click at [1379, 176] on icon "Show only similar products linked" at bounding box center [1379, 170] width 12 height 11
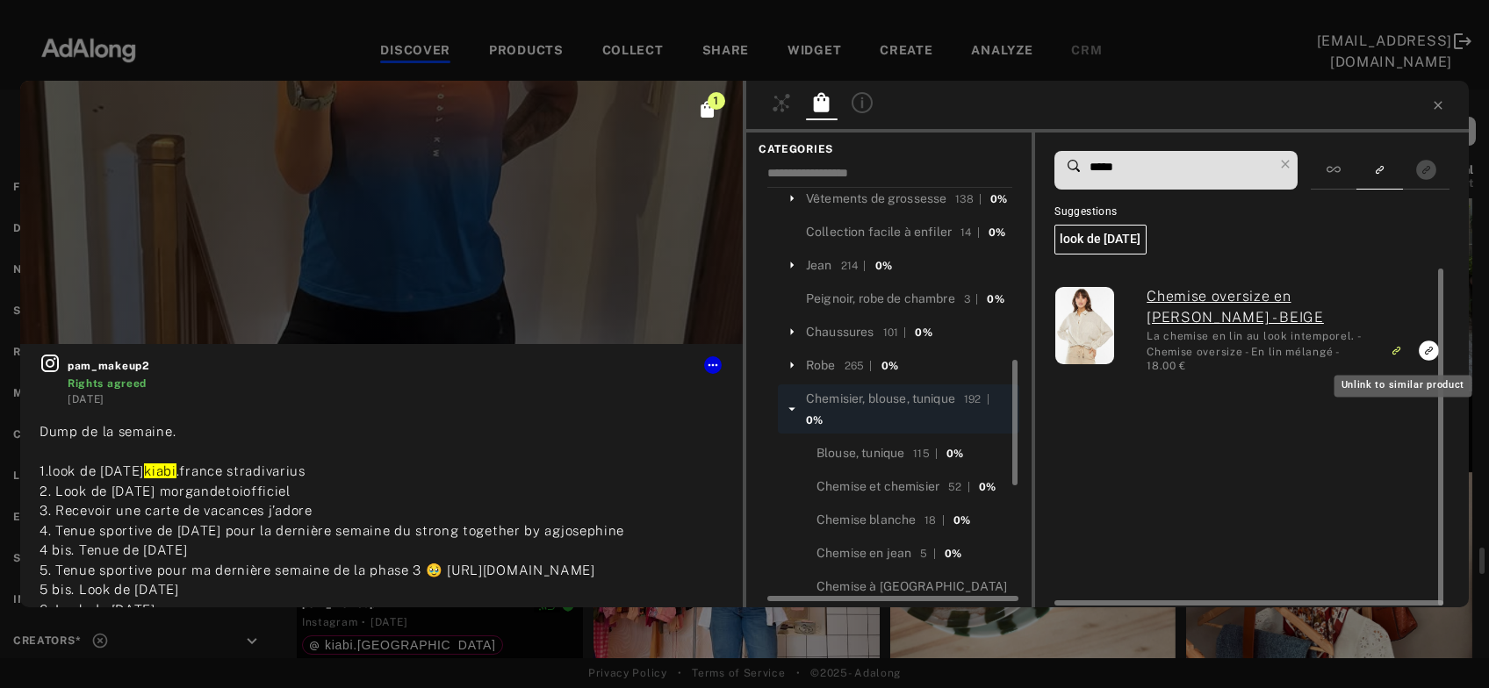
click at [1395, 348] on icon "Unlink to similar product" at bounding box center [1396, 350] width 12 height 11
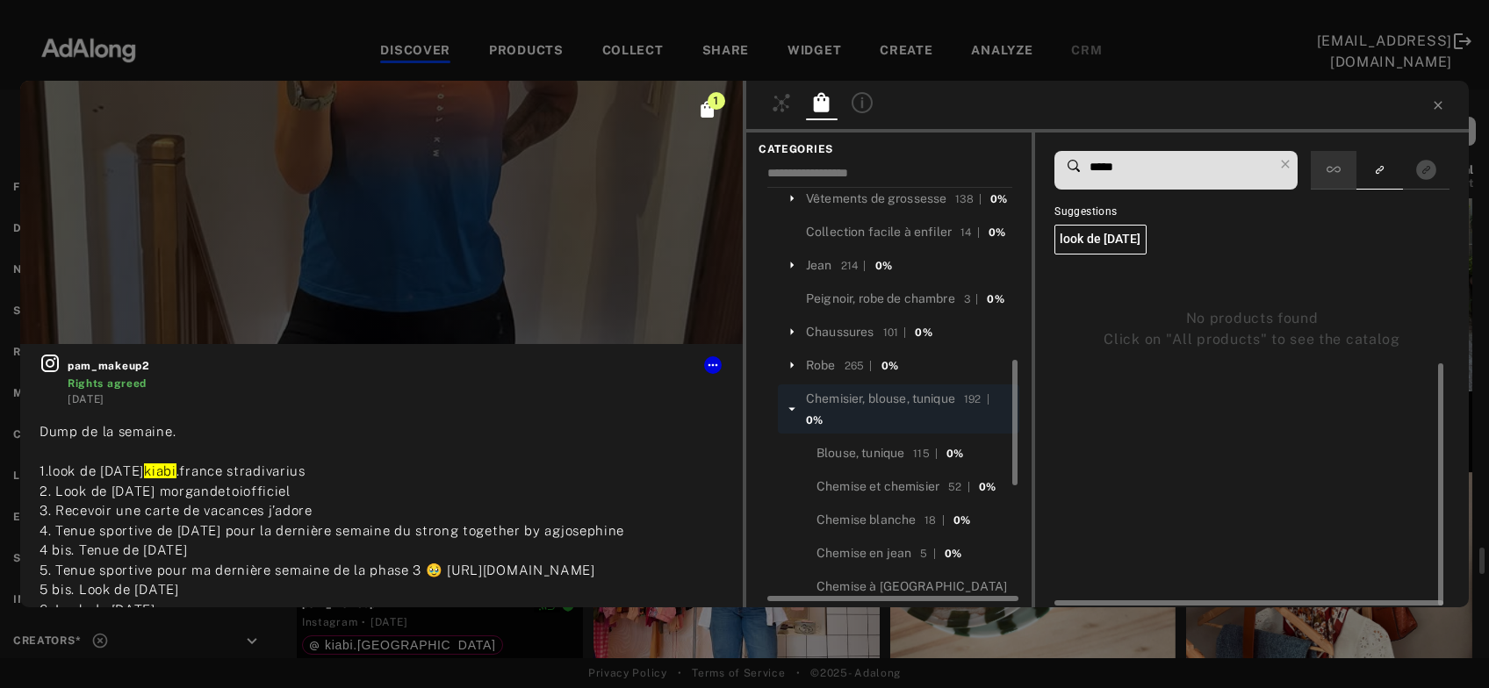
click at [1340, 170] on icon at bounding box center [1333, 170] width 14 height 6
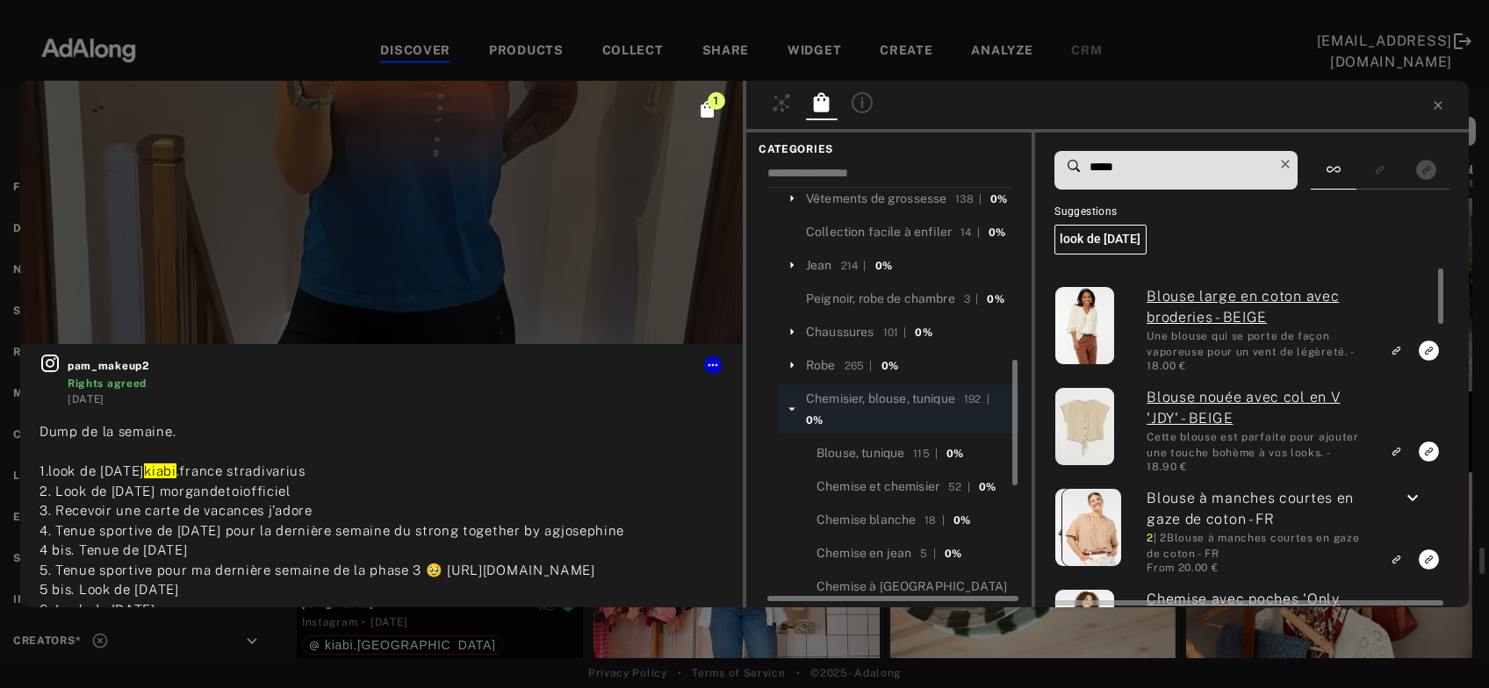
click at [1286, 168] on icon at bounding box center [1285, 164] width 25 height 25
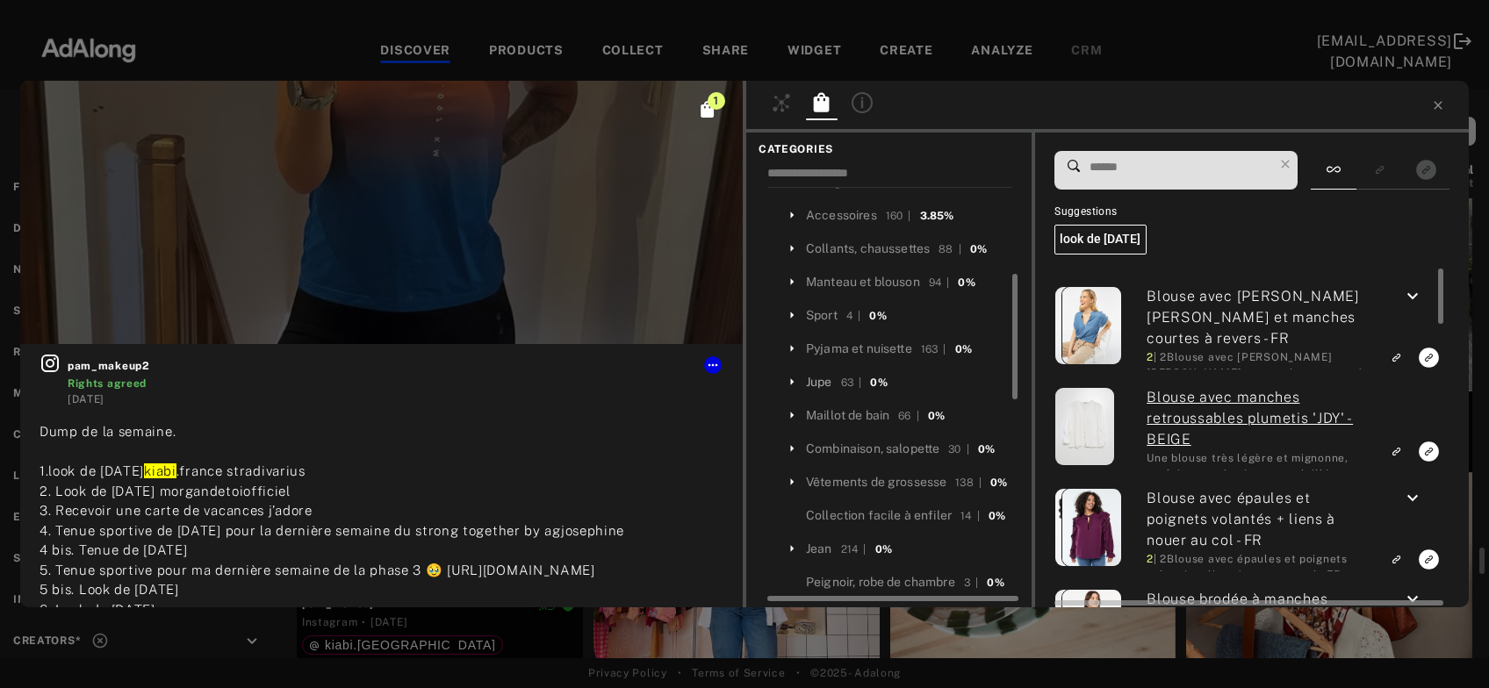
click at [822, 381] on div "Jupe" at bounding box center [819, 382] width 26 height 18
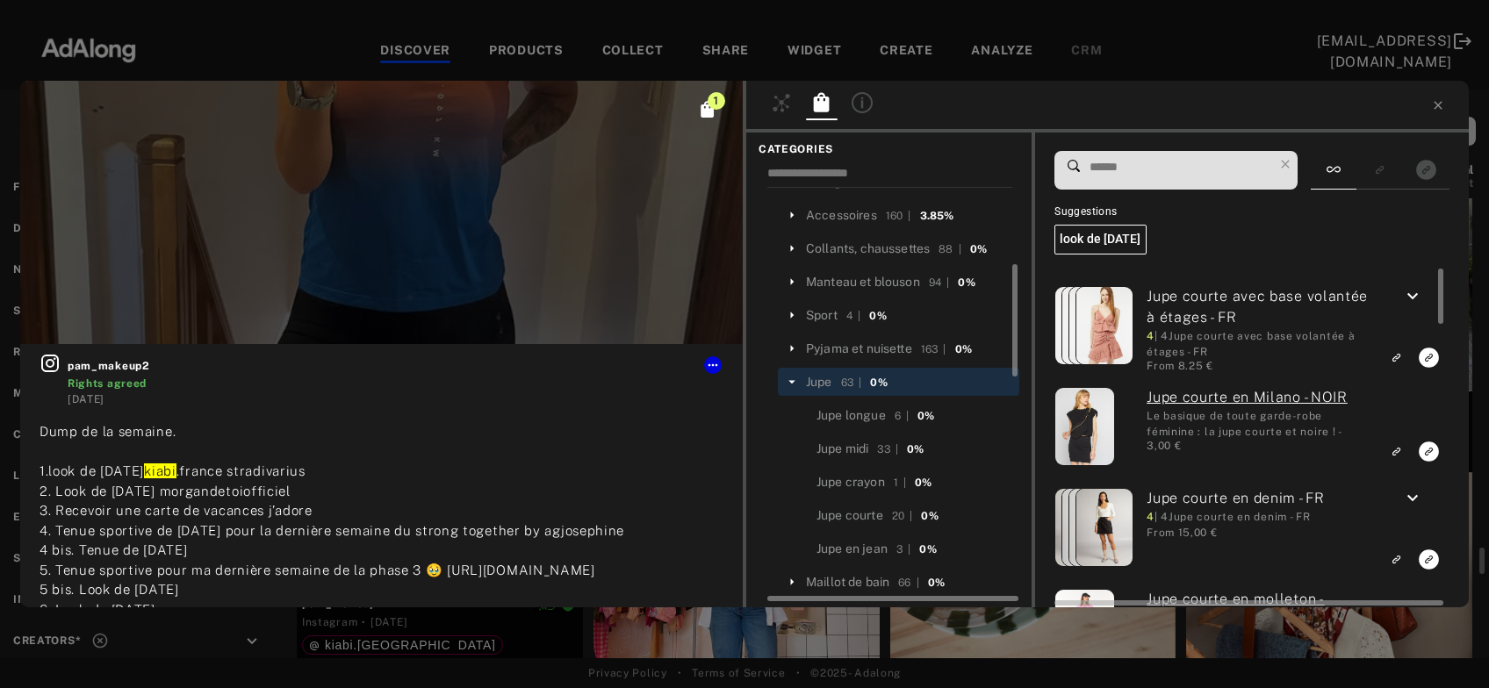
click at [1155, 174] on input at bounding box center [1180, 167] width 185 height 24
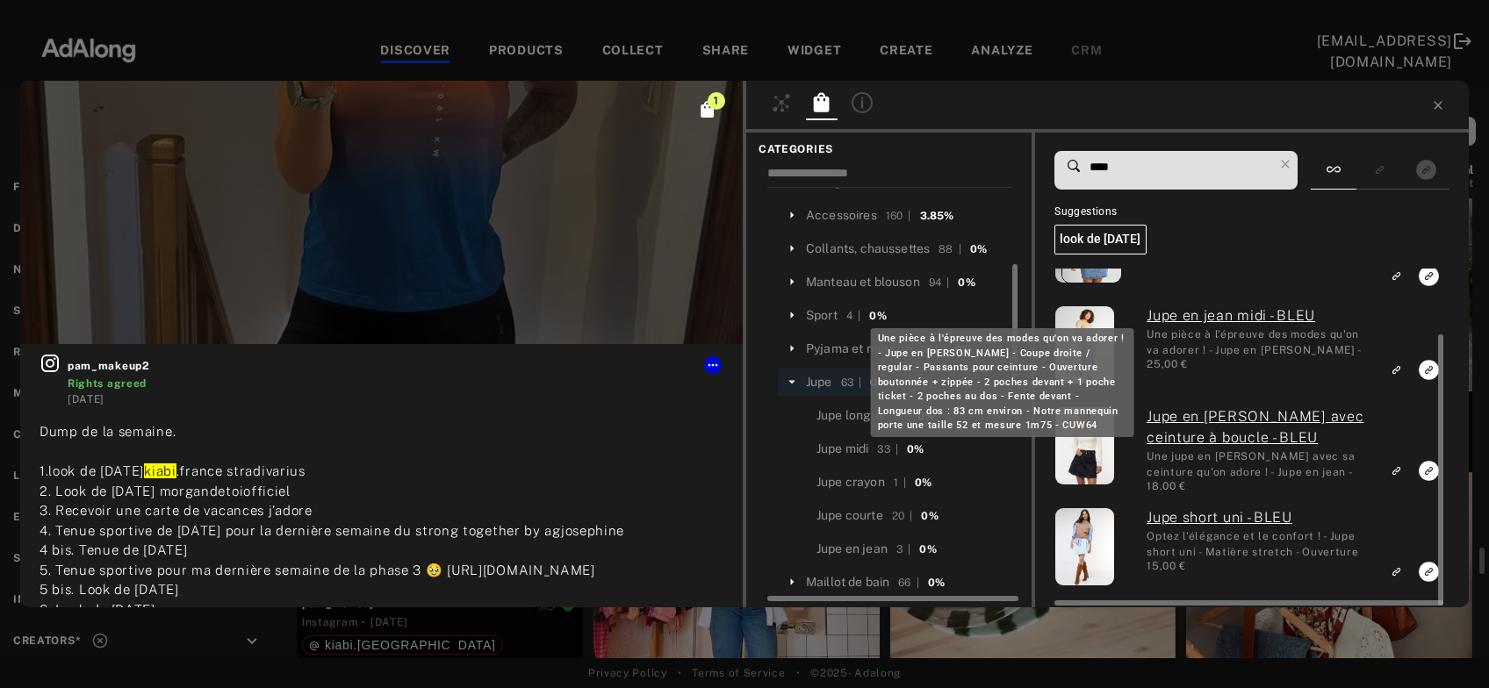
type input "****"
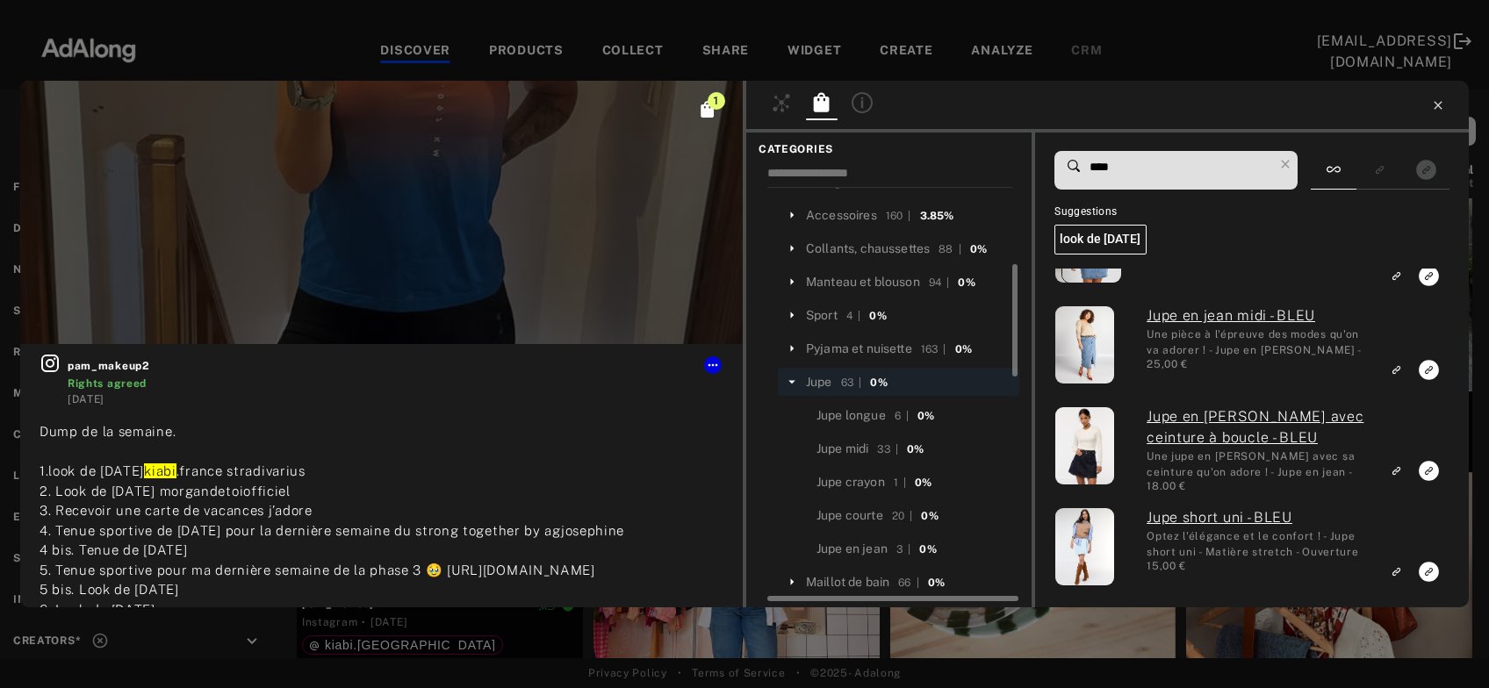
click at [1439, 102] on icon at bounding box center [1438, 105] width 14 height 14
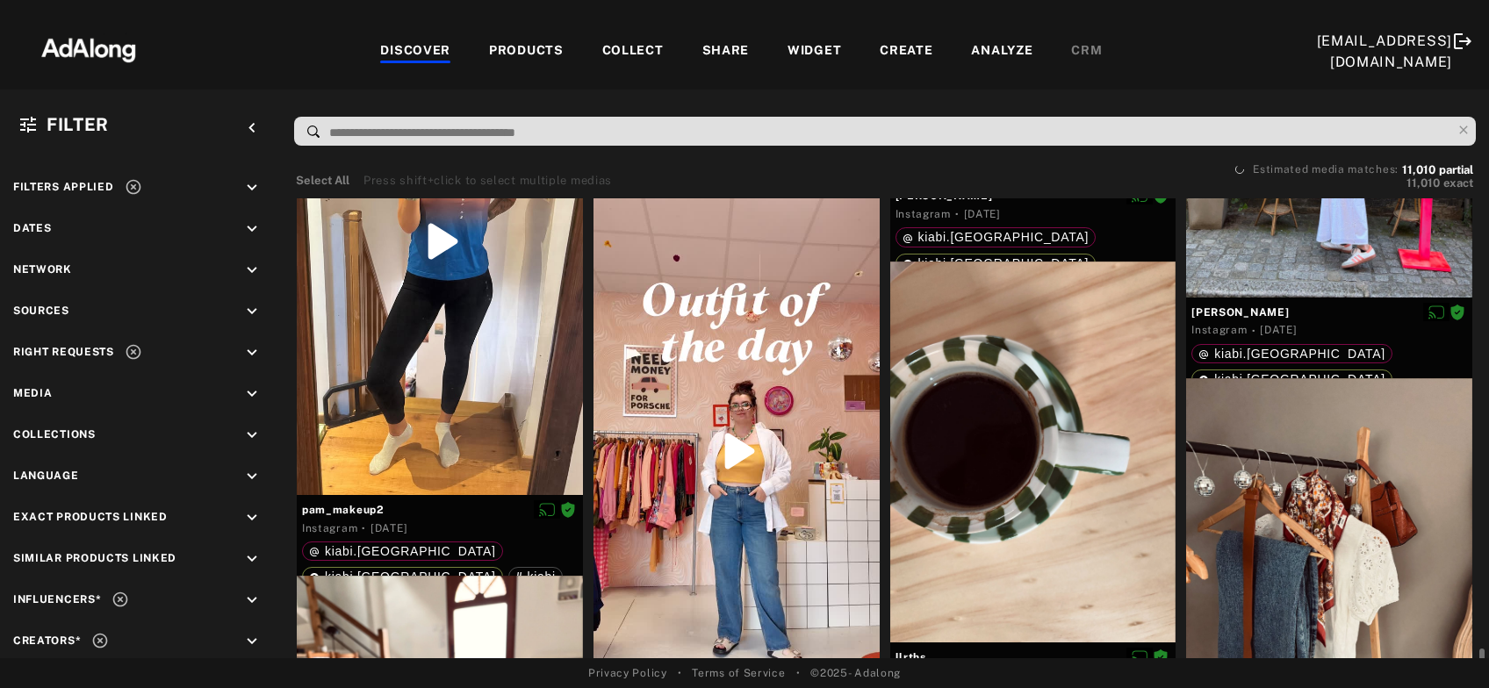
scroll to position [6715, 0]
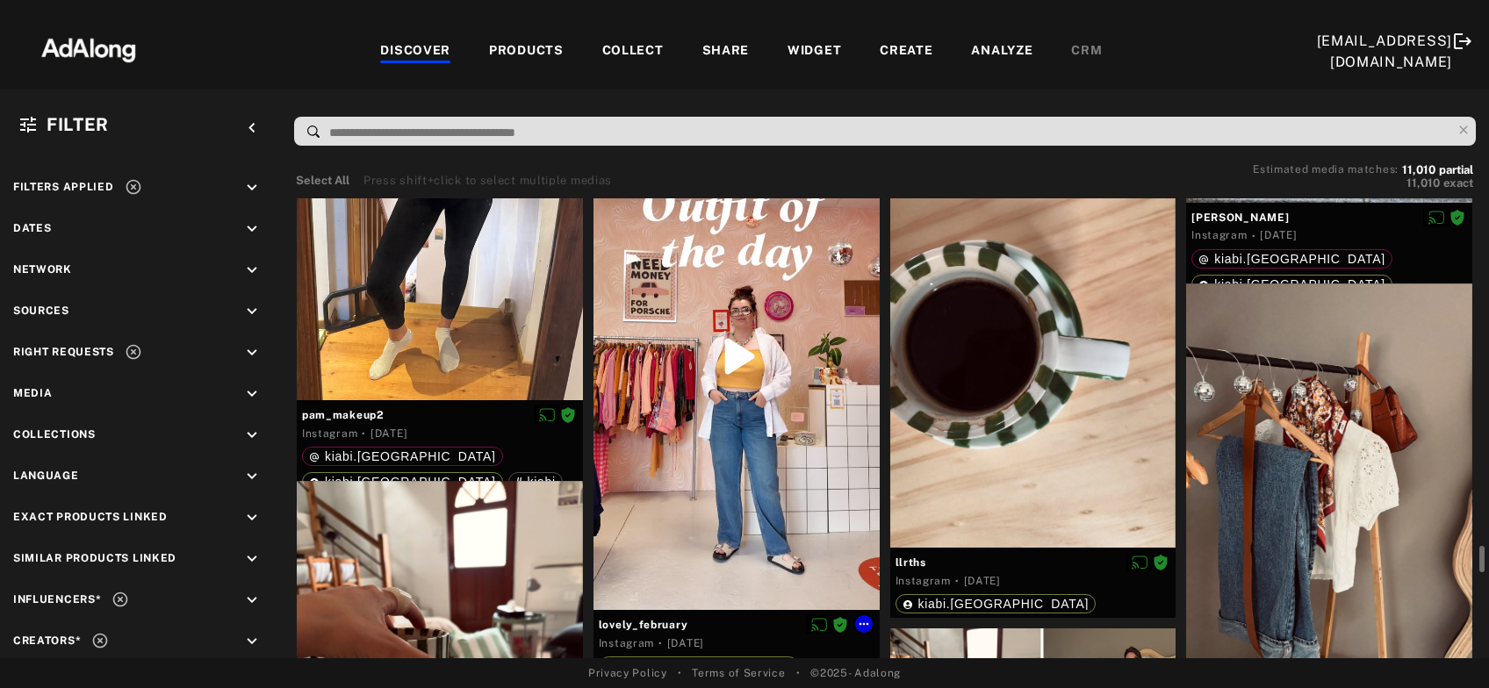
click at [716, 402] on div at bounding box center [736, 356] width 286 height 507
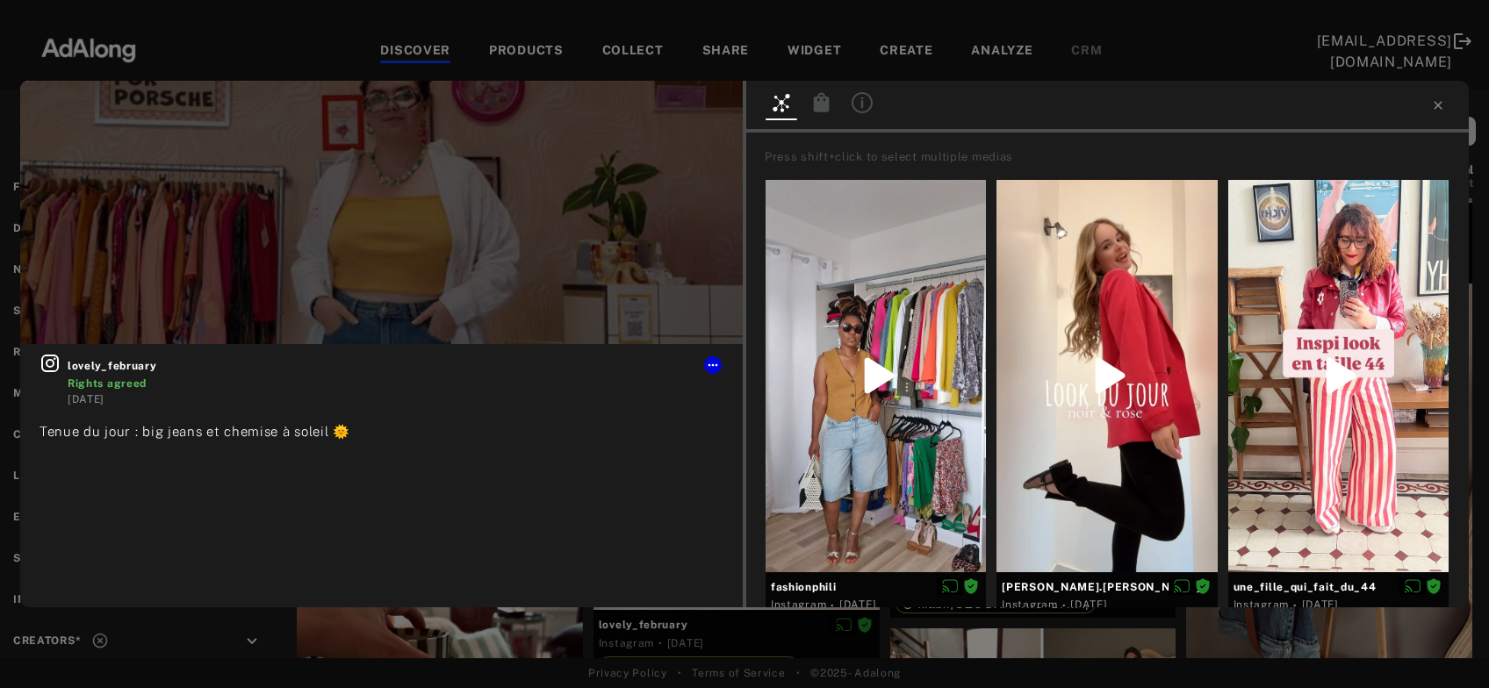
click at [817, 103] on icon at bounding box center [822, 101] width 16 height 19
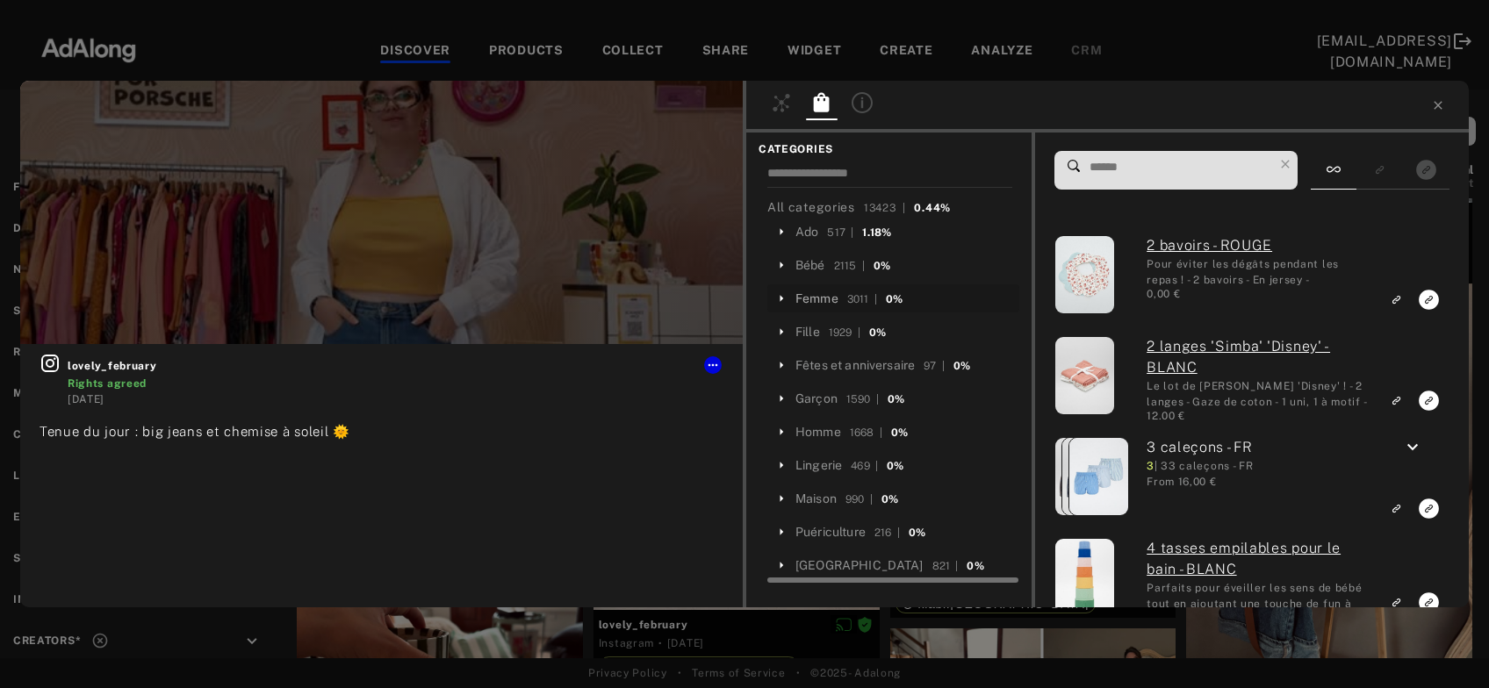
click at [815, 298] on div "Femme" at bounding box center [816, 299] width 43 height 18
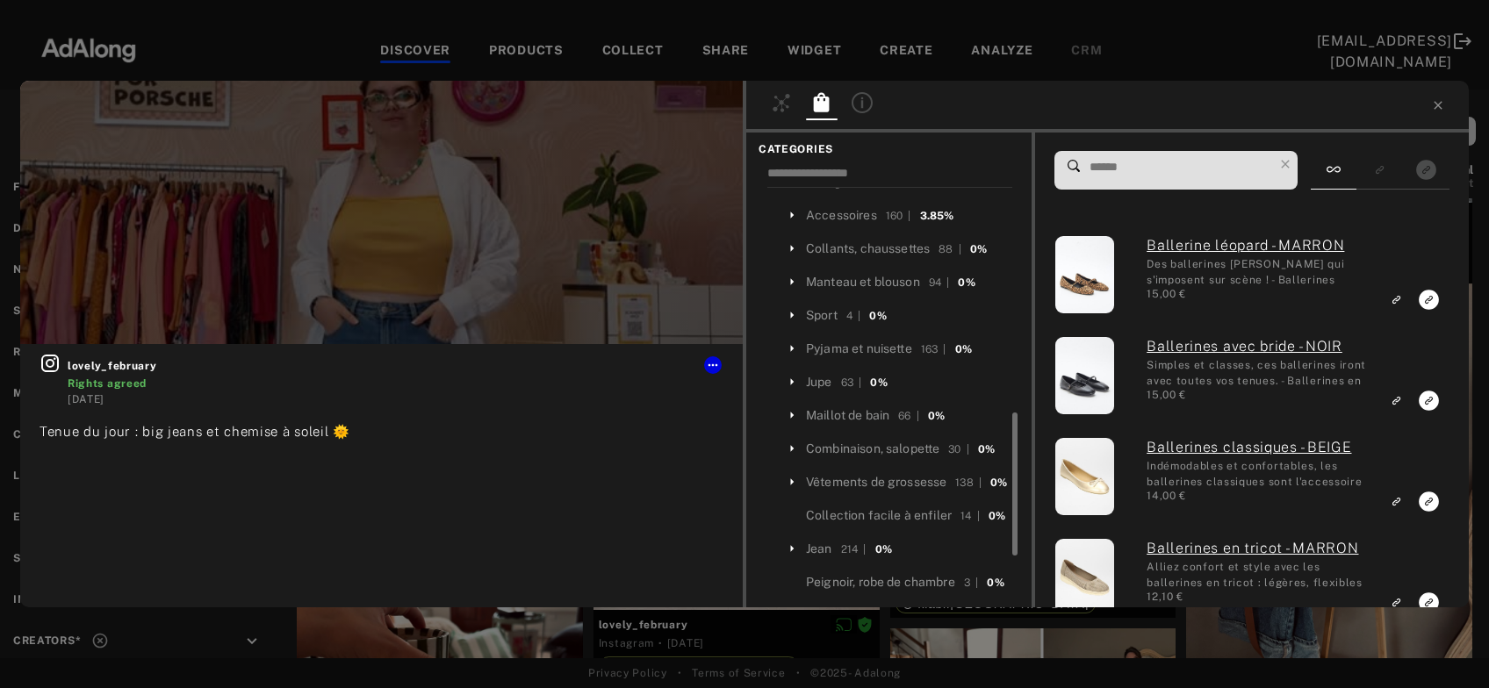
scroll to position [378, 0]
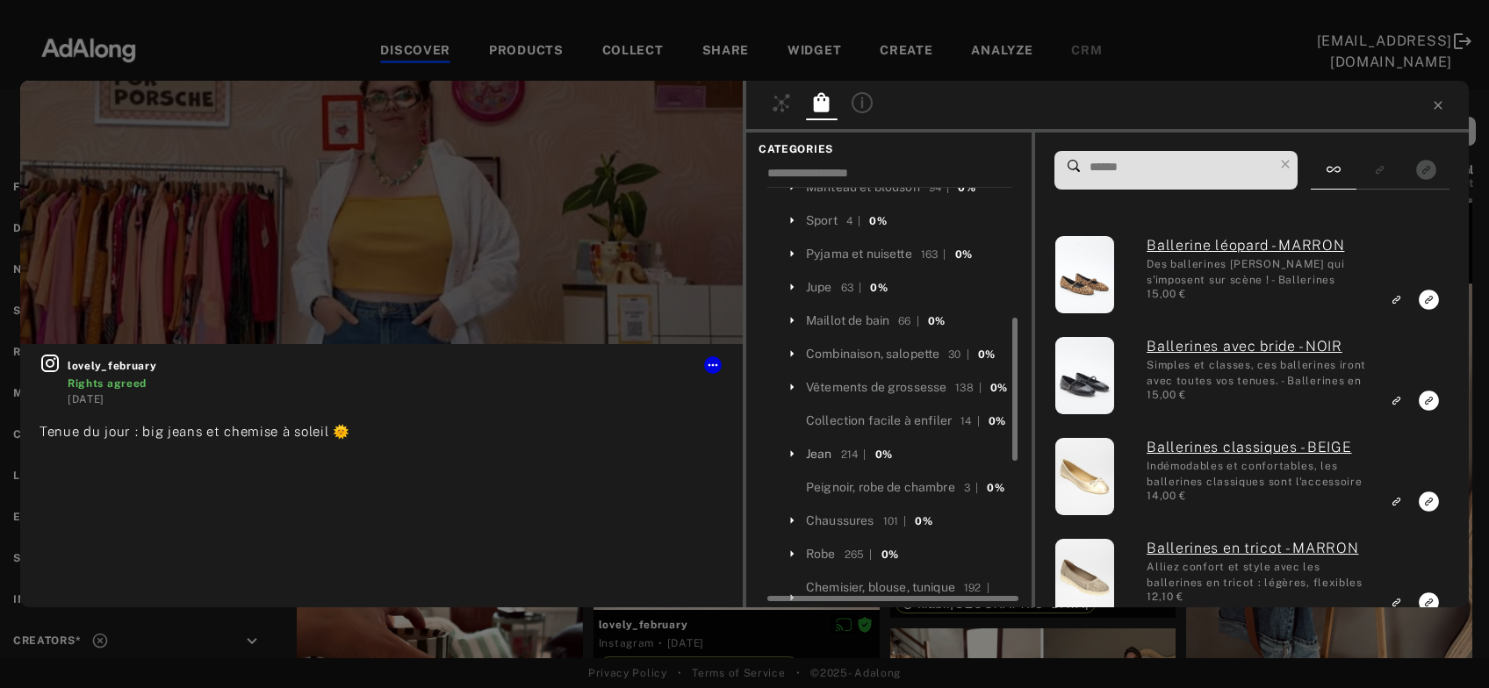
click at [828, 463] on div "Jean" at bounding box center [819, 454] width 26 height 18
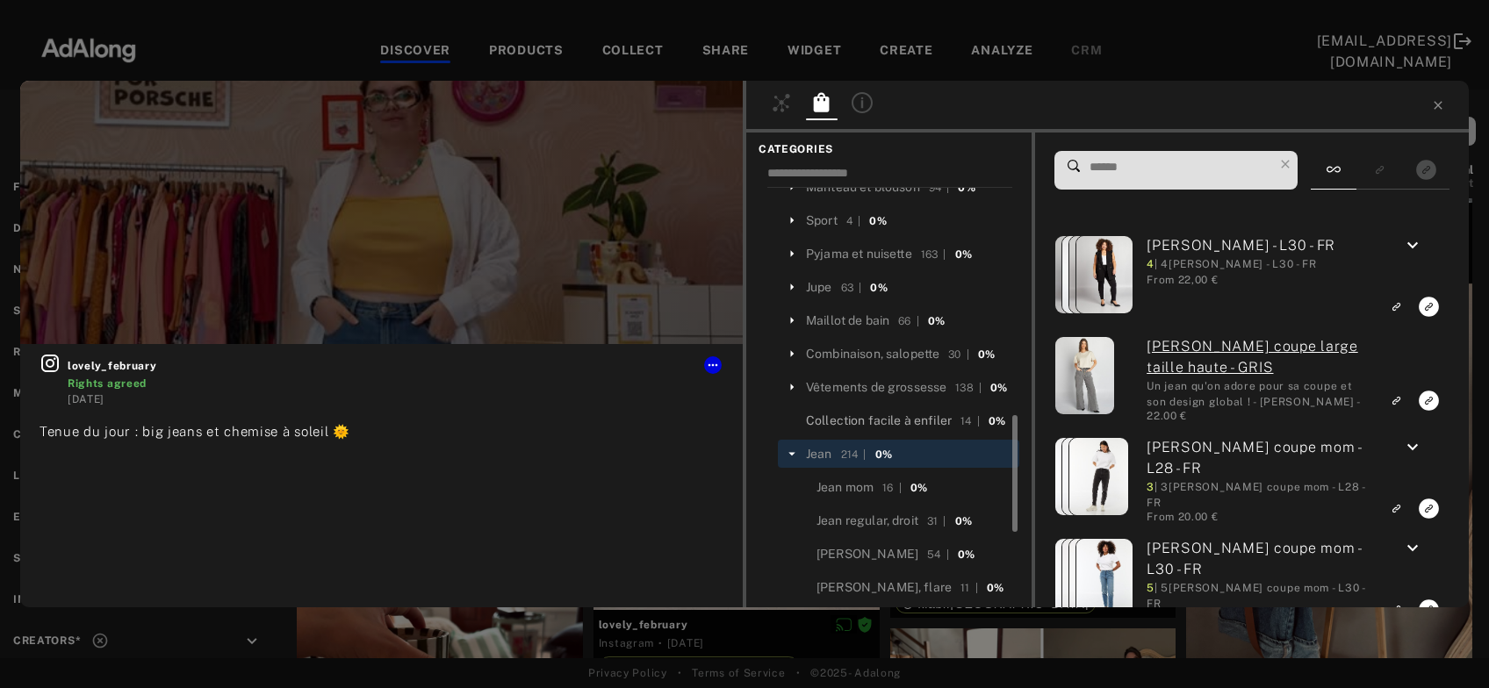
scroll to position [472, 0]
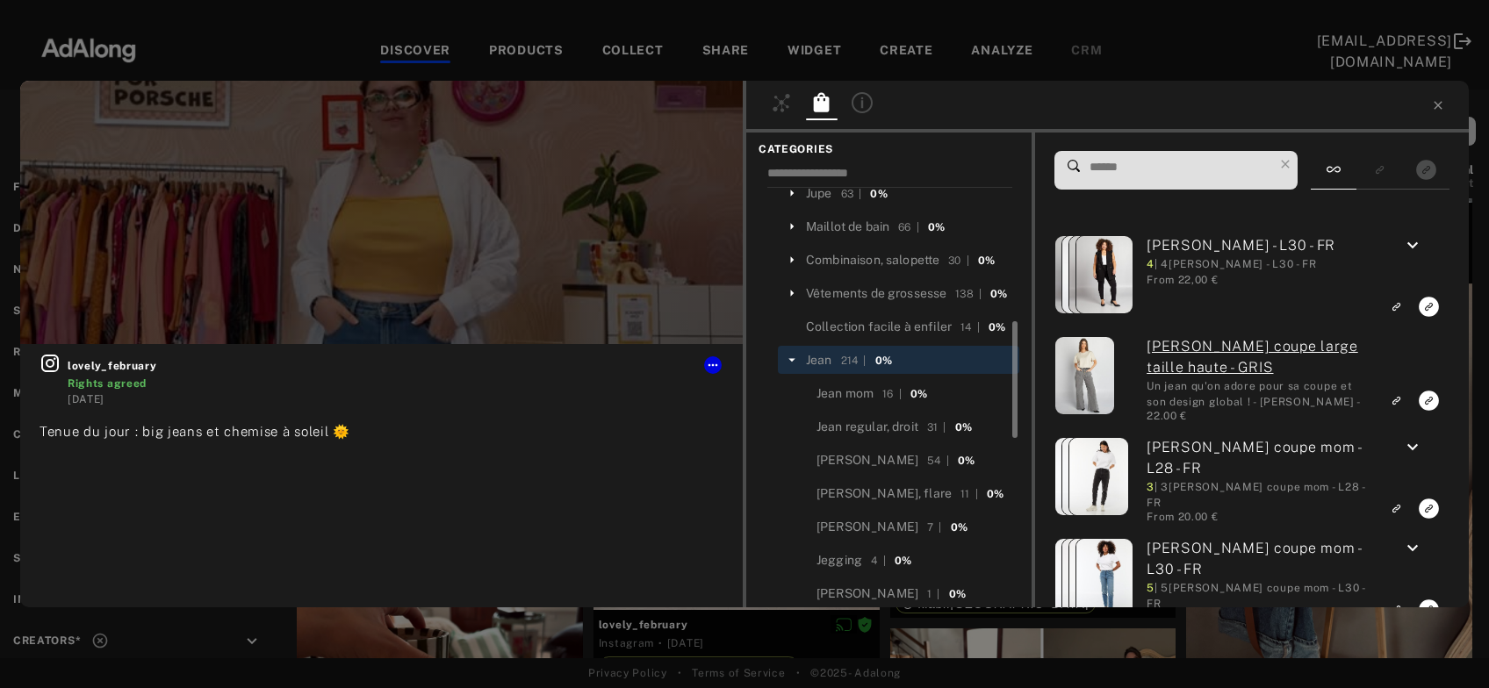
click at [1124, 163] on input at bounding box center [1180, 167] width 185 height 24
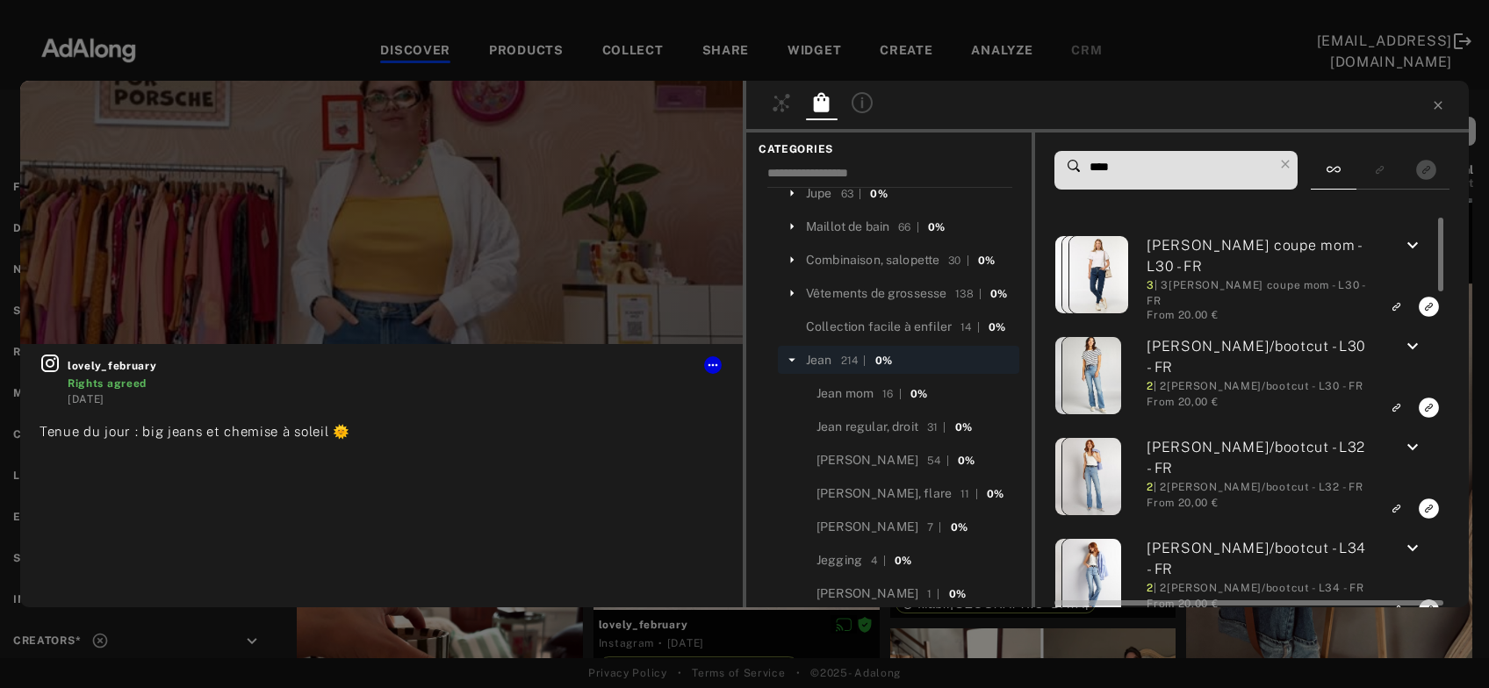
type input "****"
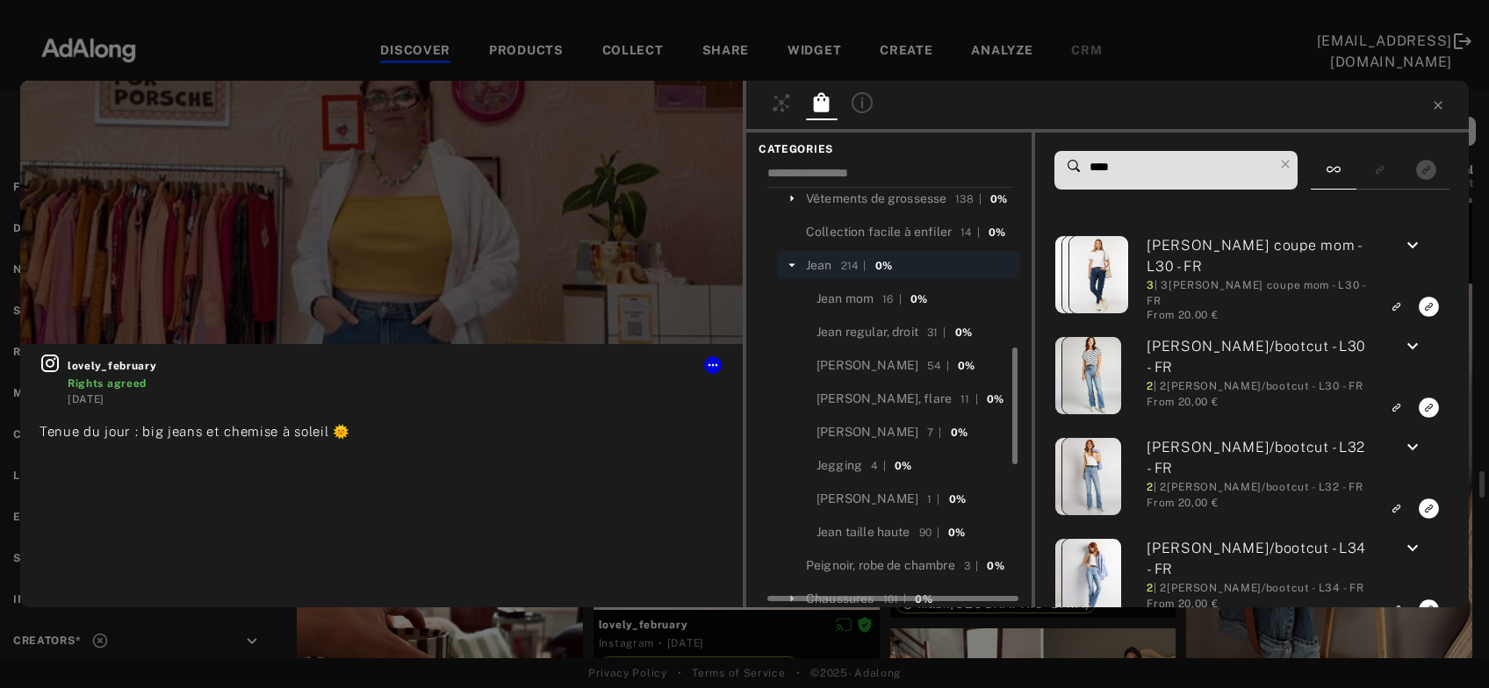
scroll to position [662, 0]
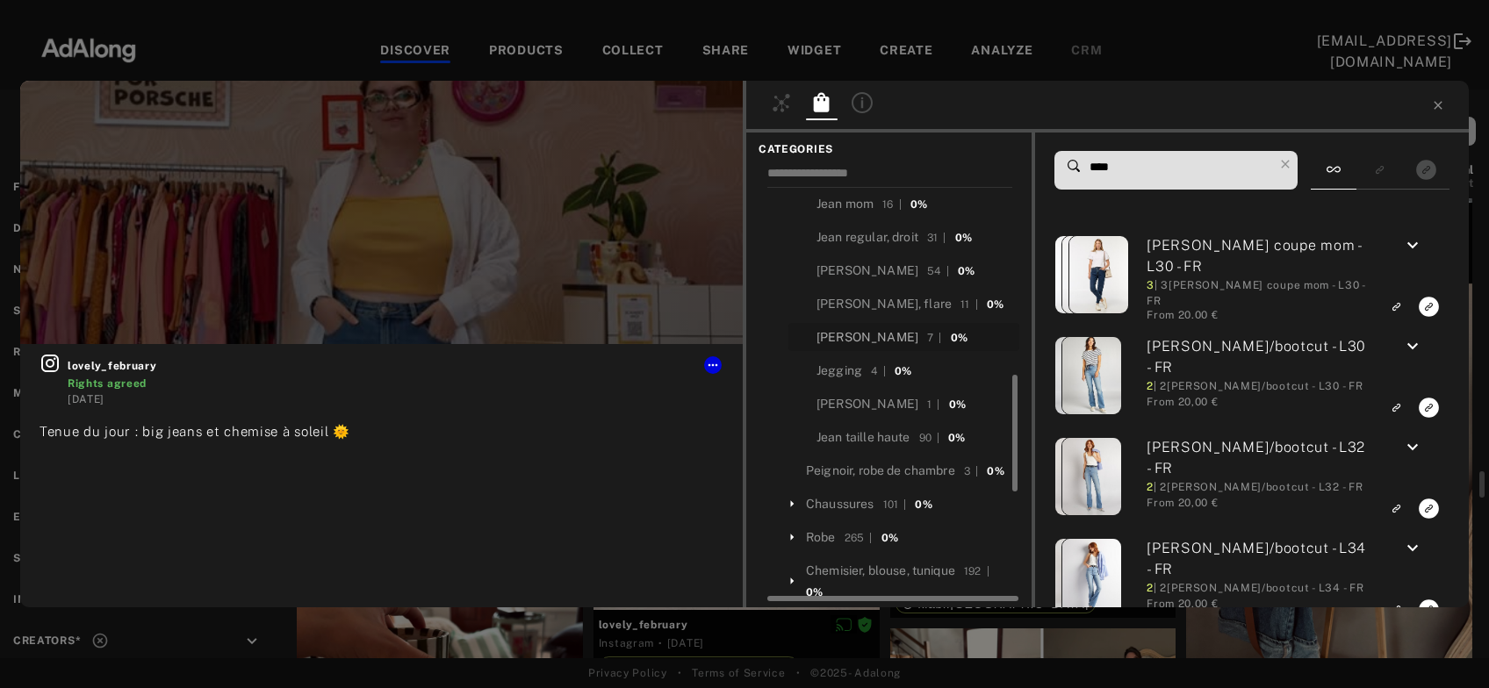
click at [849, 347] on div "Jean large" at bounding box center [867, 337] width 102 height 18
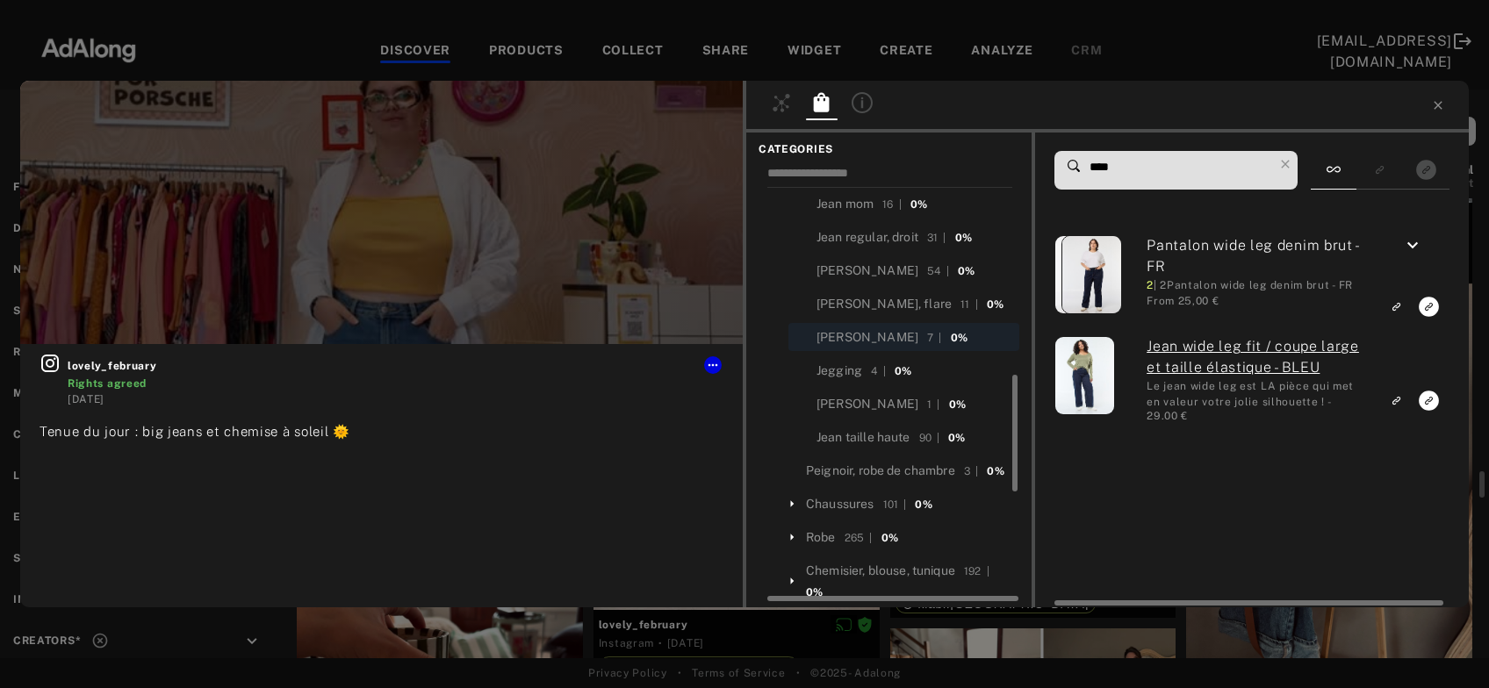
click at [1409, 246] on icon "keyboard_arrow_down" at bounding box center [1412, 245] width 21 height 21
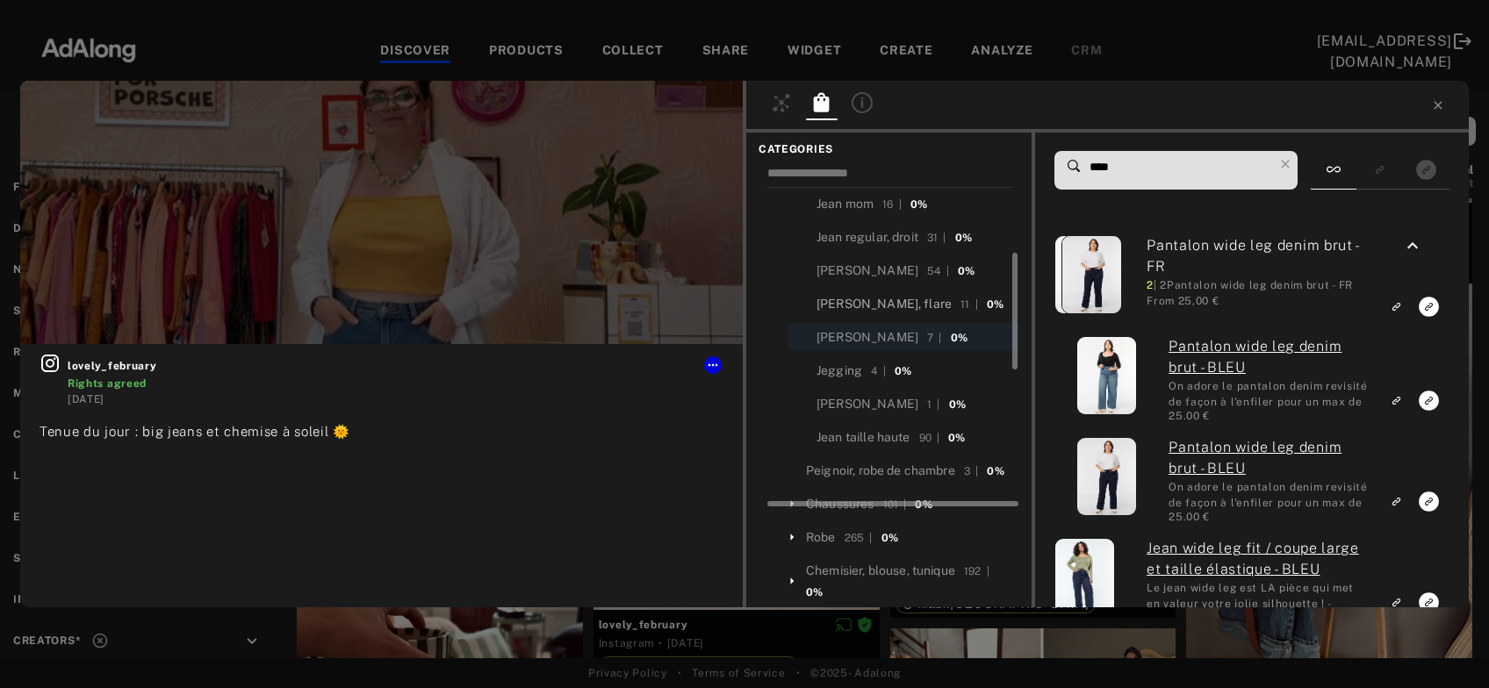
scroll to position [567, 0]
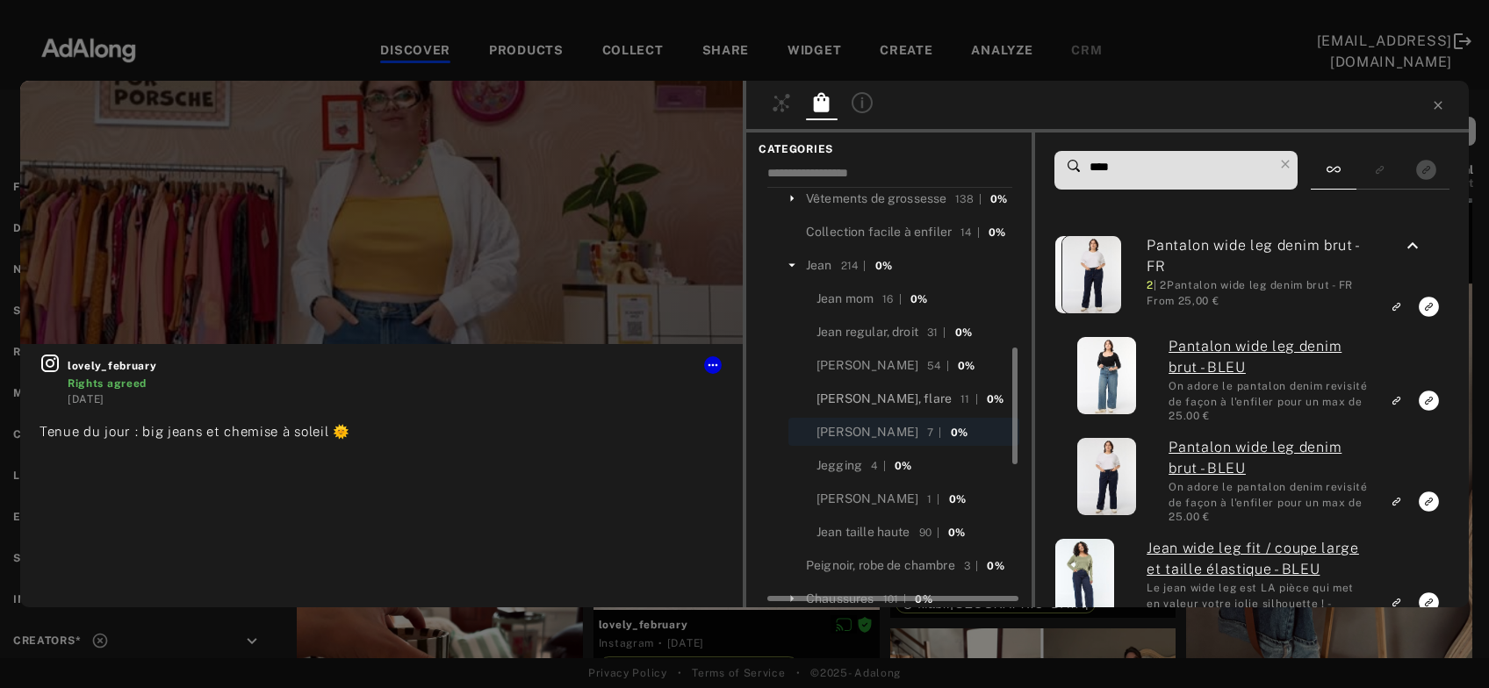
click at [865, 308] on div "Jean mom" at bounding box center [844, 299] width 57 height 18
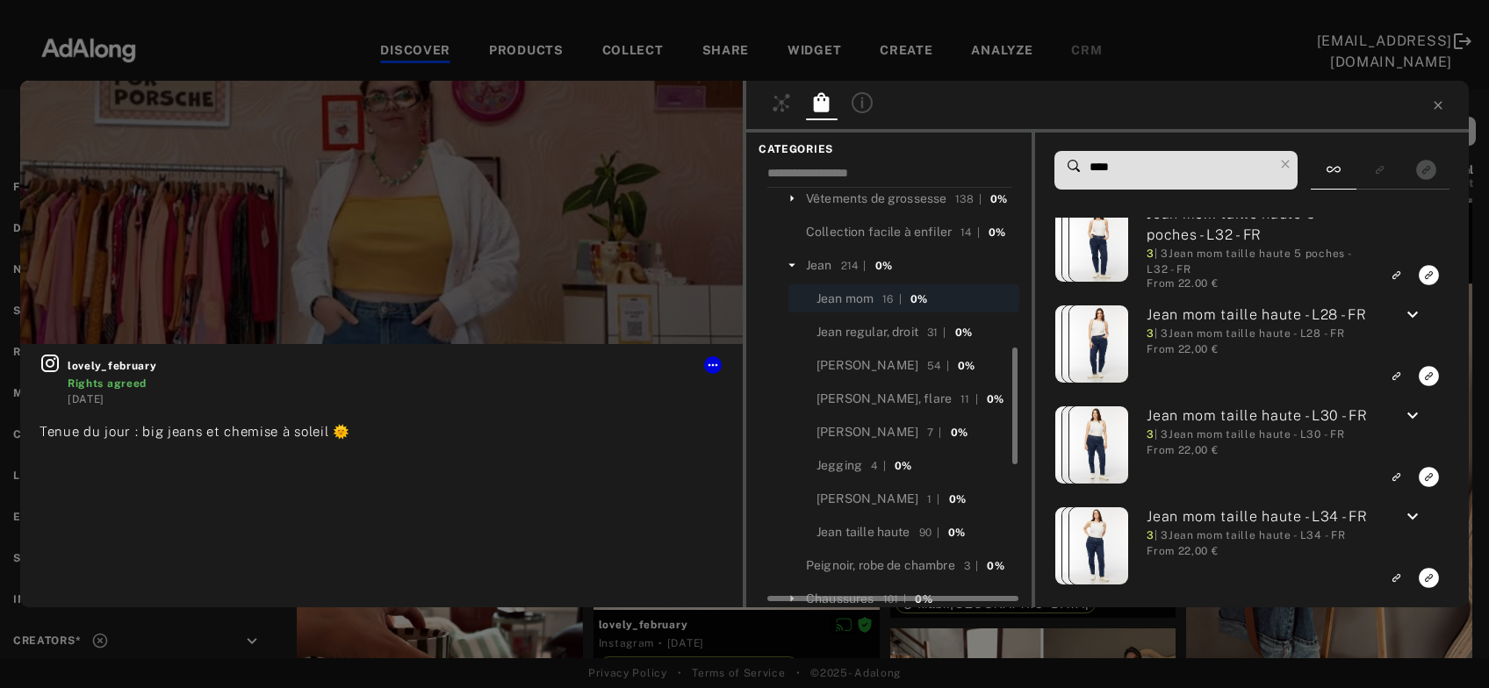
scroll to position [662, 0]
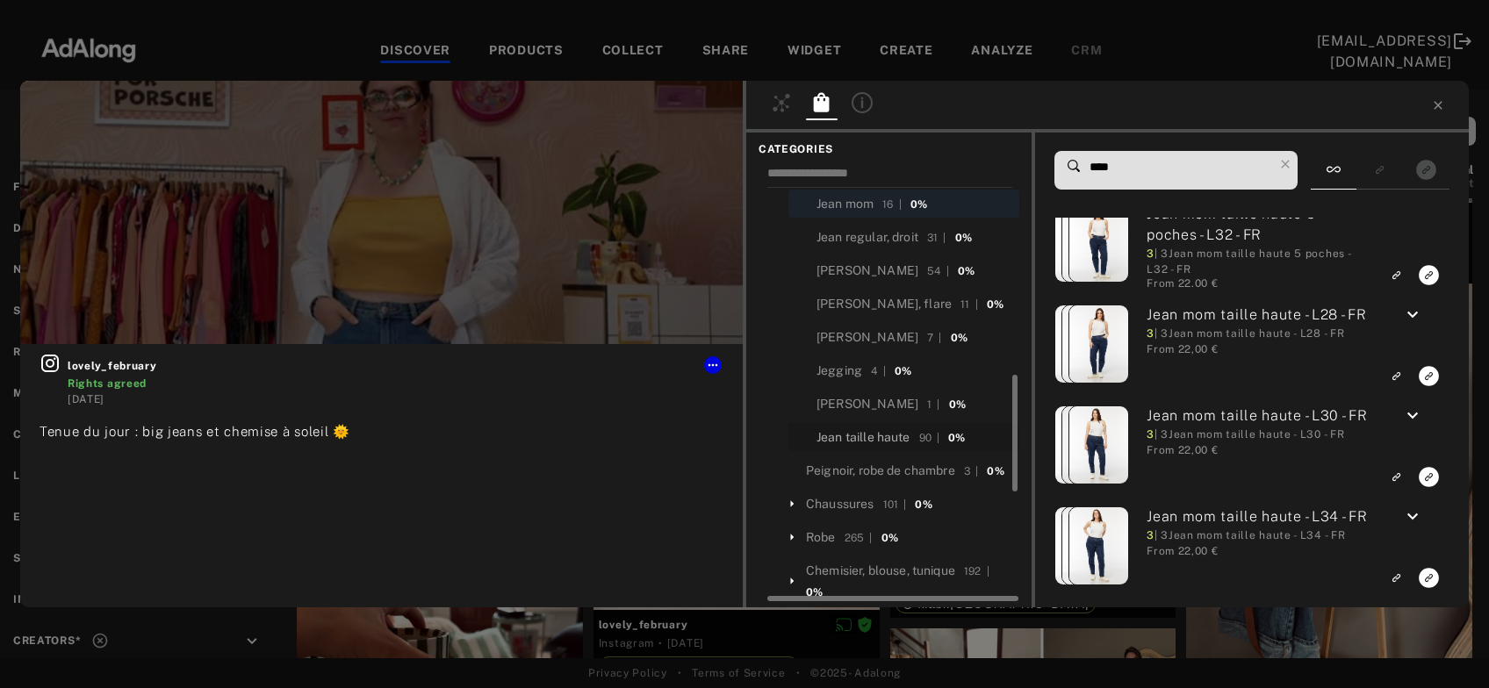
click at [889, 447] on div "Jean taille haute" at bounding box center [863, 437] width 94 height 18
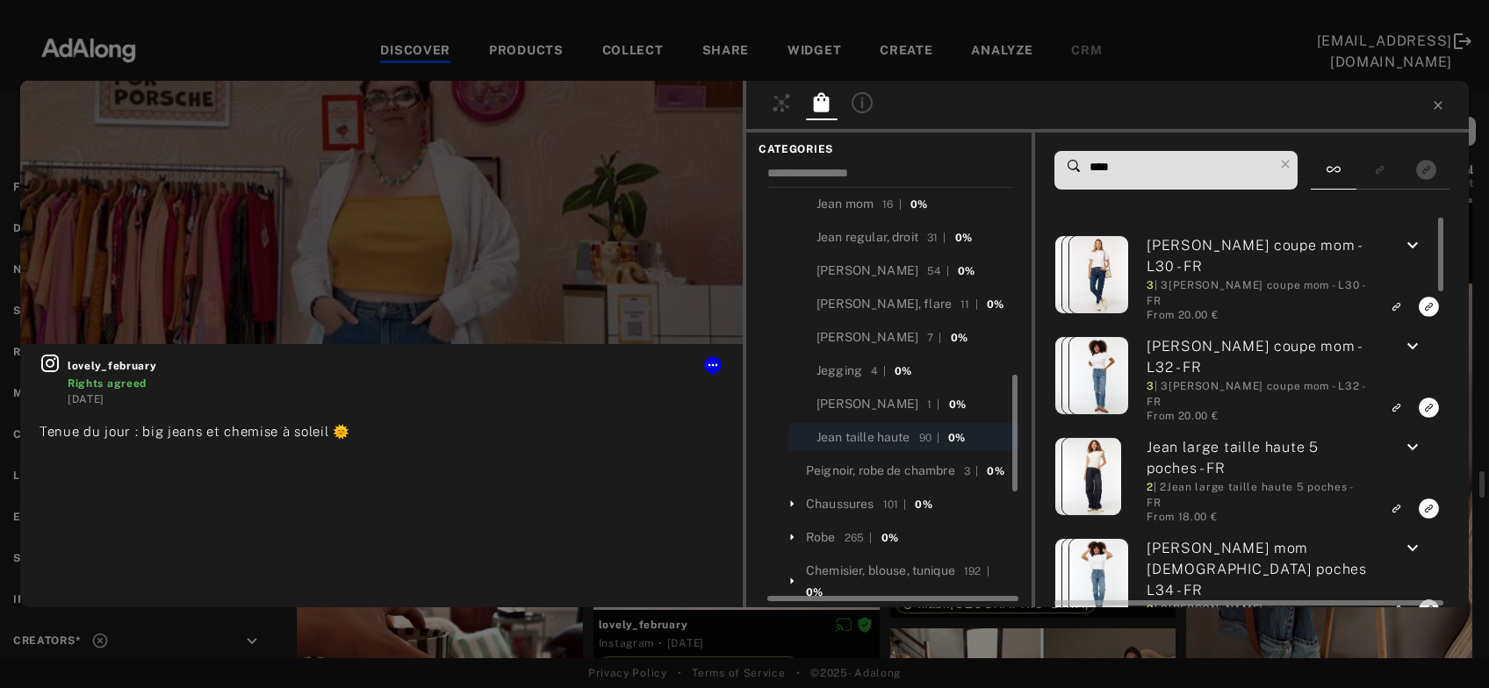
scroll to position [258, 0]
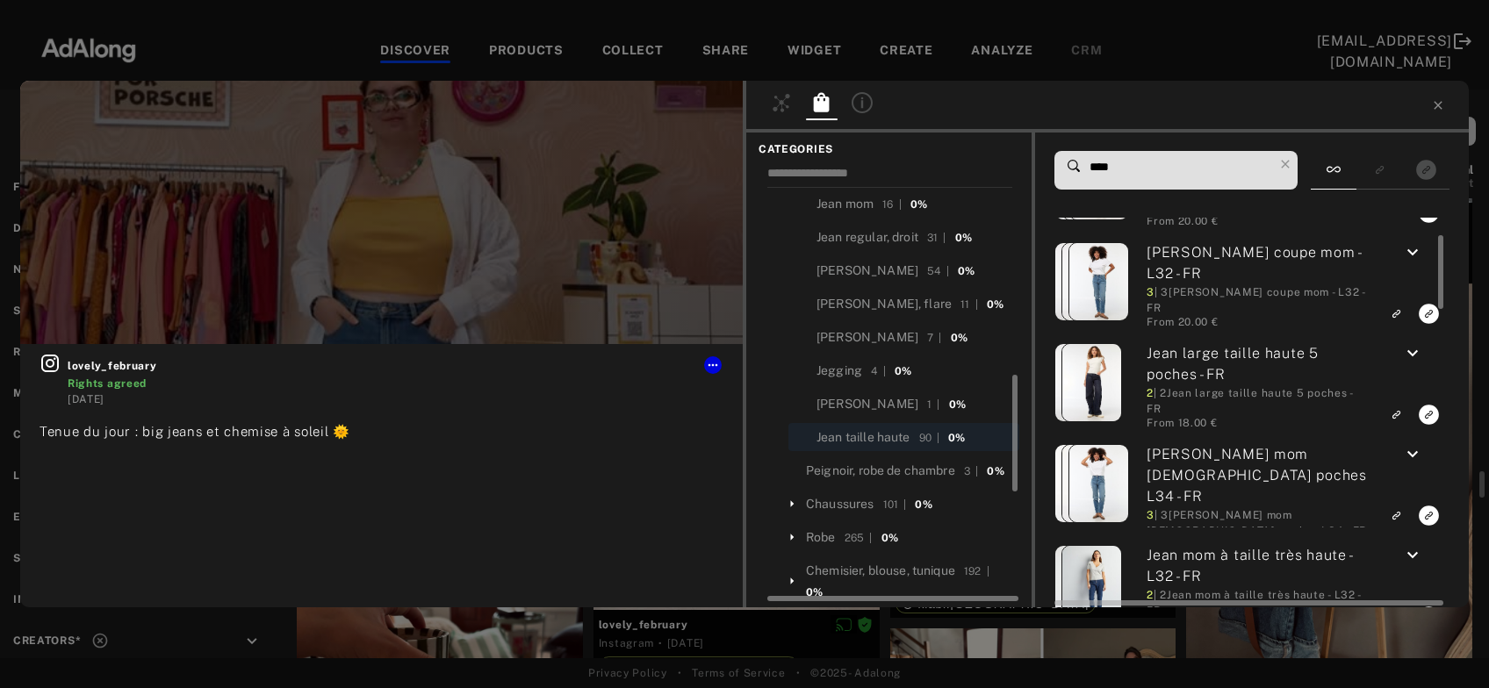
click at [1412, 349] on icon "keyboard_arrow_down" at bounding box center [1412, 353] width 21 height 21
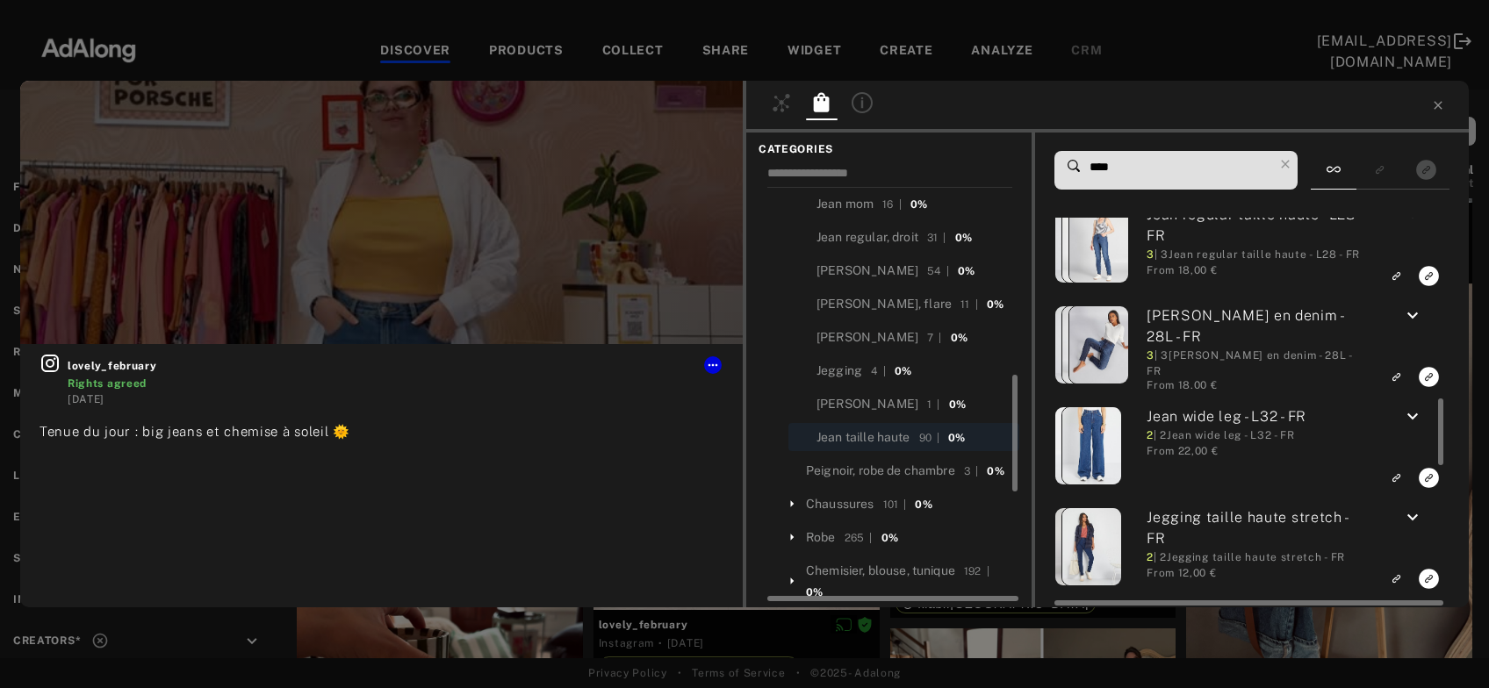
click at [1414, 412] on icon "keyboard_arrow_down" at bounding box center [1412, 416] width 21 height 21
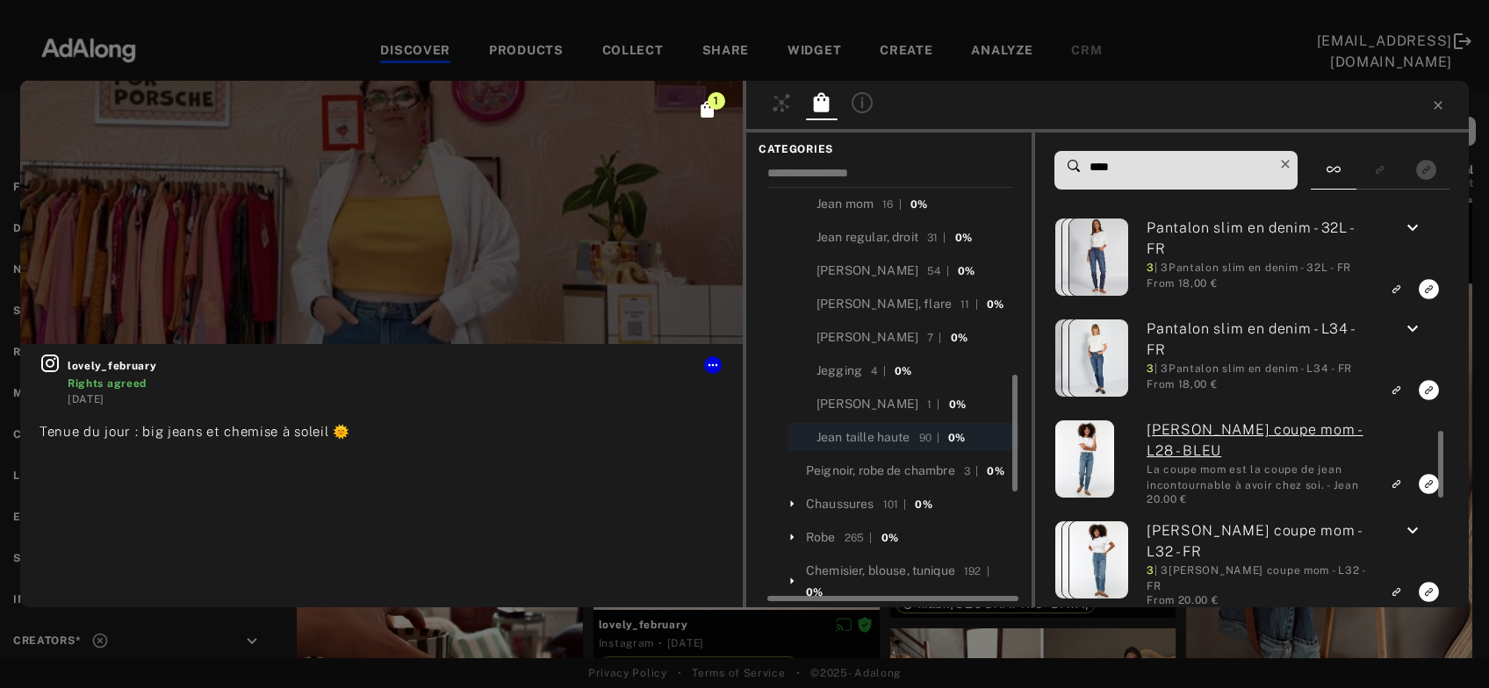
click at [1291, 168] on icon at bounding box center [1285, 164] width 25 height 25
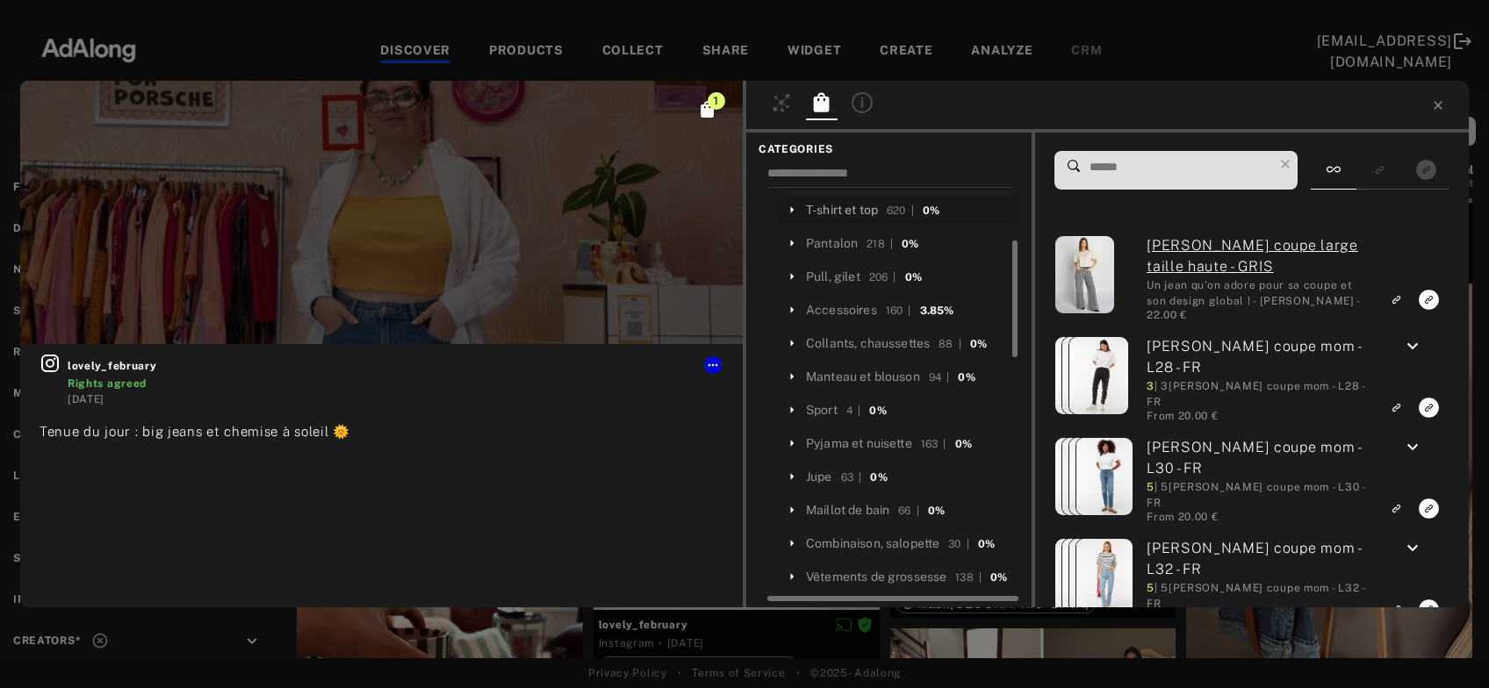
click at [858, 205] on div "T-shirt et top" at bounding box center [842, 210] width 72 height 18
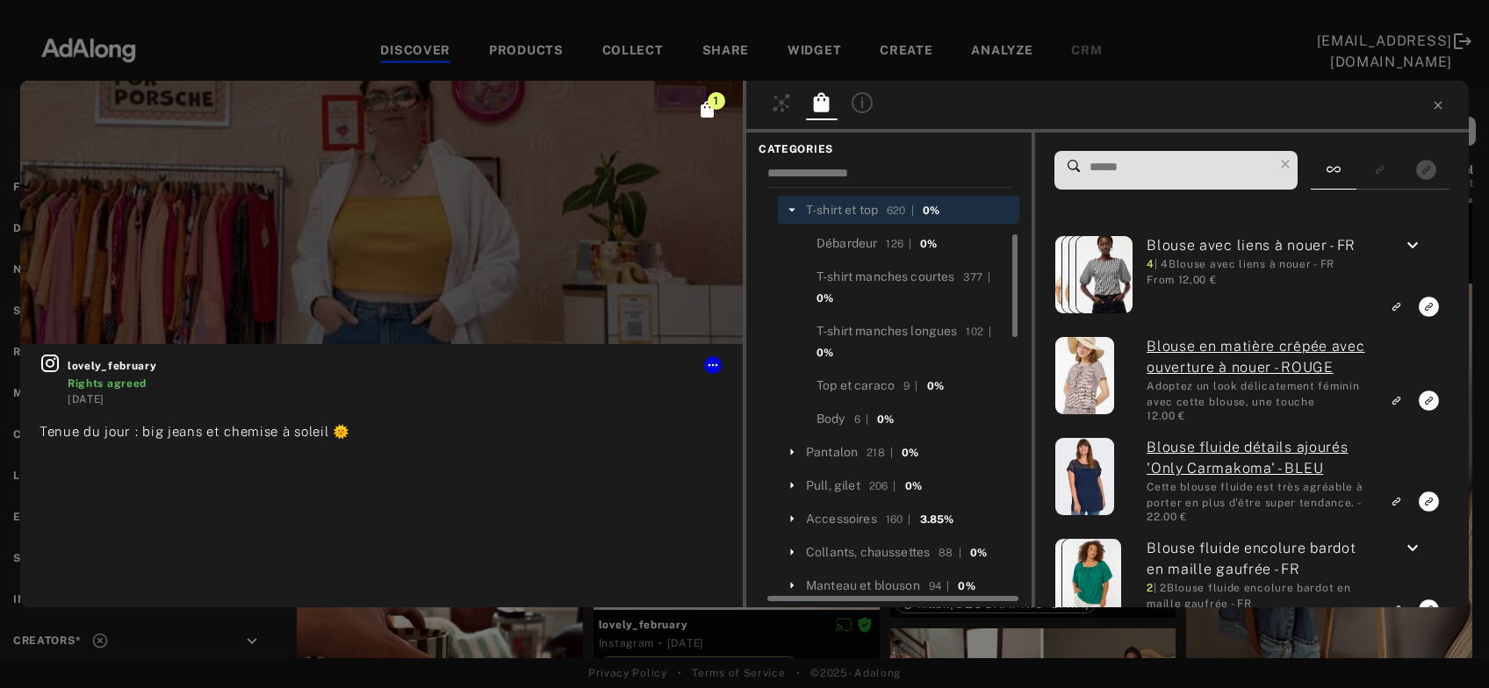
click at [1150, 160] on input at bounding box center [1180, 167] width 185 height 24
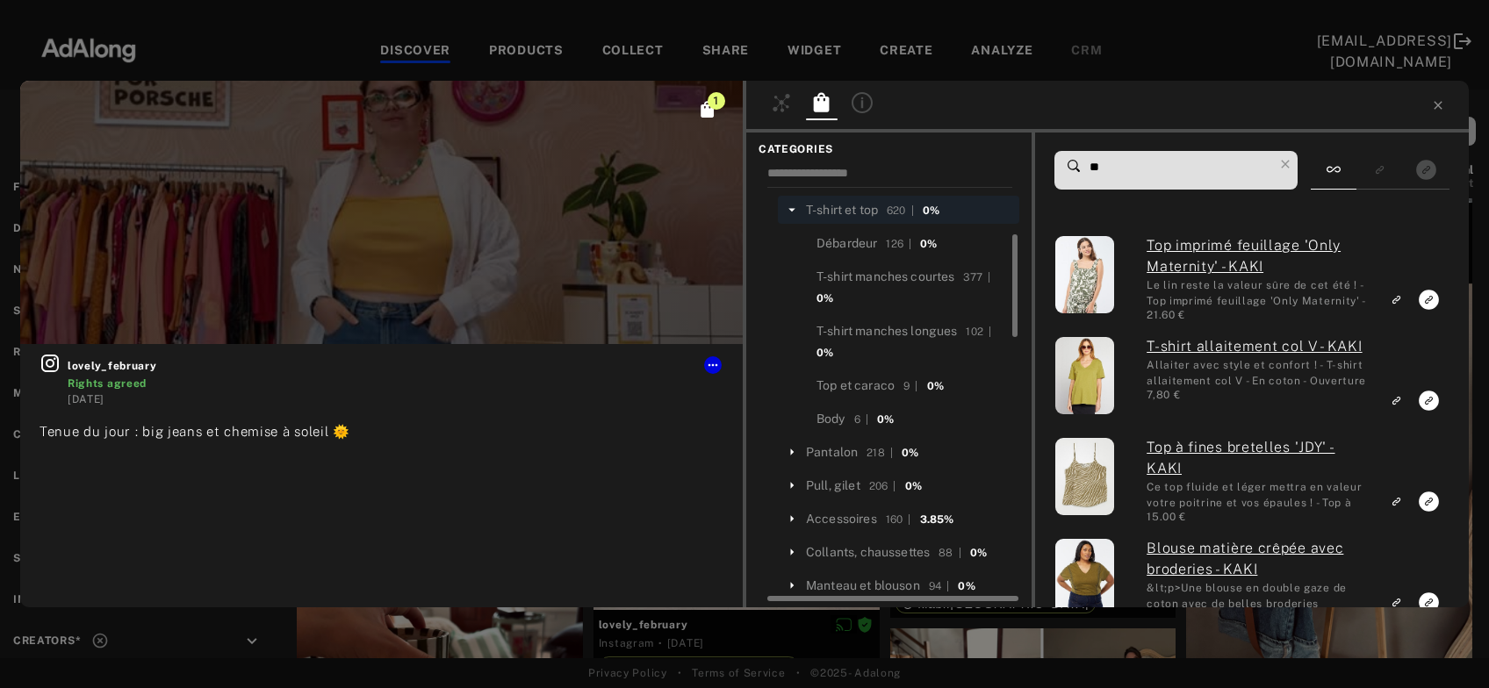
type input "*"
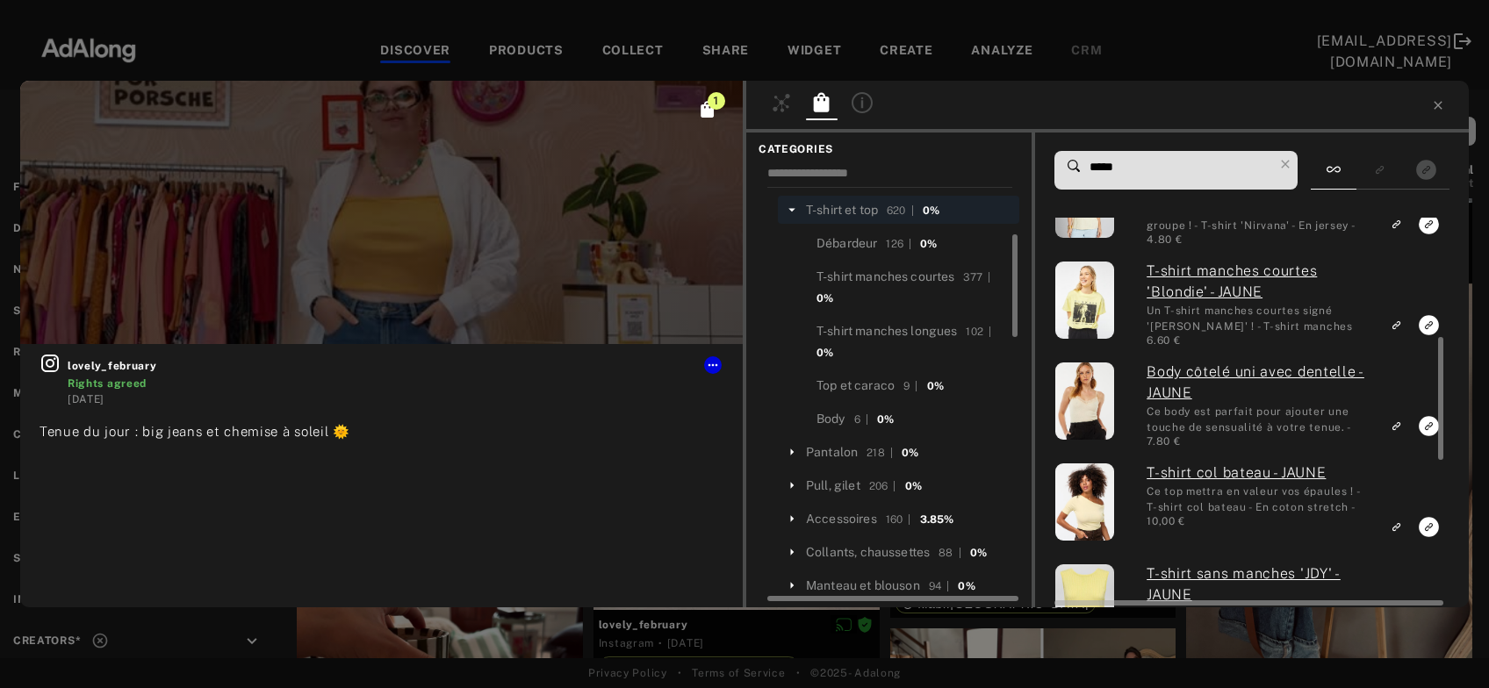
type input "*****"
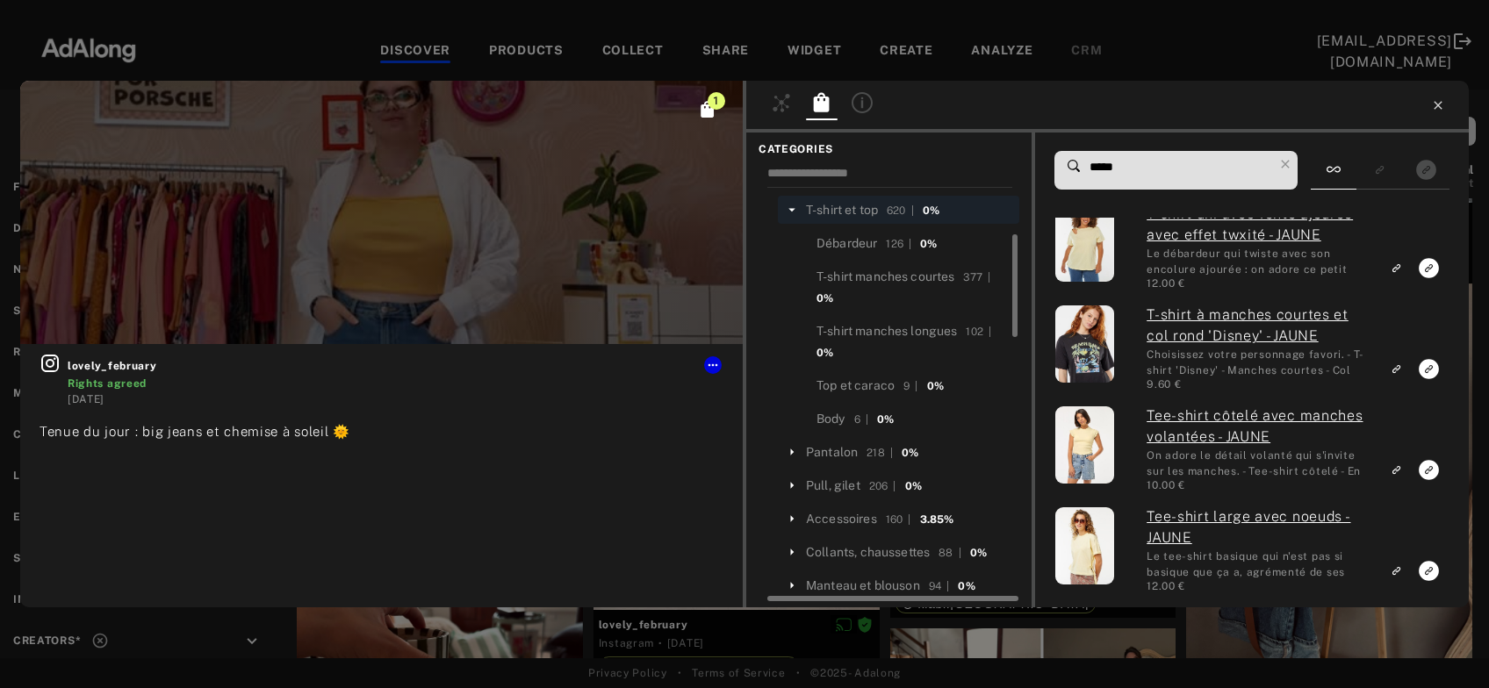
click at [1438, 102] on icon at bounding box center [1438, 105] width 14 height 14
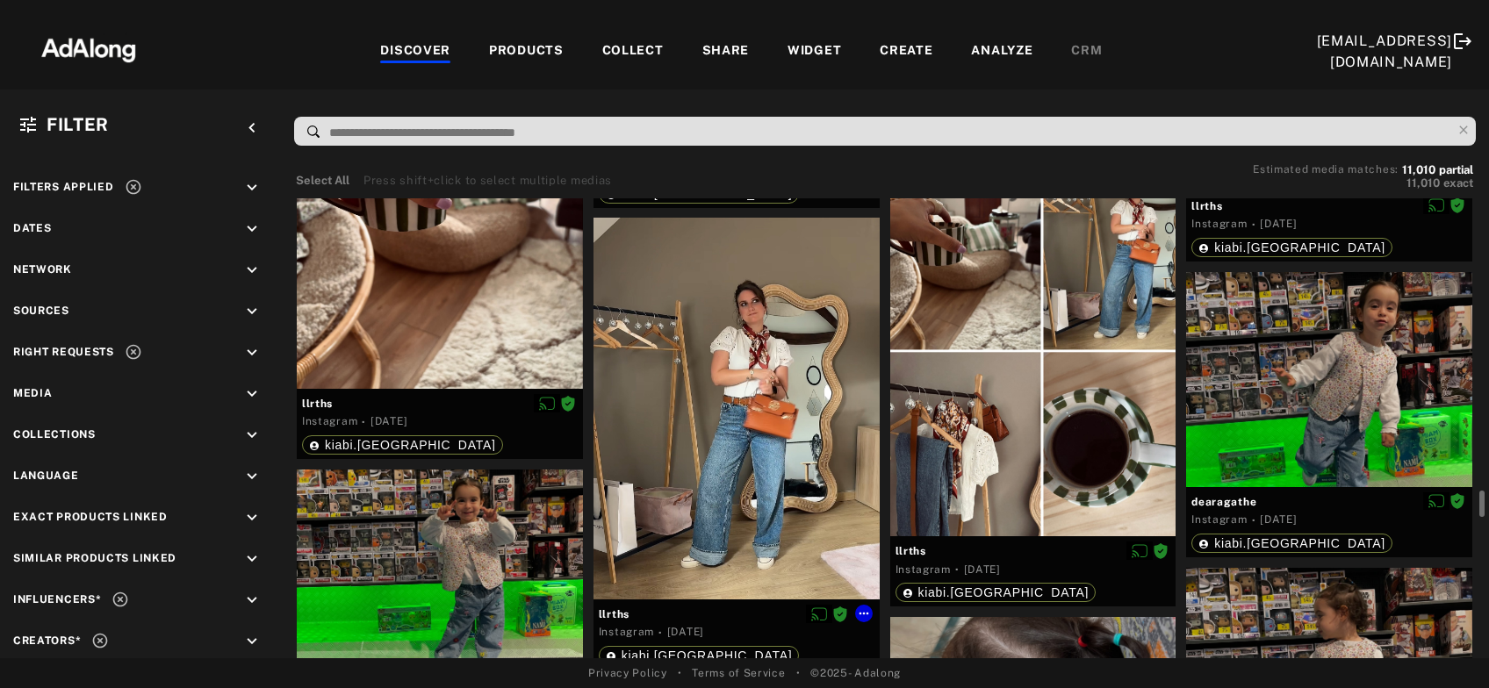
click at [726, 419] on div at bounding box center [736, 408] width 286 height 381
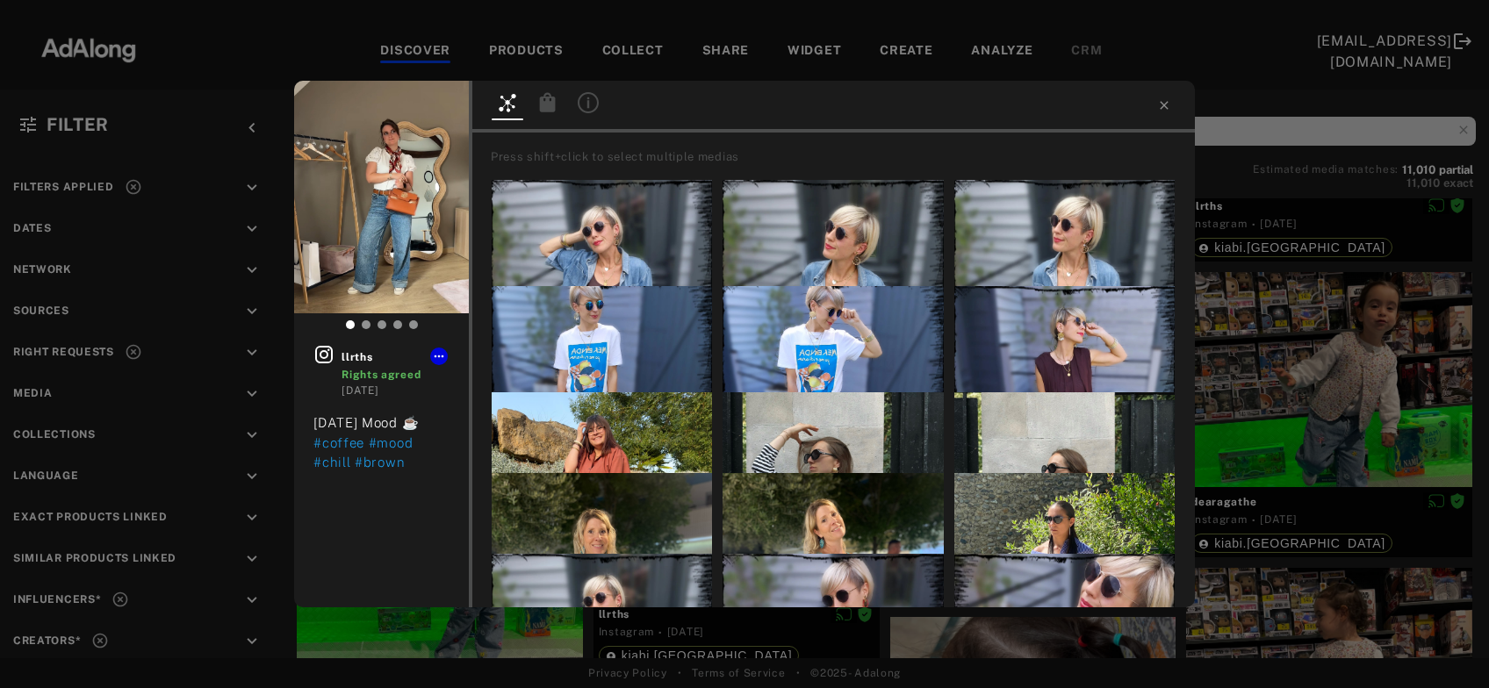
click at [549, 103] on icon at bounding box center [548, 101] width 16 height 19
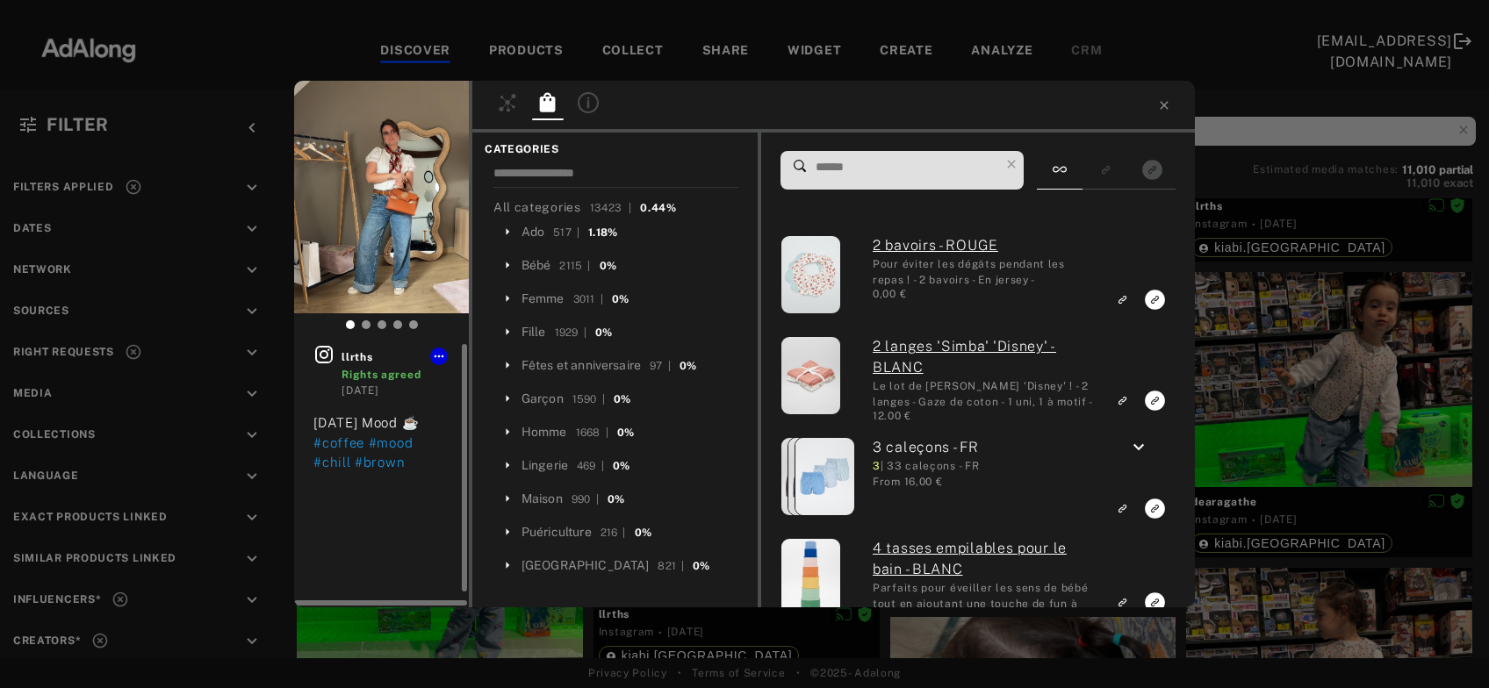
click at [322, 357] on icon at bounding box center [324, 355] width 18 height 18
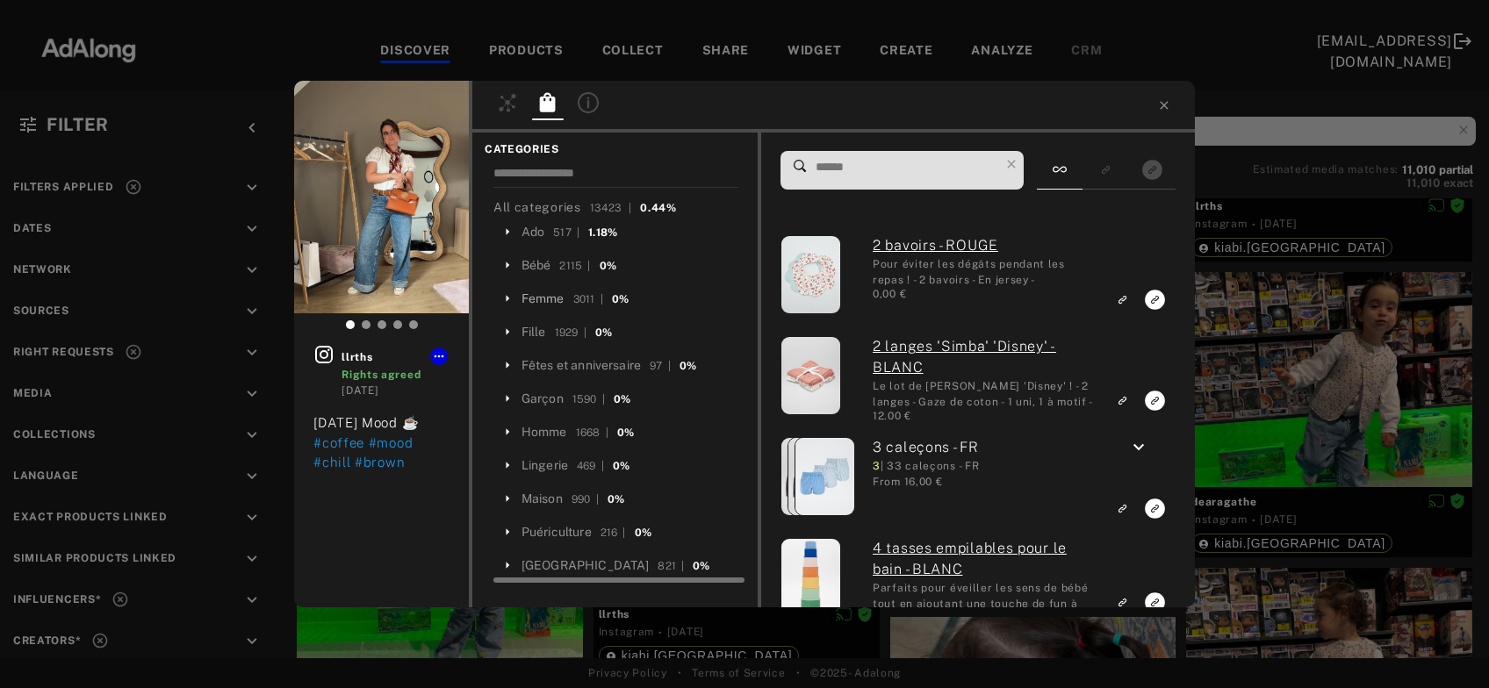
click at [543, 299] on div "Femme" at bounding box center [542, 299] width 43 height 18
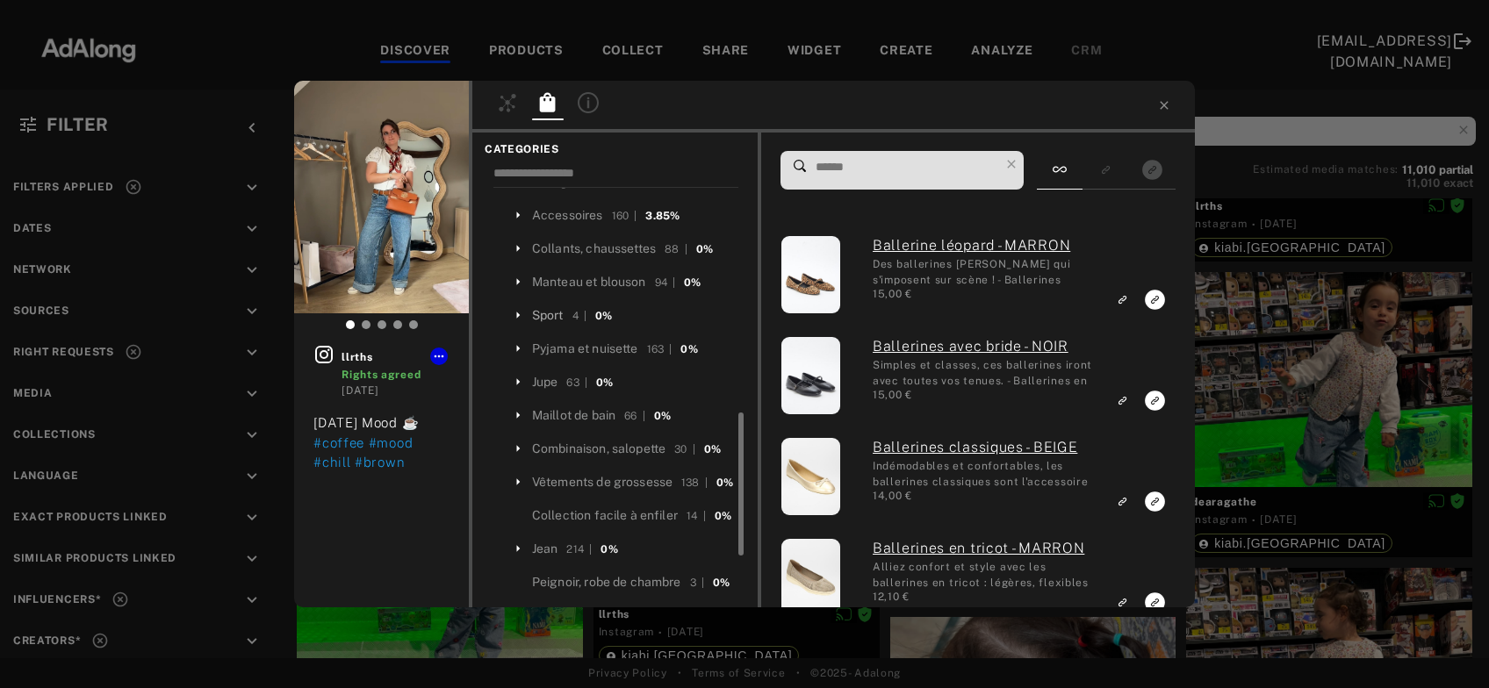
scroll to position [378, 0]
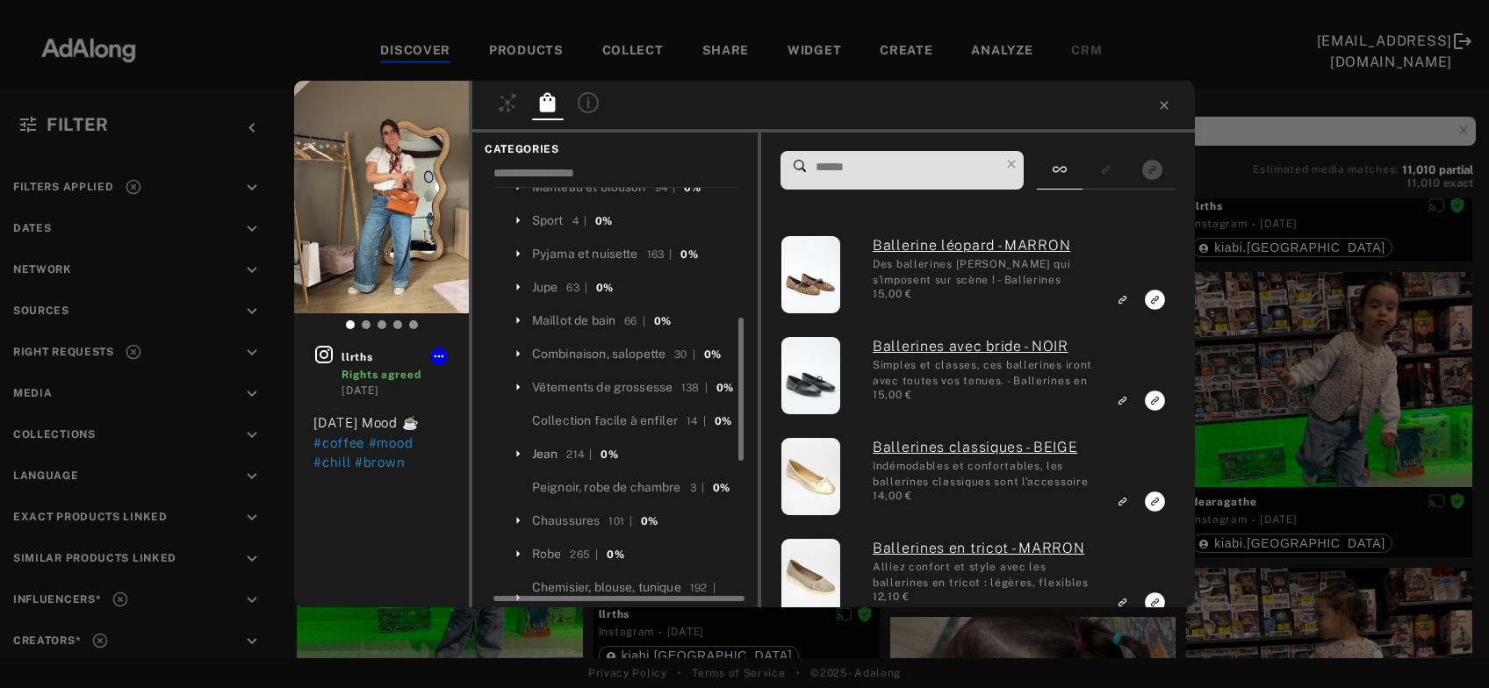
click at [544, 463] on div "Jean" at bounding box center [545, 454] width 26 height 18
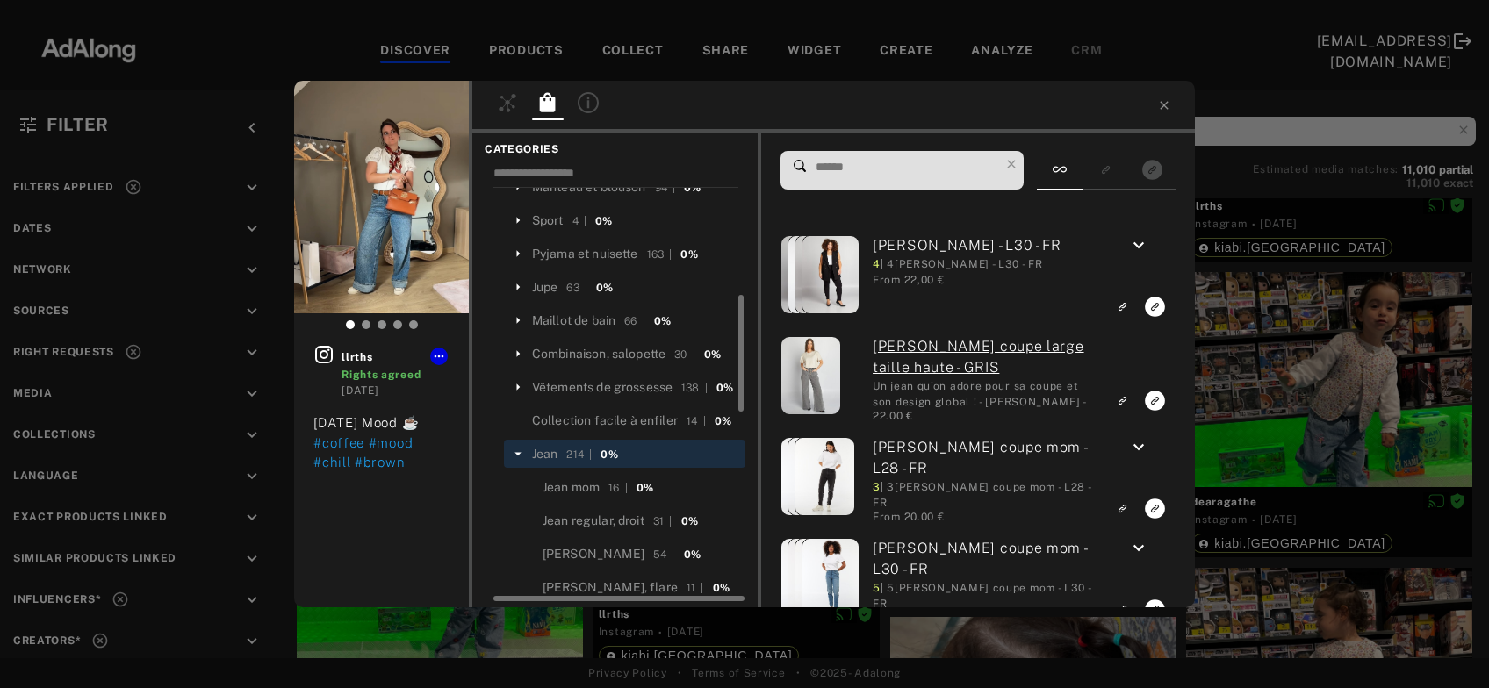
click at [897, 169] on input at bounding box center [906, 167] width 185 height 24
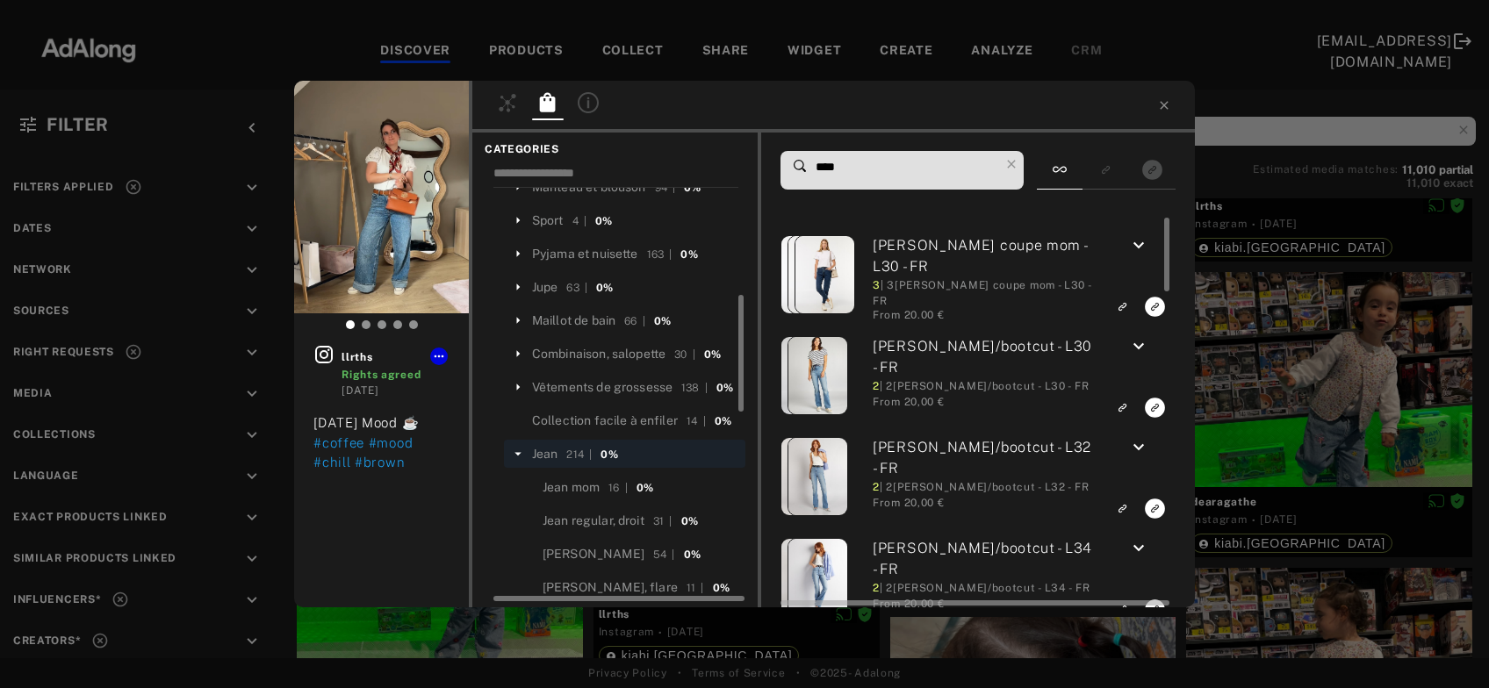
type input "****"
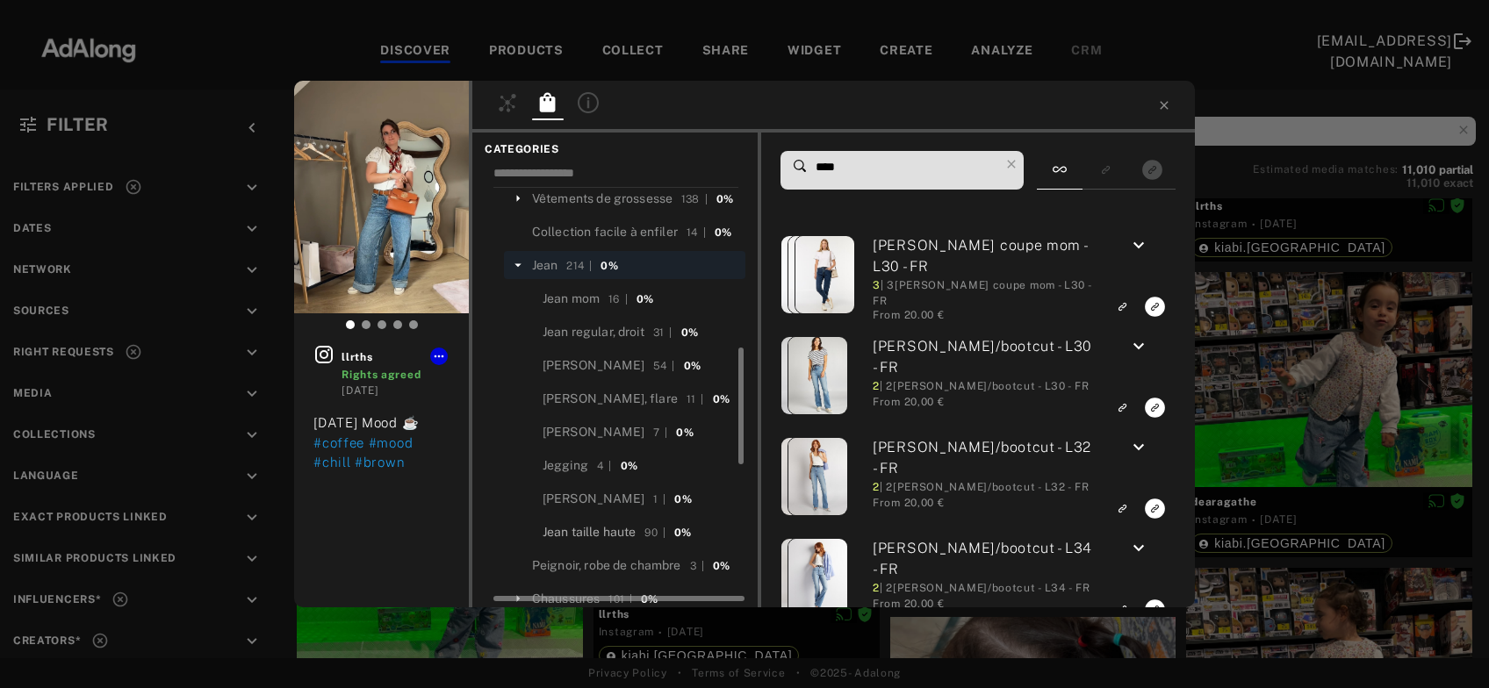
click at [593, 542] on div "Jean taille haute" at bounding box center [589, 532] width 94 height 18
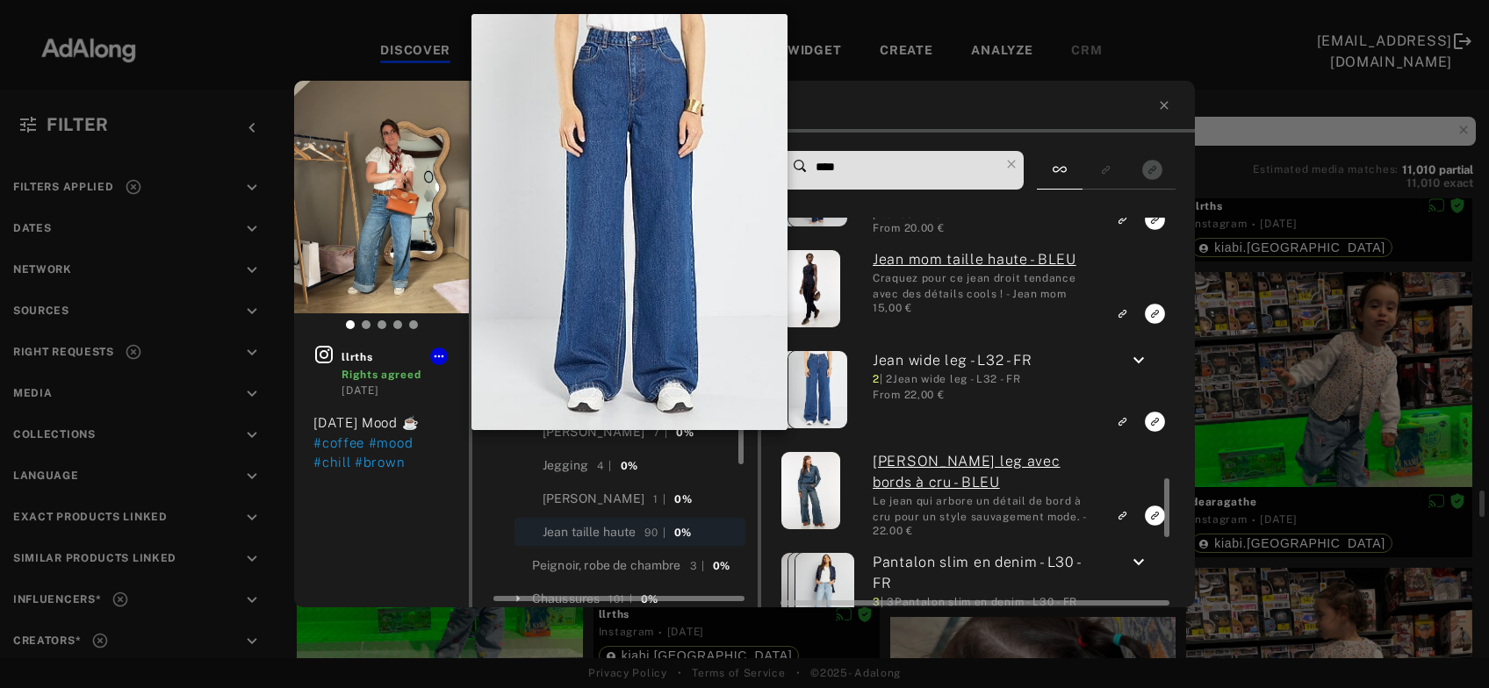
scroll to position [1702, 0]
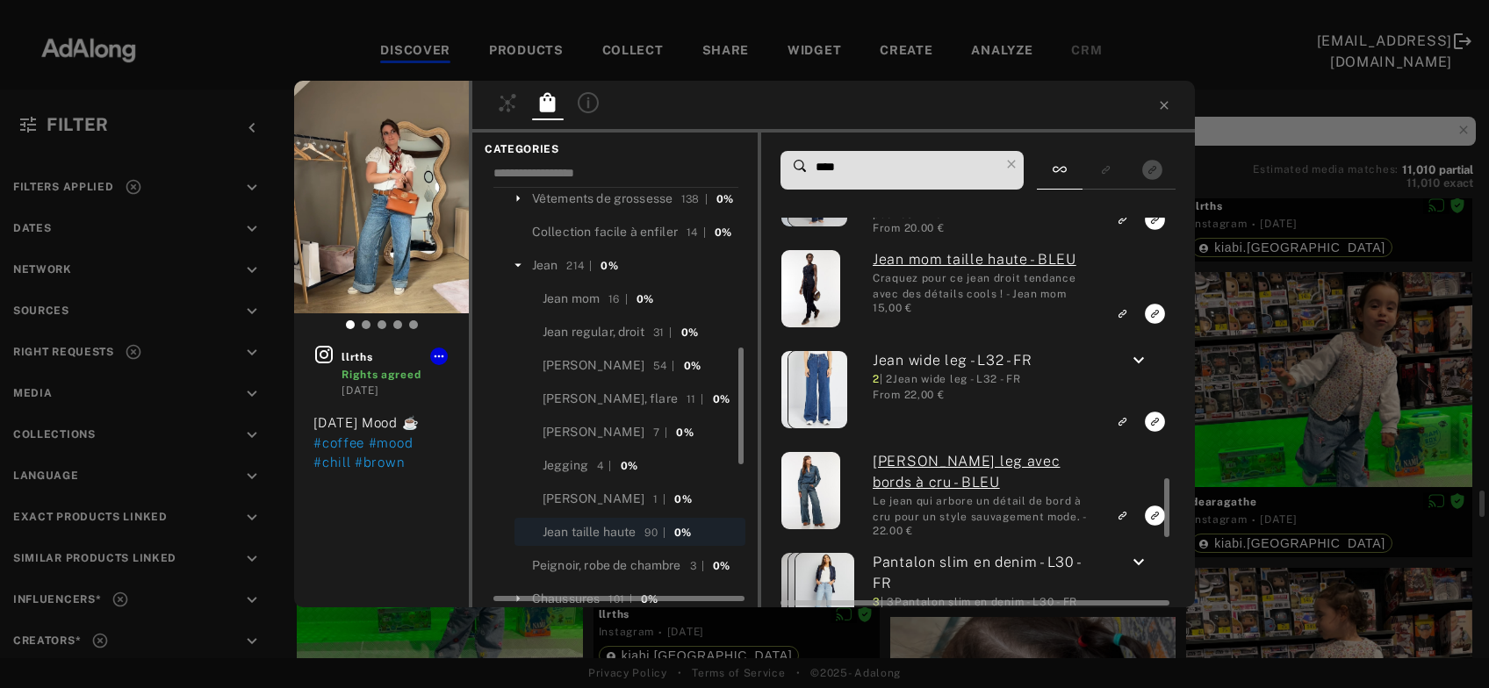
click at [1138, 363] on icon "keyboard_arrow_down" at bounding box center [1138, 360] width 21 height 21
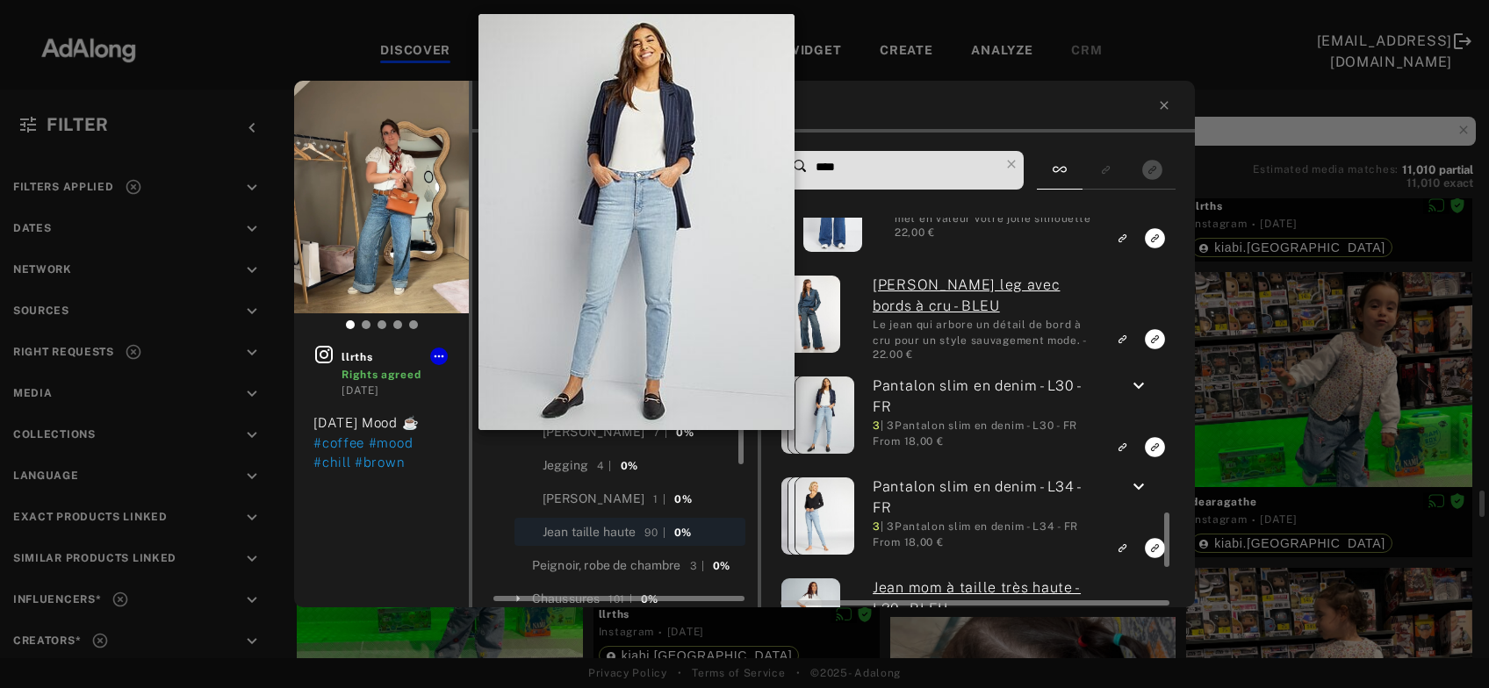
scroll to position [567, 0]
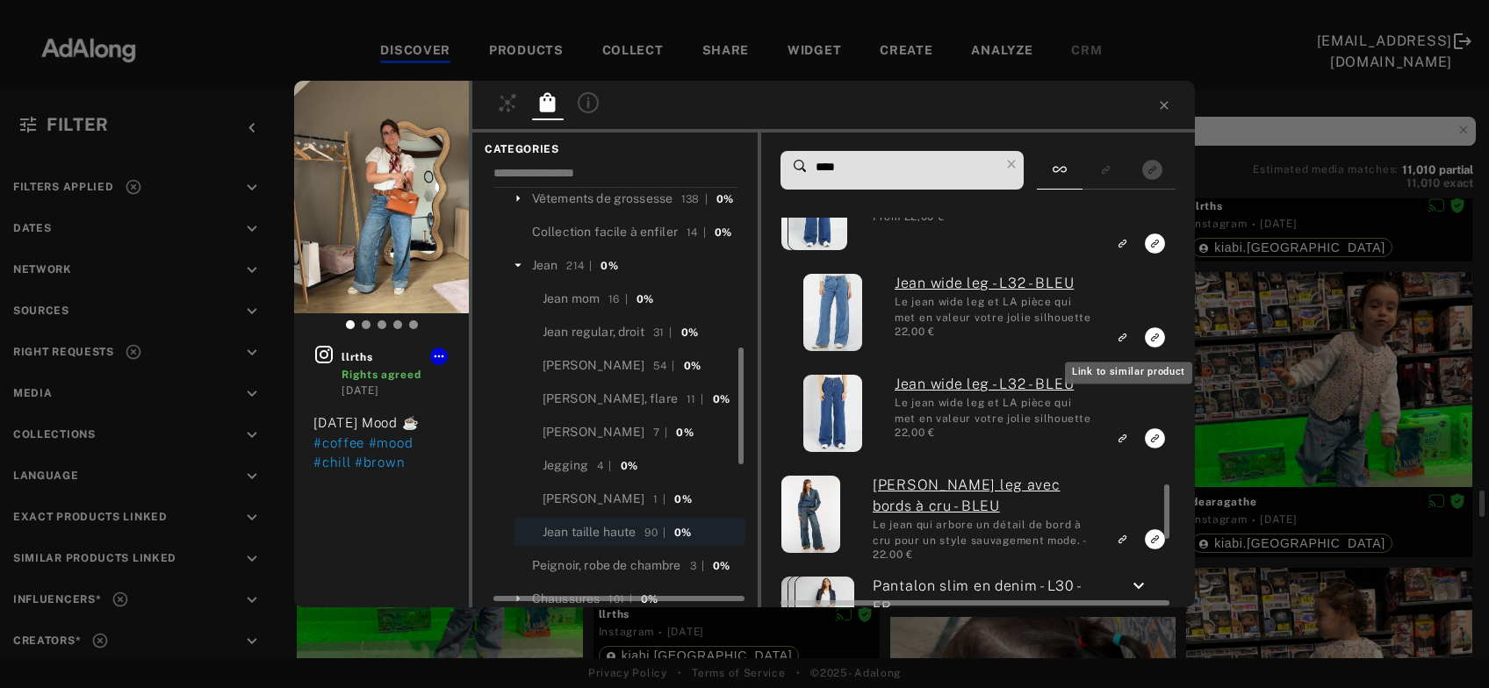
click at [1120, 341] on rect "Link to similar product" at bounding box center [1122, 338] width 22 height 22
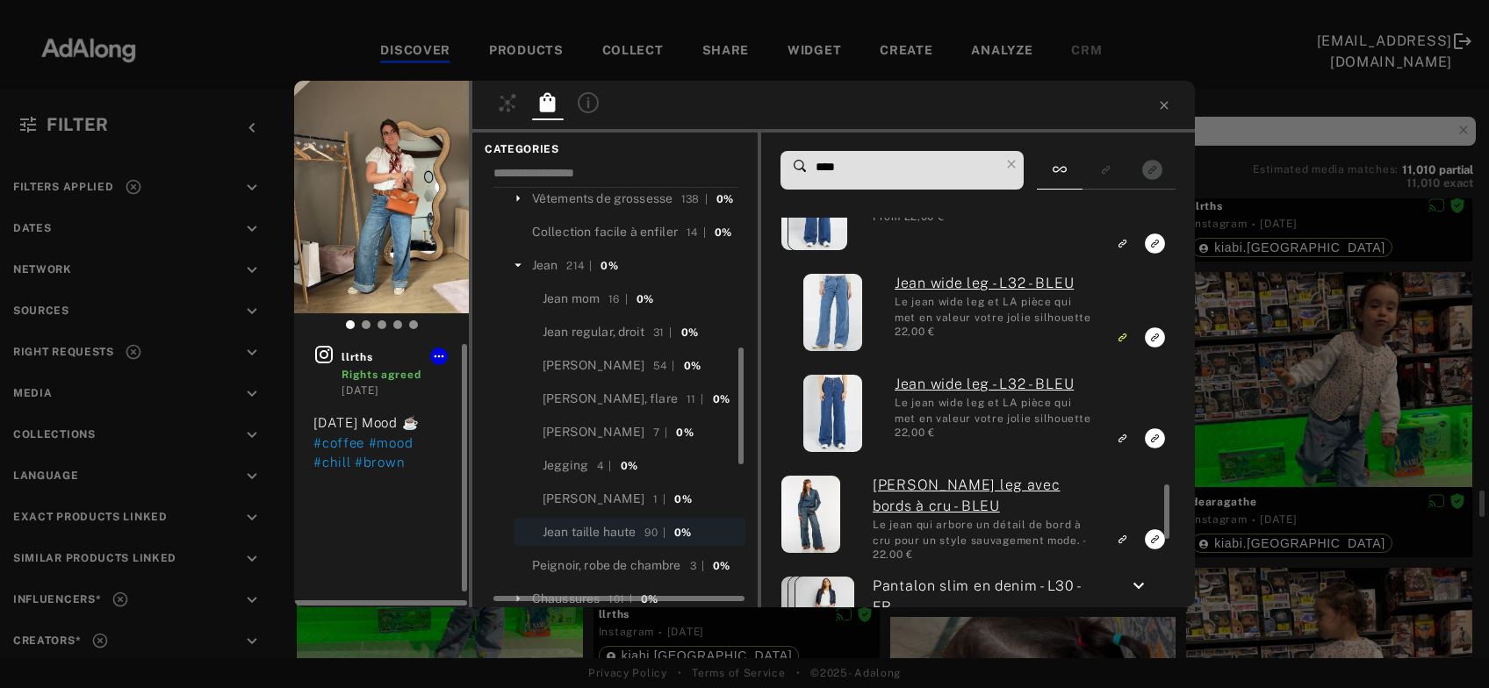
click at [320, 356] on icon at bounding box center [323, 354] width 21 height 21
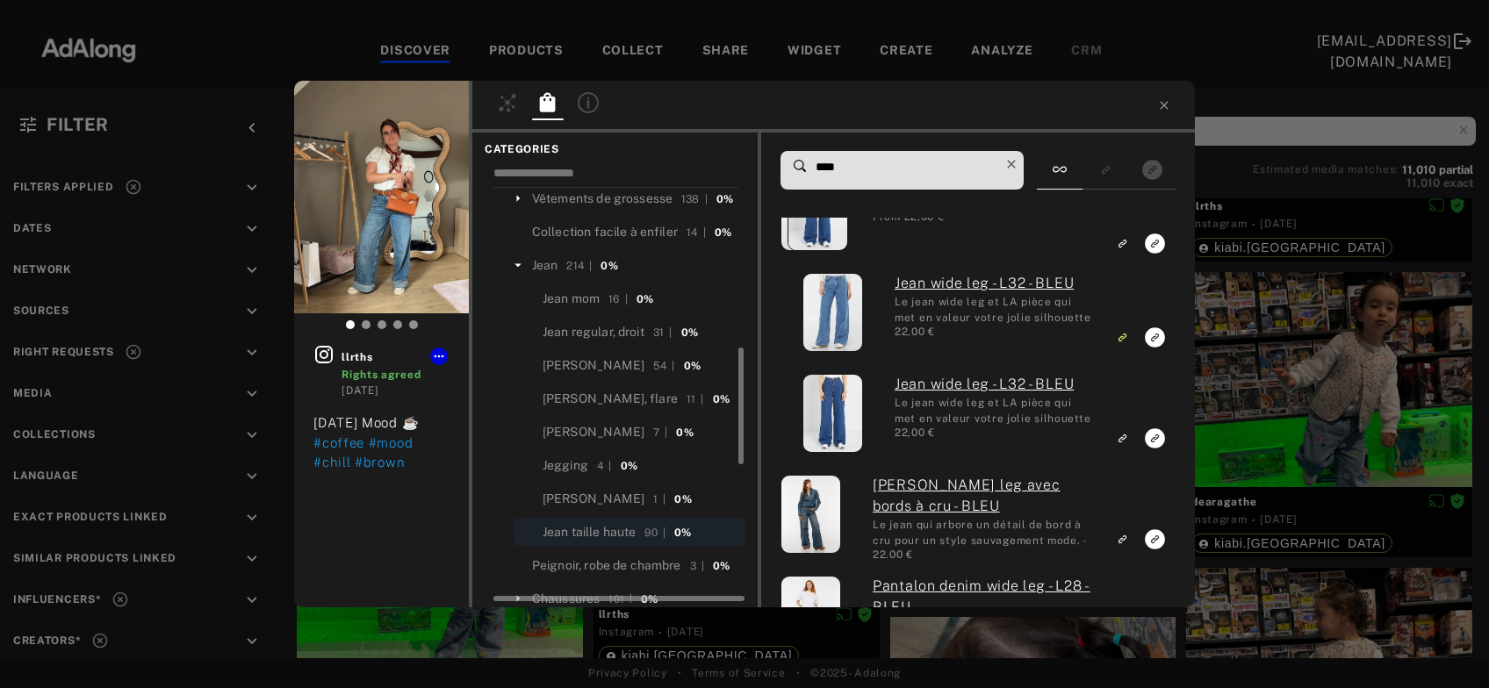
click at [1021, 171] on icon at bounding box center [1011, 164] width 25 height 25
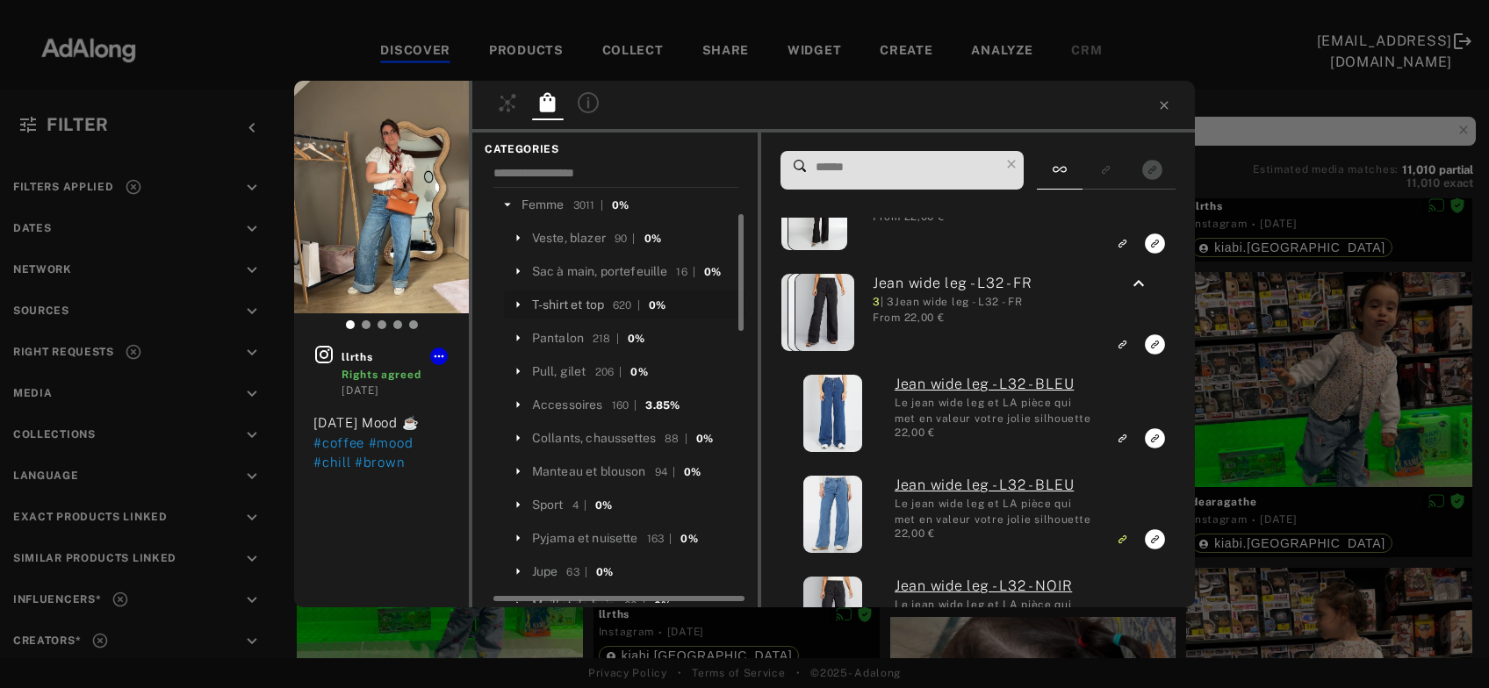
click at [594, 306] on div "T-shirt et top" at bounding box center [568, 305] width 72 height 18
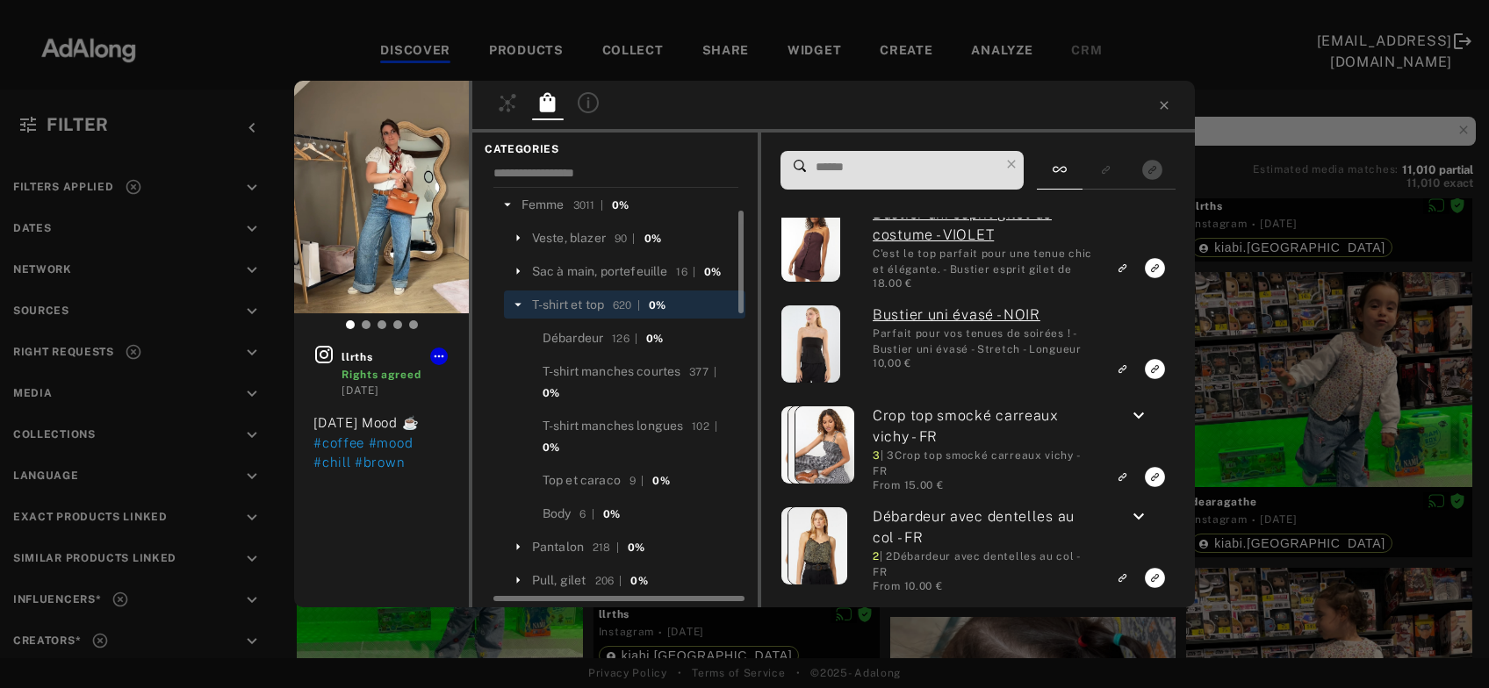
click at [874, 168] on input at bounding box center [906, 167] width 185 height 24
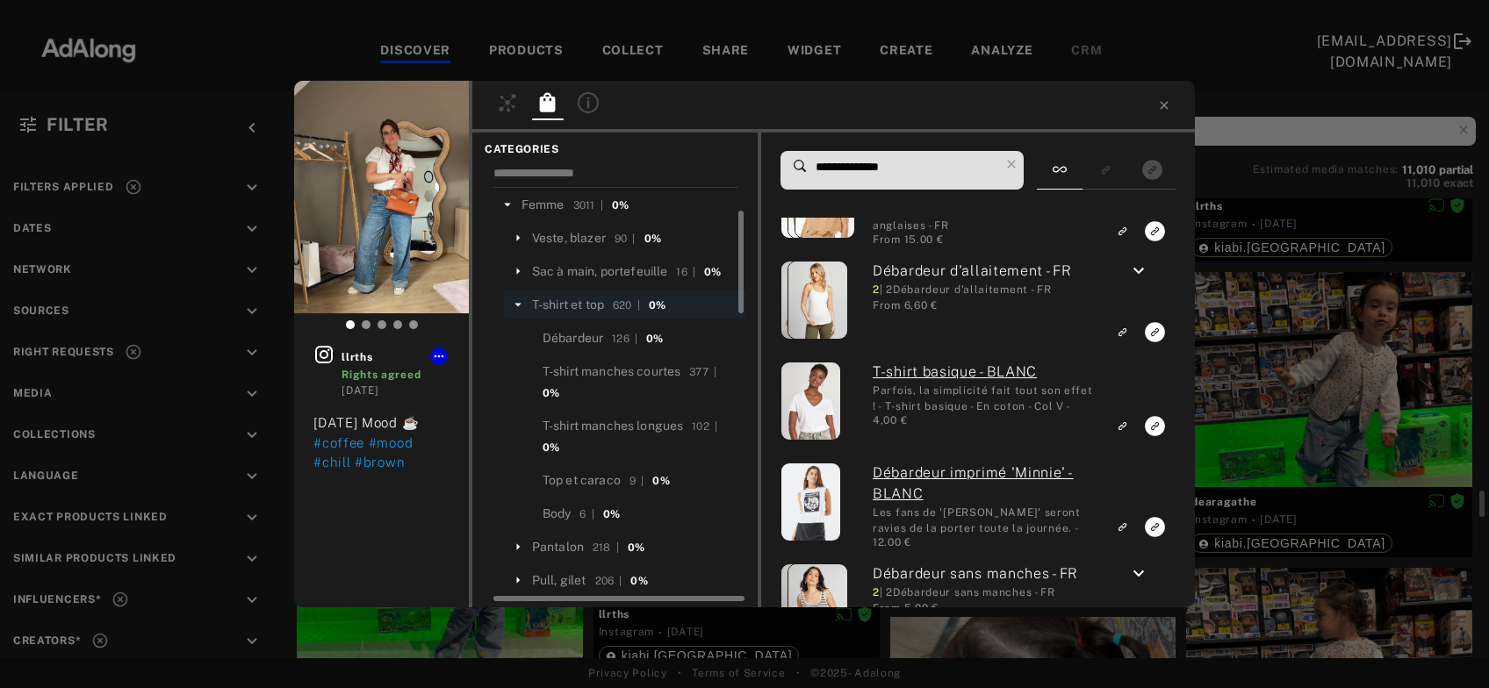
drag, startPoint x: 918, startPoint y: 166, endPoint x: 761, endPoint y: 170, distance: 157.2
click at [814, 170] on input "**********" at bounding box center [906, 167] width 185 height 24
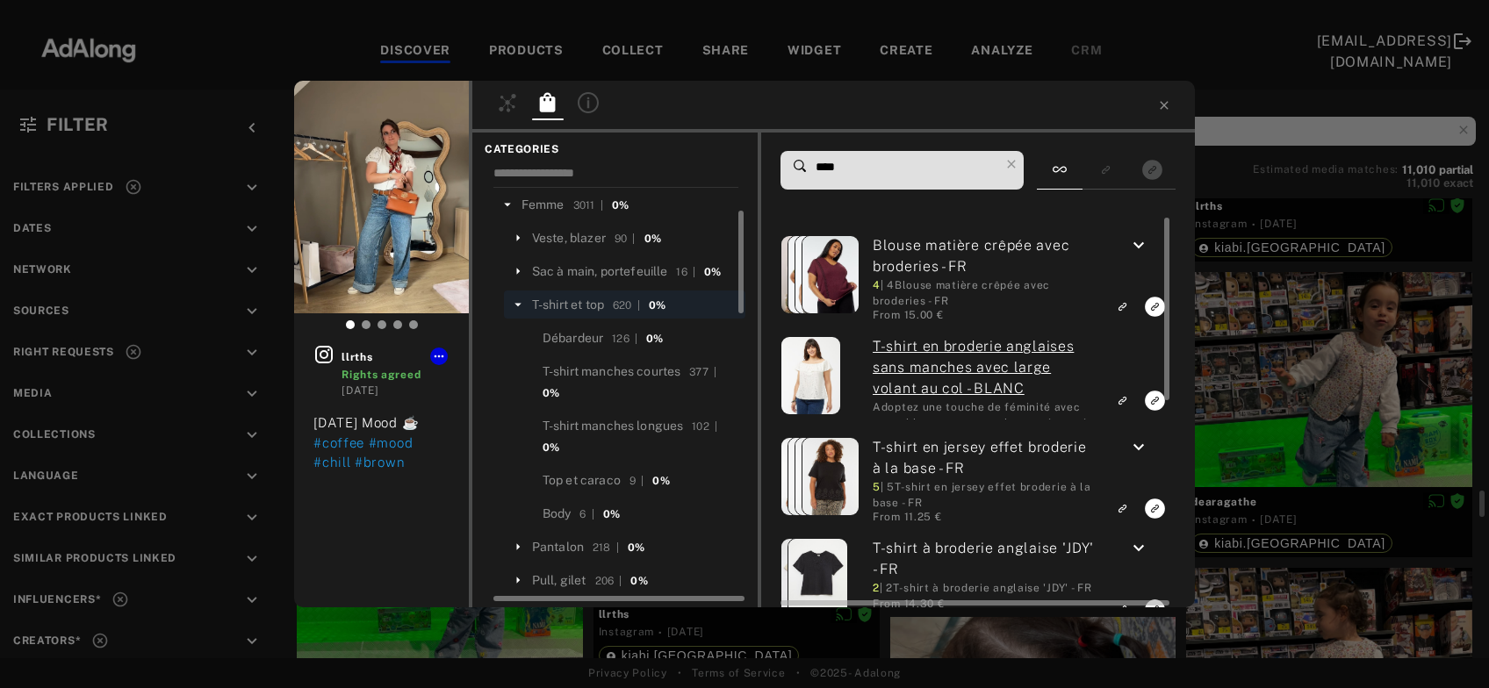
type input "****"
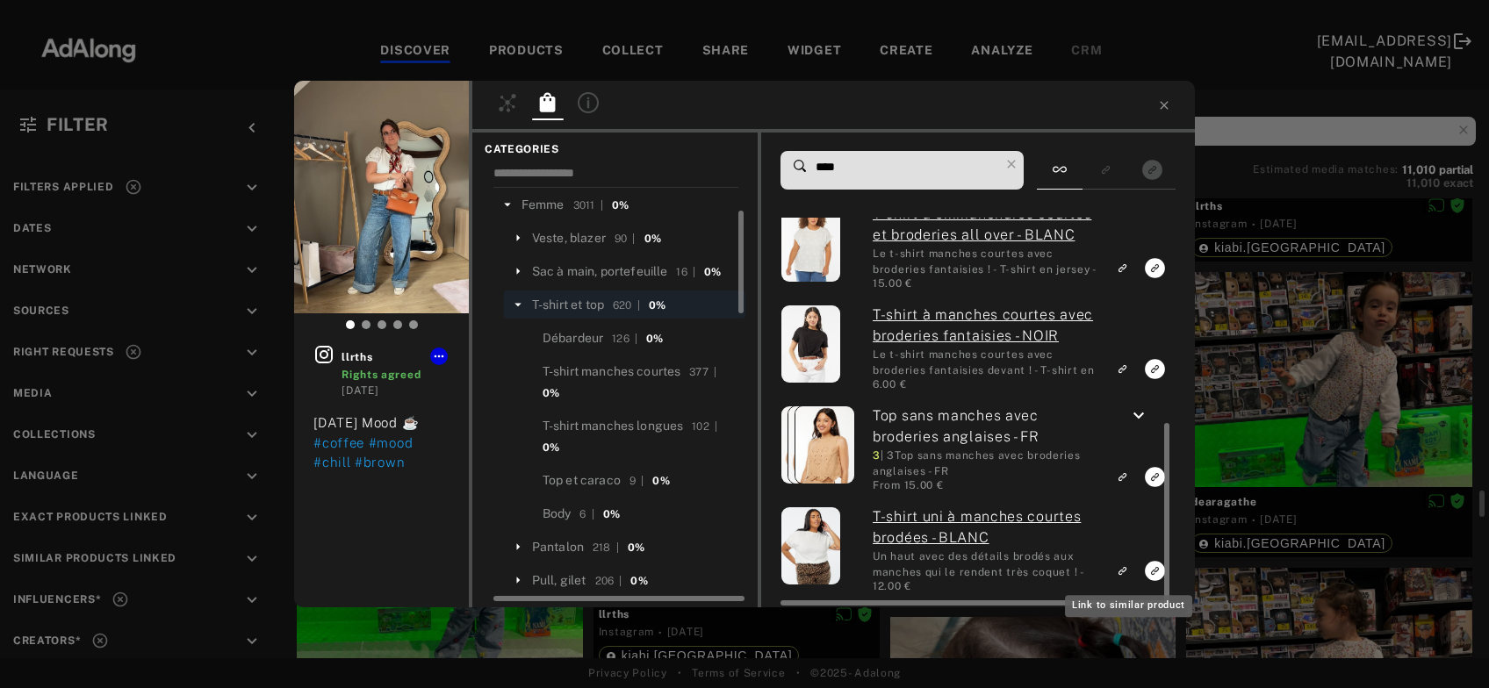
click at [1121, 578] on rect "Link to similar product" at bounding box center [1122, 571] width 22 height 22
click at [1318, 375] on div "llrths Rights agreed 2 days ago Saturday Mood ☕️ #coffee #mood #chill #brown CA…" at bounding box center [744, 344] width 1489 height 688
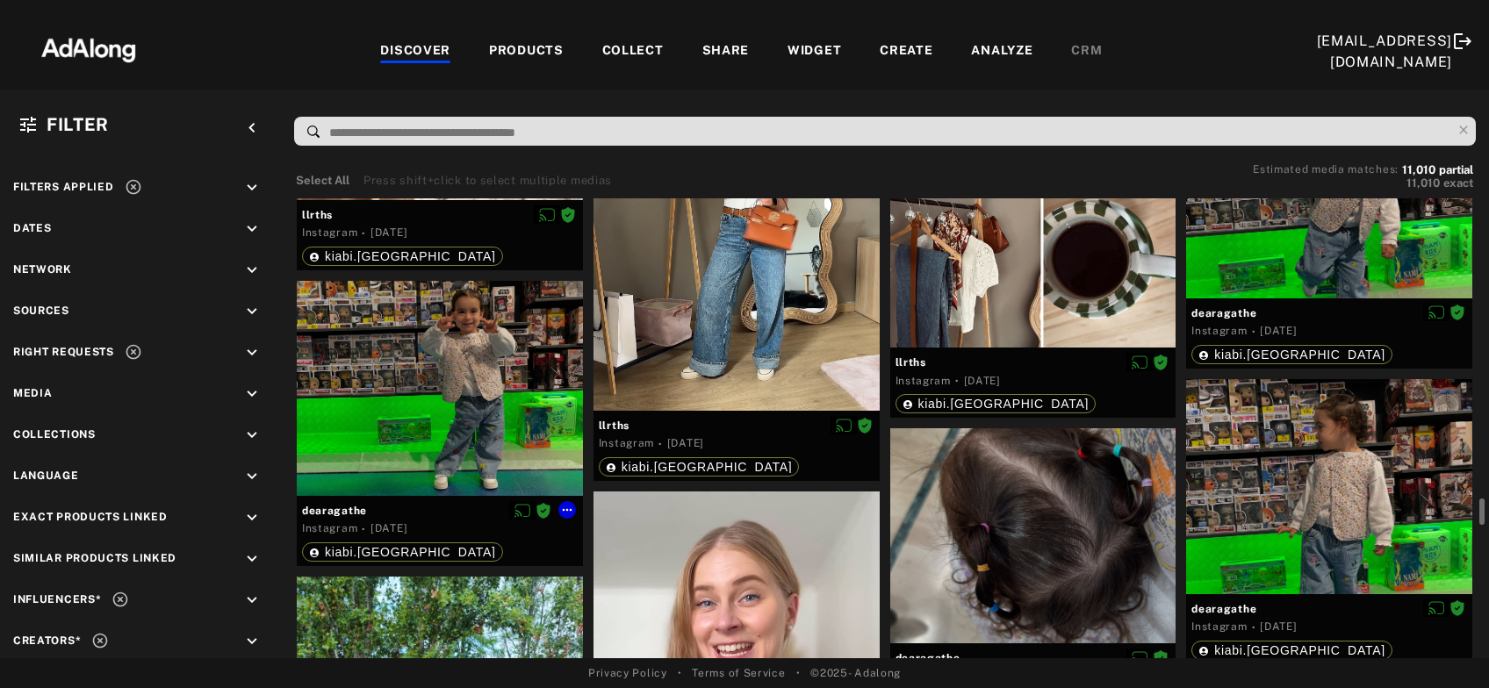
click at [440, 389] on div at bounding box center [440, 388] width 286 height 215
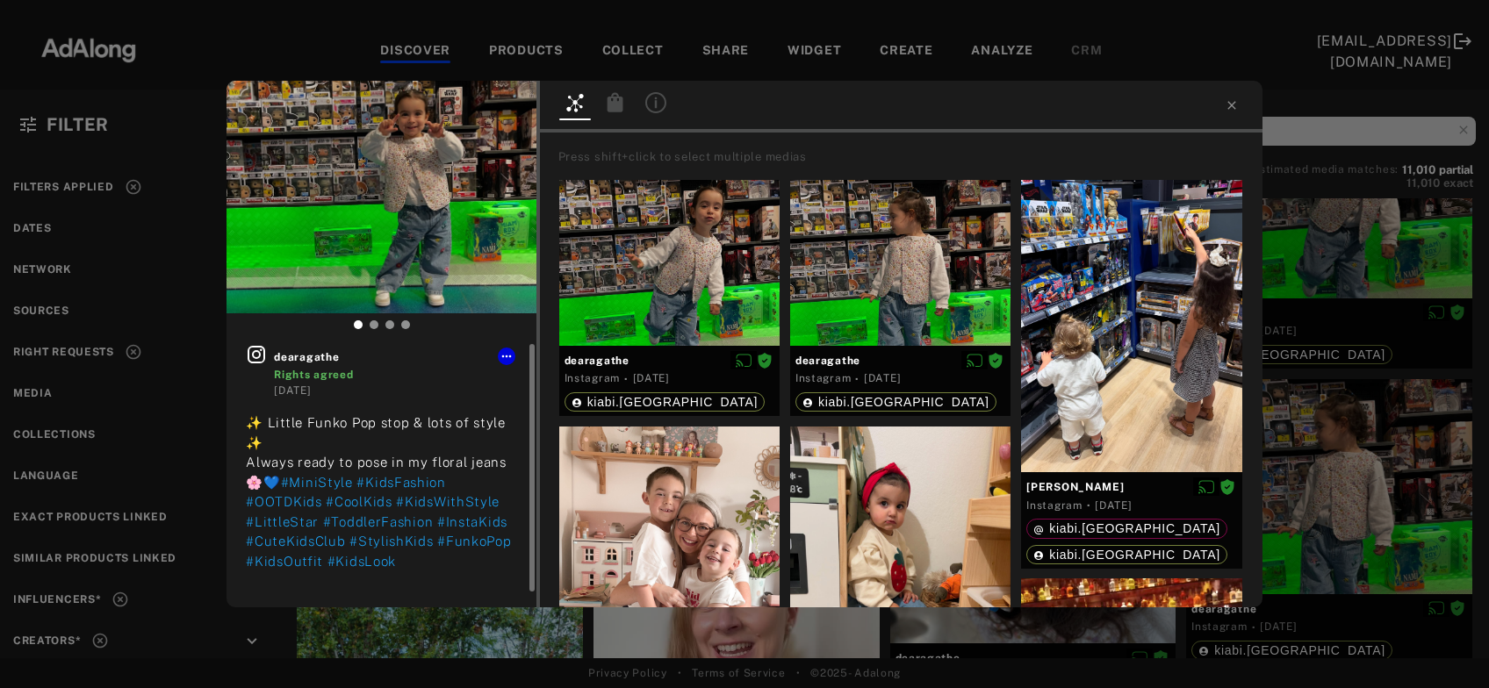
click at [258, 360] on icon at bounding box center [256, 354] width 21 height 21
click at [612, 104] on icon at bounding box center [615, 101] width 16 height 19
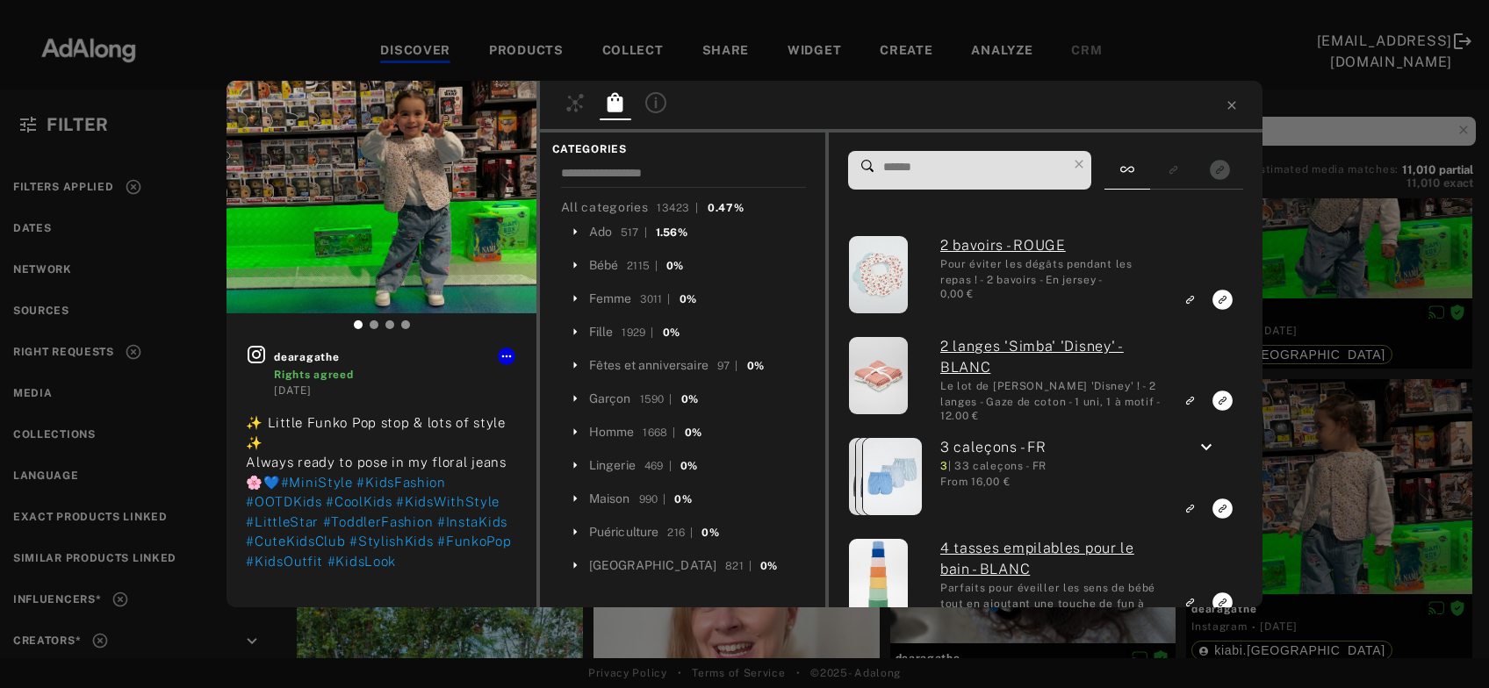
click at [907, 163] on input at bounding box center [973, 167] width 185 height 24
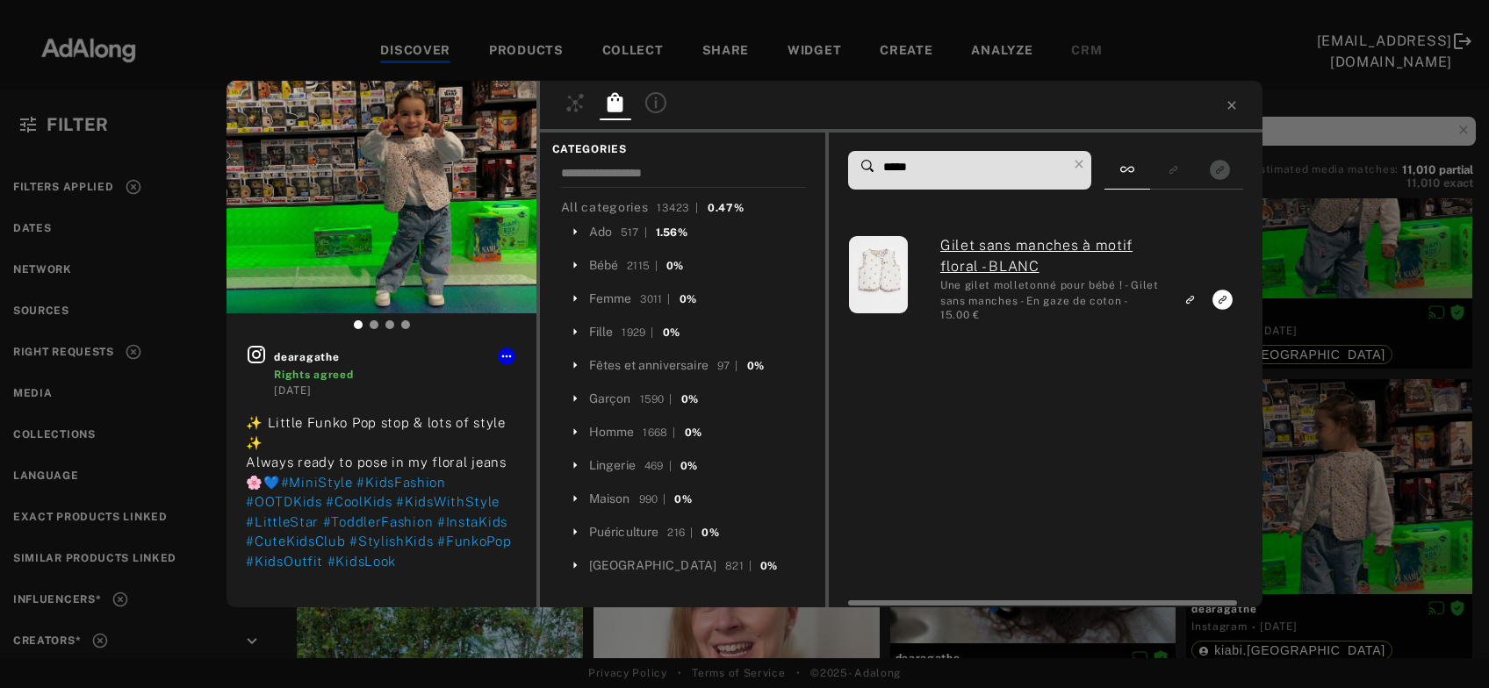
type input "*****"
click at [1027, 266] on link "Gilet sans manches à motif floral - BLANC" at bounding box center [1051, 256] width 223 height 42
click at [1213, 303] on rect "Link to exact product" at bounding box center [1222, 300] width 22 height 22
click at [501, 357] on icon at bounding box center [506, 356] width 14 height 14
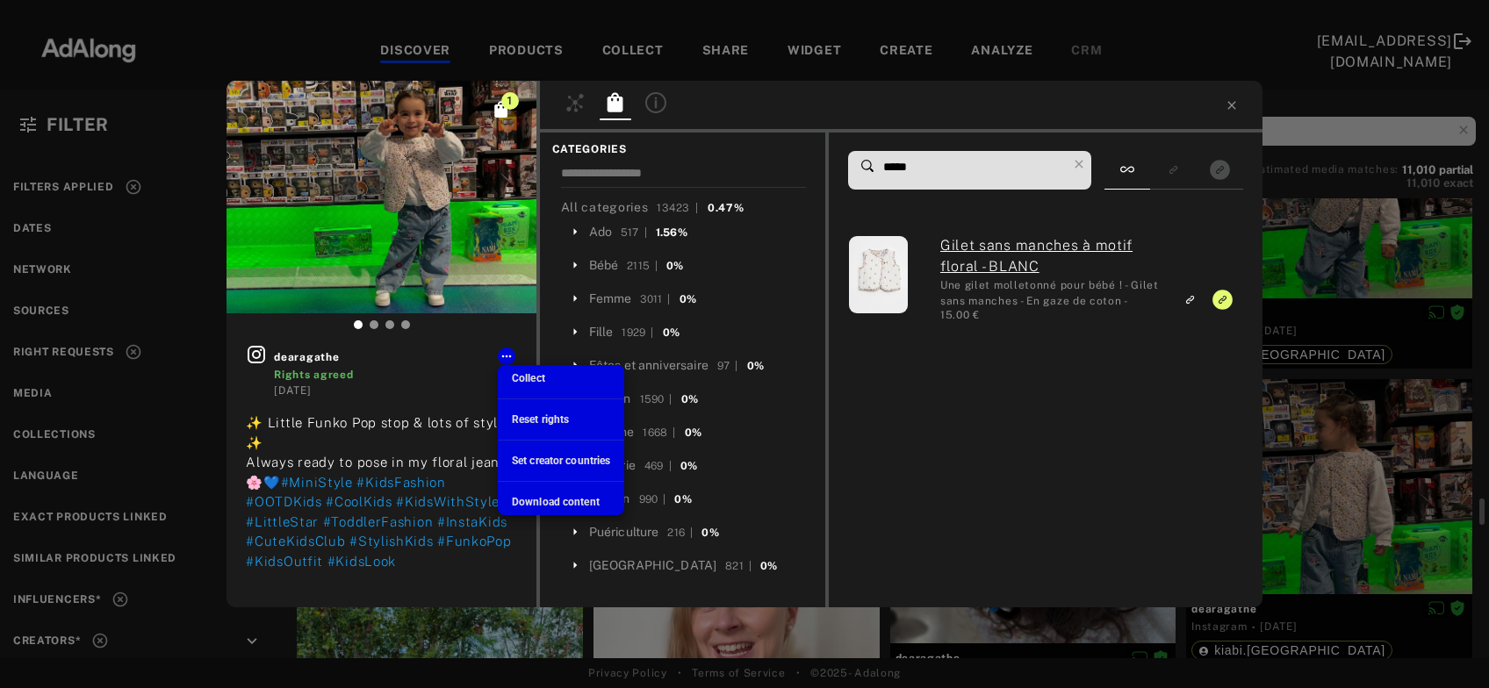
click at [535, 387] on li "Collect" at bounding box center [561, 378] width 126 height 26
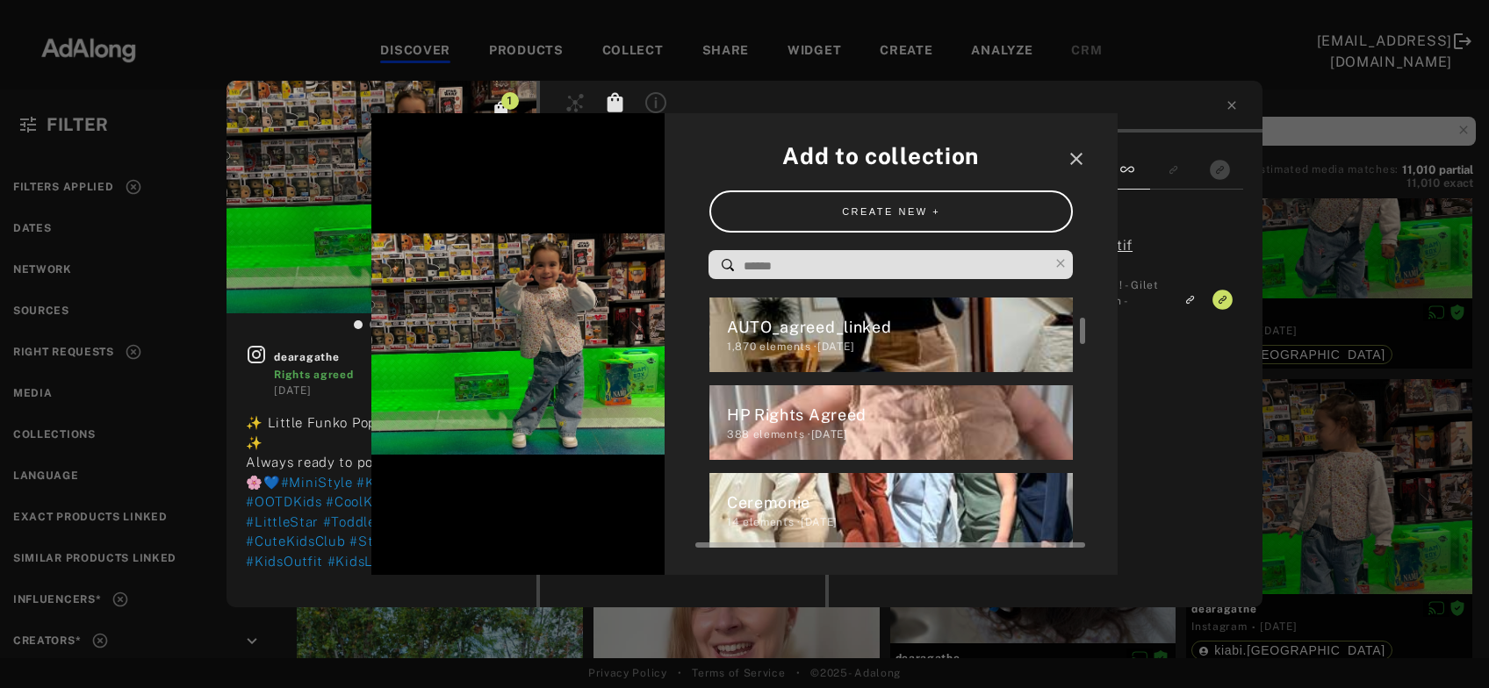
click at [792, 415] on div "HP Rights Agreed" at bounding box center [900, 415] width 347 height 24
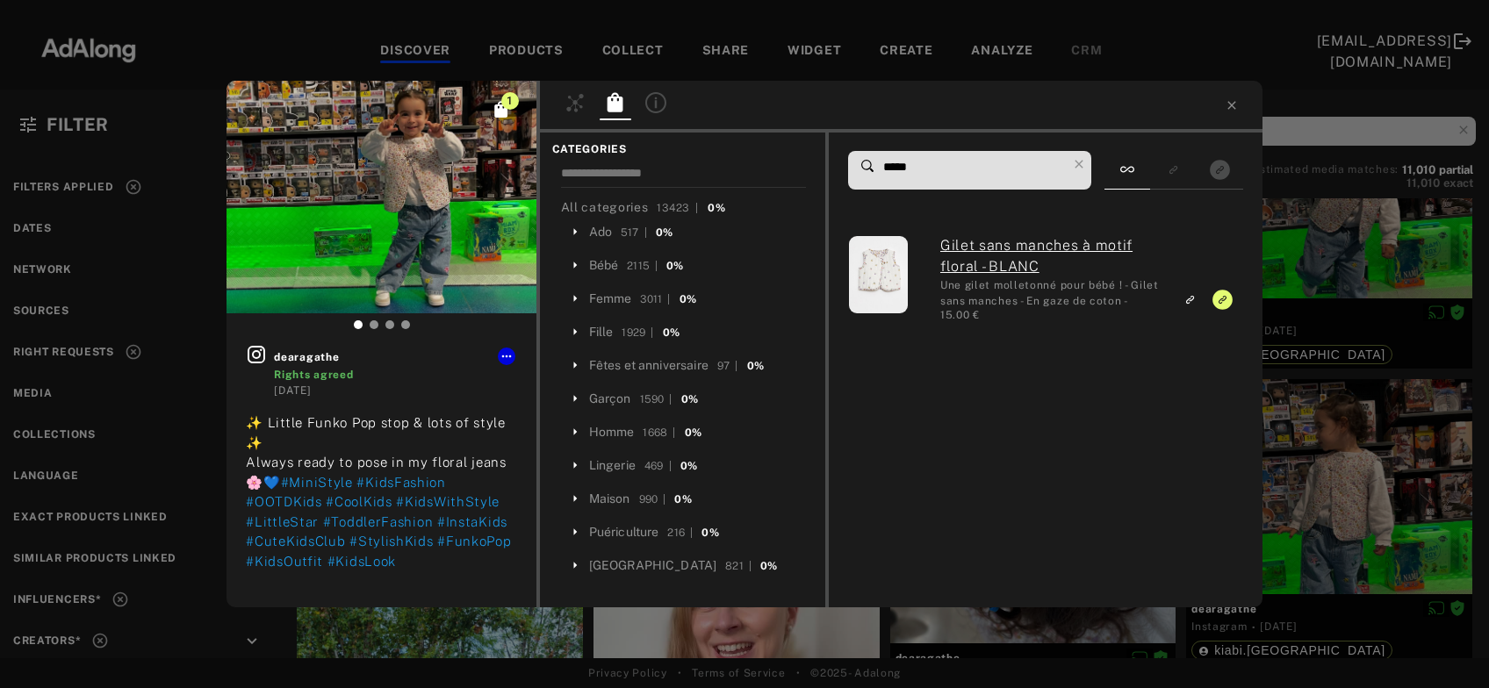
click at [1353, 447] on div "1 dearagathe Rights agreed 2 days ago ✨ Little Funko Pop stop & lots of style ✨…" at bounding box center [744, 344] width 1489 height 688
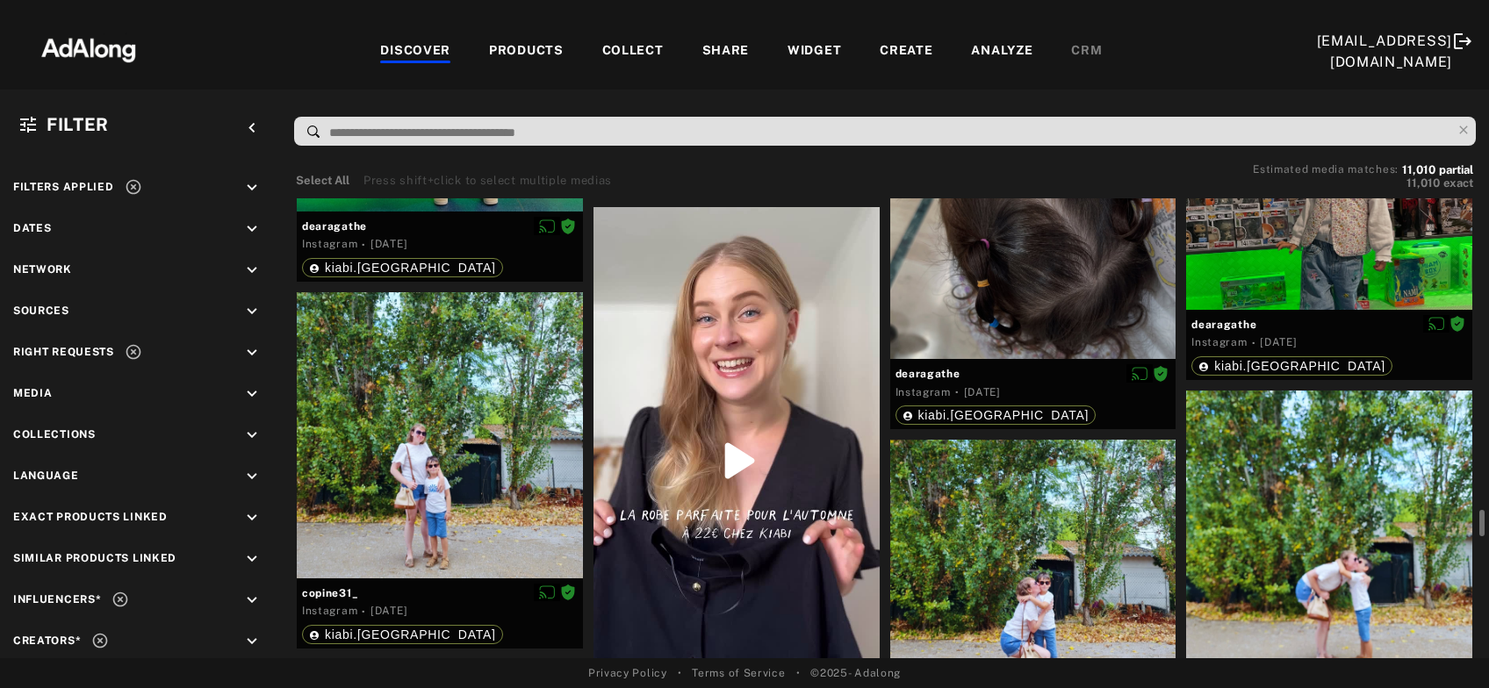
scroll to position [7756, 0]
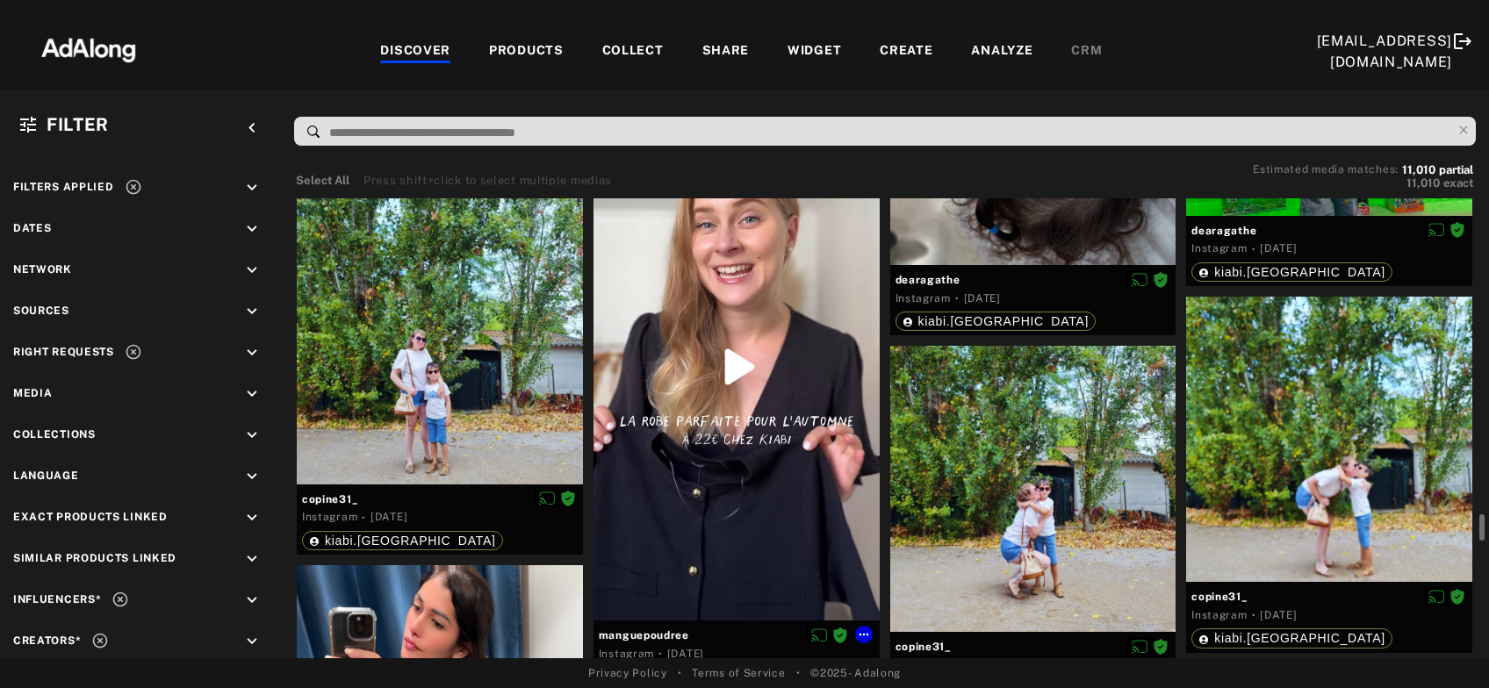
click at [765, 463] on div at bounding box center [736, 366] width 286 height 507
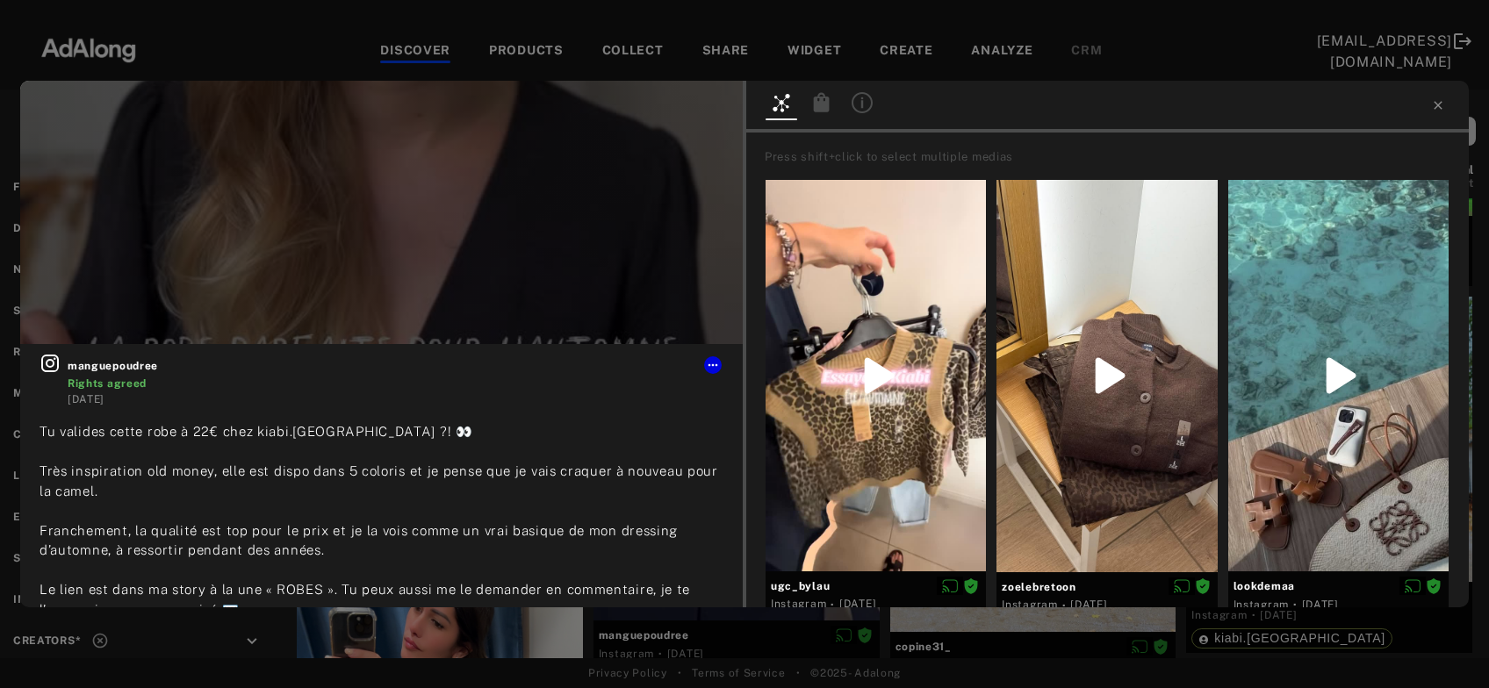
click at [822, 103] on icon at bounding box center [822, 101] width 16 height 19
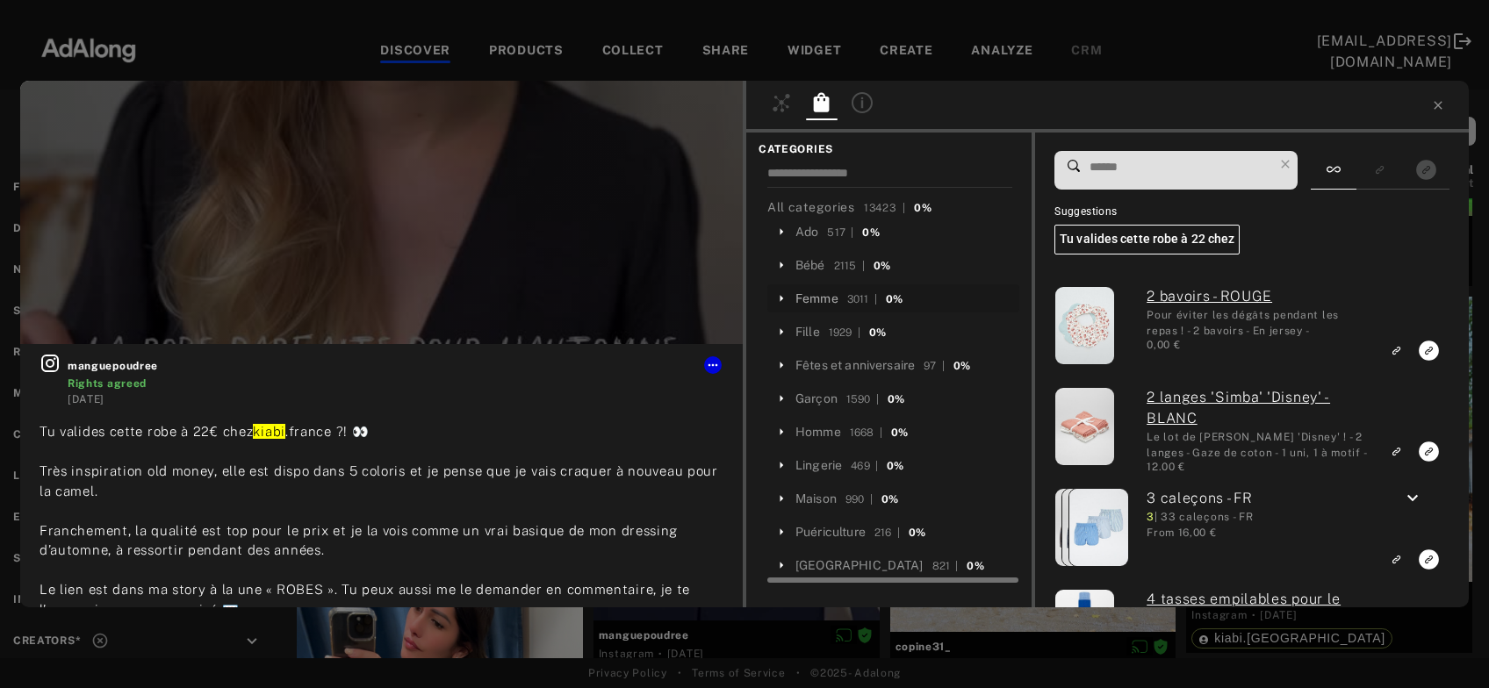
click at [817, 299] on div "Femme" at bounding box center [816, 299] width 43 height 18
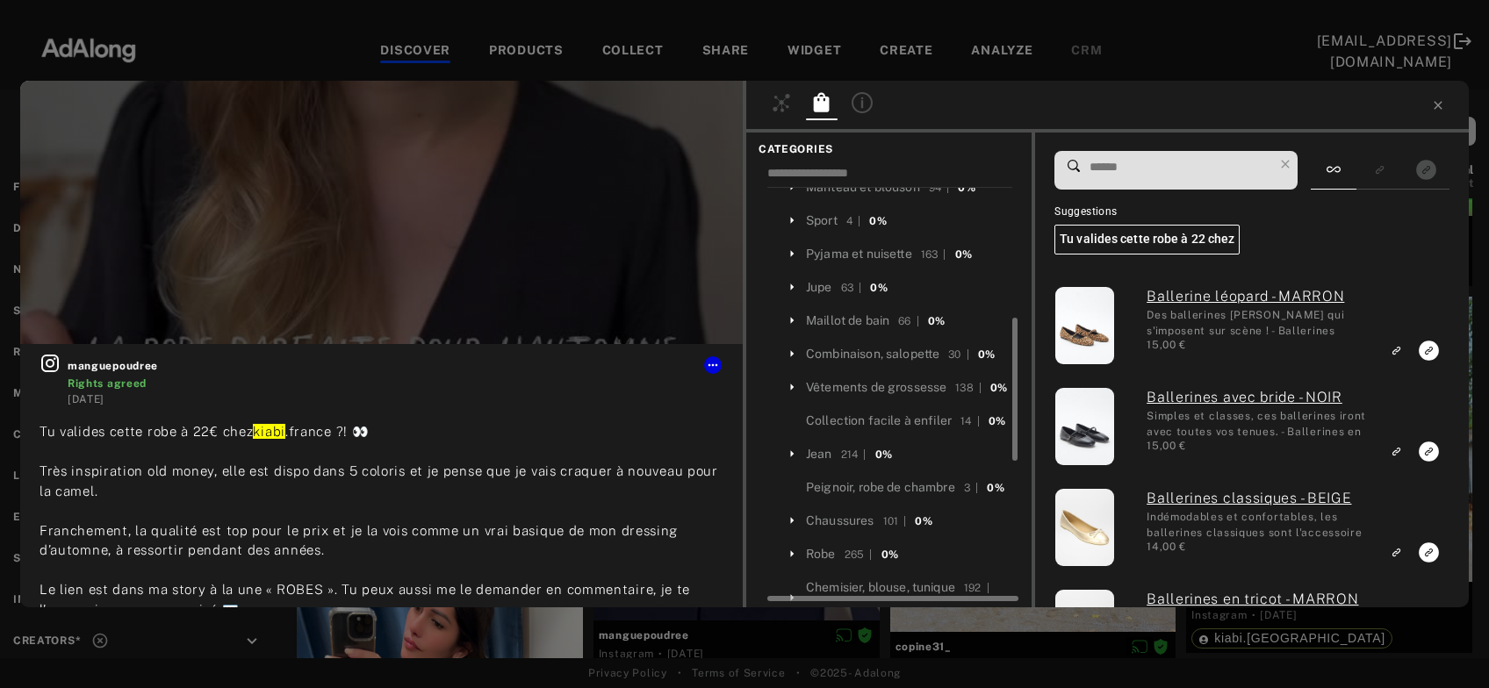
scroll to position [472, 0]
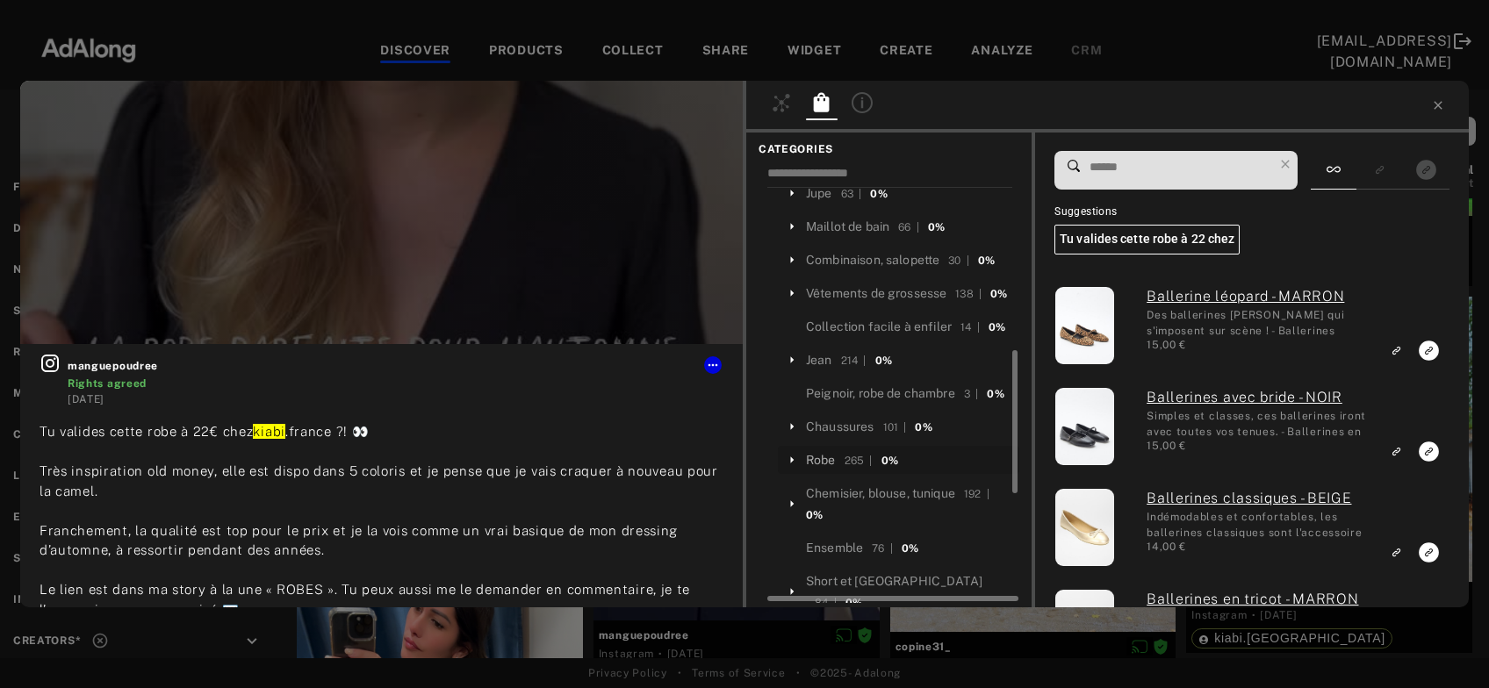
click at [824, 470] on div "Robe" at bounding box center [821, 460] width 30 height 18
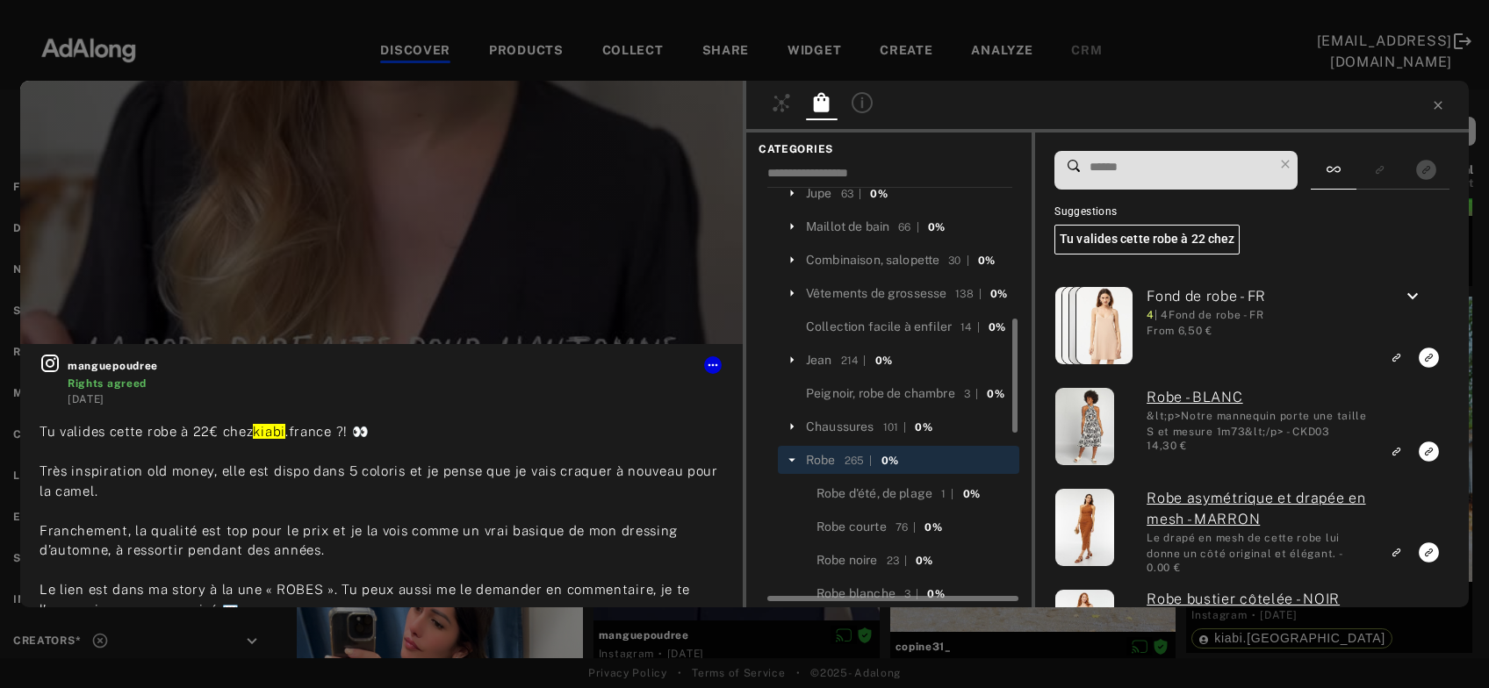
click at [1160, 169] on input at bounding box center [1180, 167] width 185 height 24
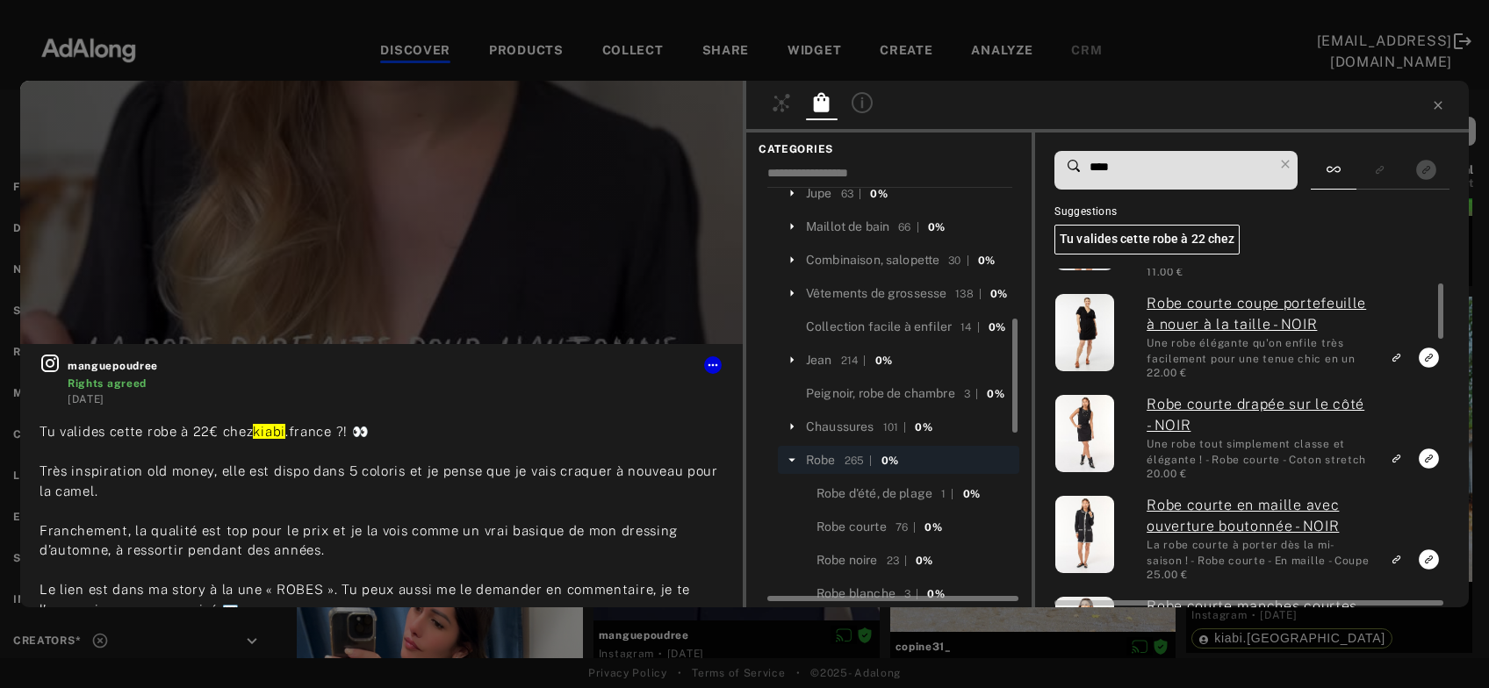
scroll to position [189, 0]
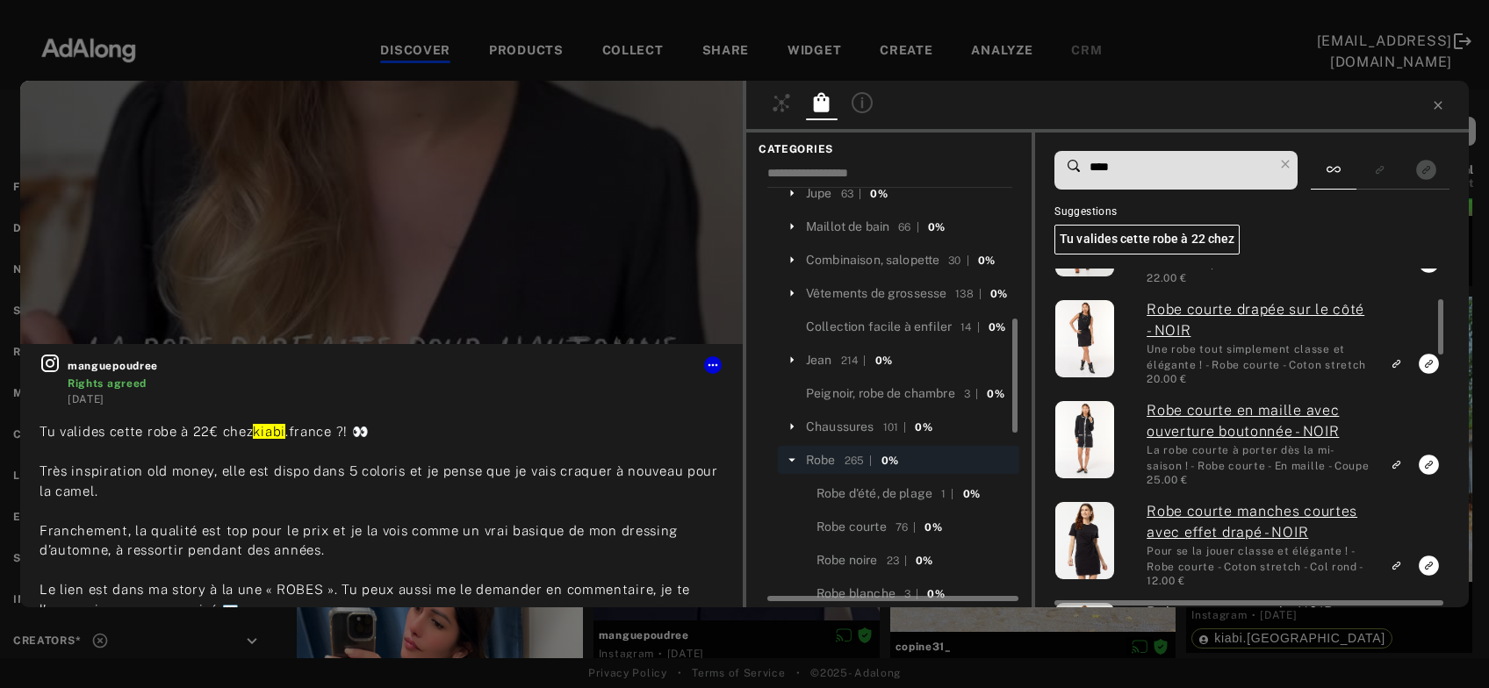
type input "****"
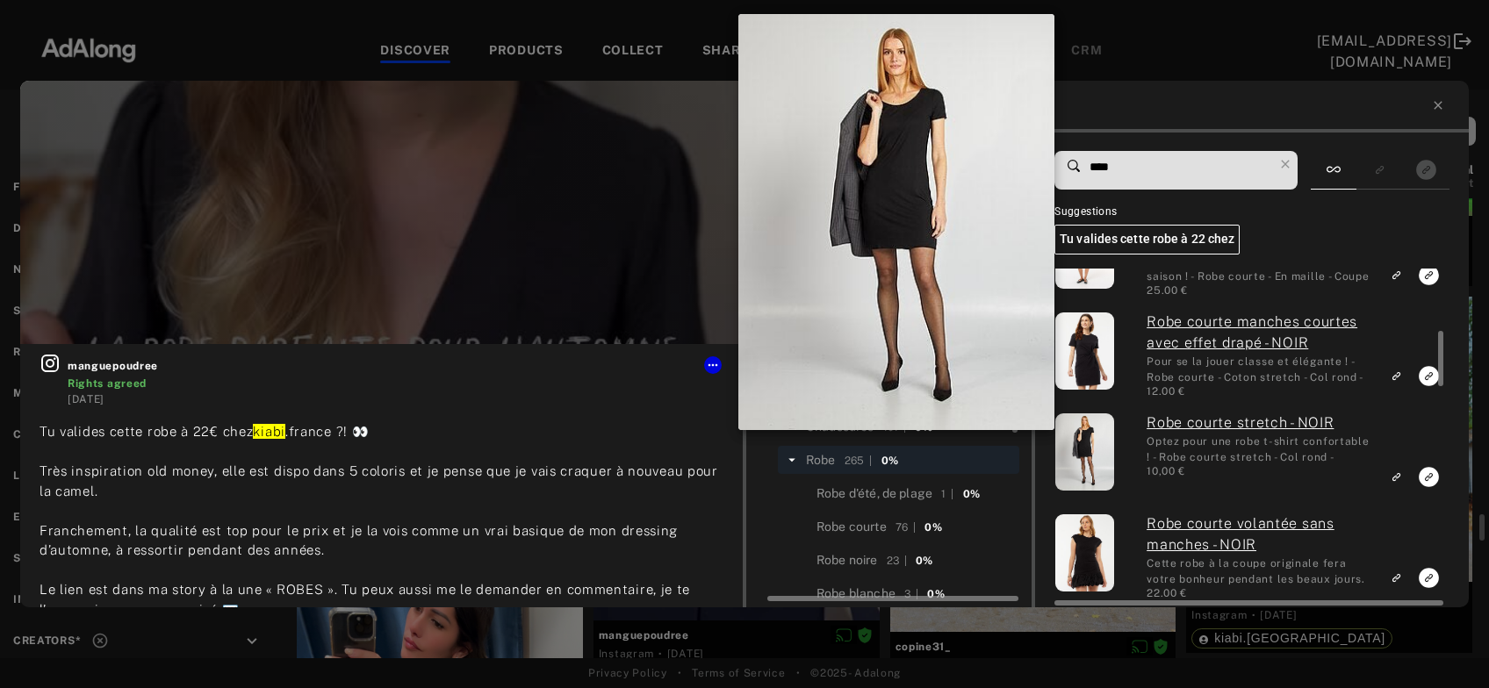
scroll to position [7756, 0]
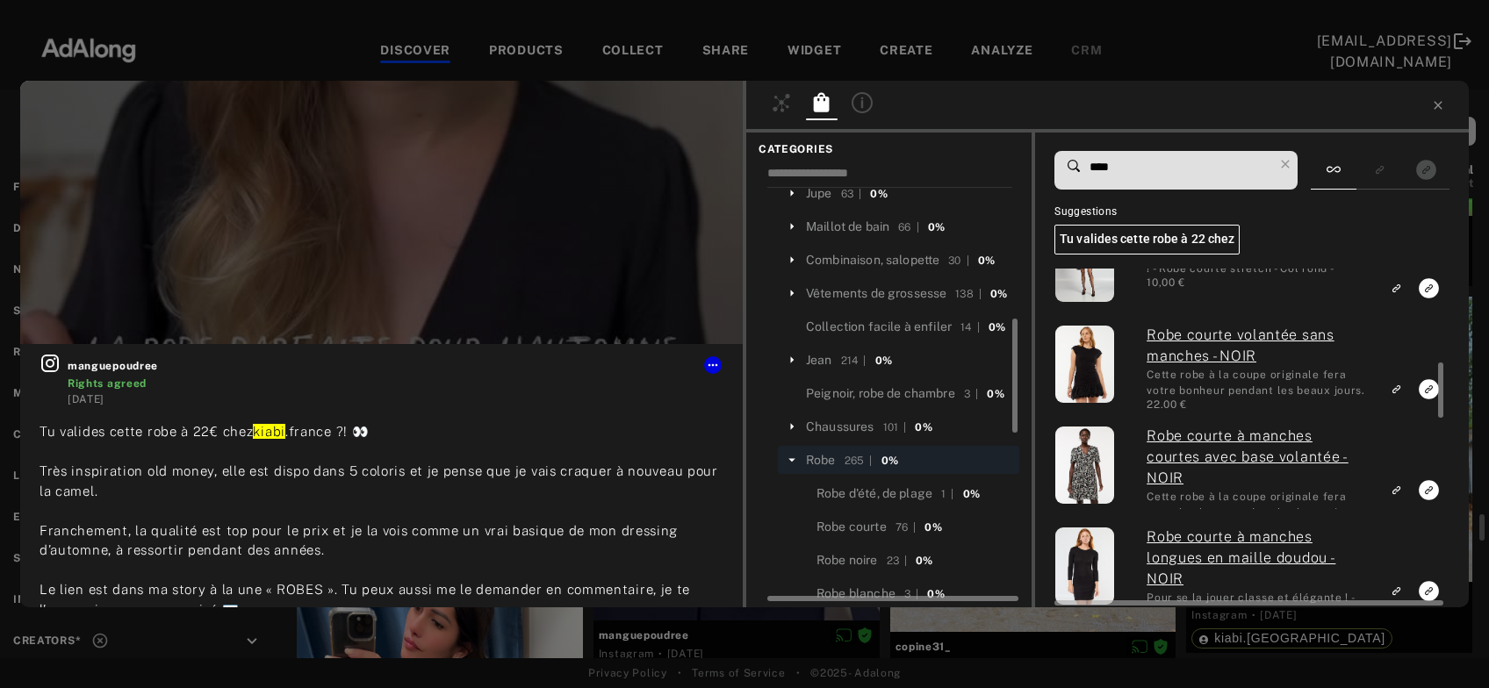
click at [1239, 342] on link "Robe courte volantée sans manches - NOIR" at bounding box center [1257, 346] width 223 height 42
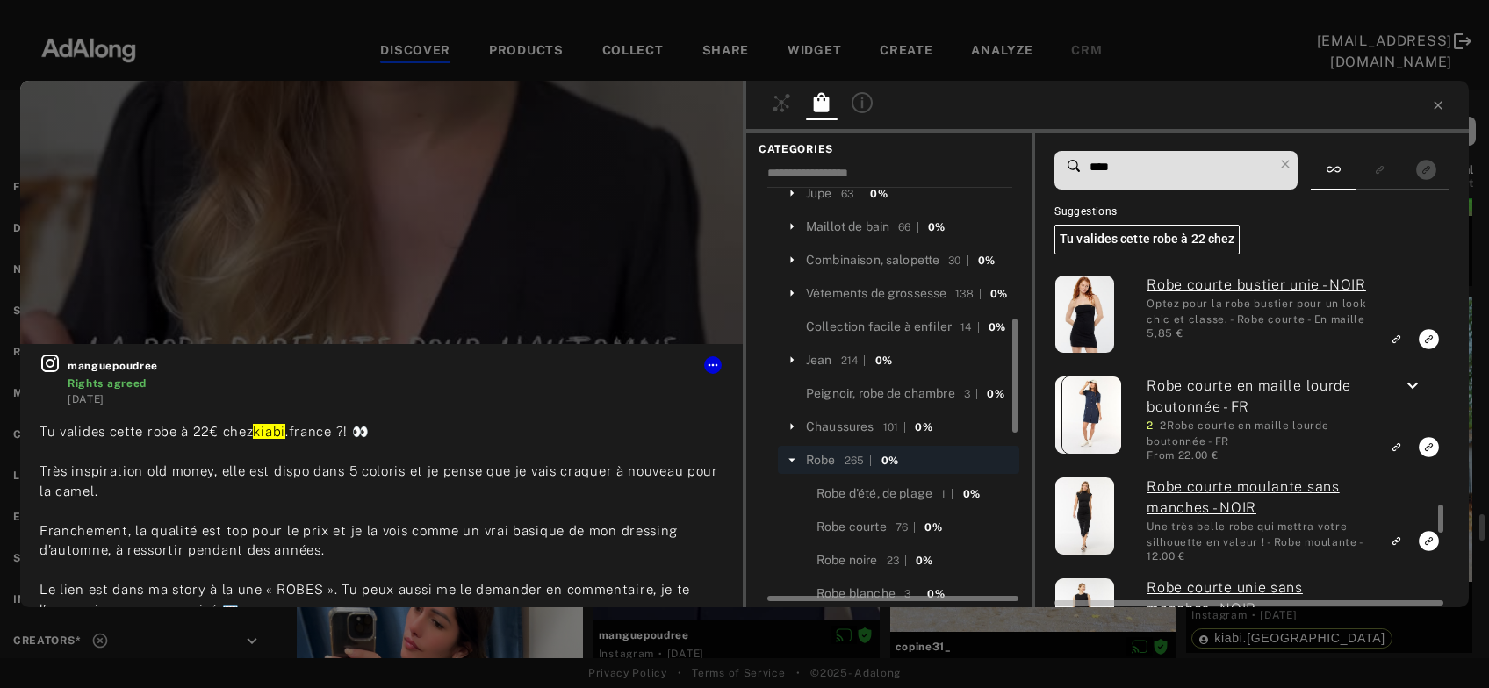
click at [1412, 390] on icon "keyboard_arrow_down" at bounding box center [1412, 386] width 21 height 21
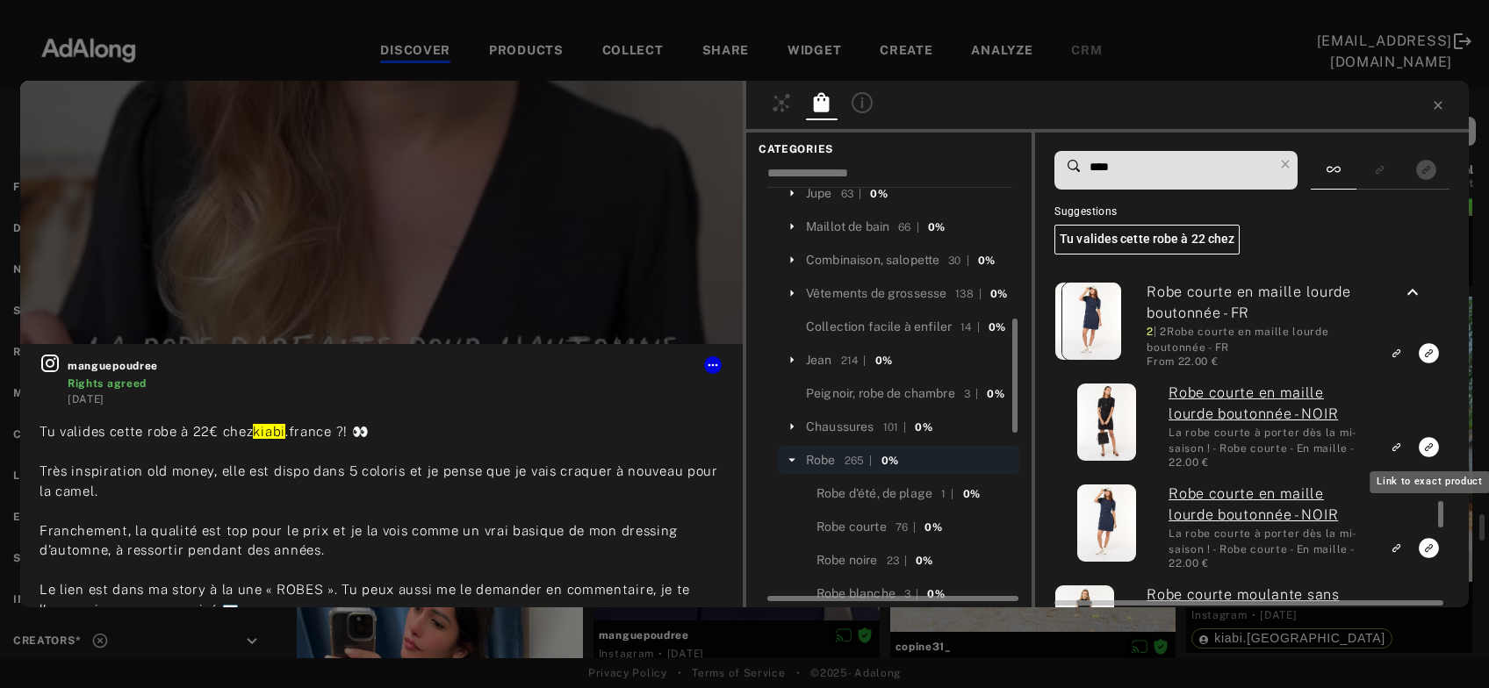
click at [1423, 447] on icon "Link to exact product" at bounding box center [1429, 447] width 20 height 20
click at [708, 368] on icon at bounding box center [713, 365] width 14 height 14
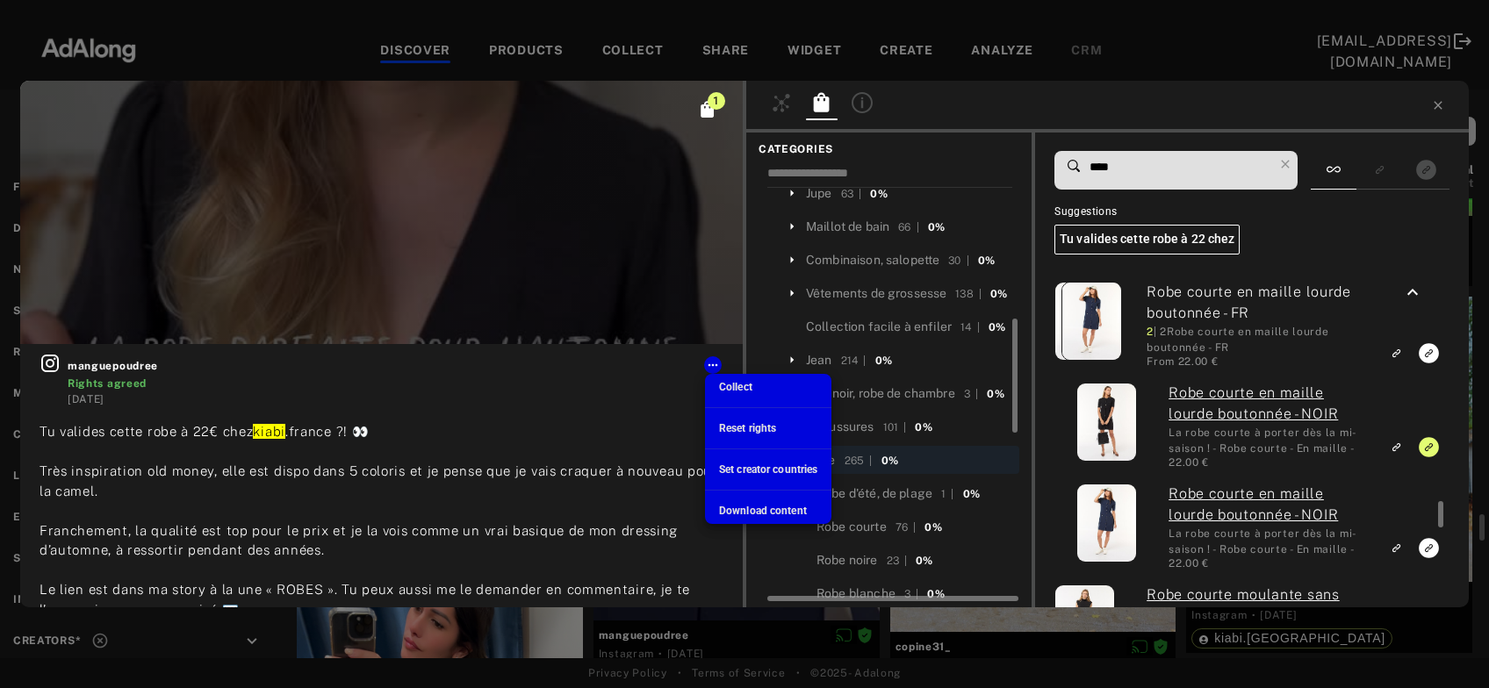
click at [726, 387] on span "Collect" at bounding box center [735, 387] width 33 height 12
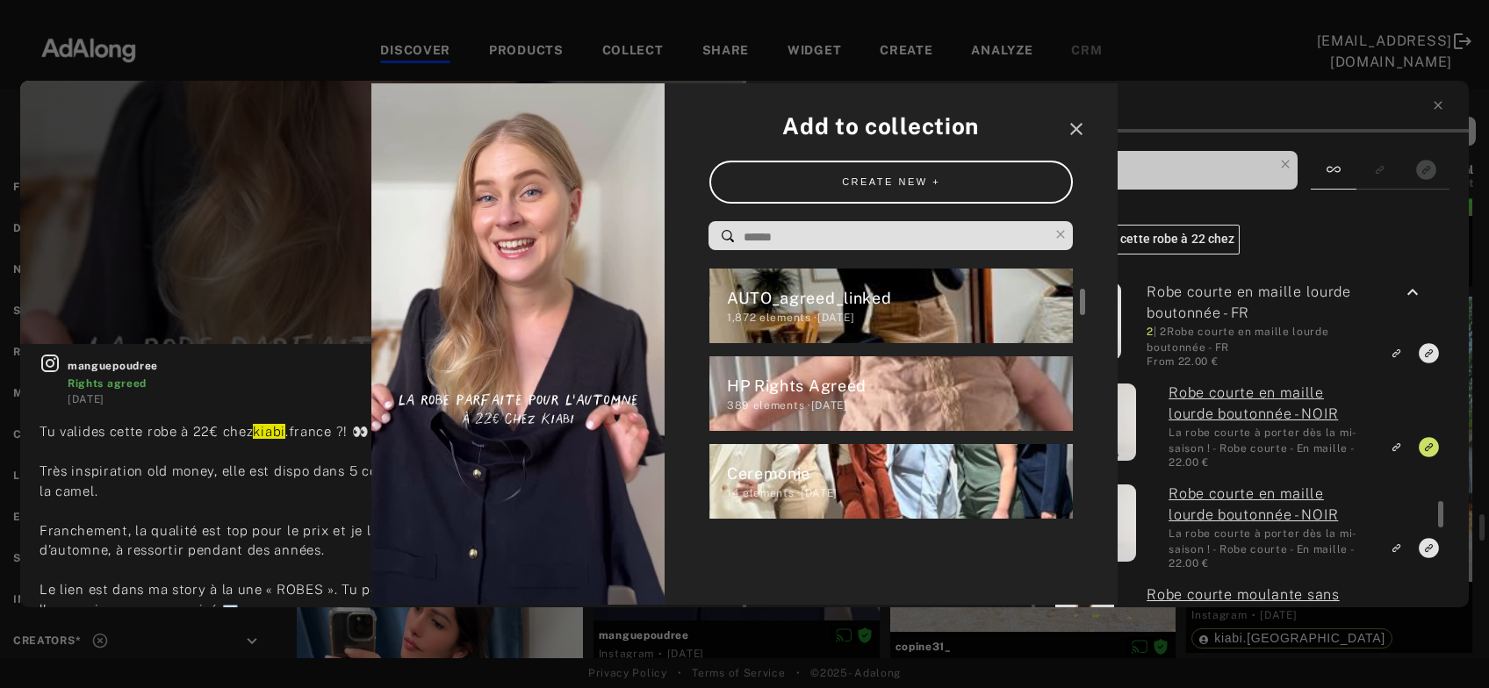
click at [726, 387] on div "HP Rights Agreed 389 elements · 2024.04.04" at bounding box center [891, 393] width 364 height 75
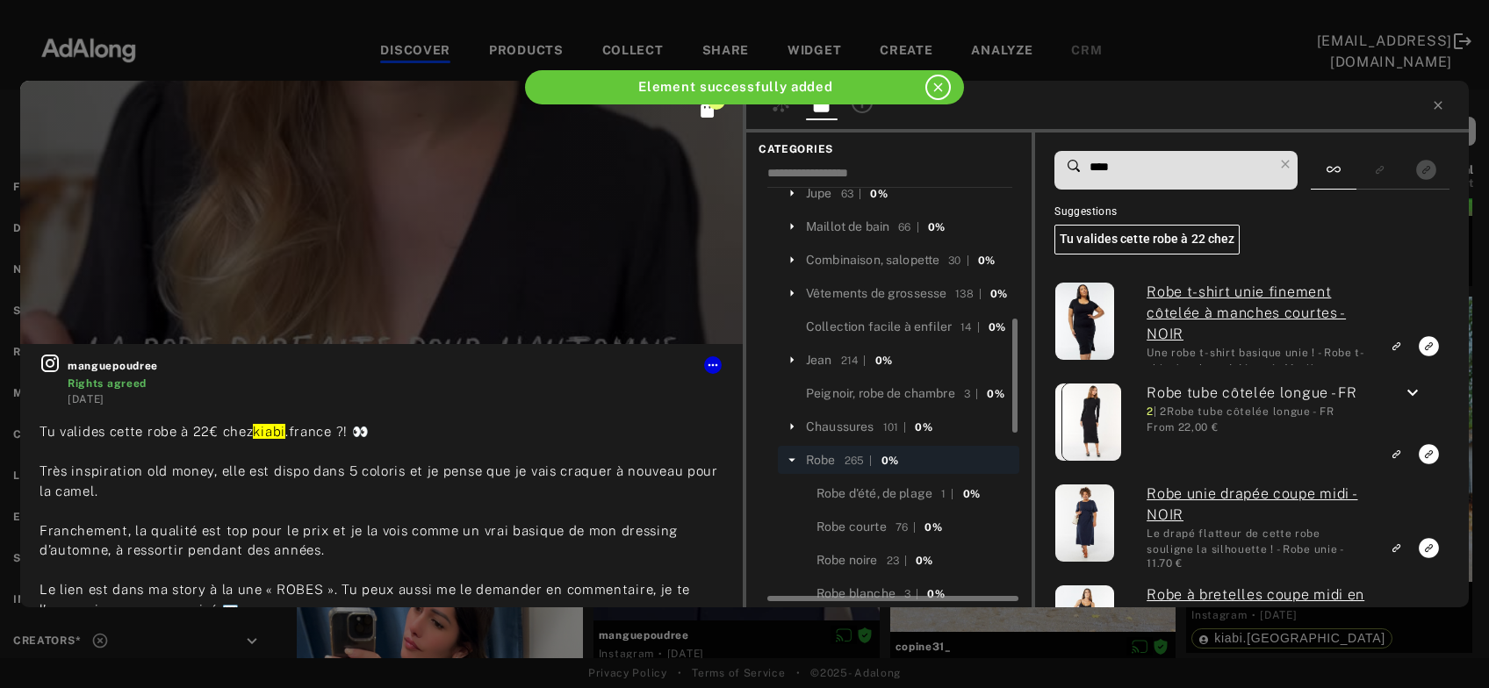
click at [1431, 105] on div at bounding box center [1107, 107] width 722 height 52
click at [1435, 106] on icon at bounding box center [1438, 105] width 14 height 14
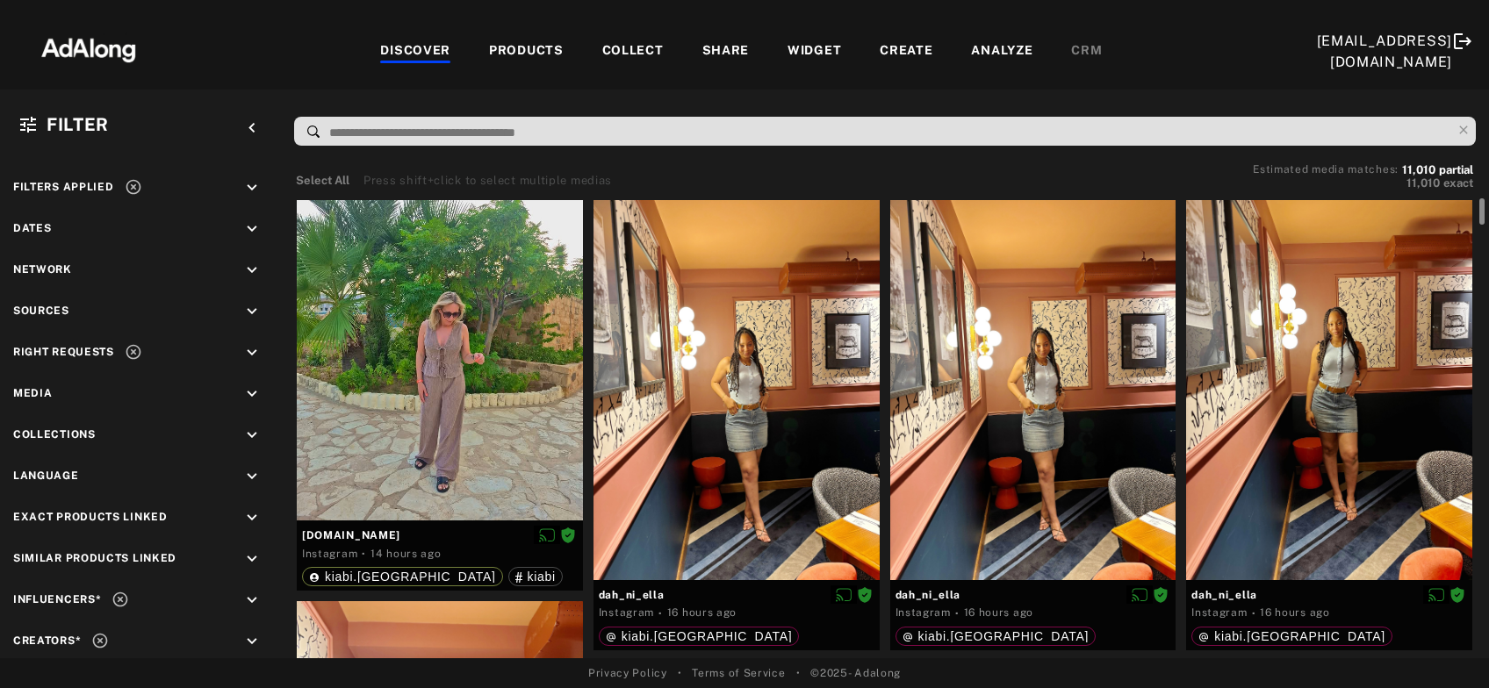
drag, startPoint x: 1482, startPoint y: 518, endPoint x: 1479, endPoint y: 123, distance: 395.0
click at [1479, 123] on div "Filter keyboard_arrow_left Filters applied keyboard_arrow_down Dates keyboard_a…" at bounding box center [744, 374] width 1489 height 569
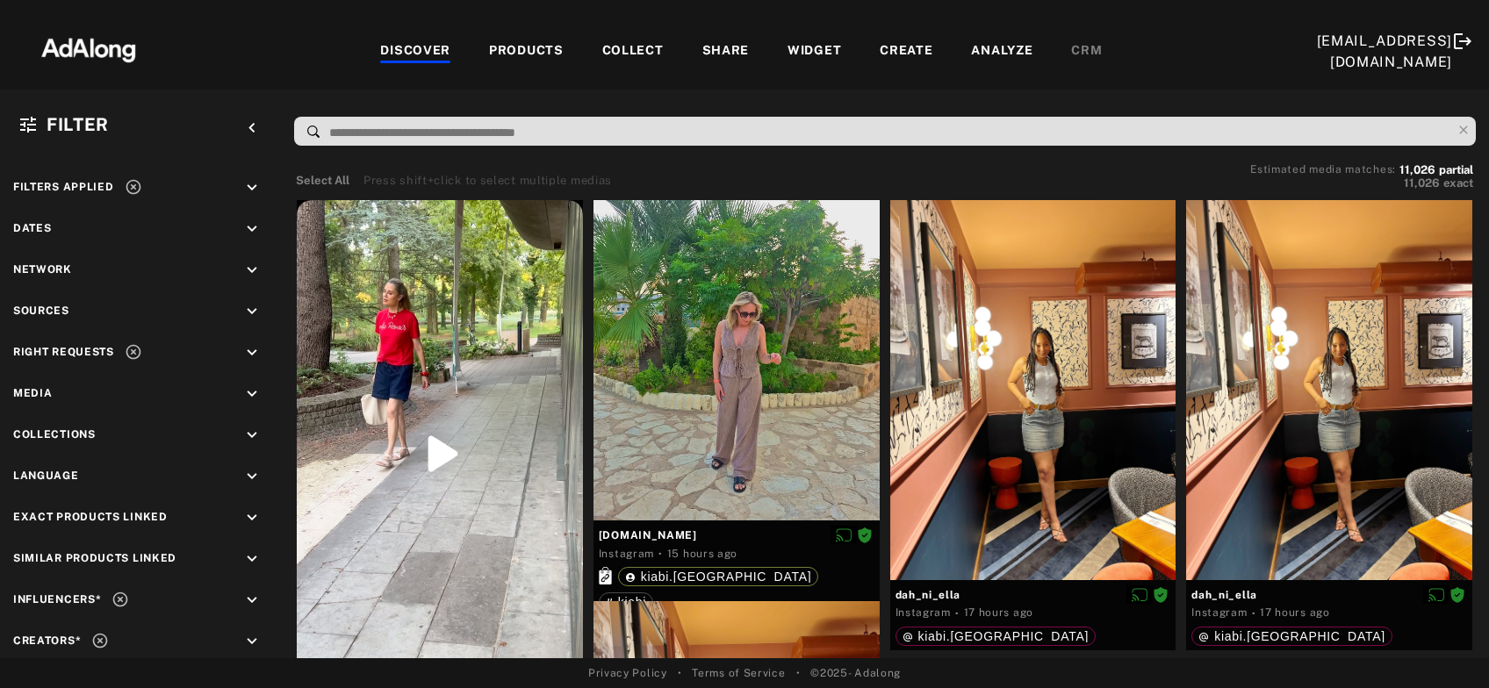
click at [654, 50] on div "COLLECT" at bounding box center [632, 51] width 61 height 21
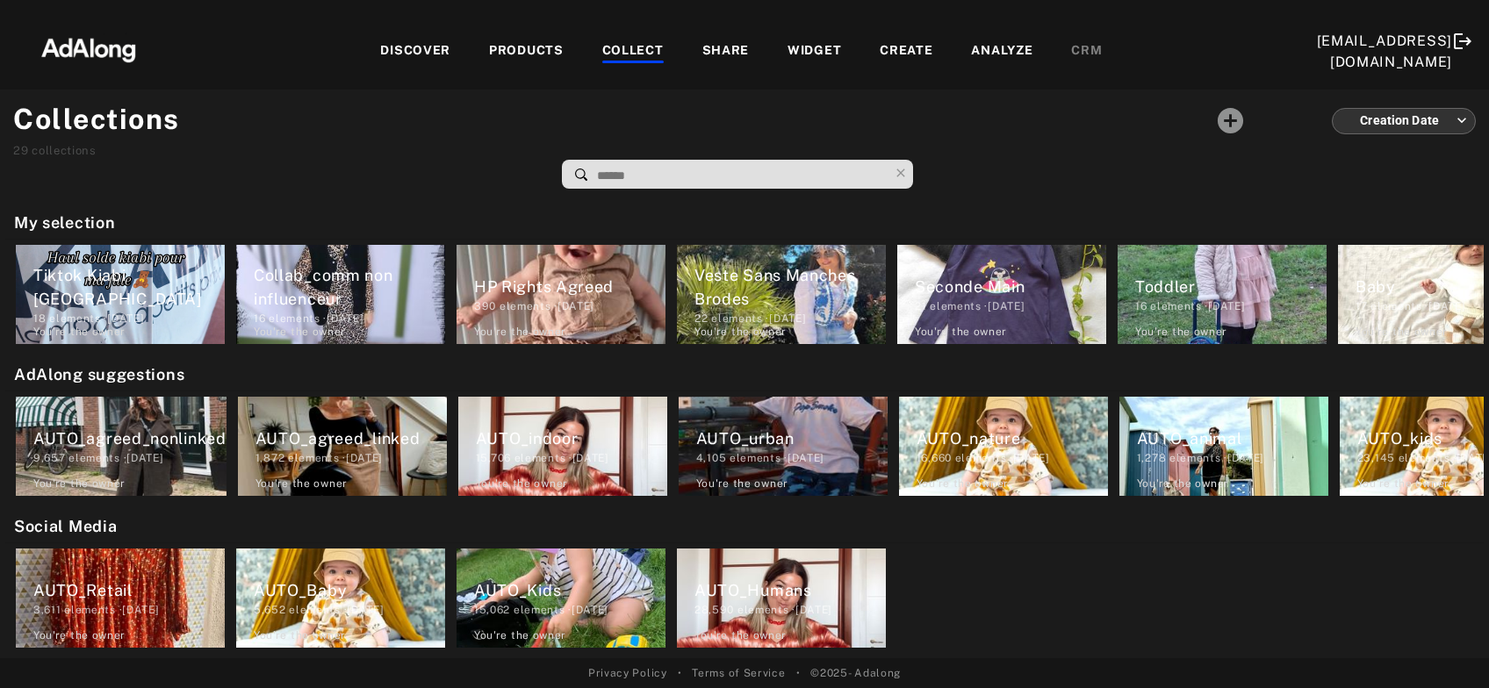
click at [926, 98] on div at bounding box center [694, 143] width 1029 height 90
click at [441, 54] on div "DISCOVER" at bounding box center [415, 51] width 70 height 21
